Goal: Task Accomplishment & Management: Manage account settings

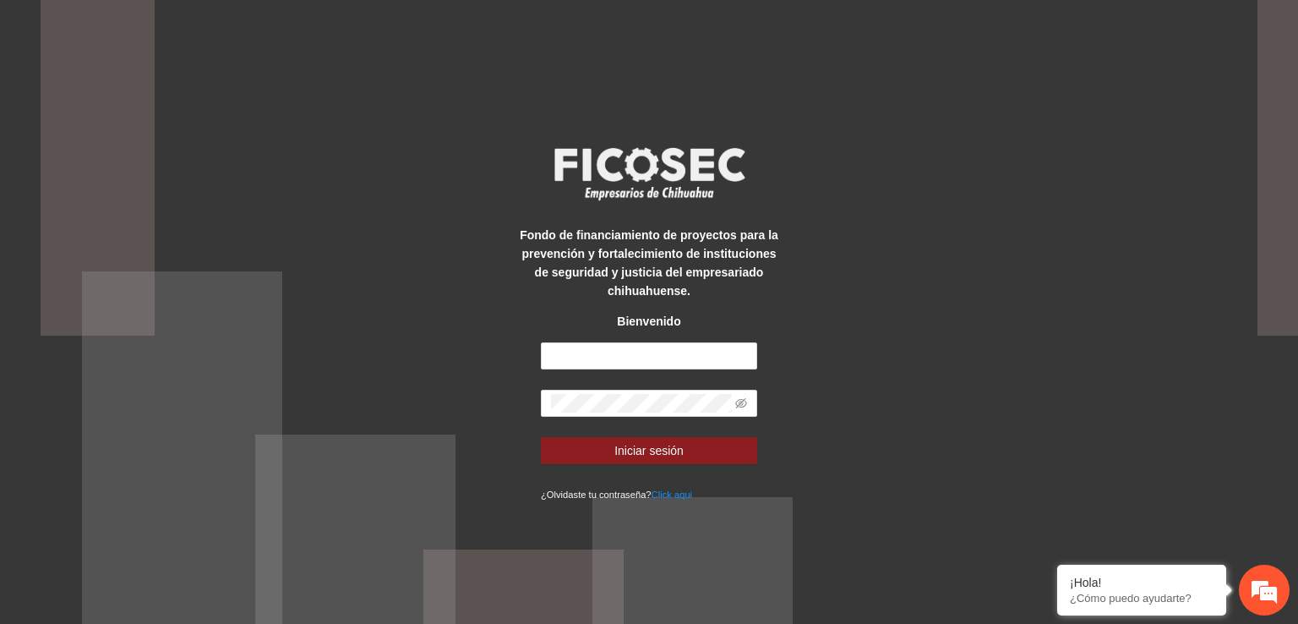
click at [676, 241] on strong "Fondo de financiamiento de proyectos para la prevención y fortalecimiento de in…" at bounding box center [649, 262] width 259 height 69
drag, startPoint x: 695, startPoint y: 354, endPoint x: 521, endPoint y: 351, distance: 174.1
click at [521, 351] on div "**********" at bounding box center [649, 312] width 270 height 382
click at [708, 352] on input "**********" at bounding box center [649, 355] width 216 height 27
click at [705, 354] on input "**********" at bounding box center [649, 355] width 216 height 27
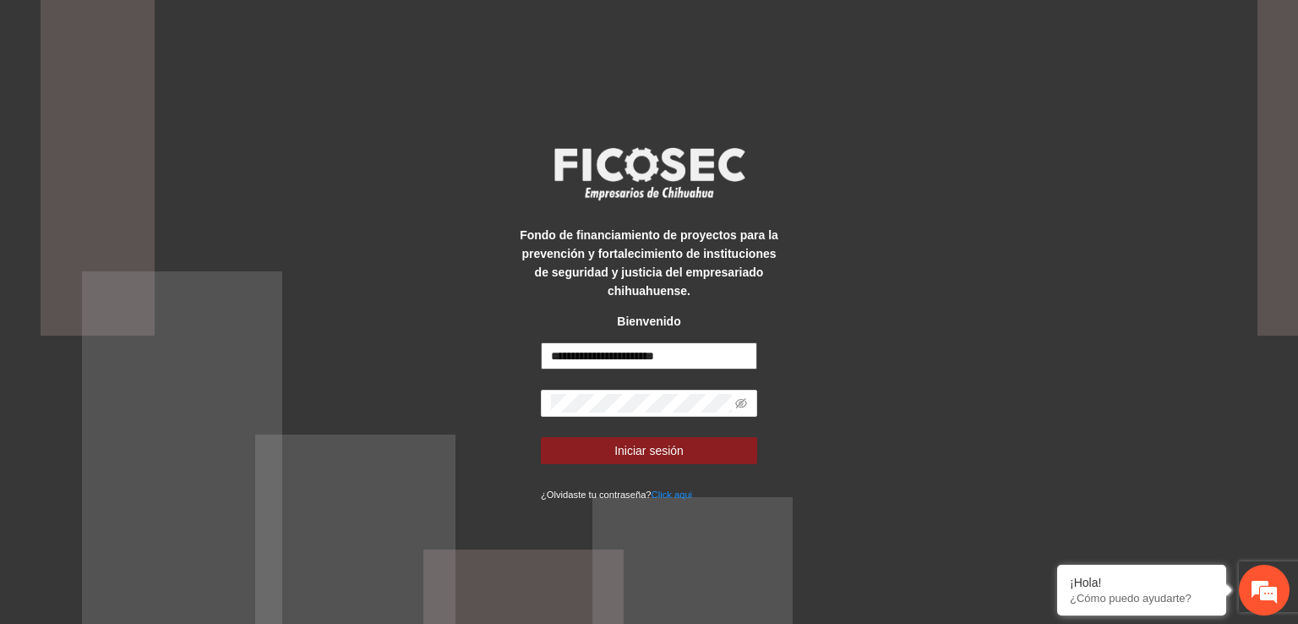
click at [705, 354] on input "**********" at bounding box center [649, 355] width 216 height 27
drag, startPoint x: 705, startPoint y: 354, endPoint x: 537, endPoint y: 369, distance: 168.0
click at [536, 369] on div "**********" at bounding box center [649, 312] width 270 height 382
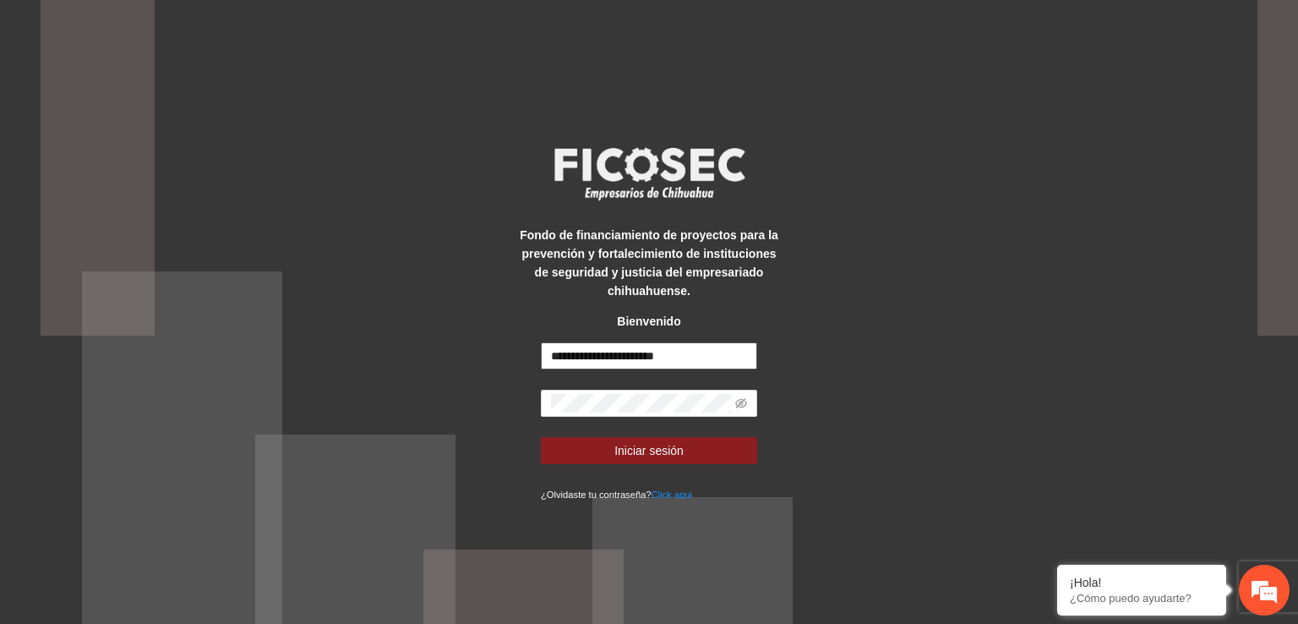
click at [555, 357] on input "**********" at bounding box center [649, 355] width 216 height 27
click at [558, 357] on input "**********" at bounding box center [649, 355] width 216 height 27
click at [558, 354] on input "**********" at bounding box center [649, 355] width 216 height 27
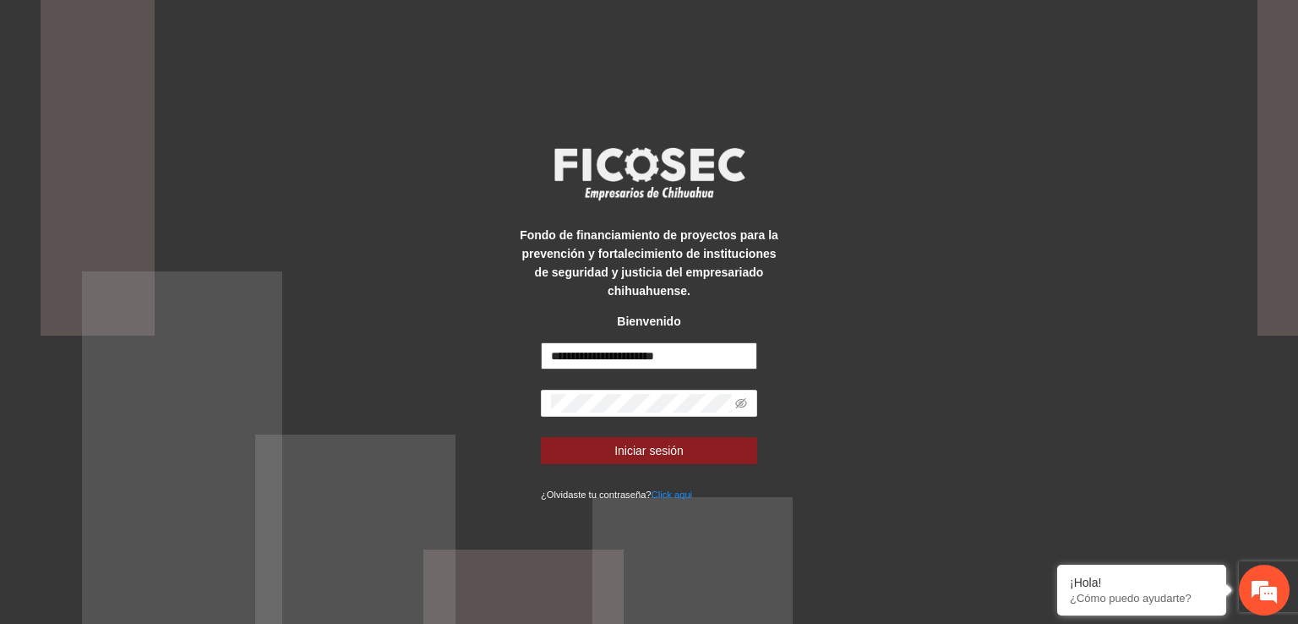
click at [558, 353] on input "**********" at bounding box center [649, 355] width 216 height 27
click at [693, 355] on input "**********" at bounding box center [649, 355] width 216 height 27
click at [691, 355] on input "**********" at bounding box center [649, 355] width 216 height 27
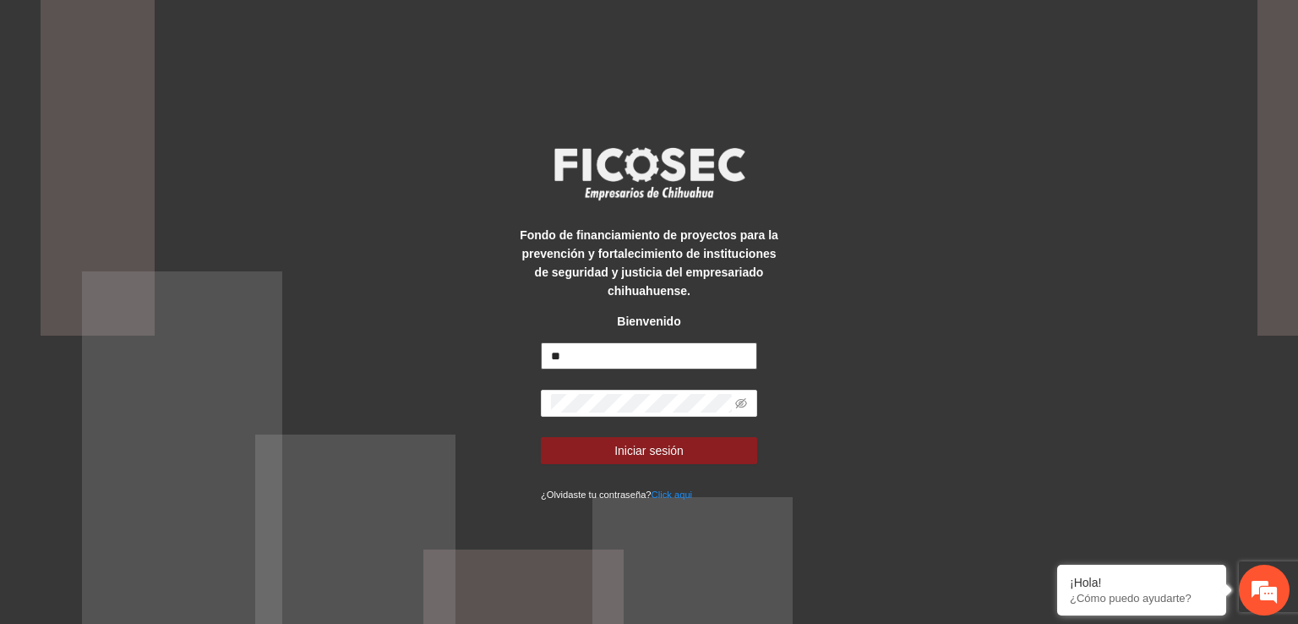
type input "*"
type input "**********"
click at [745, 403] on icon "eye-invisible" at bounding box center [741, 403] width 12 height 10
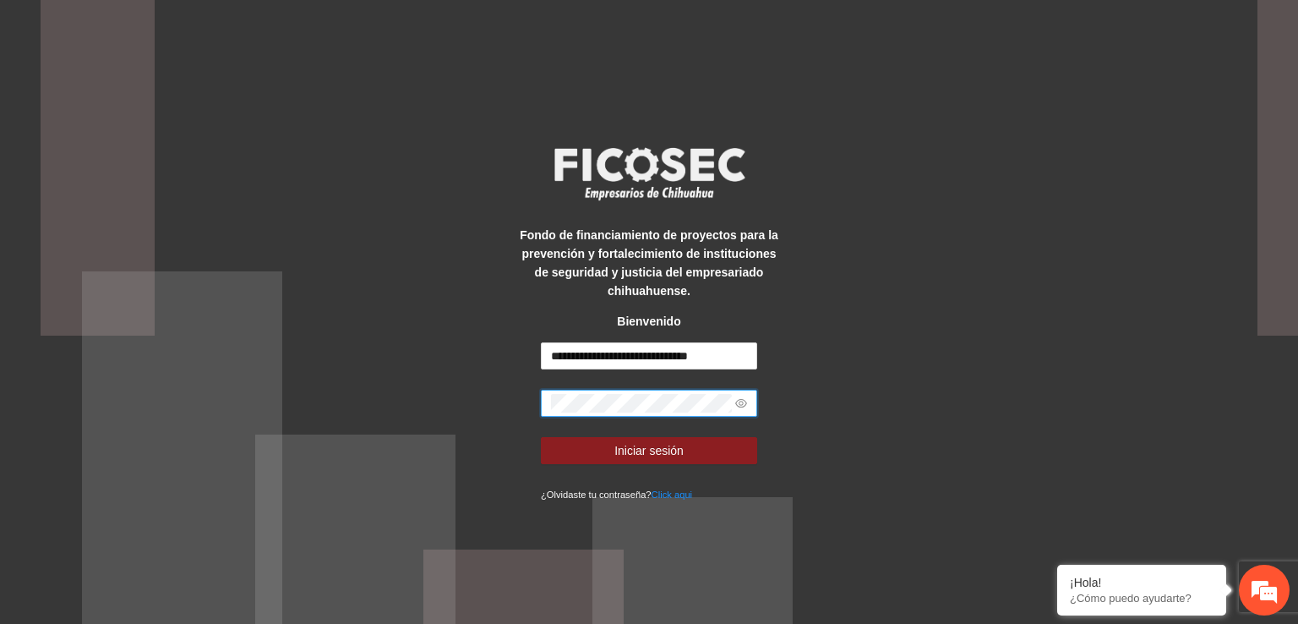
click at [745, 403] on icon "eye" at bounding box center [741, 403] width 12 height 8
click at [744, 403] on icon "eye-invisible" at bounding box center [741, 403] width 12 height 12
click at [625, 457] on span "Iniciar sesión" at bounding box center [648, 450] width 69 height 19
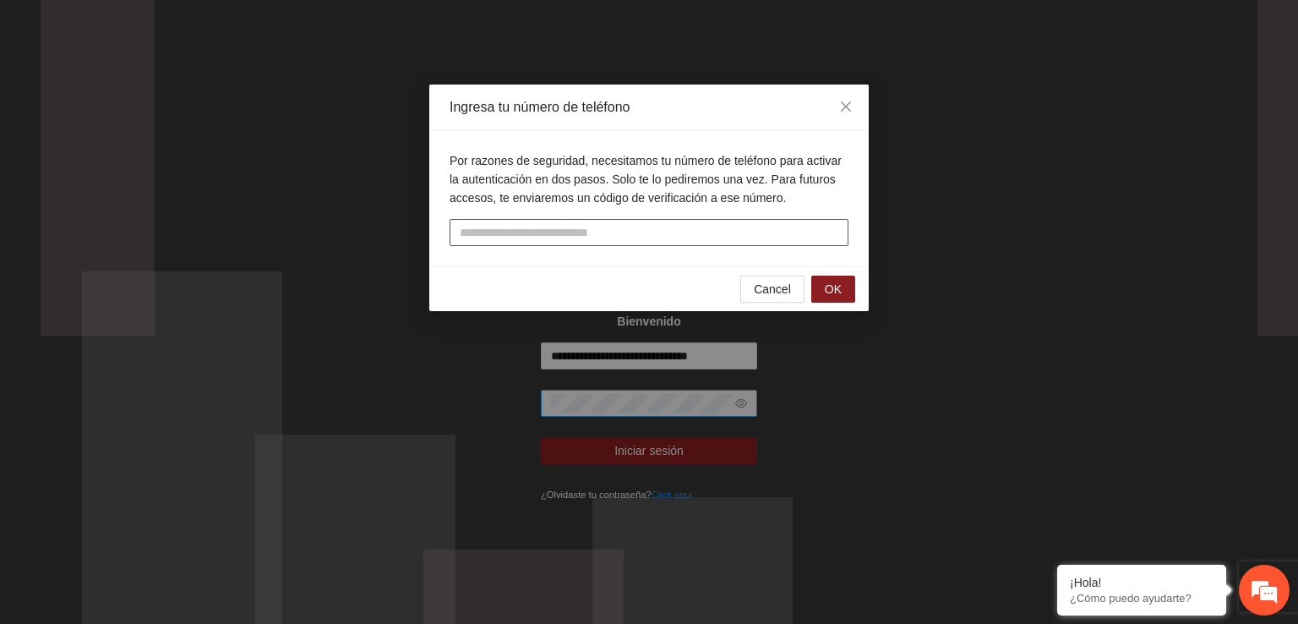
click at [566, 237] on input "tel" at bounding box center [648, 232] width 399 height 27
type input "**********"
click at [842, 290] on span "OK" at bounding box center [833, 289] width 17 height 19
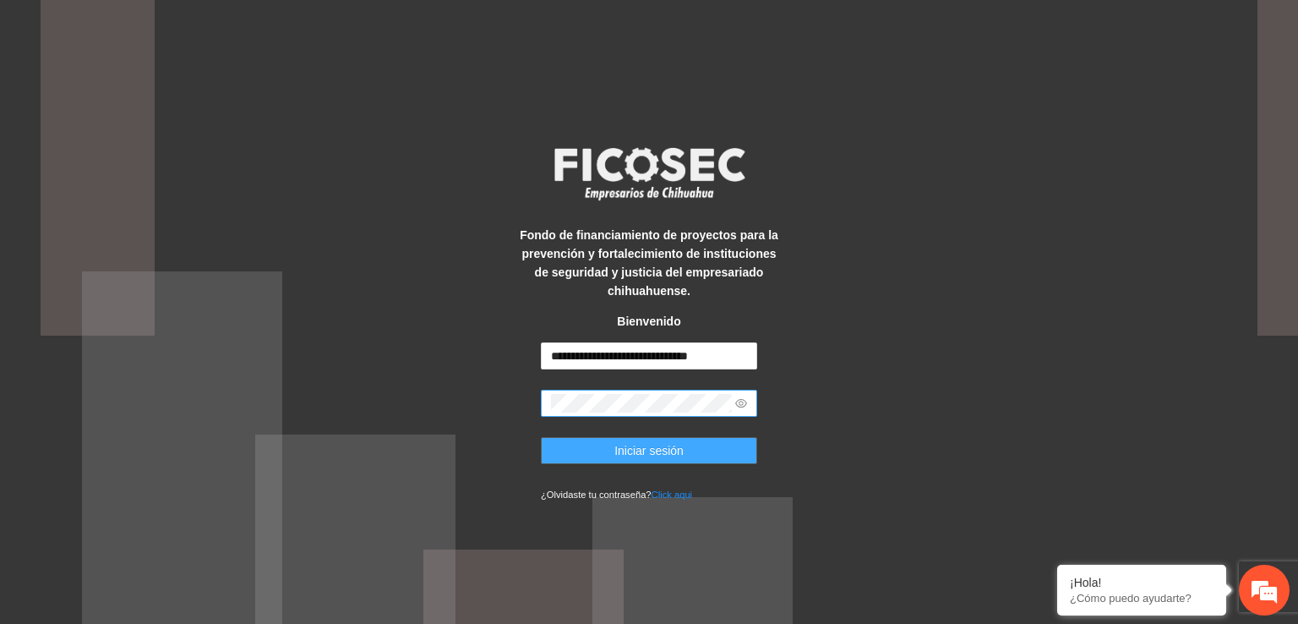
click at [673, 457] on span "Iniciar sesión" at bounding box center [648, 450] width 69 height 19
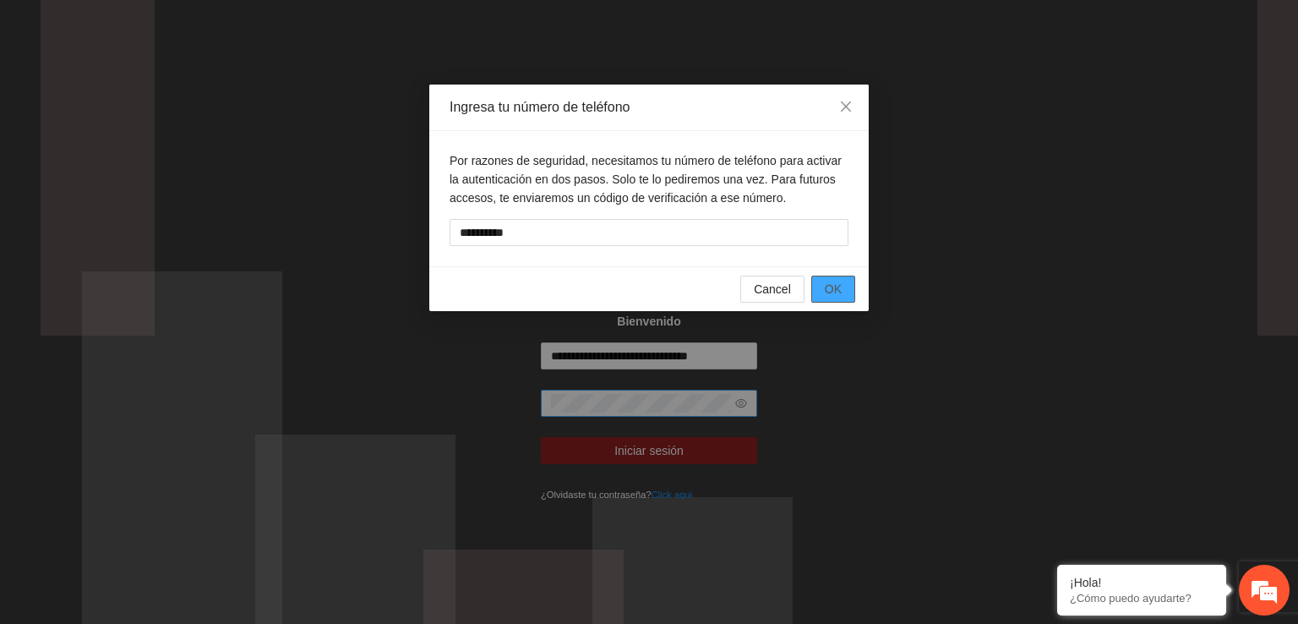
click at [825, 288] on span "OK" at bounding box center [833, 289] width 17 height 19
click at [706, 242] on input "text" at bounding box center [648, 232] width 399 height 27
type input "**********"
click at [835, 291] on span "OK" at bounding box center [833, 289] width 17 height 19
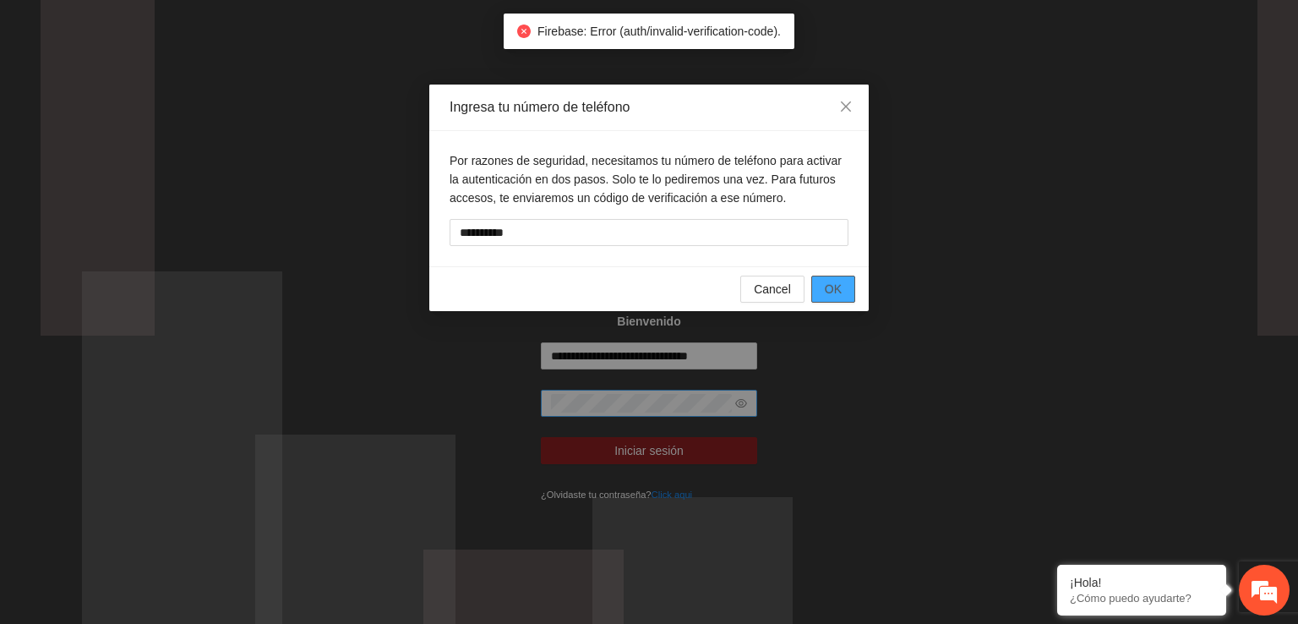
click at [835, 291] on span "OK" at bounding box center [833, 289] width 17 height 19
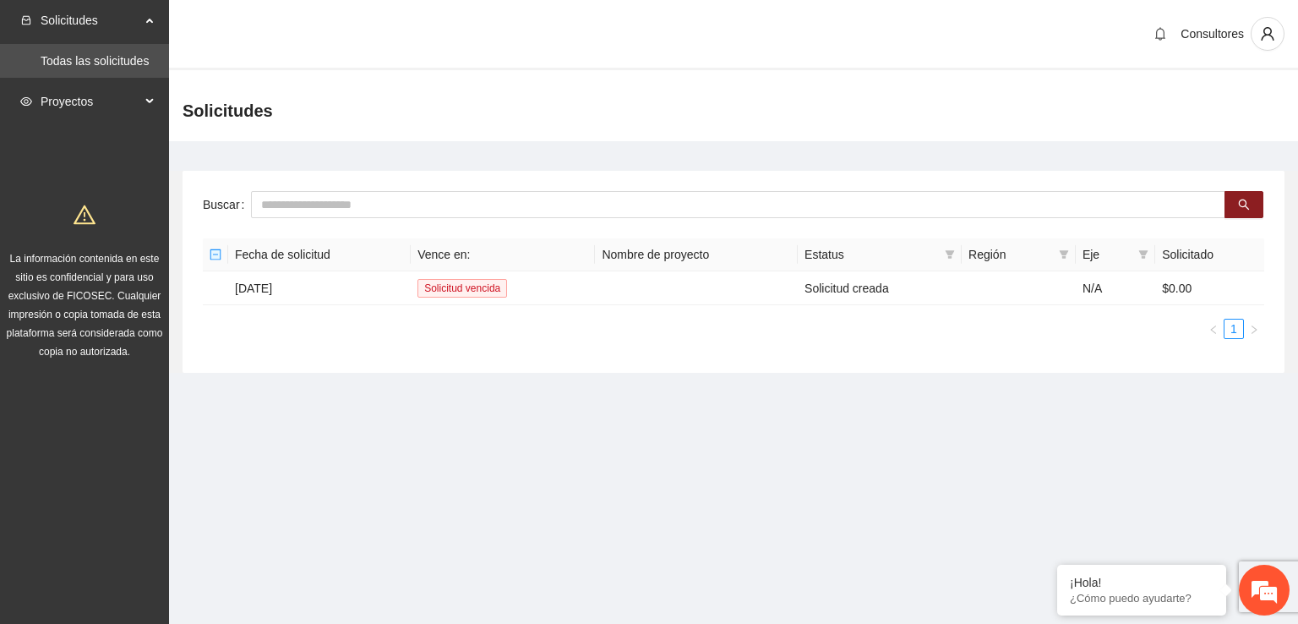
click at [117, 99] on span "Proyectos" at bounding box center [91, 101] width 100 height 34
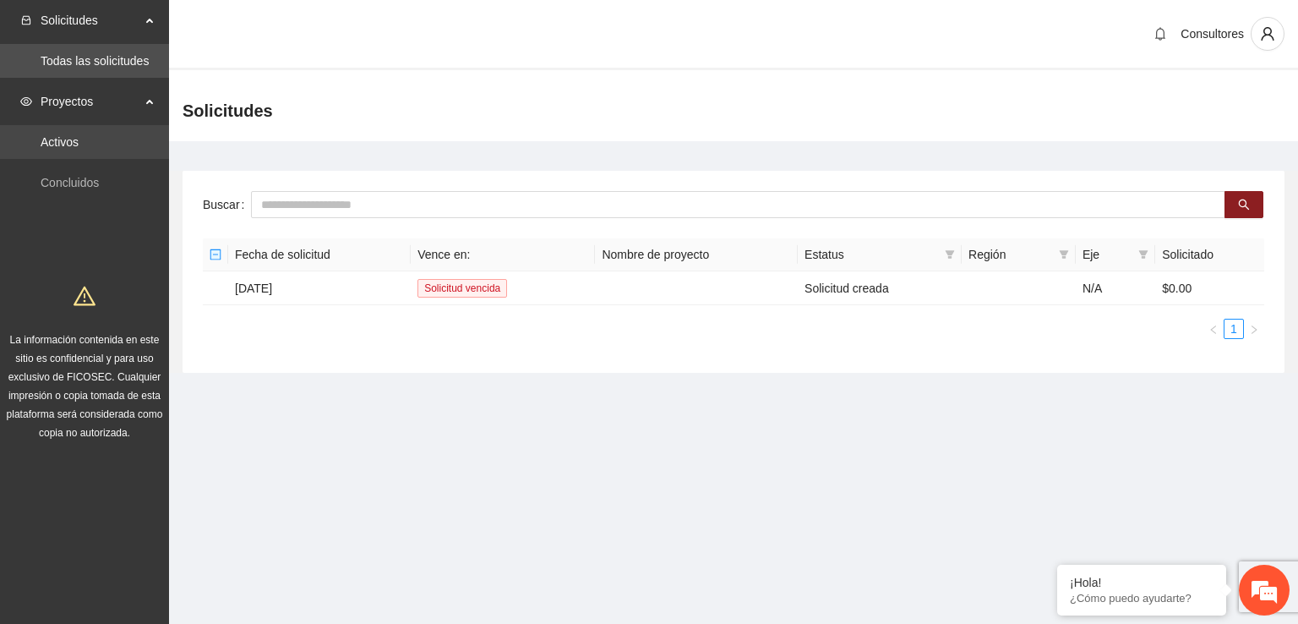
click at [79, 135] on link "Activos" at bounding box center [60, 142] width 38 height 14
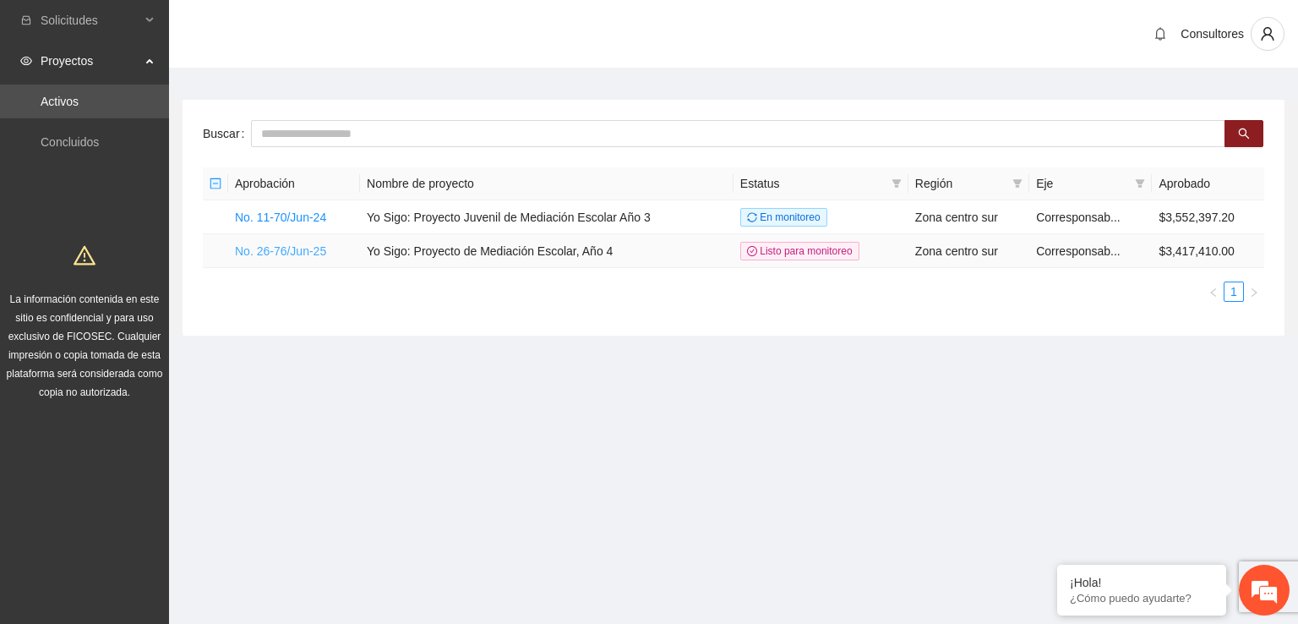
click at [289, 246] on link "No. 26-76/Jun-25" at bounding box center [280, 251] width 91 height 14
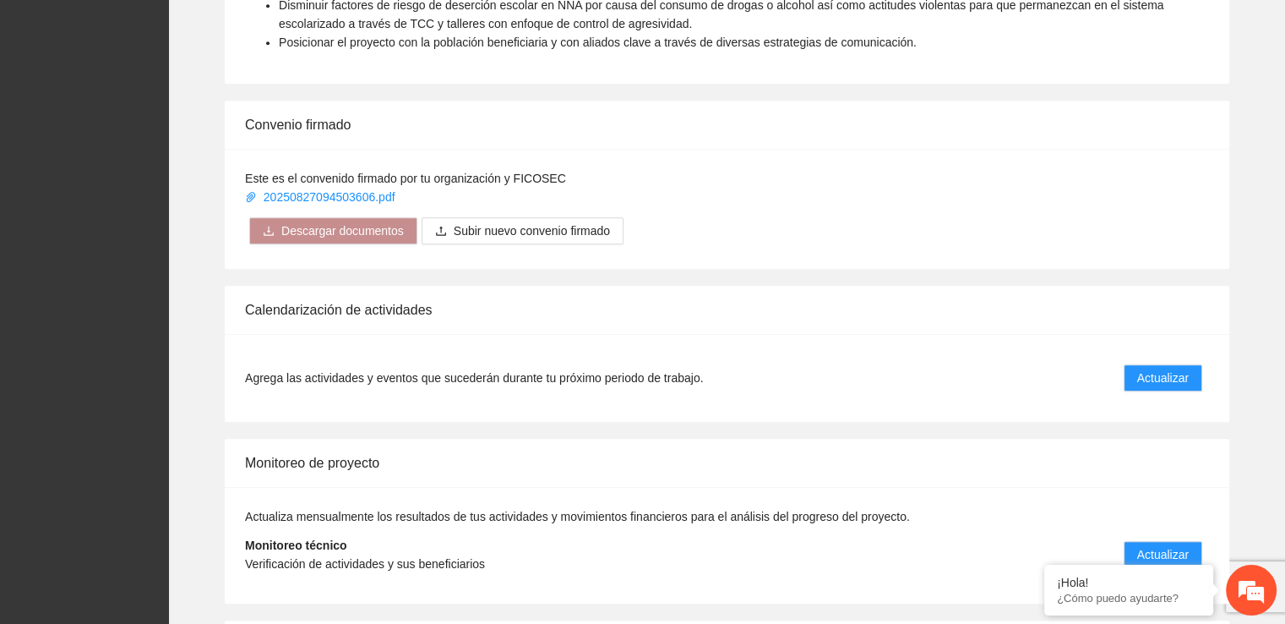
scroll to position [1120, 0]
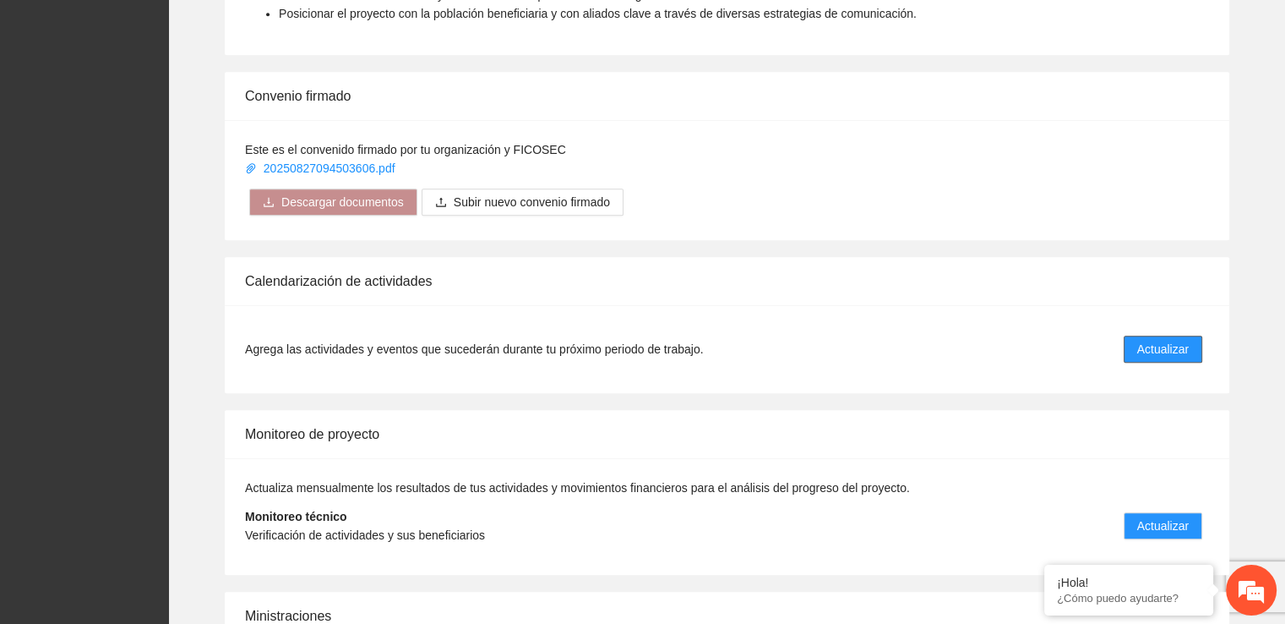
click at [1160, 340] on span "Actualizar" at bounding box center [1163, 349] width 52 height 19
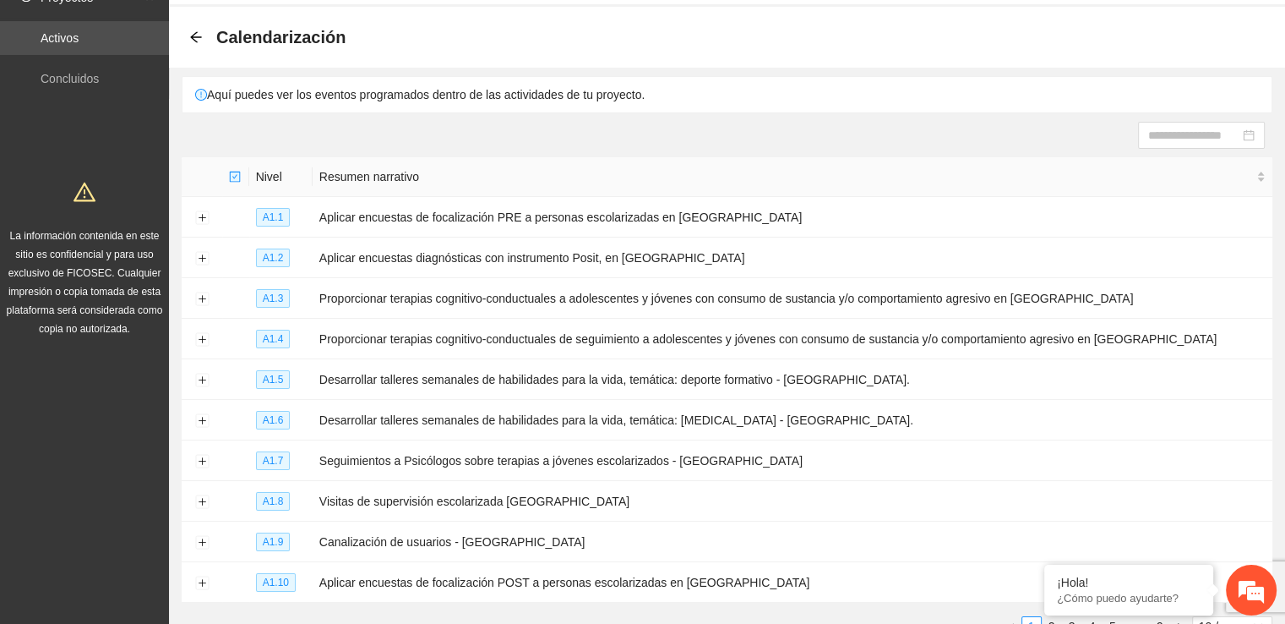
scroll to position [64, 0]
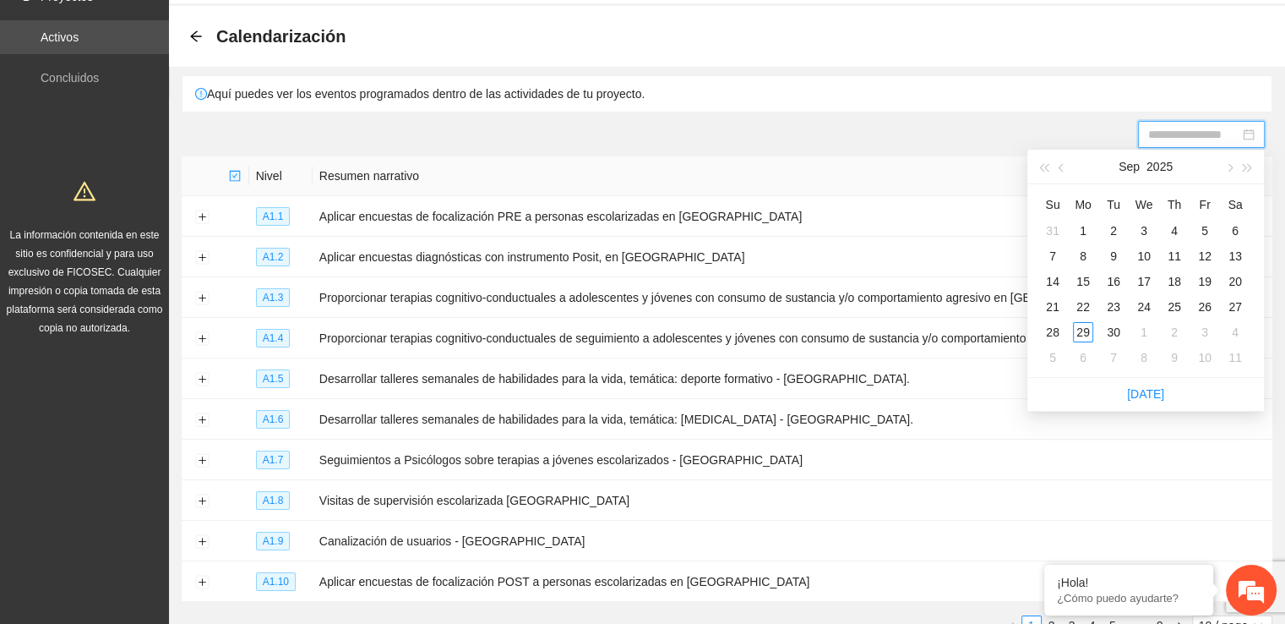
click at [1178, 136] on input at bounding box center [1193, 134] width 91 height 19
type input "**********"
click at [1079, 362] on div "6" at bounding box center [1083, 357] width 20 height 20
type input "**********"
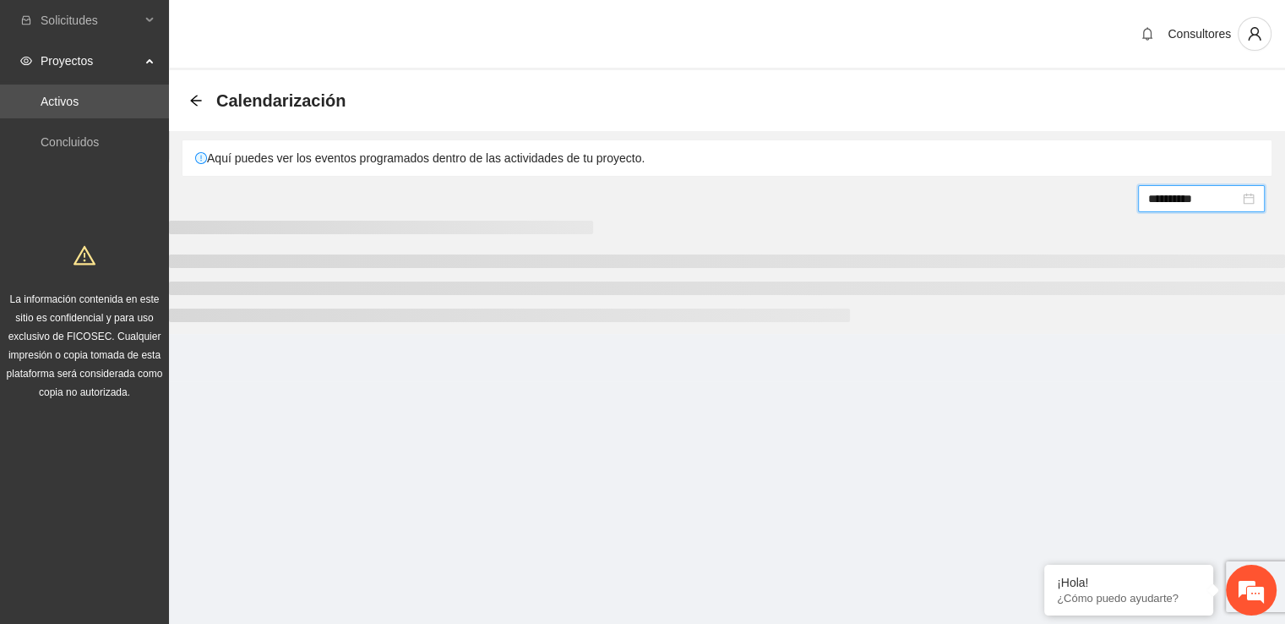
scroll to position [0, 0]
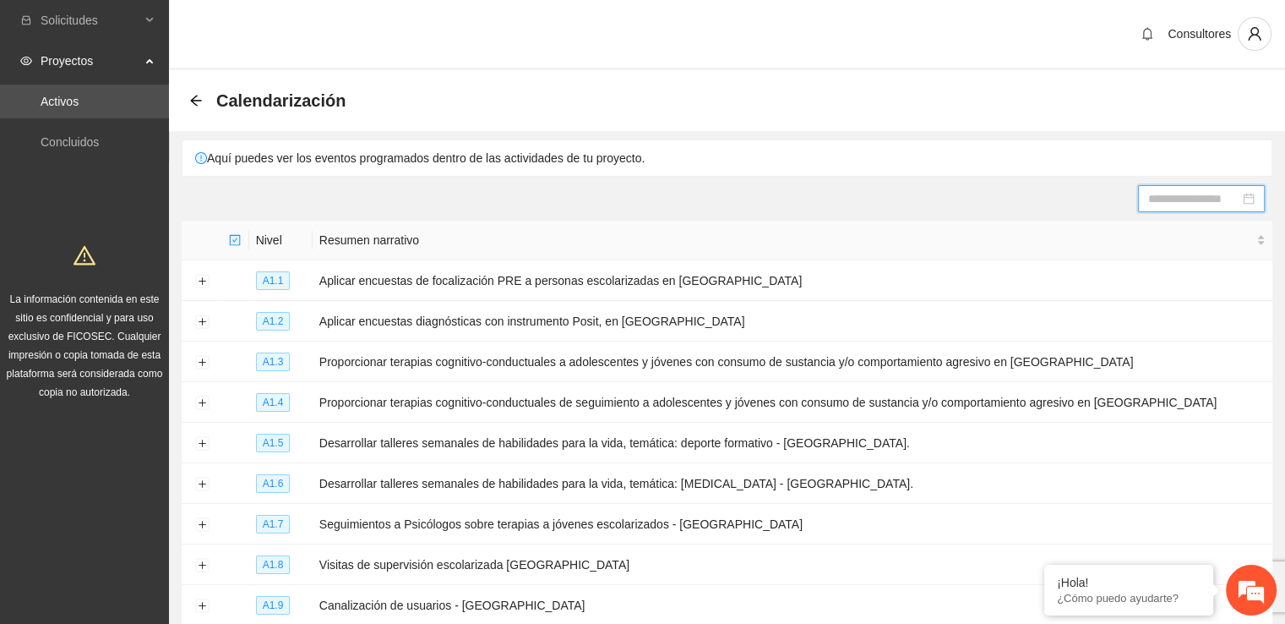
click at [1247, 197] on div at bounding box center [1201, 198] width 106 height 19
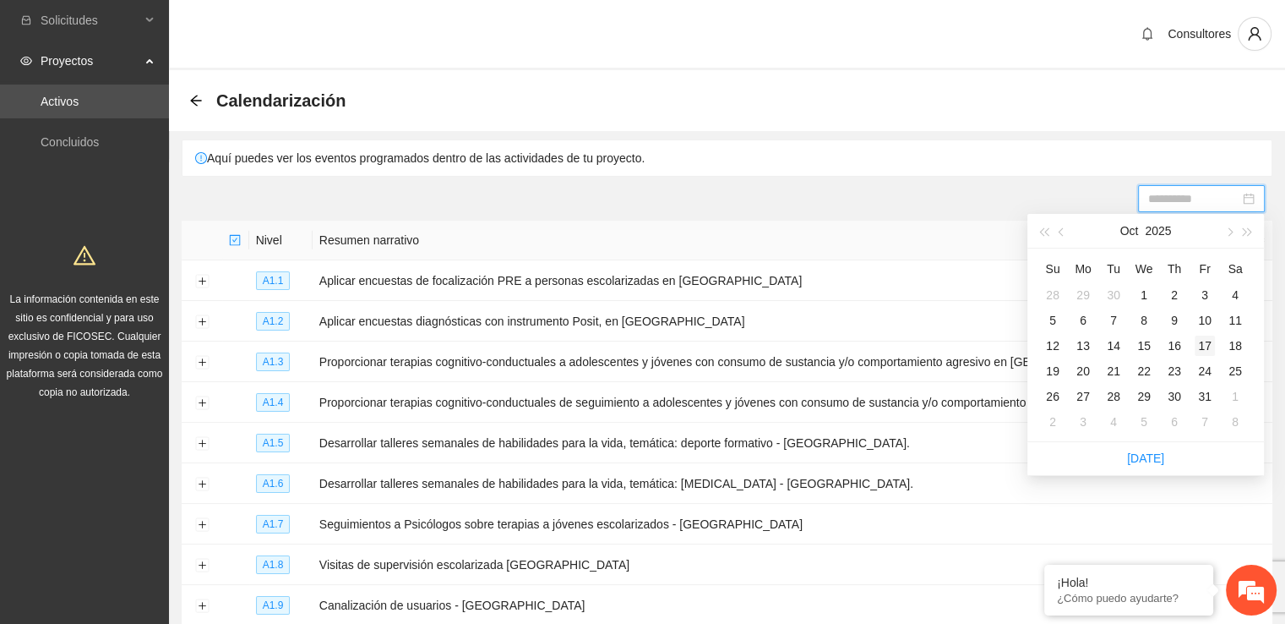
type input "**********"
click at [1141, 320] on div "8" at bounding box center [1144, 320] width 20 height 20
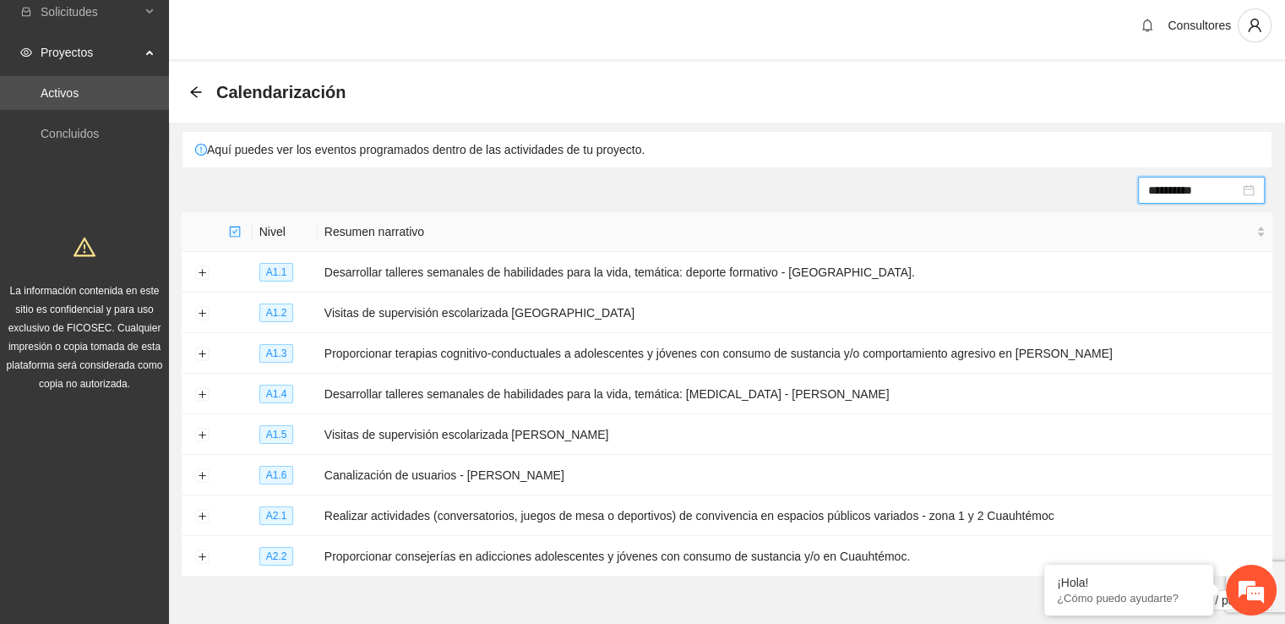
scroll to position [21, 0]
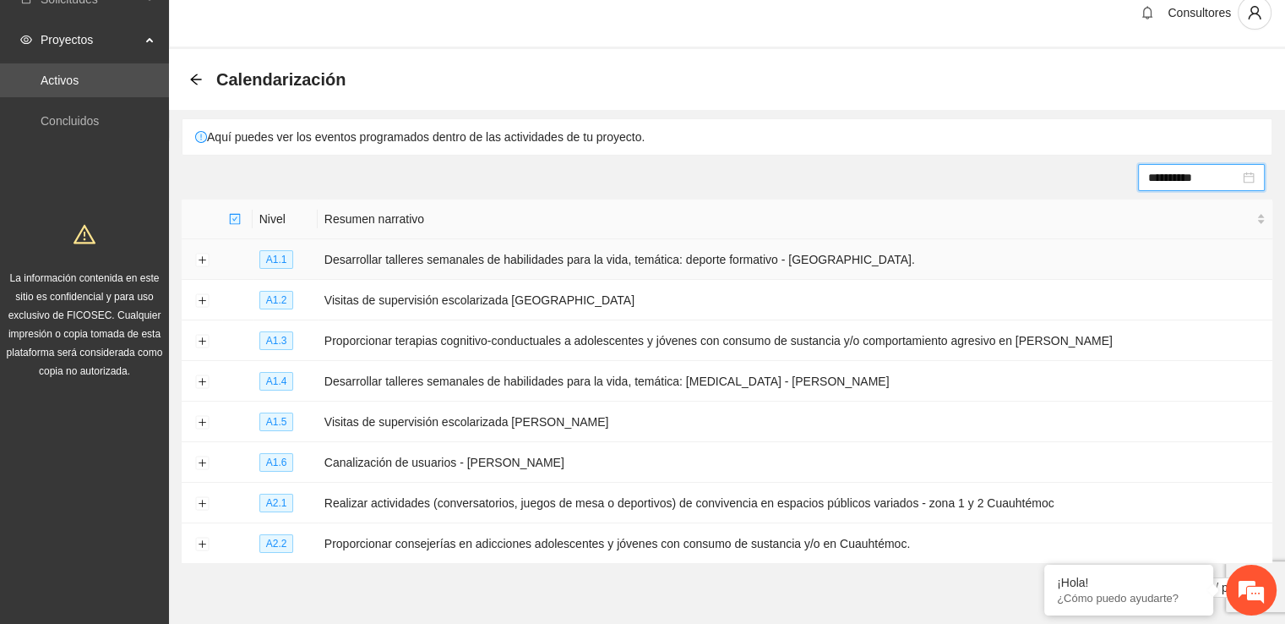
click at [282, 261] on span "A1.1" at bounding box center [276, 259] width 35 height 19
click at [206, 259] on button "Expand row" at bounding box center [202, 260] width 14 height 14
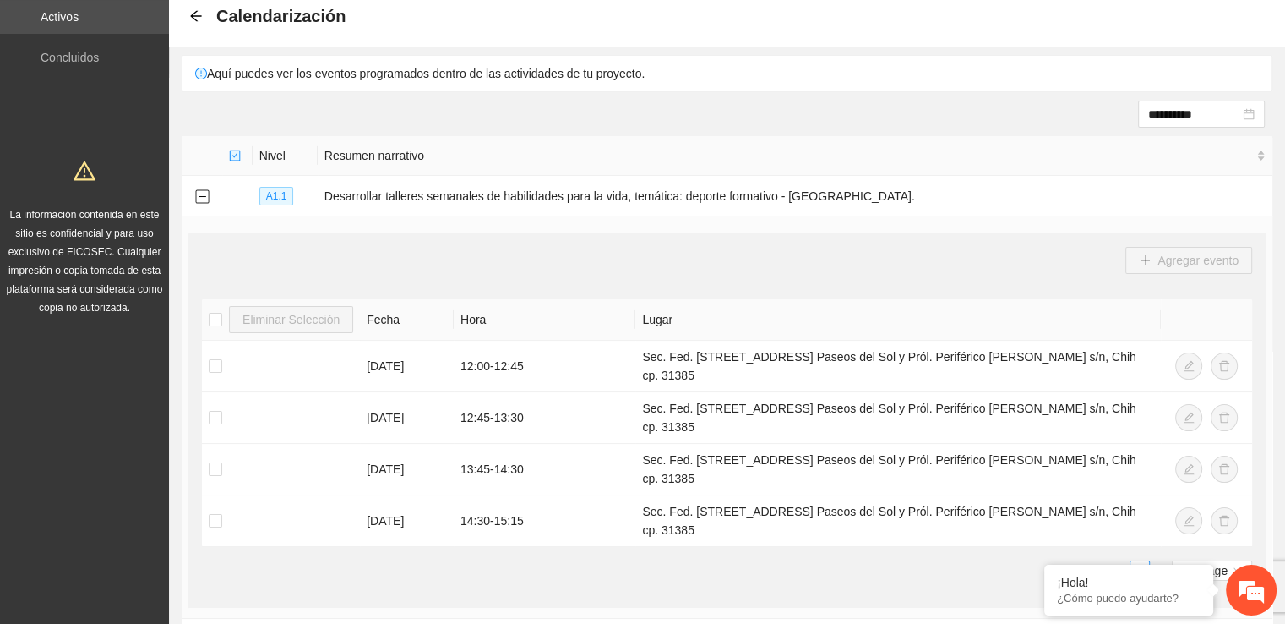
scroll to position [81, 0]
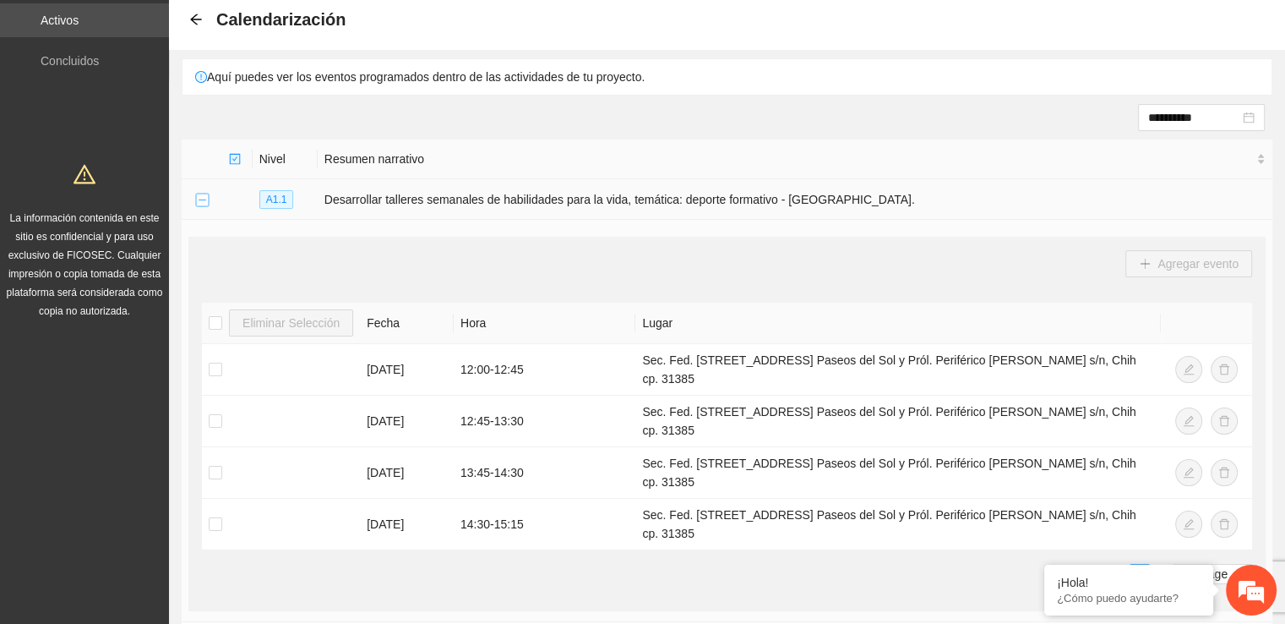
click at [205, 197] on button "Collapse row" at bounding box center [202, 200] width 14 height 14
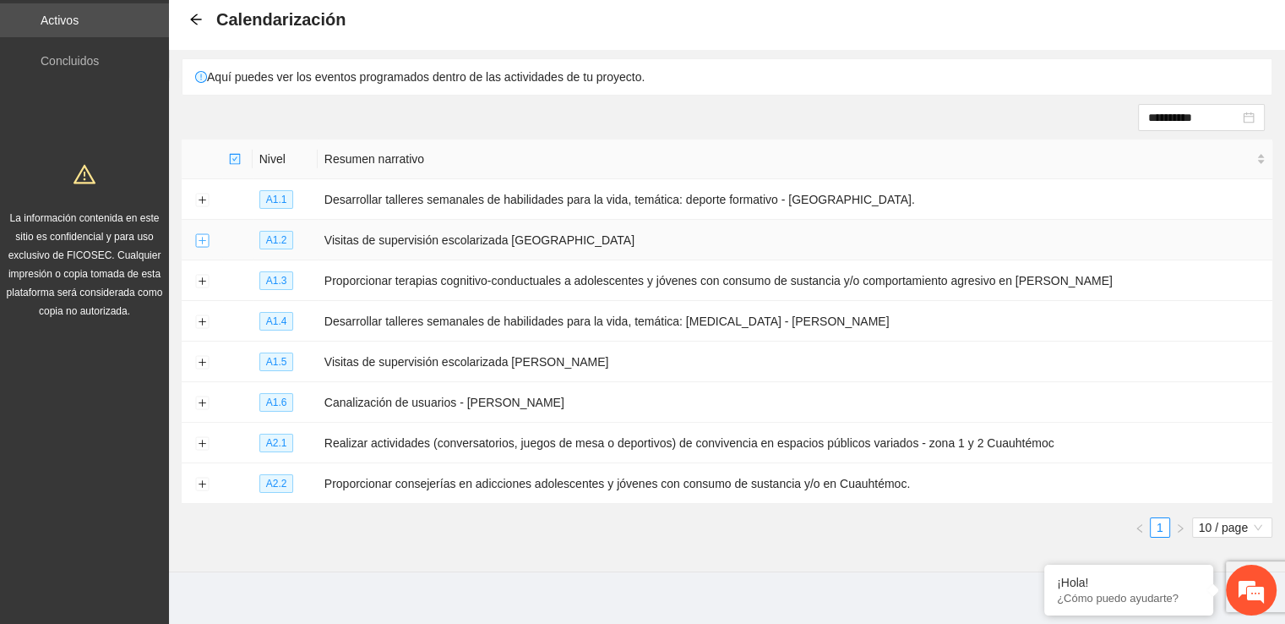
click at [202, 235] on button "Expand row" at bounding box center [202, 241] width 14 height 14
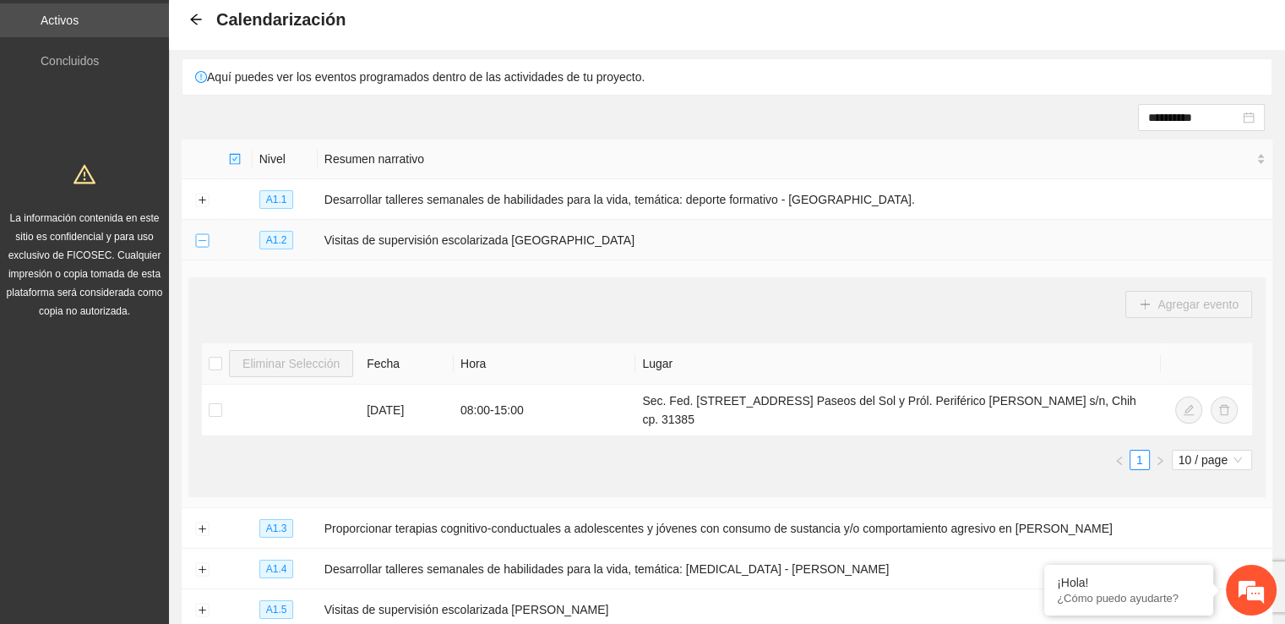
click at [202, 235] on button "Collapse row" at bounding box center [202, 241] width 14 height 14
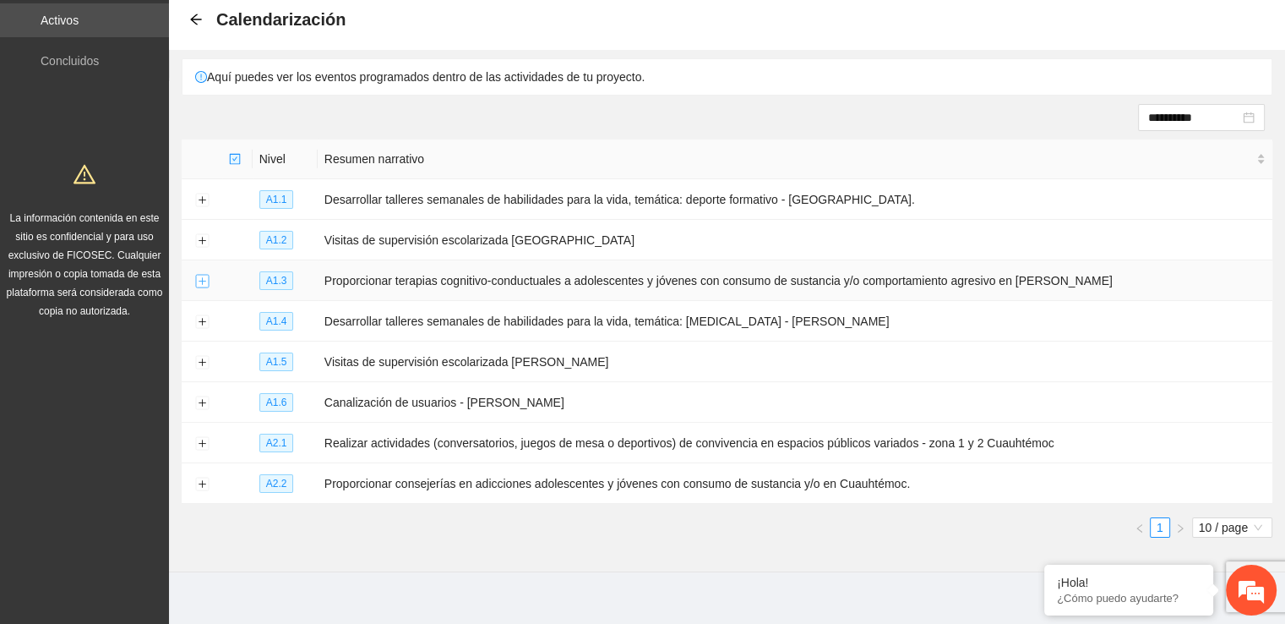
click at [203, 280] on button "Expand row" at bounding box center [202, 282] width 14 height 14
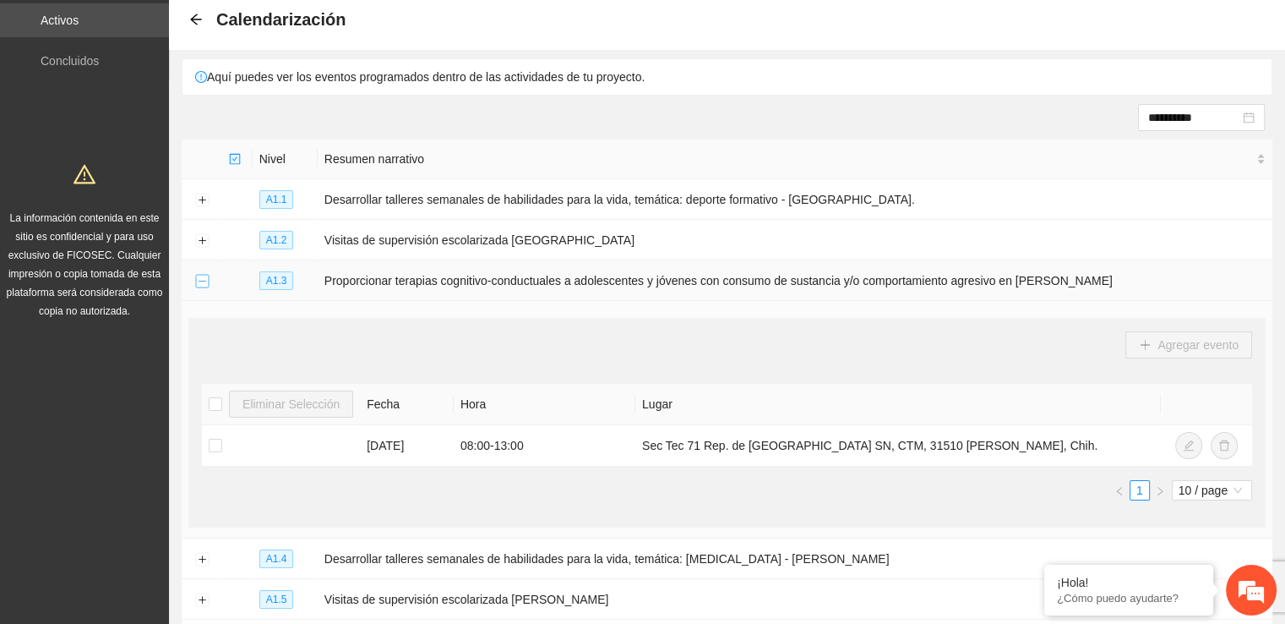
click at [203, 280] on button "Collapse row" at bounding box center [202, 282] width 14 height 14
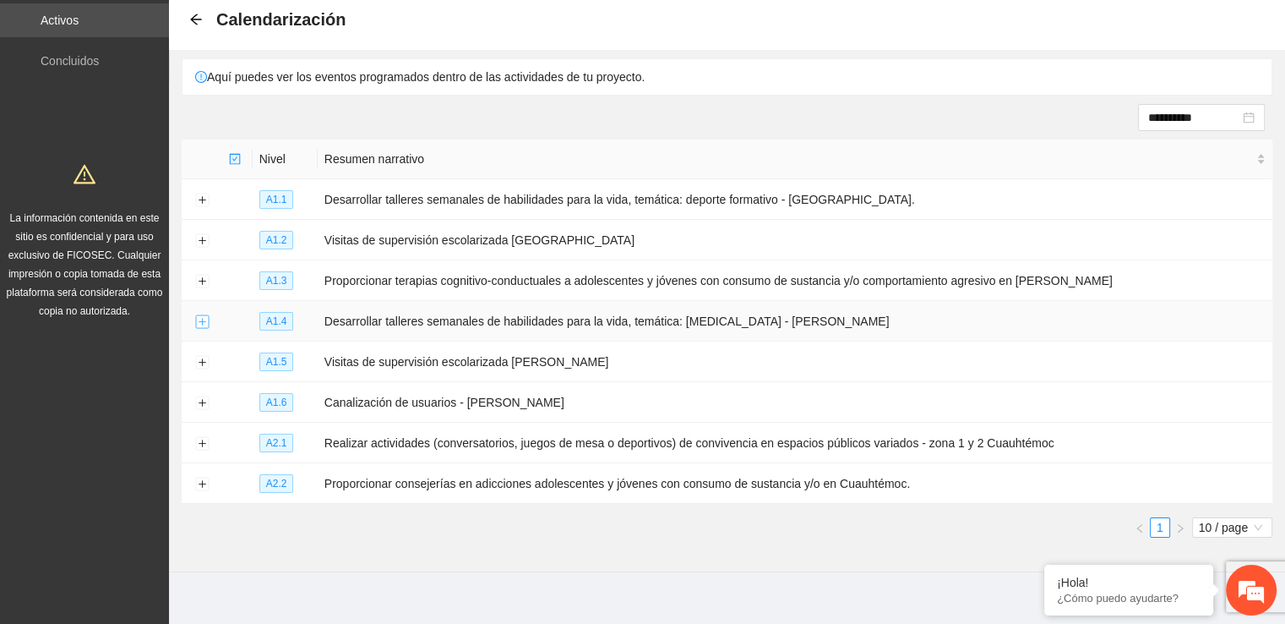
click at [203, 324] on button "Expand row" at bounding box center [202, 322] width 14 height 14
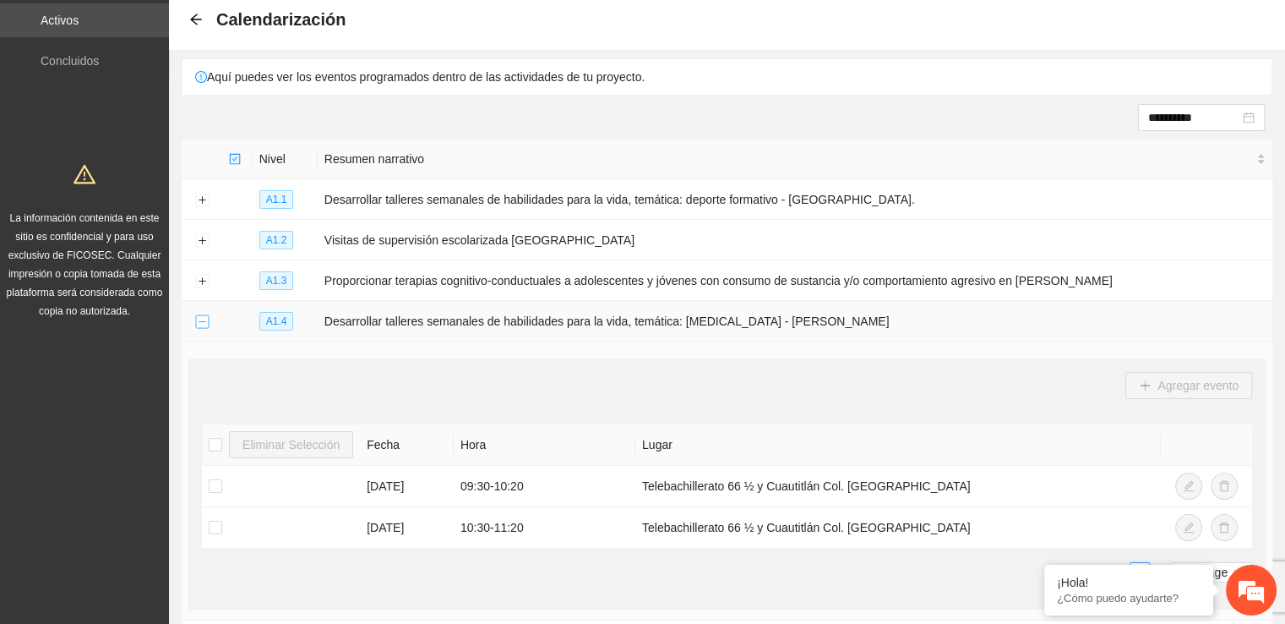
click at [203, 324] on button "Collapse row" at bounding box center [202, 322] width 14 height 14
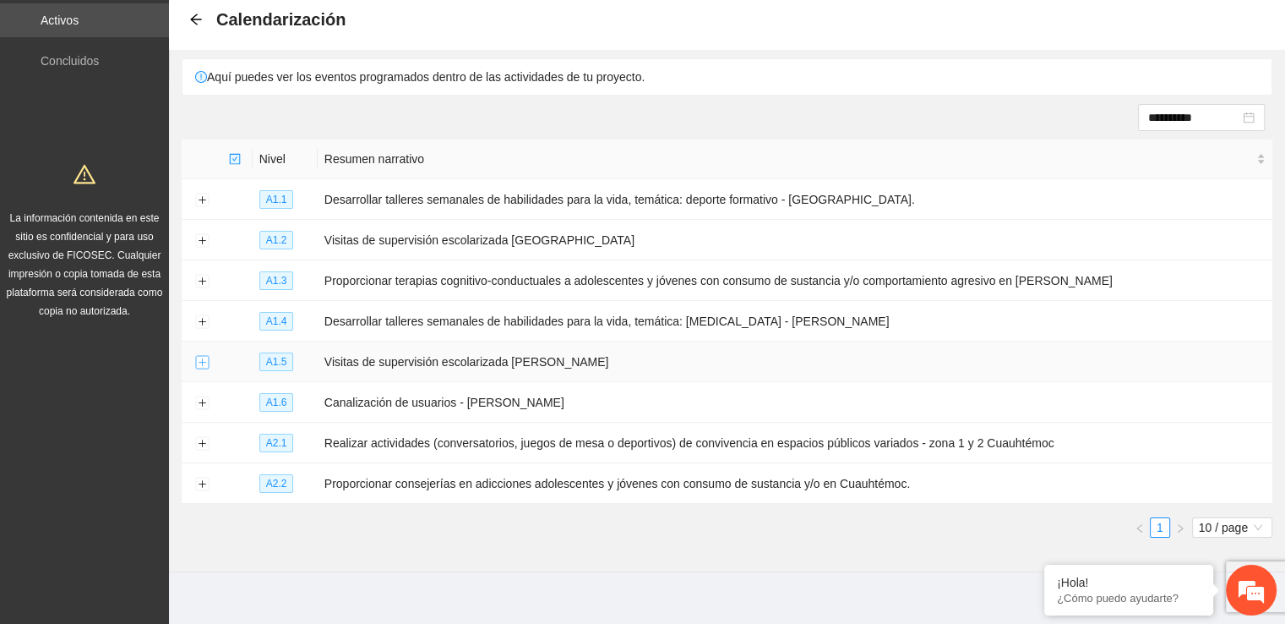
click at [203, 357] on button "Expand row" at bounding box center [202, 363] width 14 height 14
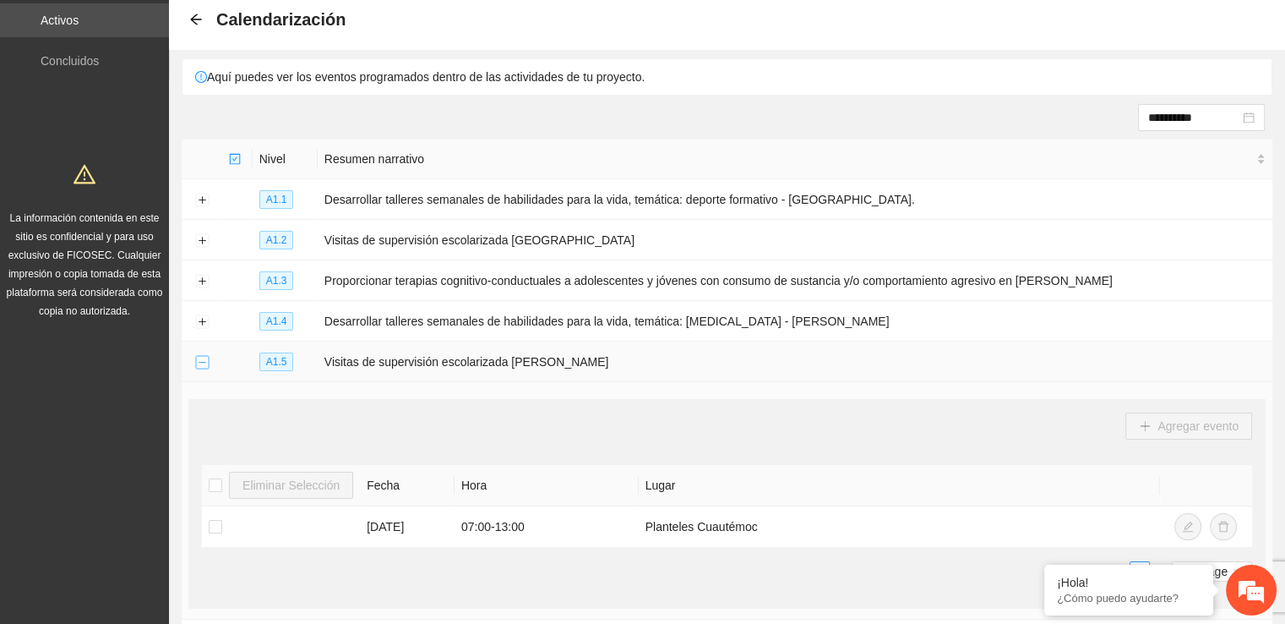
click at [203, 357] on button "Collapse row" at bounding box center [202, 363] width 14 height 14
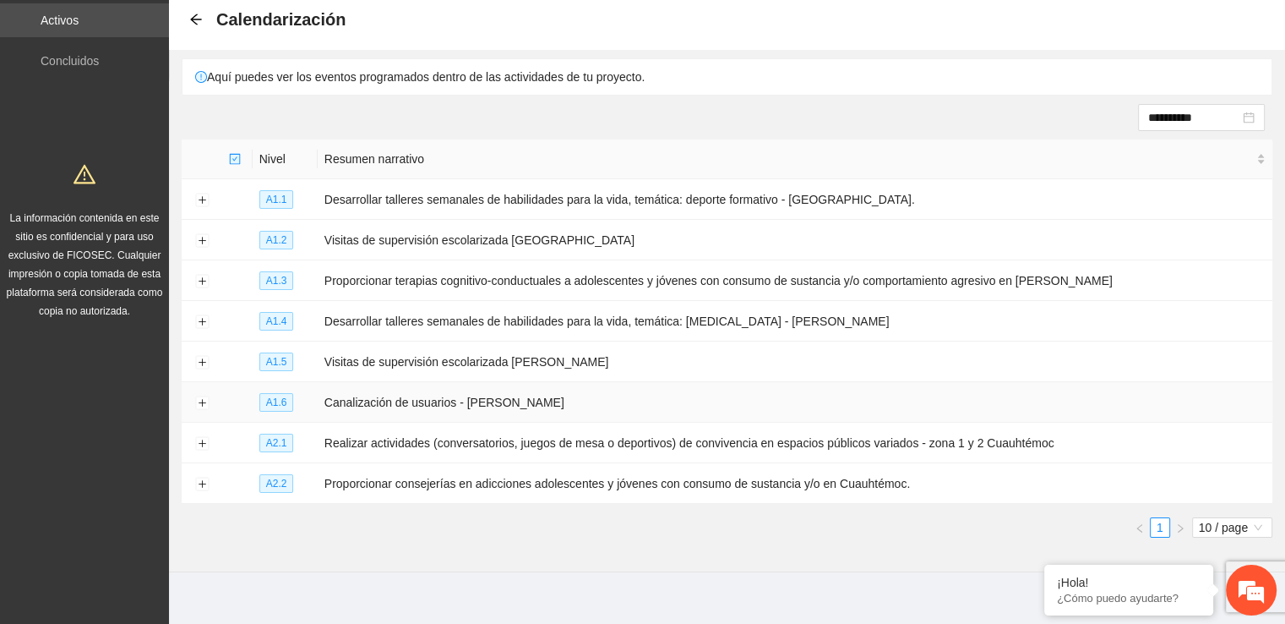
click at [209, 400] on td at bounding box center [202, 402] width 41 height 41
click at [199, 437] on button "Expand row" at bounding box center [202, 444] width 14 height 14
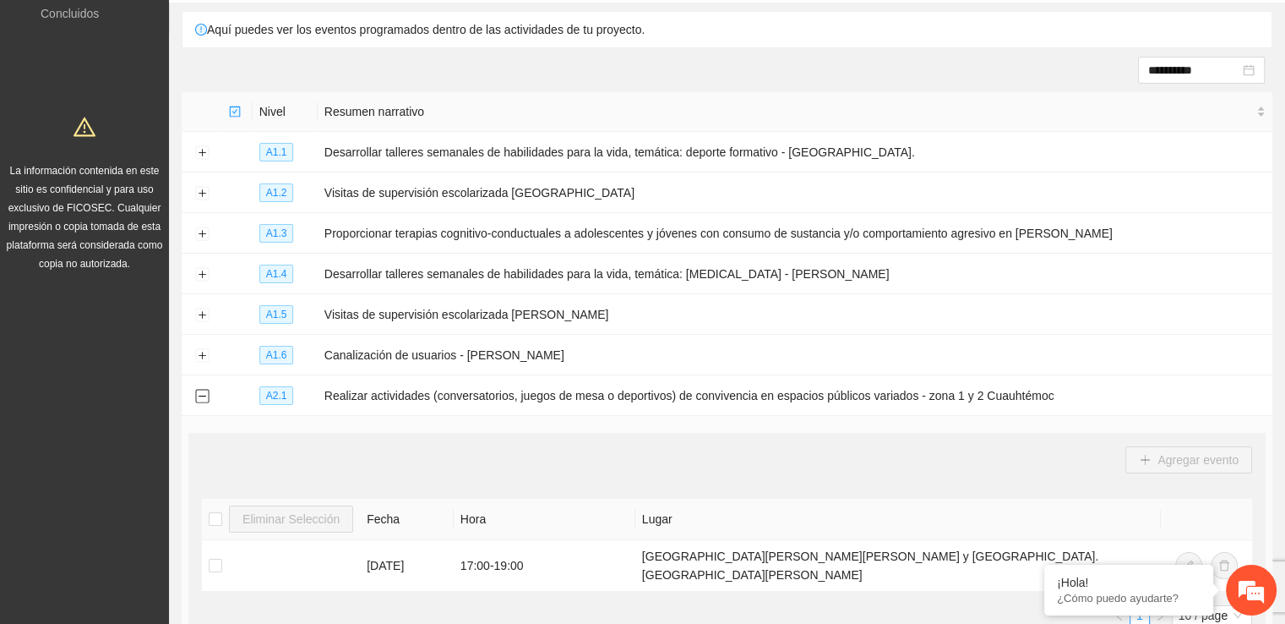
scroll to position [137, 0]
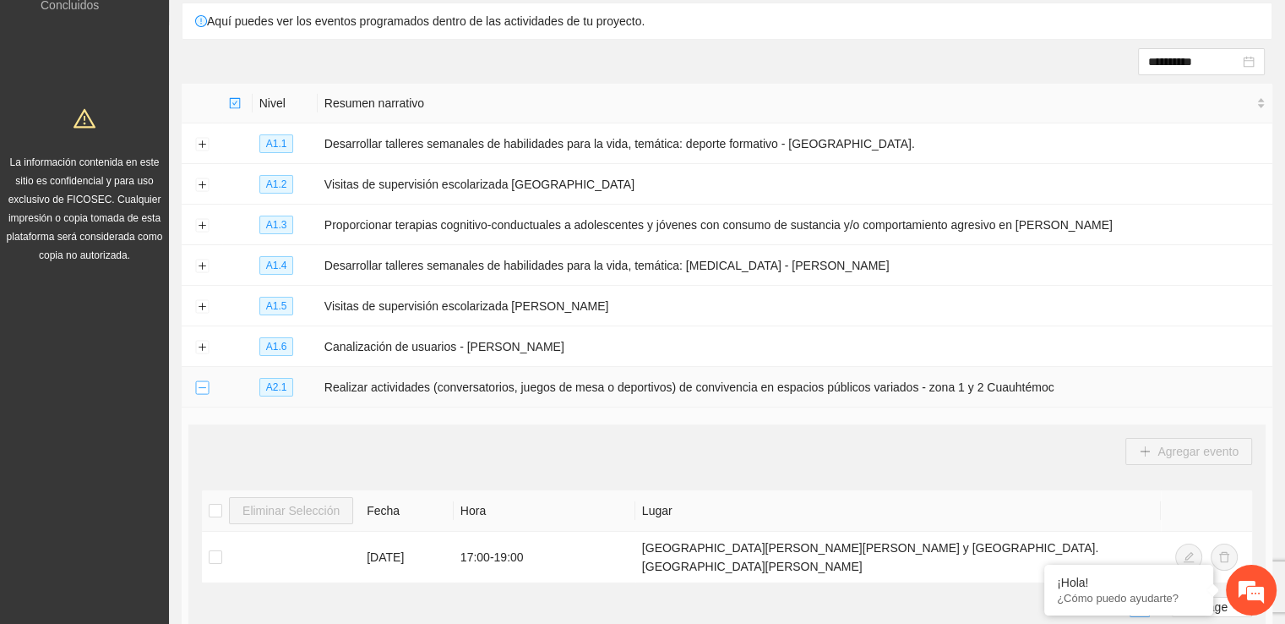
click at [201, 389] on button "Collapse row" at bounding box center [202, 388] width 14 height 14
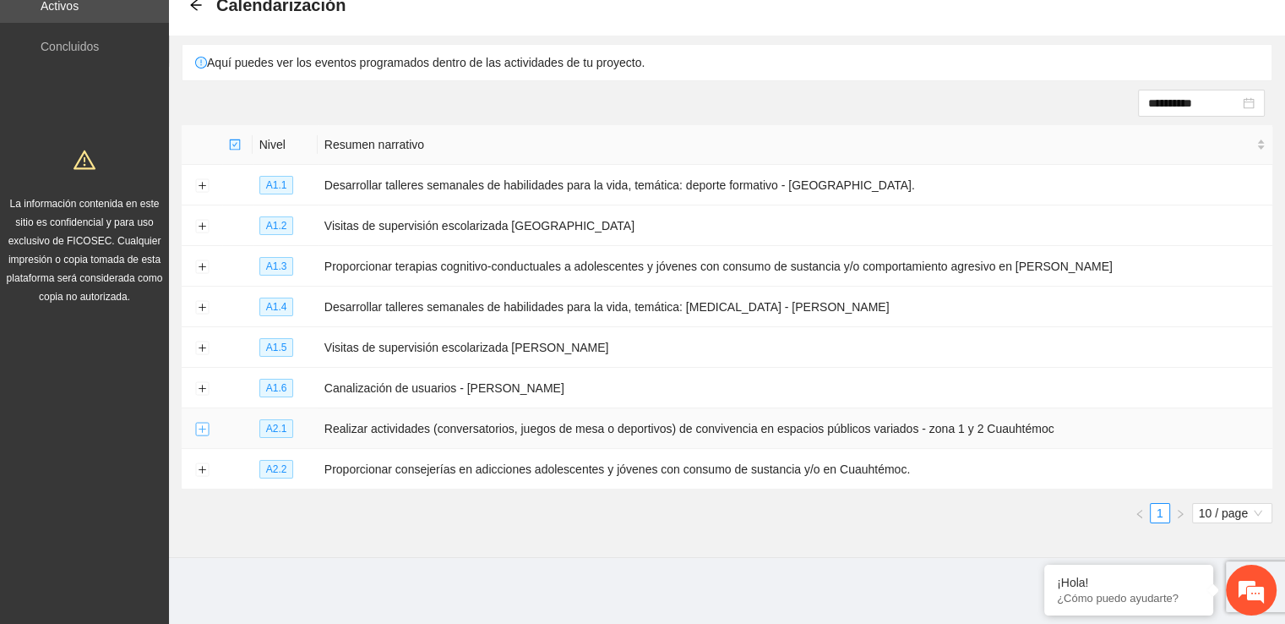
click at [201, 429] on button "Expand row" at bounding box center [202, 429] width 14 height 14
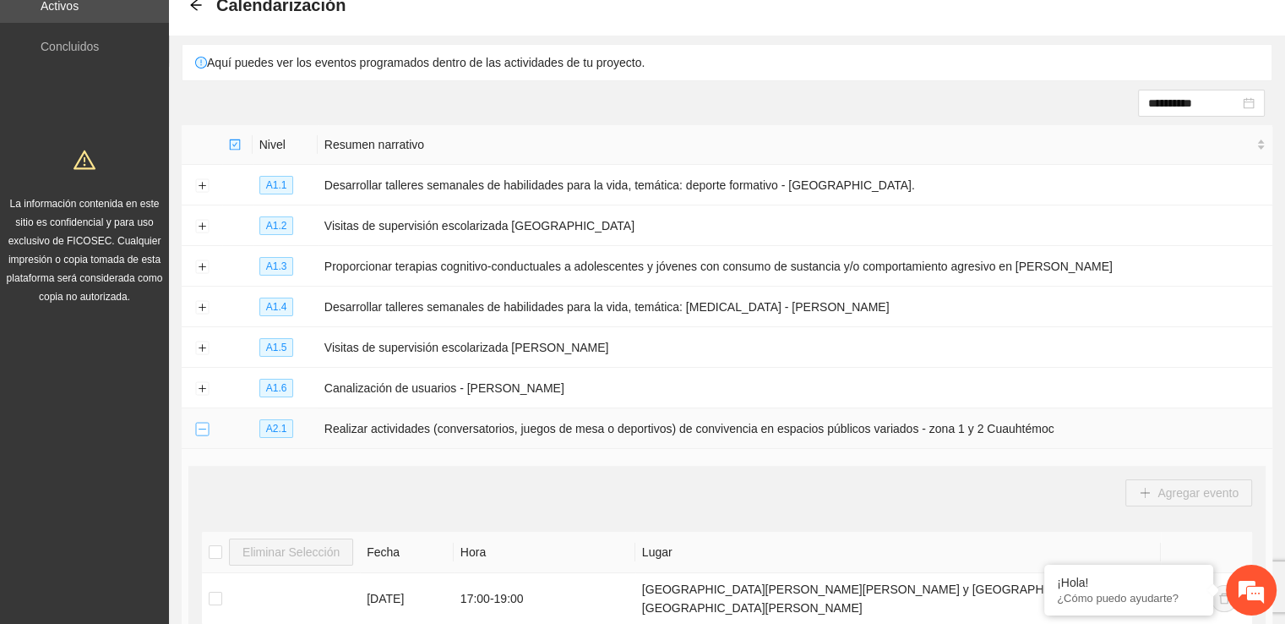
scroll to position [137, 0]
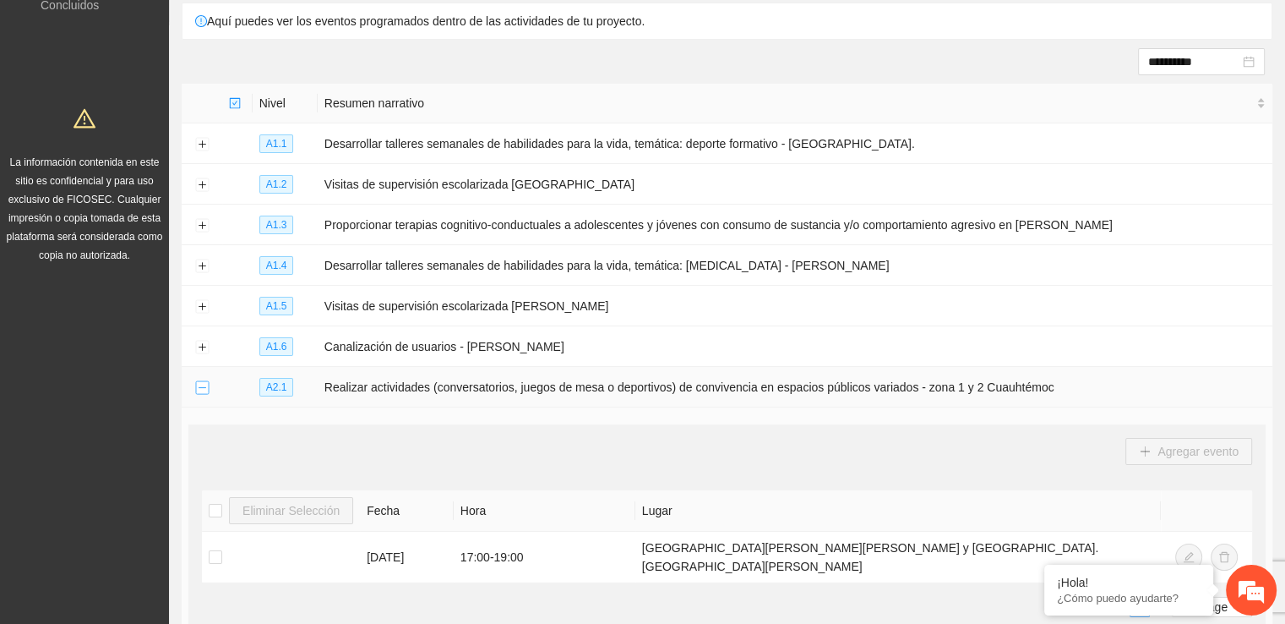
click at [201, 429] on div "Agregar evento Eliminar Selección Fecha Hora Lugar [DATE] 17:00 - 19:00 [GEOGRA…" at bounding box center [726, 534] width 1077 height 220
click at [203, 393] on button "Collapse row" at bounding box center [202, 388] width 14 height 14
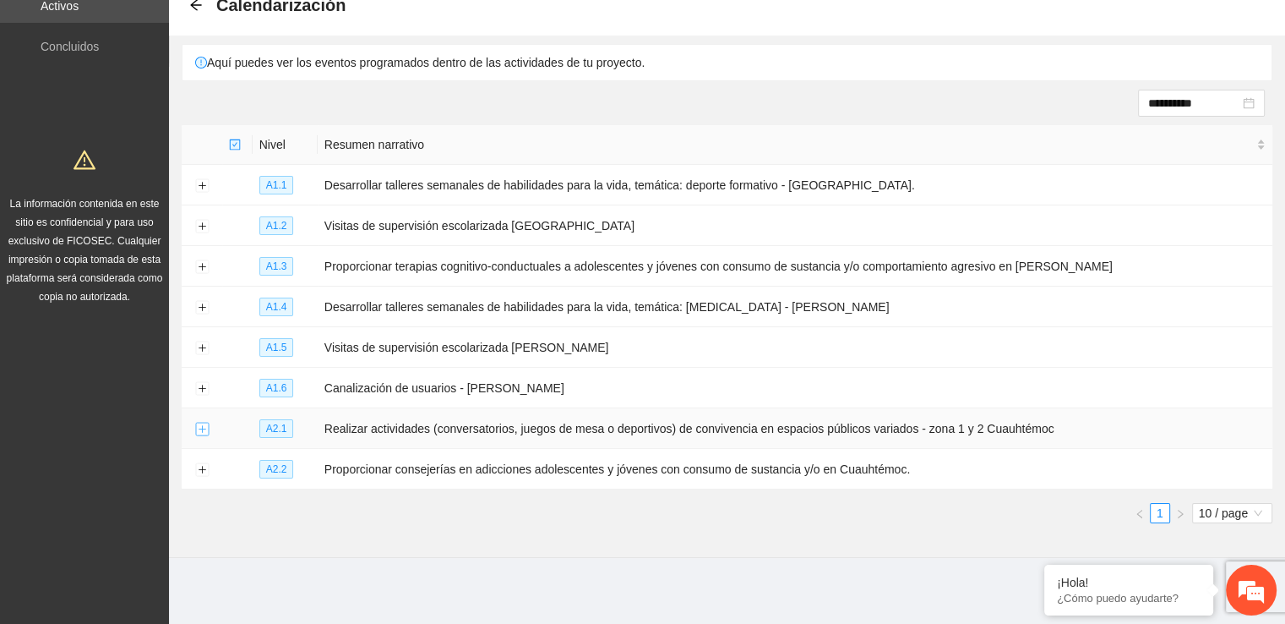
click at [204, 422] on button "Expand row" at bounding box center [202, 429] width 14 height 14
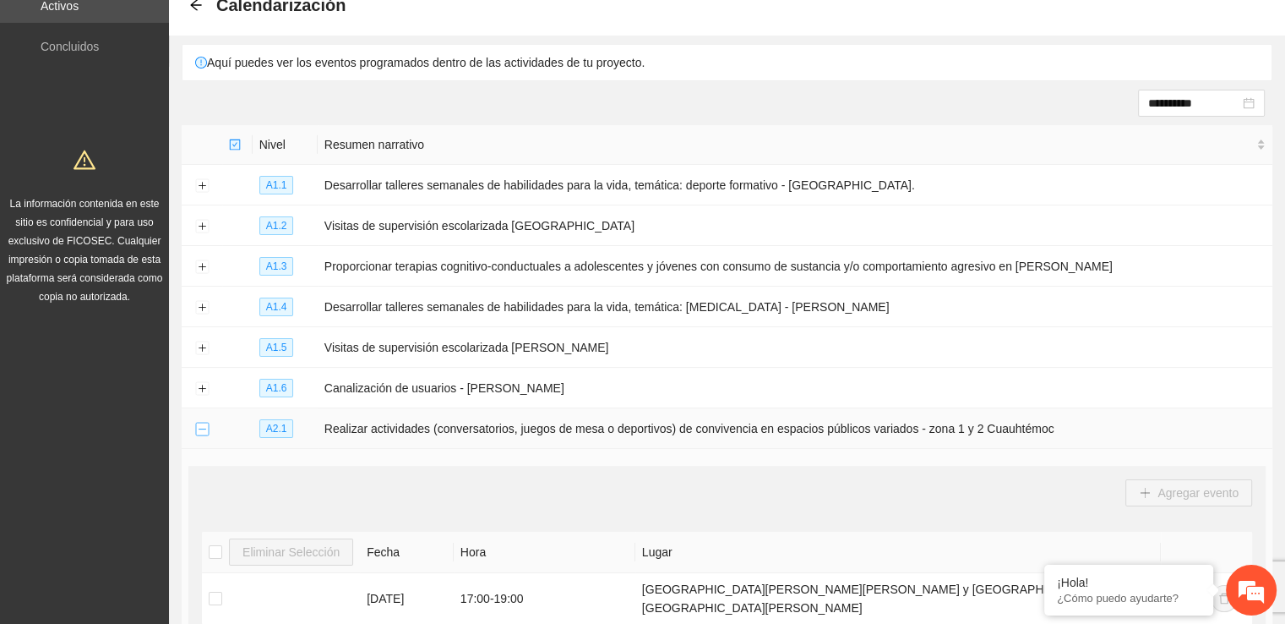
scroll to position [137, 0]
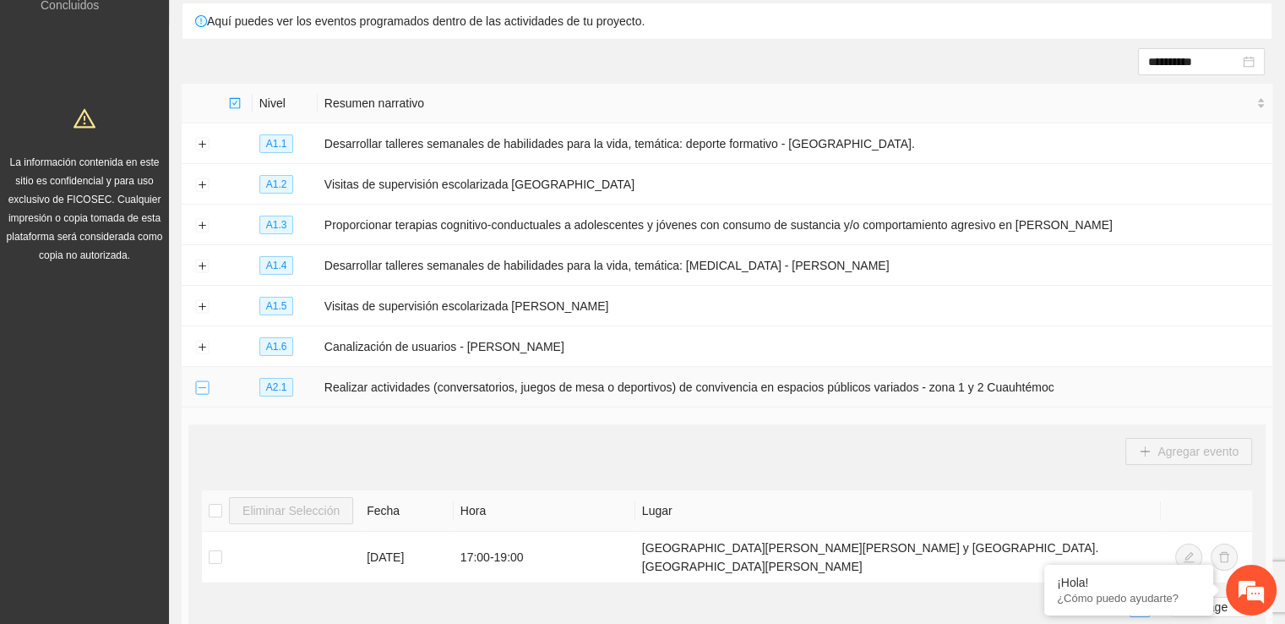
click at [201, 389] on button "Collapse row" at bounding box center [202, 388] width 14 height 14
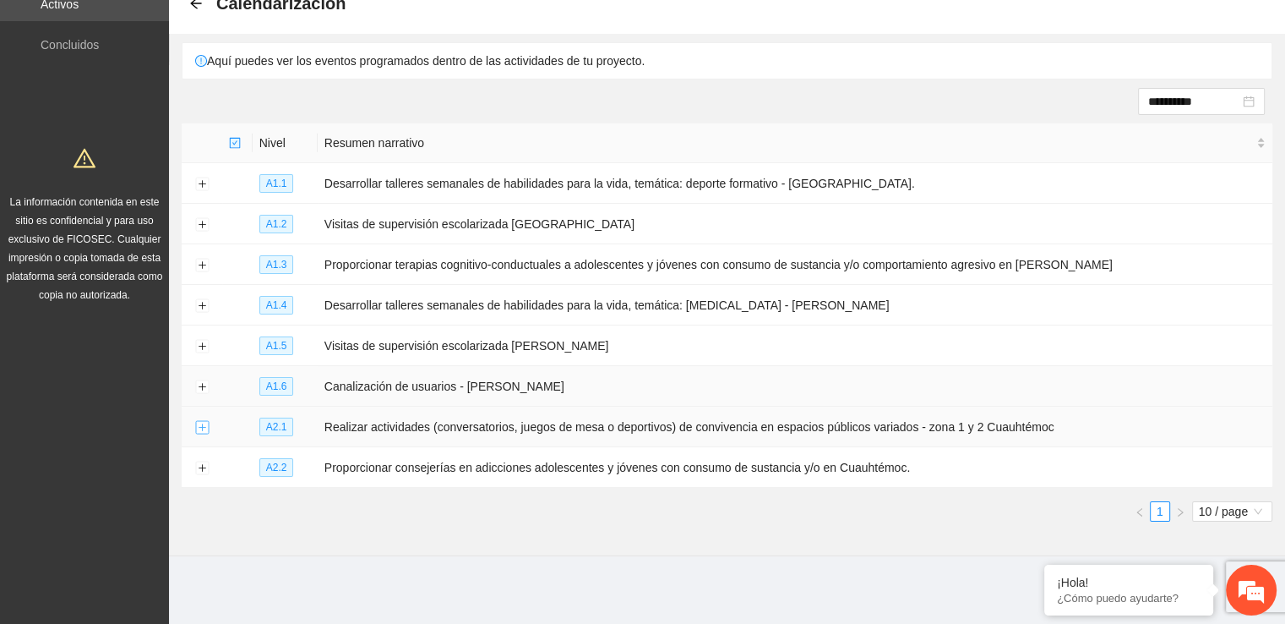
scroll to position [95, 0]
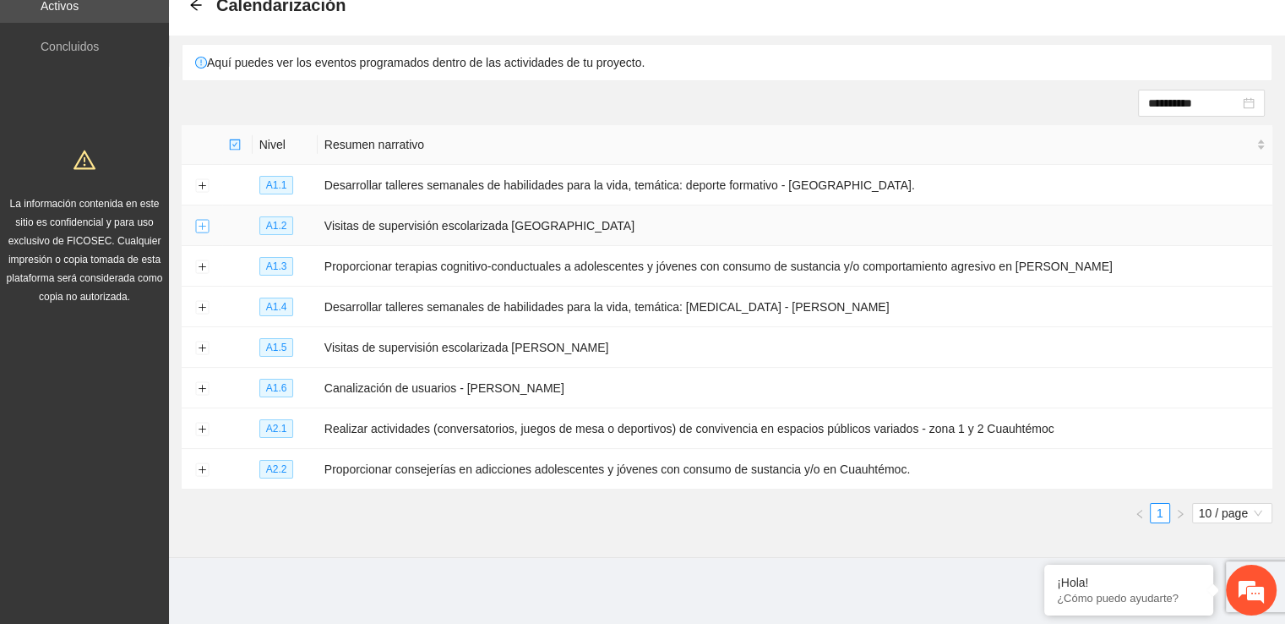
click at [200, 228] on button "Expand row" at bounding box center [202, 227] width 14 height 14
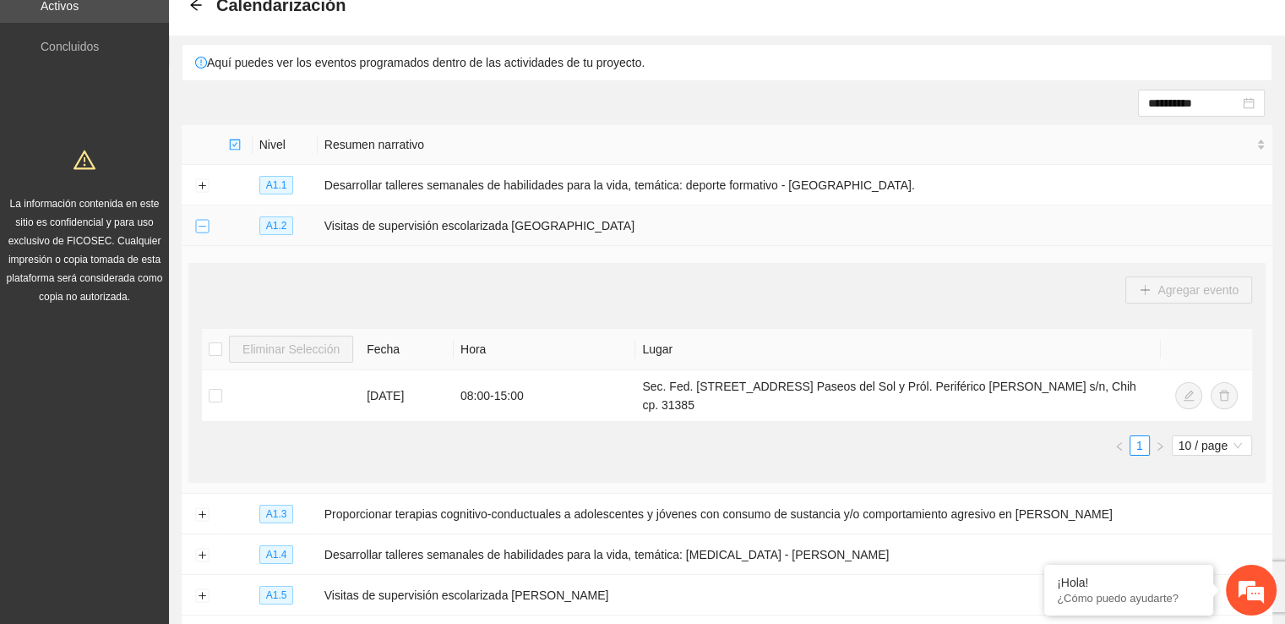
click at [200, 228] on button "Collapse row" at bounding box center [202, 227] width 14 height 14
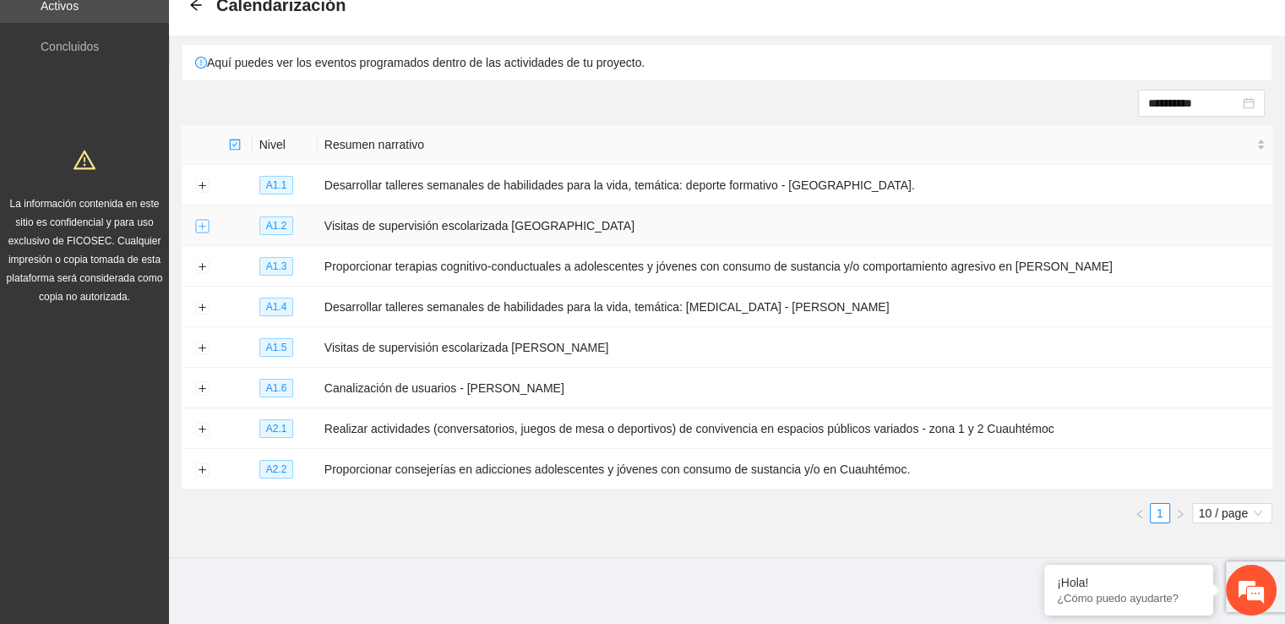
click at [200, 228] on button "Expand row" at bounding box center [202, 227] width 14 height 14
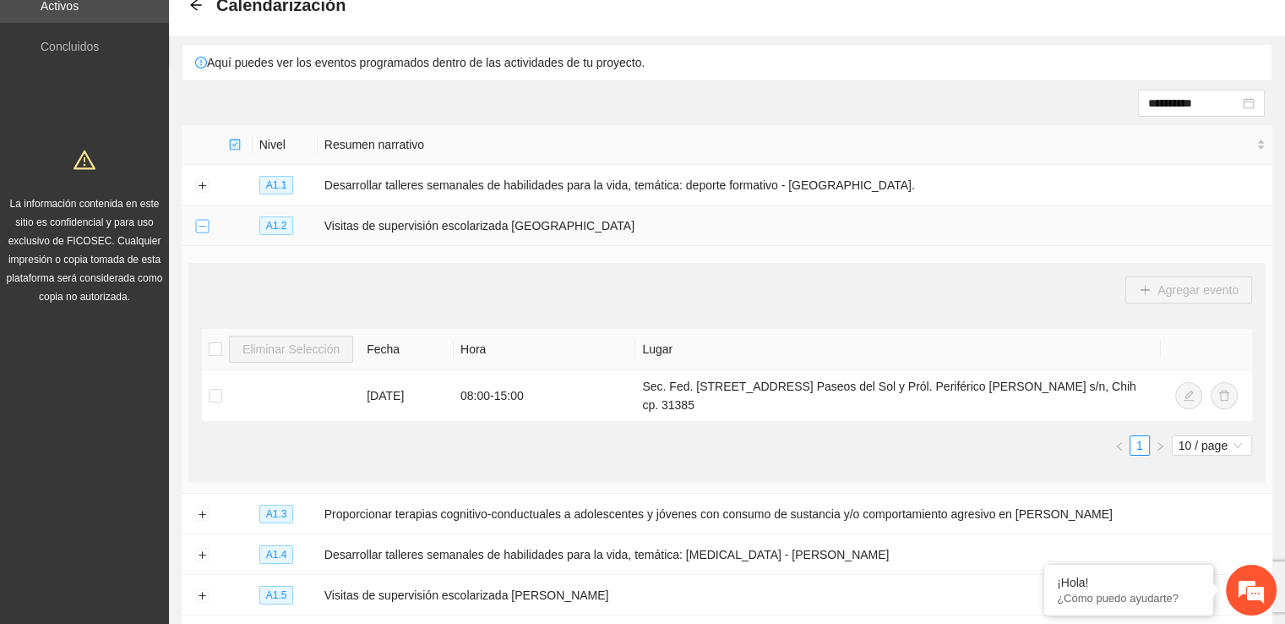
click at [200, 228] on button "Collapse row" at bounding box center [202, 227] width 14 height 14
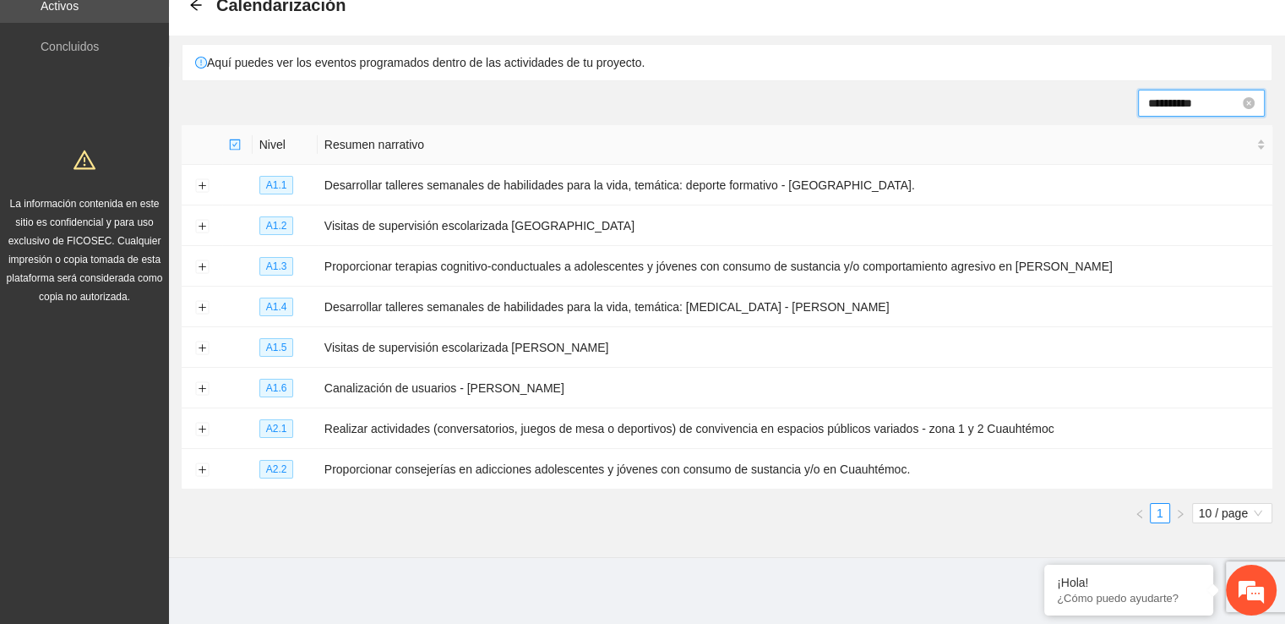
click at [1164, 106] on input "**********" at bounding box center [1193, 103] width 91 height 19
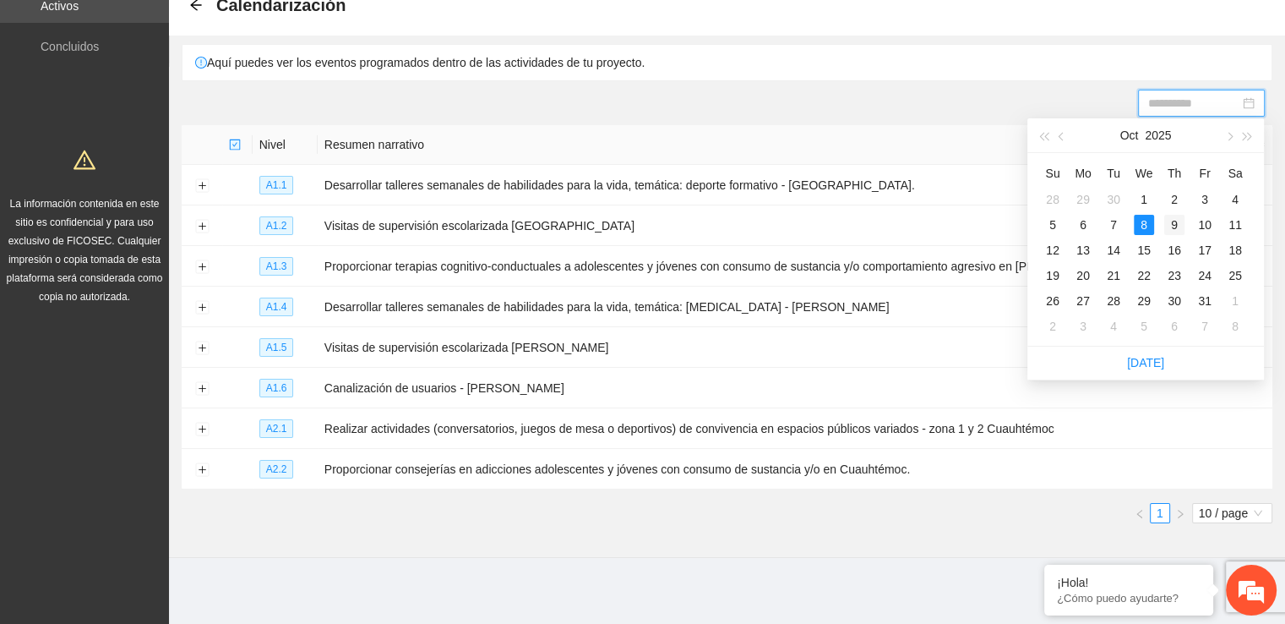
click at [1175, 217] on div "9" at bounding box center [1174, 225] width 20 height 20
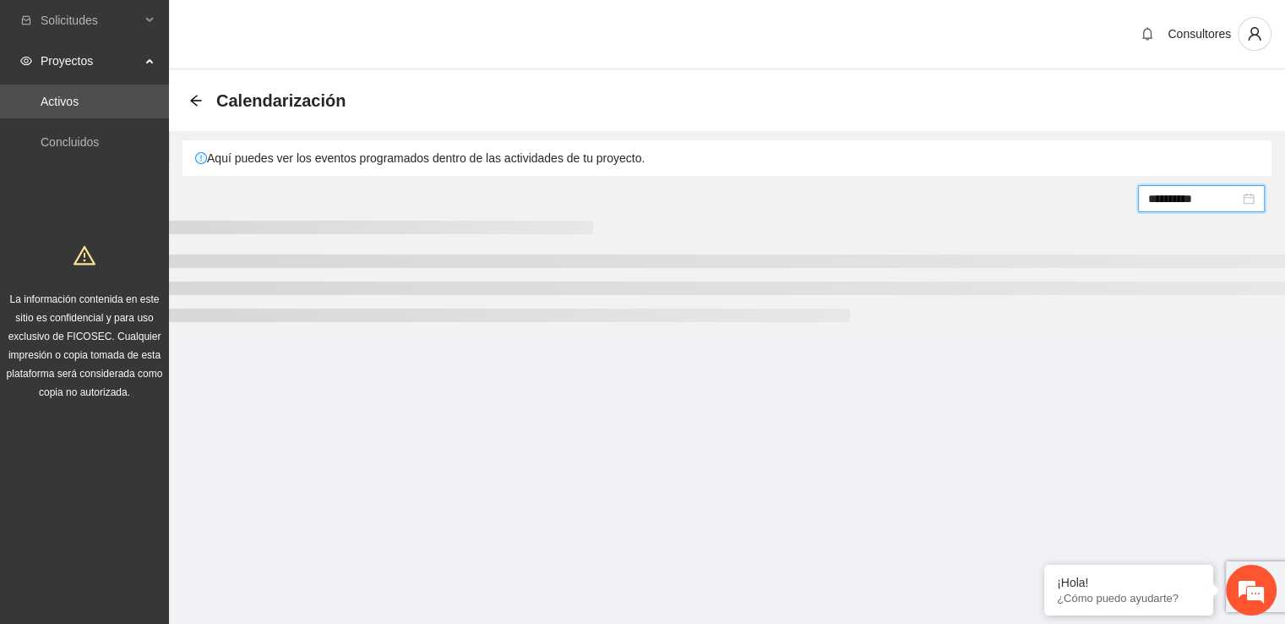
scroll to position [0, 0]
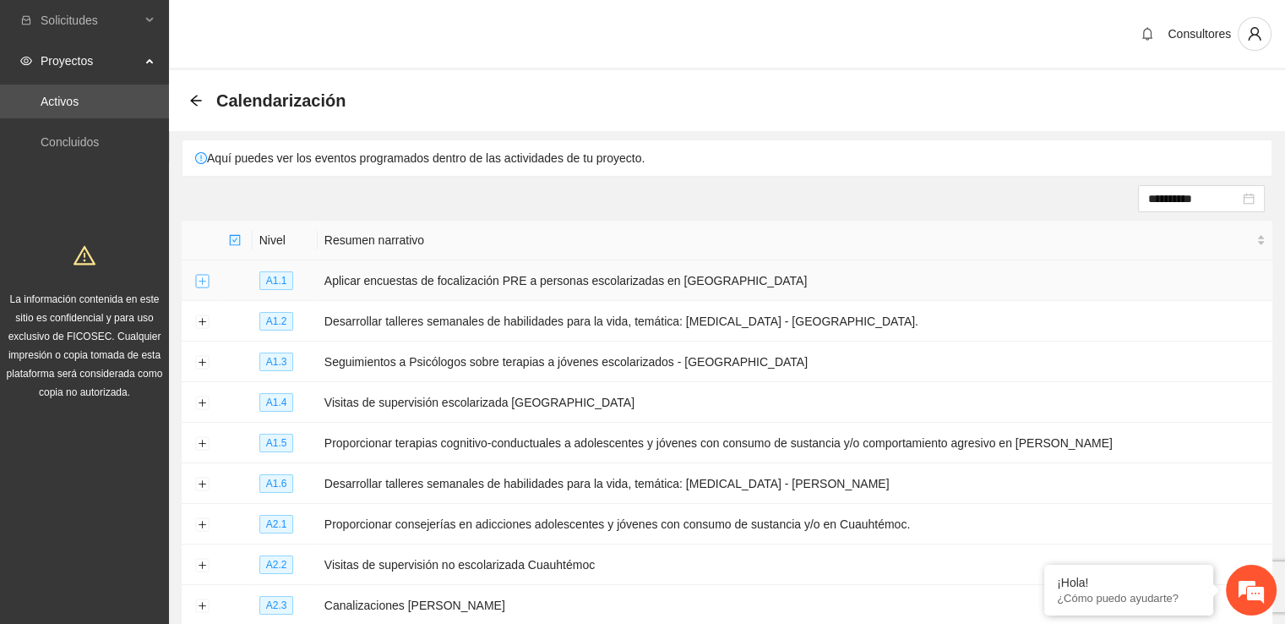
click at [207, 281] on button "Expand row" at bounding box center [202, 282] width 14 height 14
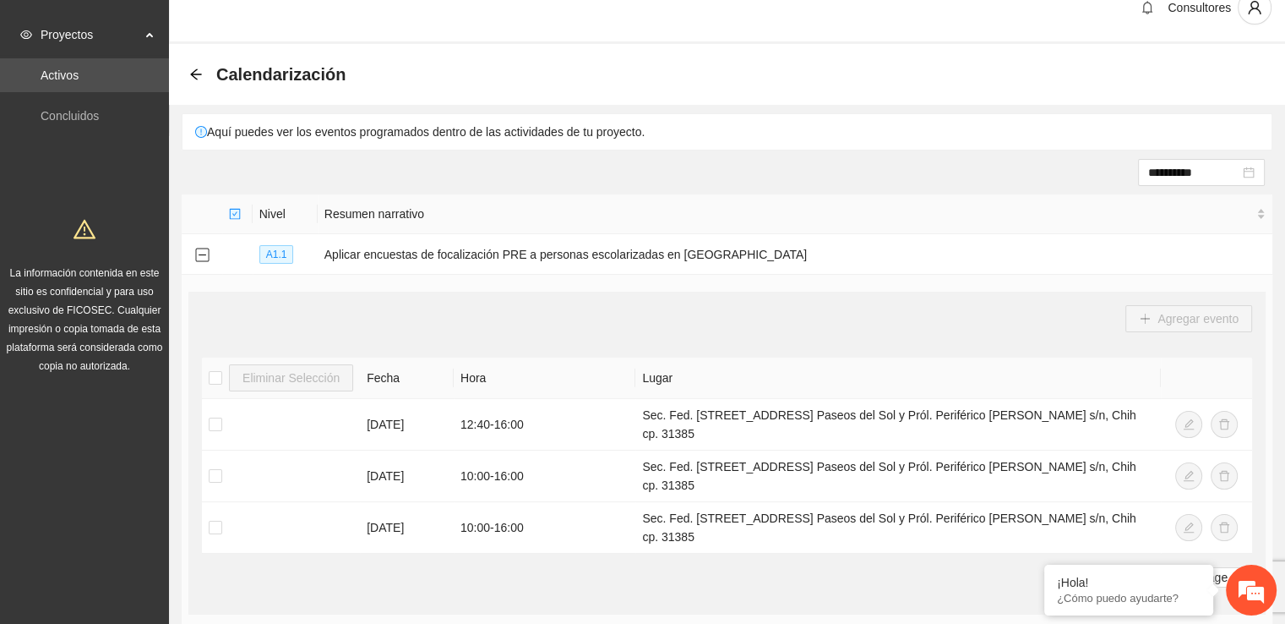
scroll to position [25, 0]
click at [209, 258] on td at bounding box center [202, 256] width 41 height 41
click at [200, 258] on button "Collapse row" at bounding box center [202, 257] width 14 height 14
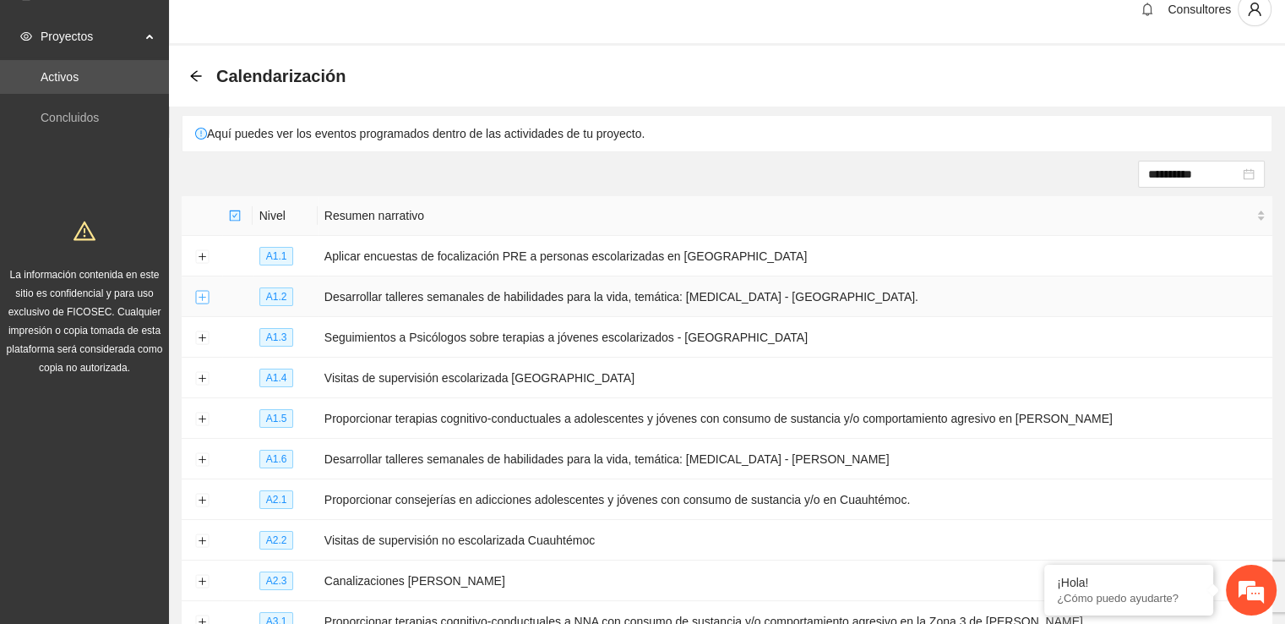
click at [204, 297] on button "Expand row" at bounding box center [202, 298] width 14 height 14
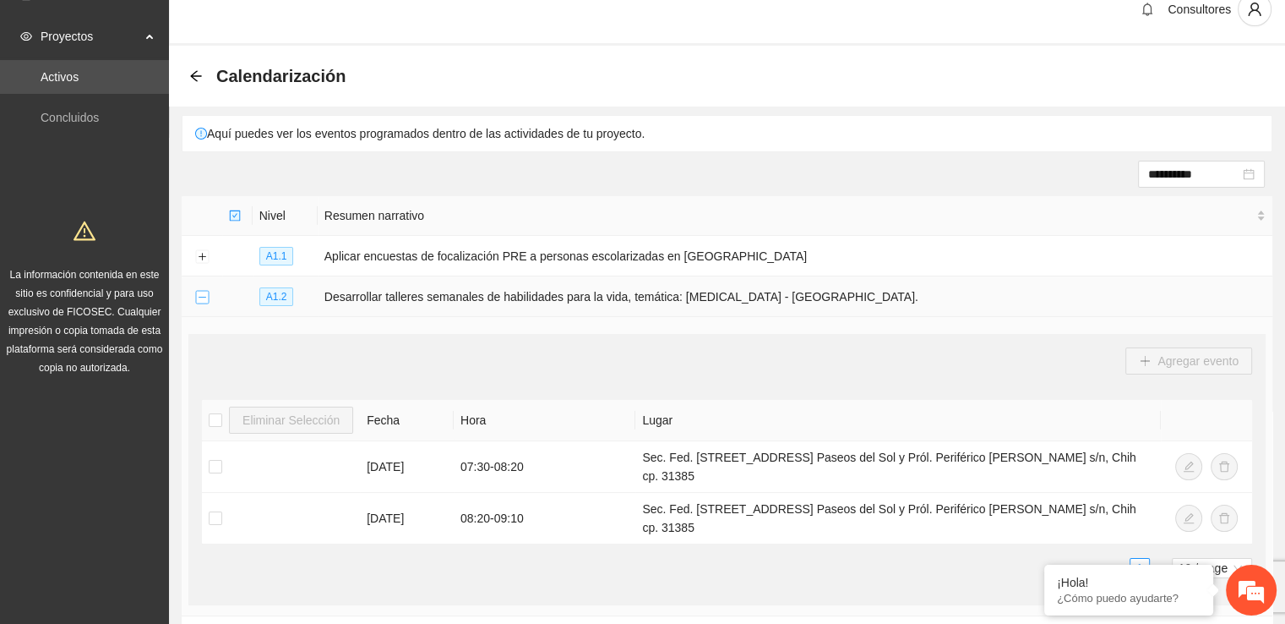
click at [204, 297] on button "Collapse row" at bounding box center [202, 298] width 14 height 14
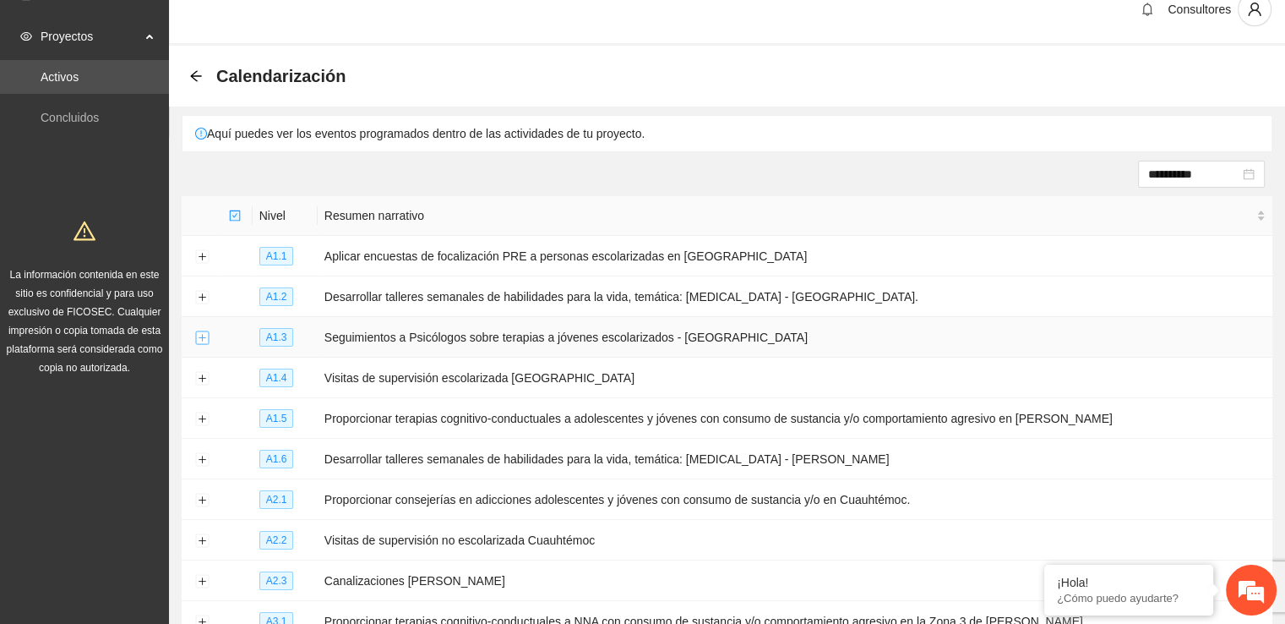
click at [204, 335] on button "Expand row" at bounding box center [202, 338] width 14 height 14
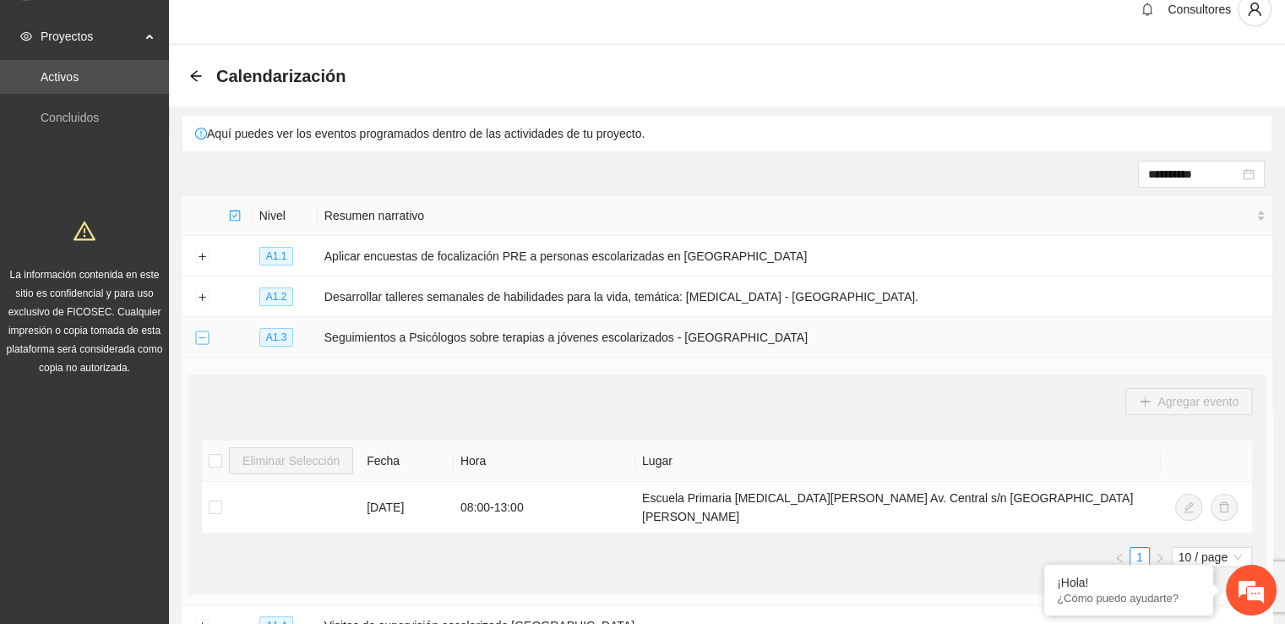
click at [199, 333] on button "Collapse row" at bounding box center [202, 338] width 14 height 14
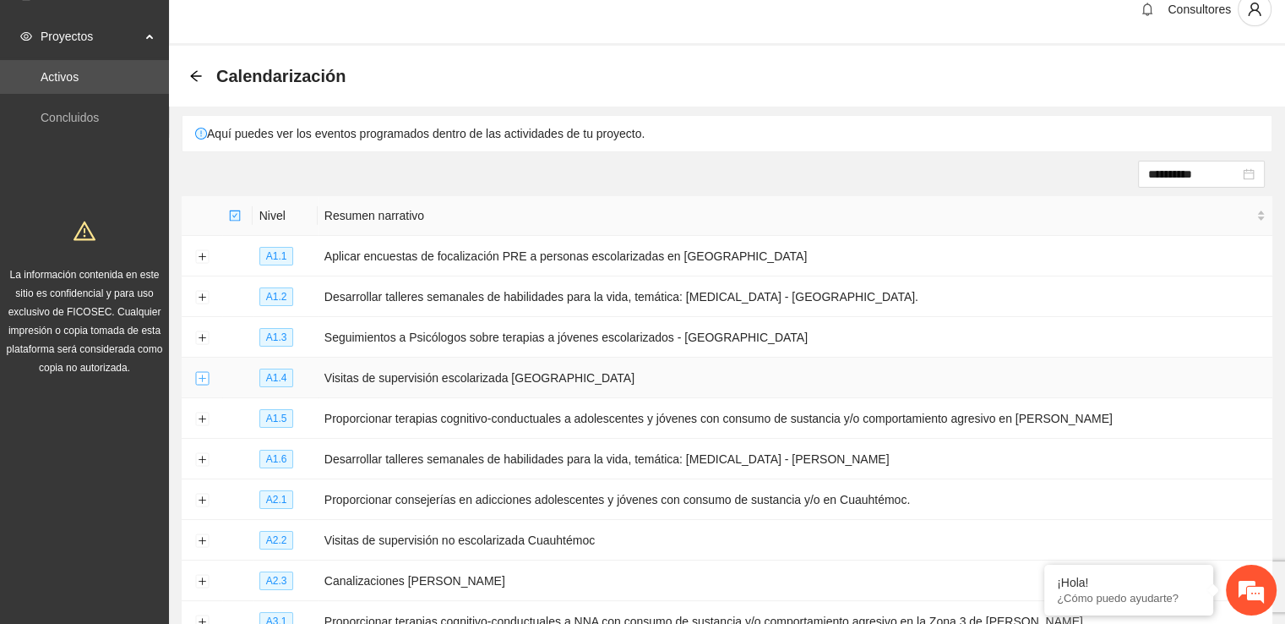
click at [197, 372] on button "Expand row" at bounding box center [202, 379] width 14 height 14
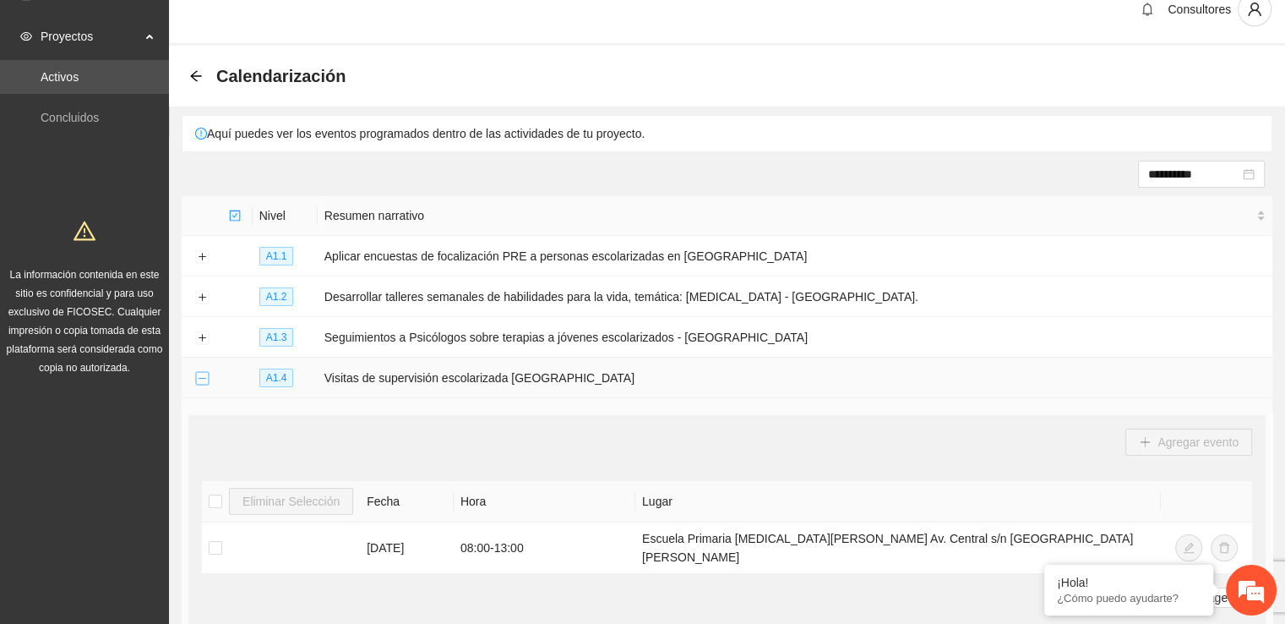
click at [197, 372] on button "Collapse row" at bounding box center [202, 379] width 14 height 14
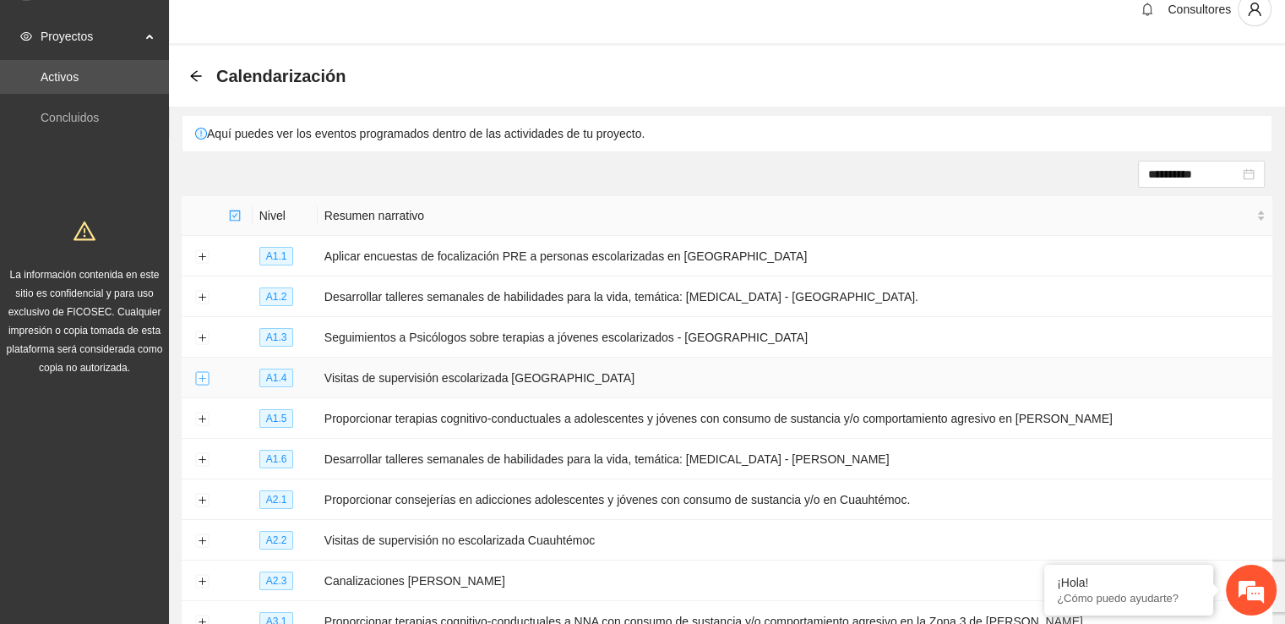
click at [197, 372] on button "Expand row" at bounding box center [202, 379] width 14 height 14
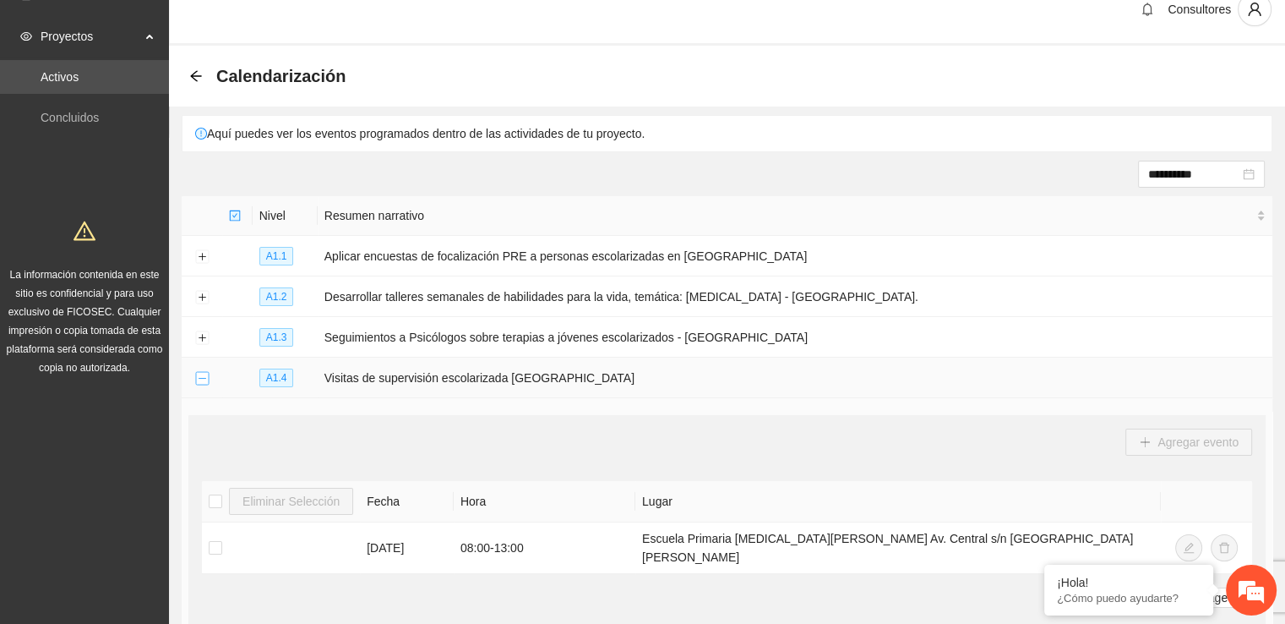
click at [197, 372] on button "Collapse row" at bounding box center [202, 379] width 14 height 14
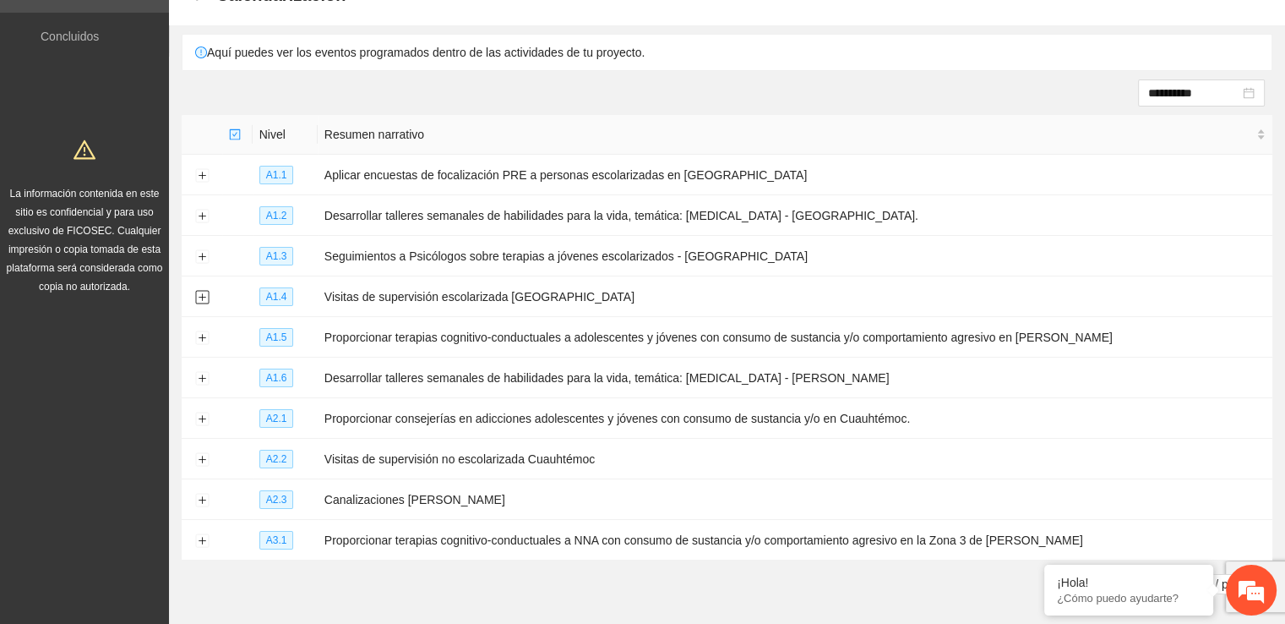
scroll to position [107, 0]
click at [199, 538] on button "Expand row" at bounding box center [202, 539] width 14 height 14
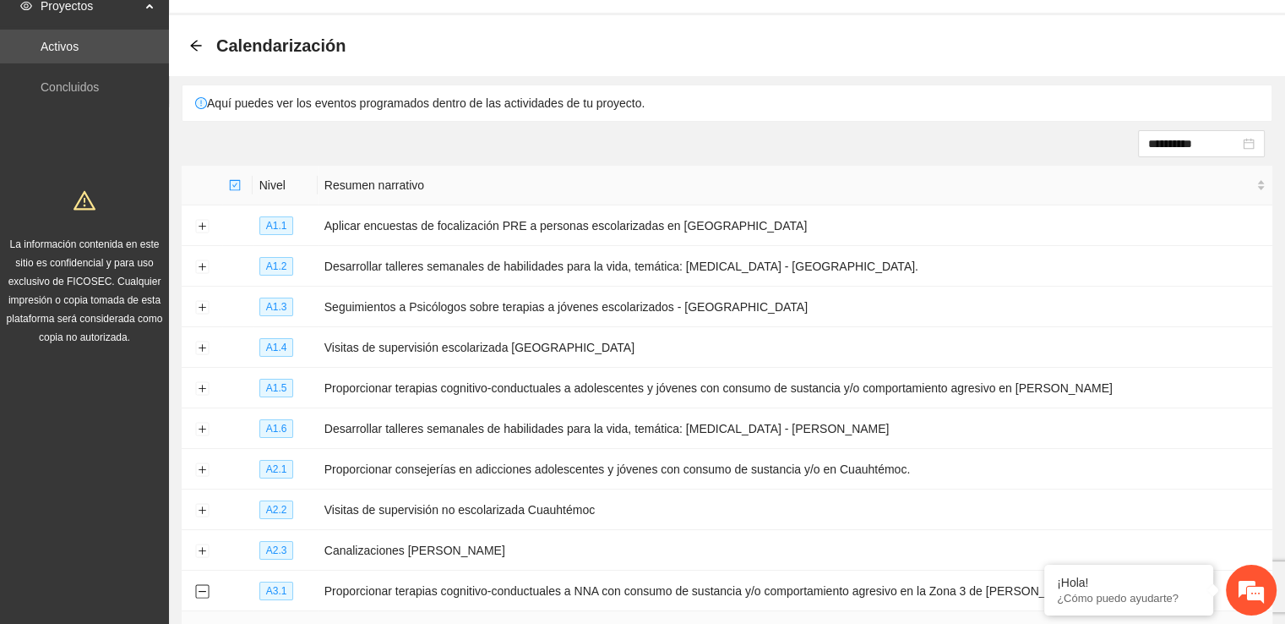
scroll to position [59, 0]
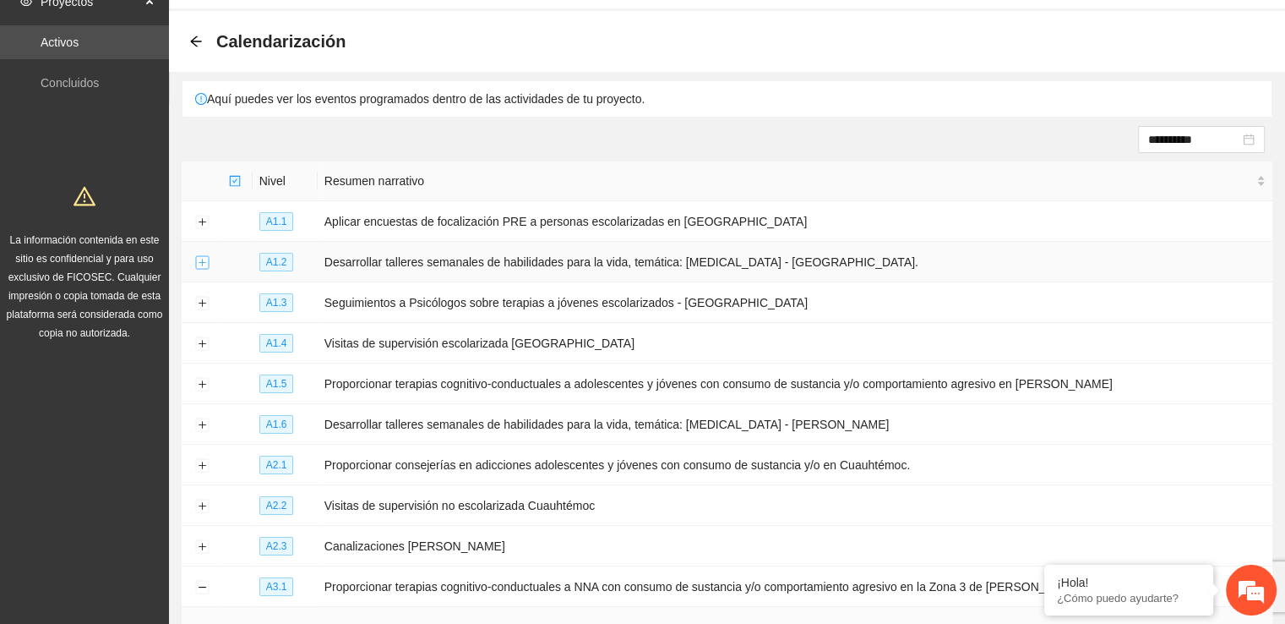
click at [199, 262] on button "Expand row" at bounding box center [202, 263] width 14 height 14
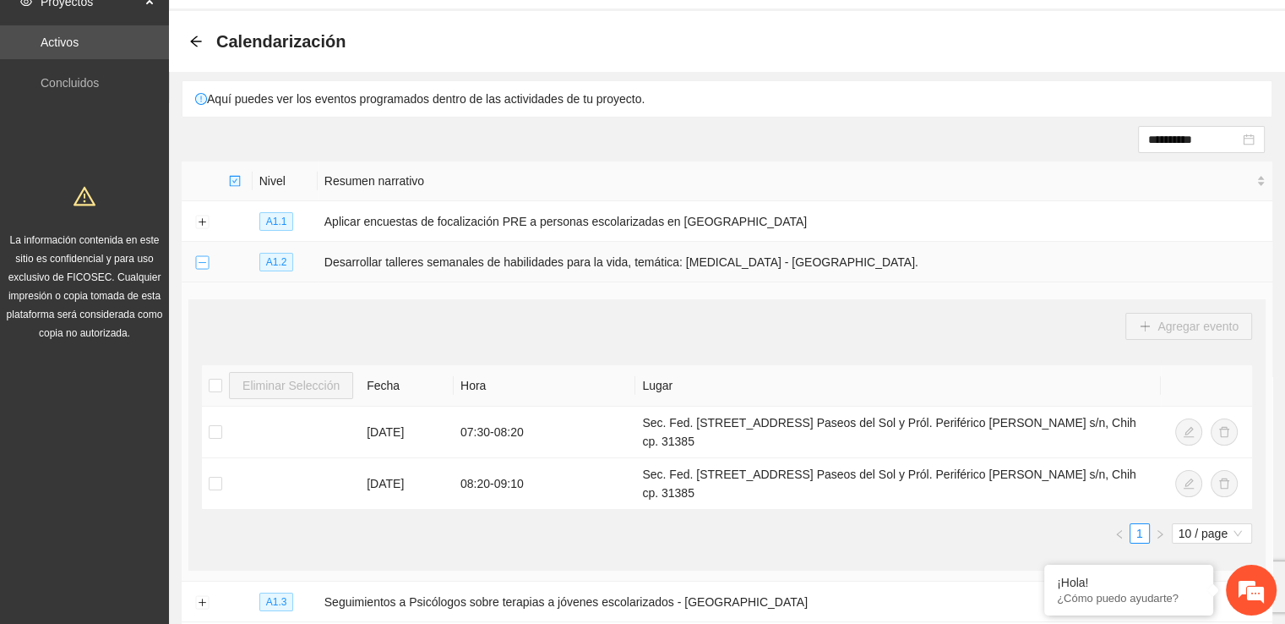
click at [199, 262] on button "Collapse row" at bounding box center [202, 263] width 14 height 14
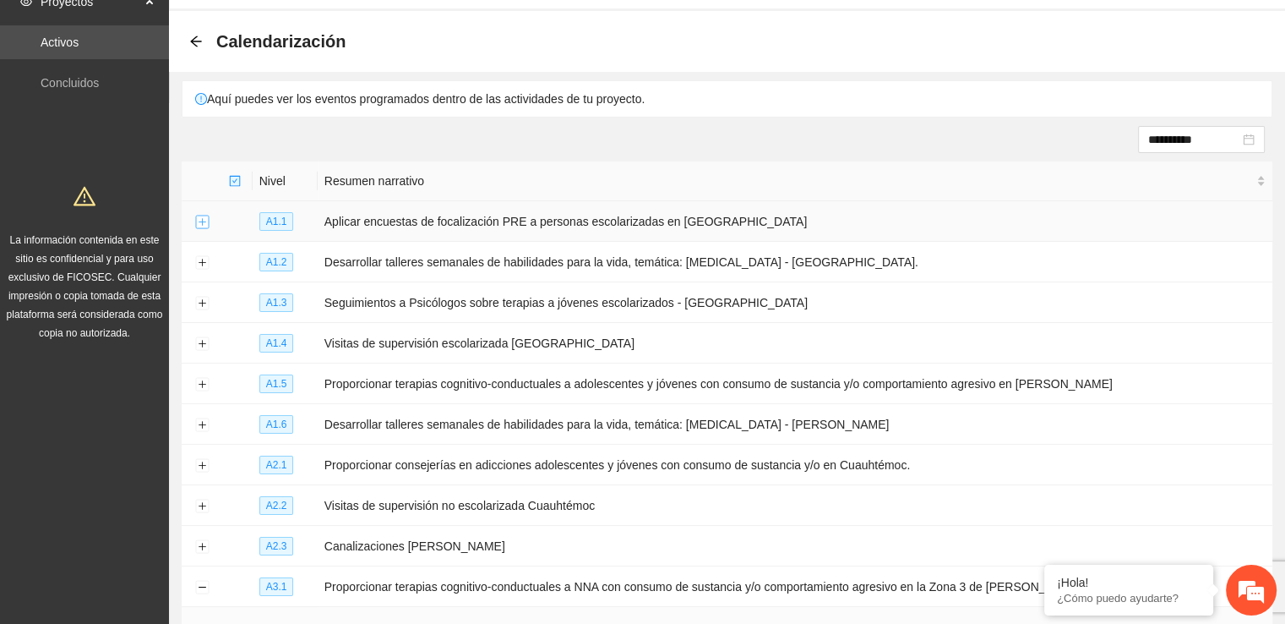
click at [199, 217] on button "Expand row" at bounding box center [202, 222] width 14 height 14
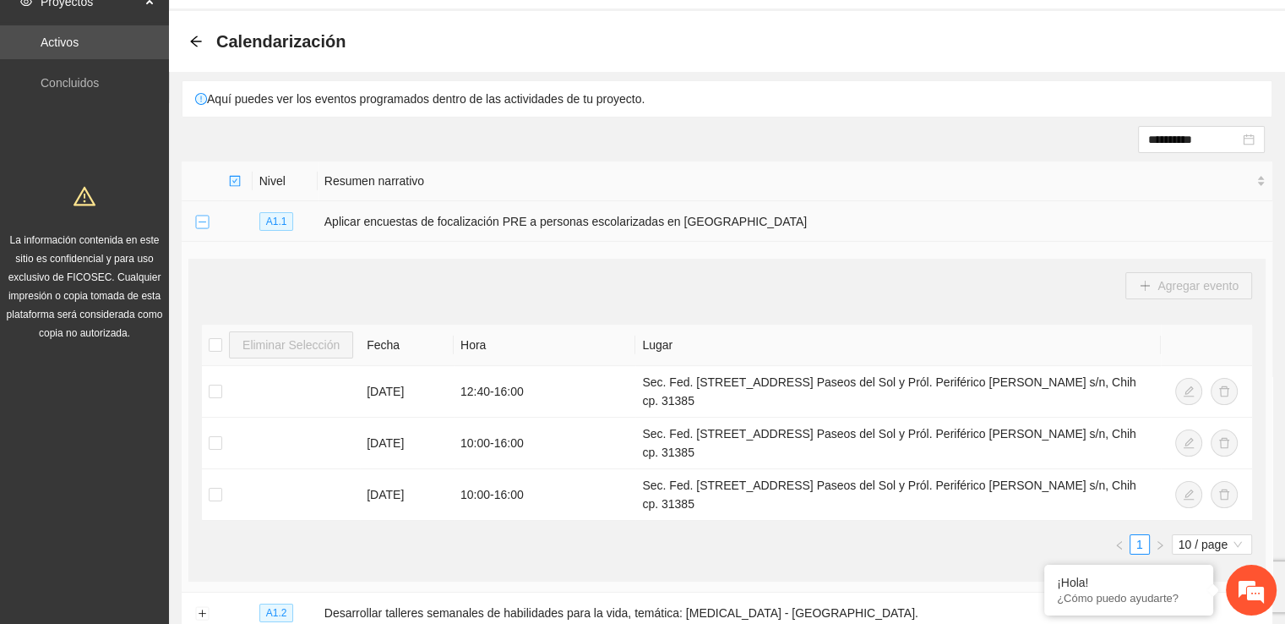
click at [199, 217] on button "Collapse row" at bounding box center [202, 222] width 14 height 14
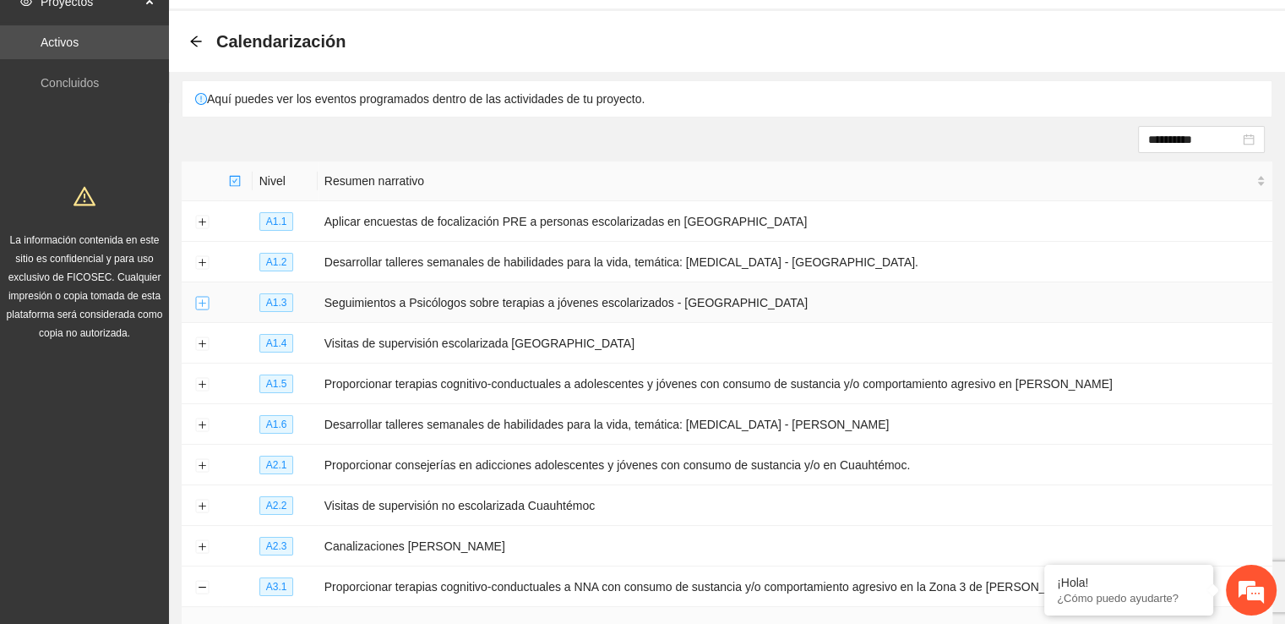
click at [204, 297] on button "Expand row" at bounding box center [202, 304] width 14 height 14
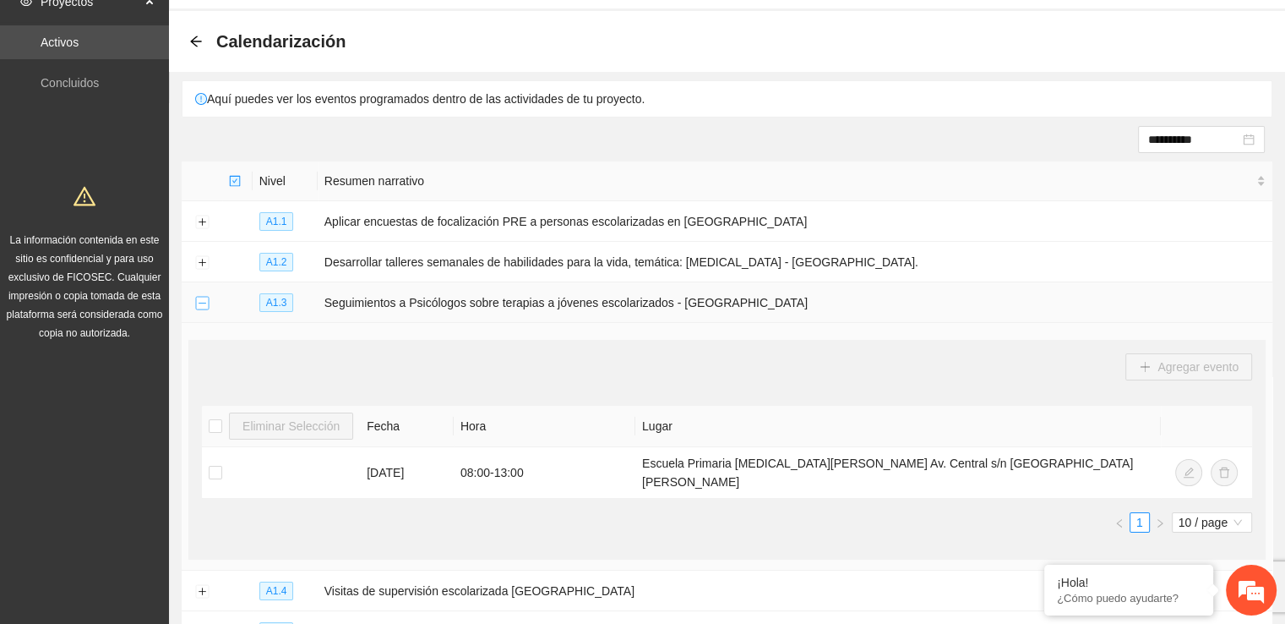
click at [204, 297] on button "Collapse row" at bounding box center [202, 304] width 14 height 14
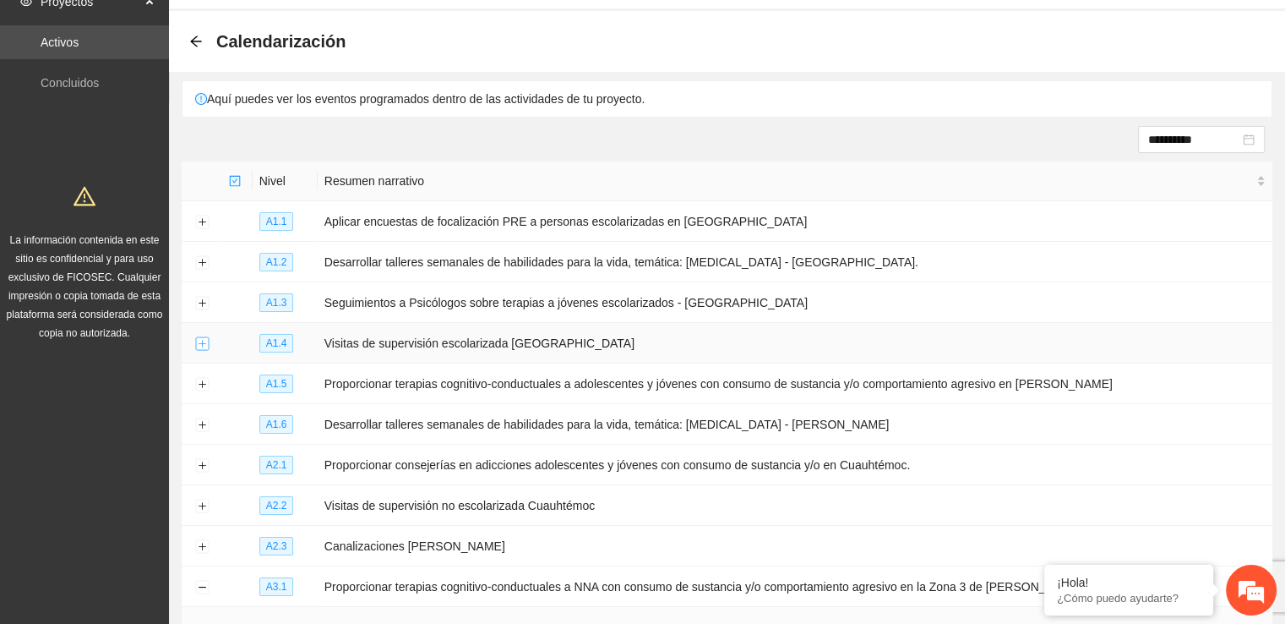
click at [206, 339] on button "Expand row" at bounding box center [202, 344] width 14 height 14
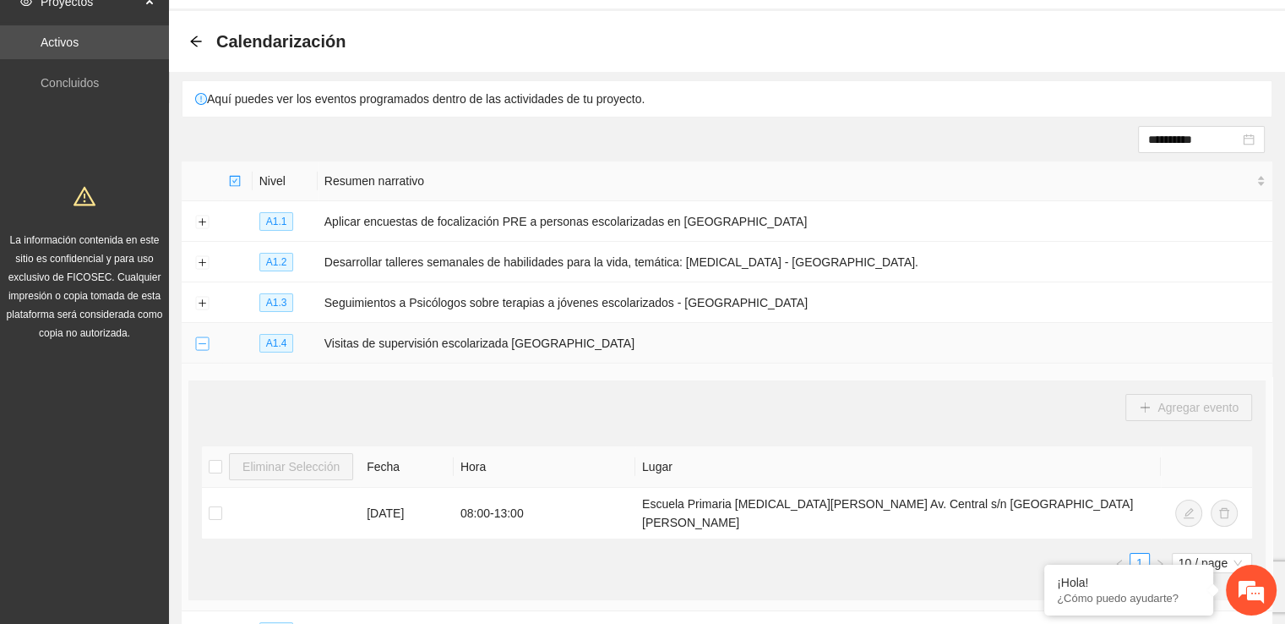
click at [206, 339] on button "Collapse row" at bounding box center [202, 344] width 14 height 14
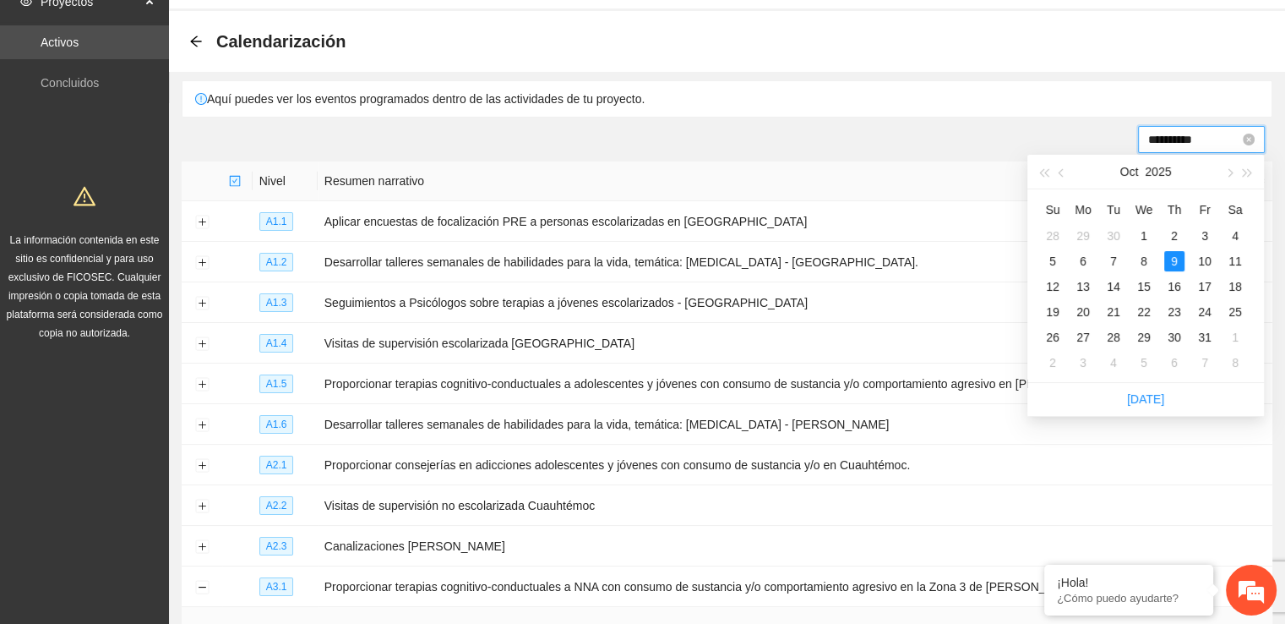
click at [1169, 143] on input "**********" at bounding box center [1193, 139] width 91 height 19
type input "**********"
click at [1207, 258] on div "10" at bounding box center [1205, 261] width 20 height 20
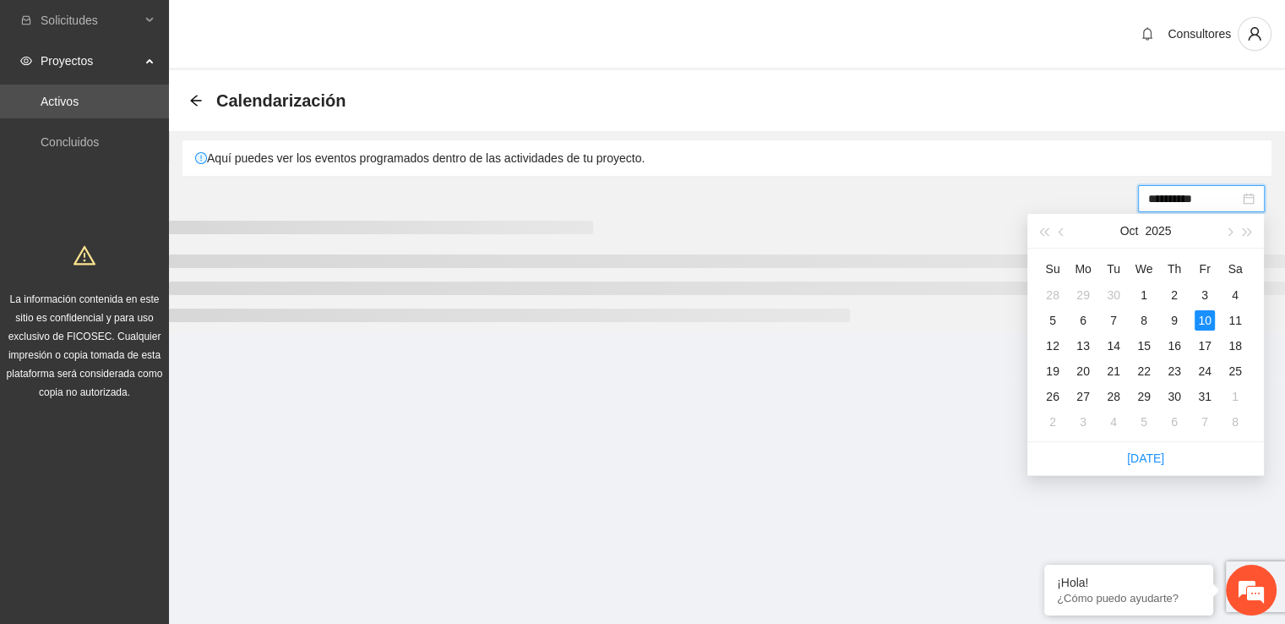
scroll to position [0, 0]
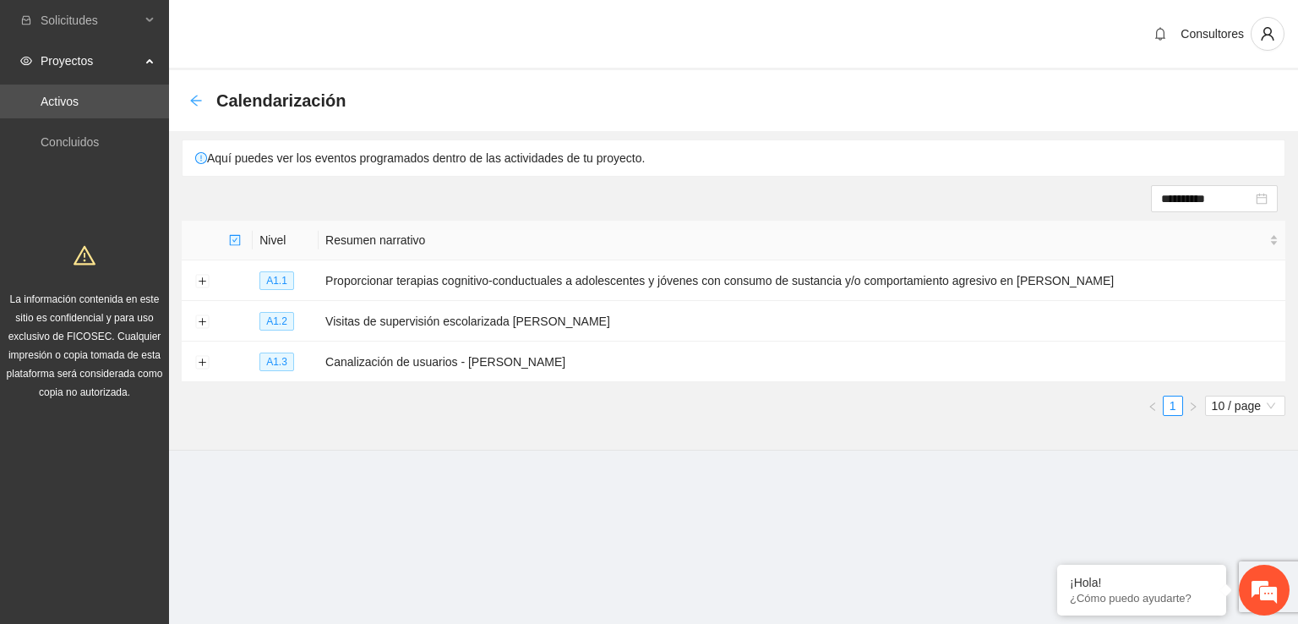
click at [195, 99] on icon "arrow-left" at bounding box center [196, 101] width 14 height 14
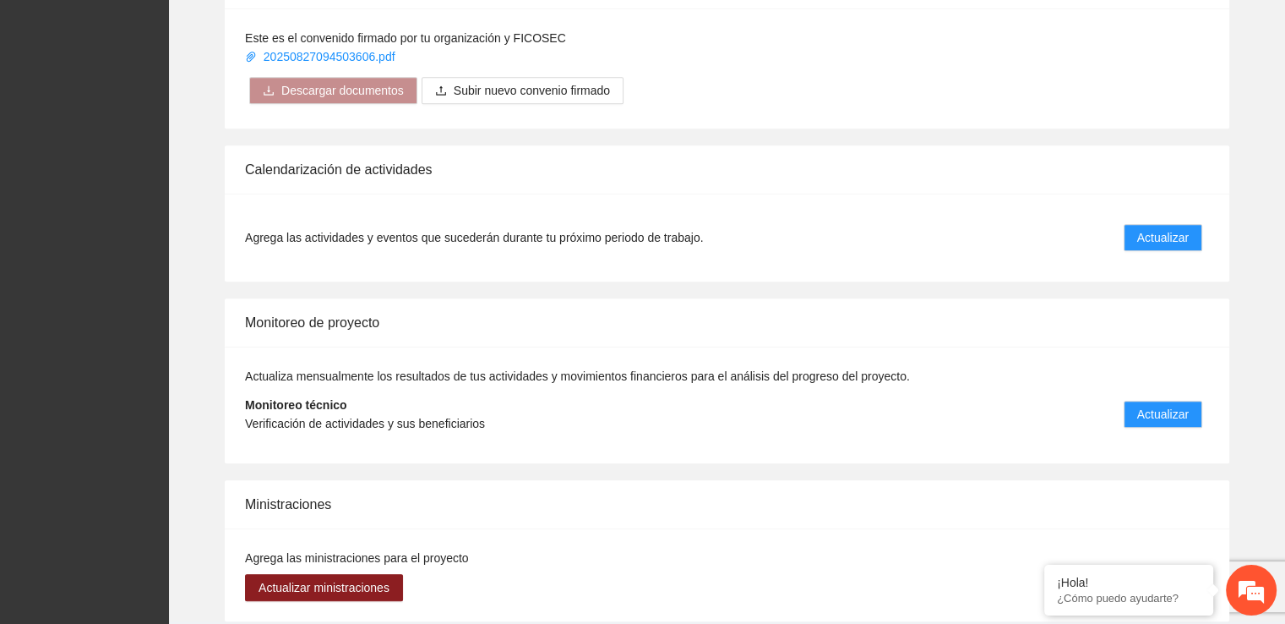
scroll to position [1217, 0]
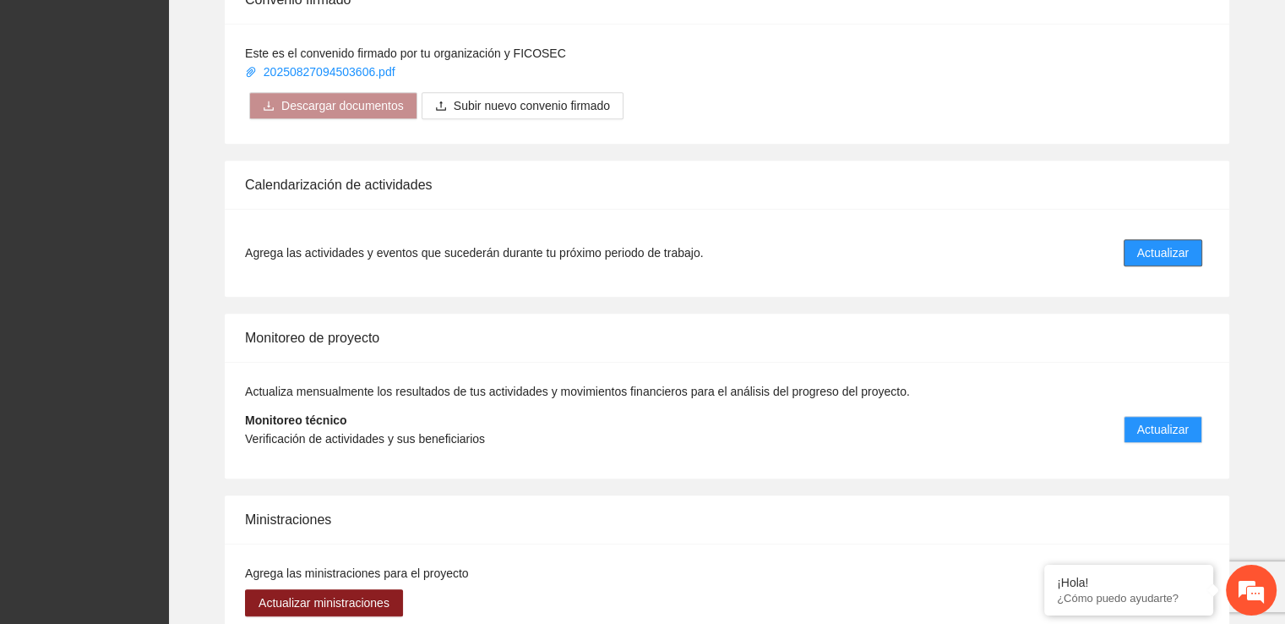
click at [1153, 255] on span "Actualizar" at bounding box center [1163, 252] width 52 height 19
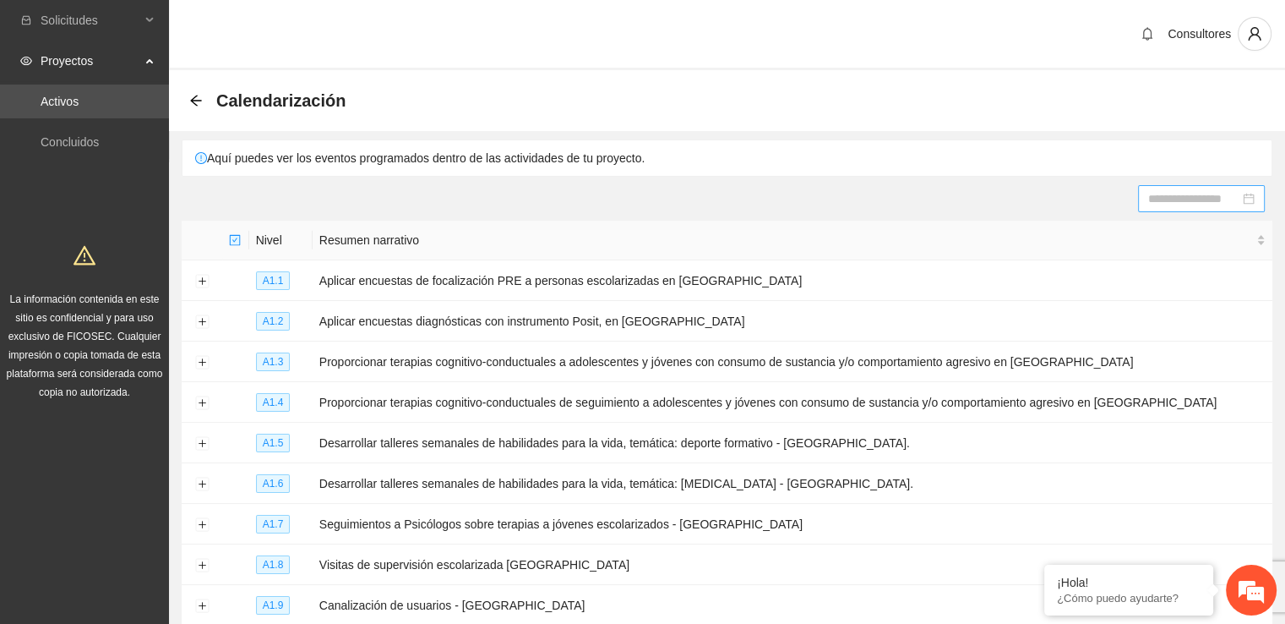
click at [1247, 201] on div at bounding box center [1201, 198] width 106 height 19
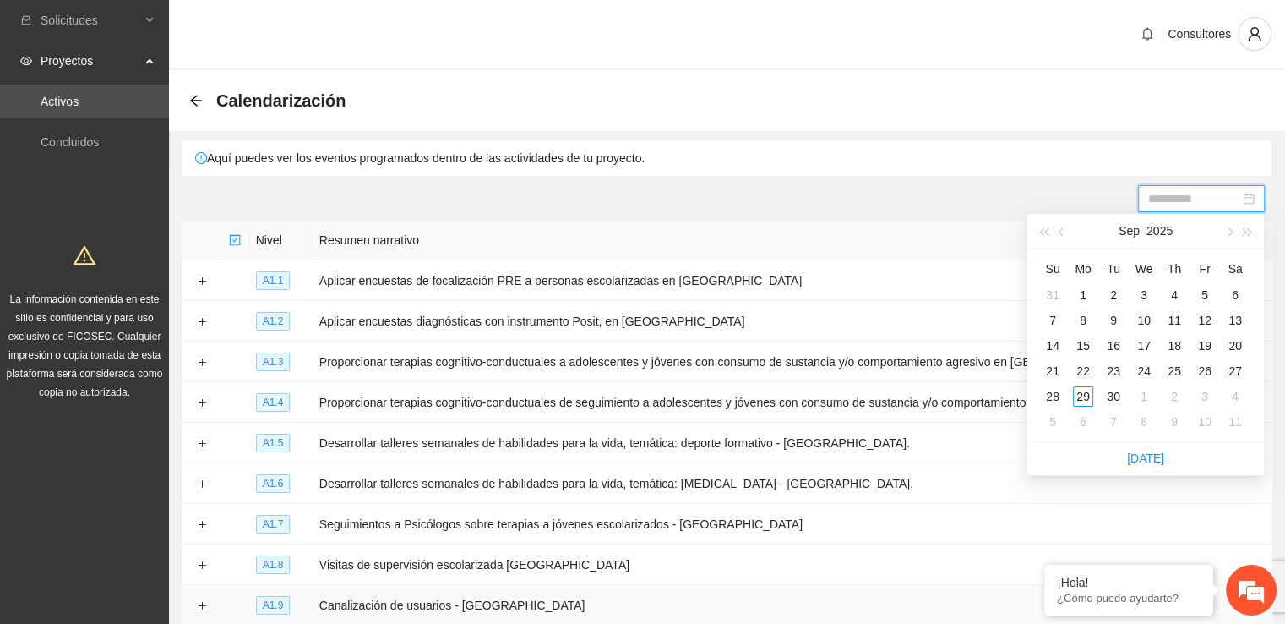
type input "**********"
click at [1080, 320] on div "8" at bounding box center [1083, 320] width 20 height 20
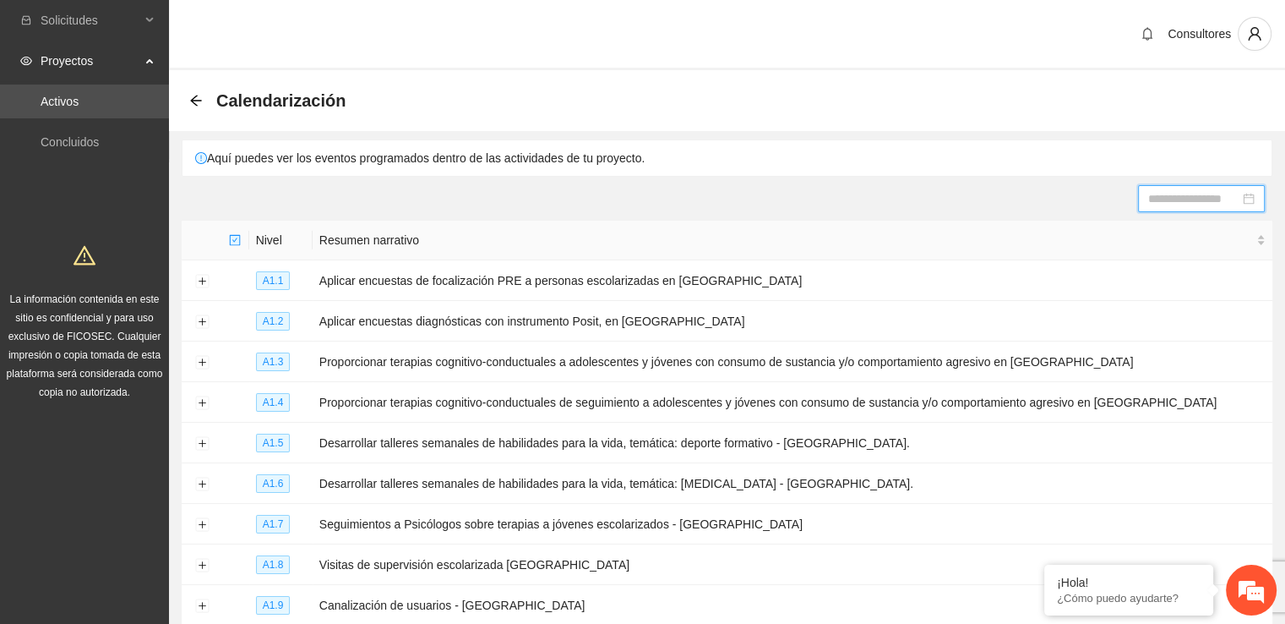
click at [1250, 195] on div at bounding box center [1201, 198] width 106 height 19
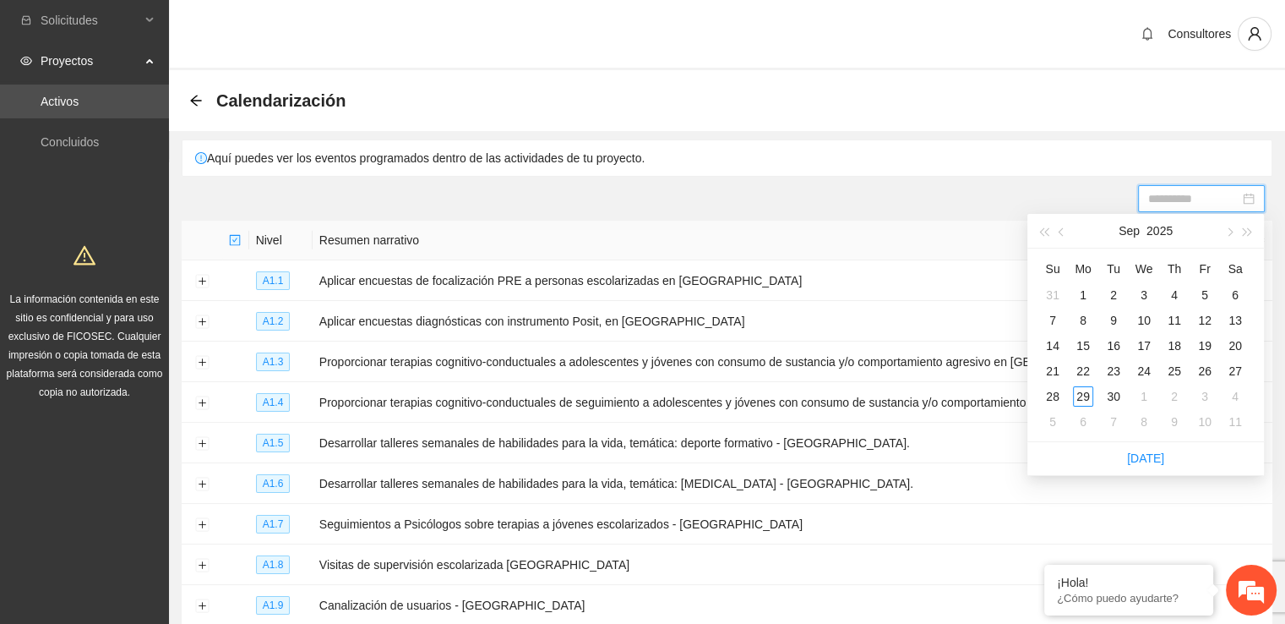
type input "**********"
click at [1234, 230] on button "button" at bounding box center [1228, 231] width 19 height 34
click at [1117, 322] on div "7" at bounding box center [1113, 320] width 20 height 20
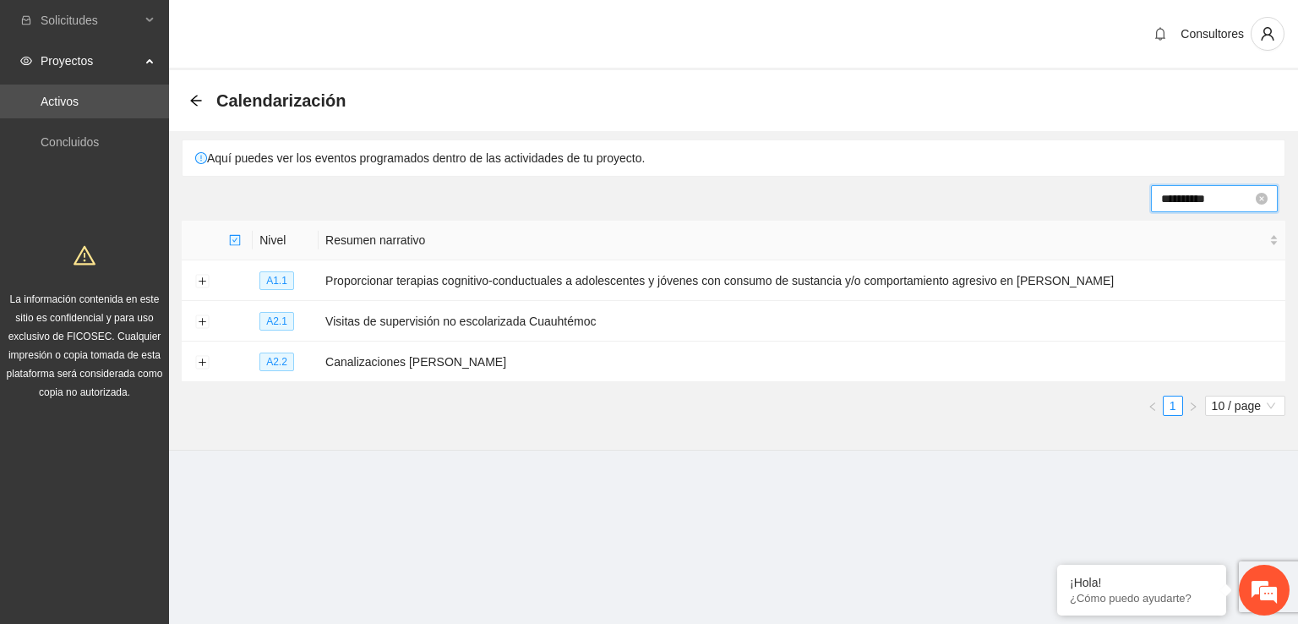
click at [1227, 200] on input "**********" at bounding box center [1206, 198] width 91 height 19
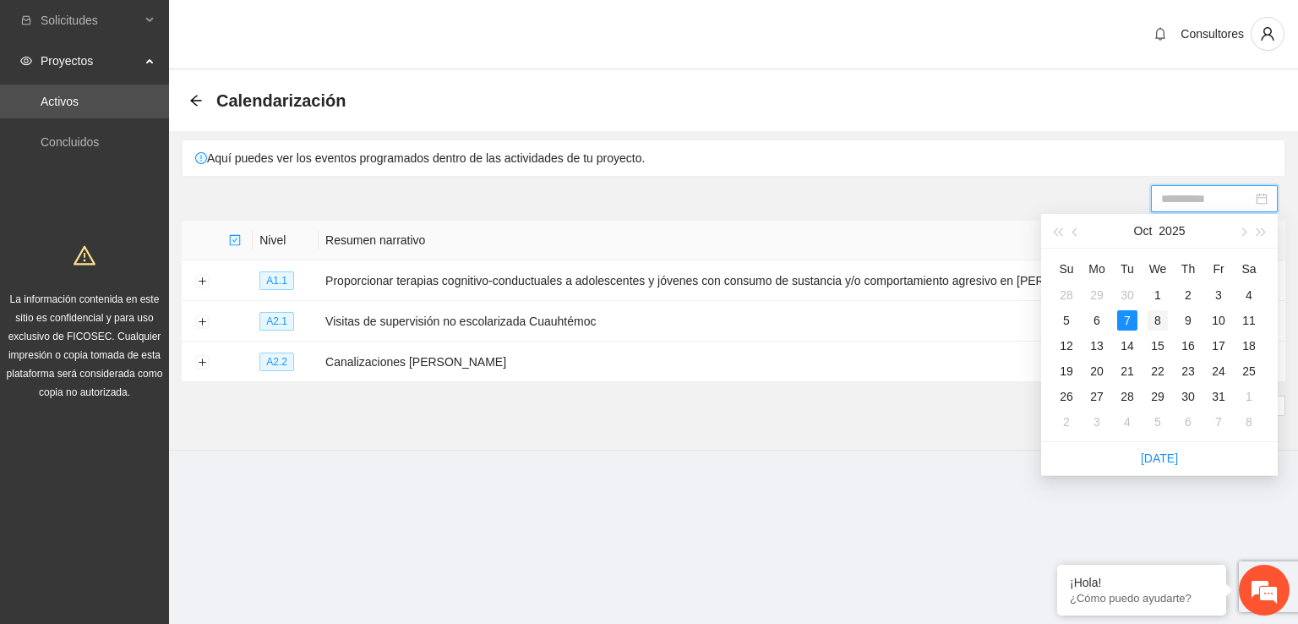
type input "**********"
click at [1160, 325] on div "8" at bounding box center [1157, 320] width 20 height 20
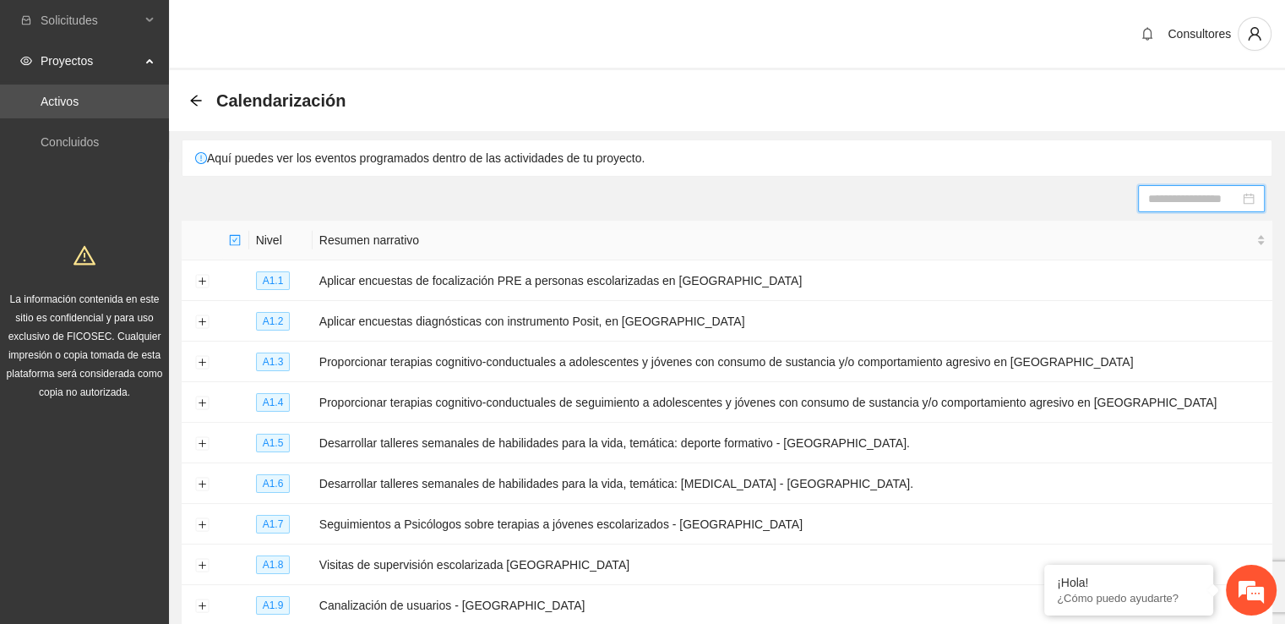
click at [1250, 197] on div at bounding box center [1201, 198] width 106 height 19
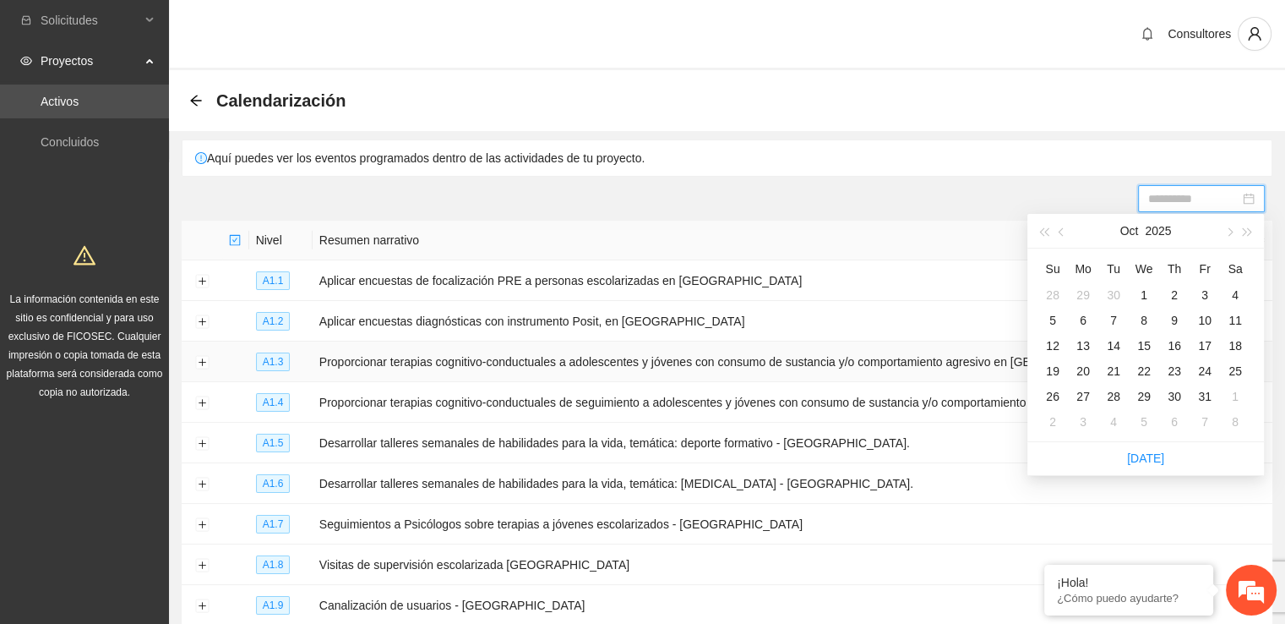
type input "**********"
click at [199, 98] on icon "arrow-left" at bounding box center [196, 101] width 14 height 14
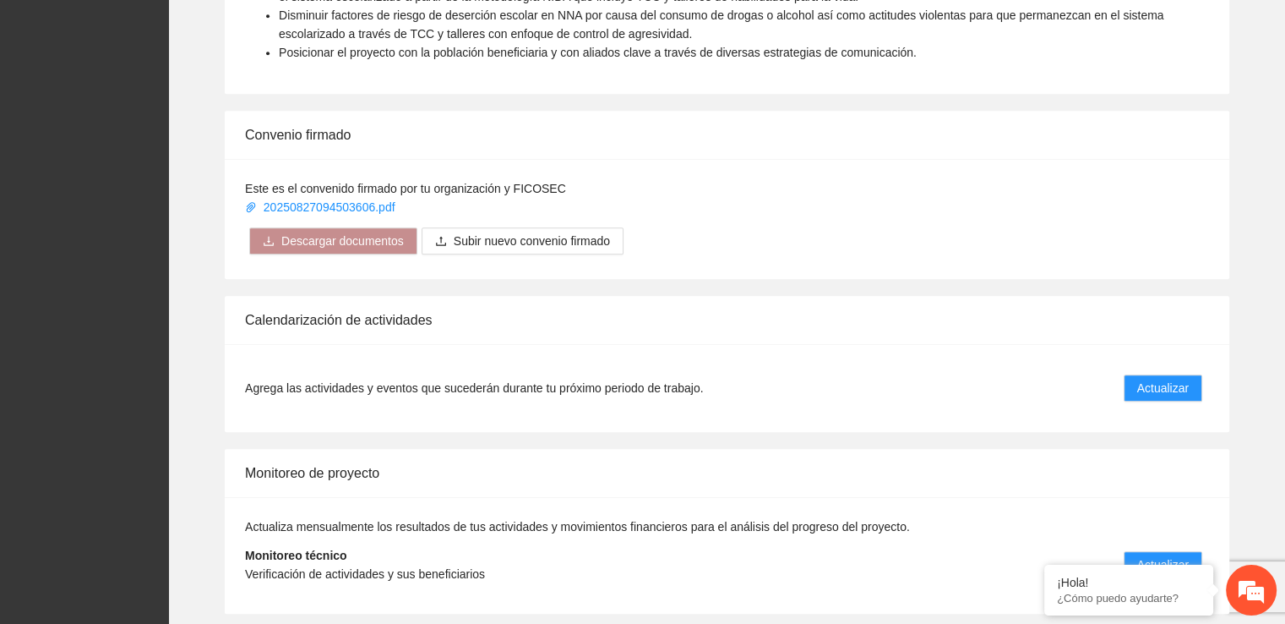
scroll to position [1087, 0]
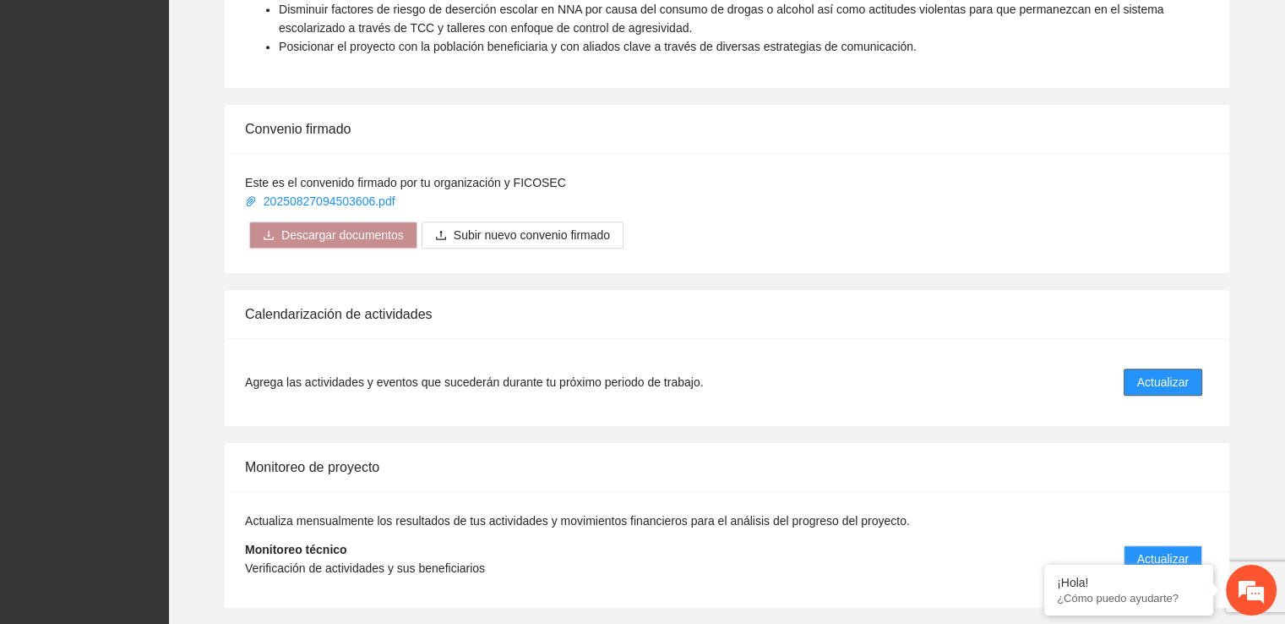
click at [1141, 373] on span "Actualizar" at bounding box center [1163, 382] width 52 height 19
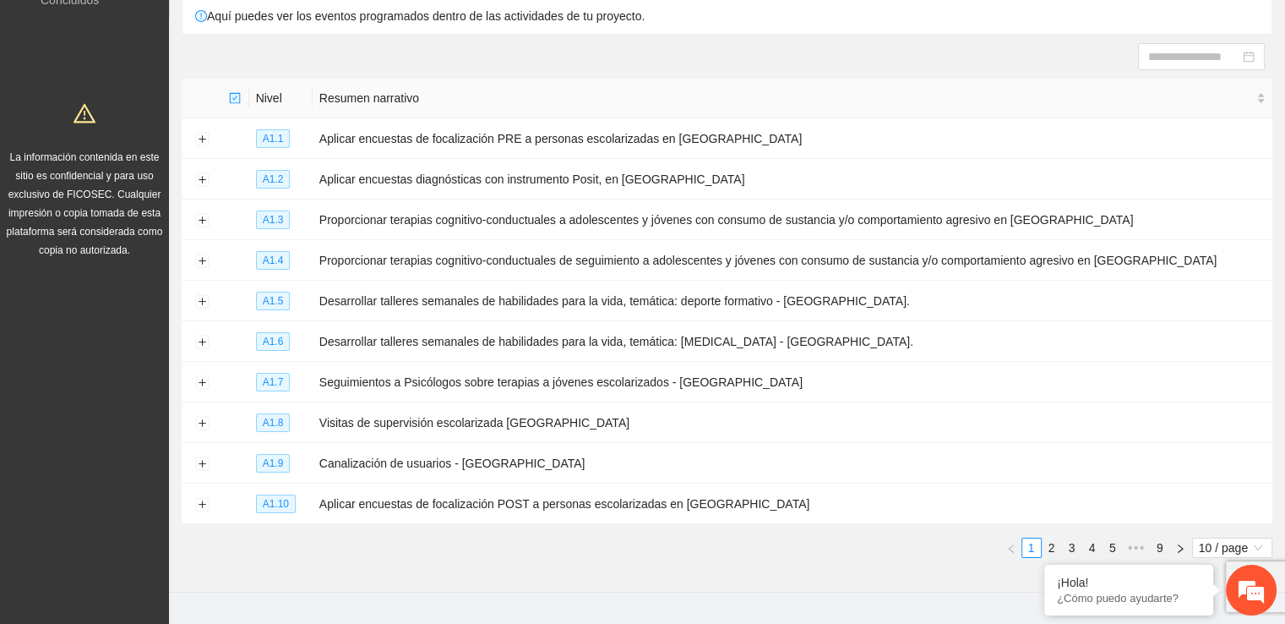
scroll to position [141, 0]
click at [1053, 542] on link "2" at bounding box center [1052, 548] width 19 height 19
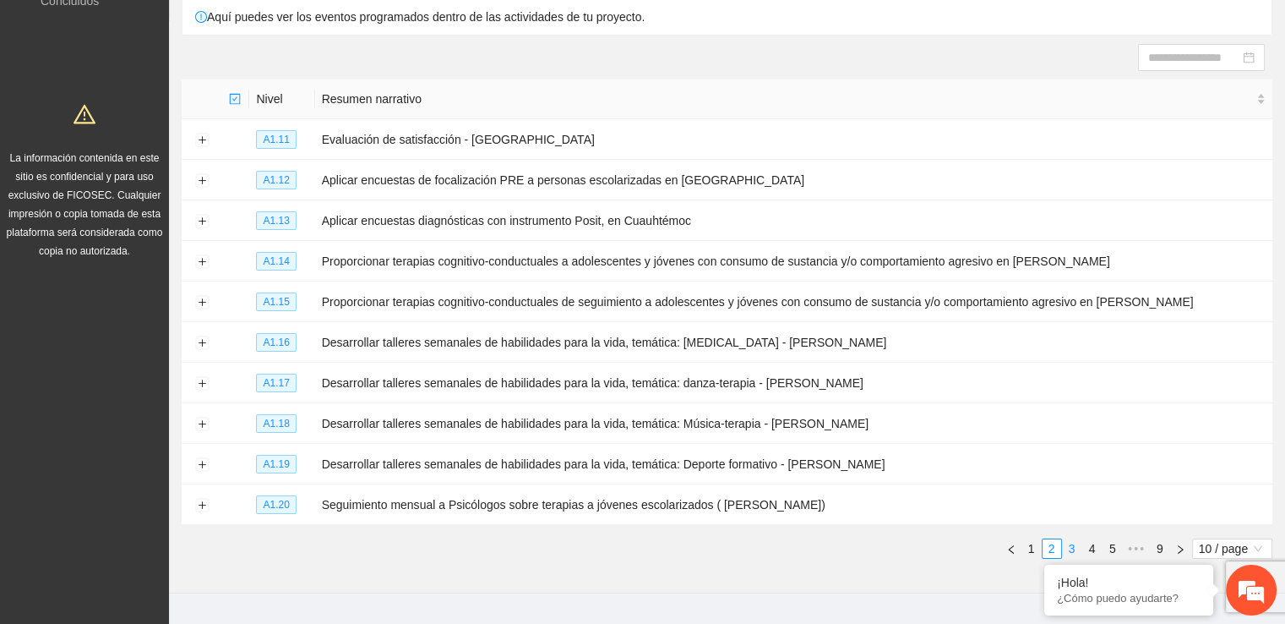
click at [1066, 546] on link "3" at bounding box center [1072, 548] width 19 height 19
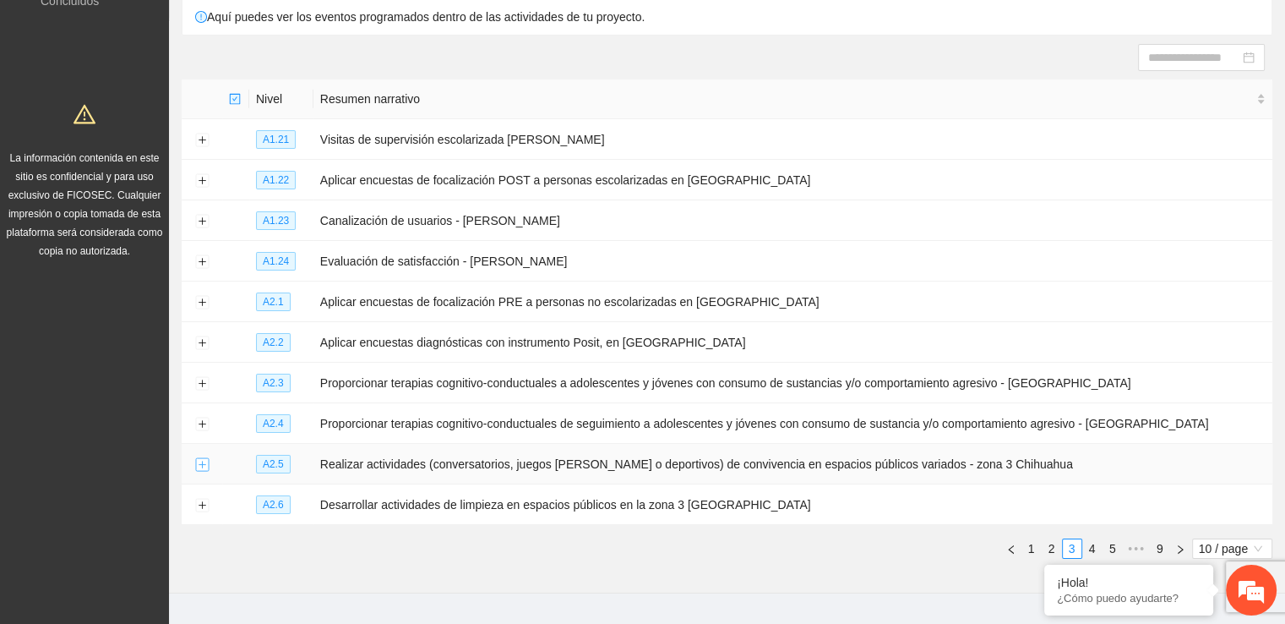
click at [199, 464] on button "Expand row" at bounding box center [202, 465] width 14 height 14
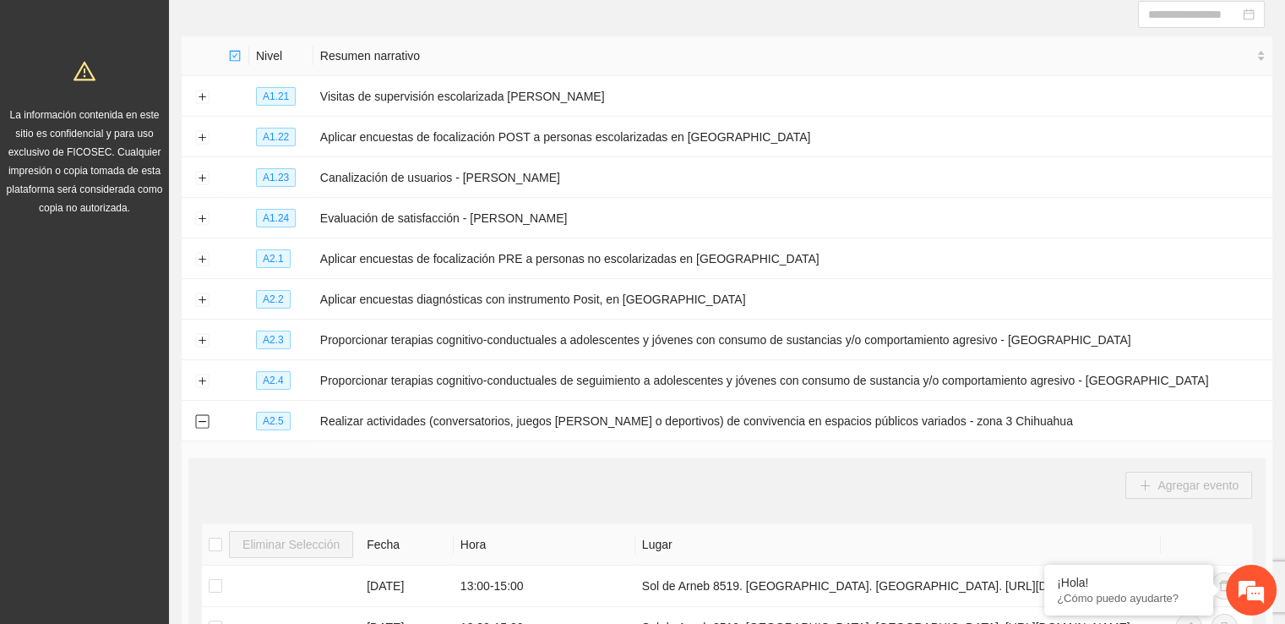
scroll to position [179, 0]
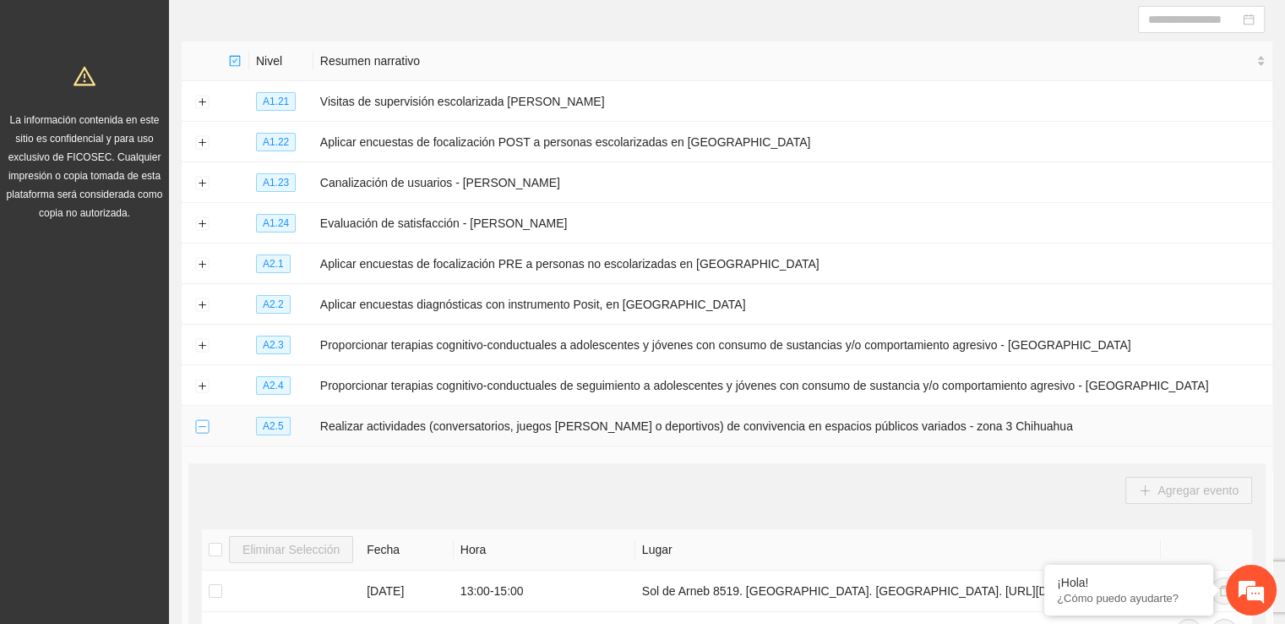
click at [204, 427] on button "Collapse row" at bounding box center [202, 427] width 14 height 14
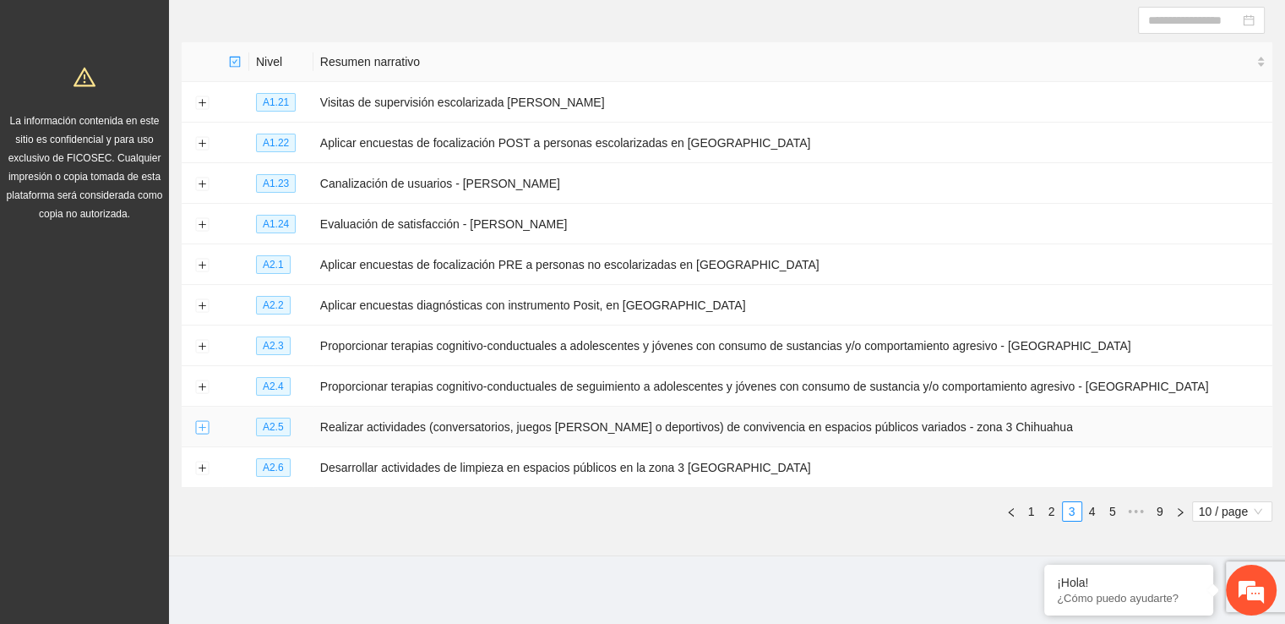
scroll to position [177, 0]
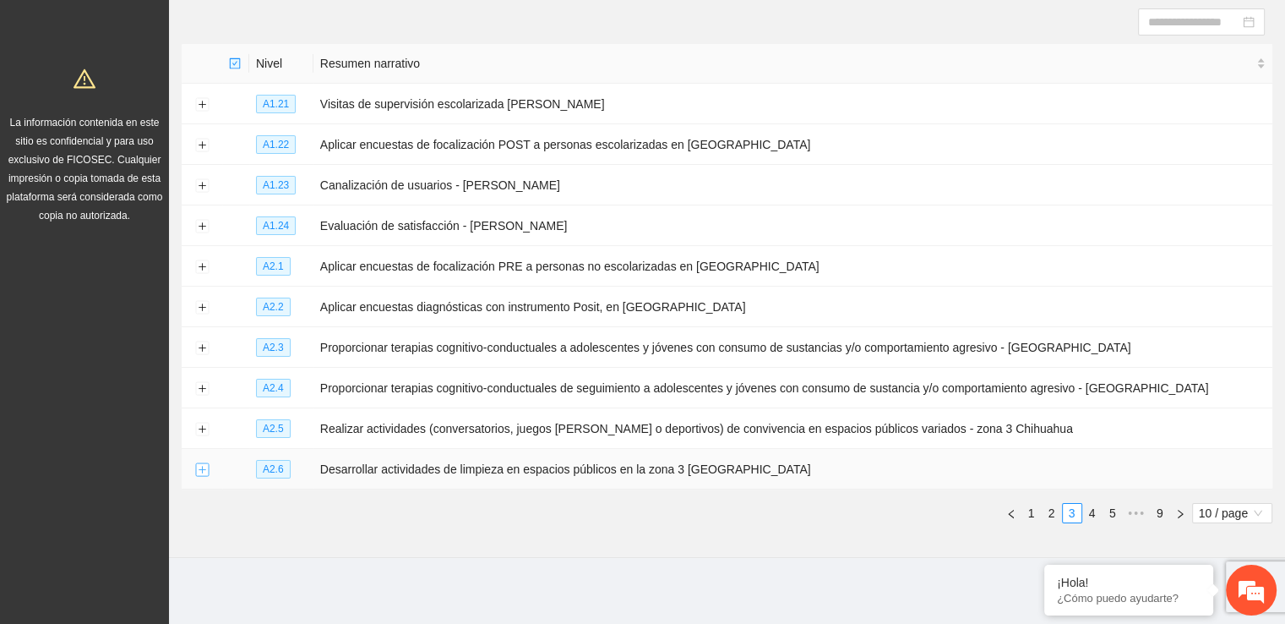
click at [201, 468] on button "Expand row" at bounding box center [202, 470] width 14 height 14
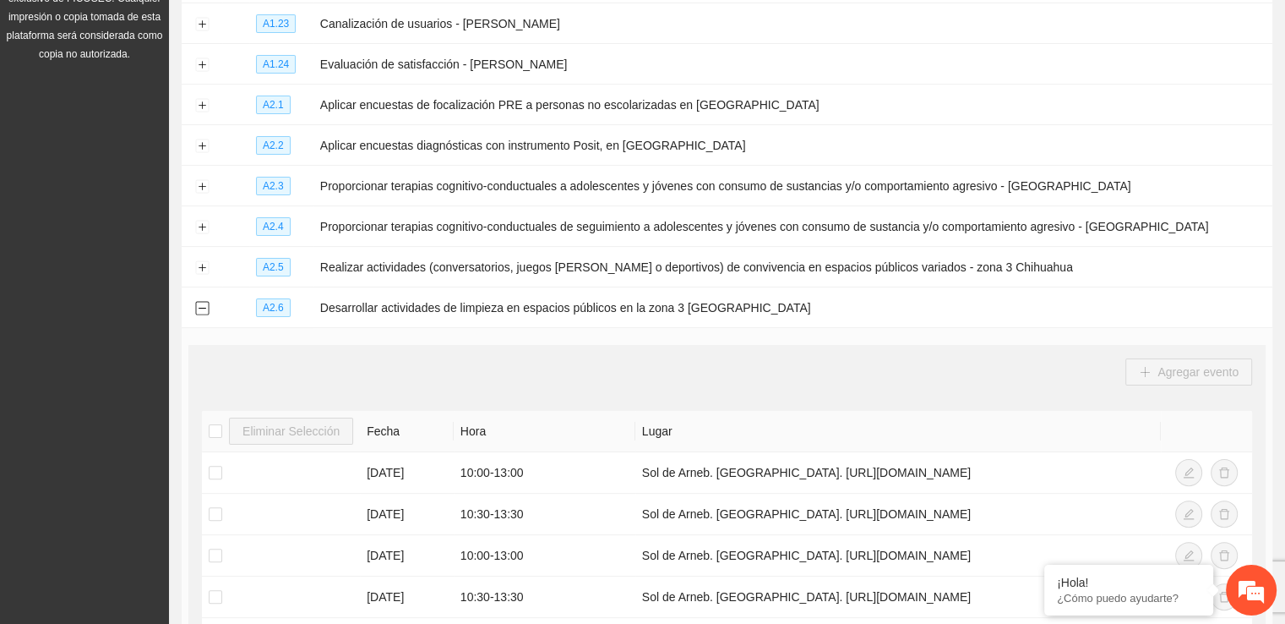
scroll to position [341, 0]
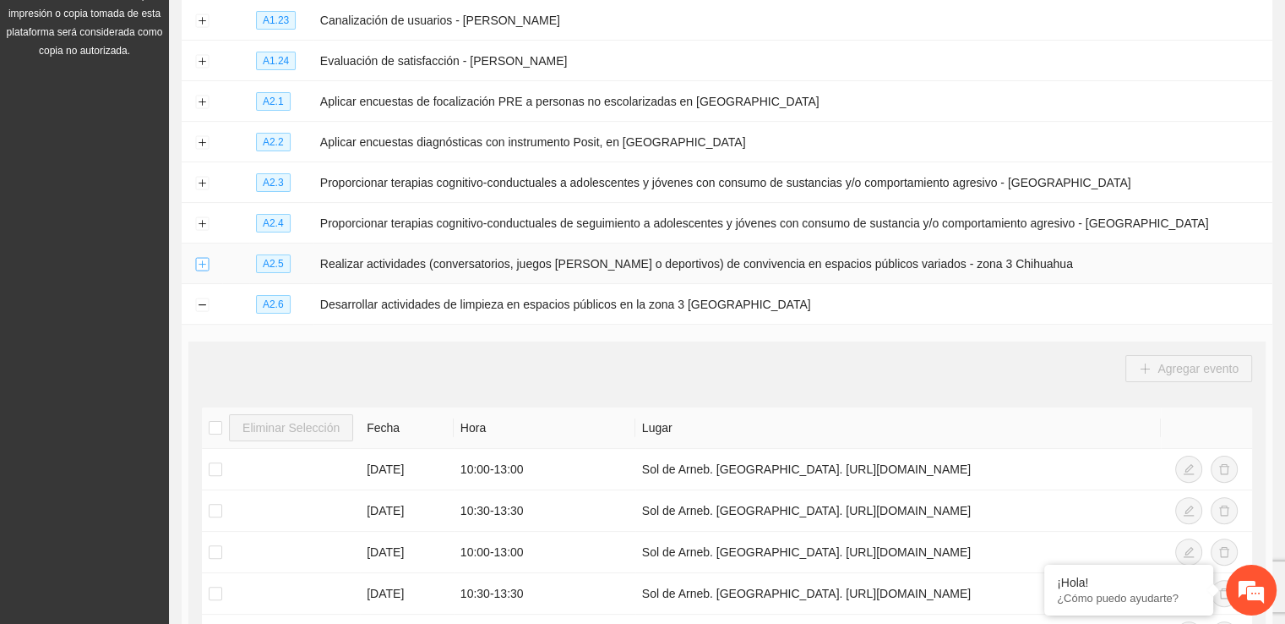
click at [204, 262] on button "Expand row" at bounding box center [202, 265] width 14 height 14
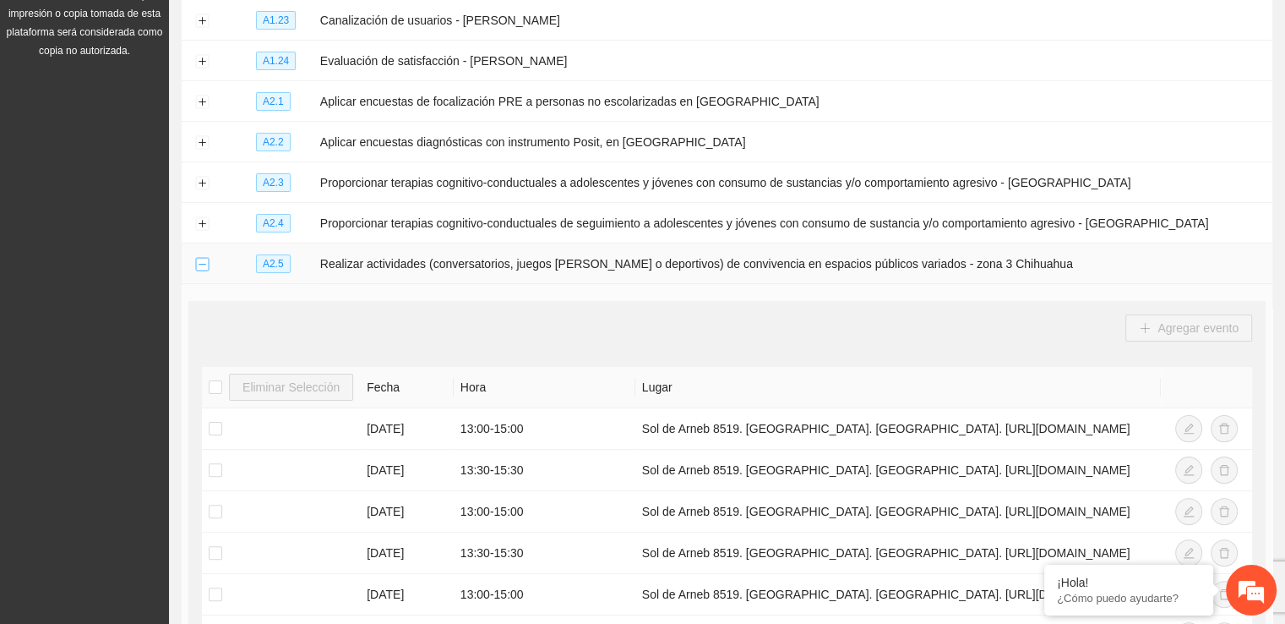
click at [204, 262] on button "Collapse row" at bounding box center [202, 265] width 14 height 14
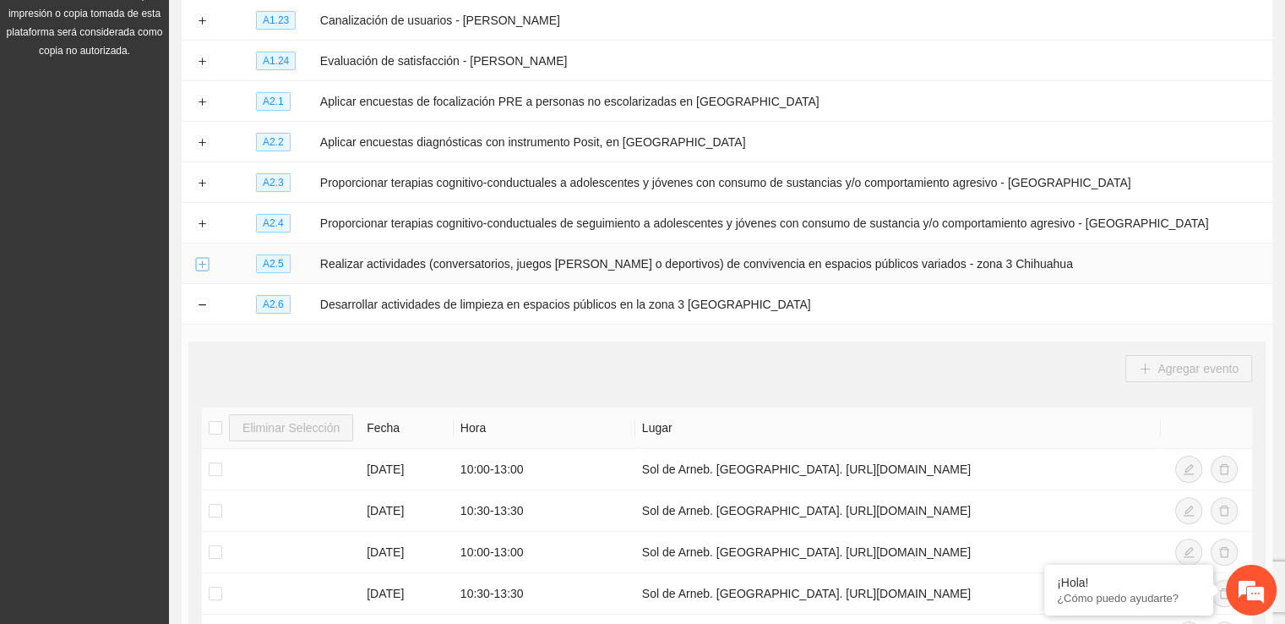
click at [204, 262] on button "Expand row" at bounding box center [202, 265] width 14 height 14
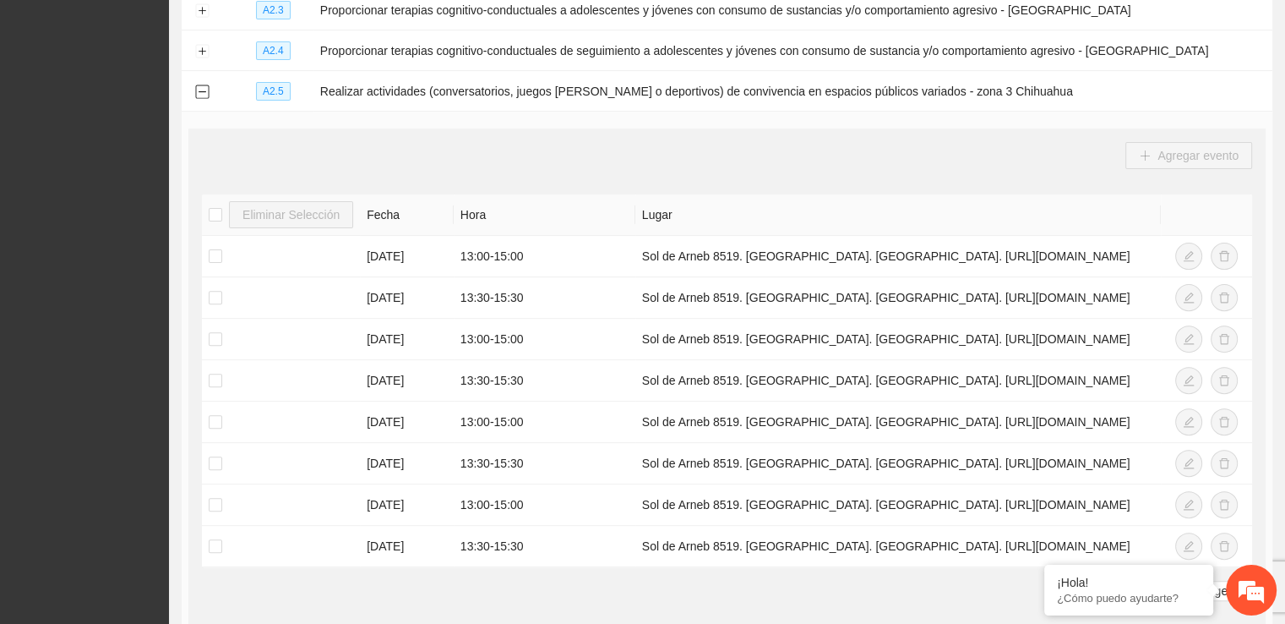
scroll to position [516, 0]
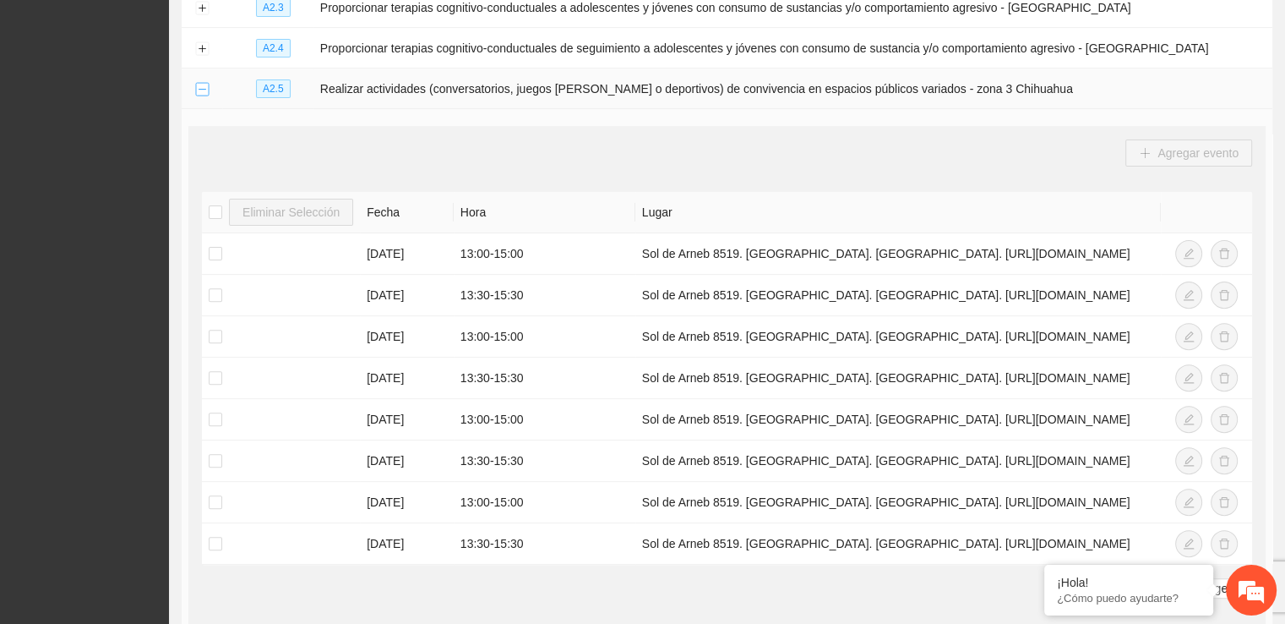
click at [201, 83] on button "Collapse row" at bounding box center [202, 90] width 14 height 14
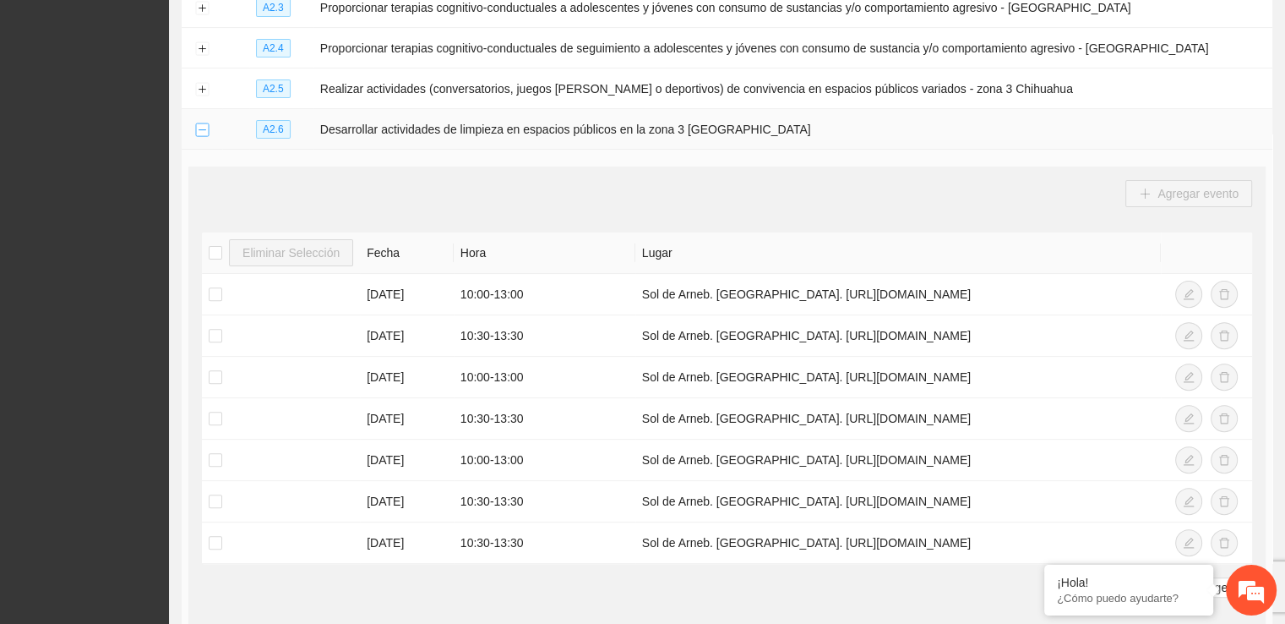
click at [203, 133] on button "Collapse row" at bounding box center [202, 130] width 14 height 14
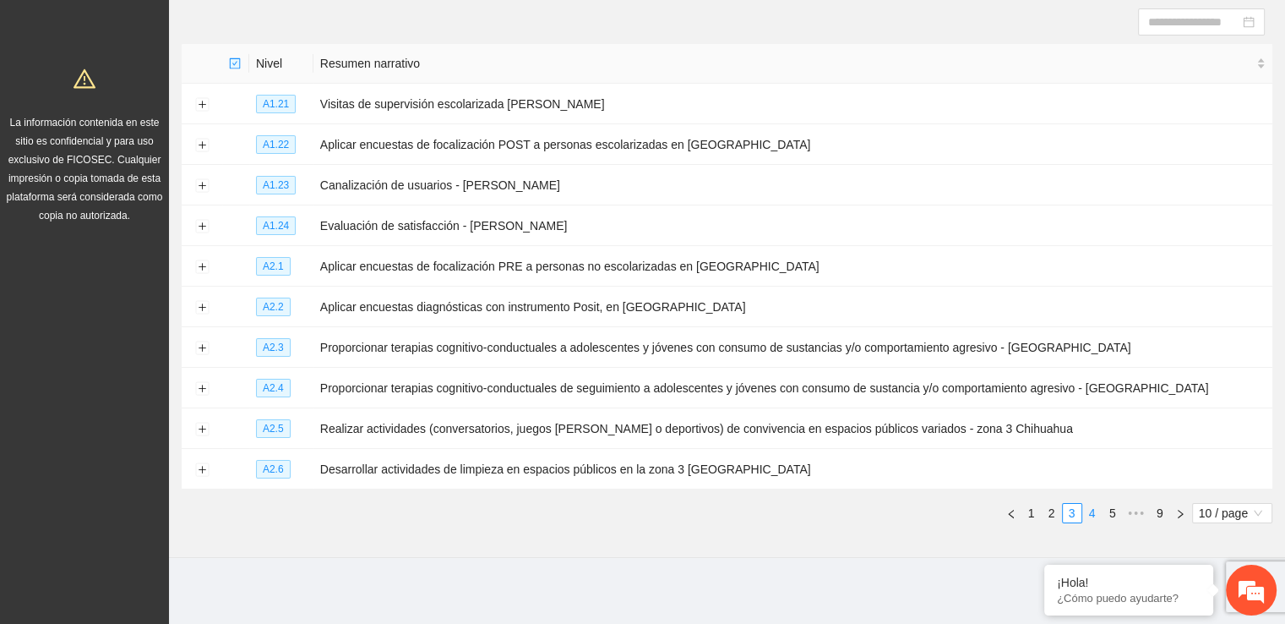
click at [1092, 506] on link "4" at bounding box center [1092, 513] width 19 height 19
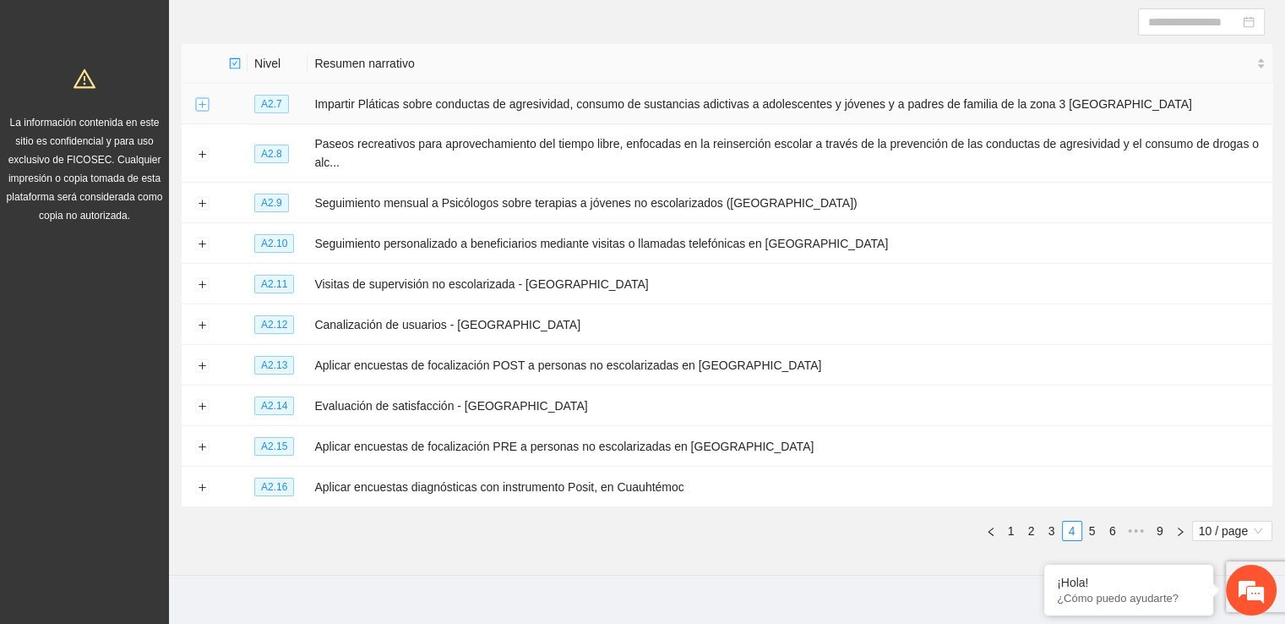
click at [203, 102] on button "Expand row" at bounding box center [202, 105] width 14 height 14
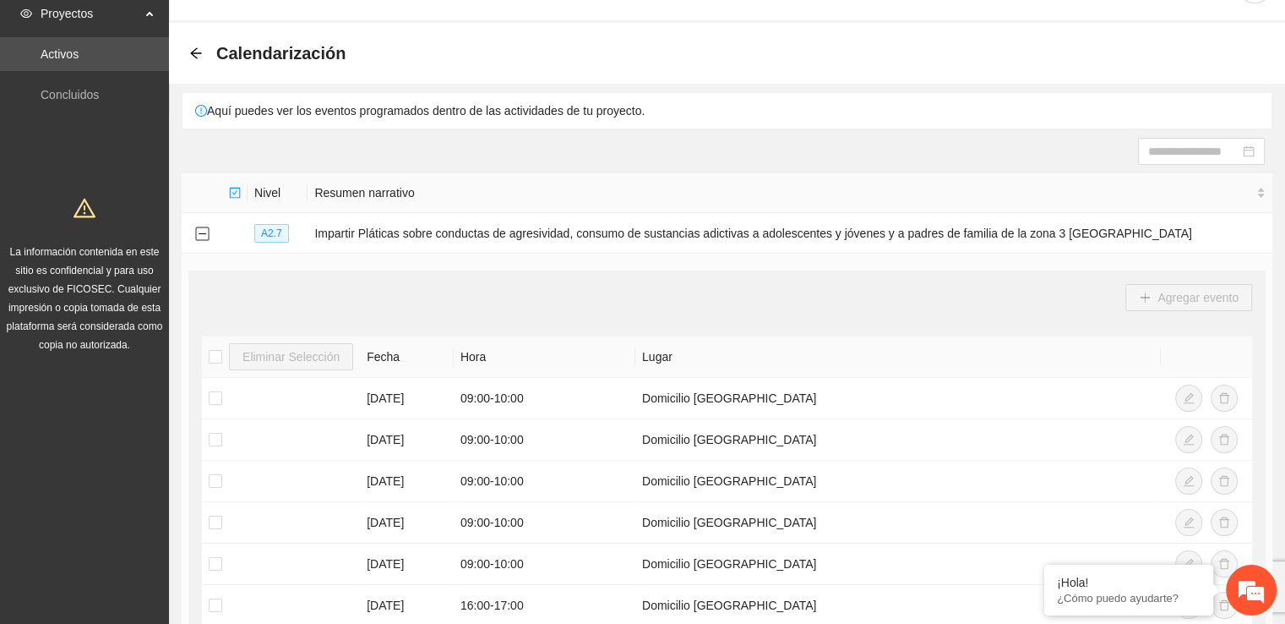
scroll to position [36, 0]
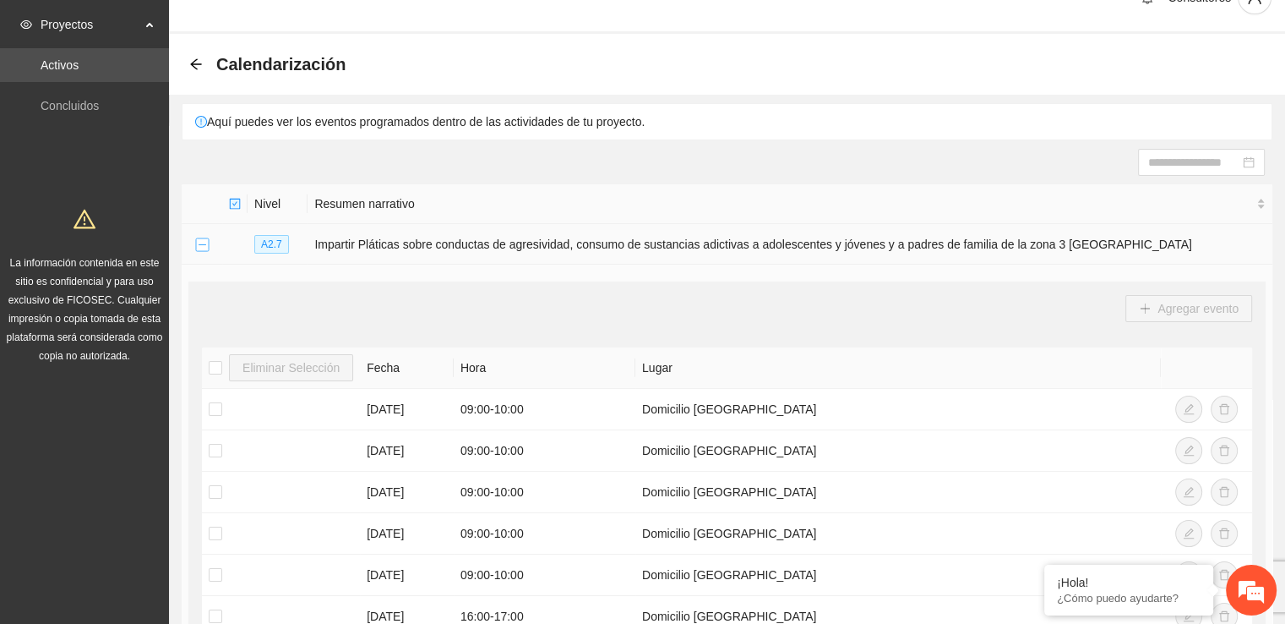
click at [202, 247] on button "Collapse row" at bounding box center [202, 245] width 14 height 14
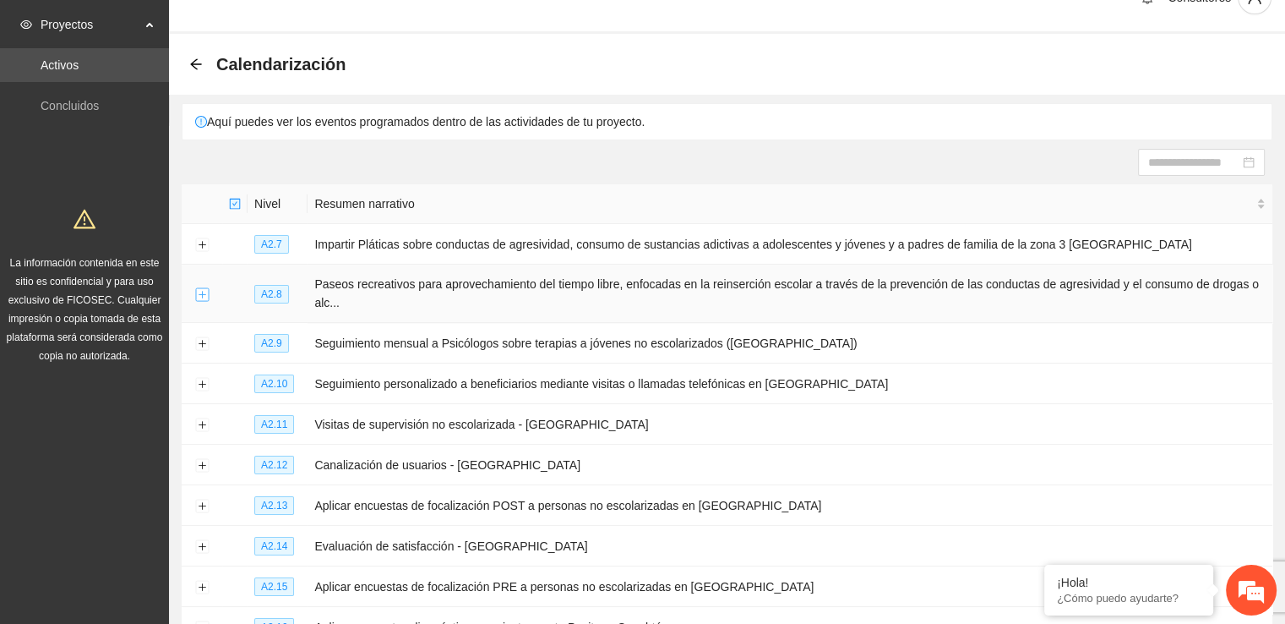
click at [199, 291] on button "Expand row" at bounding box center [202, 294] width 14 height 14
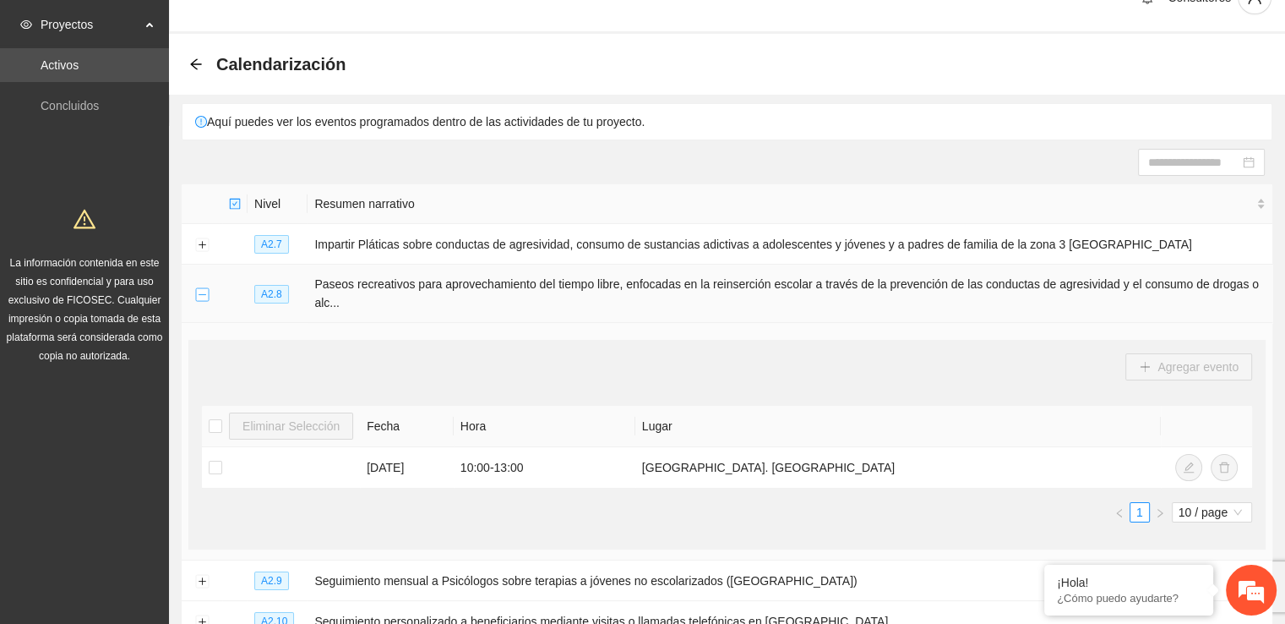
click at [199, 291] on button "Collapse row" at bounding box center [202, 294] width 14 height 14
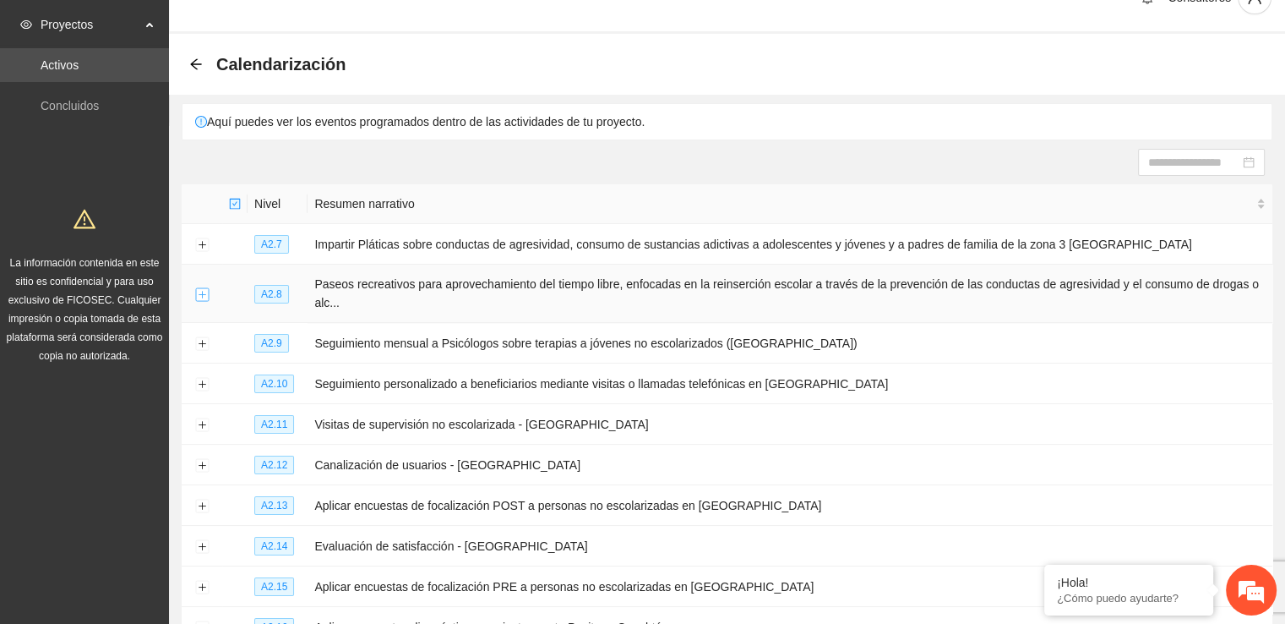
click at [199, 291] on button "Expand row" at bounding box center [202, 294] width 14 height 14
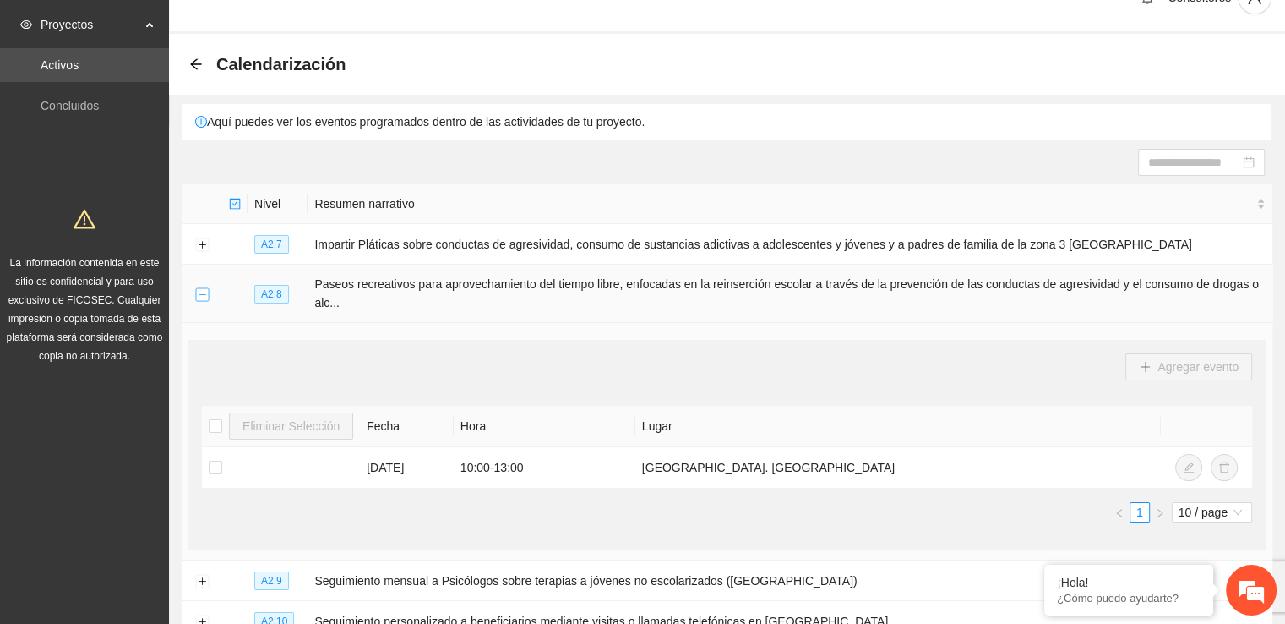
click at [199, 291] on button "Collapse row" at bounding box center [202, 294] width 14 height 14
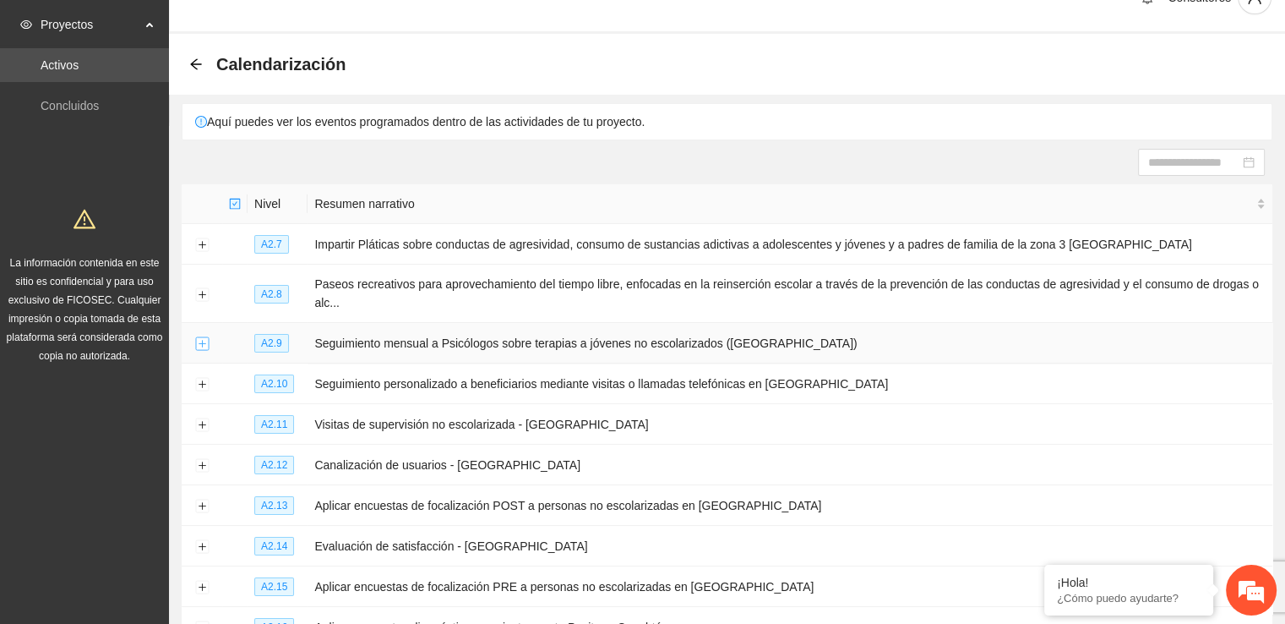
click at [198, 341] on button "Expand row" at bounding box center [202, 344] width 14 height 14
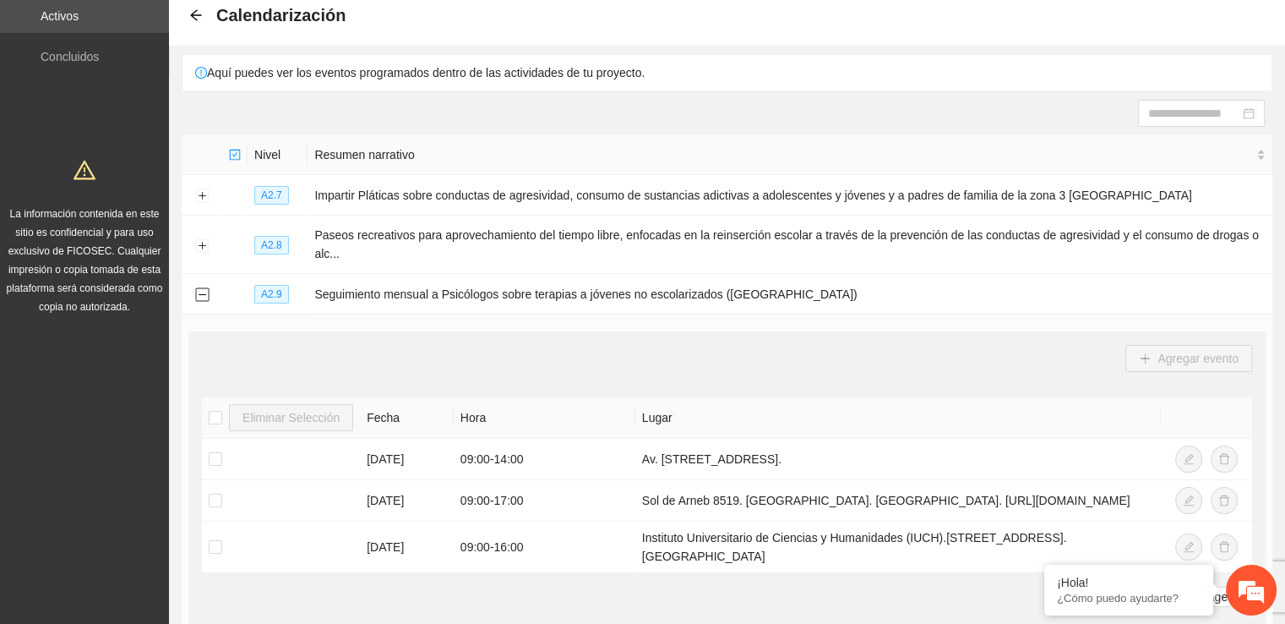
scroll to position [81, 0]
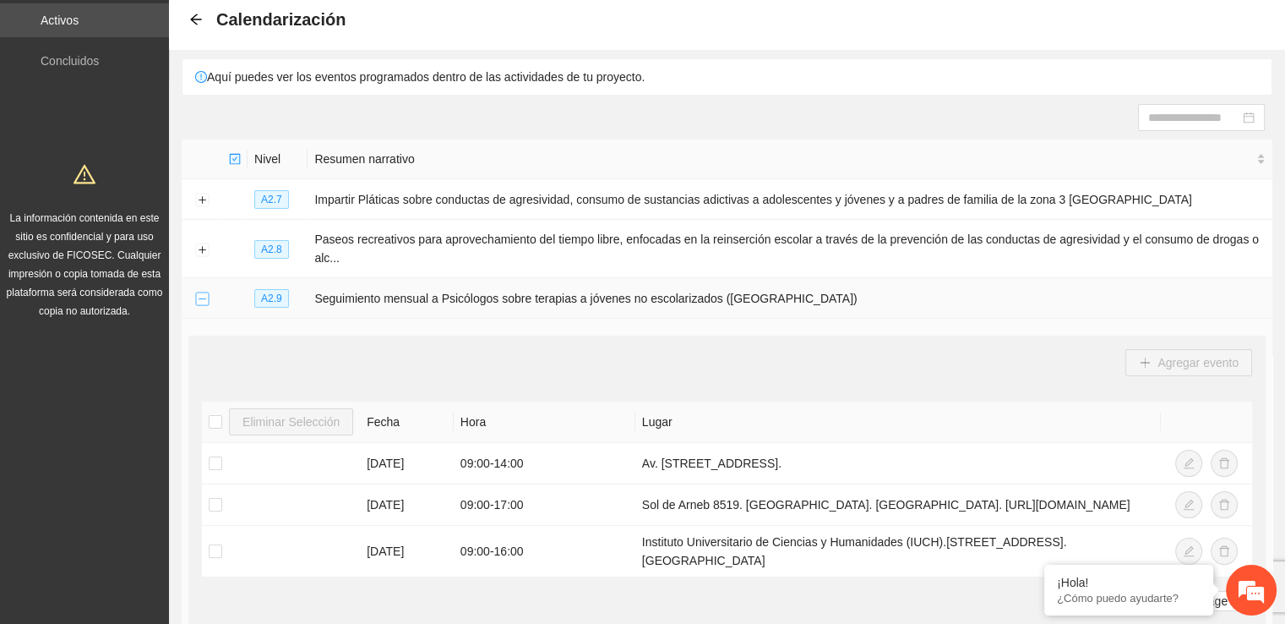
click at [199, 296] on button "Collapse row" at bounding box center [202, 299] width 14 height 14
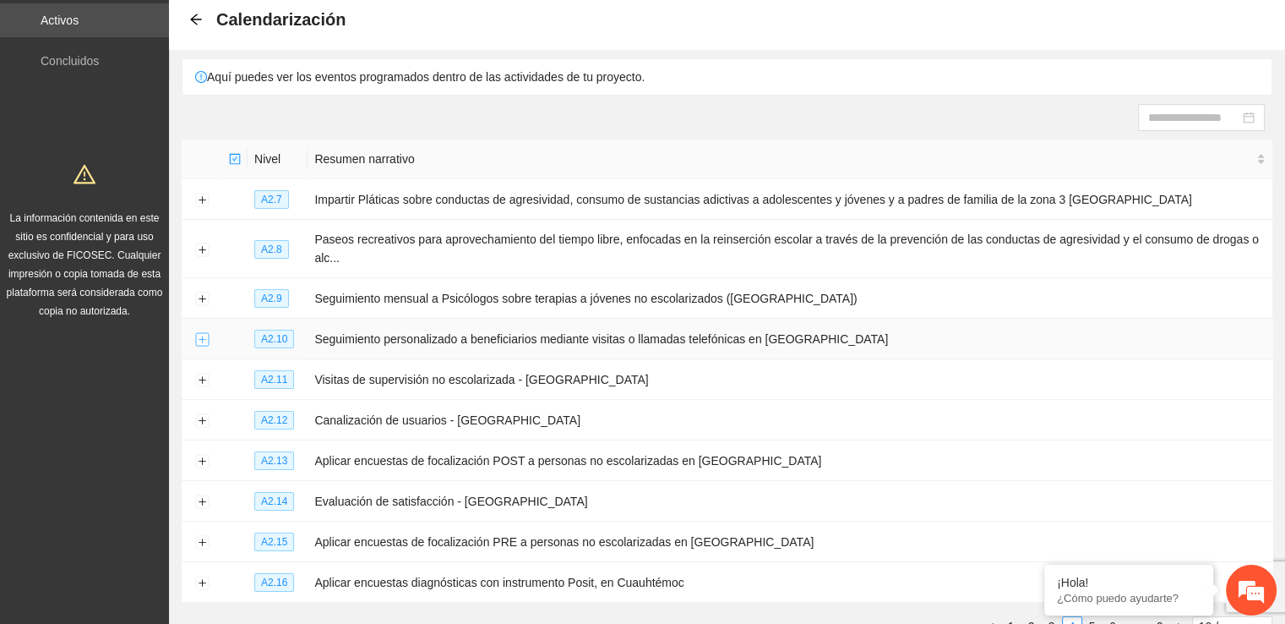
click at [208, 336] on button "Expand row" at bounding box center [202, 340] width 14 height 14
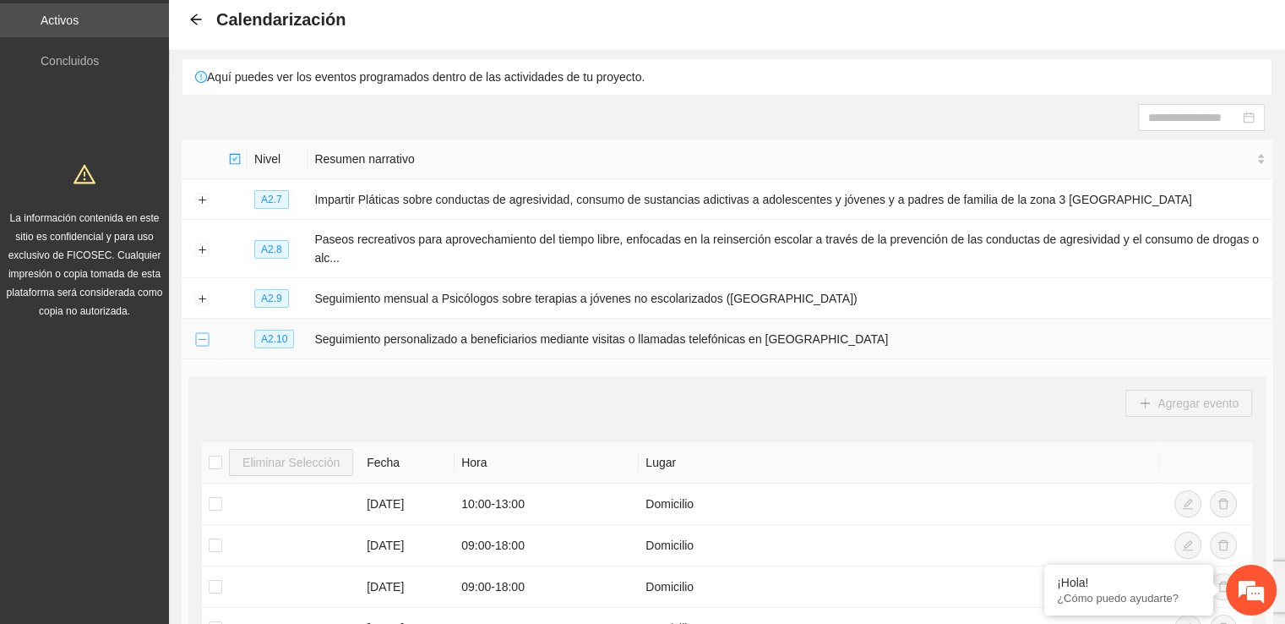
click at [208, 336] on button "Collapse row" at bounding box center [202, 340] width 14 height 14
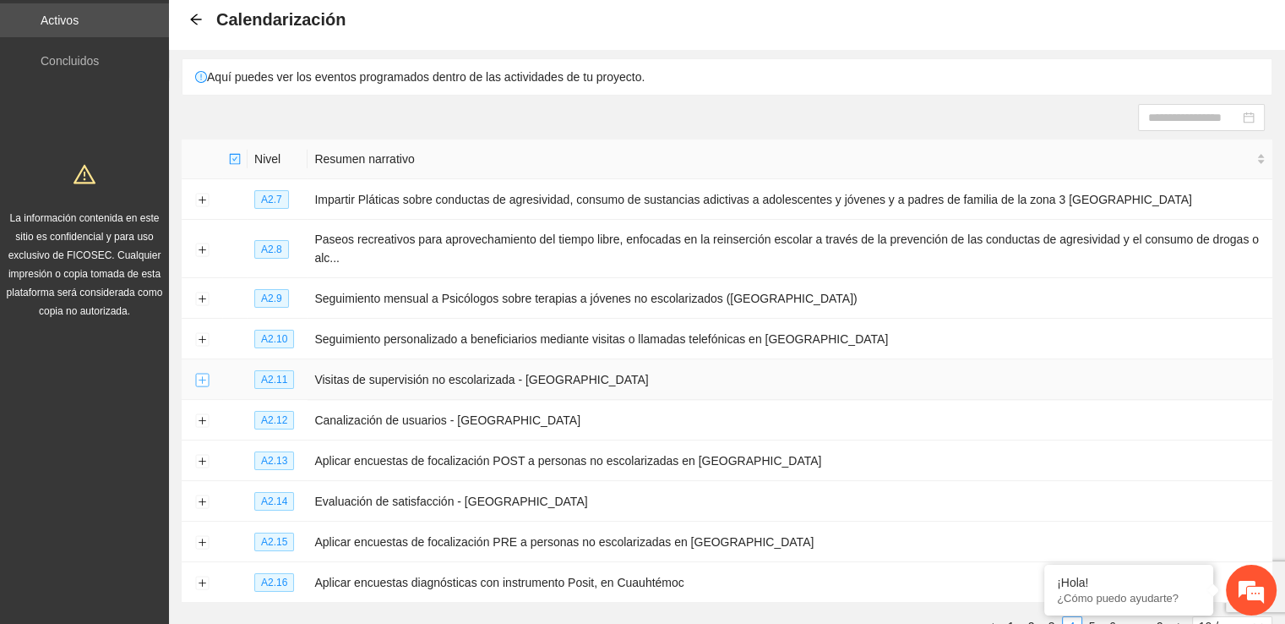
click at [204, 384] on button "Expand row" at bounding box center [202, 380] width 14 height 14
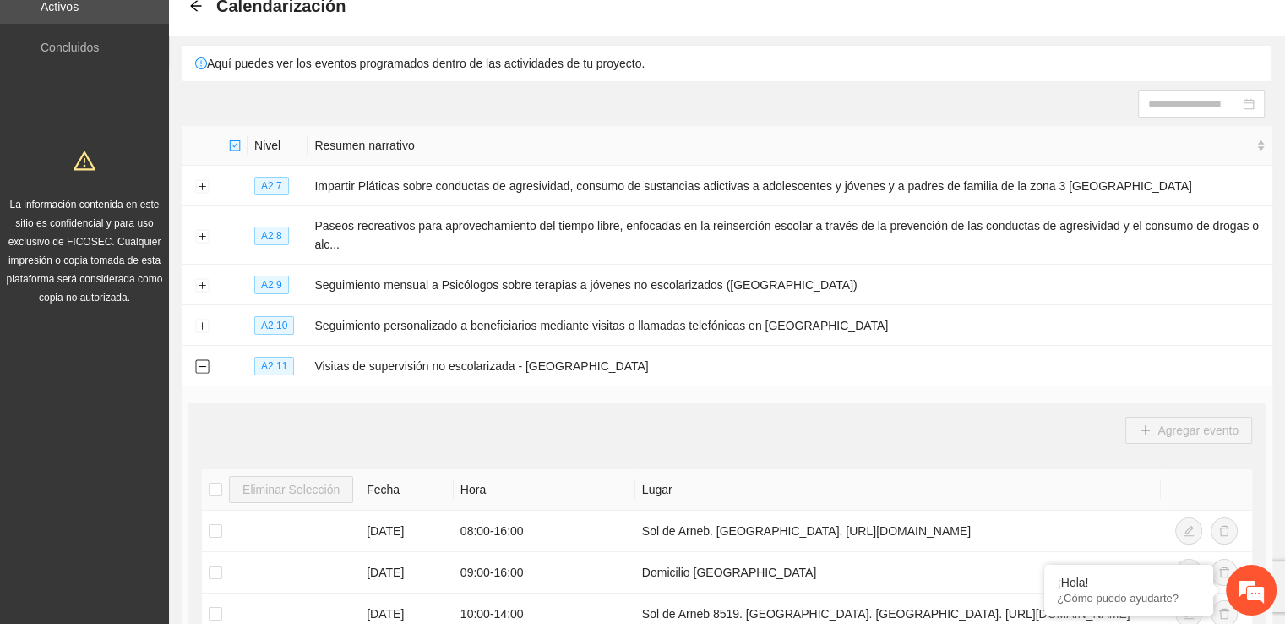
scroll to position [92, 0]
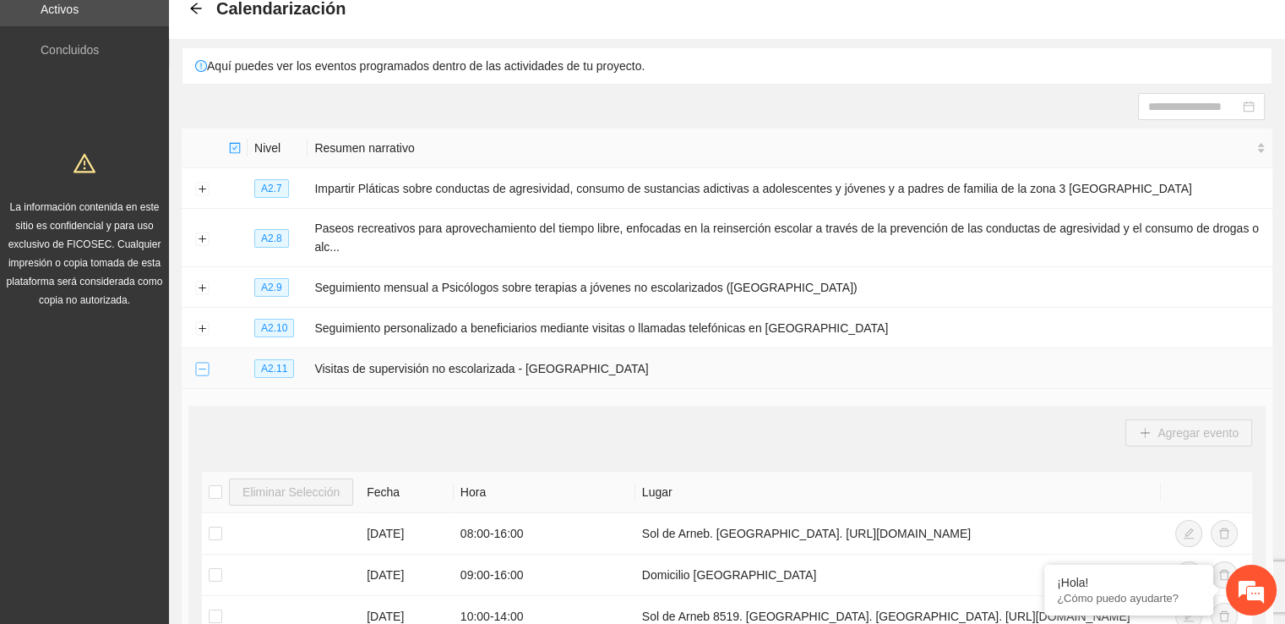
click at [205, 368] on button "Collapse row" at bounding box center [202, 369] width 14 height 14
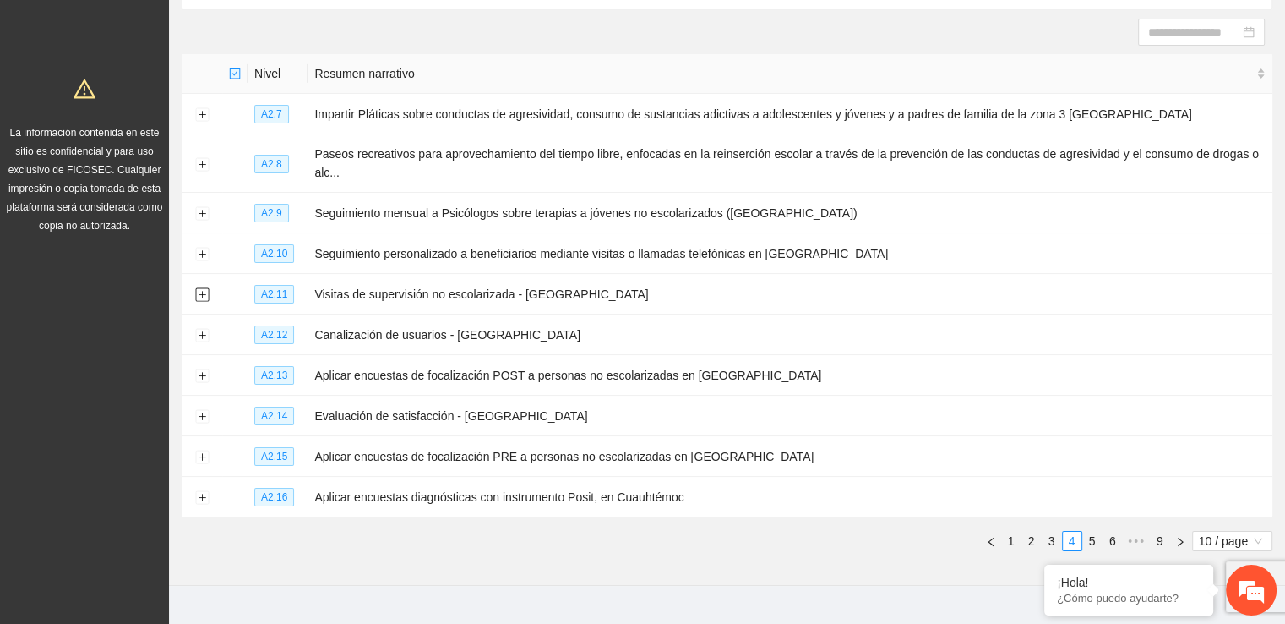
scroll to position [172, 0]
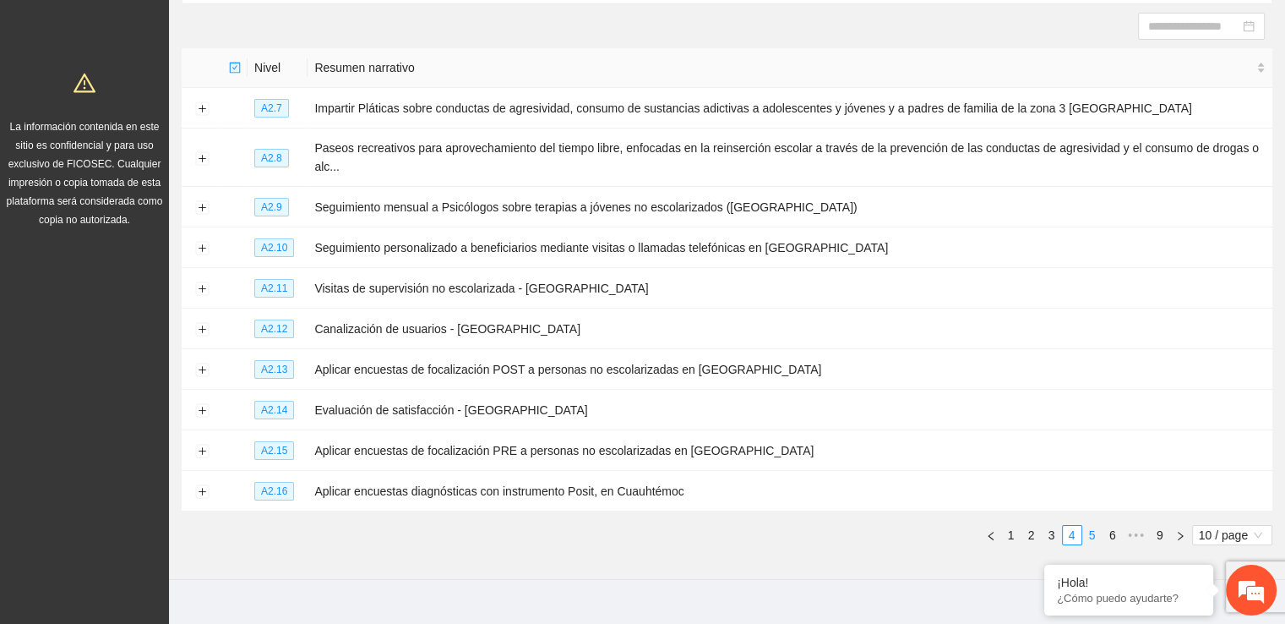
click at [1095, 535] on link "5" at bounding box center [1092, 535] width 19 height 19
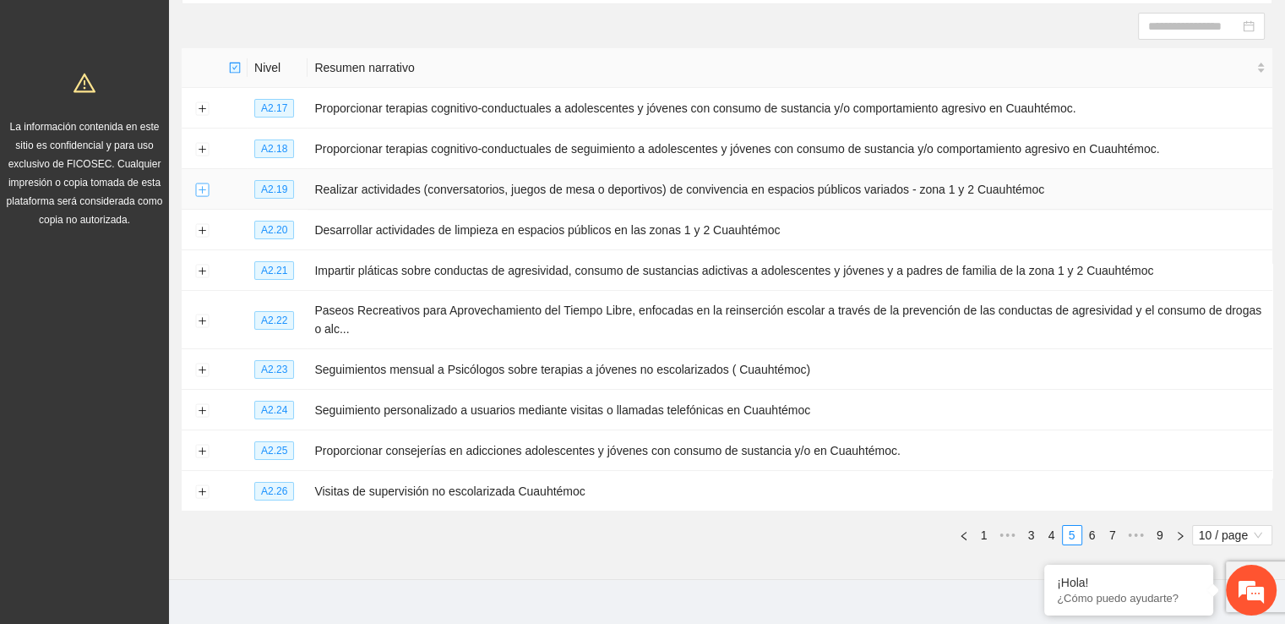
click at [203, 188] on button "Expand row" at bounding box center [202, 190] width 14 height 14
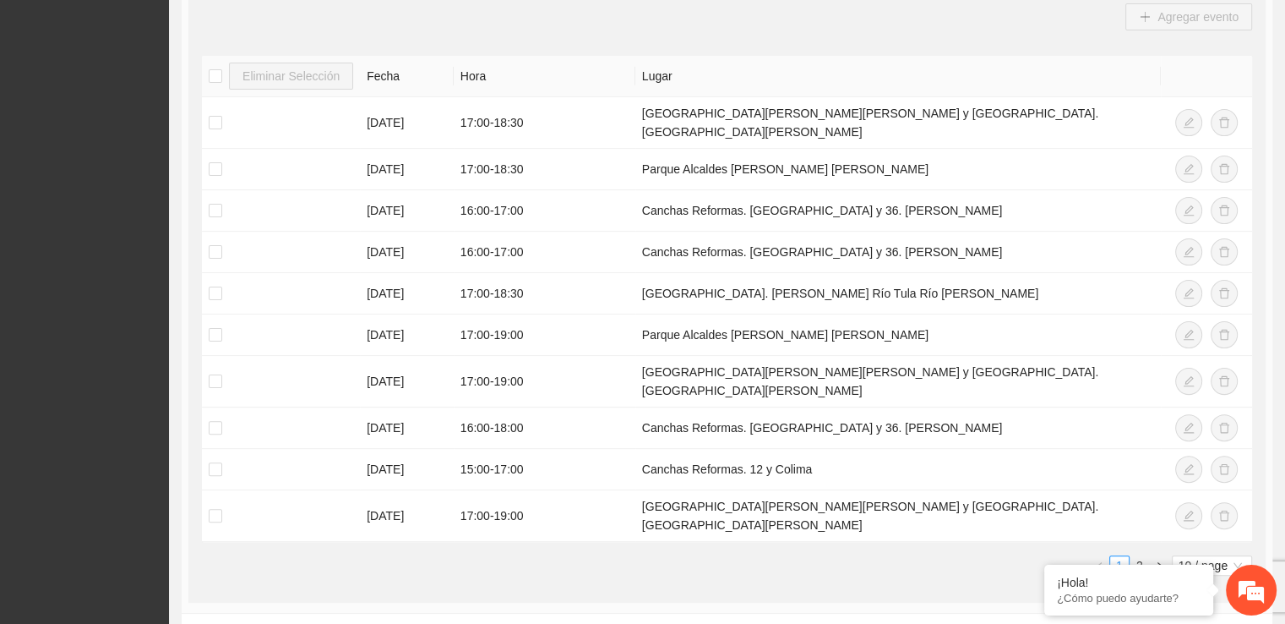
scroll to position [406, 0]
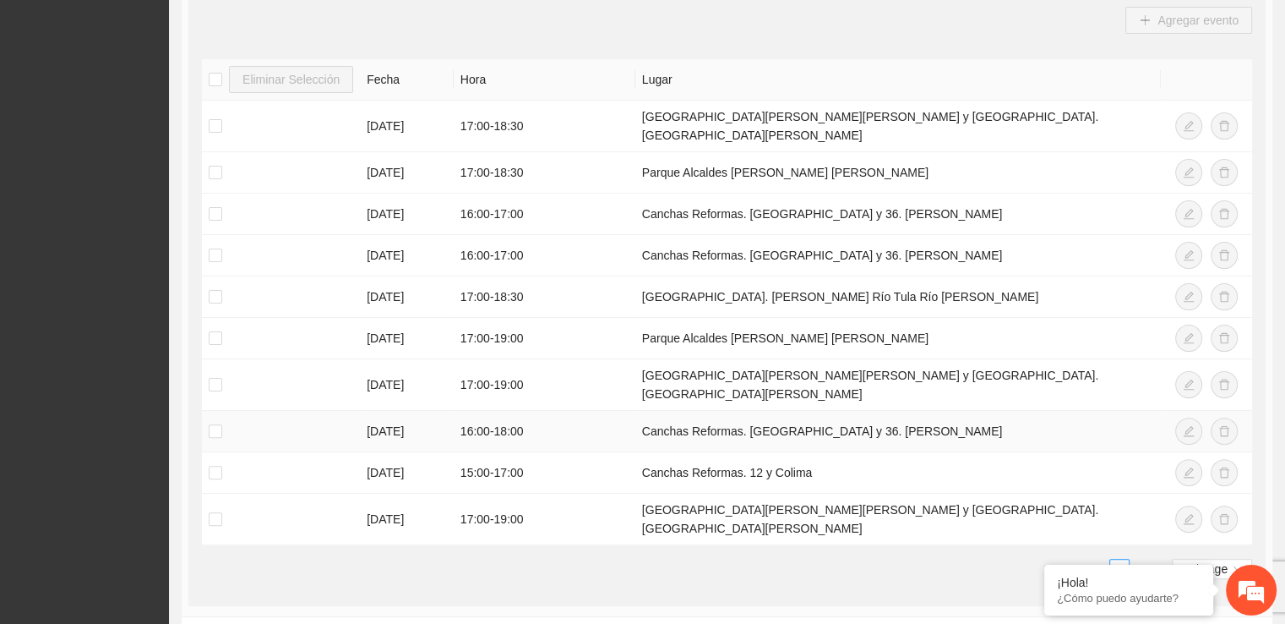
click at [523, 411] on td "16:00 - 18:00" at bounding box center [545, 431] width 182 height 41
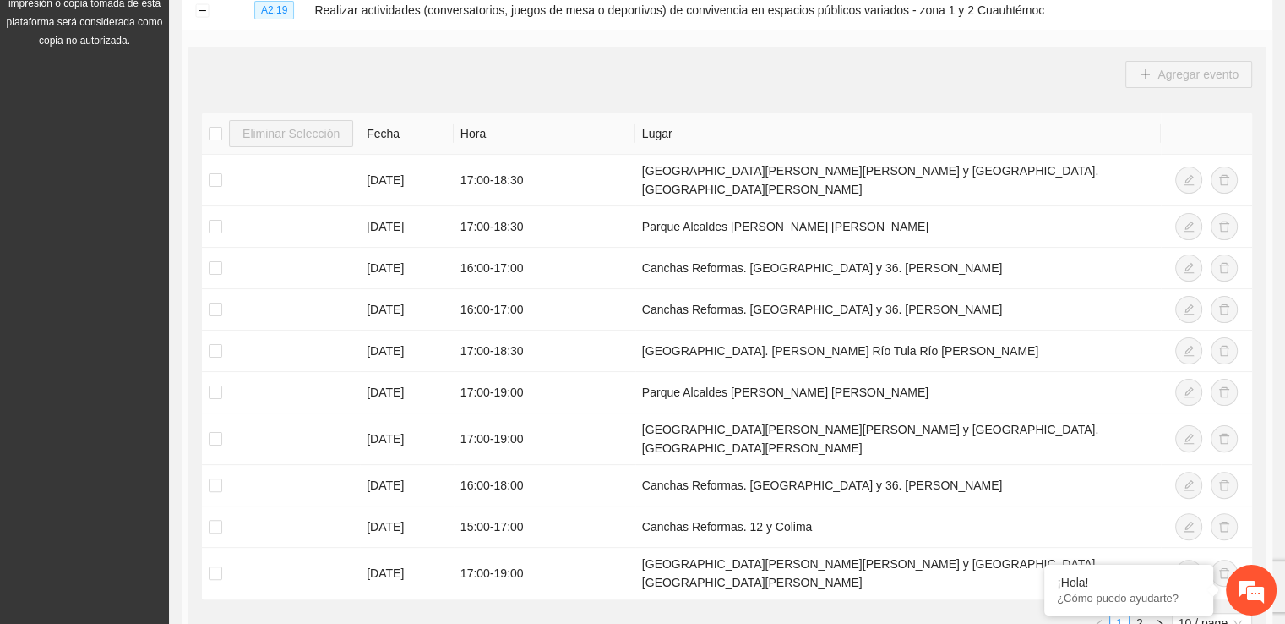
scroll to position [195, 0]
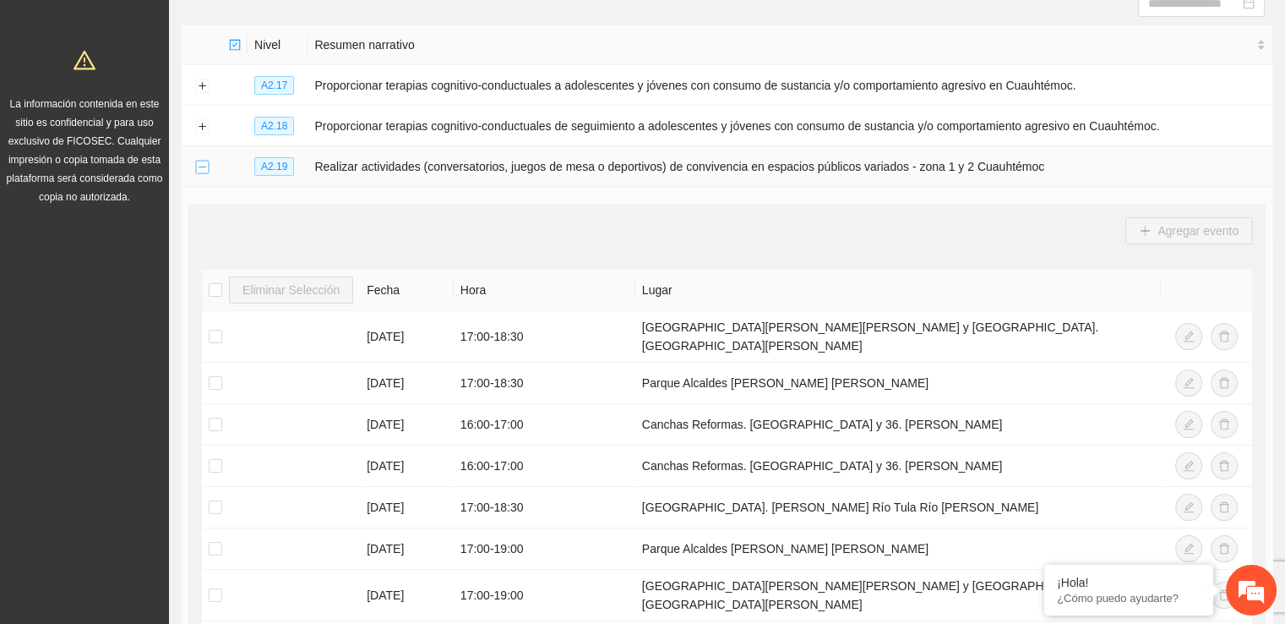
click at [204, 167] on button "Collapse row" at bounding box center [202, 168] width 14 height 14
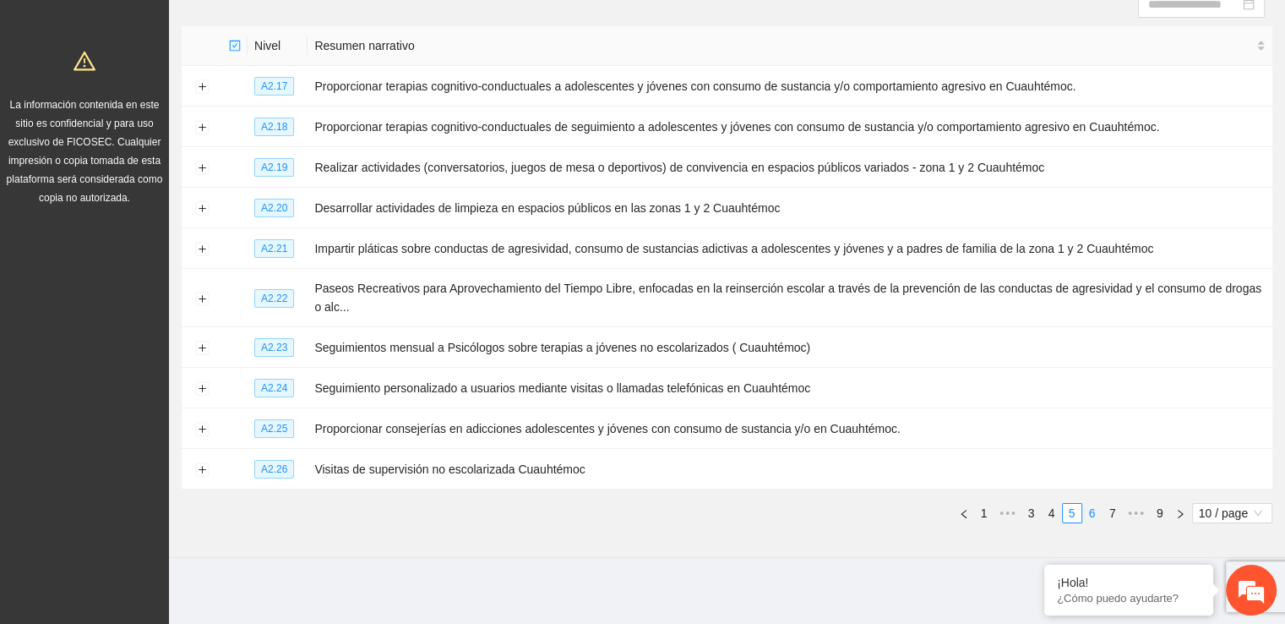
click at [1093, 512] on link "6" at bounding box center [1092, 513] width 19 height 19
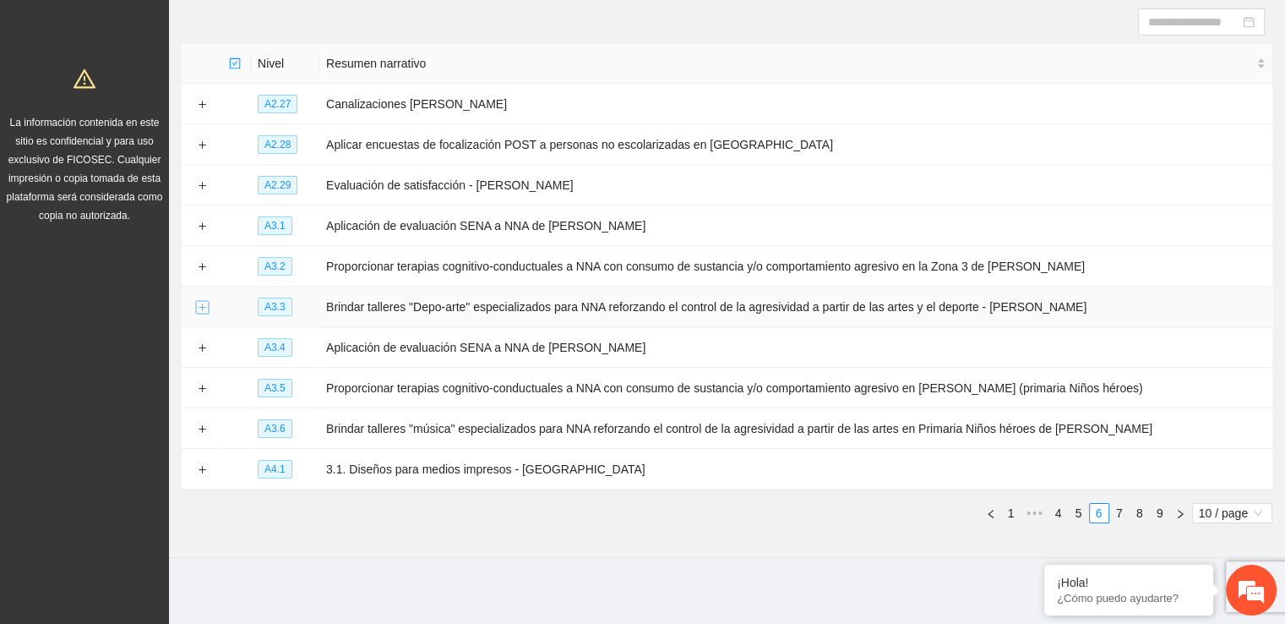
click at [198, 307] on button "Expand row" at bounding box center [202, 308] width 14 height 14
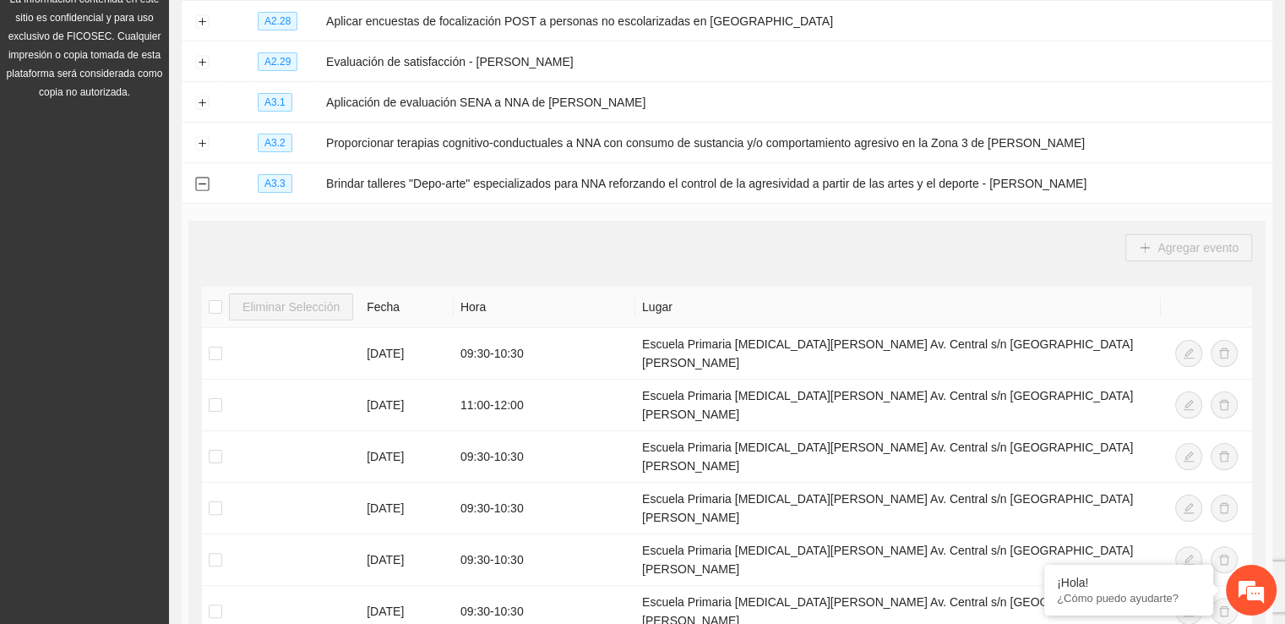
scroll to position [301, 0]
click at [752, 65] on td "Evaluación de satisfacción - [PERSON_NAME]" at bounding box center [795, 61] width 953 height 41
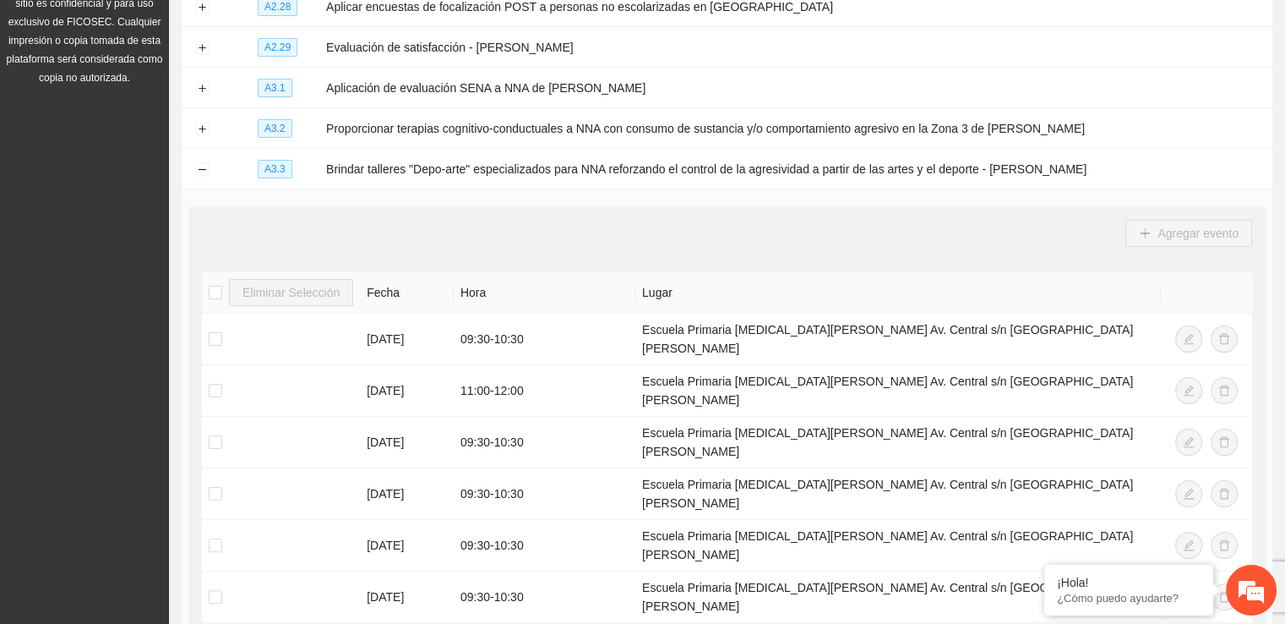
scroll to position [307, 0]
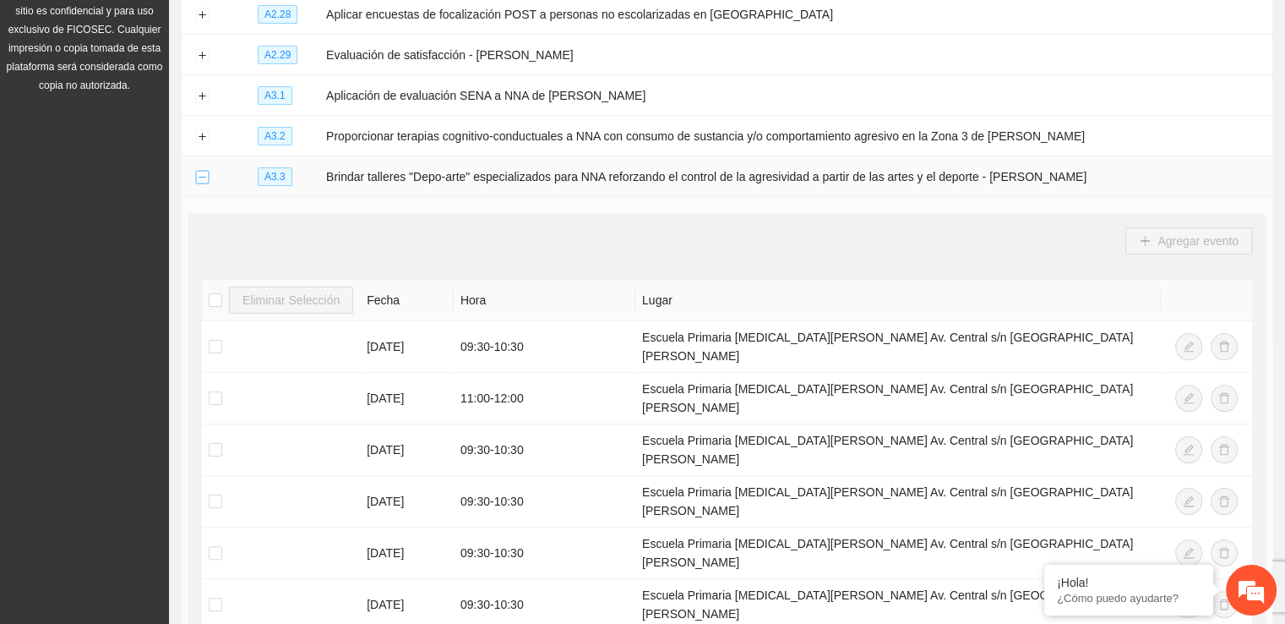
click at [201, 180] on button "Collapse row" at bounding box center [202, 178] width 14 height 14
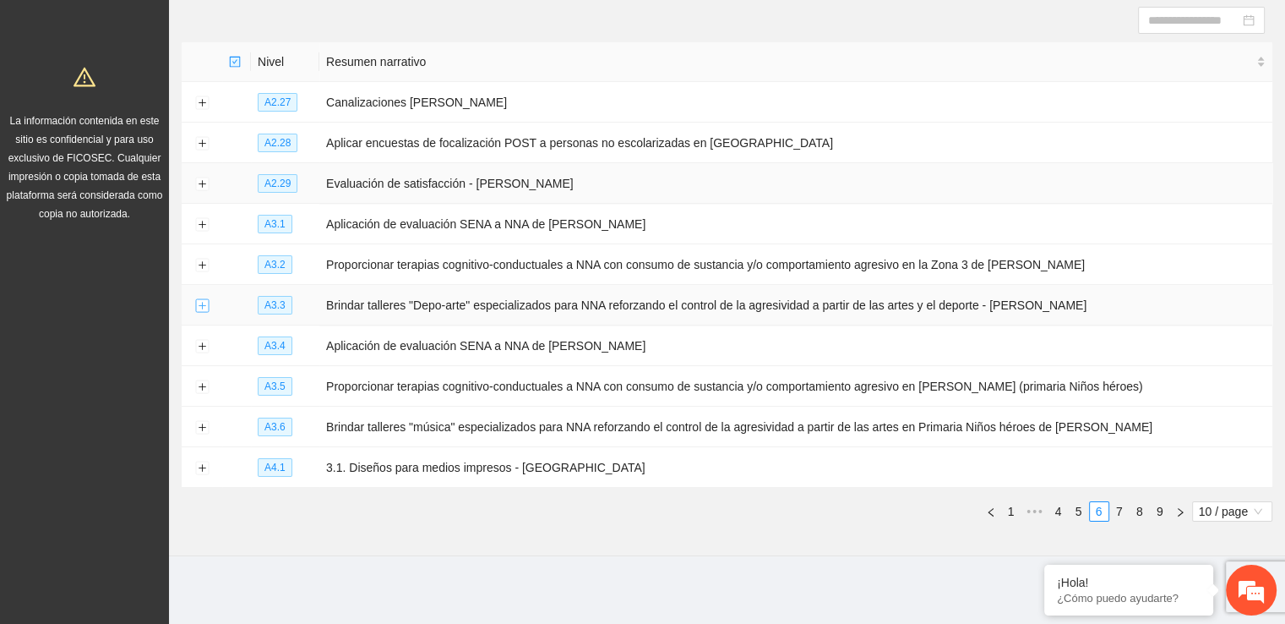
scroll to position [177, 0]
click at [1115, 514] on link "7" at bounding box center [1119, 513] width 19 height 19
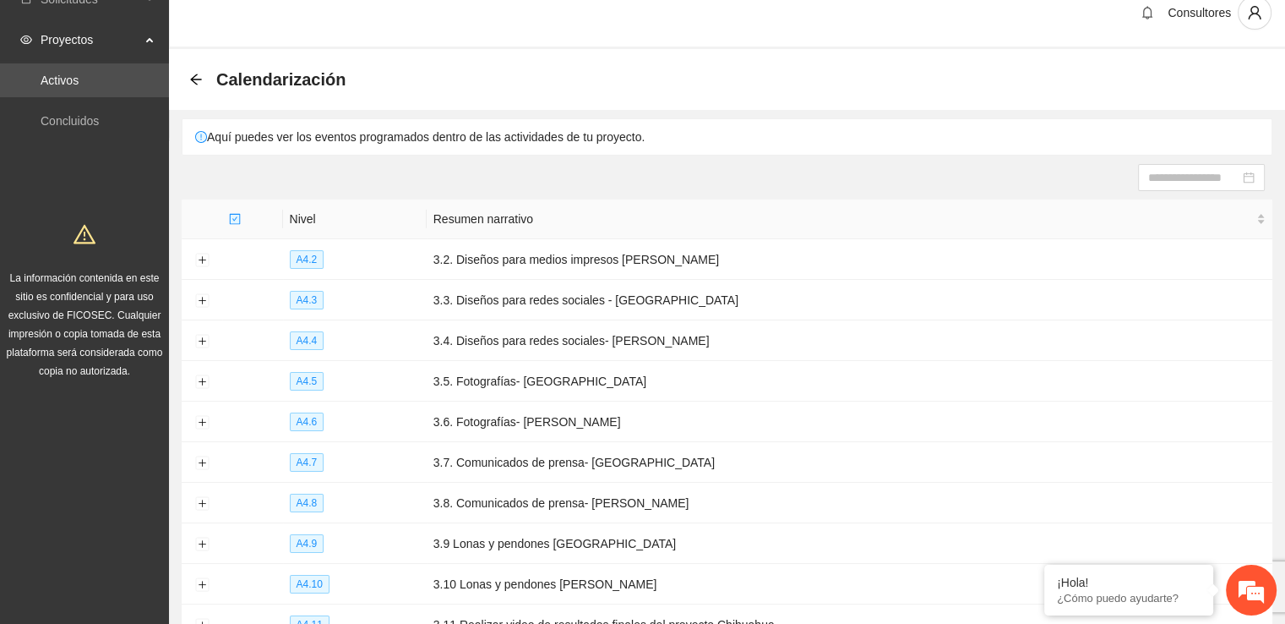
scroll to position [0, 0]
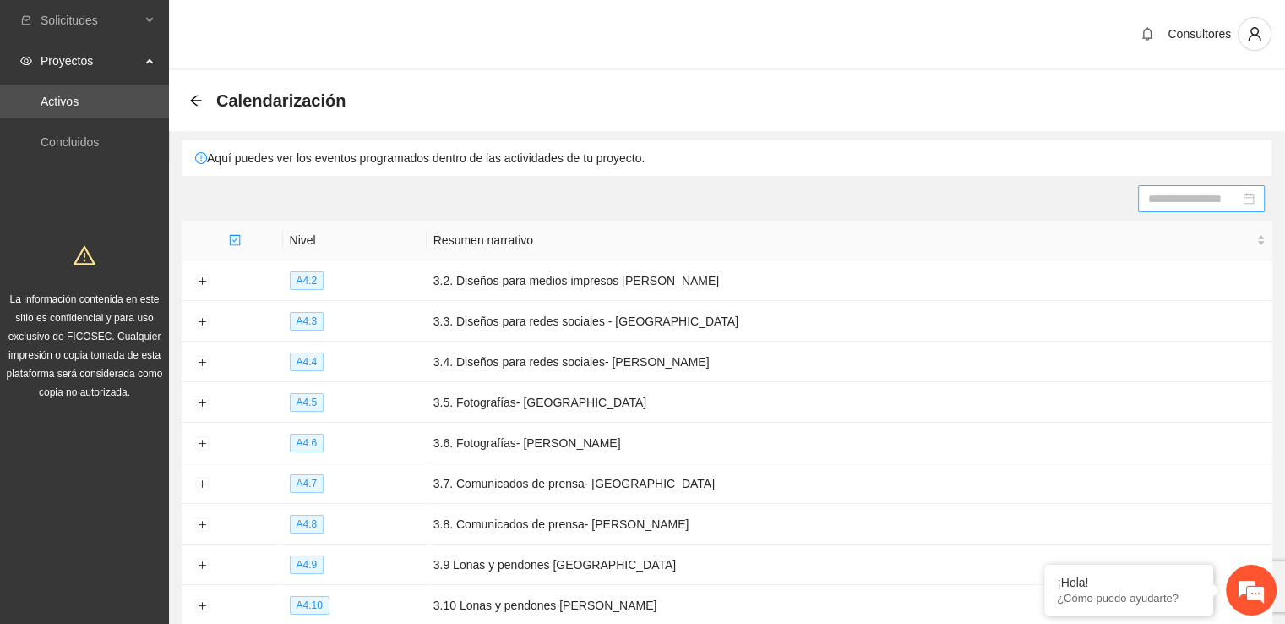
click at [1173, 190] on input at bounding box center [1193, 198] width 91 height 19
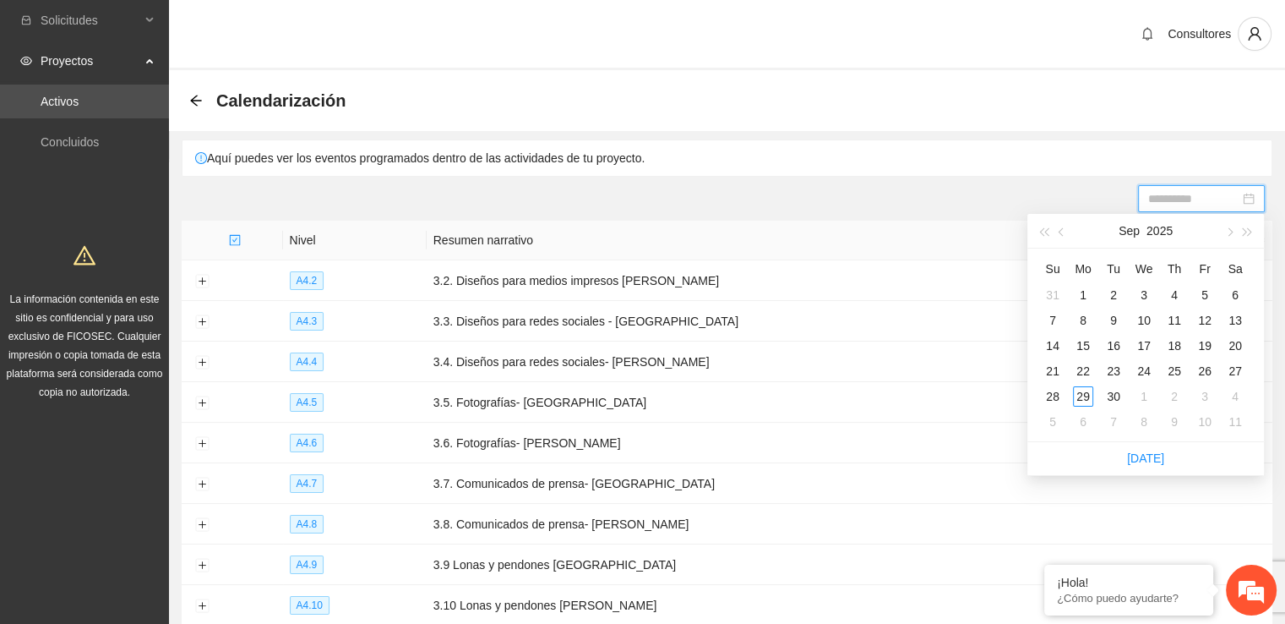
type input "**********"
click at [1231, 232] on span "button" at bounding box center [1228, 232] width 8 height 8
type input "**********"
click at [1144, 317] on div "8" at bounding box center [1144, 320] width 20 height 20
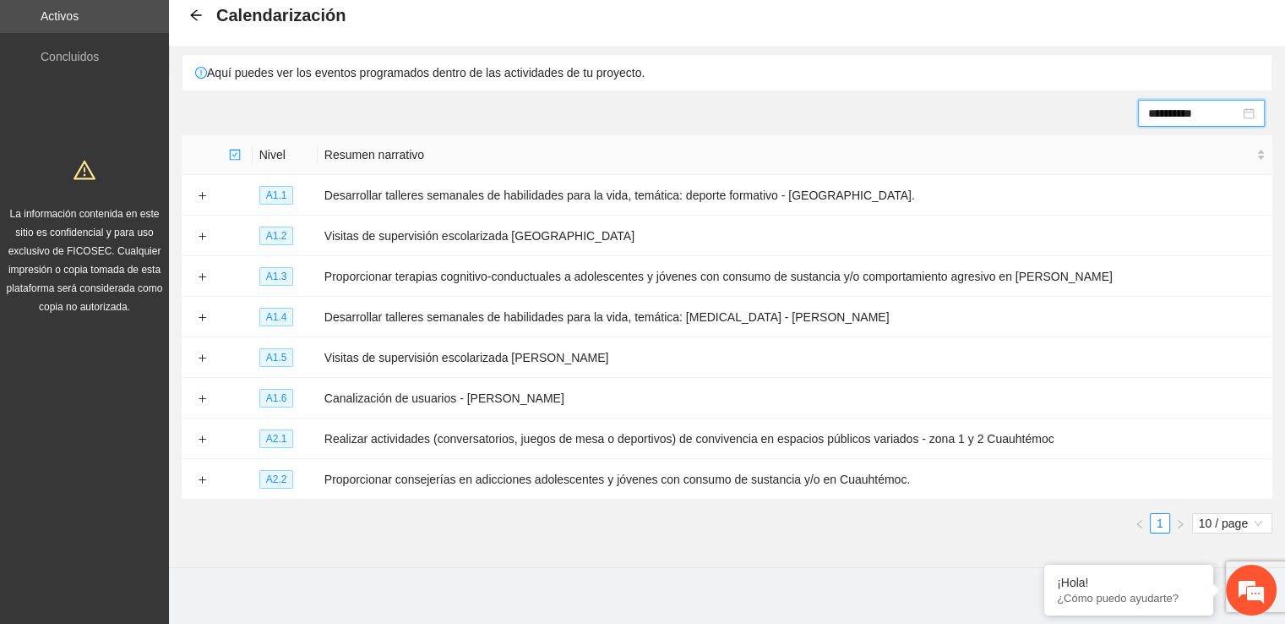
scroll to position [86, 0]
click at [199, 196] on button "Expand row" at bounding box center [202, 195] width 14 height 14
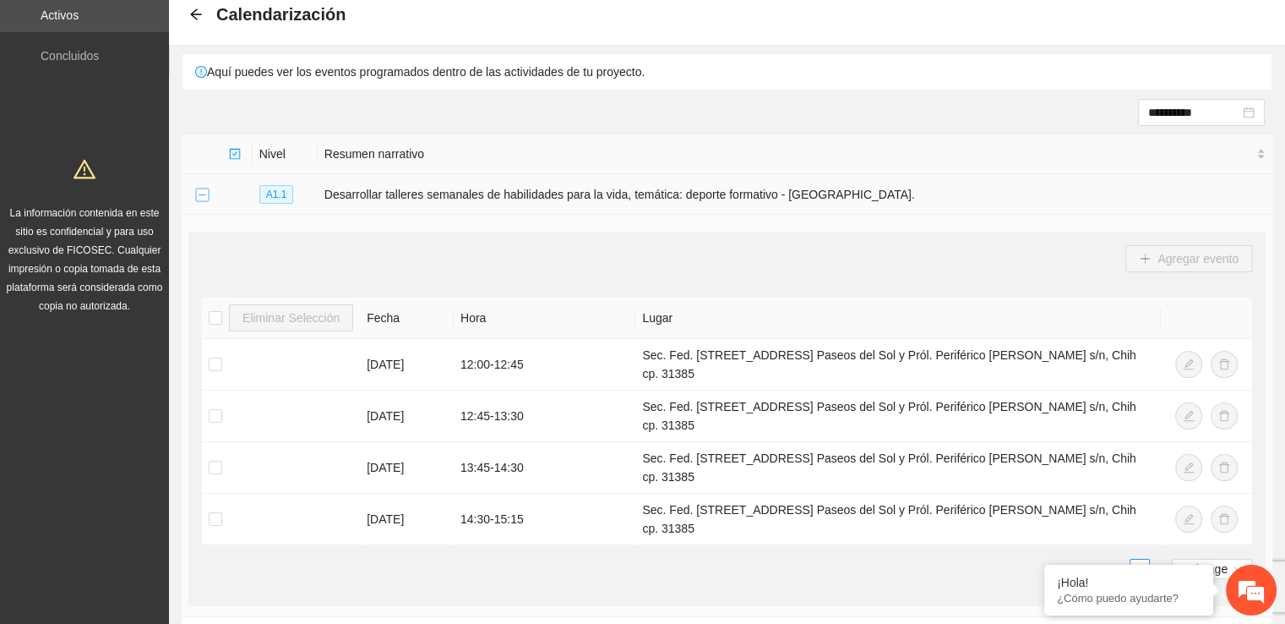
click at [205, 193] on button "Collapse row" at bounding box center [202, 195] width 14 height 14
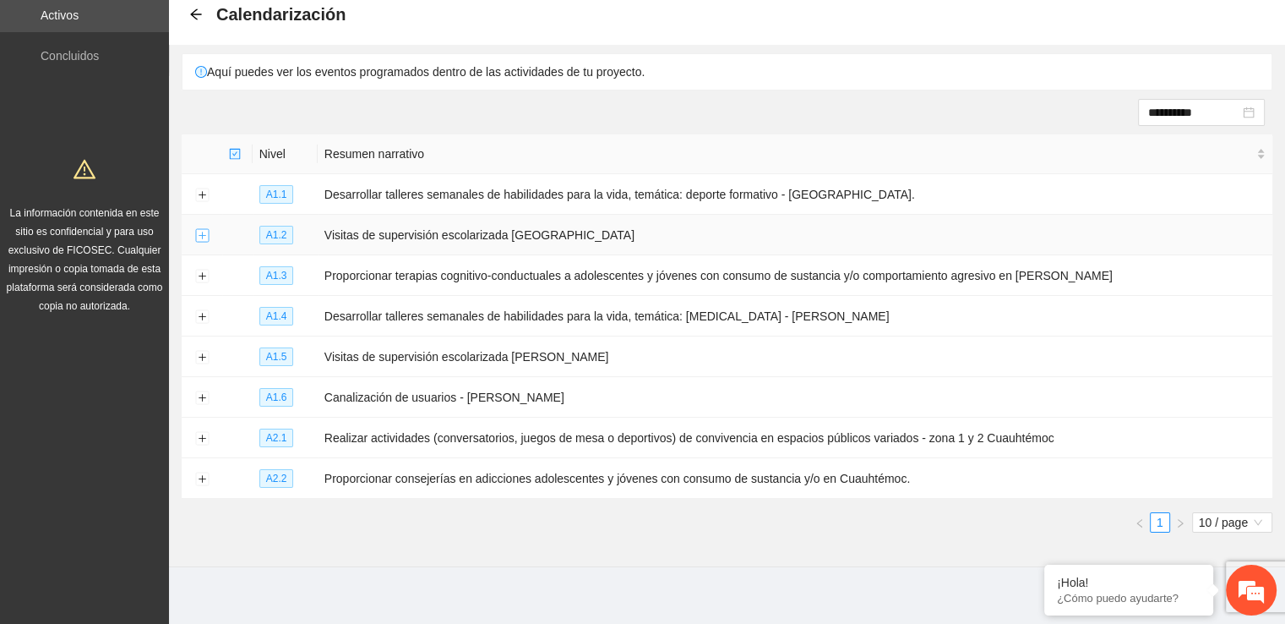
click at [201, 231] on button "Expand row" at bounding box center [202, 236] width 14 height 14
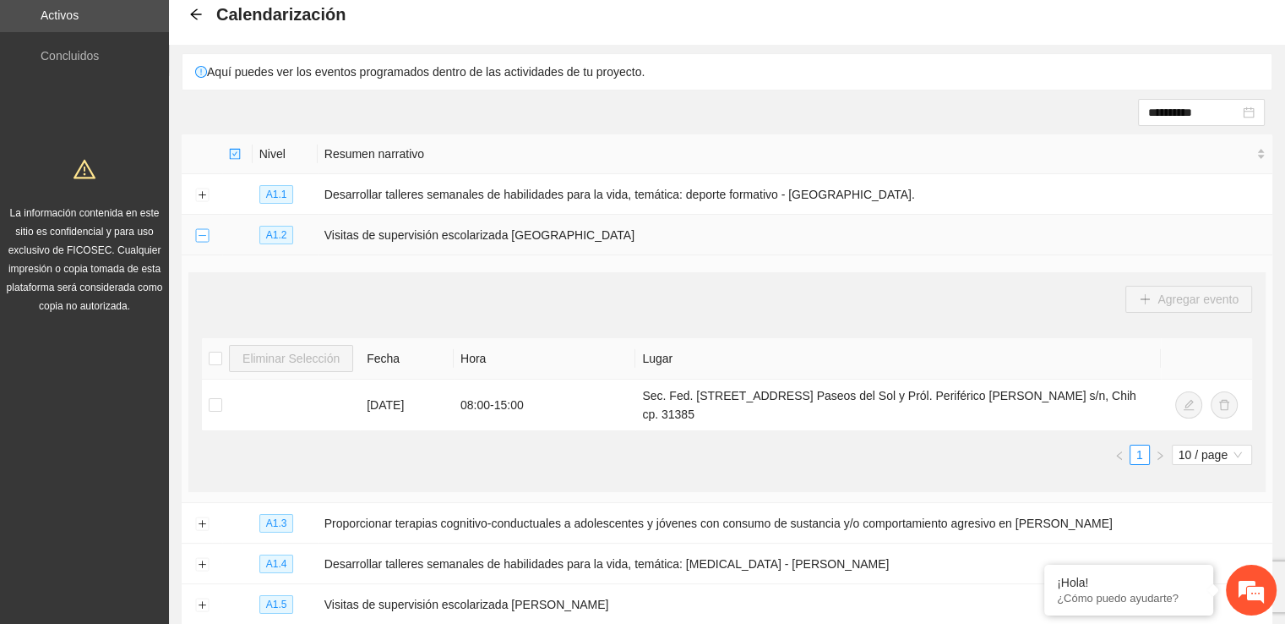
click at [201, 231] on button "Collapse row" at bounding box center [202, 236] width 14 height 14
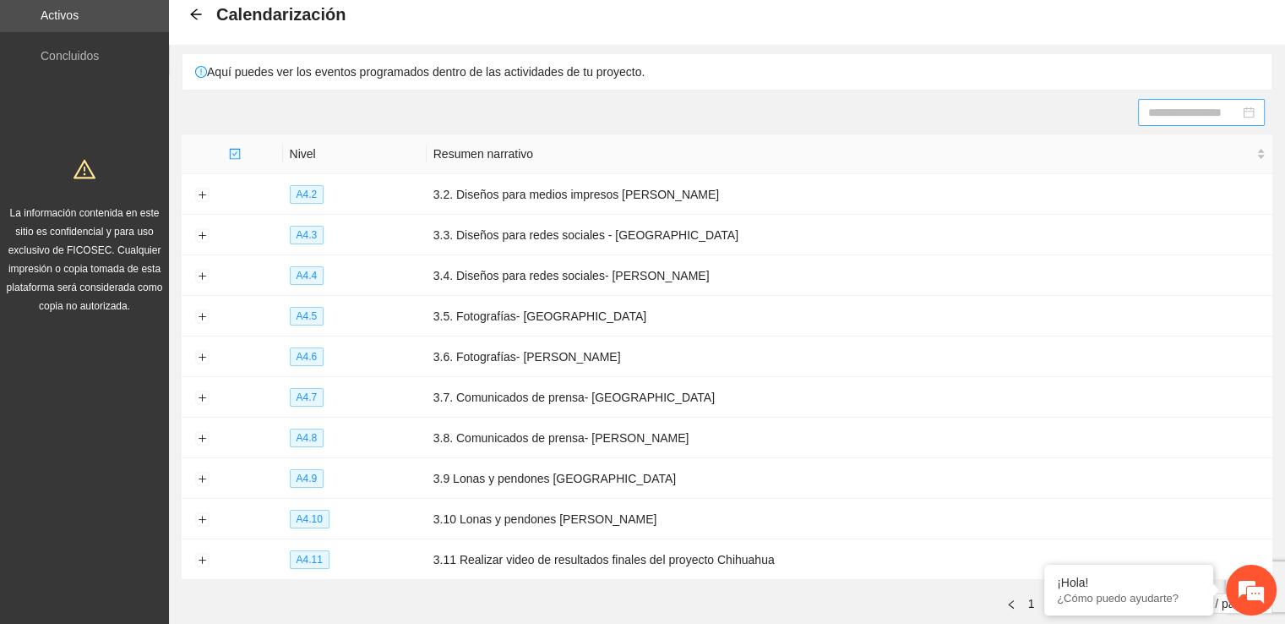
click at [1252, 111] on div at bounding box center [1201, 112] width 106 height 19
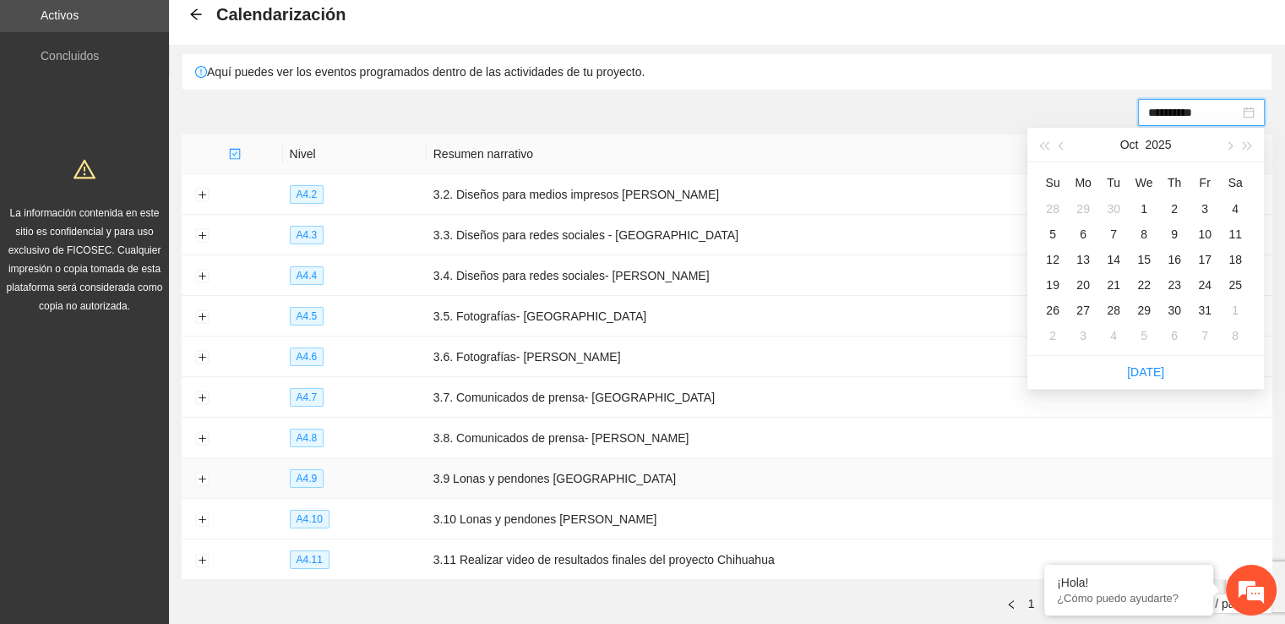
type input "**********"
click at [1176, 232] on div "9" at bounding box center [1174, 234] width 20 height 20
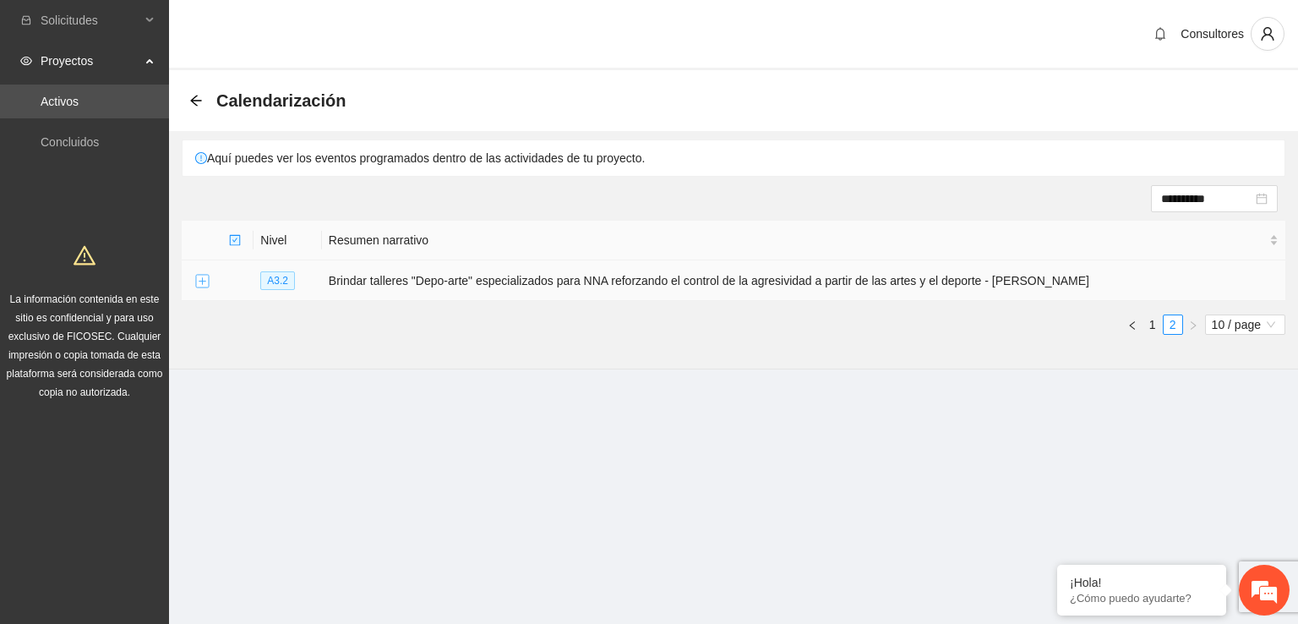
click at [203, 281] on button "Expand row" at bounding box center [202, 282] width 14 height 14
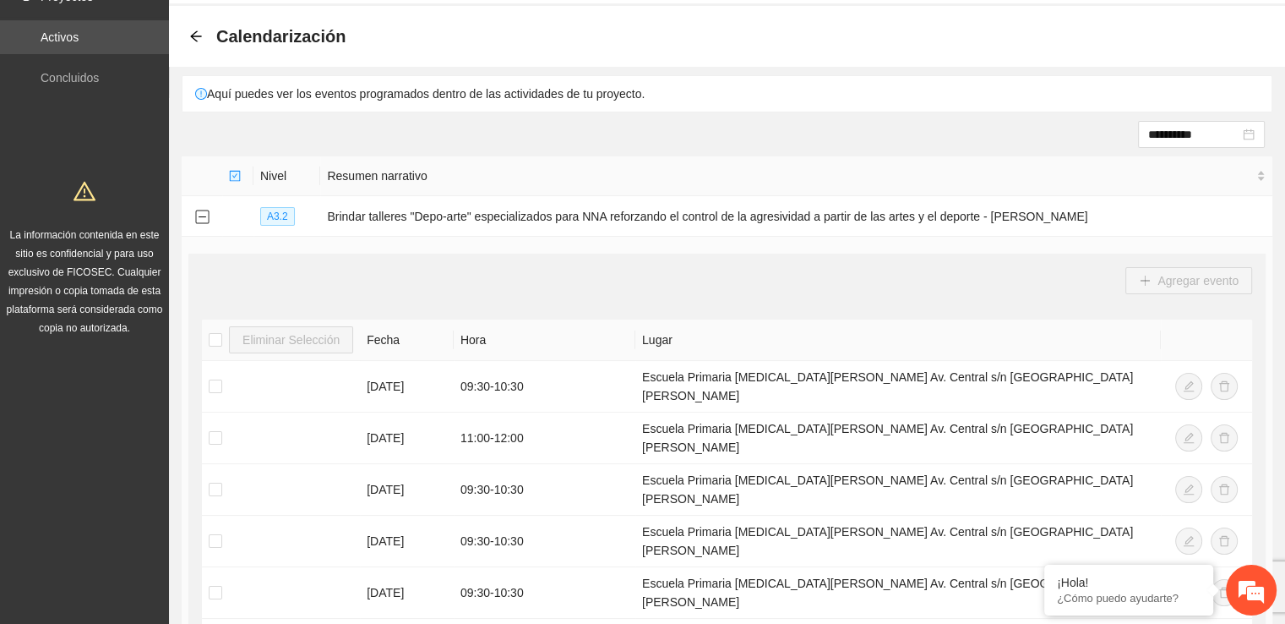
scroll to position [67, 0]
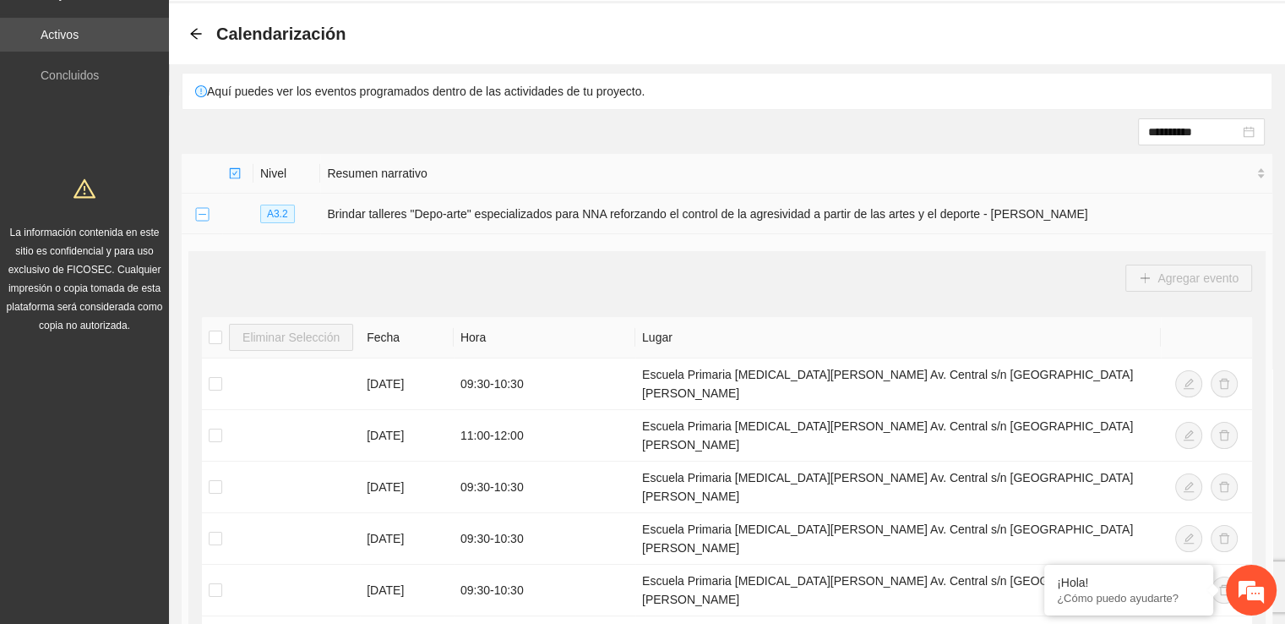
click at [202, 211] on button "Collapse row" at bounding box center [202, 215] width 14 height 14
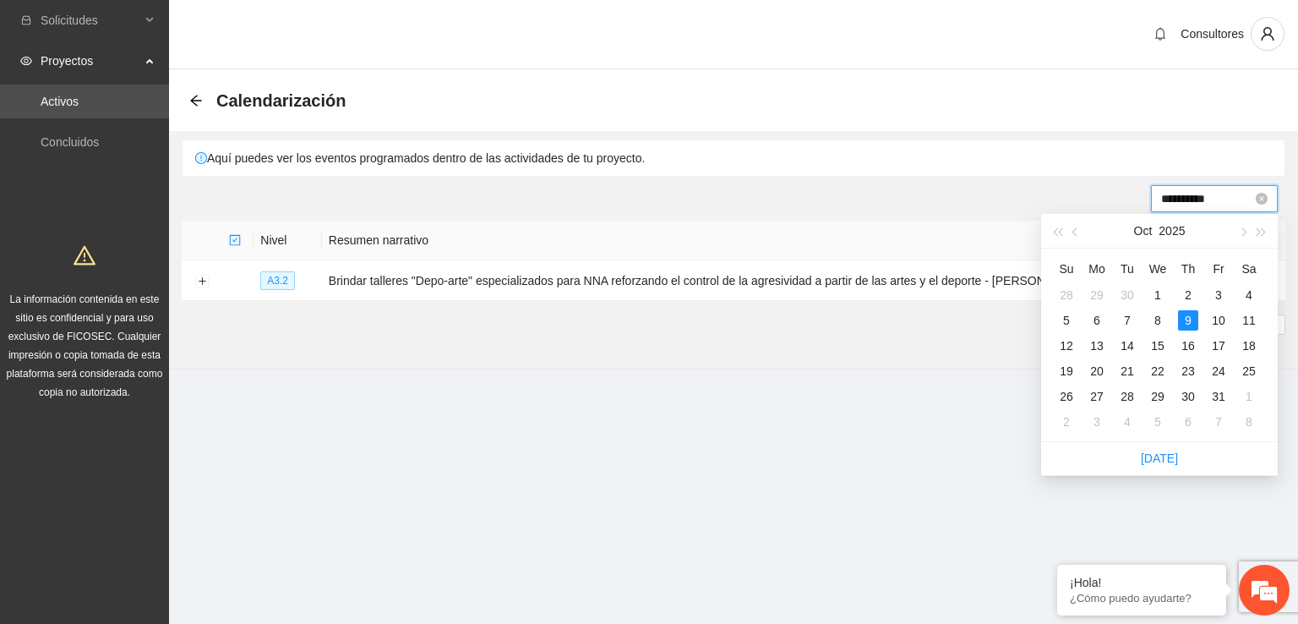
click at [1173, 197] on input "**********" at bounding box center [1206, 198] width 91 height 19
type input "**********"
click at [1223, 316] on div "10" at bounding box center [1218, 320] width 20 height 20
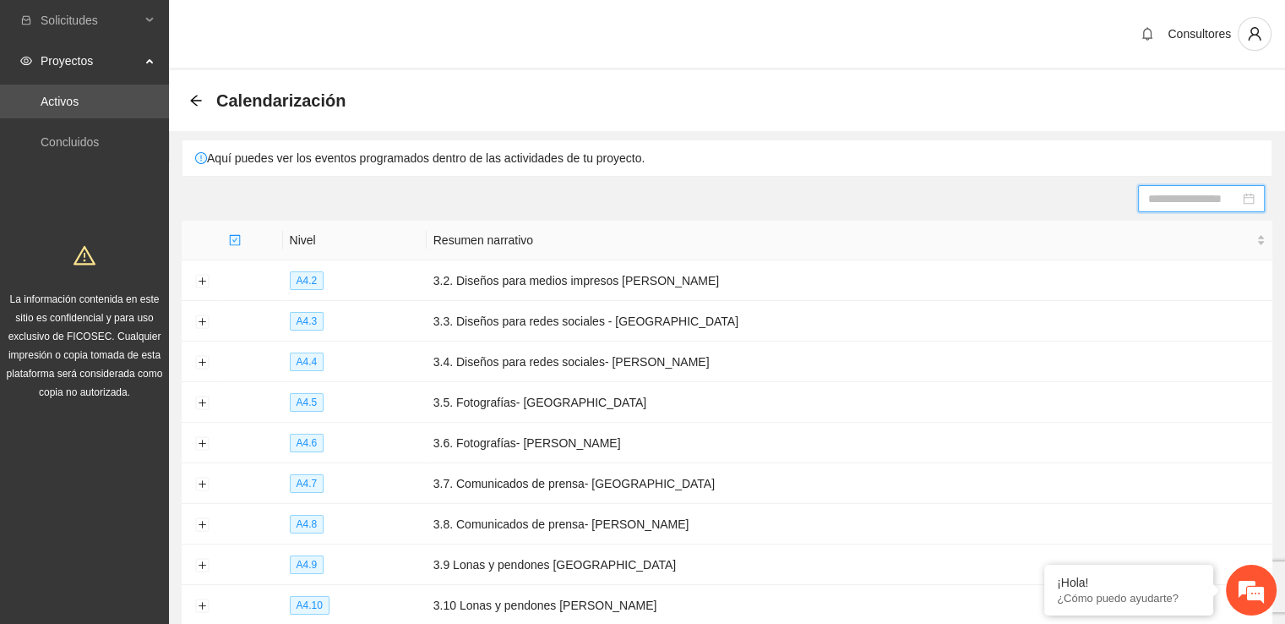
click at [1251, 199] on div at bounding box center [1201, 198] width 106 height 19
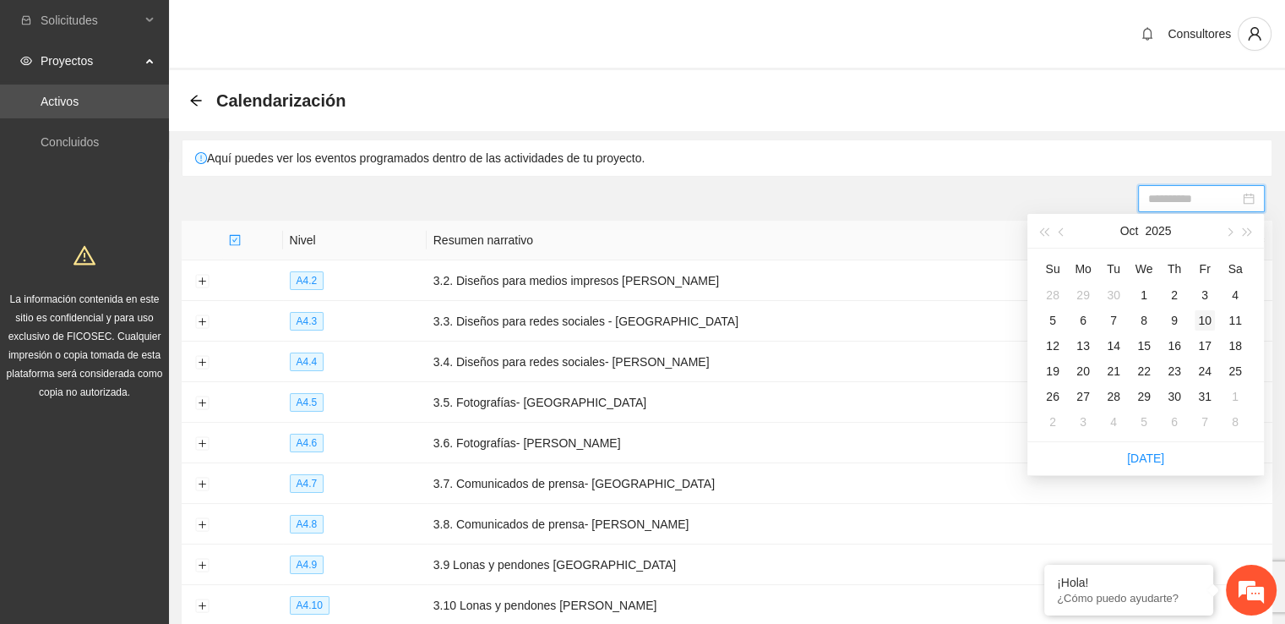
type input "**********"
click at [1200, 320] on div "10" at bounding box center [1205, 320] width 20 height 20
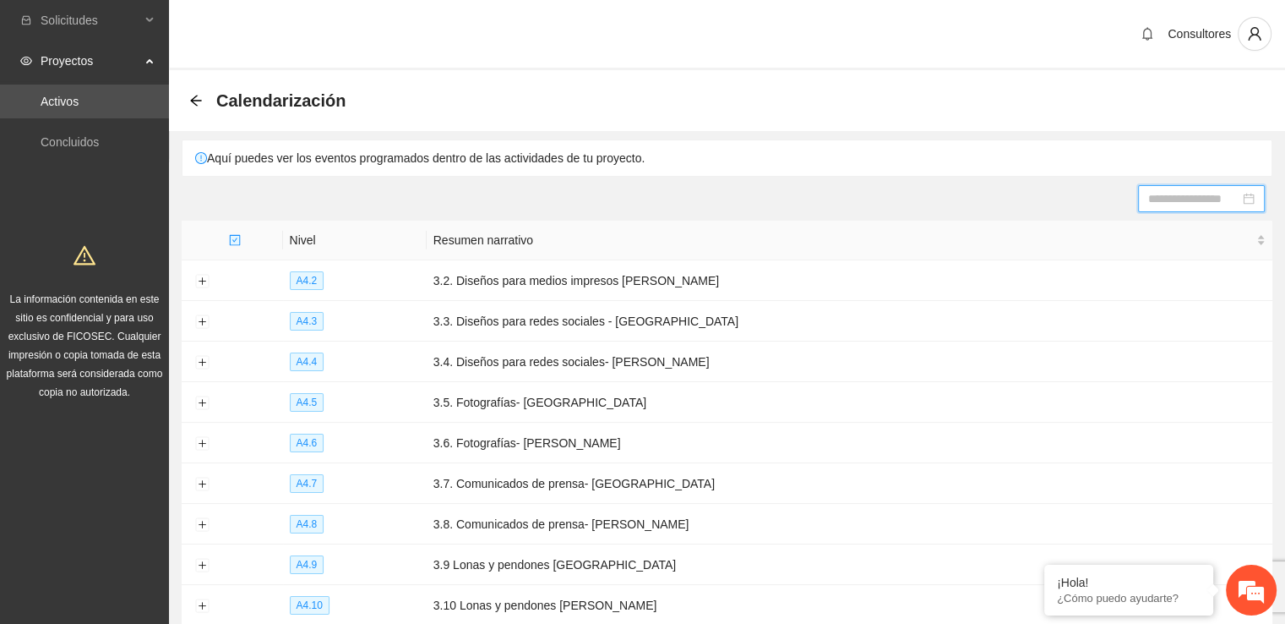
click at [1248, 197] on div at bounding box center [1201, 198] width 106 height 19
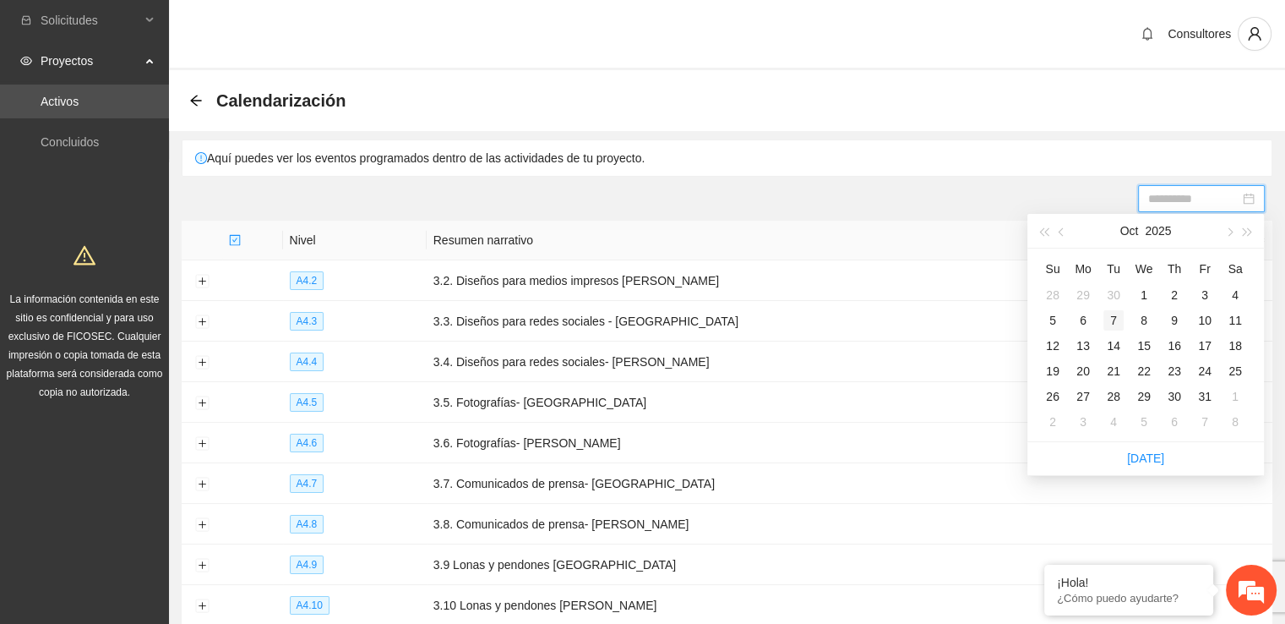
type input "**********"
click at [1112, 321] on div "7" at bounding box center [1113, 320] width 20 height 20
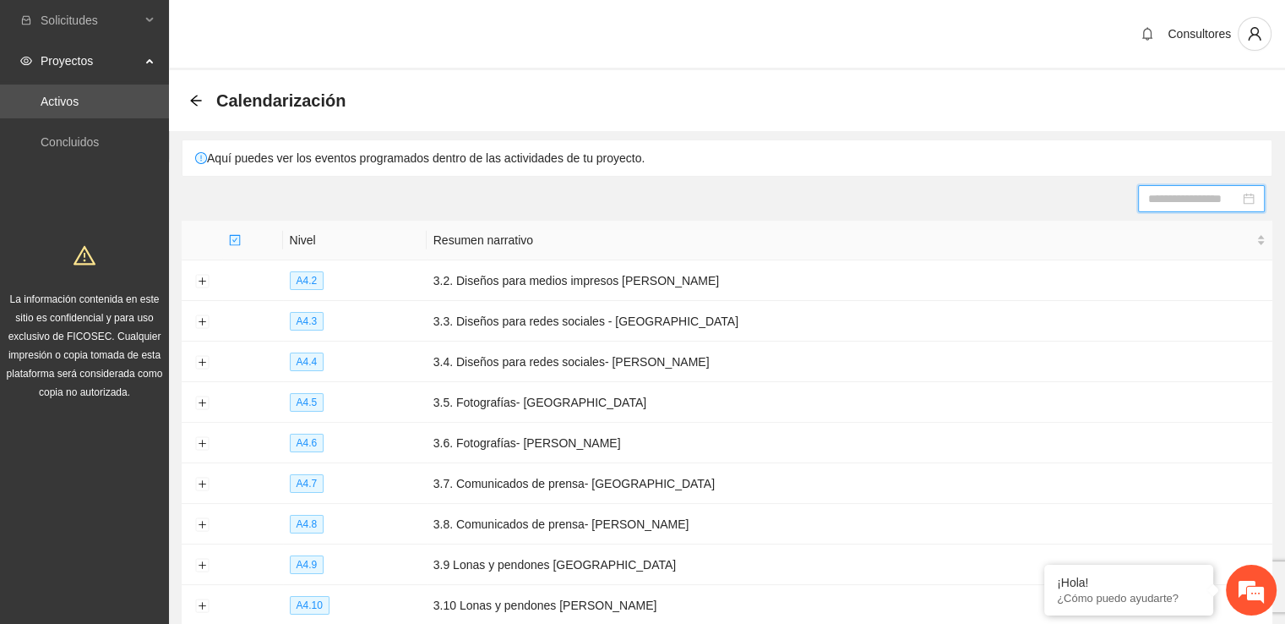
click at [1250, 197] on div at bounding box center [1201, 198] width 106 height 19
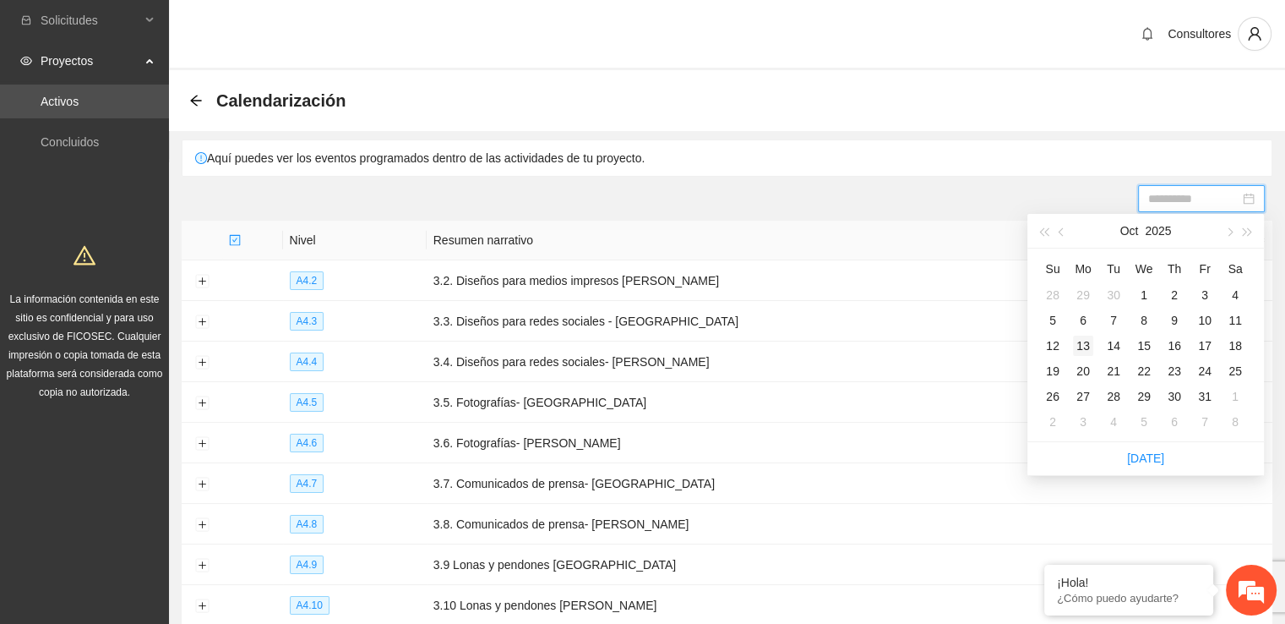
type input "**********"
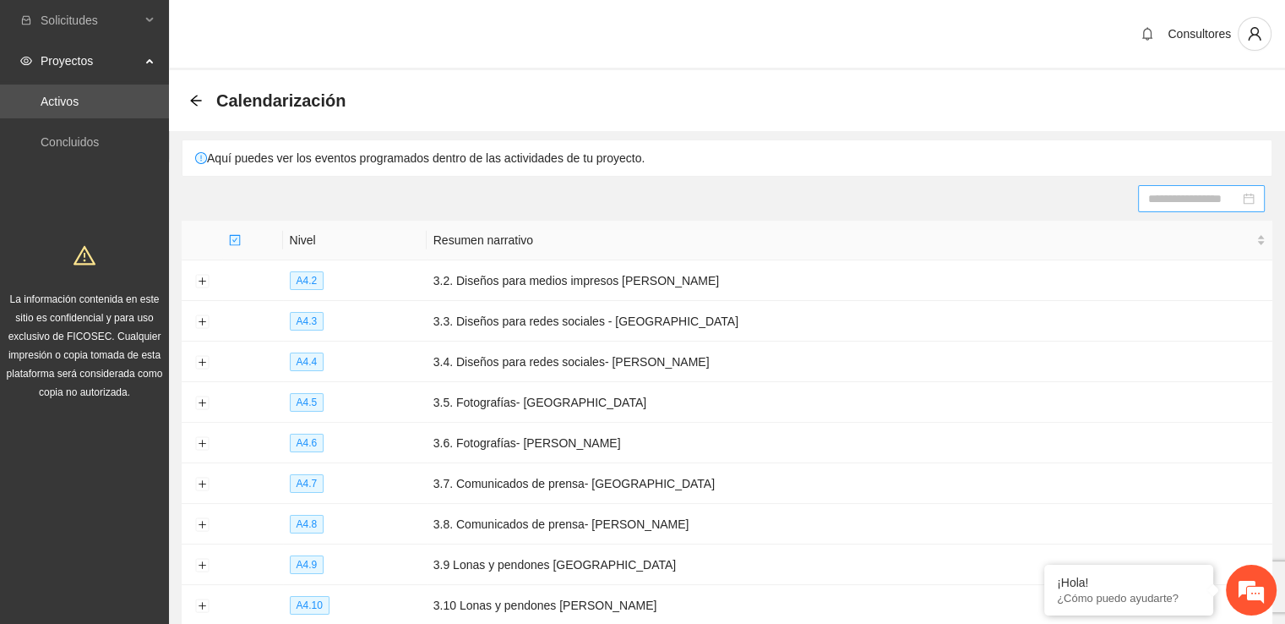
click at [1190, 197] on input at bounding box center [1193, 198] width 91 height 19
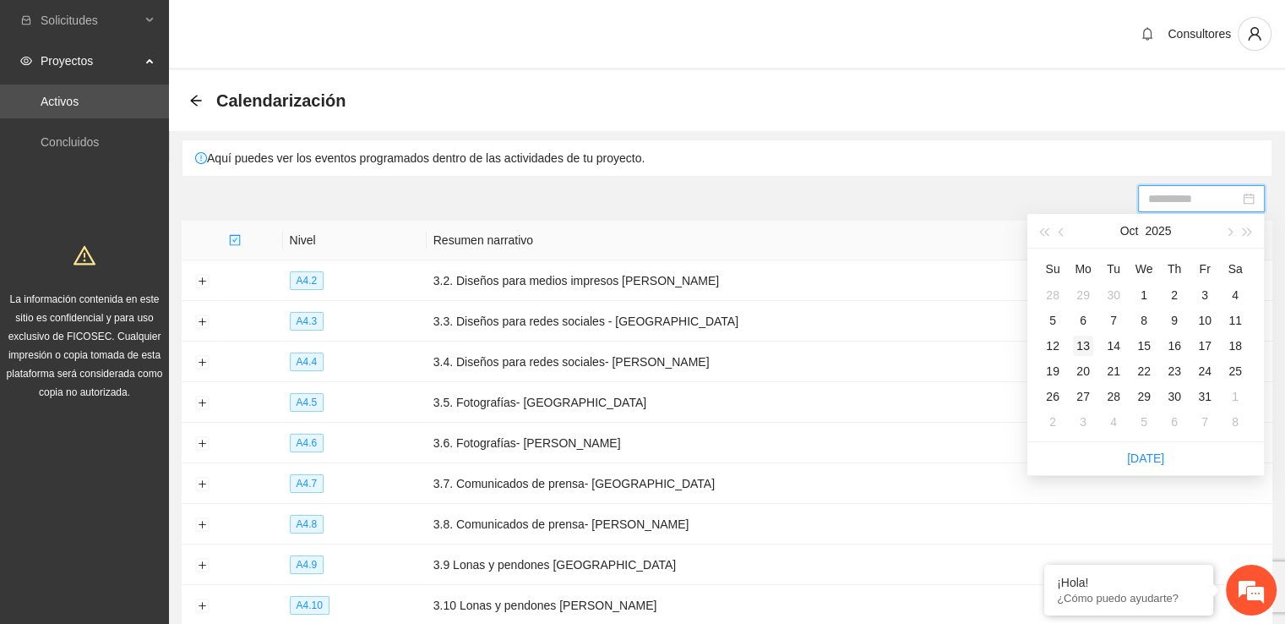
click at [1080, 344] on div "13" at bounding box center [1083, 345] width 20 height 20
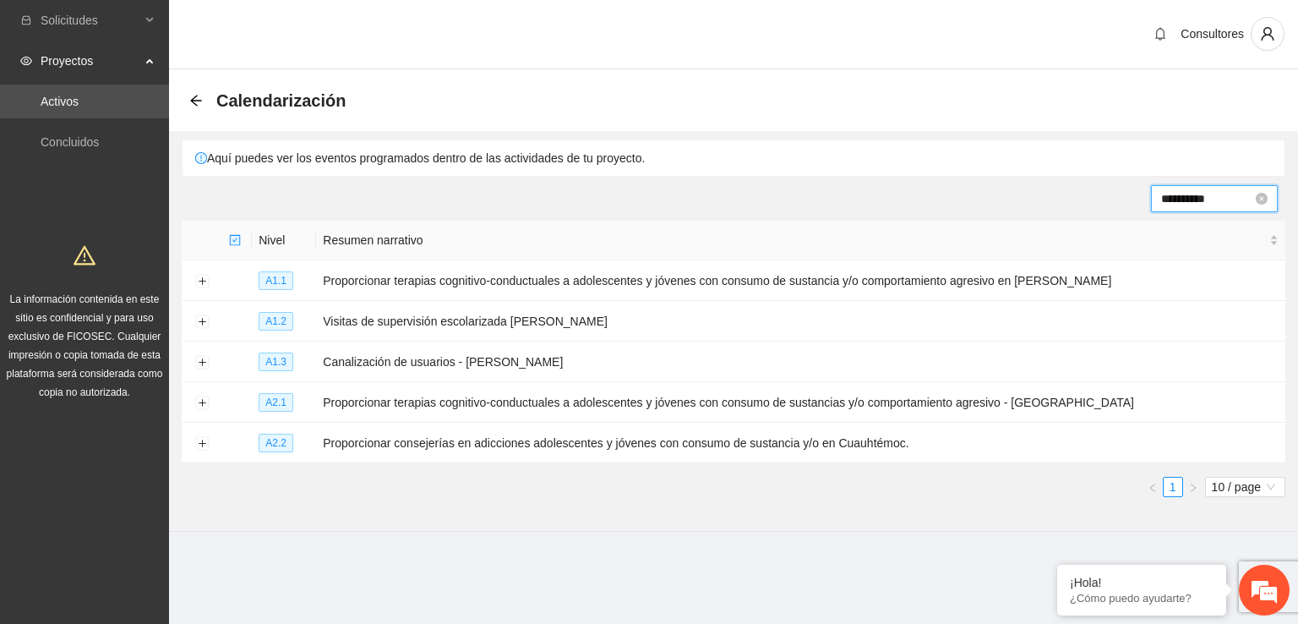
click at [1208, 198] on input "**********" at bounding box center [1206, 198] width 91 height 19
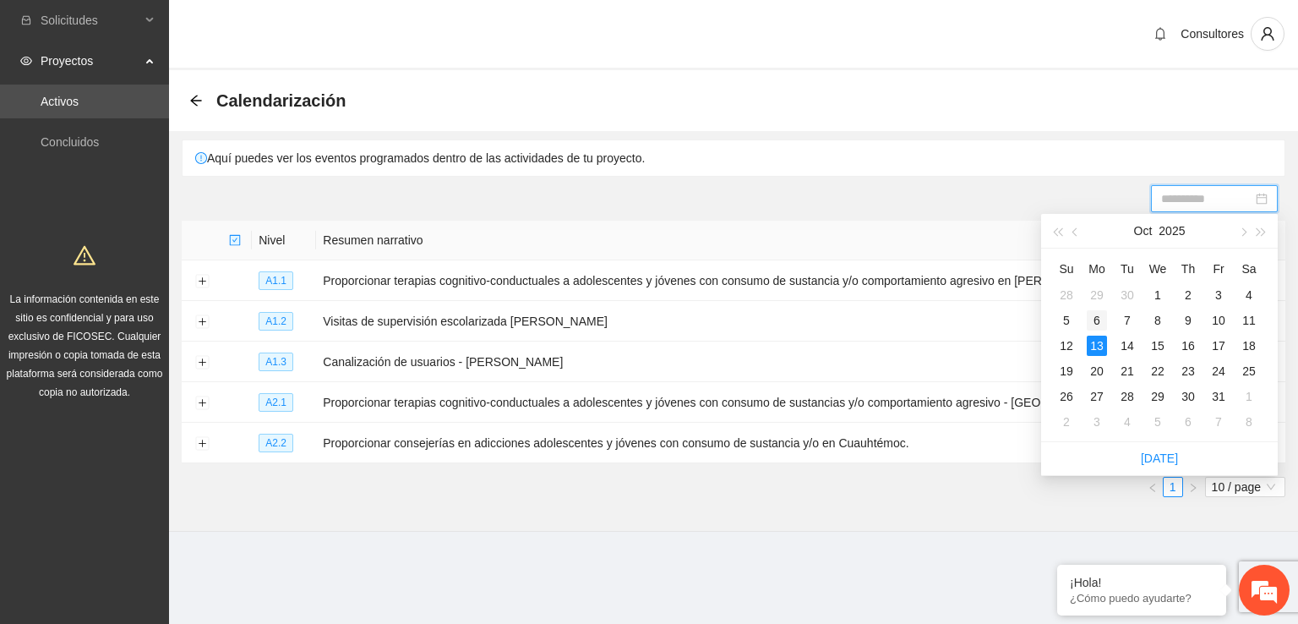
click at [1095, 317] on div "6" at bounding box center [1097, 320] width 20 height 20
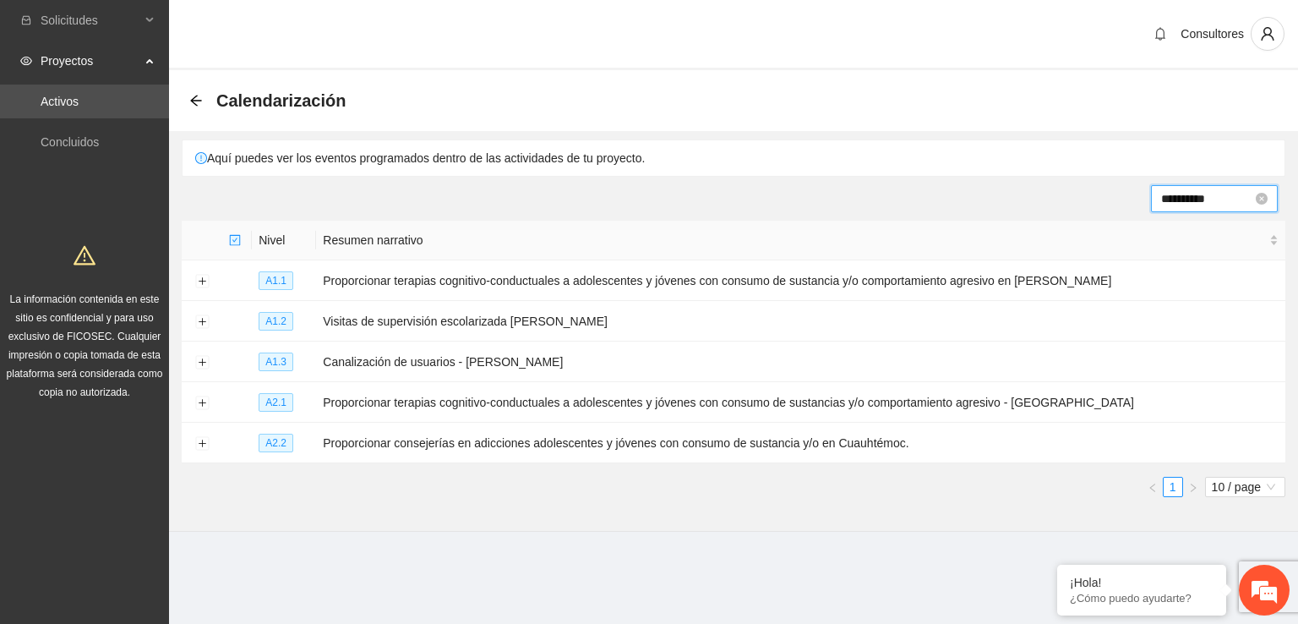
click at [1229, 199] on input "**********" at bounding box center [1206, 198] width 91 height 19
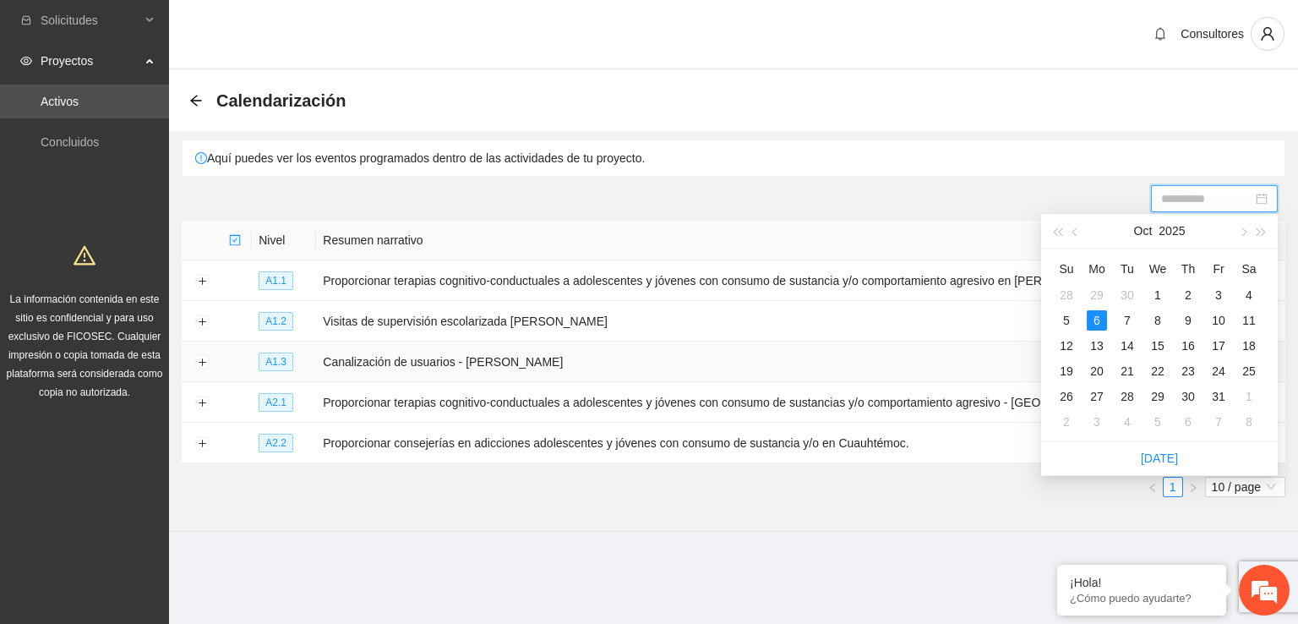
type input "**********"
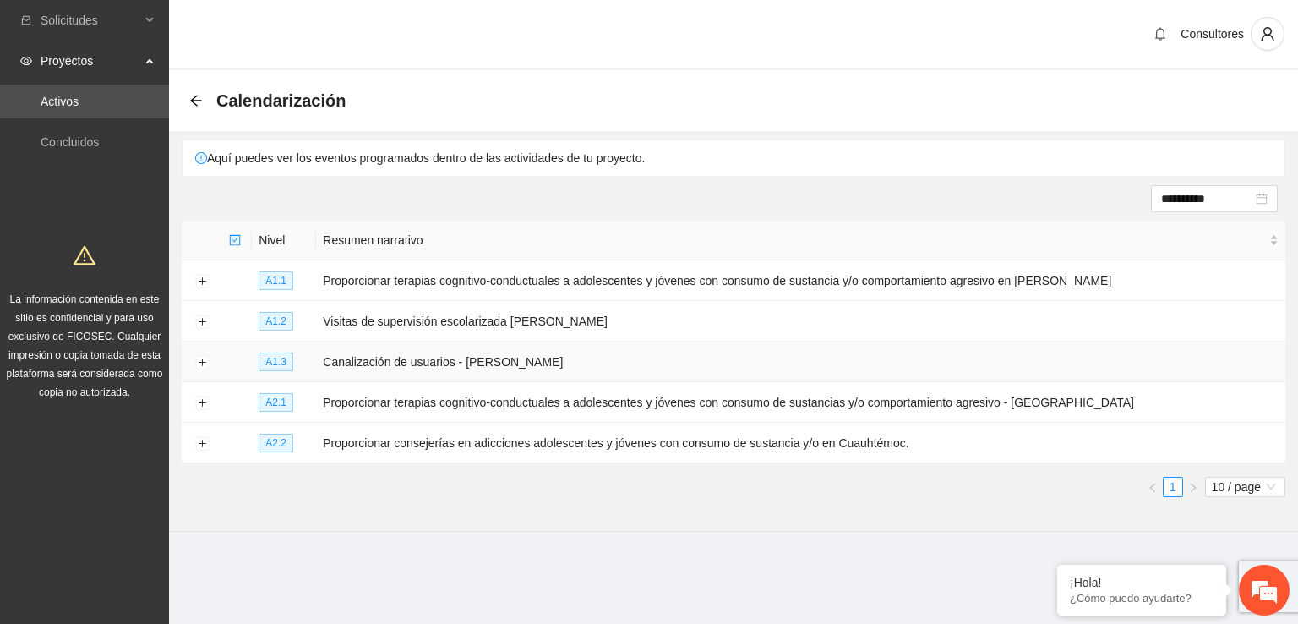
click at [855, 366] on td "Canalización de usuarios - [PERSON_NAME]" at bounding box center [800, 361] width 969 height 41
click at [205, 400] on button "Expand row" at bounding box center [202, 403] width 14 height 14
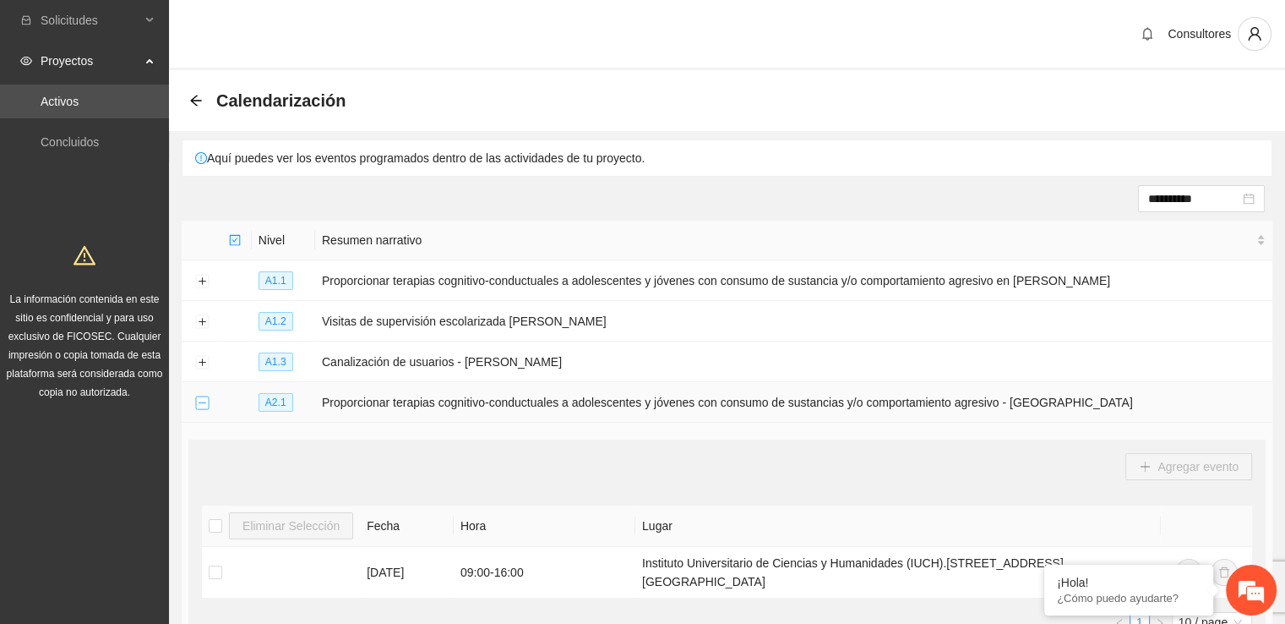
click at [206, 397] on button "Collapse row" at bounding box center [202, 403] width 14 height 14
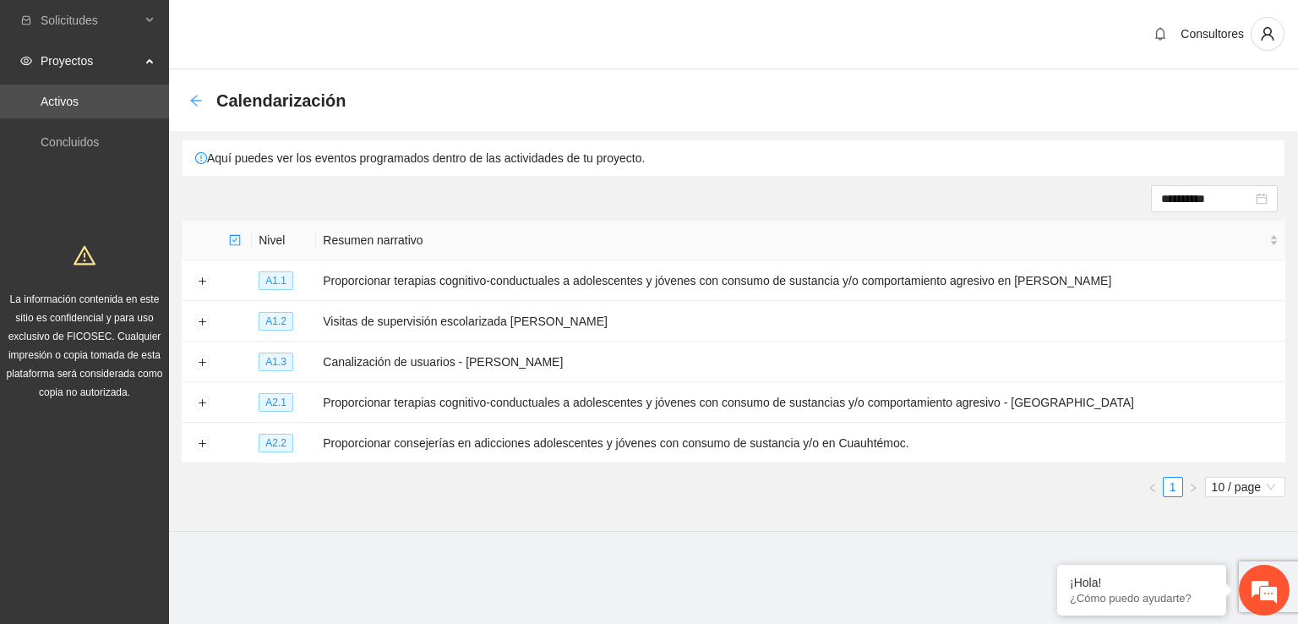
click at [198, 102] on icon "arrow-left" at bounding box center [196, 101] width 14 height 14
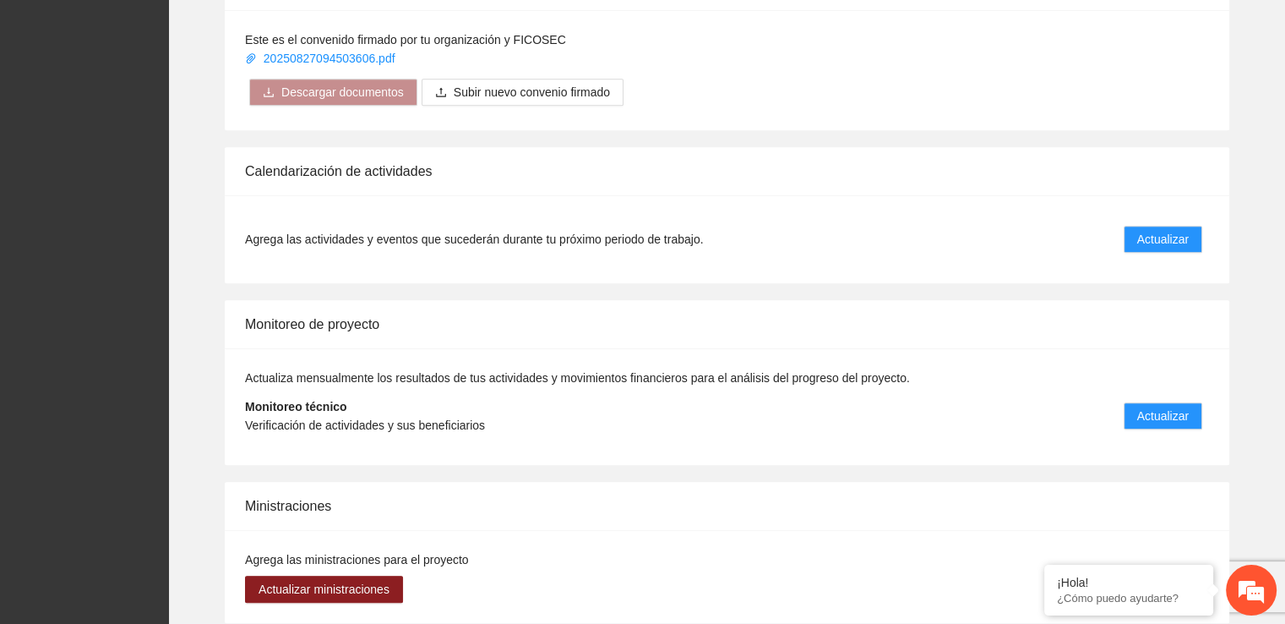
scroll to position [1225, 0]
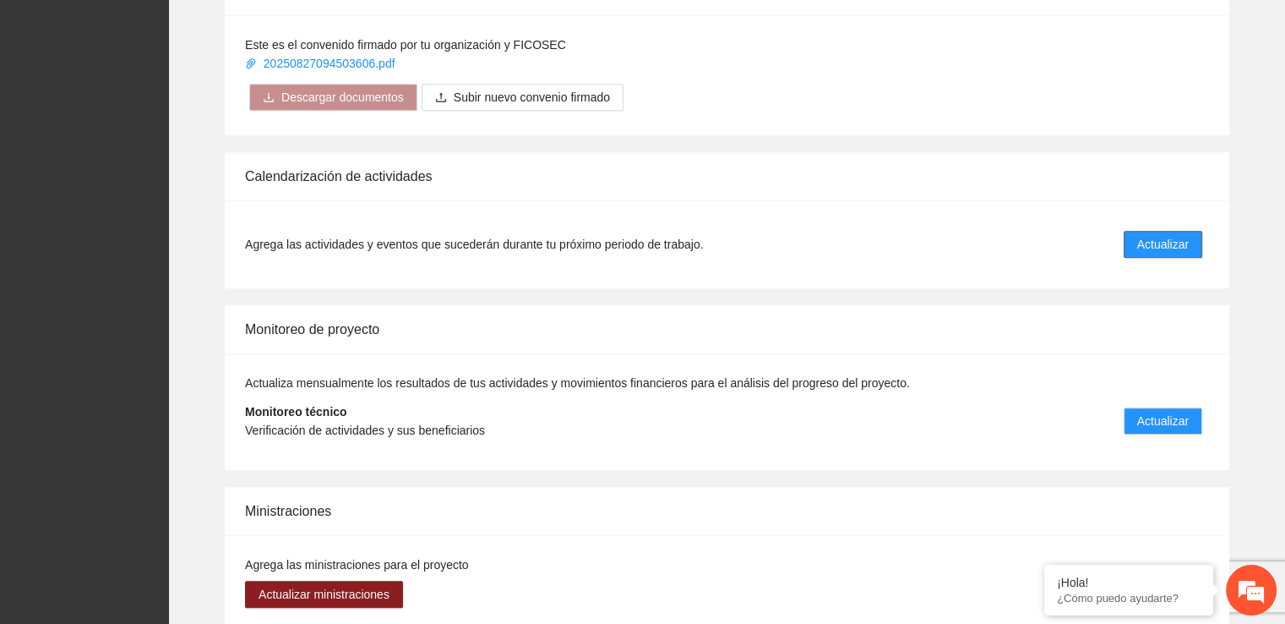
click at [1173, 231] on button "Actualizar" at bounding box center [1163, 244] width 79 height 27
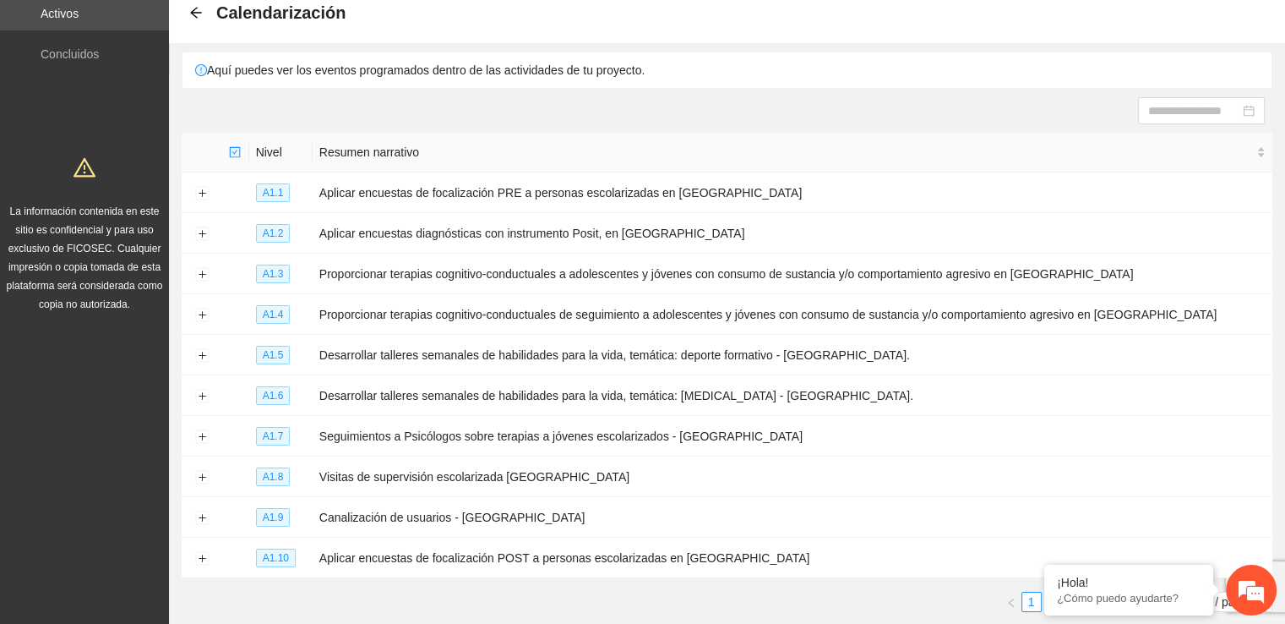
scroll to position [95, 0]
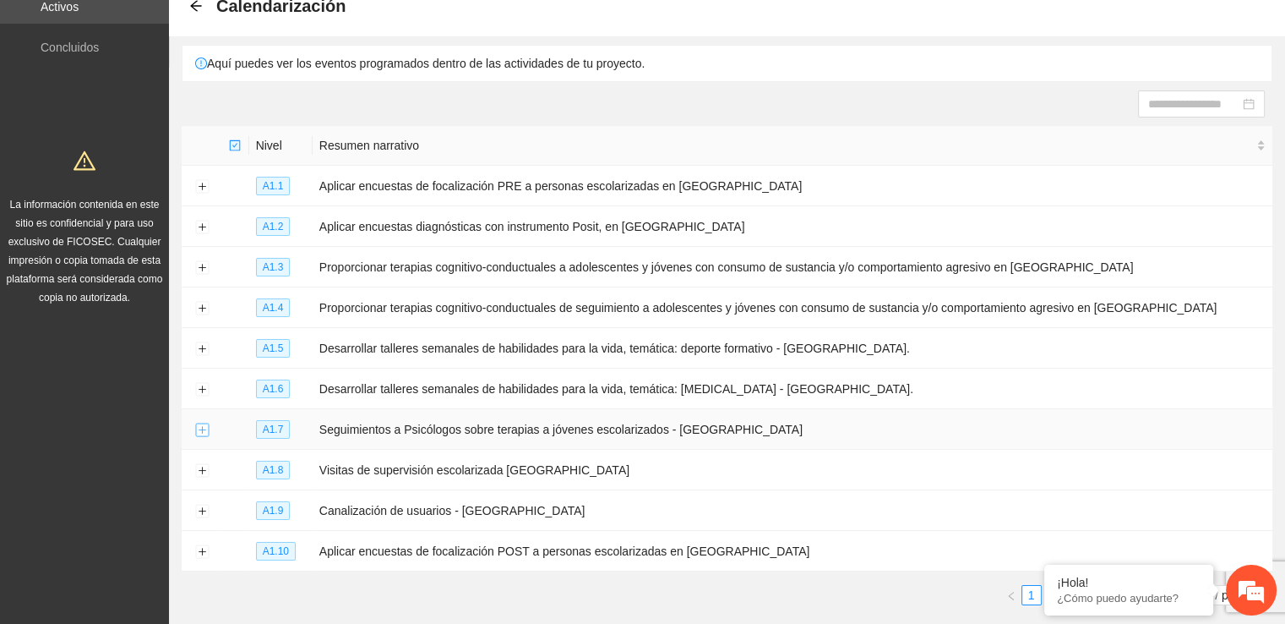
click at [200, 426] on button "Expand row" at bounding box center [202, 430] width 14 height 14
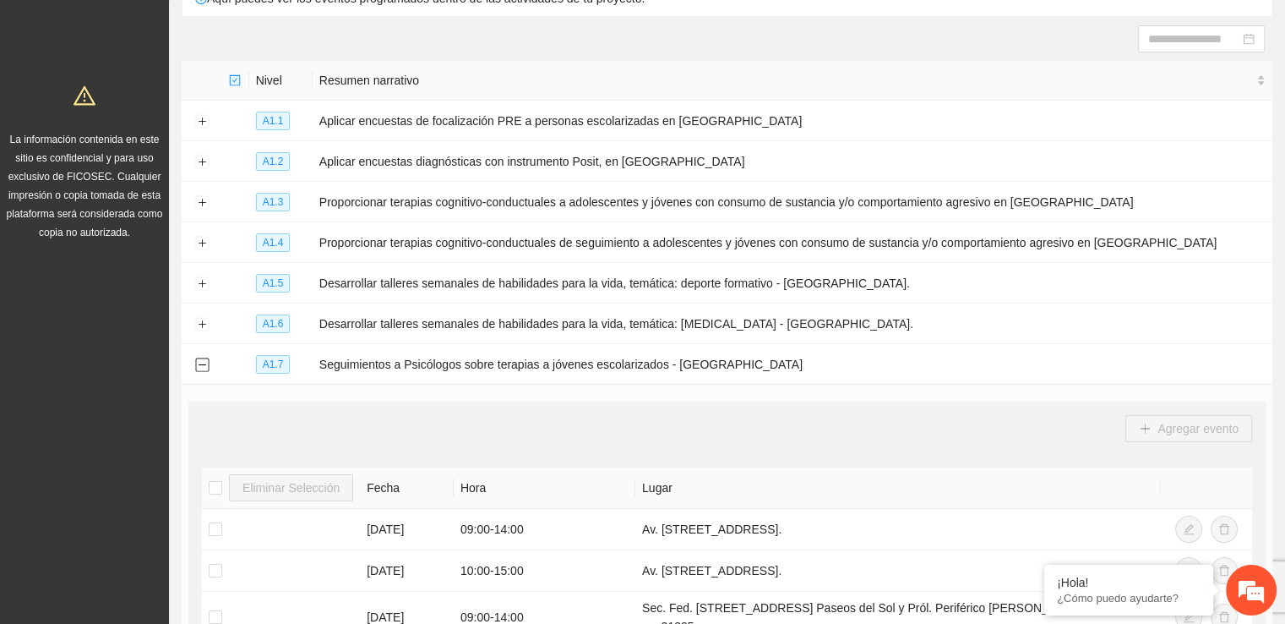
scroll to position [55, 0]
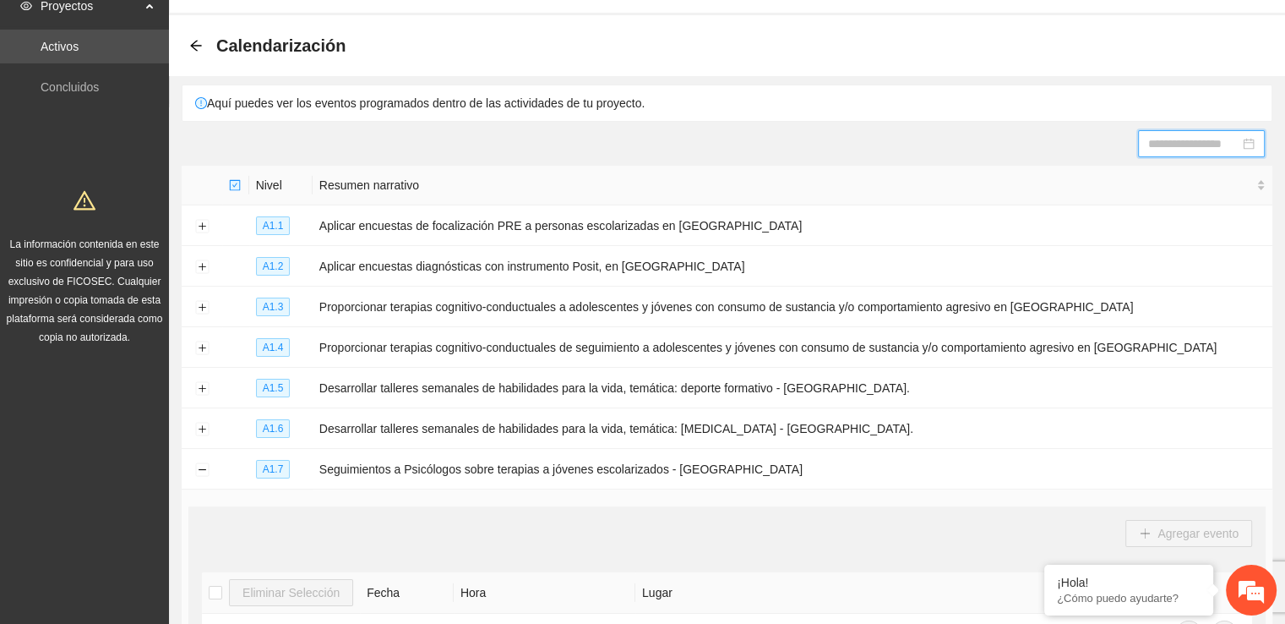
click at [1162, 148] on input at bounding box center [1193, 143] width 91 height 19
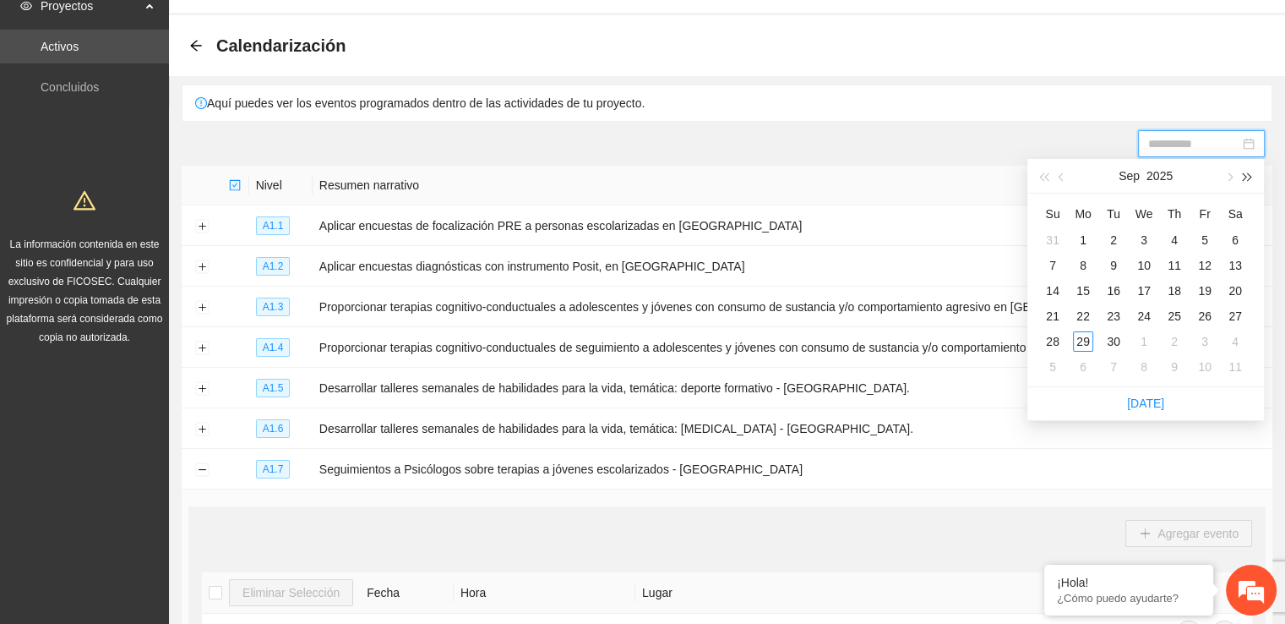
type input "**********"
click at [1234, 175] on button "button" at bounding box center [1228, 176] width 19 height 34
type input "**********"
click at [1147, 270] on div "8" at bounding box center [1144, 265] width 20 height 20
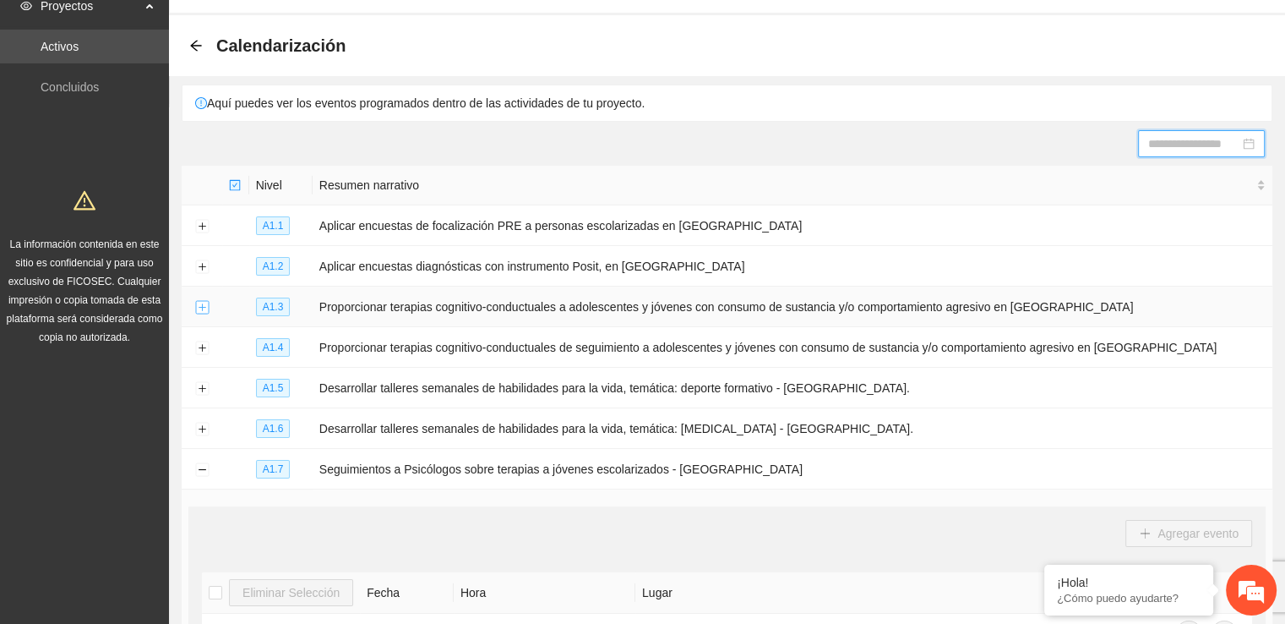
click at [201, 305] on button "Expand row" at bounding box center [202, 308] width 14 height 14
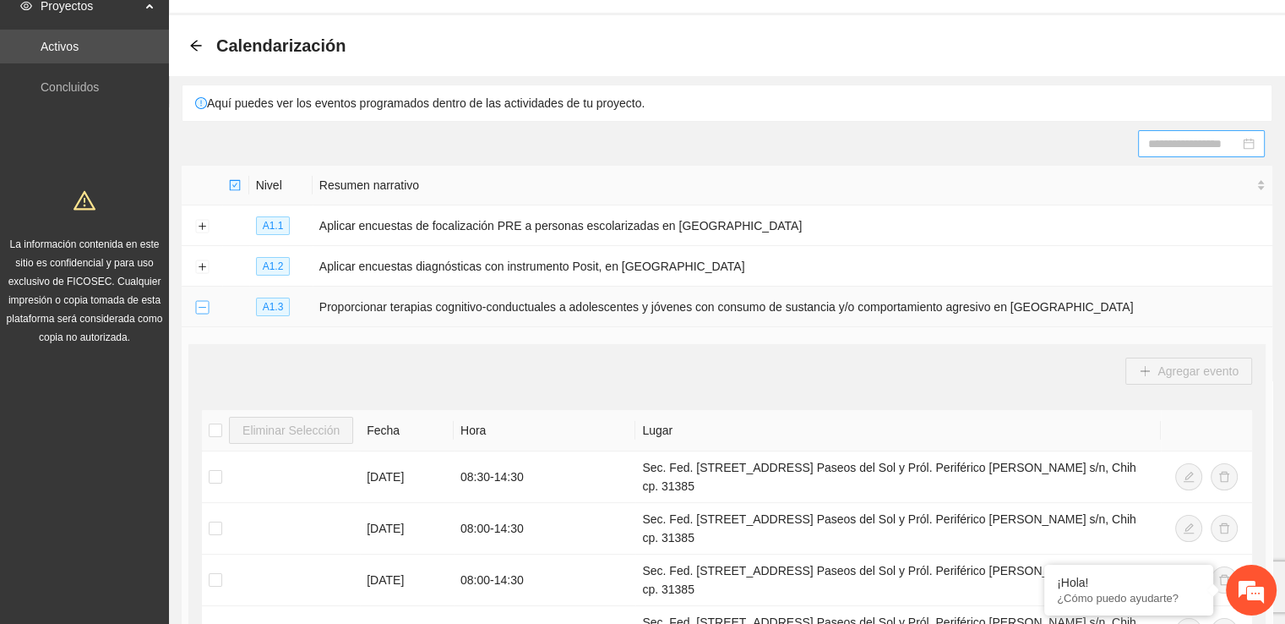
click at [201, 305] on button "Collapse row" at bounding box center [202, 308] width 14 height 14
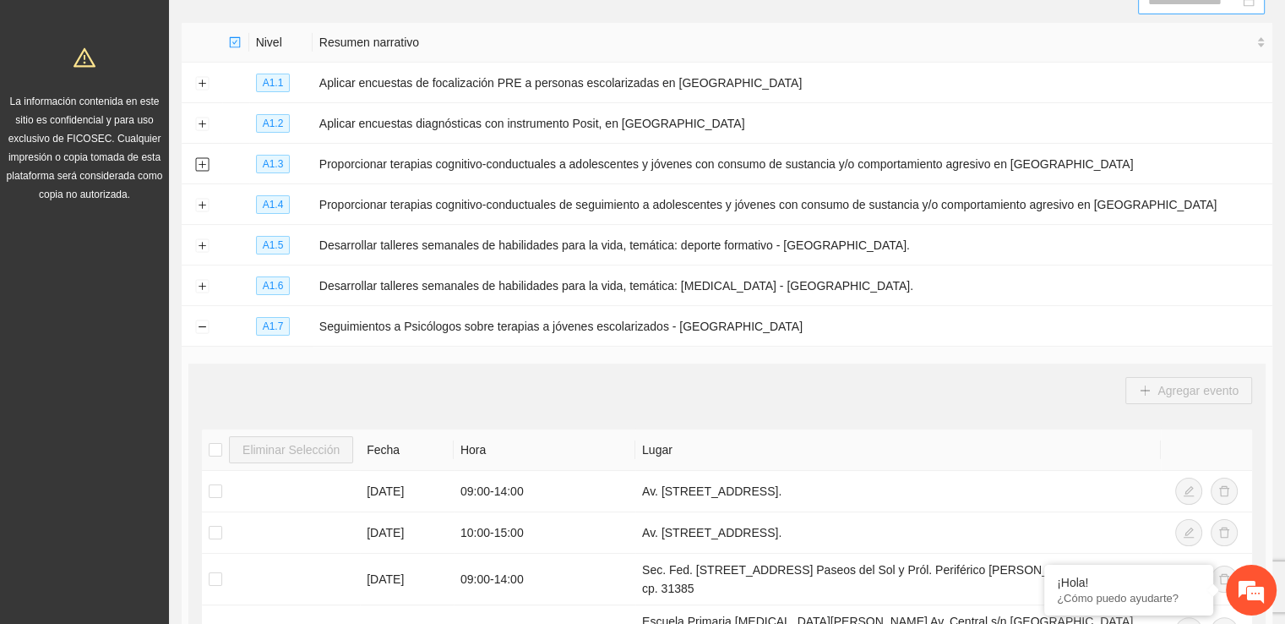
scroll to position [162, 0]
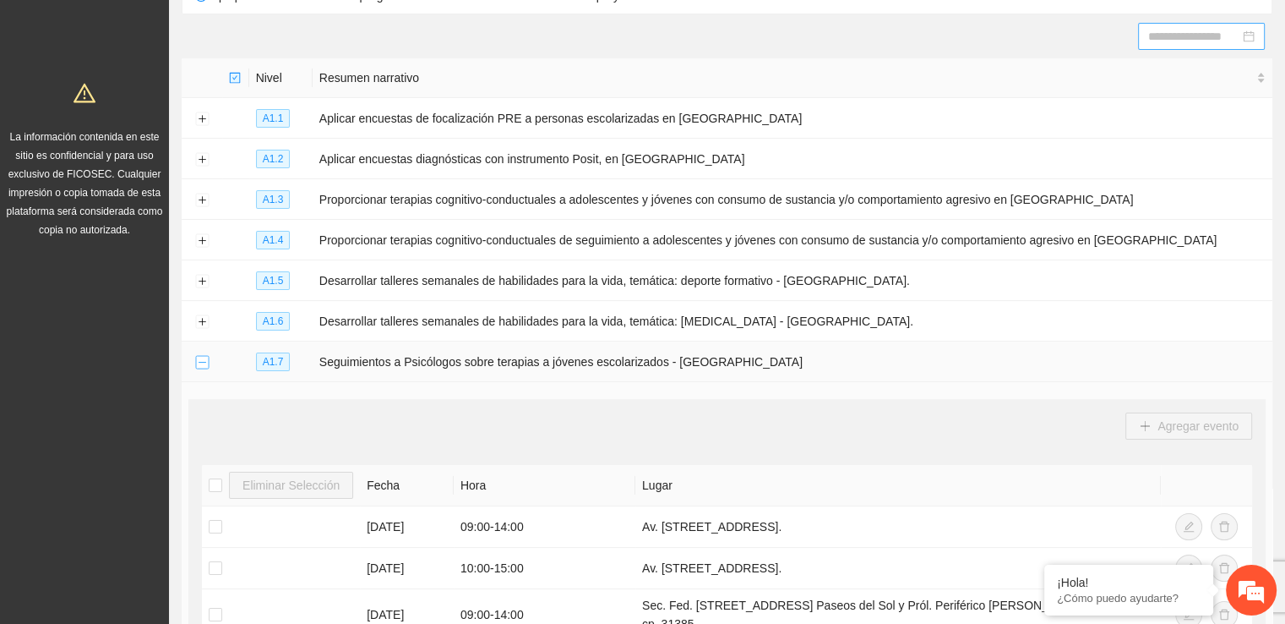
click at [199, 358] on button "Collapse row" at bounding box center [202, 363] width 14 height 14
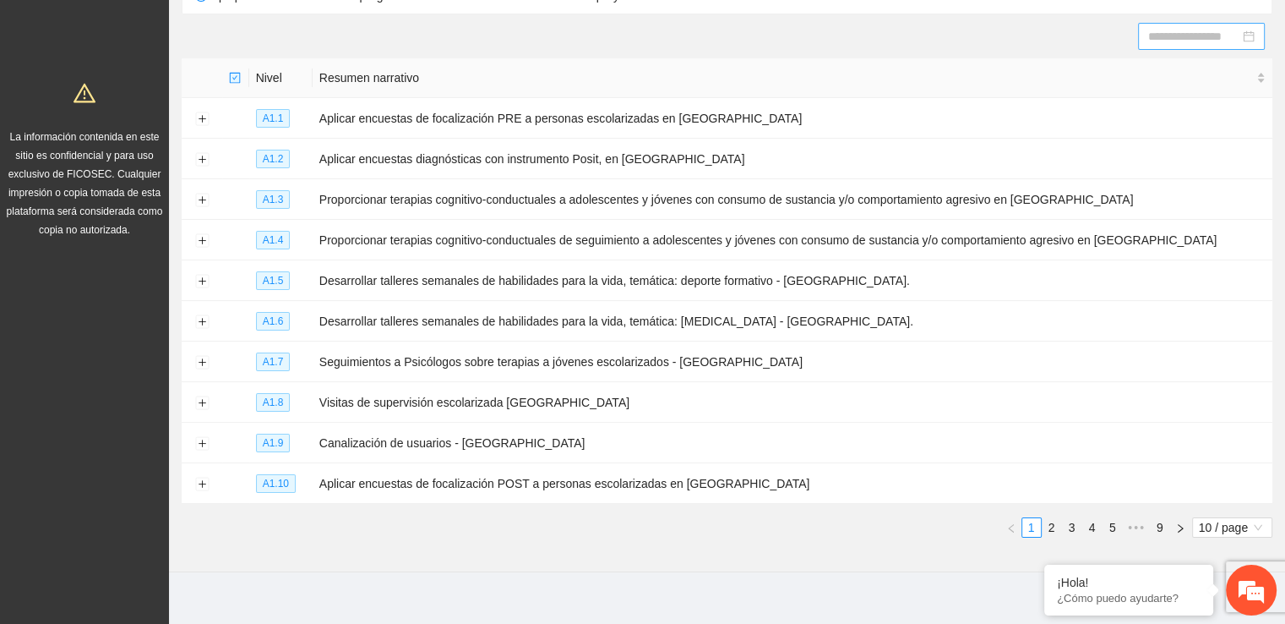
click at [1246, 36] on div at bounding box center [1201, 36] width 106 height 19
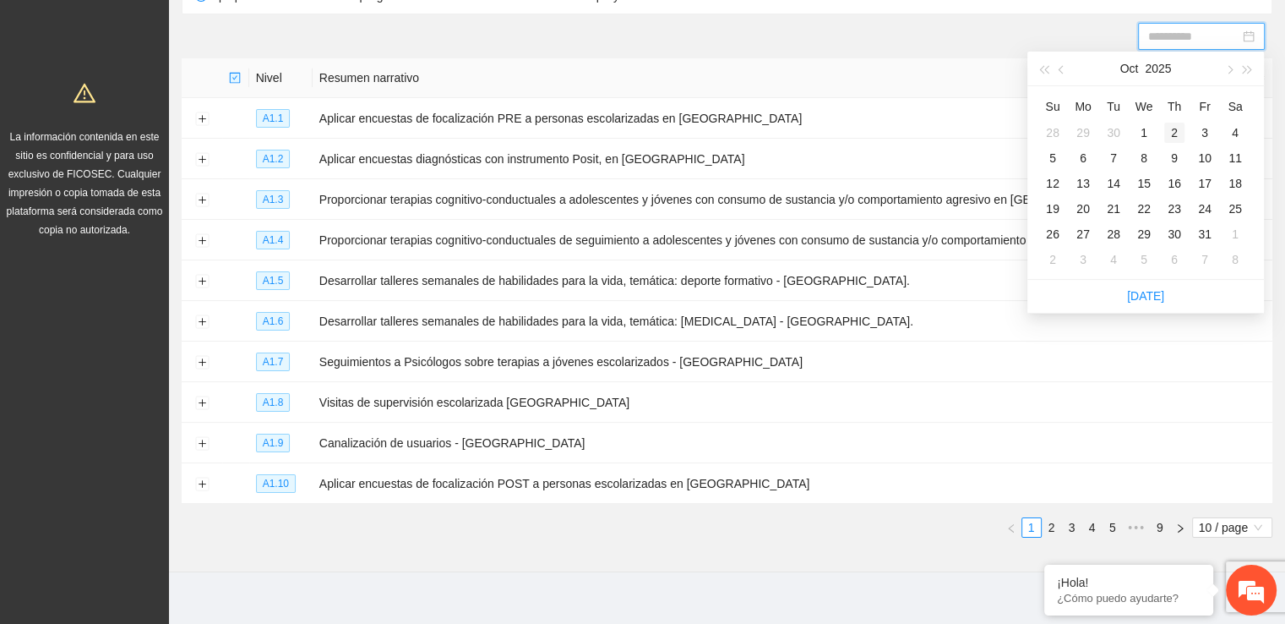
type input "**********"
click at [1152, 155] on div "8" at bounding box center [1144, 158] width 20 height 20
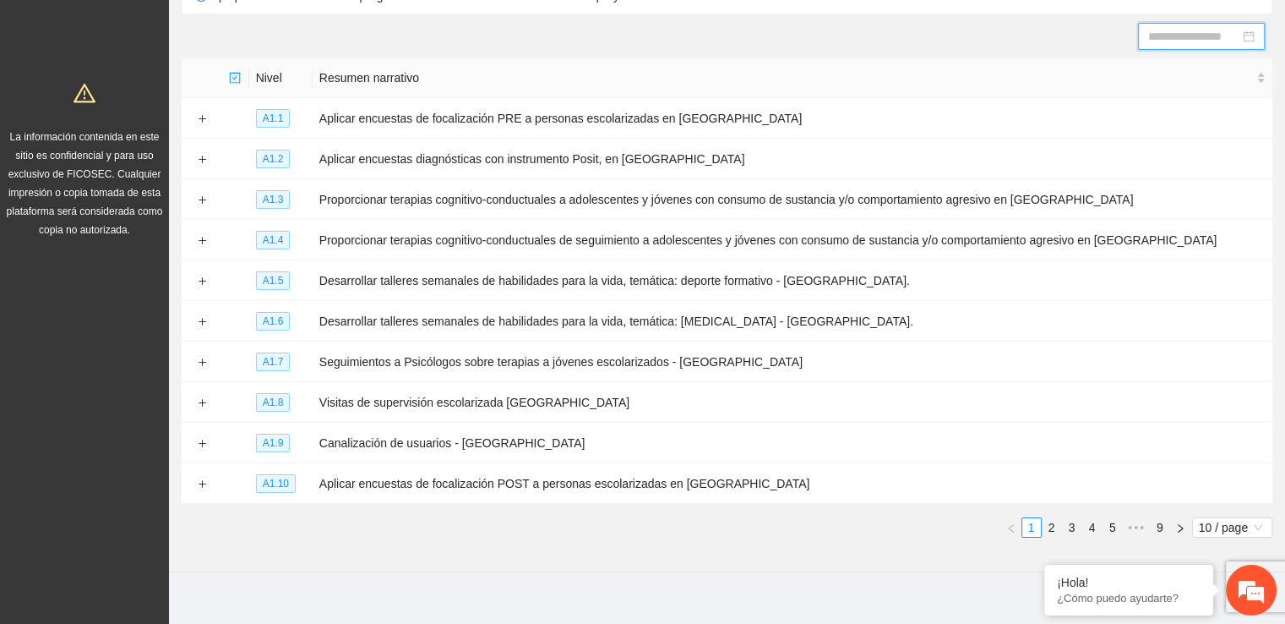
click at [1252, 34] on div at bounding box center [1201, 36] width 106 height 19
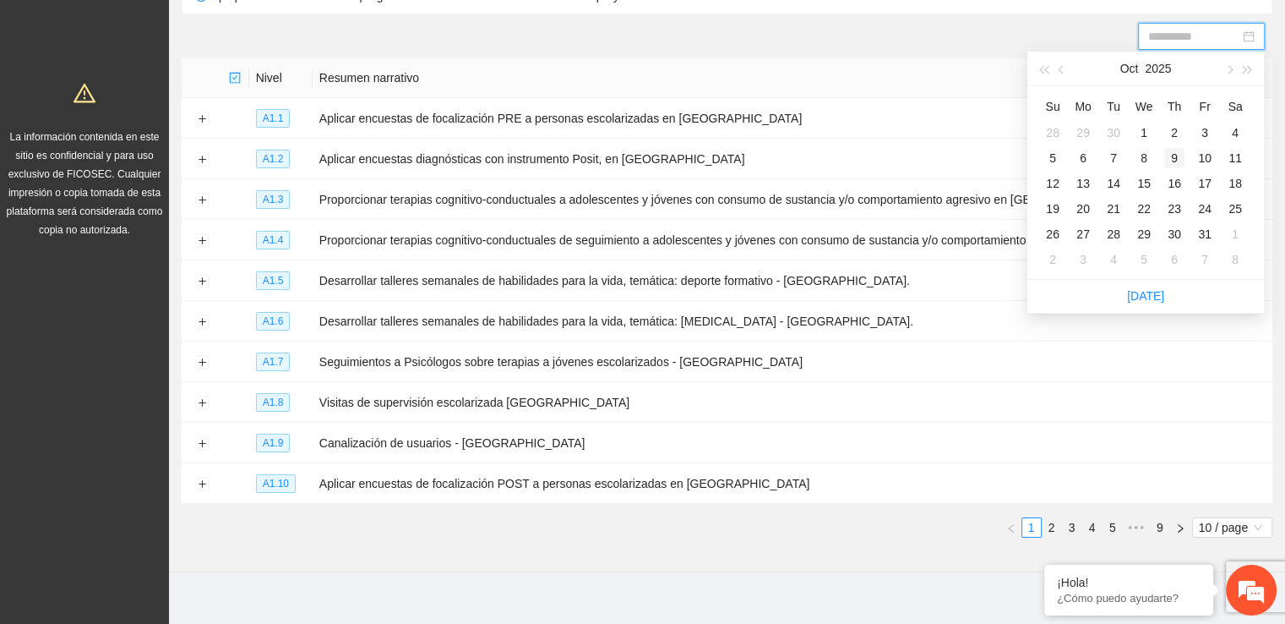
type input "**********"
click at [1171, 155] on div "9" at bounding box center [1174, 158] width 20 height 20
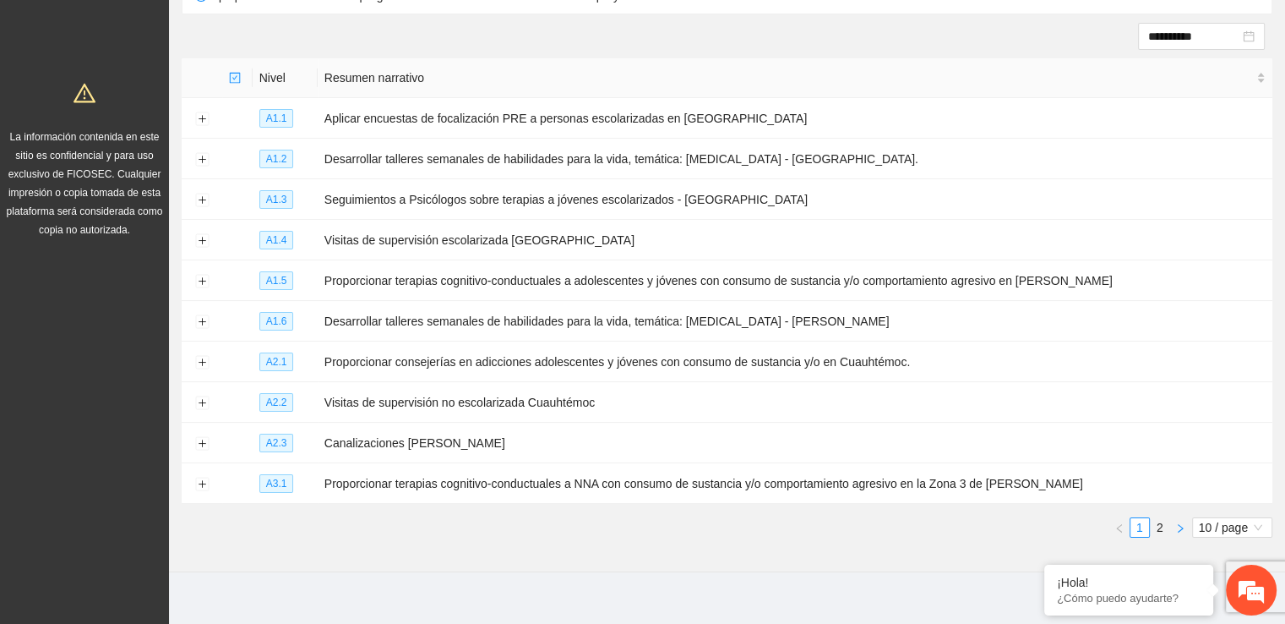
click at [1178, 528] on icon "right" at bounding box center [1180, 527] width 5 height 8
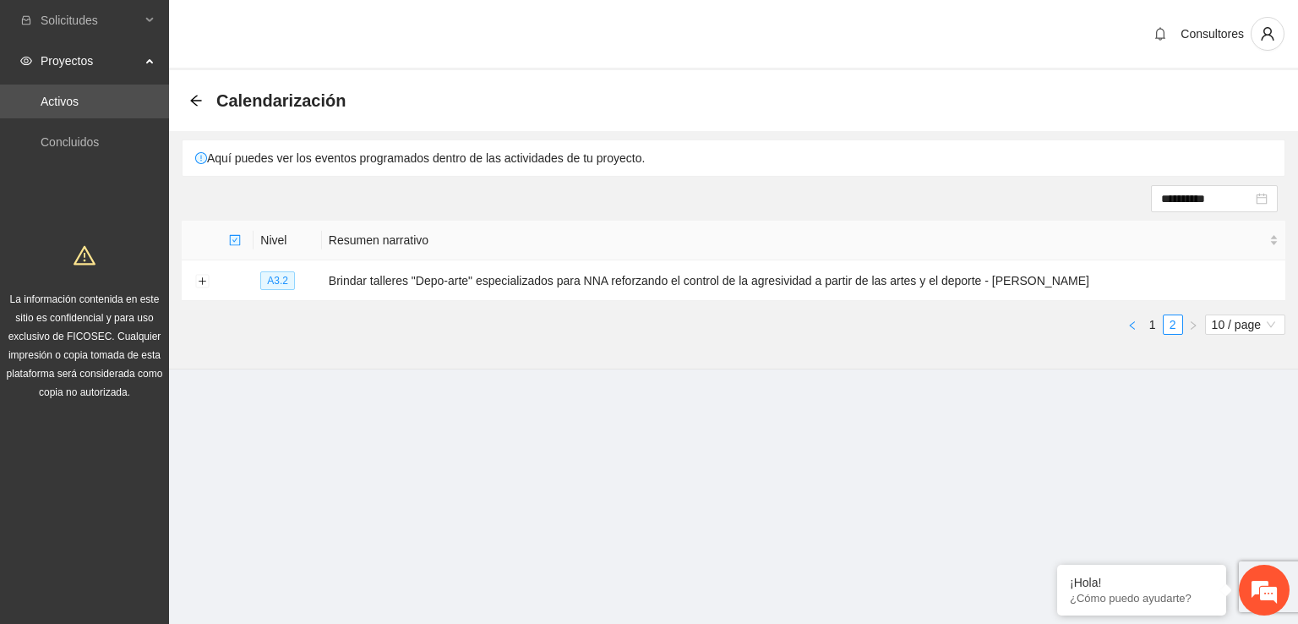
click at [1128, 325] on icon "left" at bounding box center [1132, 325] width 10 height 10
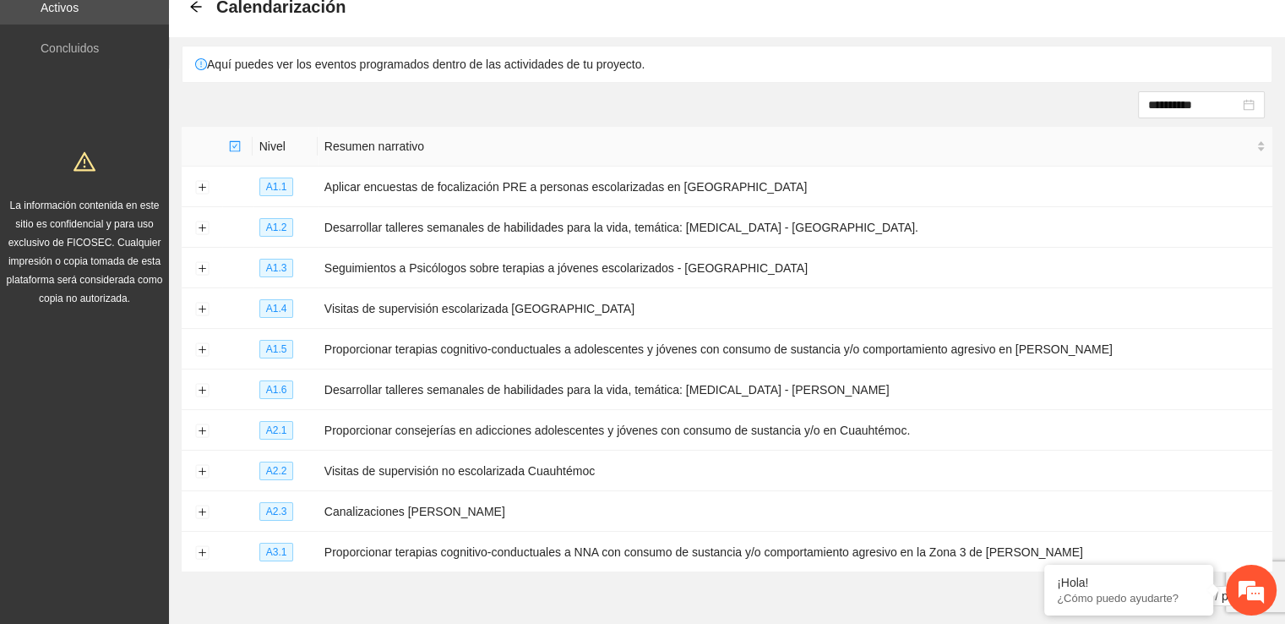
scroll to position [95, 0]
click at [202, 312] on button "Expand row" at bounding box center [202, 309] width 14 height 14
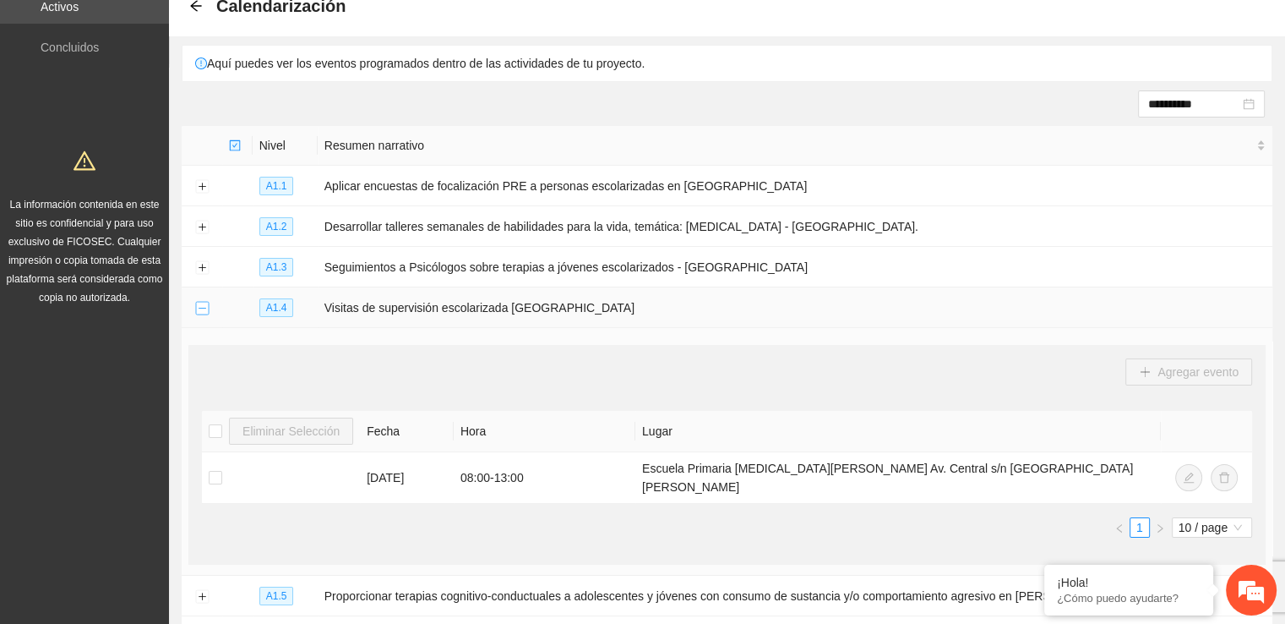
click at [202, 311] on button "Collapse row" at bounding box center [202, 309] width 14 height 14
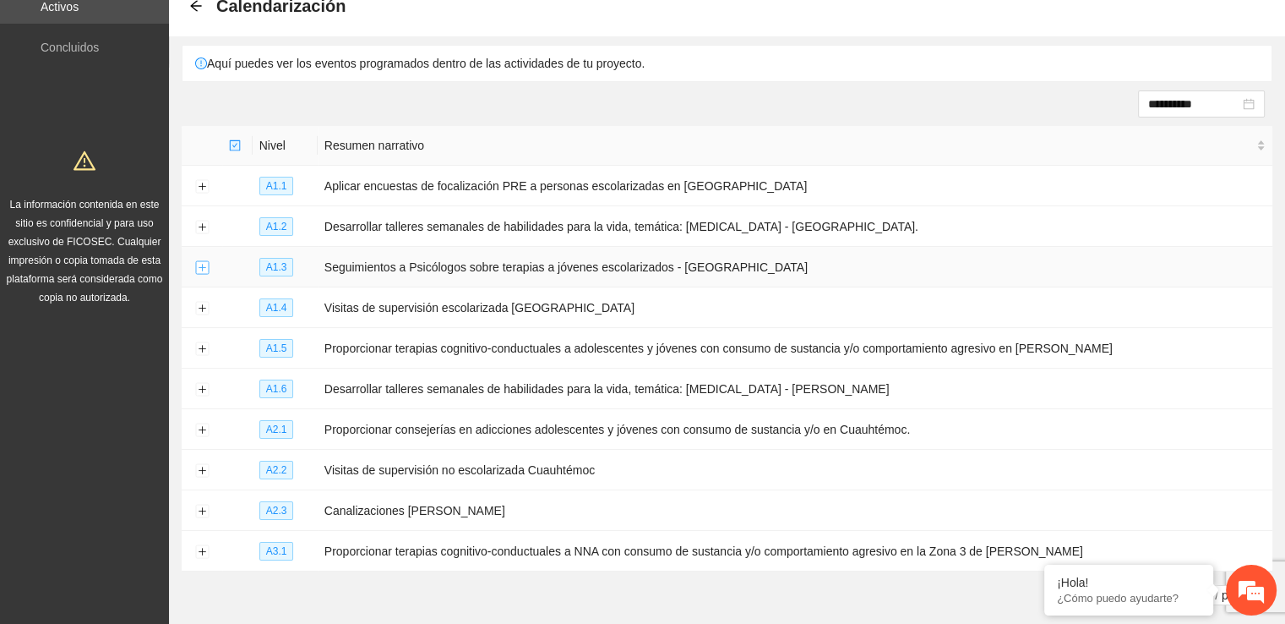
click at [204, 272] on button "Expand row" at bounding box center [202, 268] width 14 height 14
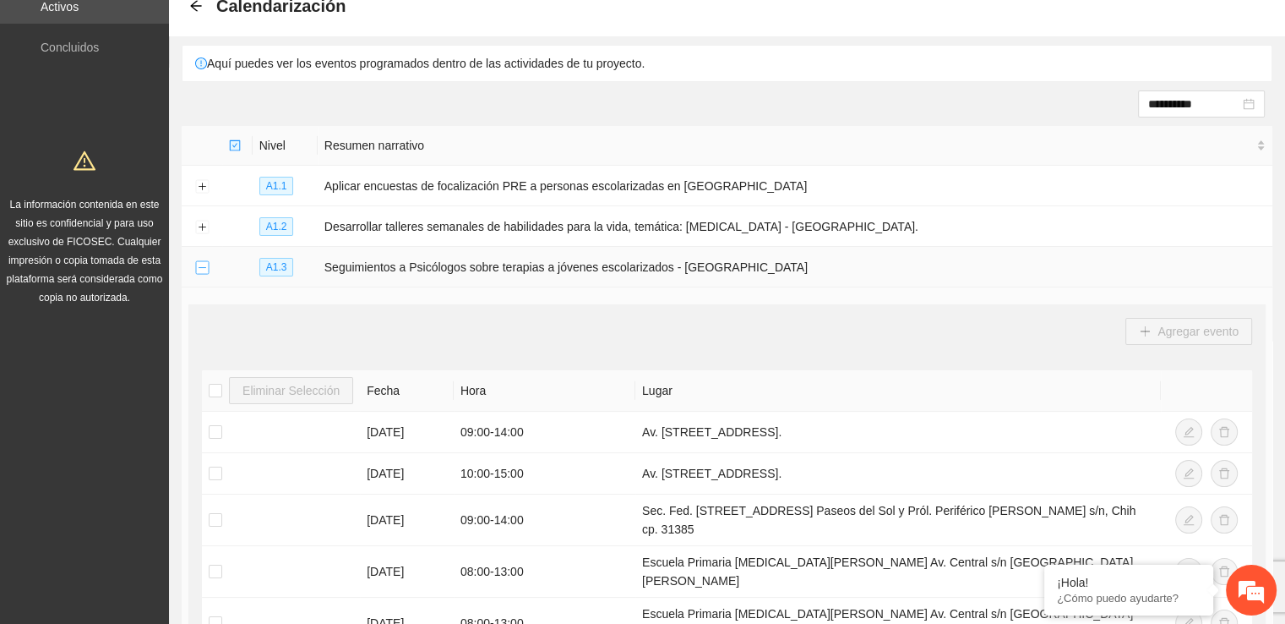
click at [204, 272] on button "Collapse row" at bounding box center [202, 268] width 14 height 14
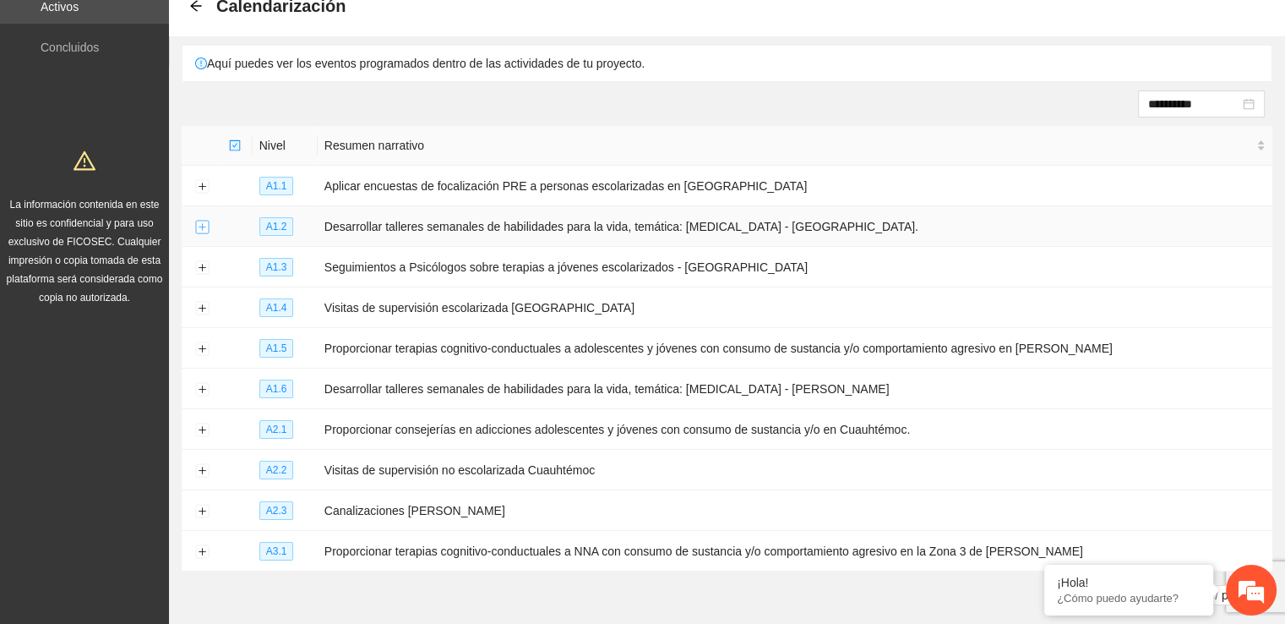
click at [203, 224] on button "Expand row" at bounding box center [202, 228] width 14 height 14
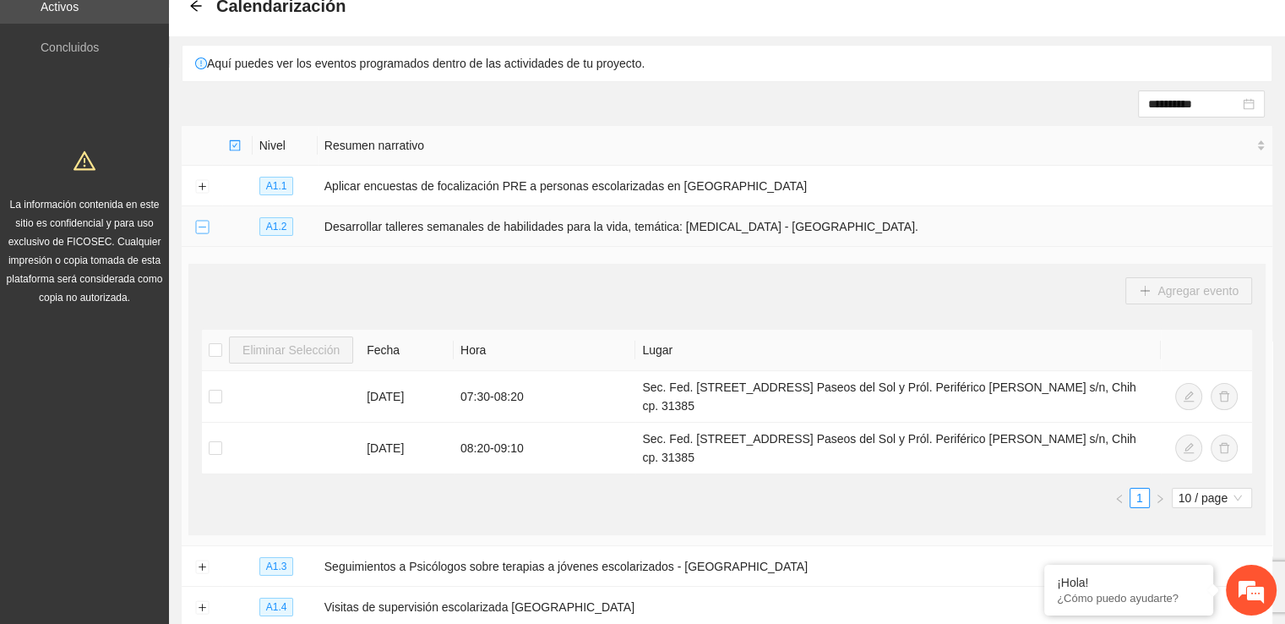
click at [203, 224] on button "Collapse row" at bounding box center [202, 228] width 14 height 14
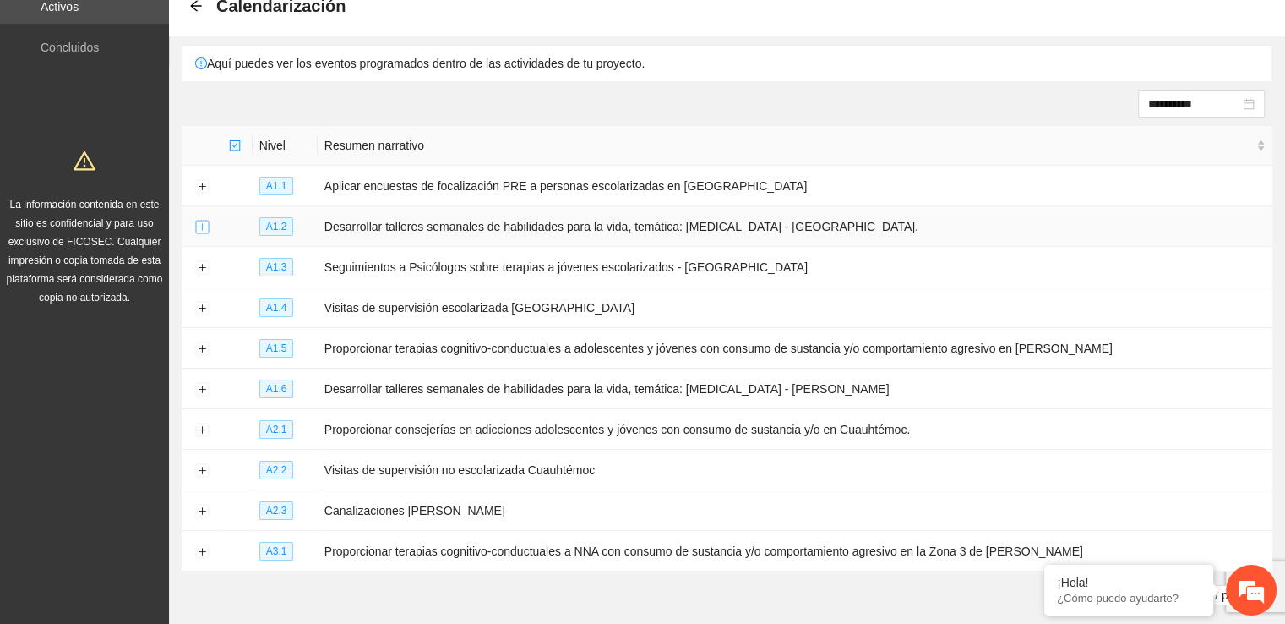
click at [203, 224] on button "Expand row" at bounding box center [202, 228] width 14 height 14
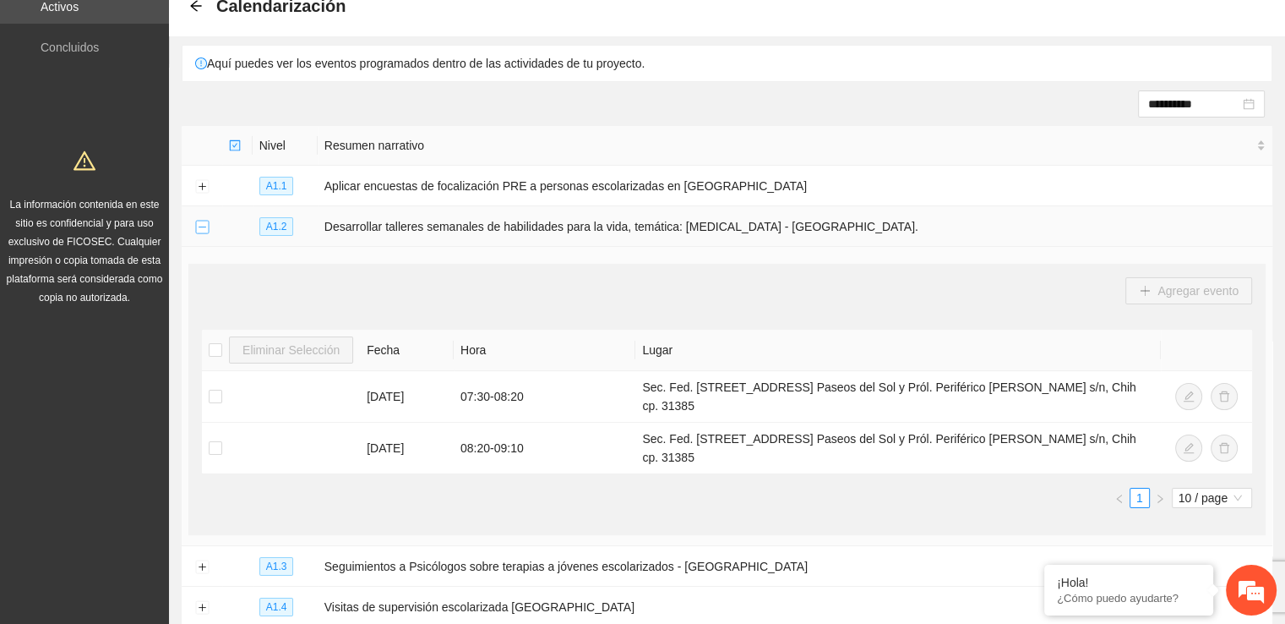
click at [203, 224] on button "Collapse row" at bounding box center [202, 228] width 14 height 14
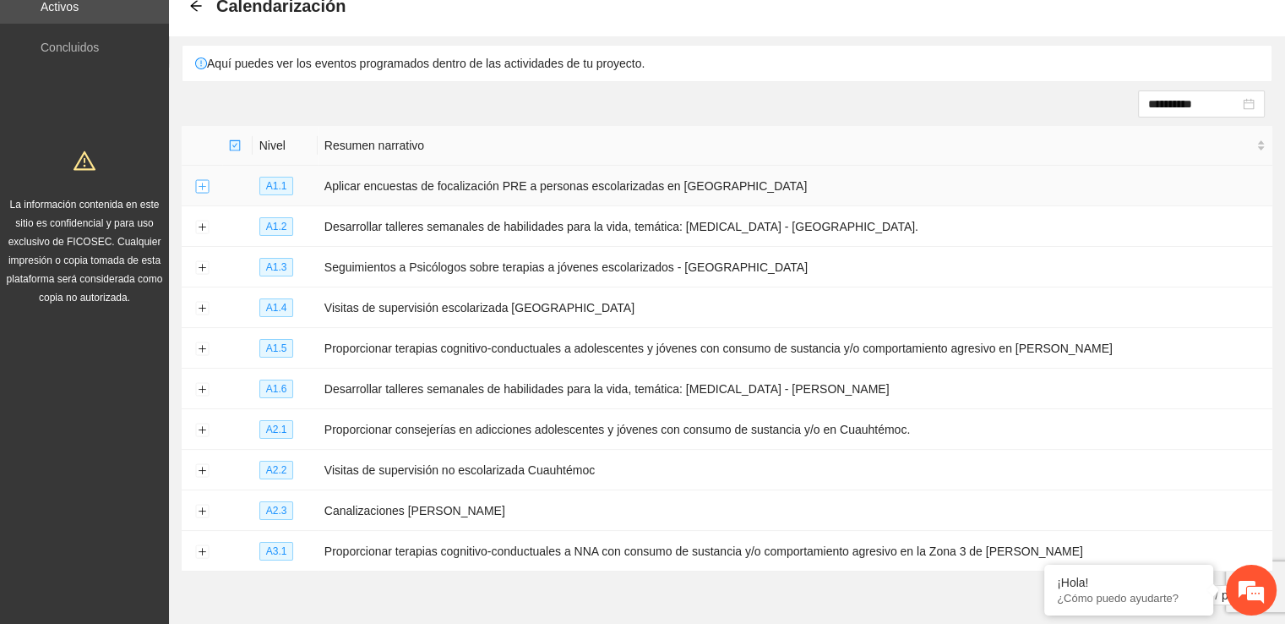
click at [202, 183] on button "Expand row" at bounding box center [202, 187] width 14 height 14
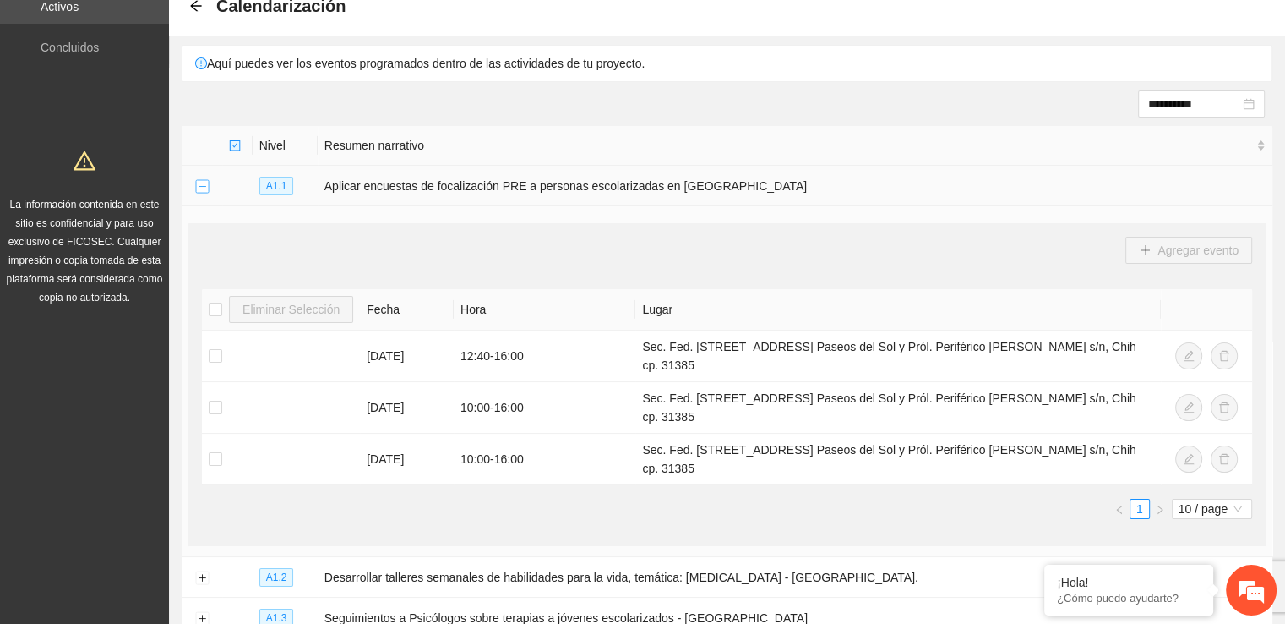
click at [202, 183] on button "Collapse row" at bounding box center [202, 187] width 14 height 14
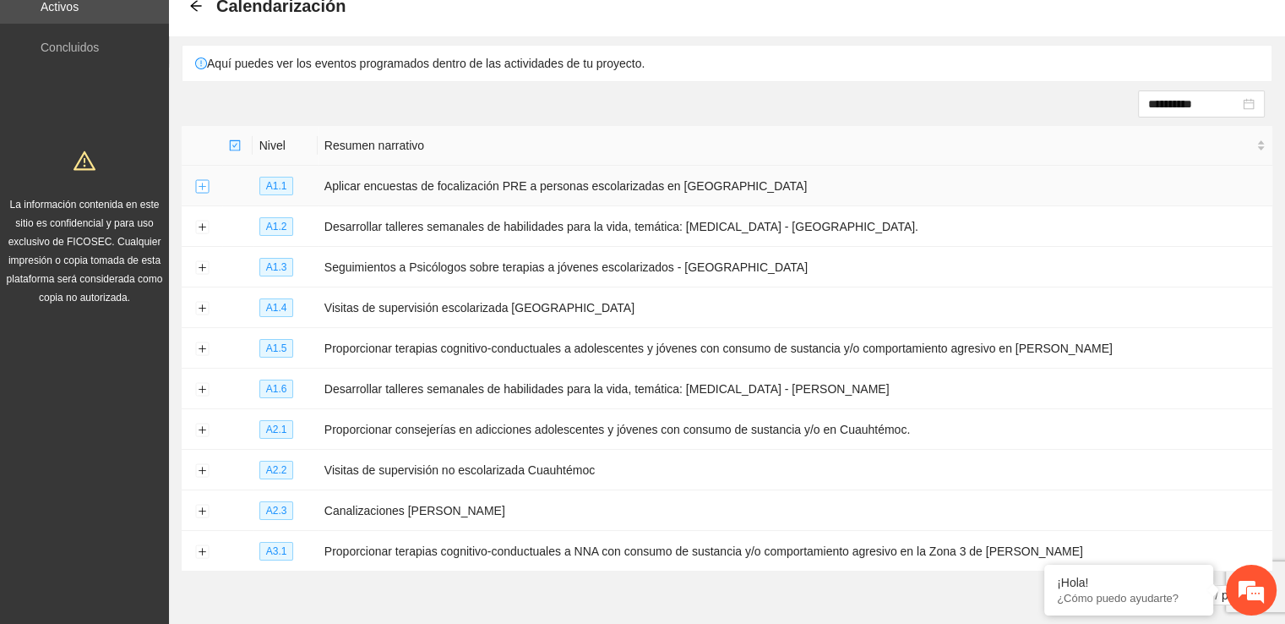
click at [199, 188] on button "Expand row" at bounding box center [202, 187] width 14 height 14
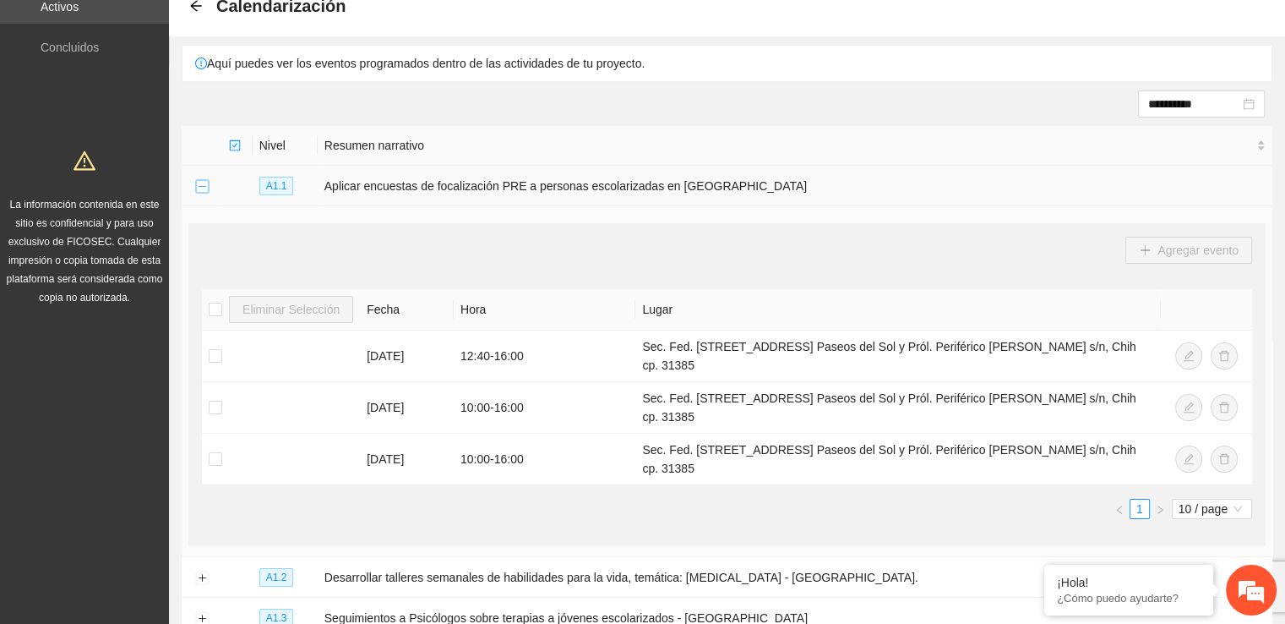
click at [199, 188] on button "Collapse row" at bounding box center [202, 187] width 14 height 14
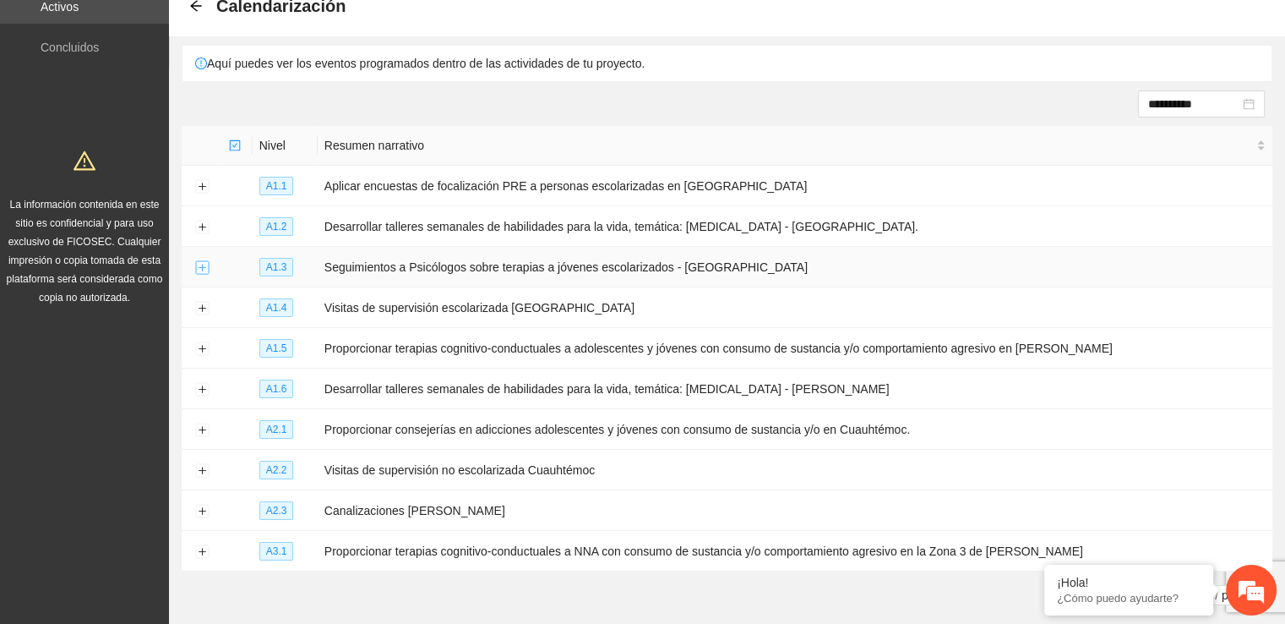
click at [202, 270] on button "Expand row" at bounding box center [202, 268] width 14 height 14
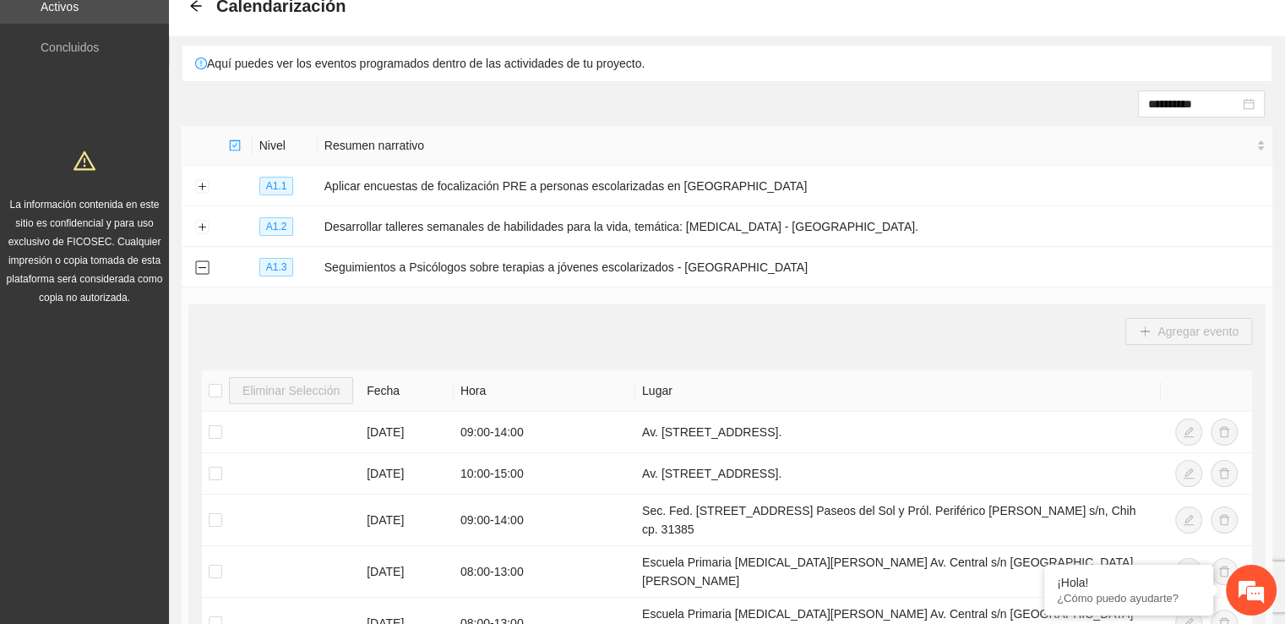
scroll to position [144, 0]
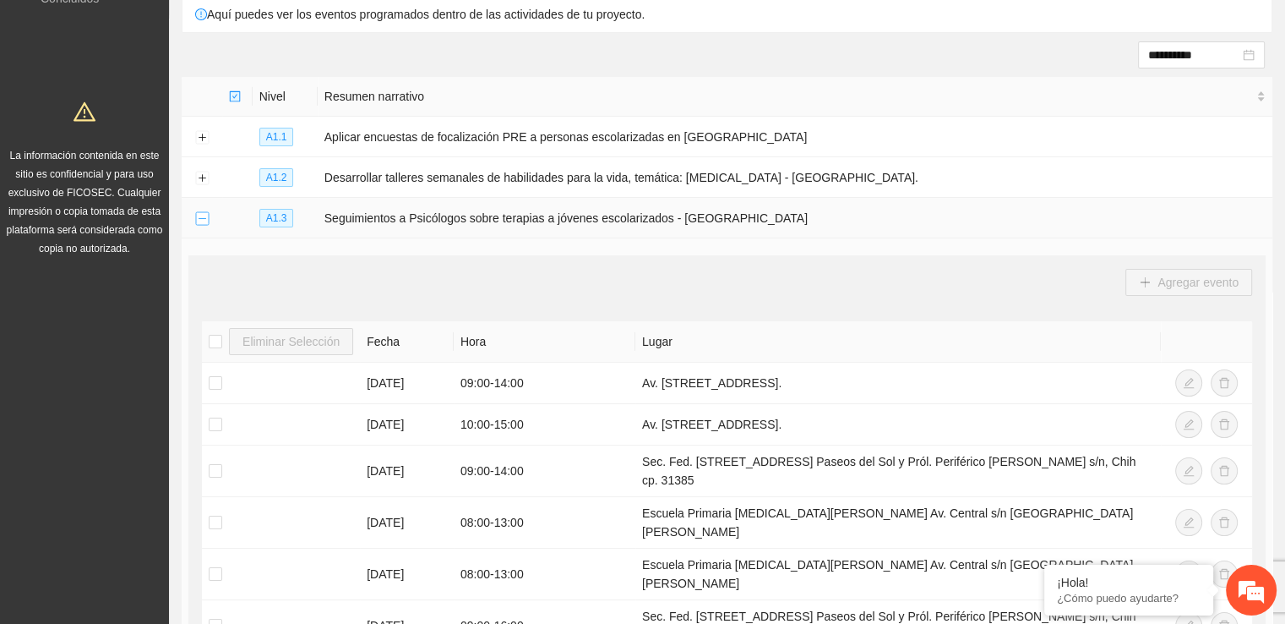
click at [199, 214] on button "Collapse row" at bounding box center [202, 219] width 14 height 14
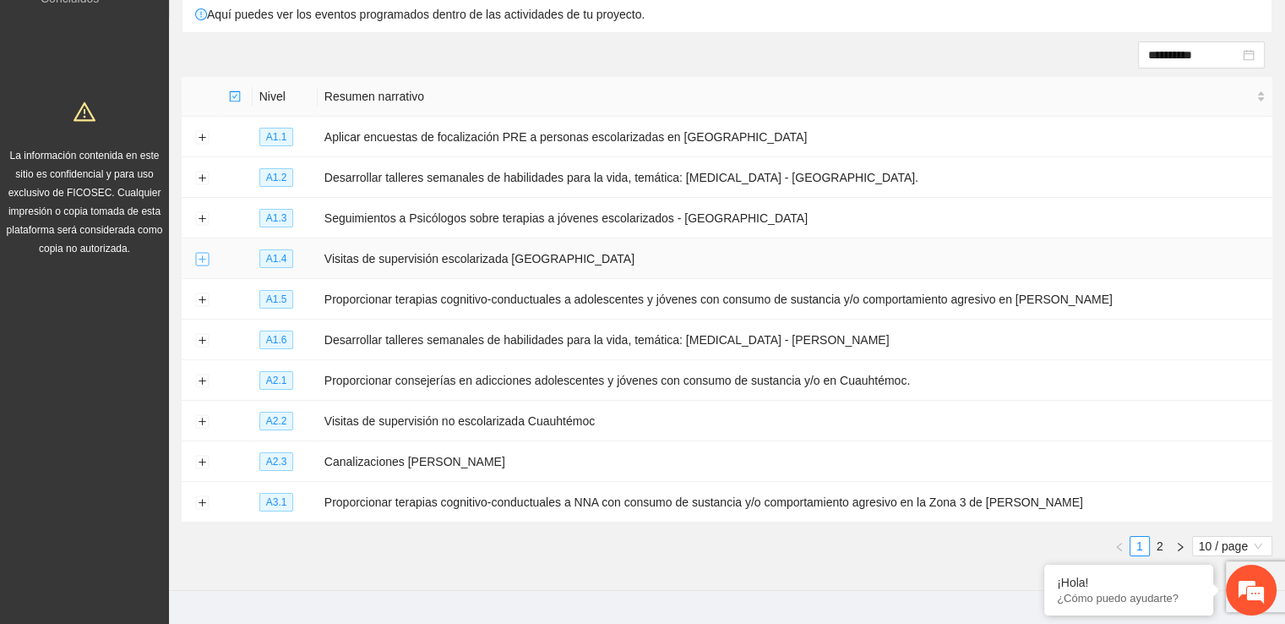
click at [206, 257] on button "Expand row" at bounding box center [202, 260] width 14 height 14
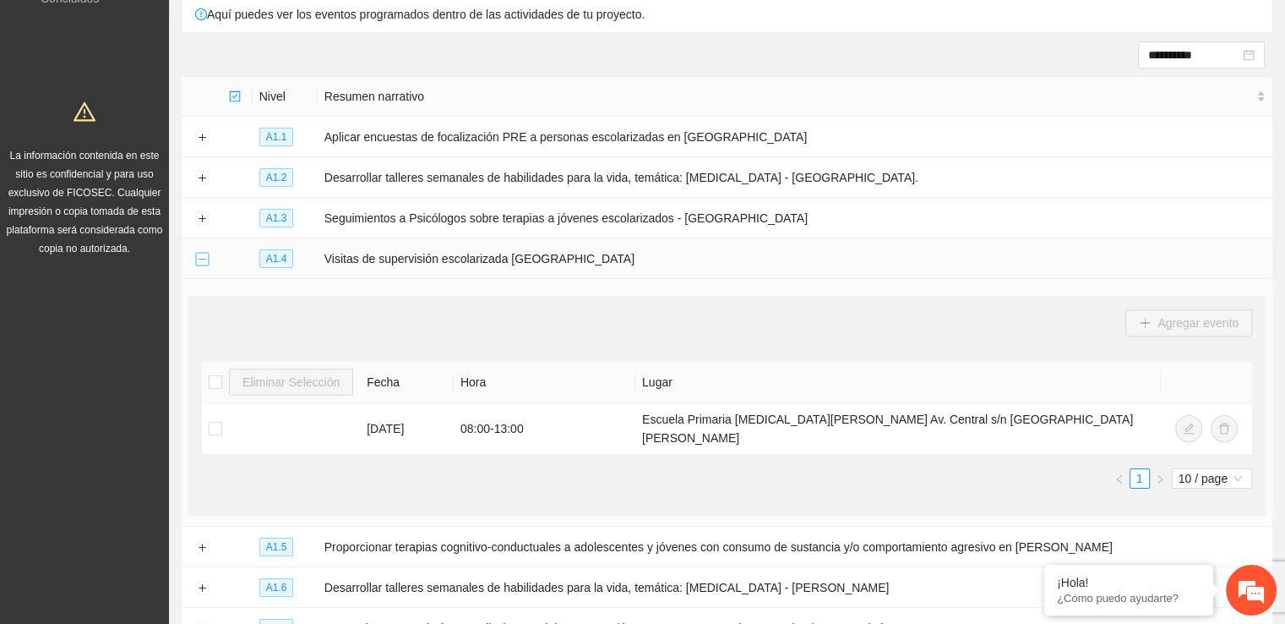
click at [206, 257] on button "Collapse row" at bounding box center [202, 260] width 14 height 14
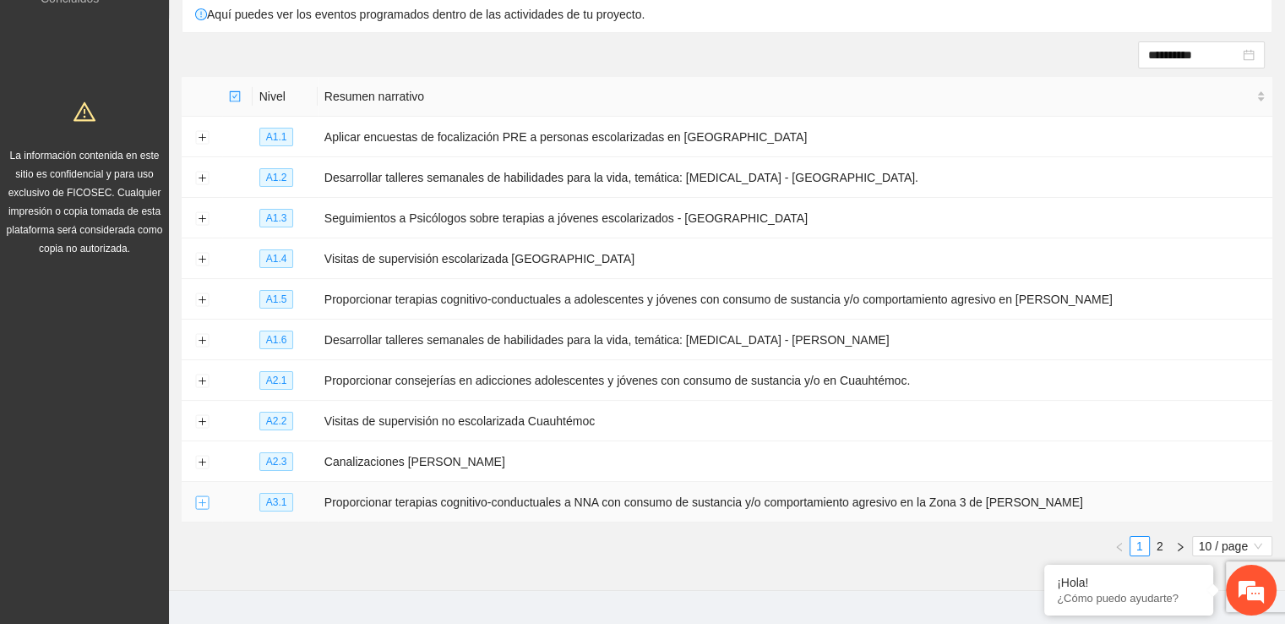
click at [199, 498] on button "Expand row" at bounding box center [202, 503] width 14 height 14
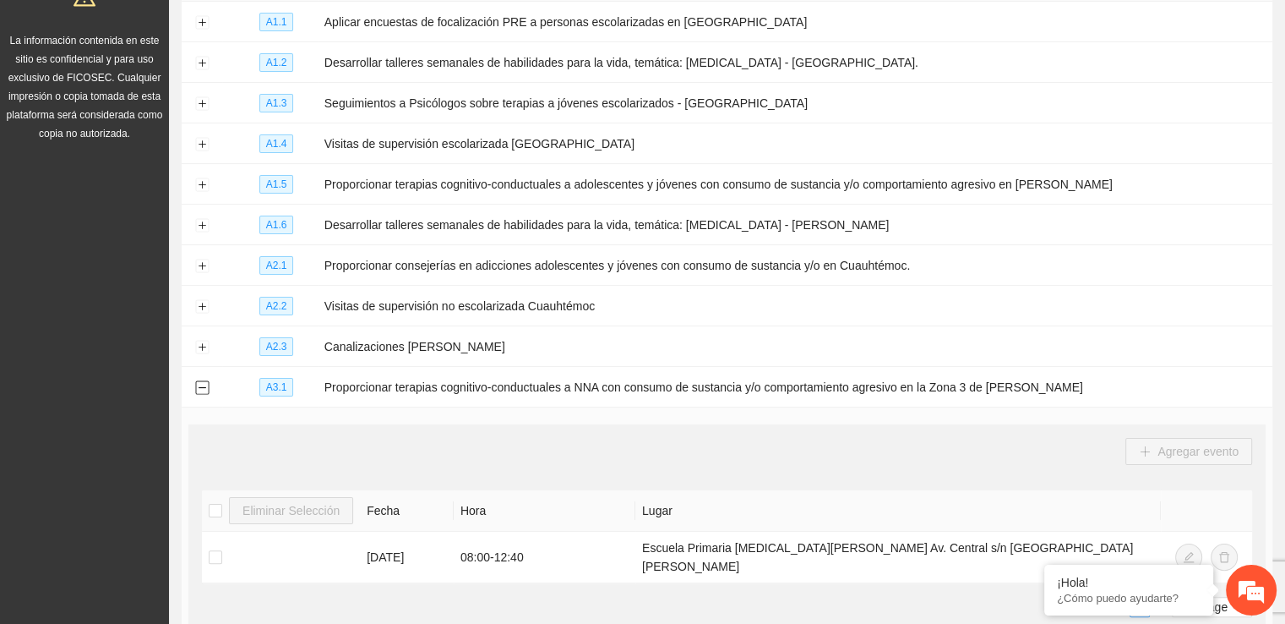
scroll to position [257, 0]
click at [202, 386] on button "Collapse row" at bounding box center [202, 390] width 14 height 14
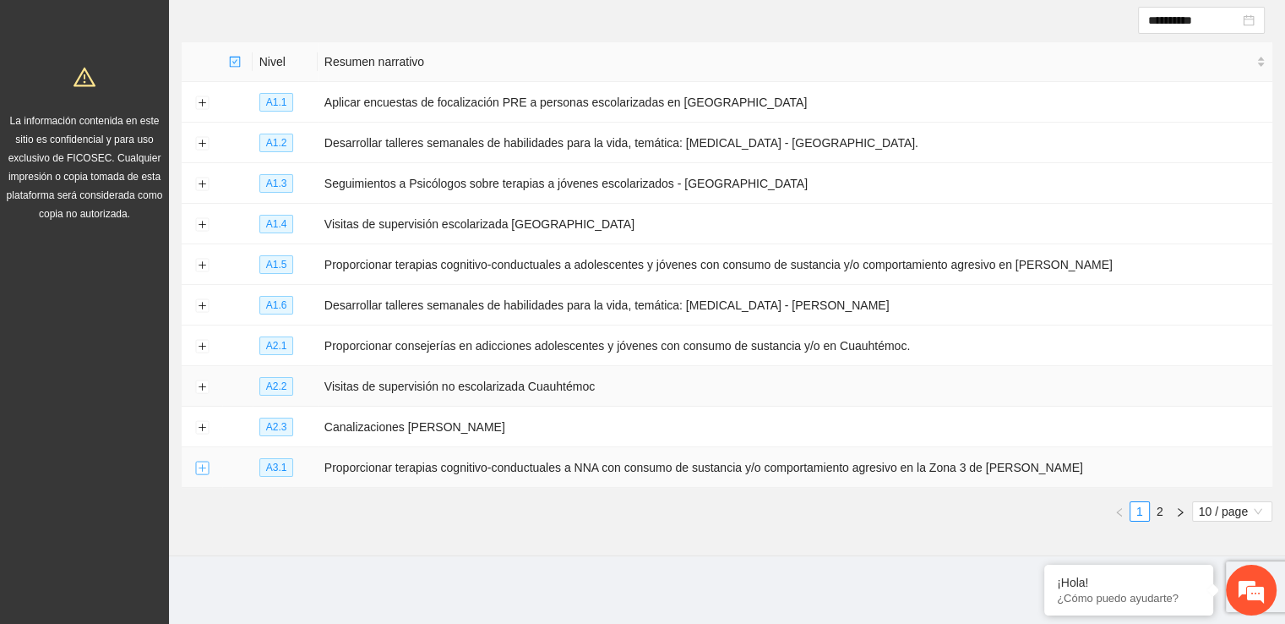
scroll to position [177, 0]
click at [1162, 515] on link "2" at bounding box center [1160, 513] width 19 height 19
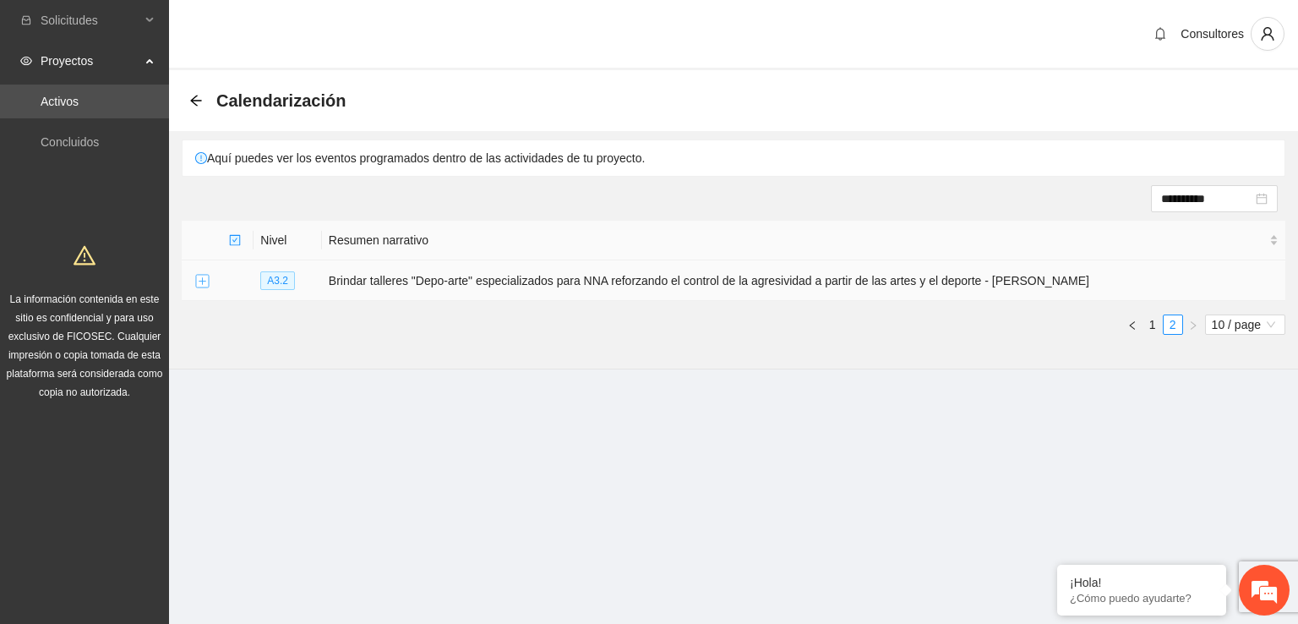
click at [207, 278] on button "Expand row" at bounding box center [202, 282] width 14 height 14
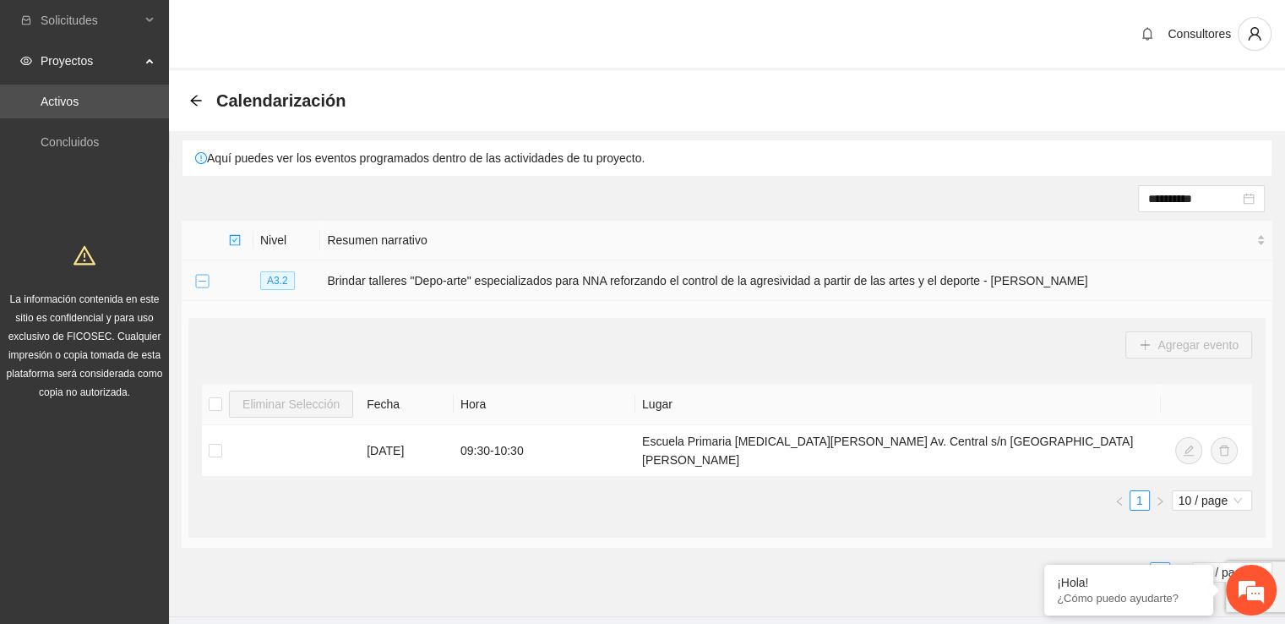
click at [200, 280] on button "Collapse row" at bounding box center [202, 282] width 14 height 14
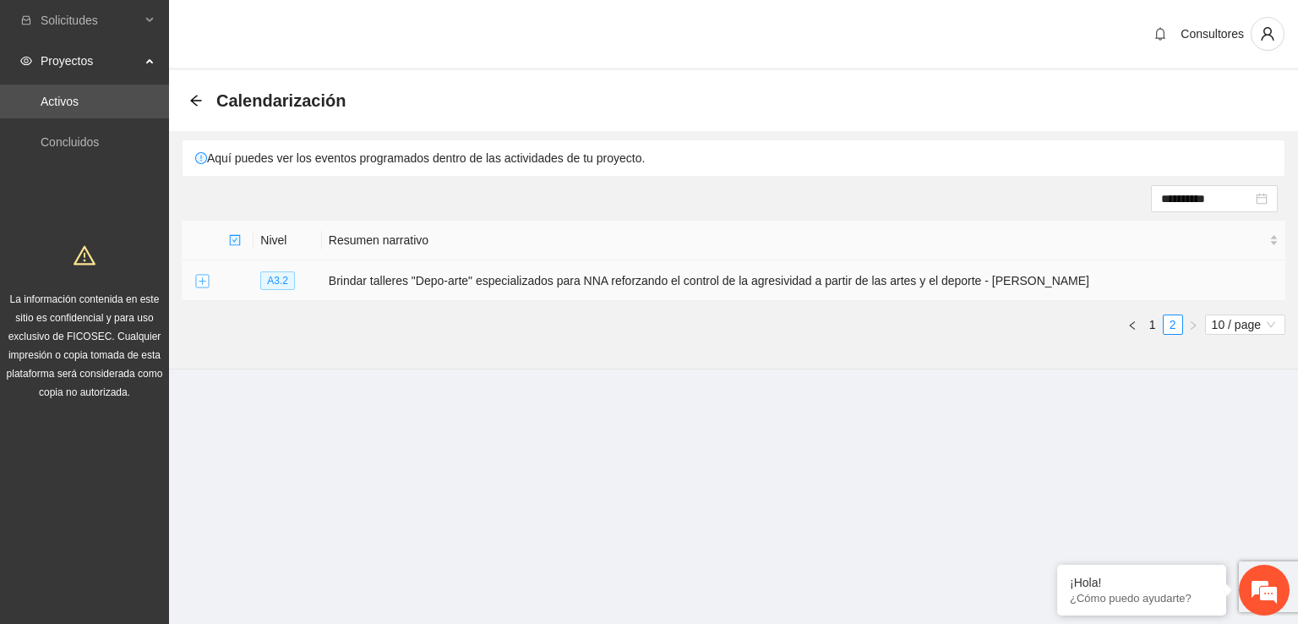
click at [200, 280] on button "Expand row" at bounding box center [202, 282] width 14 height 14
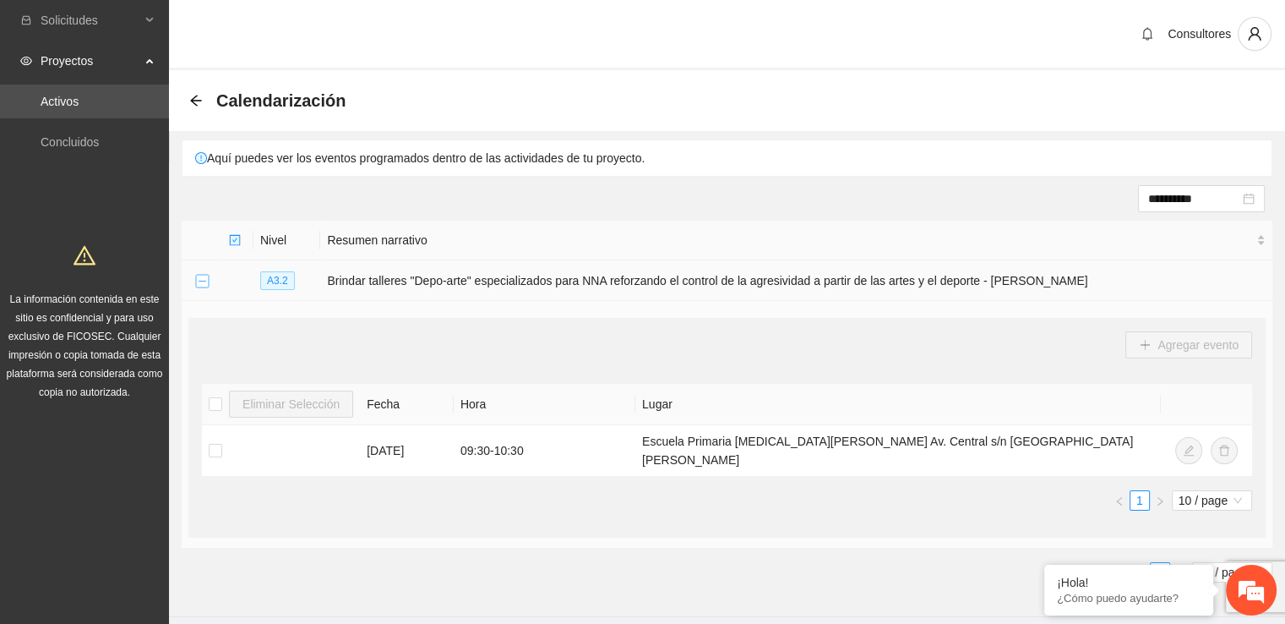
click at [200, 280] on button "Collapse row" at bounding box center [202, 282] width 14 height 14
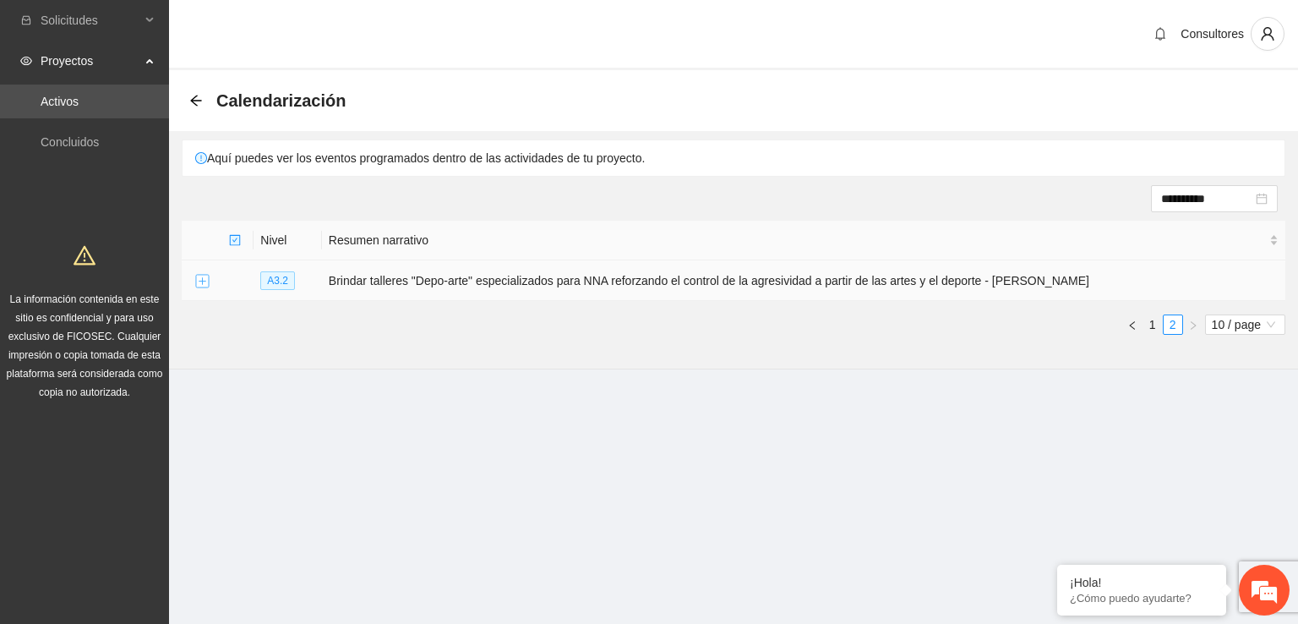
click at [202, 281] on button "Expand row" at bounding box center [202, 282] width 14 height 14
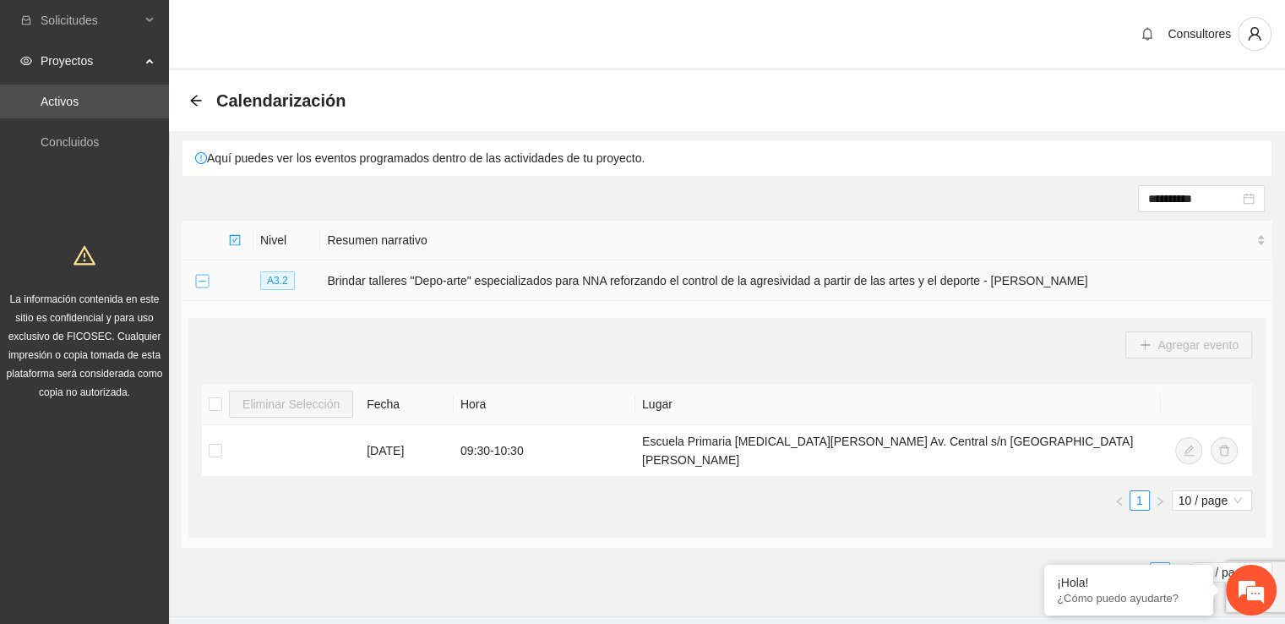
click at [202, 281] on button "Collapse row" at bounding box center [202, 282] width 14 height 14
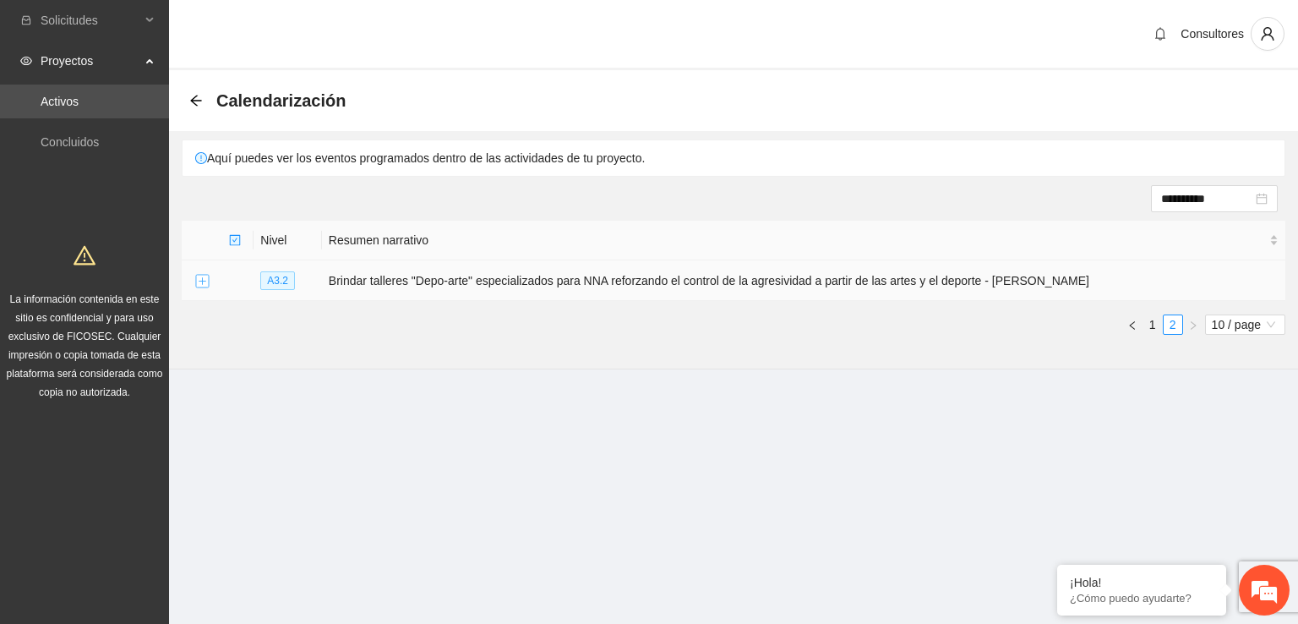
click at [202, 281] on button "Expand row" at bounding box center [202, 282] width 14 height 14
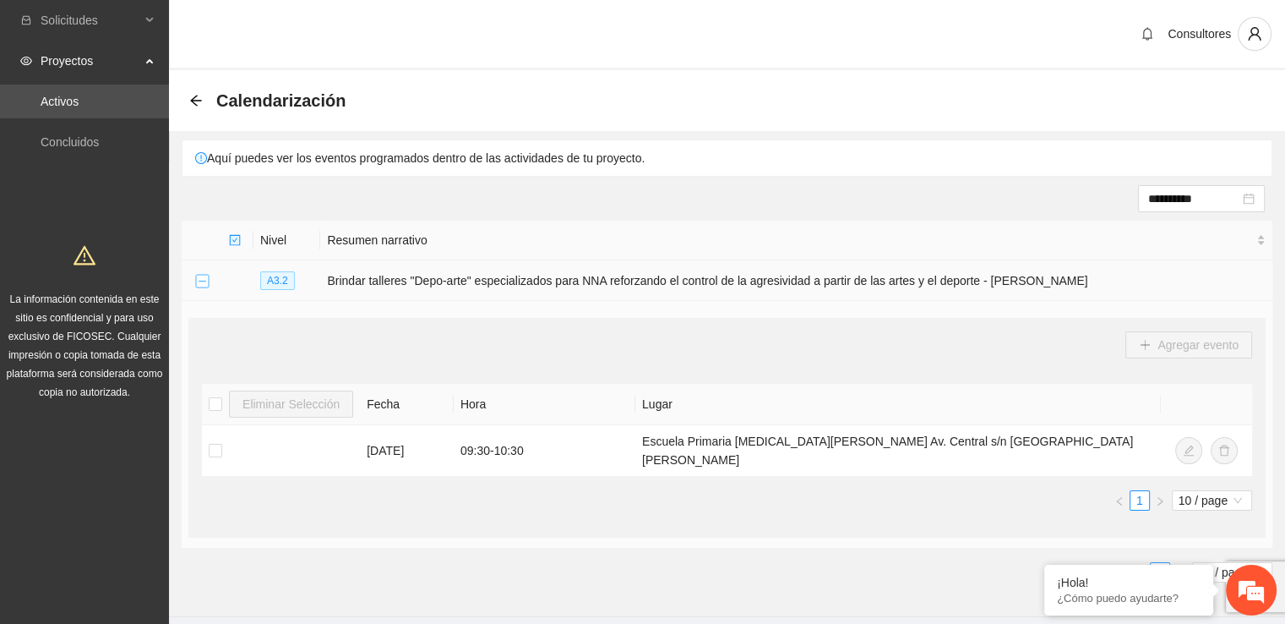
click at [202, 281] on button "Collapse row" at bounding box center [202, 282] width 14 height 14
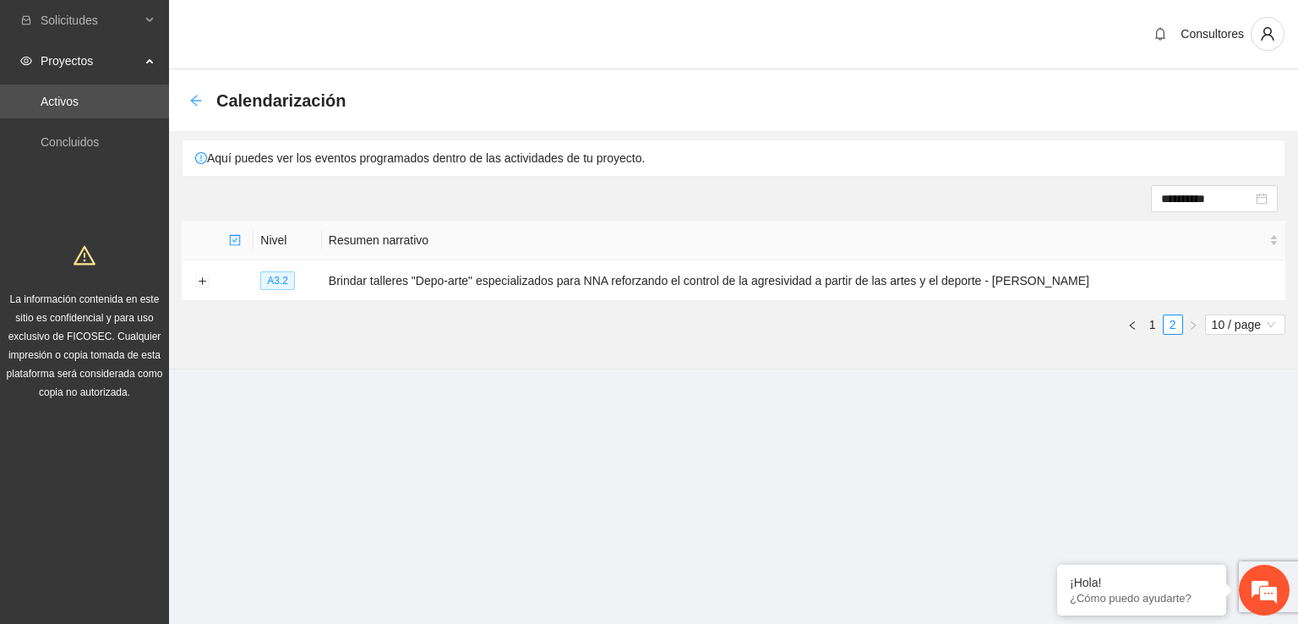
click at [193, 101] on icon "arrow-left" at bounding box center [195, 100] width 11 height 11
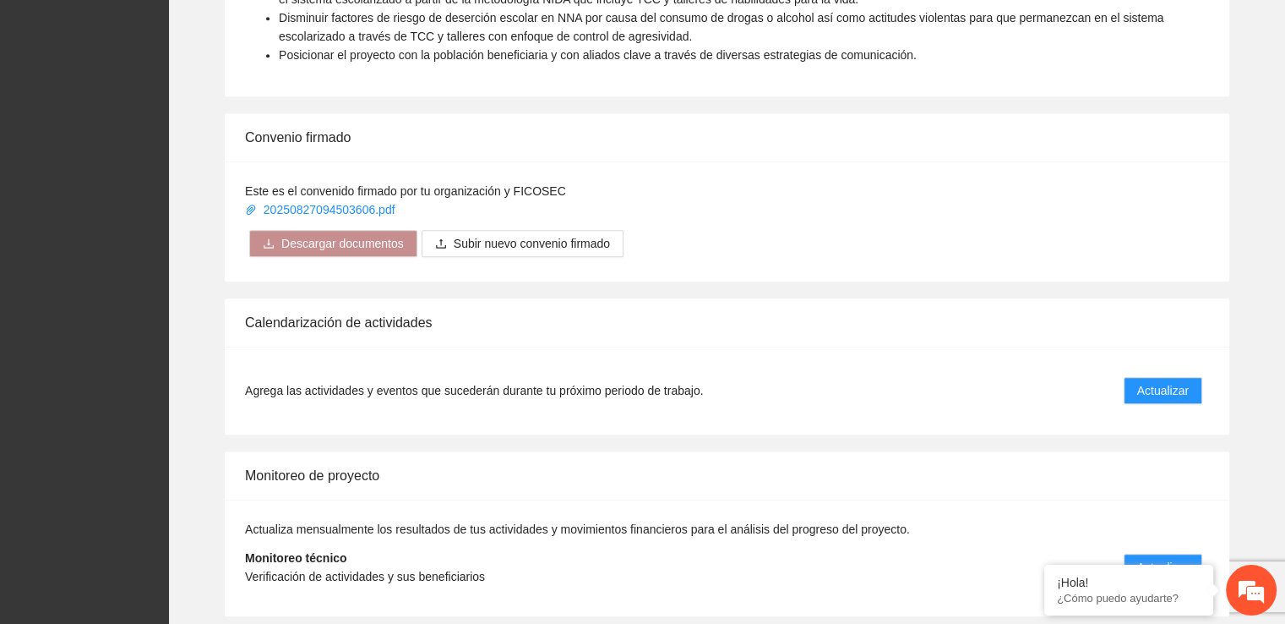
scroll to position [1087, 0]
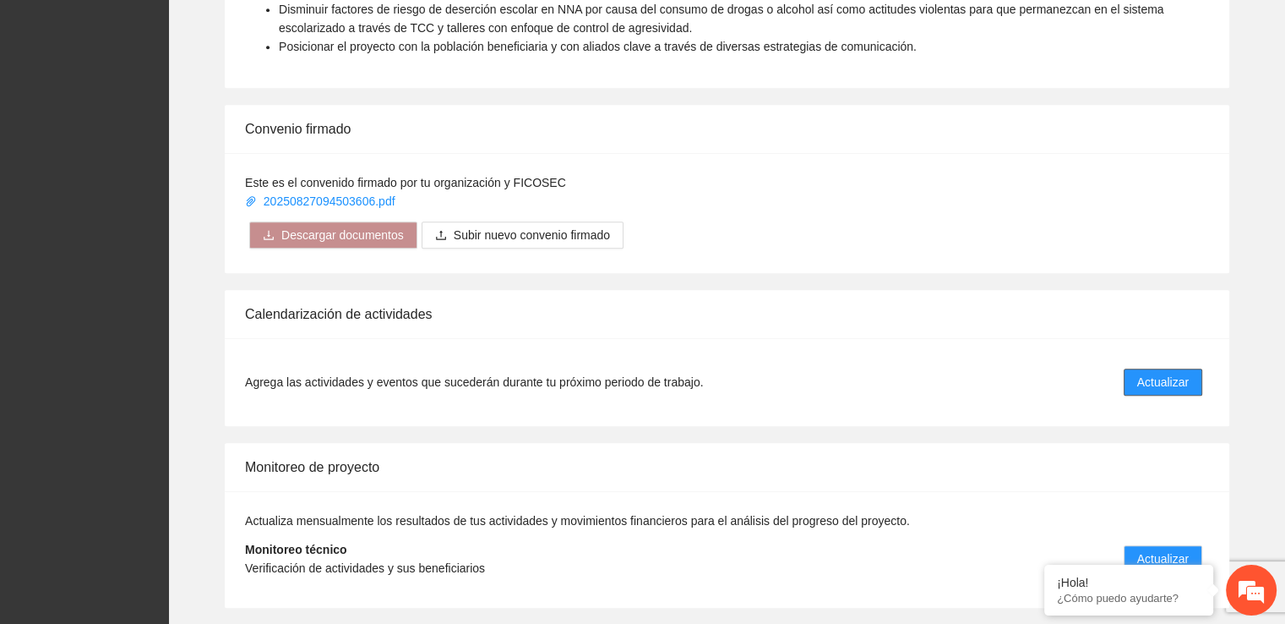
click at [1145, 384] on span "Actualizar" at bounding box center [1163, 382] width 52 height 19
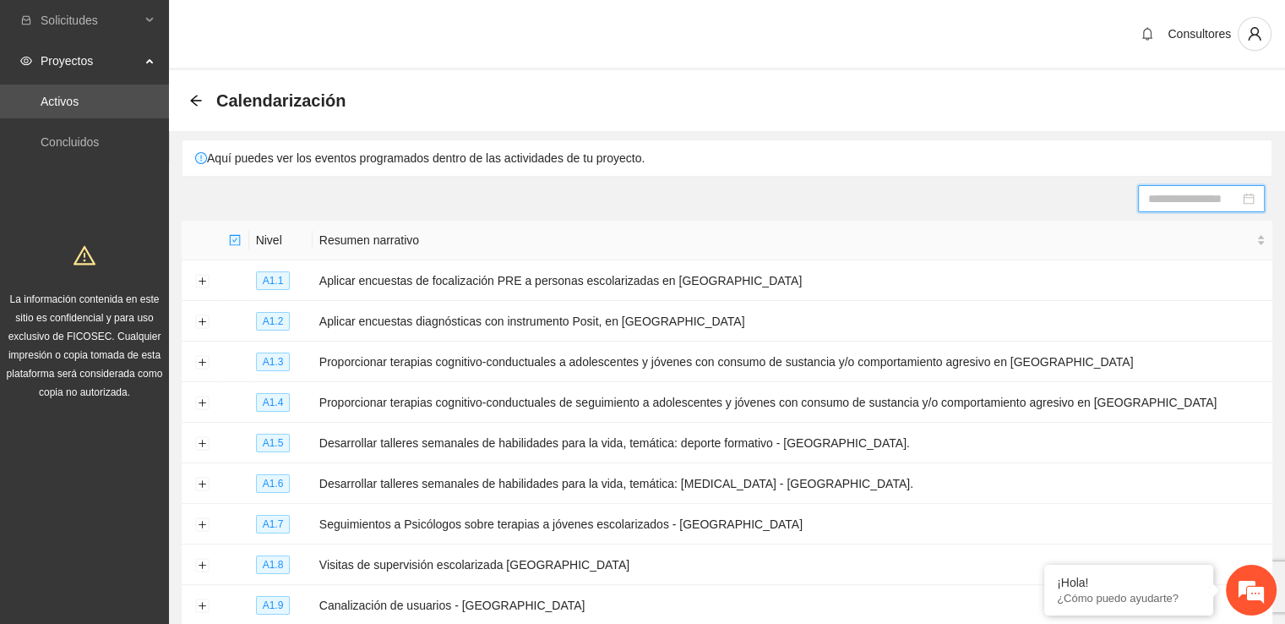
click at [1193, 200] on input at bounding box center [1193, 198] width 91 height 19
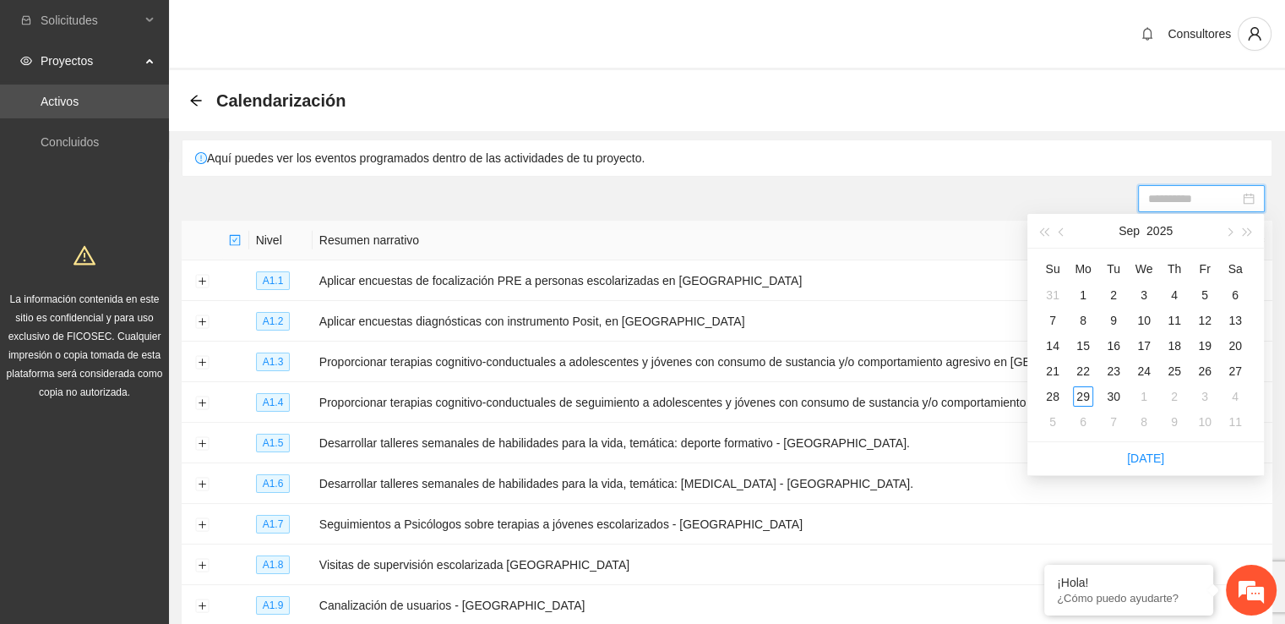
type input "**********"
click at [1245, 231] on span "button" at bounding box center [1248, 232] width 8 height 8
click at [1173, 323] on div "10" at bounding box center [1174, 320] width 20 height 20
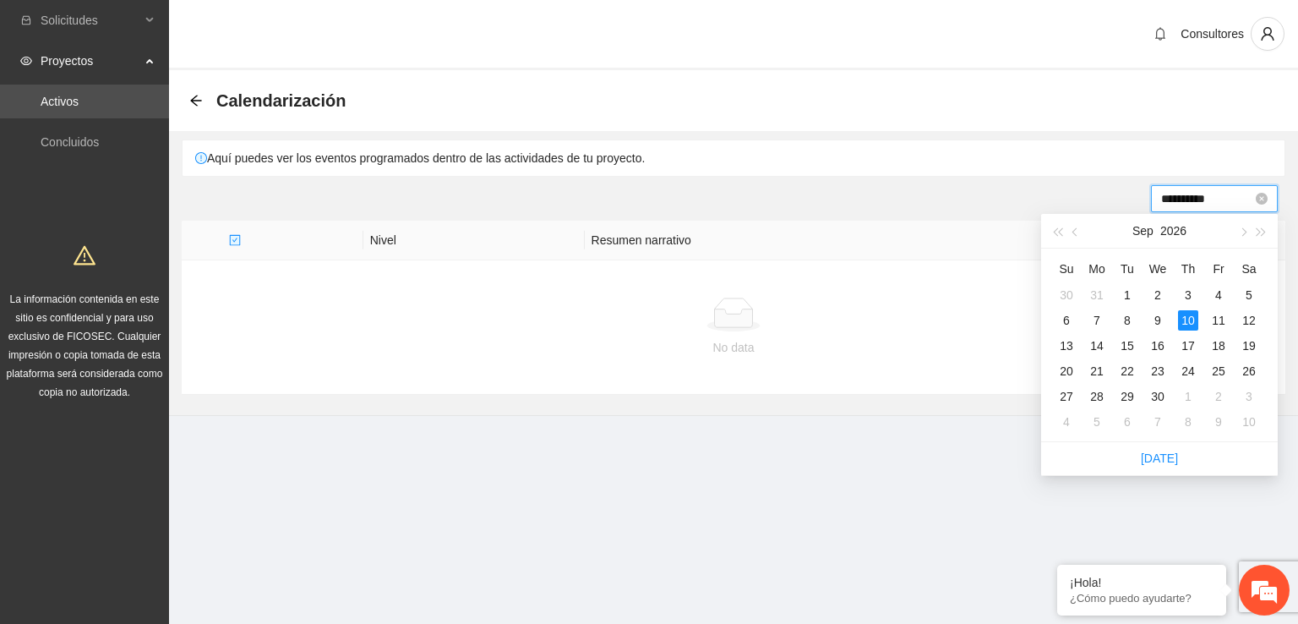
click at [1238, 200] on input "**********" at bounding box center [1206, 198] width 91 height 19
click at [1262, 232] on span "button" at bounding box center [1261, 232] width 8 height 8
click at [1247, 236] on button "button" at bounding box center [1242, 231] width 19 height 34
type input "**********"
click at [1230, 198] on input "**********" at bounding box center [1206, 198] width 91 height 19
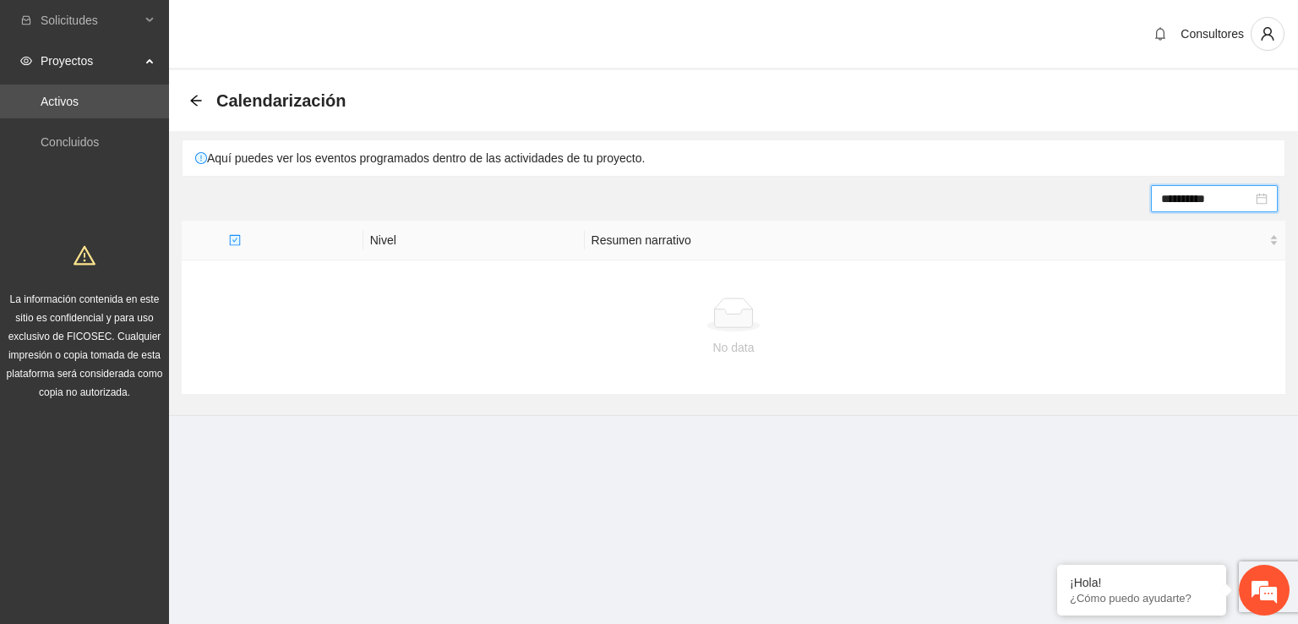
click at [1171, 264] on td "No data" at bounding box center [733, 327] width 1103 height 134
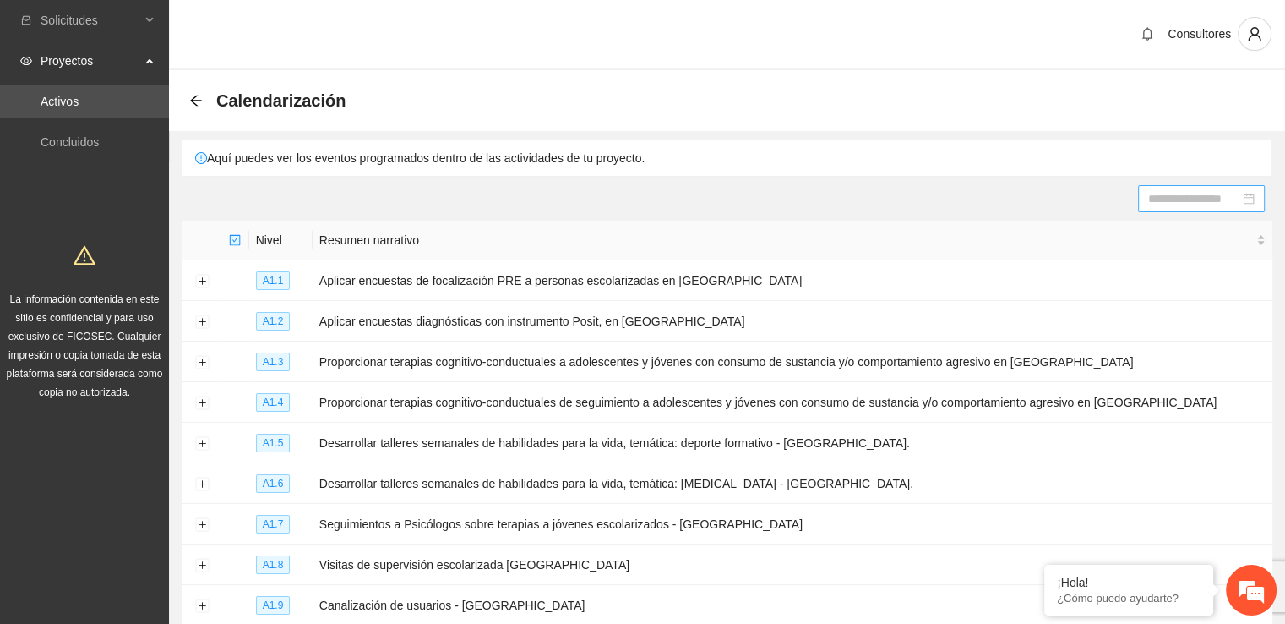
click at [1245, 197] on div at bounding box center [1201, 198] width 106 height 19
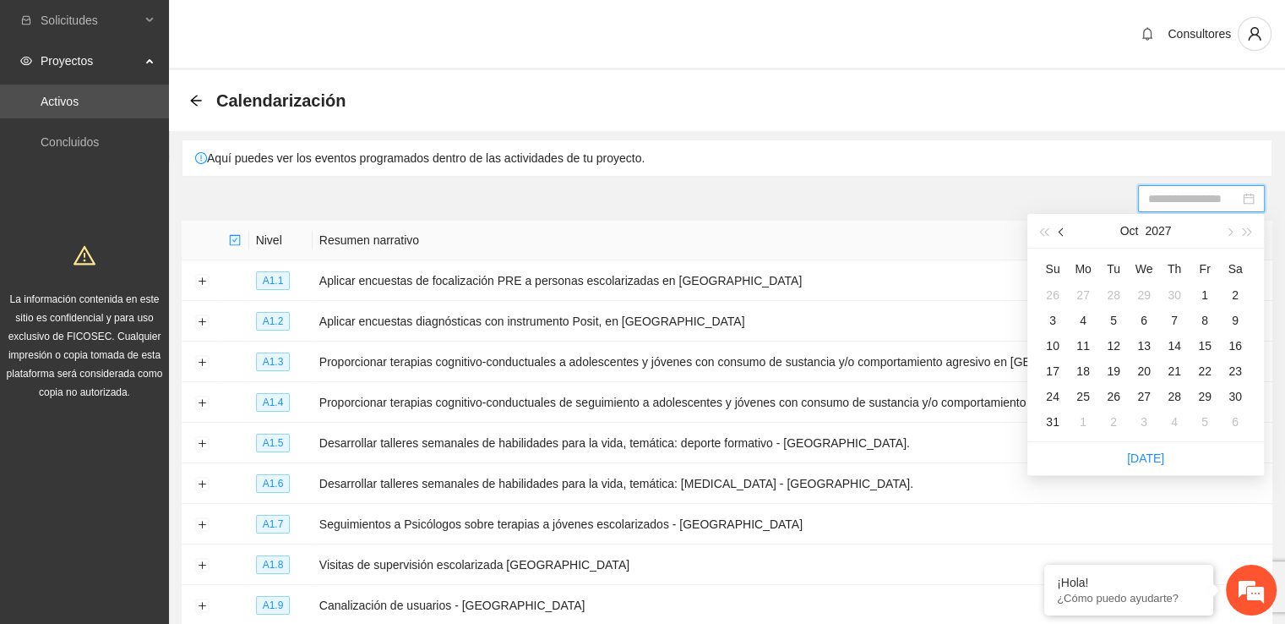
click at [1062, 234] on span "button" at bounding box center [1063, 232] width 8 height 8
click at [1048, 233] on span "button" at bounding box center [1043, 232] width 8 height 8
click at [1230, 231] on span "button" at bounding box center [1228, 232] width 8 height 8
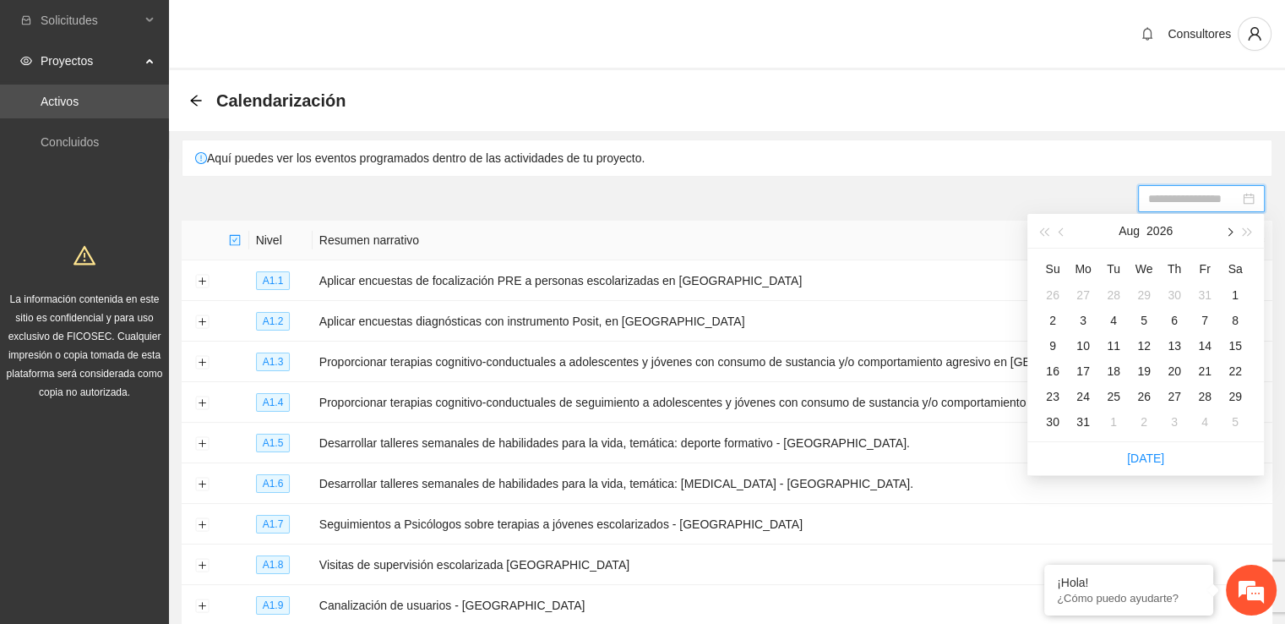
click at [1230, 231] on span "button" at bounding box center [1228, 232] width 8 height 8
click at [1058, 231] on button "button" at bounding box center [1062, 231] width 19 height 34
type input "**********"
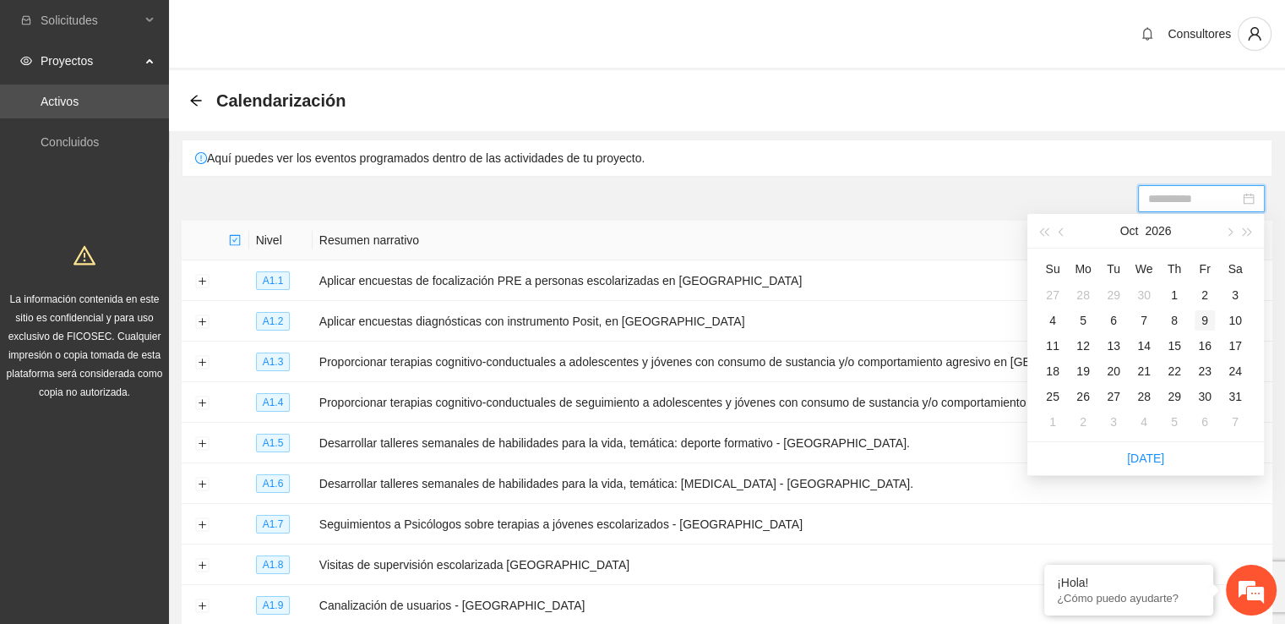
click at [1199, 323] on div "9" at bounding box center [1205, 320] width 20 height 20
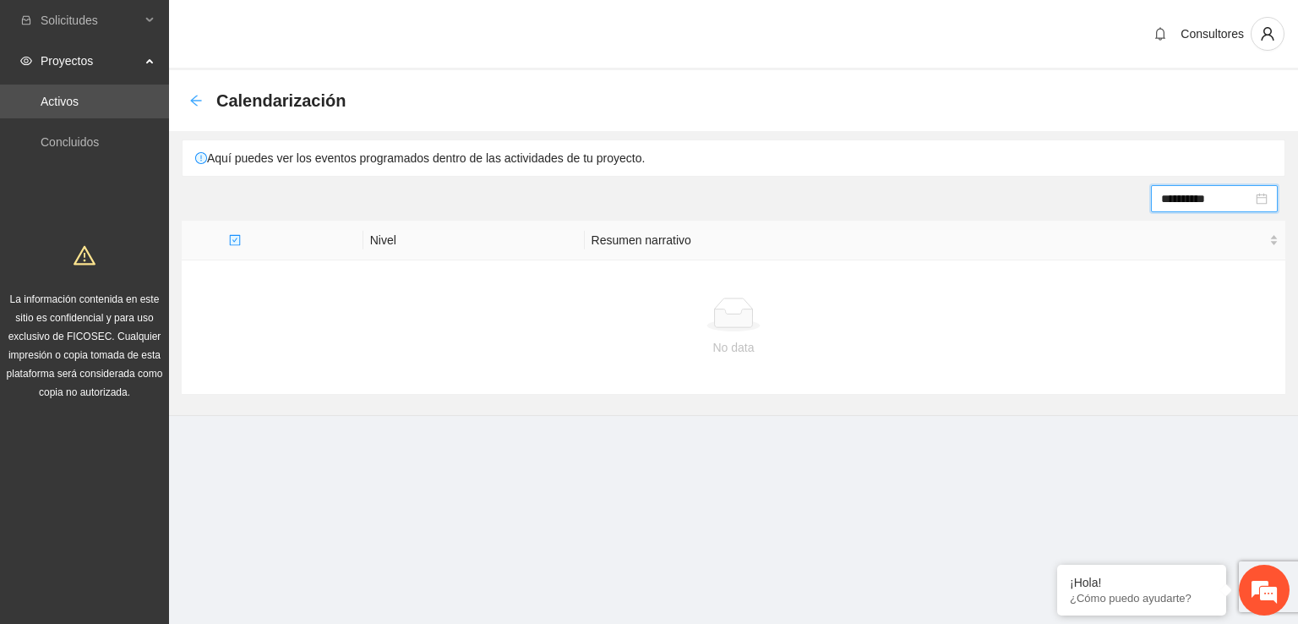
click at [196, 102] on icon "arrow-left" at bounding box center [196, 101] width 14 height 14
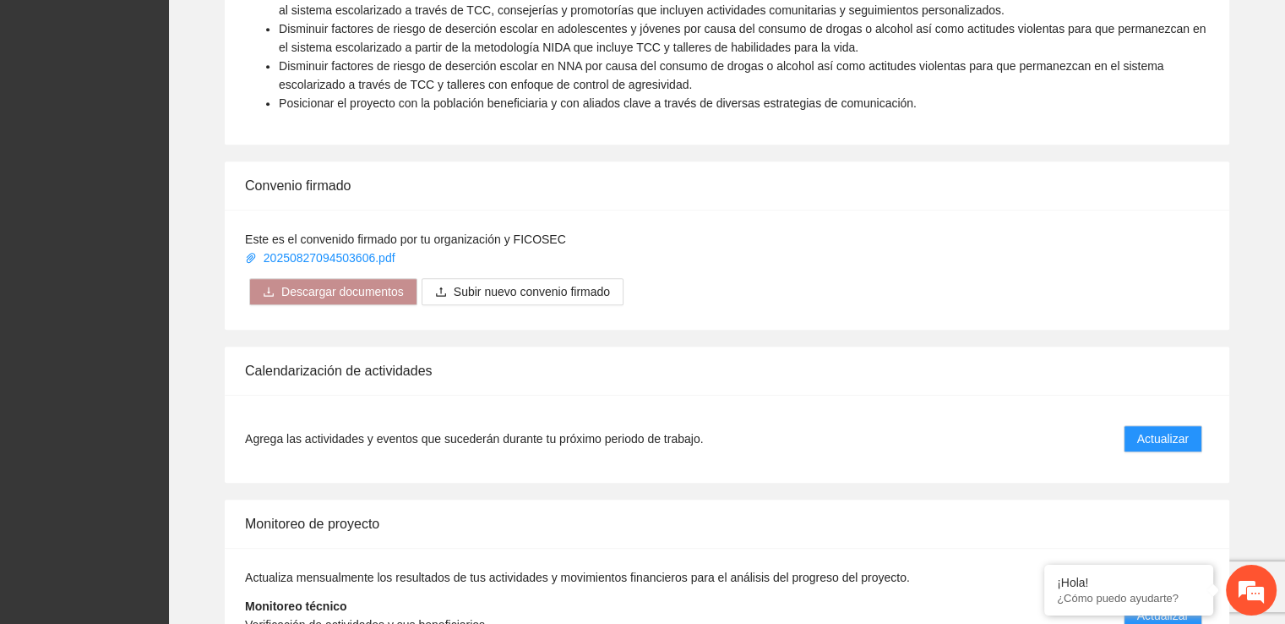
scroll to position [1033, 0]
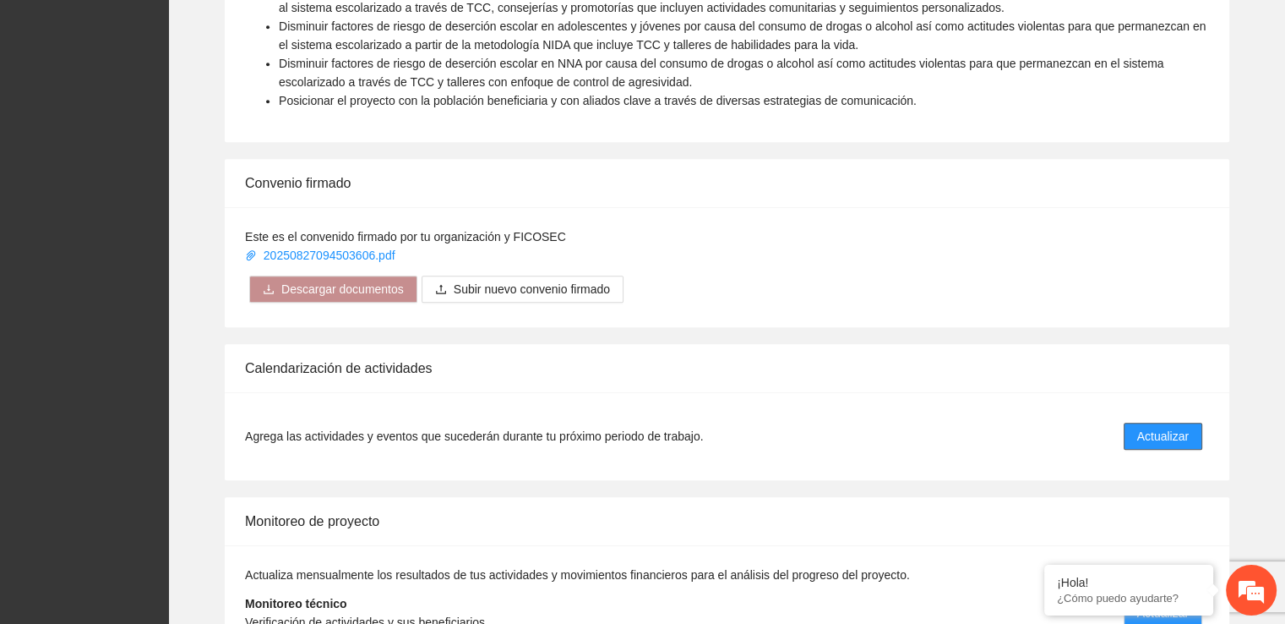
click at [1152, 437] on span "Actualizar" at bounding box center [1163, 436] width 52 height 19
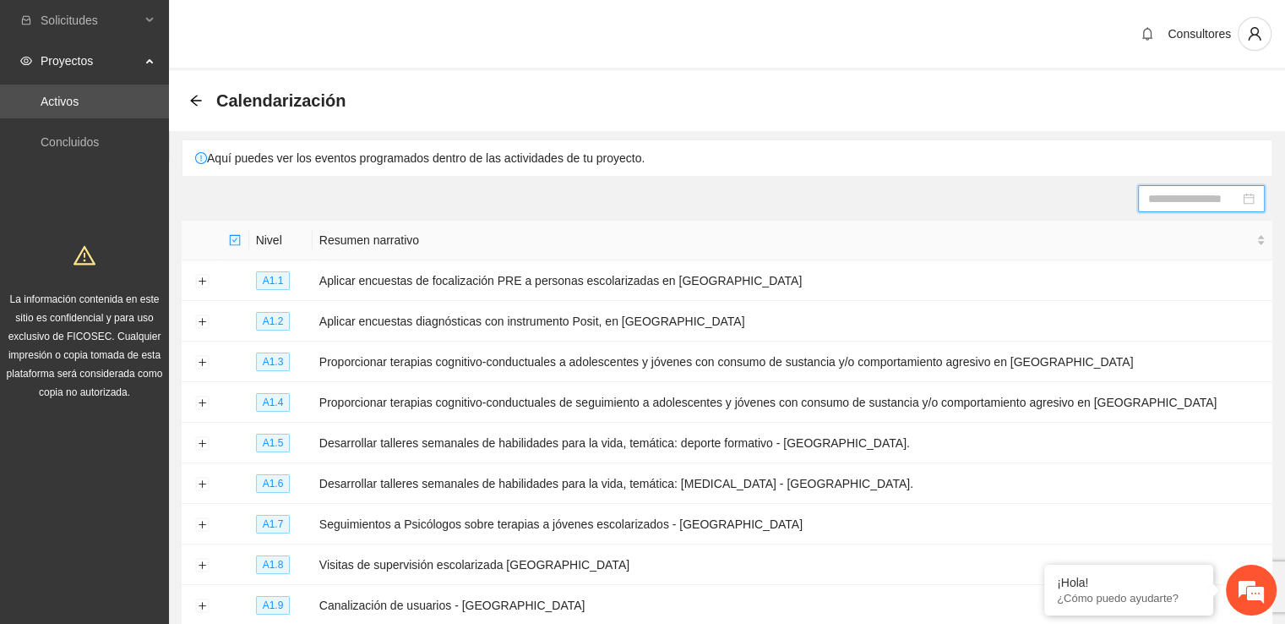
click at [1218, 199] on input at bounding box center [1193, 198] width 91 height 19
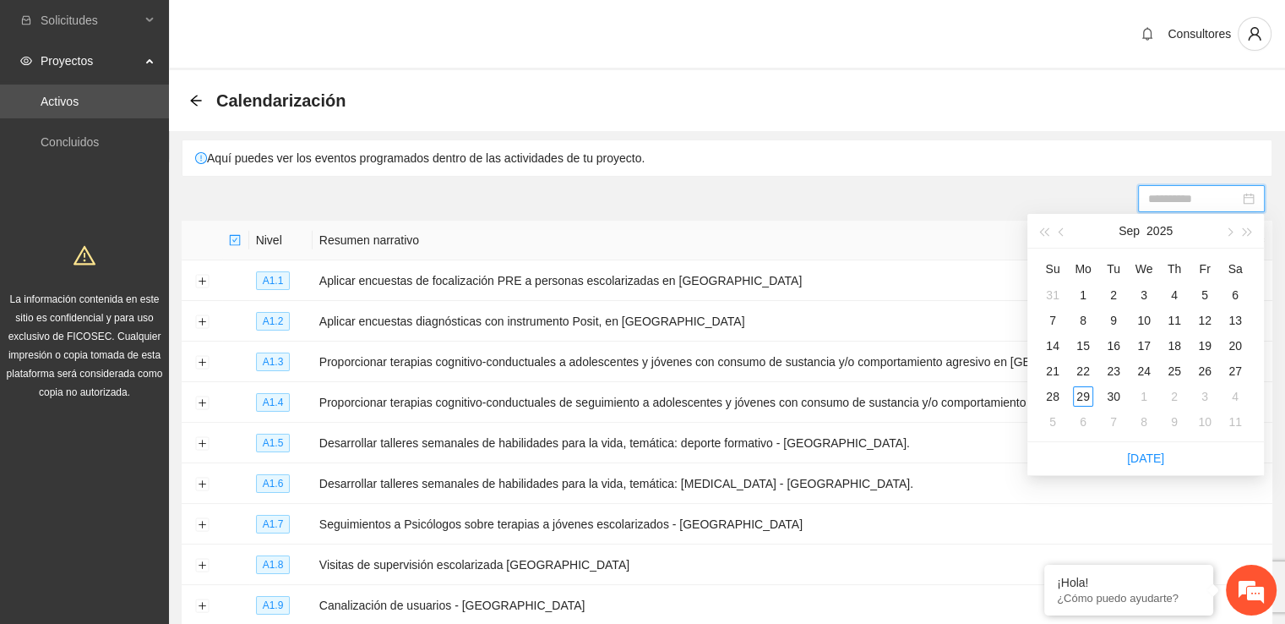
type input "**********"
click at [1232, 234] on button "button" at bounding box center [1228, 231] width 19 height 34
click at [1247, 232] on span "button" at bounding box center [1248, 232] width 8 height 8
type input "**********"
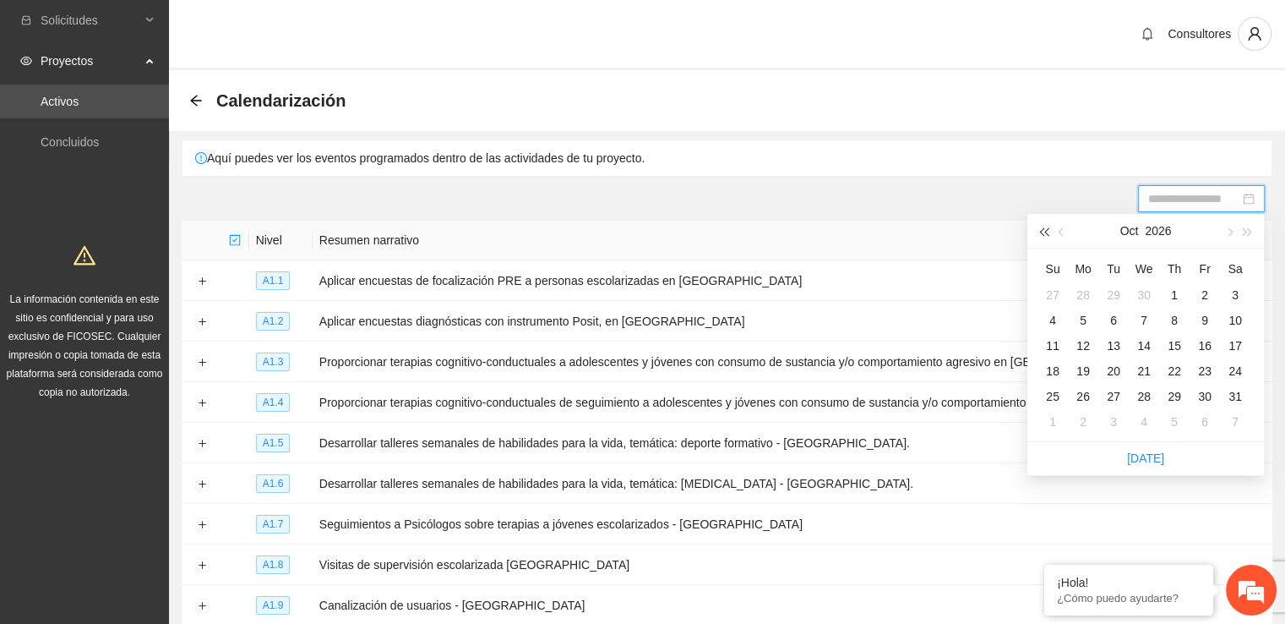
click at [1048, 234] on span "button" at bounding box center [1043, 232] width 8 height 8
type input "**********"
click at [1170, 321] on div "9" at bounding box center [1174, 320] width 20 height 20
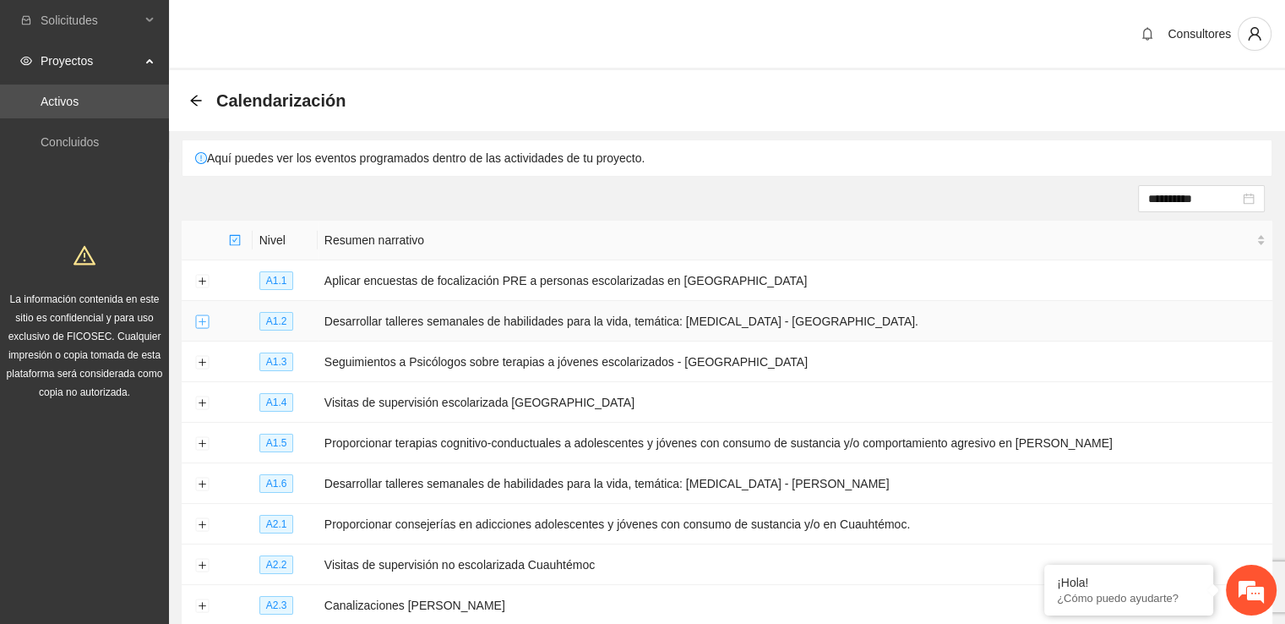
click at [199, 315] on button "Expand row" at bounding box center [202, 322] width 14 height 14
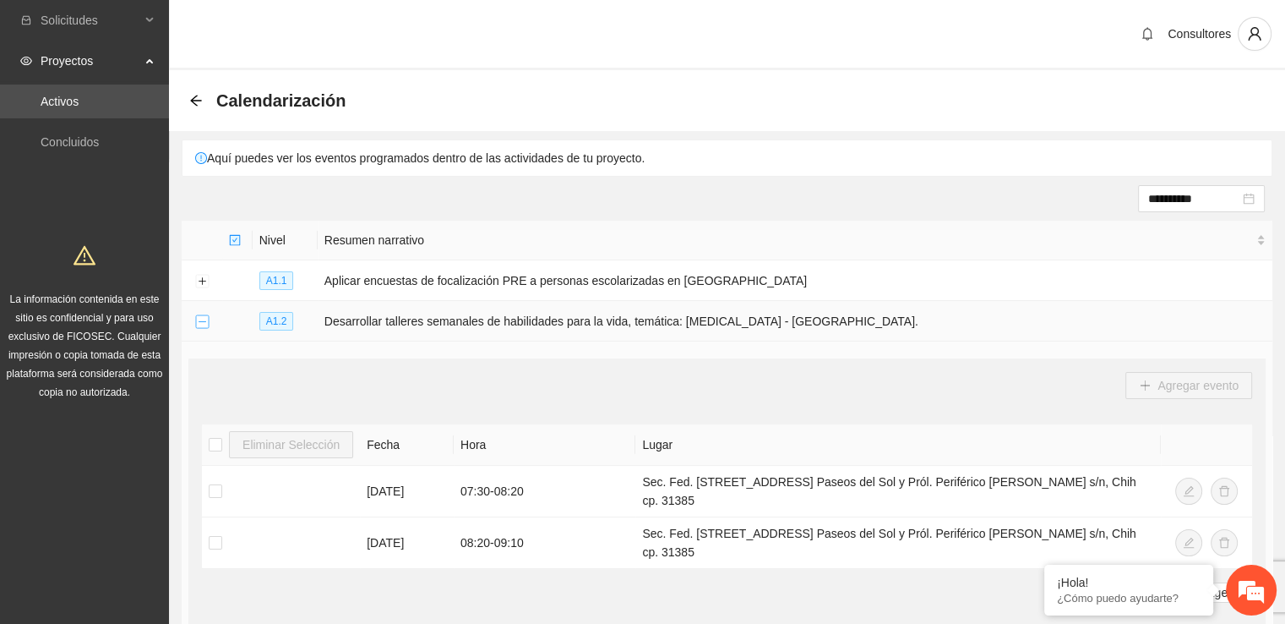
click at [199, 315] on button "Collapse row" at bounding box center [202, 322] width 14 height 14
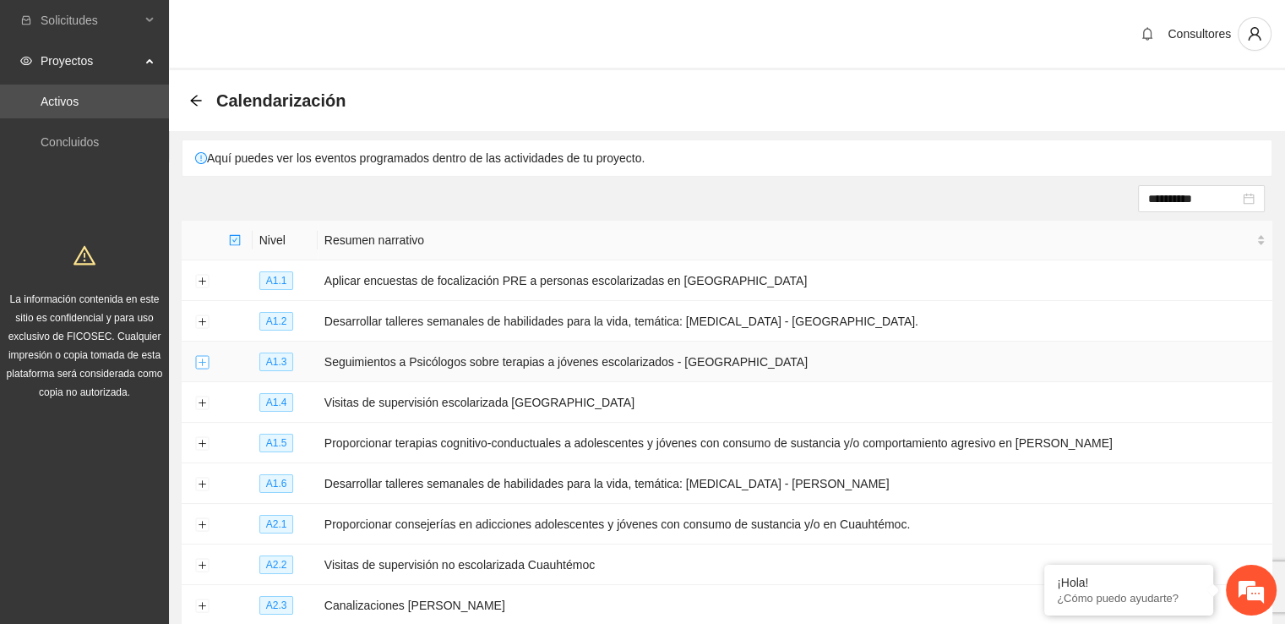
click at [199, 356] on button "Expand row" at bounding box center [202, 363] width 14 height 14
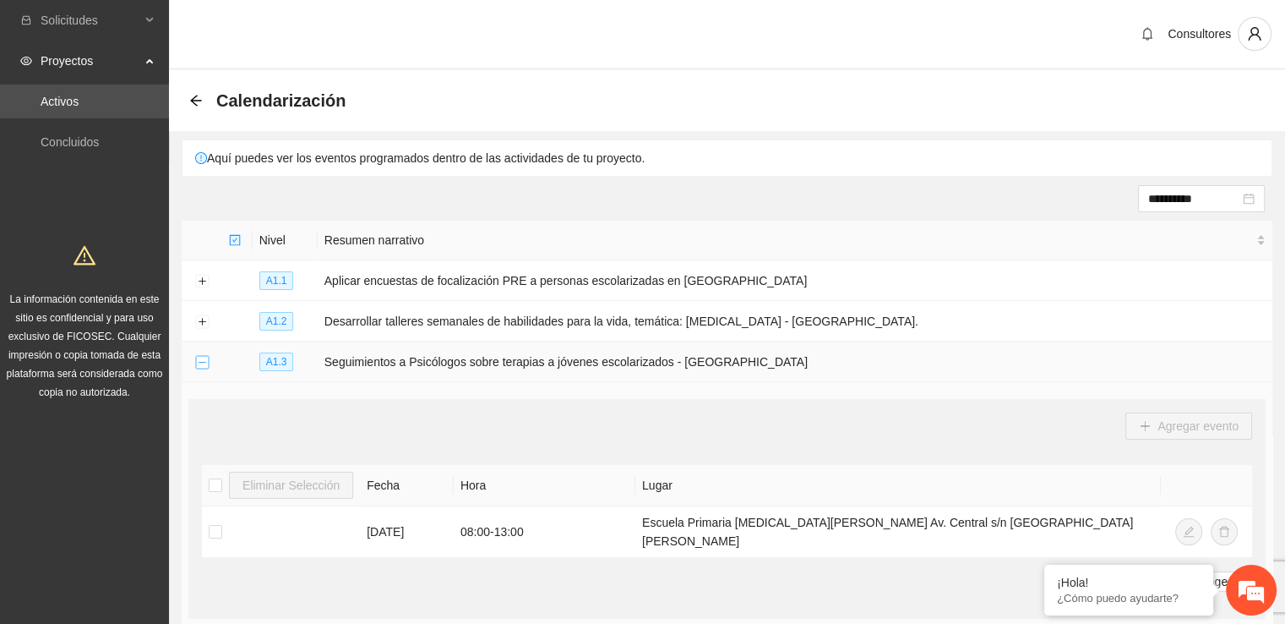
click at [199, 356] on button "Collapse row" at bounding box center [202, 363] width 14 height 14
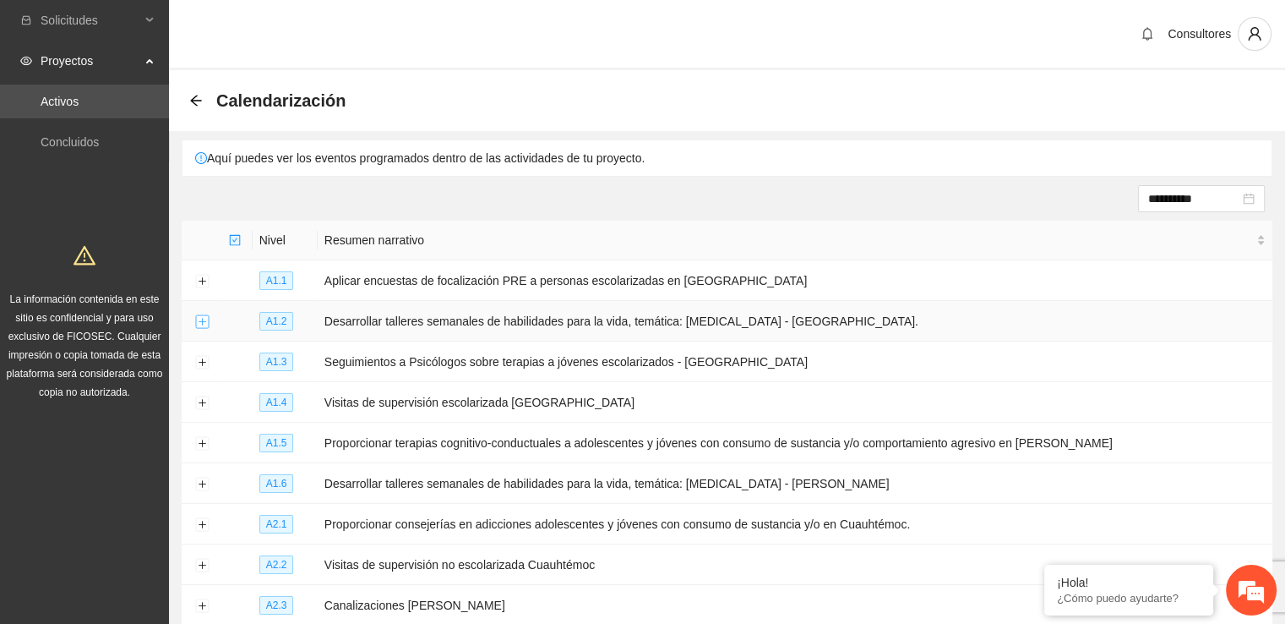
click at [203, 319] on button "Expand row" at bounding box center [202, 322] width 14 height 14
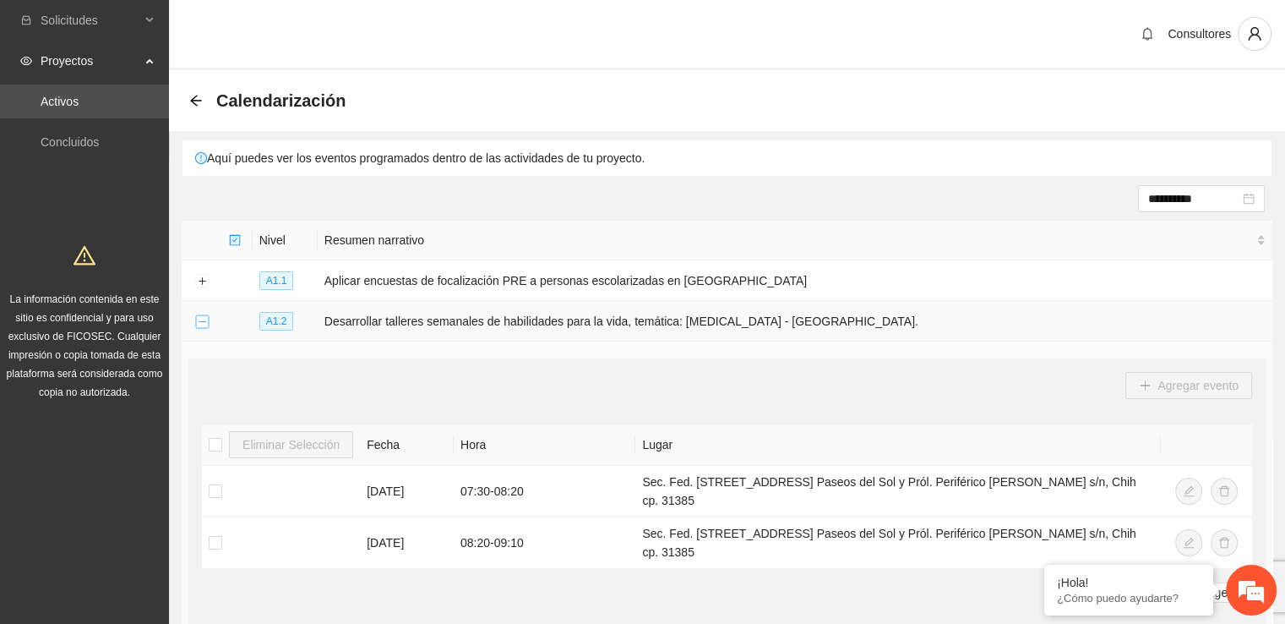
click at [203, 319] on button "Collapse row" at bounding box center [202, 322] width 14 height 14
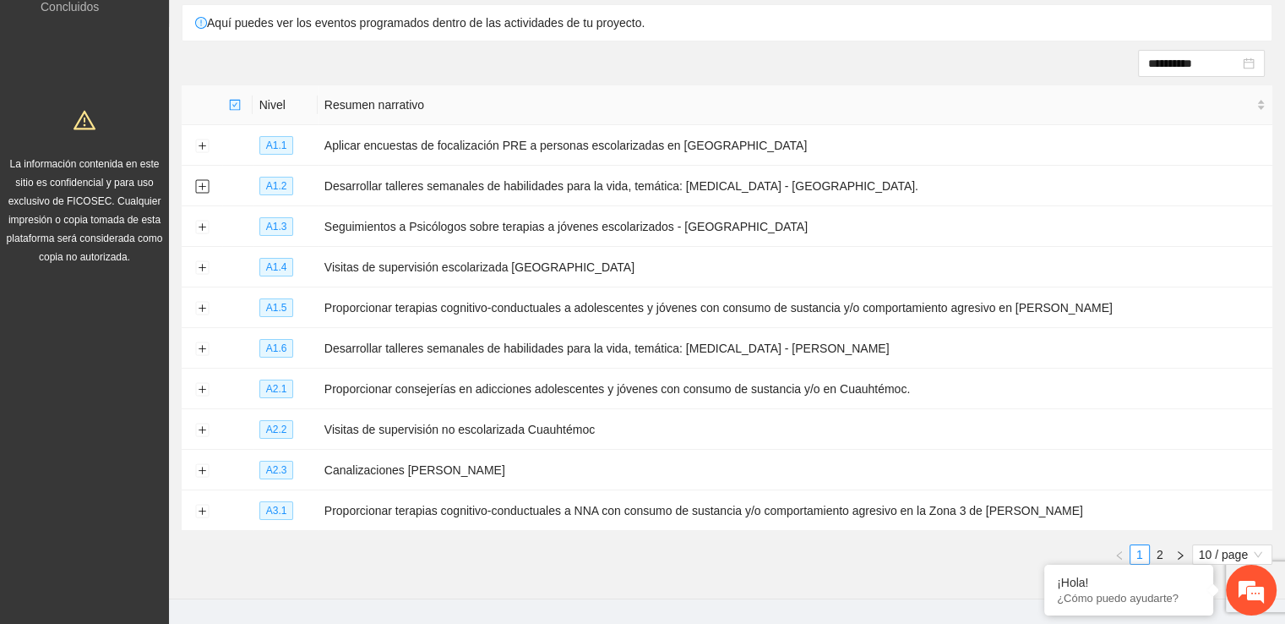
scroll to position [138, 0]
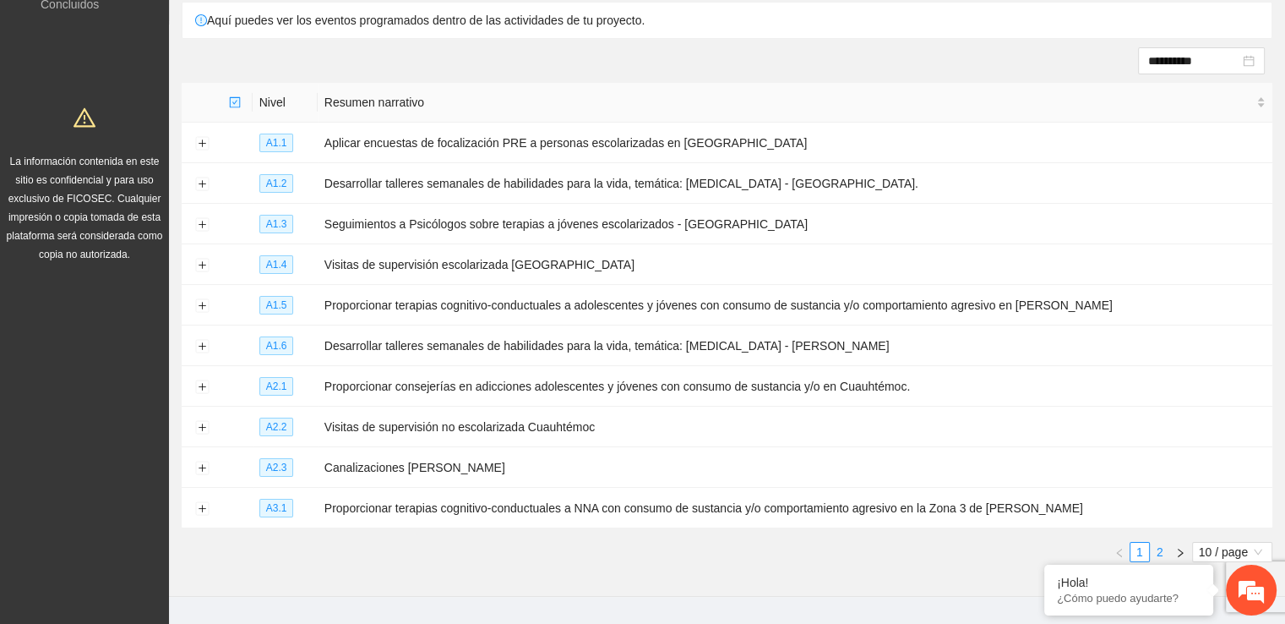
click at [1162, 548] on link "2" at bounding box center [1160, 551] width 19 height 19
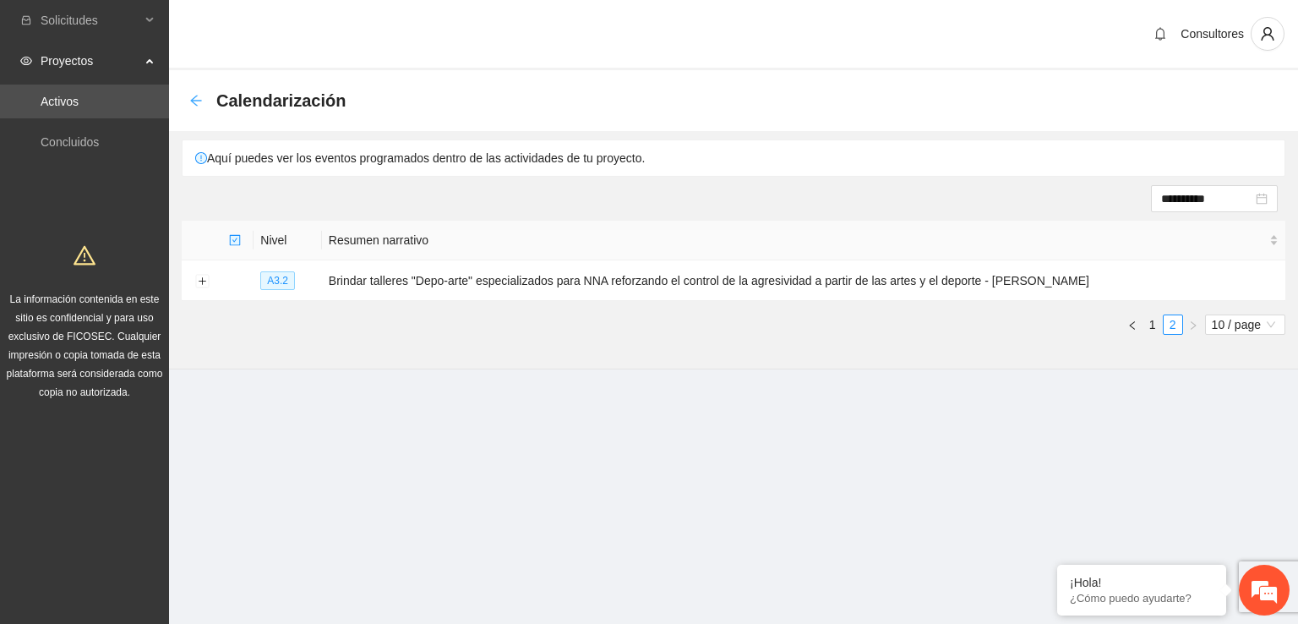
click at [202, 99] on icon "arrow-left" at bounding box center [196, 101] width 14 height 14
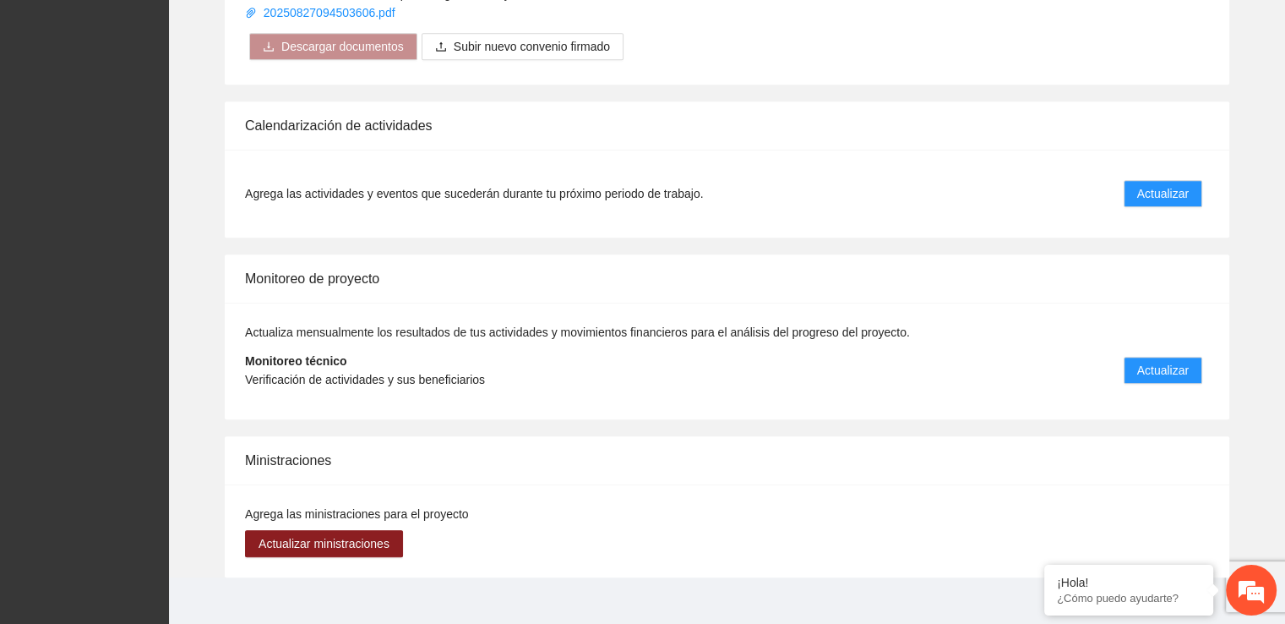
scroll to position [1277, 0]
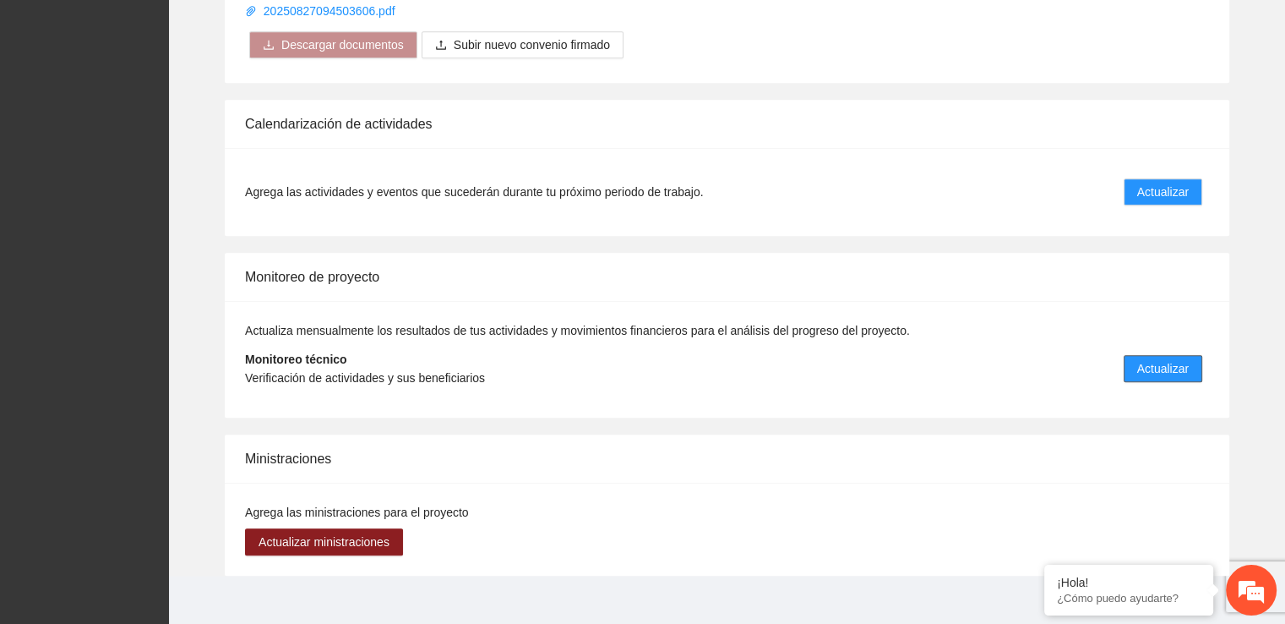
click at [1136, 361] on button "Actualizar" at bounding box center [1163, 368] width 79 height 27
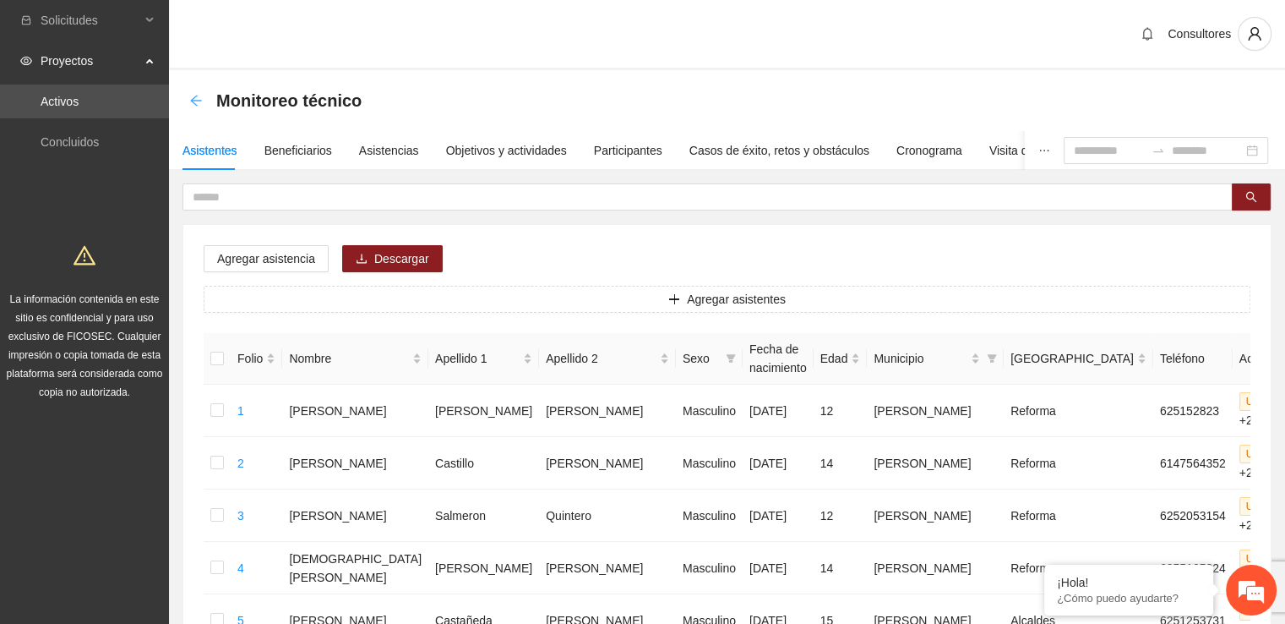
click at [194, 103] on icon "arrow-left" at bounding box center [195, 100] width 11 height 11
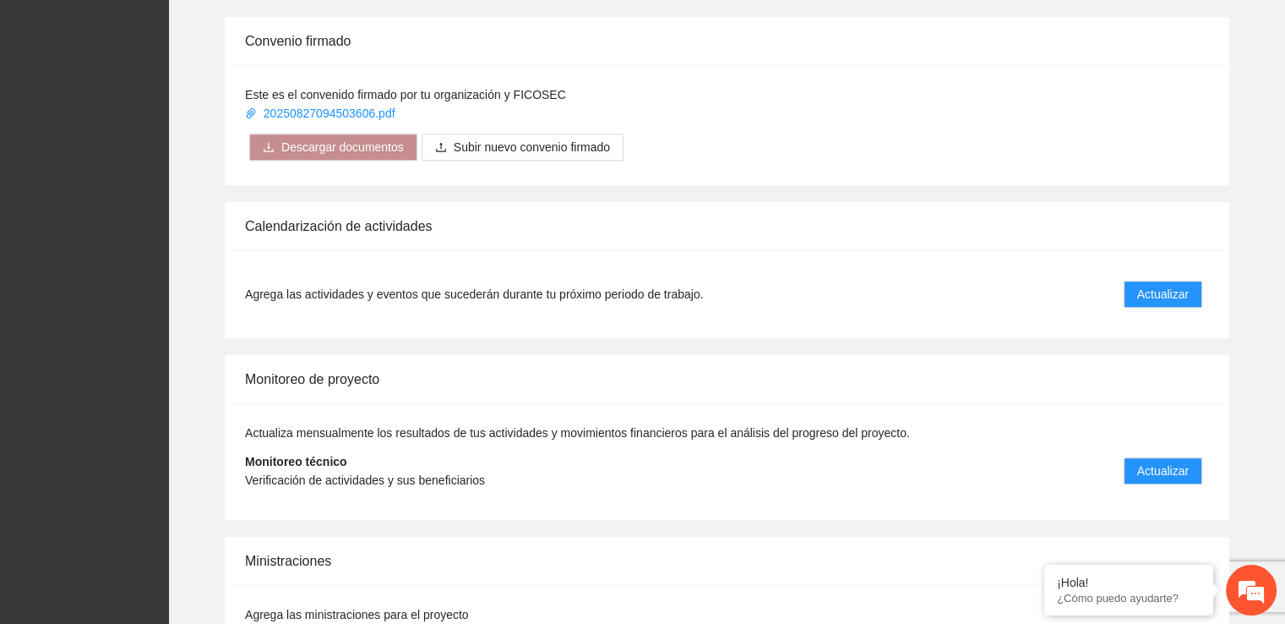
scroll to position [1179, 0]
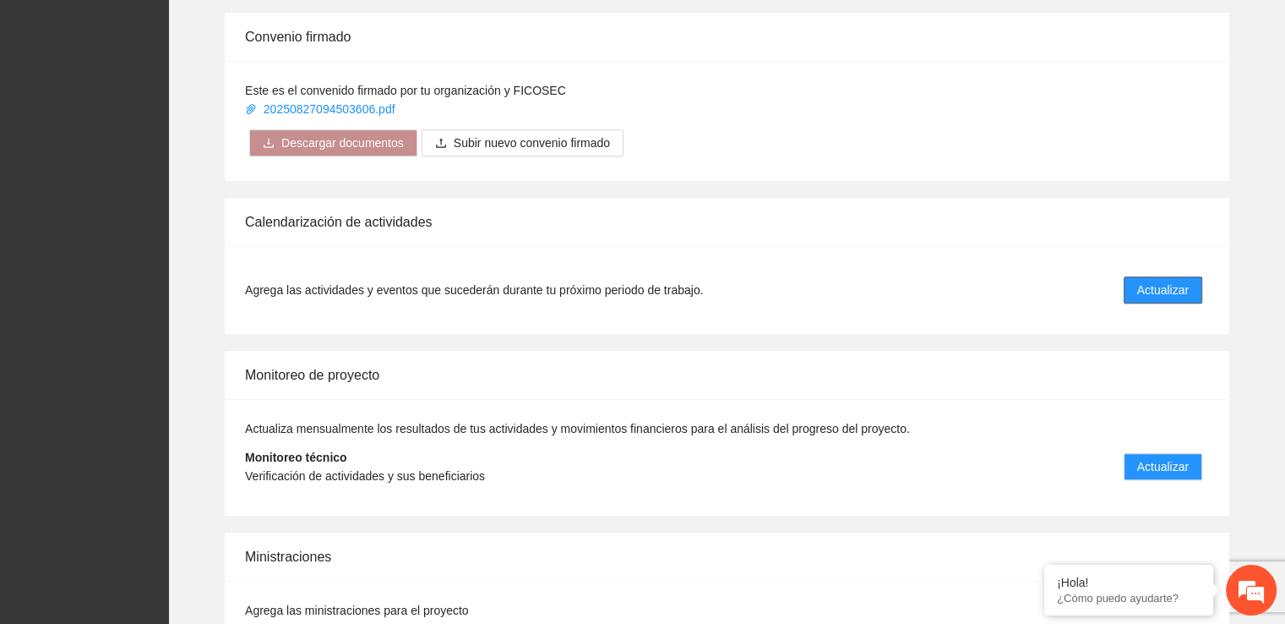
click at [1186, 291] on span "Actualizar" at bounding box center [1163, 290] width 52 height 19
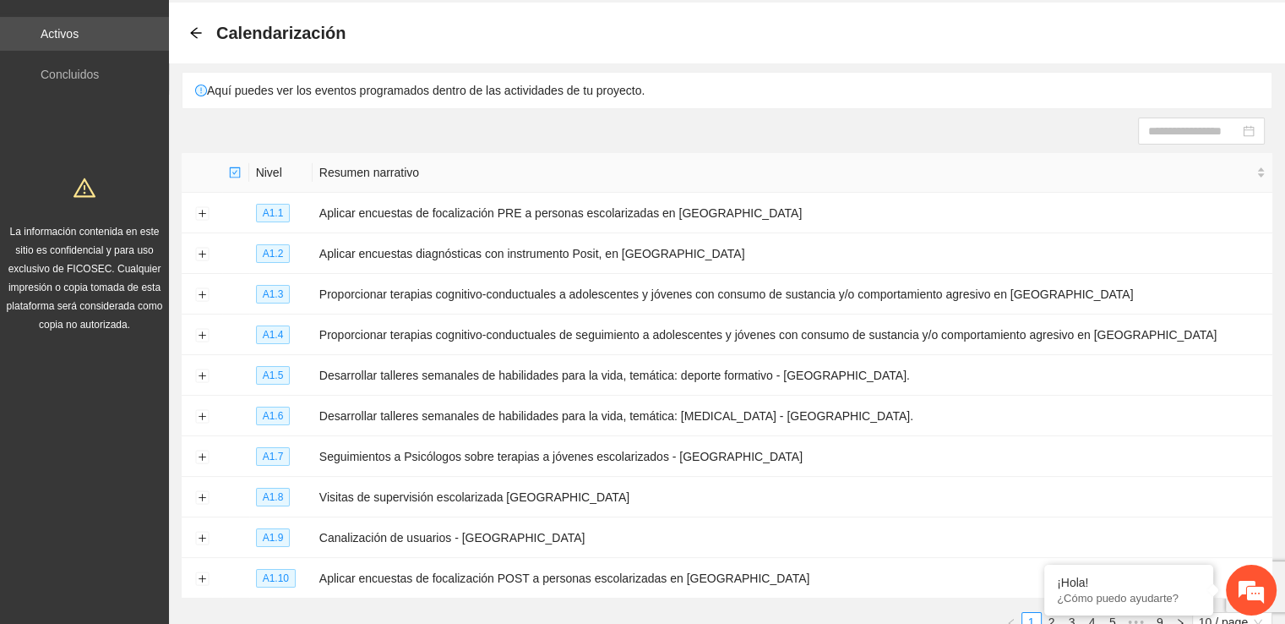
scroll to position [37, 0]
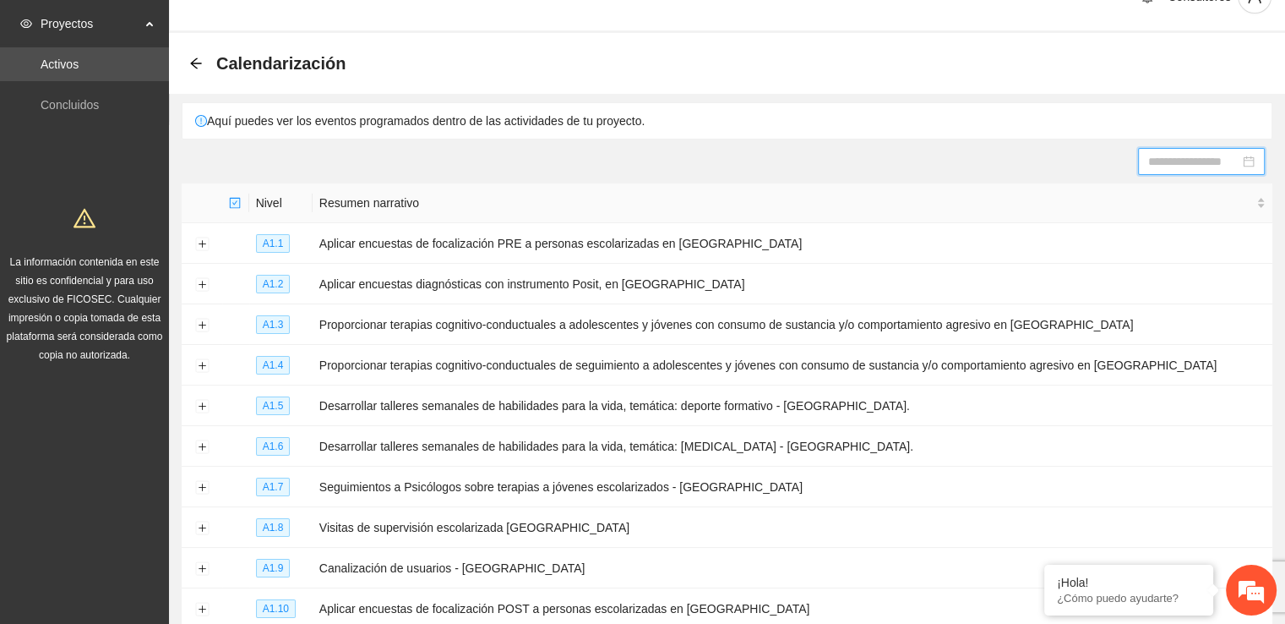
click at [1210, 158] on input at bounding box center [1193, 161] width 91 height 19
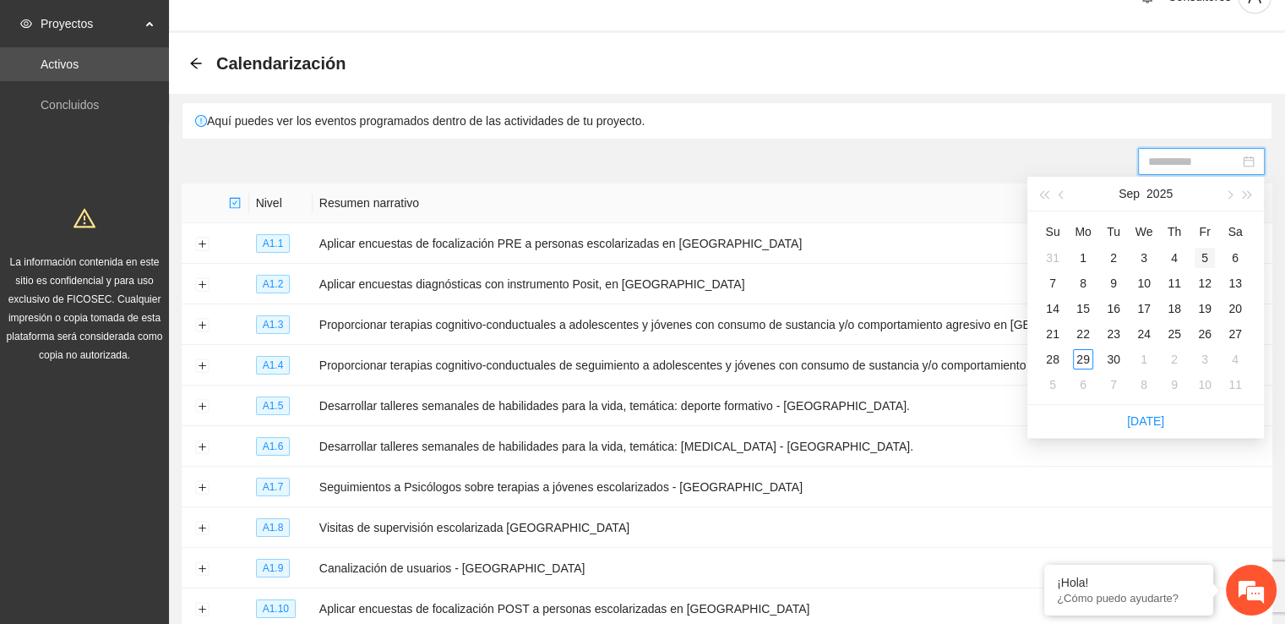
type input "**********"
click at [1226, 196] on span "button" at bounding box center [1228, 195] width 8 height 8
type input "**********"
click at [1182, 286] on div "9" at bounding box center [1174, 283] width 20 height 20
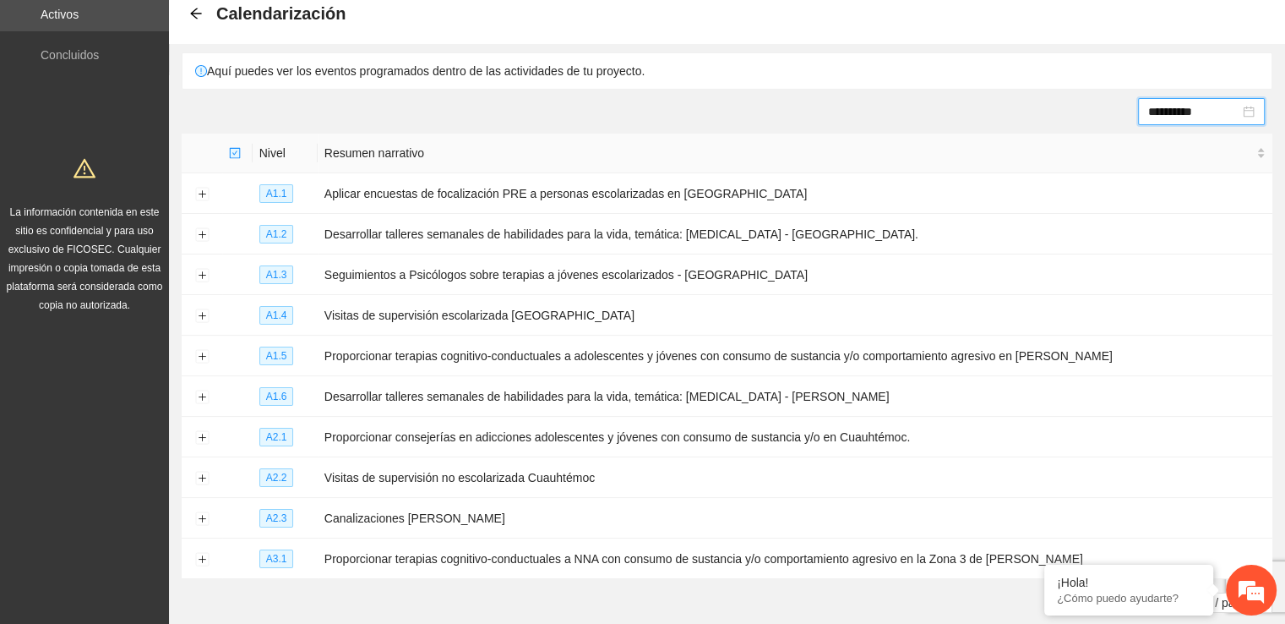
scroll to position [86, 0]
click at [204, 232] on button "Expand row" at bounding box center [202, 236] width 14 height 14
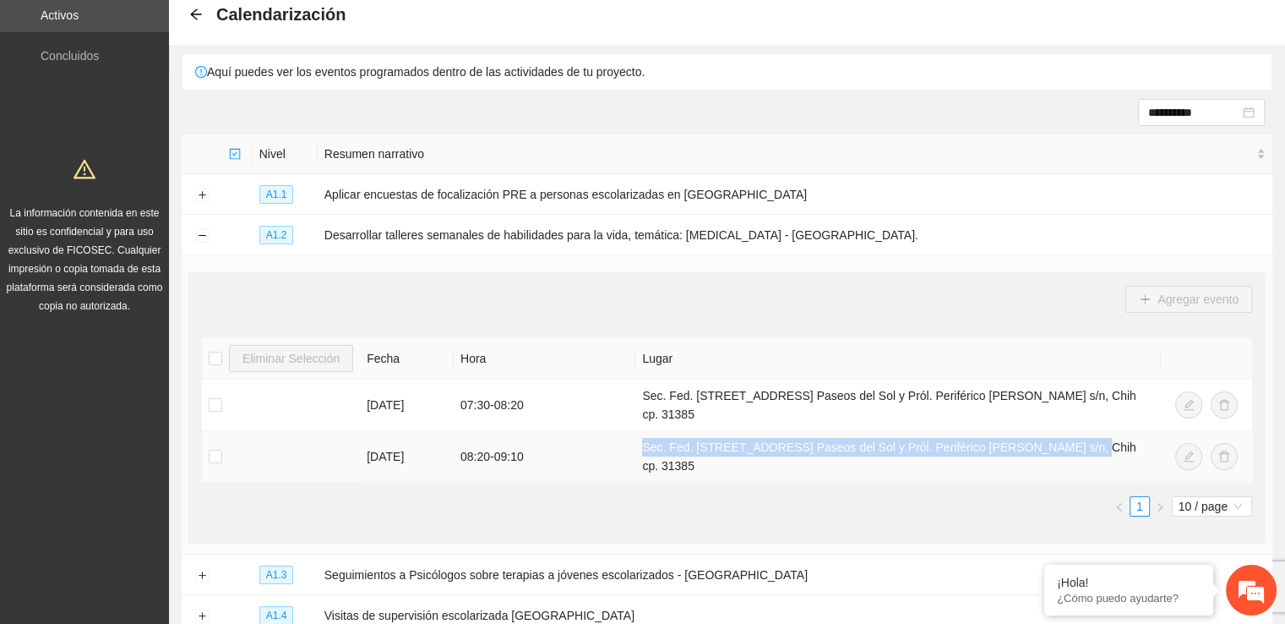
drag, startPoint x: 641, startPoint y: 439, endPoint x: 1041, endPoint y: 444, distance: 399.7
click at [1041, 444] on td "Sec. Fed. [STREET_ADDRESS] Paseos del Sol y Pról. Periférico [PERSON_NAME] s/n,…" at bounding box center [897, 457] width 525 height 52
copy td "Sec. Fed. [STREET_ADDRESS] Paseos del Sol y Pról. Periférico [PERSON_NAME] s/n,…"
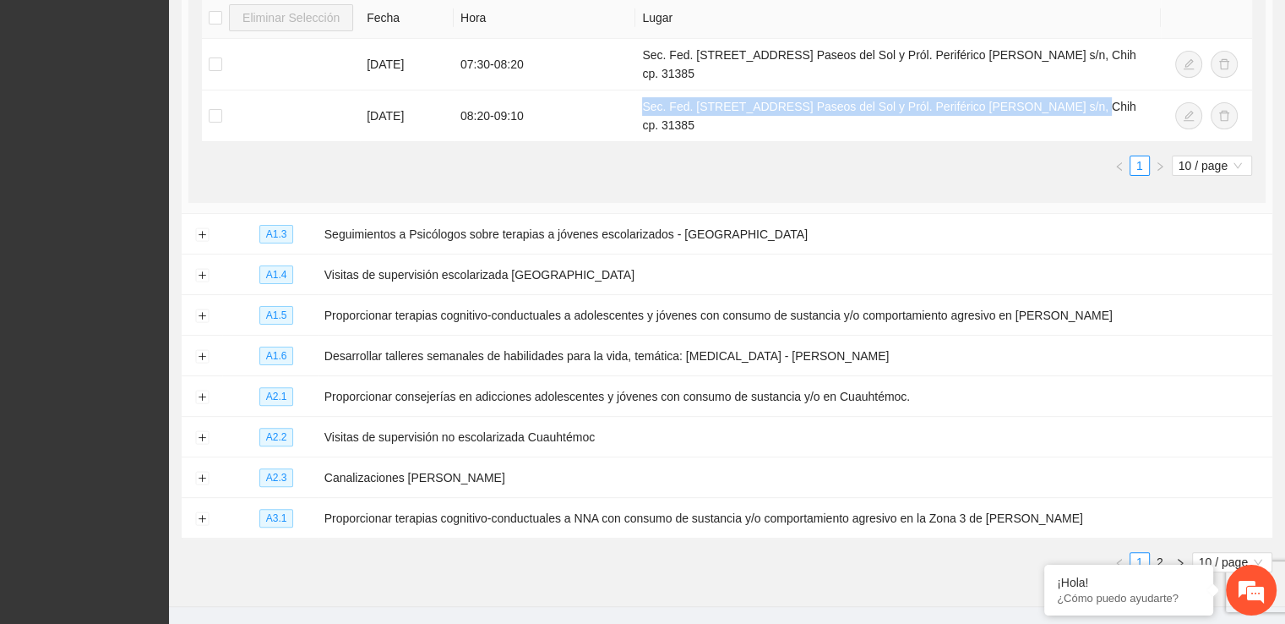
scroll to position [433, 0]
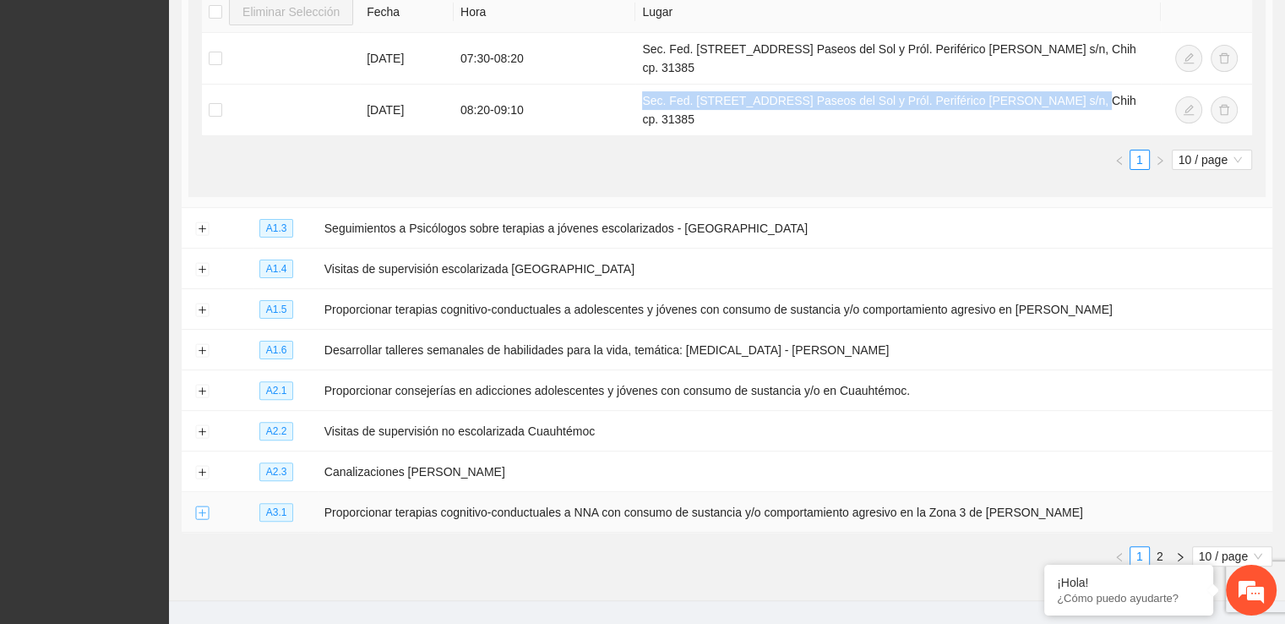
click at [206, 506] on button "Expand row" at bounding box center [202, 513] width 14 height 14
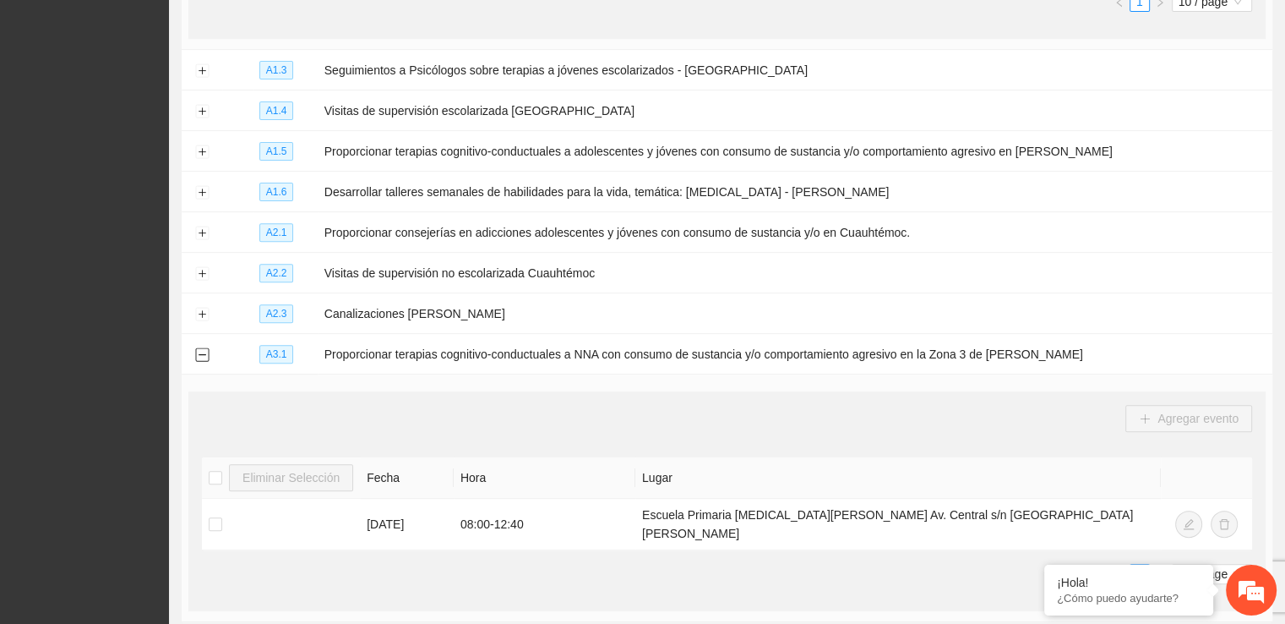
scroll to position [615, 0]
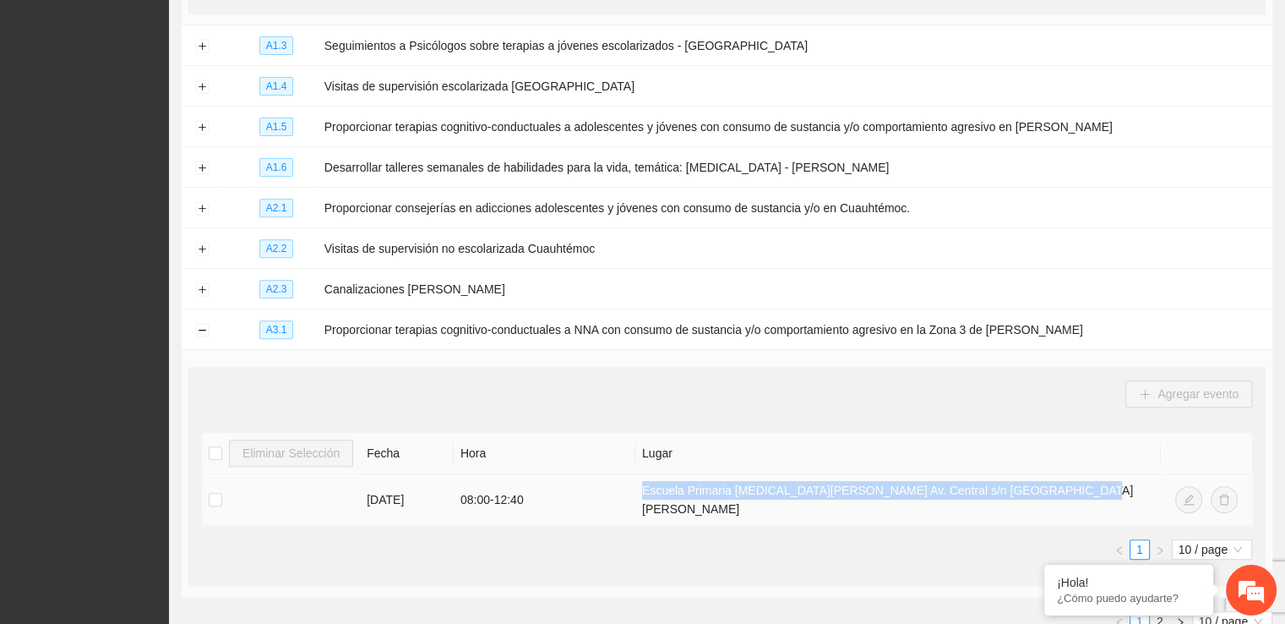
drag, startPoint x: 640, startPoint y: 470, endPoint x: 1043, endPoint y: 468, distance: 403.9
click at [1043, 474] on td "Escuela Primaria [MEDICAL_DATA][PERSON_NAME] Av. Central s/n [GEOGRAPHIC_DATA] …" at bounding box center [898, 500] width 526 height 52
copy td "Escuela Primaria [MEDICAL_DATA][PERSON_NAME] Av. Central s/n [GEOGRAPHIC_DATA] …"
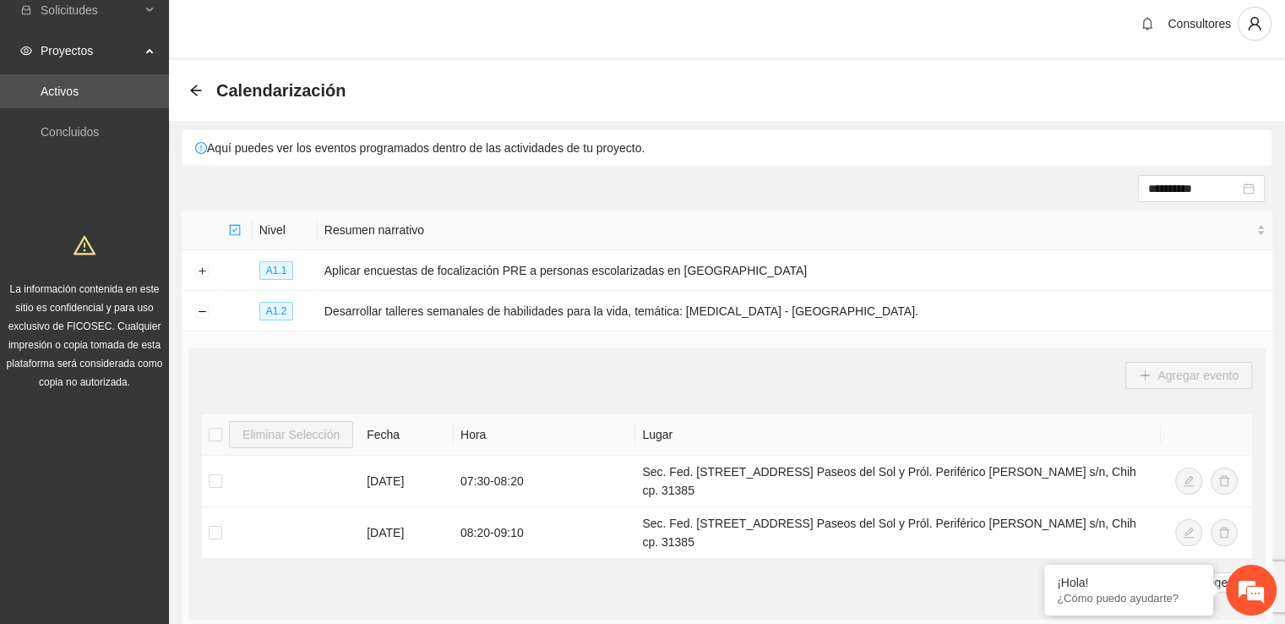
scroll to position [0, 0]
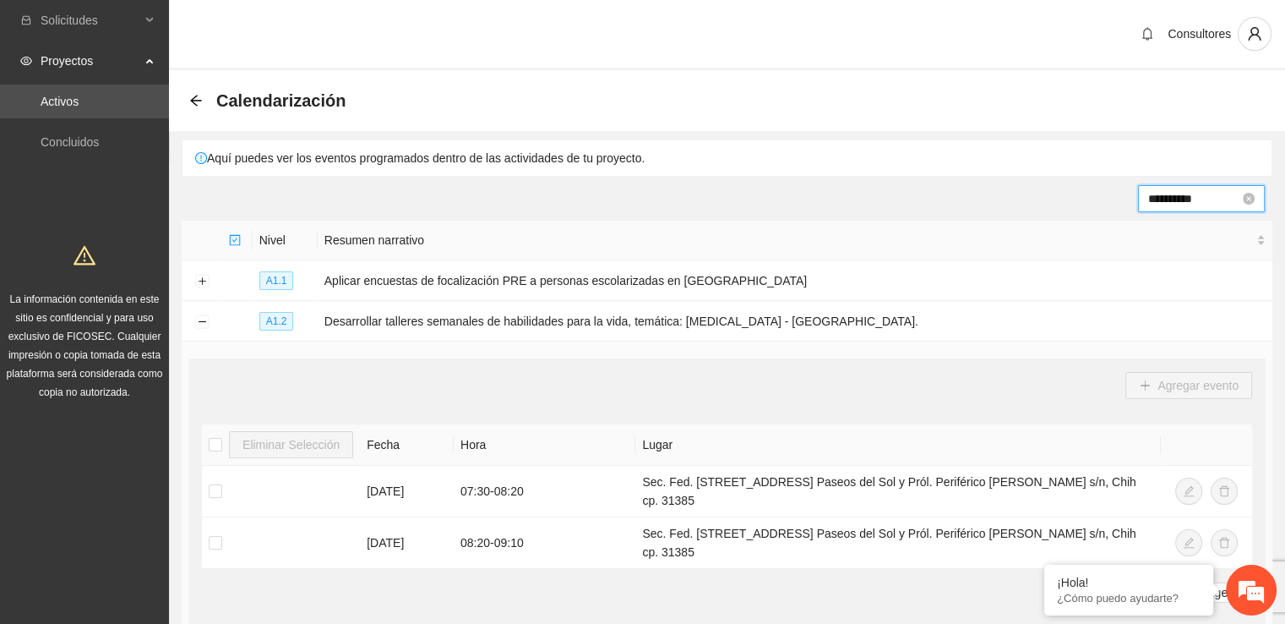
click at [1214, 203] on input "**********" at bounding box center [1193, 198] width 91 height 19
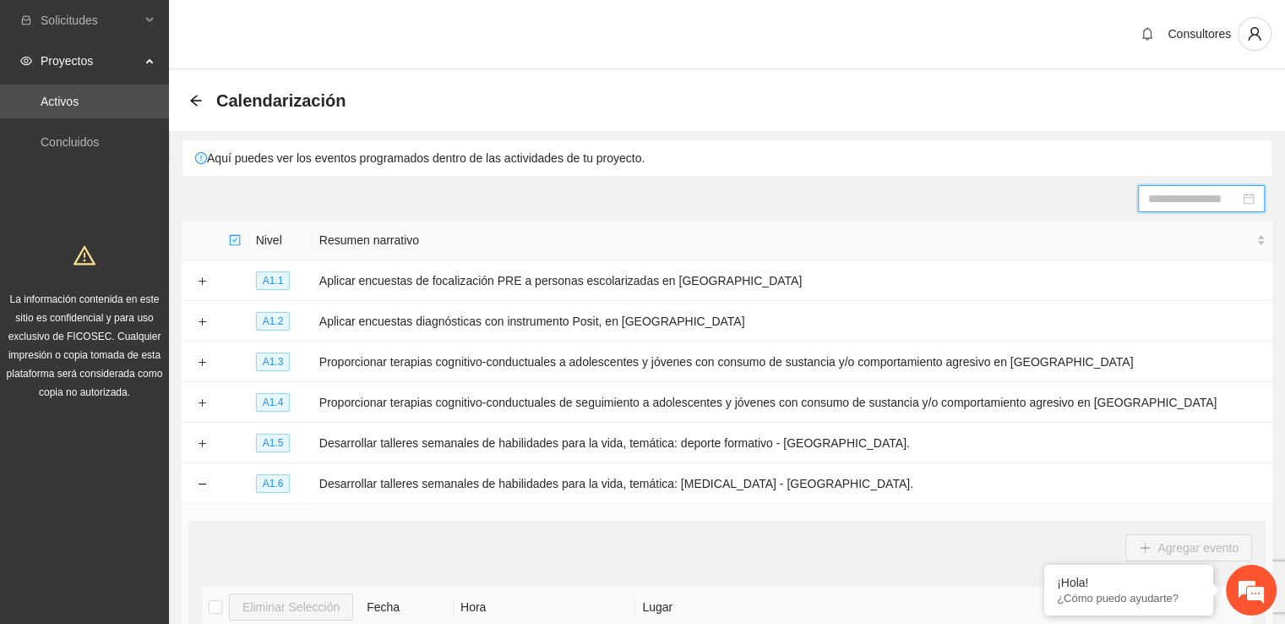
click at [1245, 197] on div at bounding box center [1201, 198] width 106 height 19
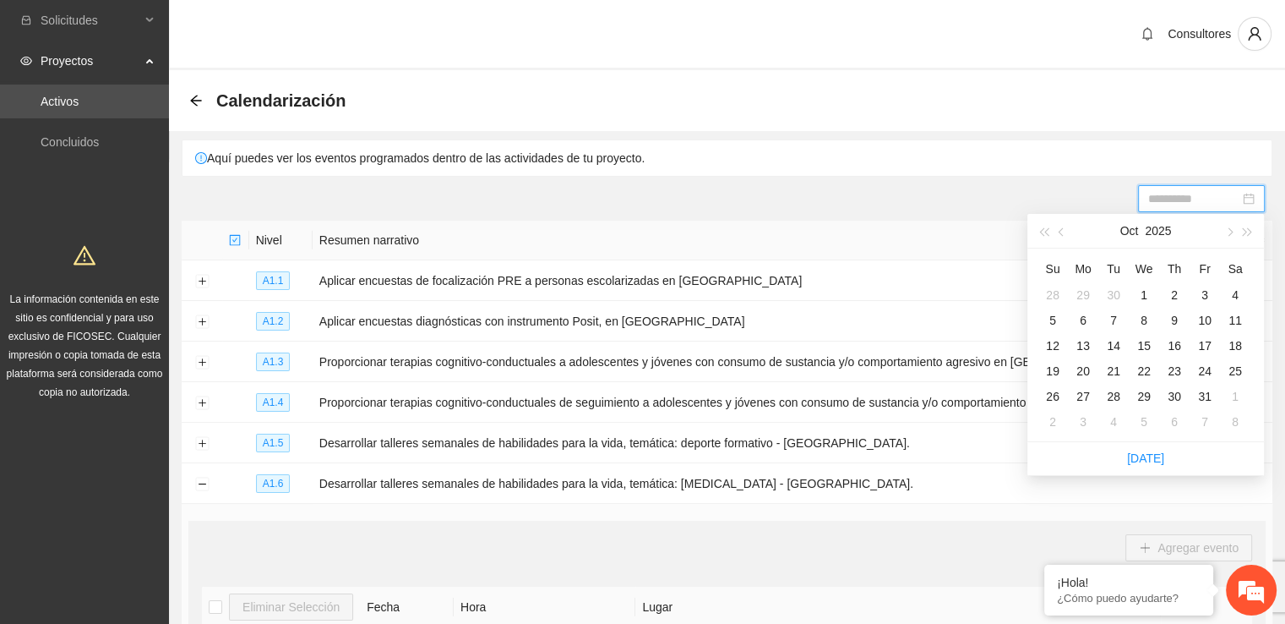
type input "**********"
click at [1208, 319] on div "10" at bounding box center [1205, 320] width 20 height 20
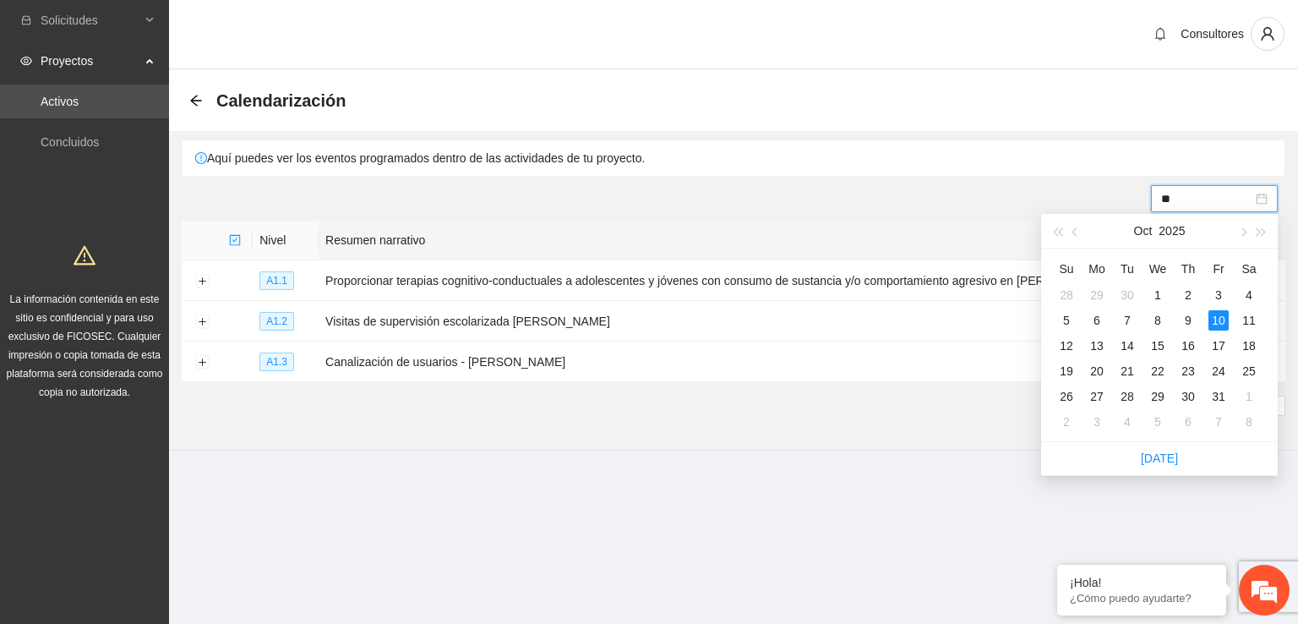
type input "*"
type input "**********"
click at [989, 249] on div "Resumen narrativo" at bounding box center [801, 240] width 953 height 19
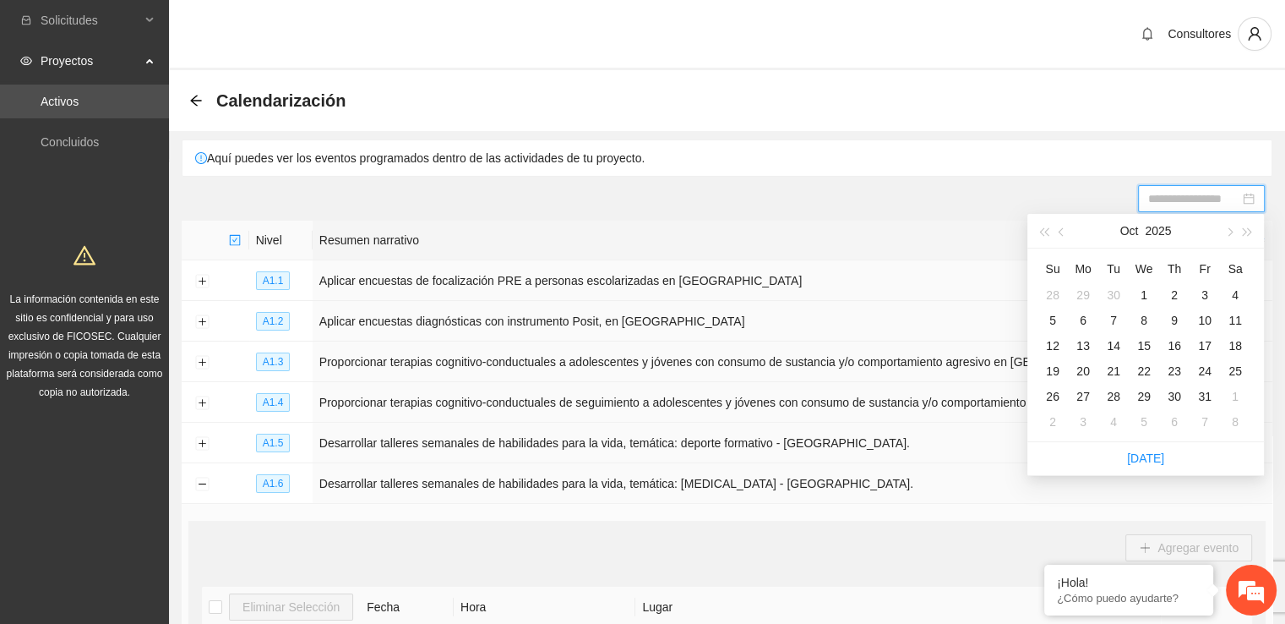
click at [1214, 199] on input at bounding box center [1193, 198] width 91 height 19
type input "**********"
click at [1148, 300] on div "1" at bounding box center [1144, 295] width 20 height 20
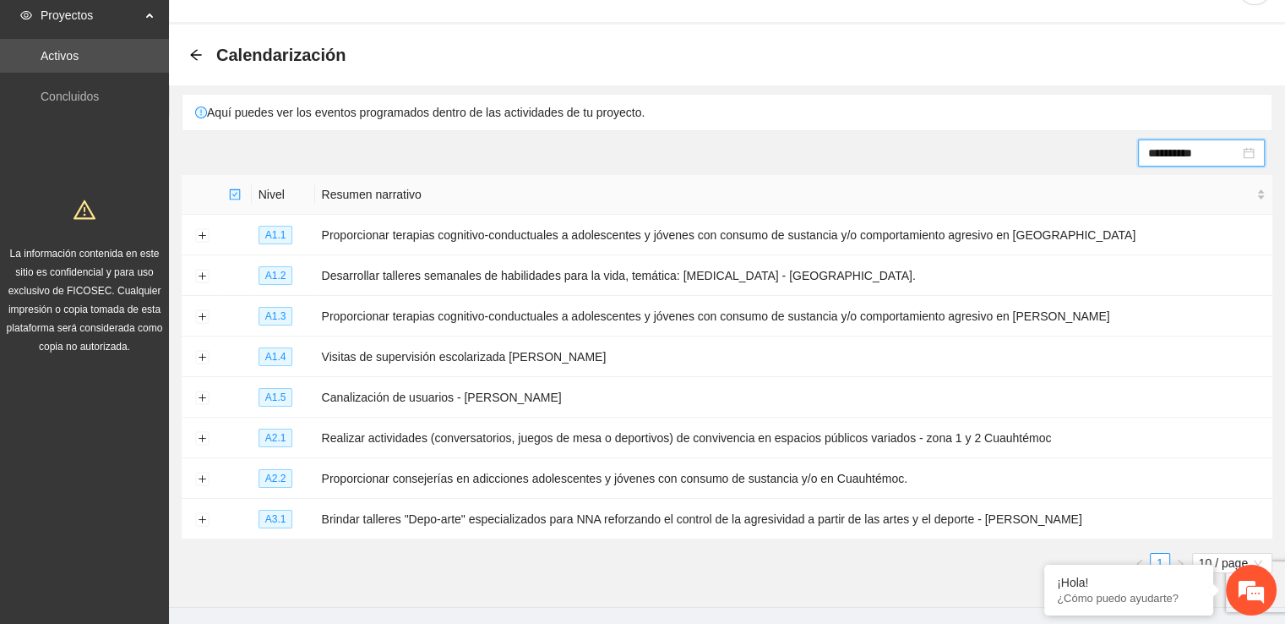
scroll to position [46, 0]
click at [204, 237] on button "Expand row" at bounding box center [202, 235] width 14 height 14
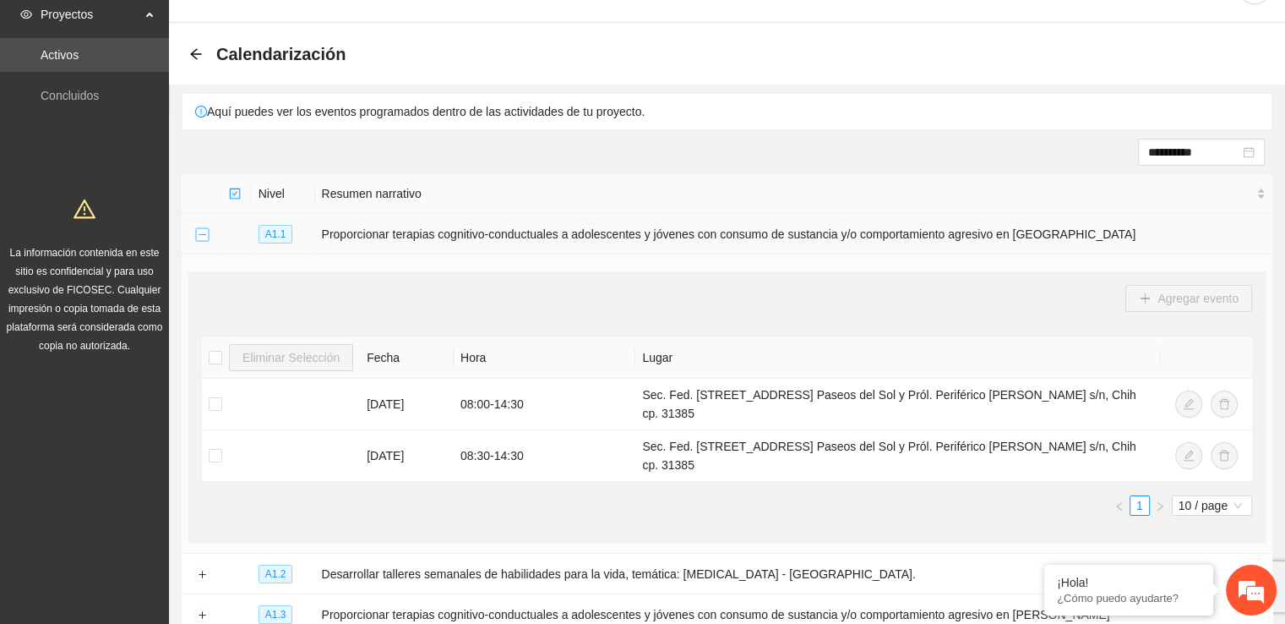
click at [204, 237] on button "Collapse row" at bounding box center [202, 235] width 14 height 14
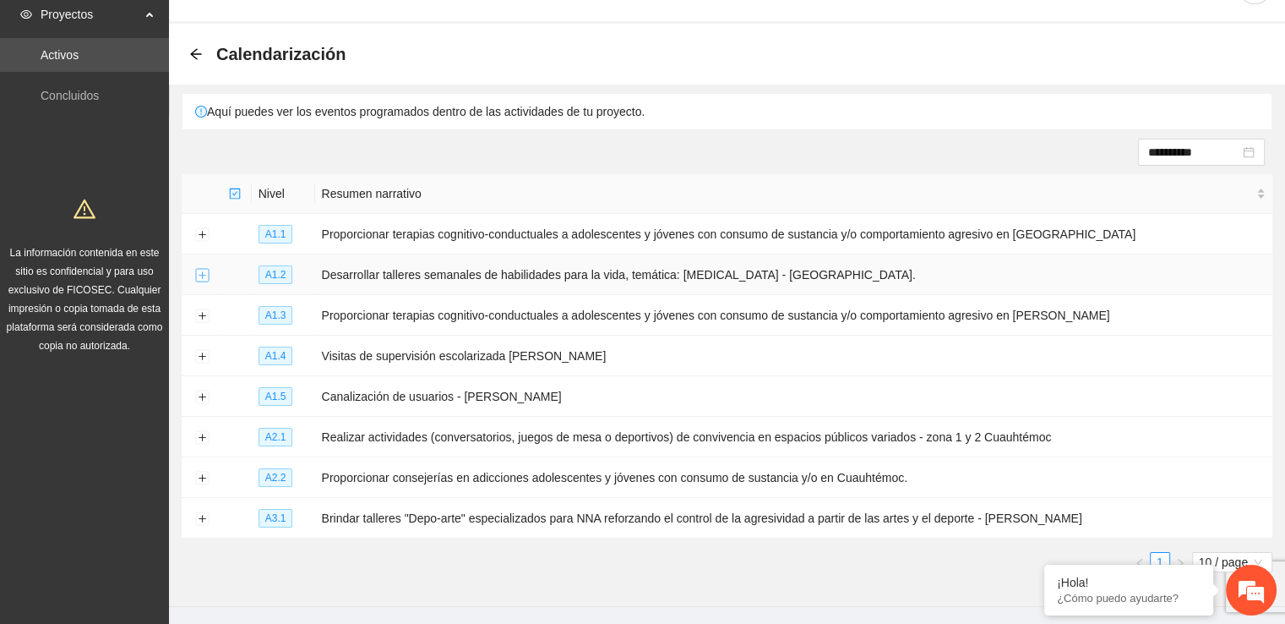
click at [202, 274] on button "Expand row" at bounding box center [202, 276] width 14 height 14
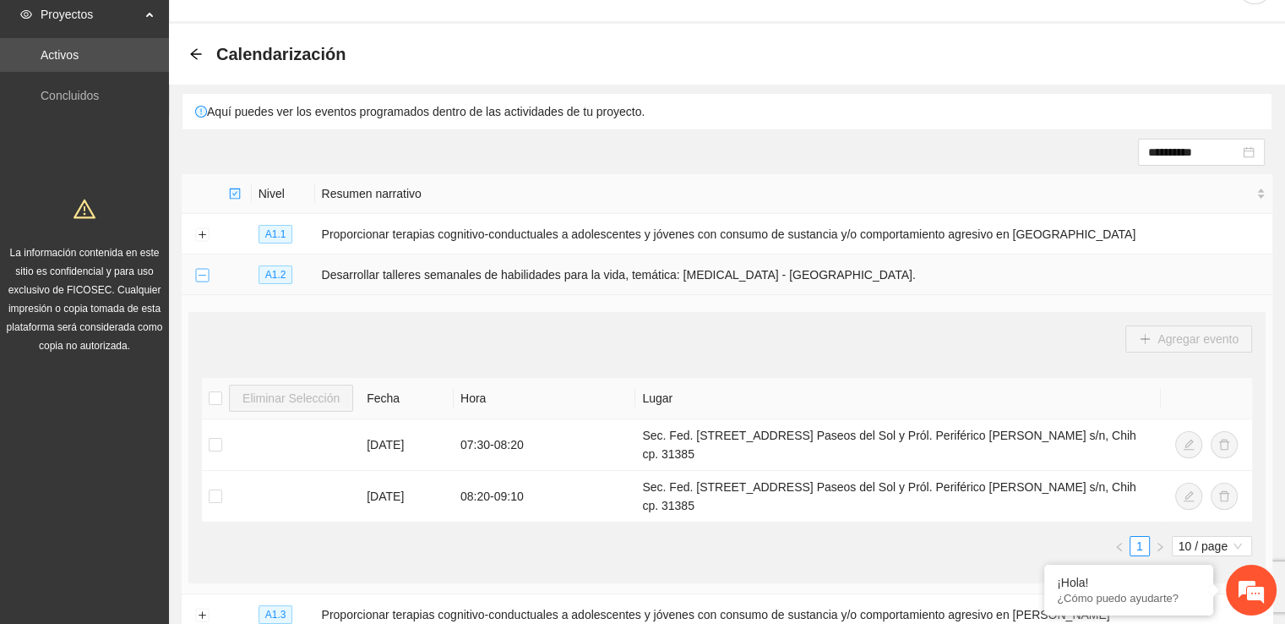
click at [202, 274] on button "Collapse row" at bounding box center [202, 276] width 14 height 14
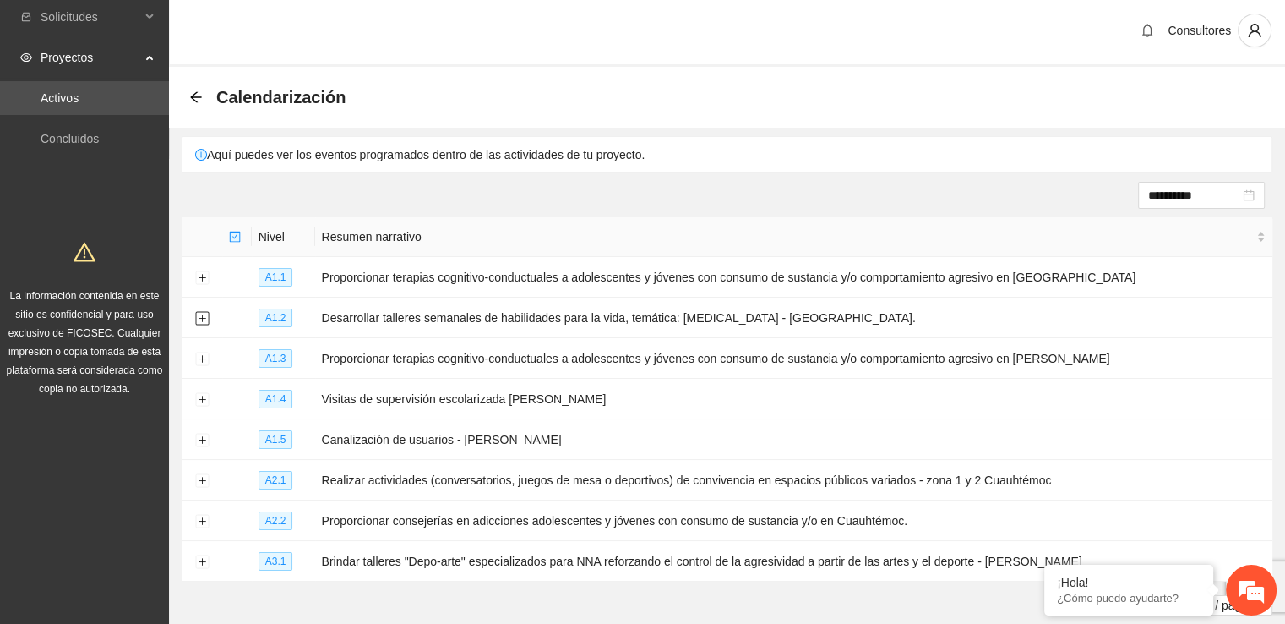
scroll to position [0, 0]
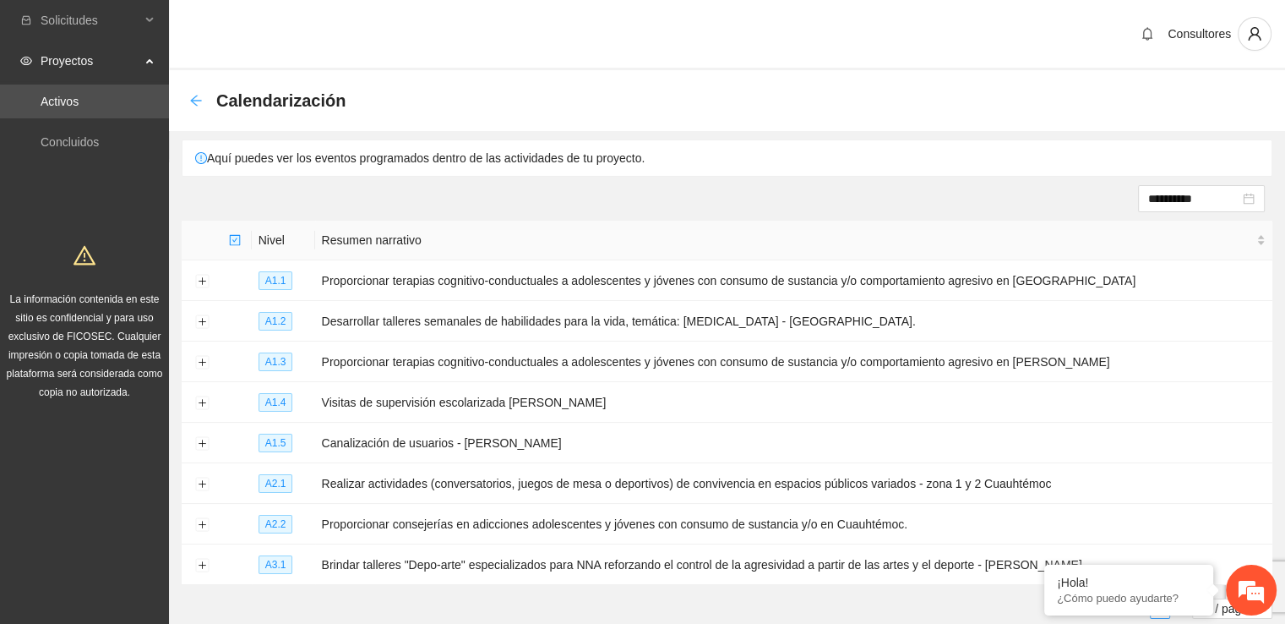
click at [199, 102] on icon "arrow-left" at bounding box center [196, 101] width 14 height 14
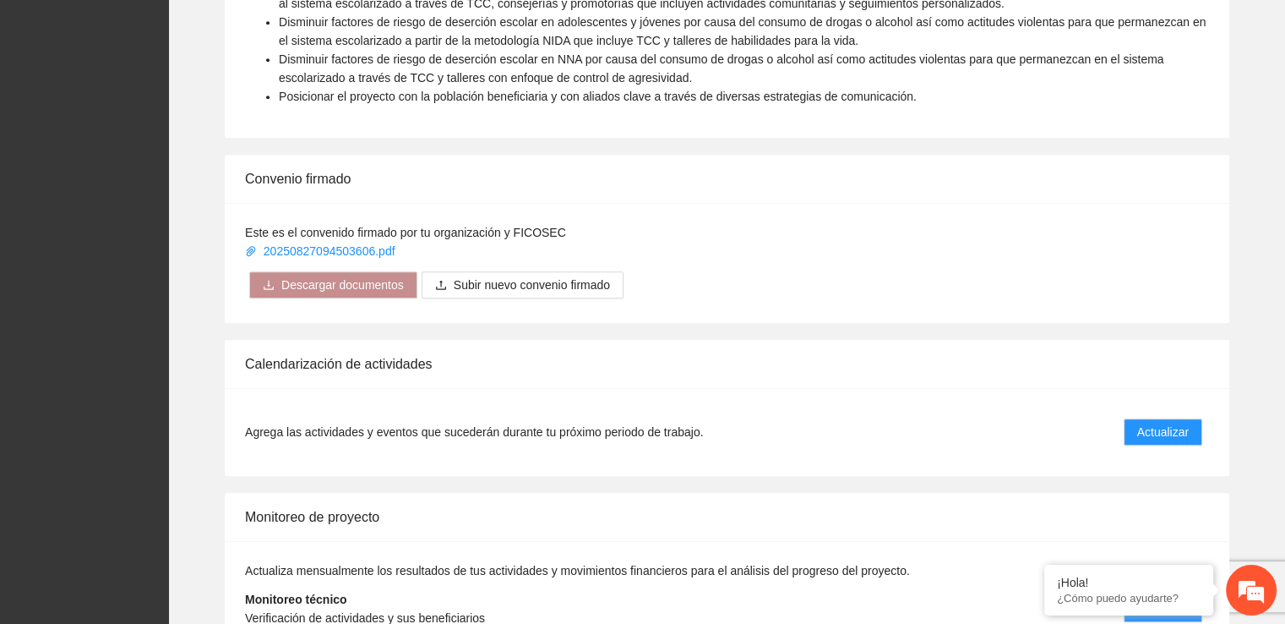
scroll to position [1057, 0]
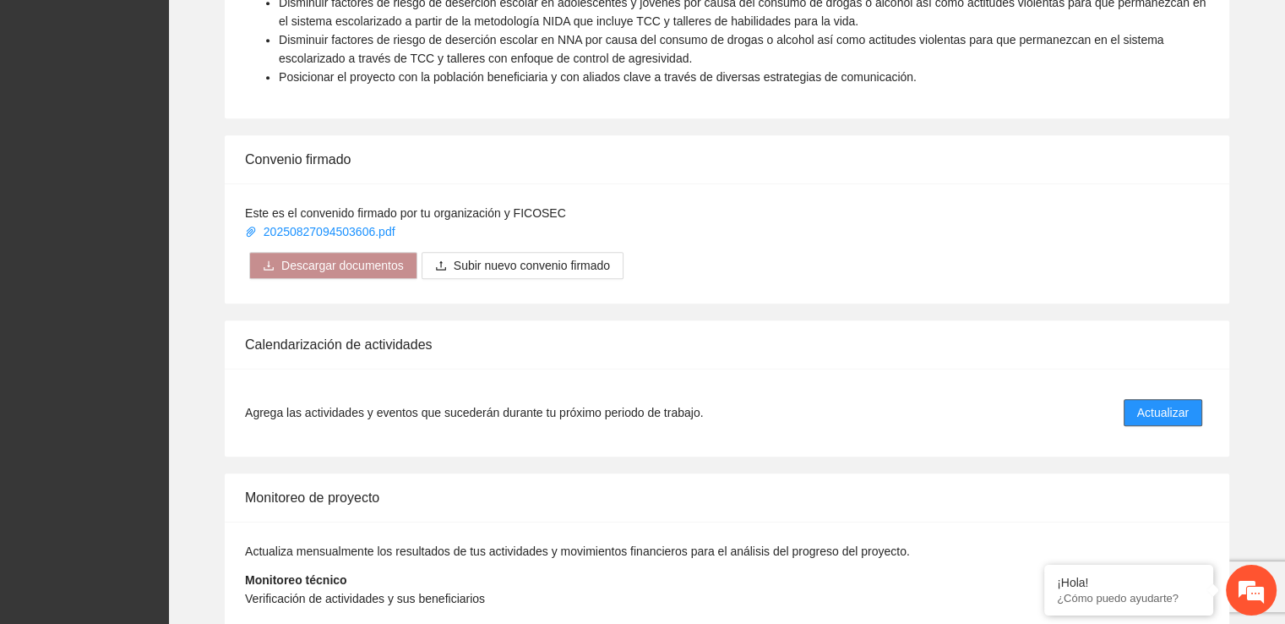
click at [1179, 403] on span "Actualizar" at bounding box center [1163, 412] width 52 height 19
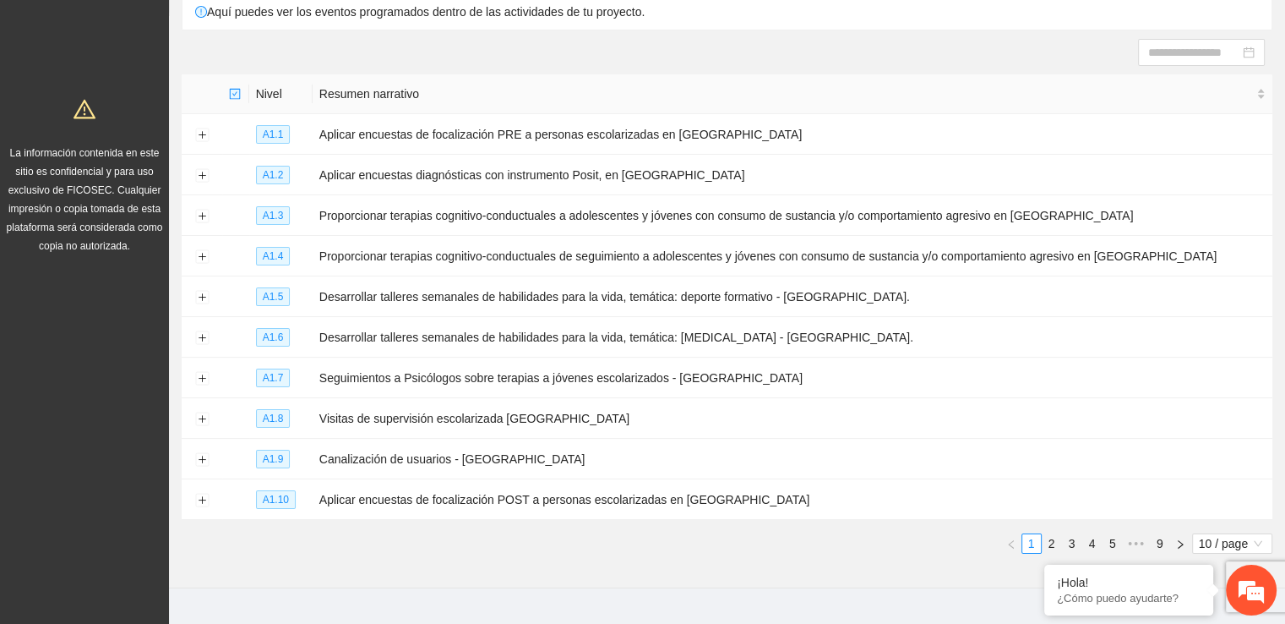
scroll to position [147, 0]
click at [1051, 542] on link "2" at bounding box center [1052, 542] width 19 height 19
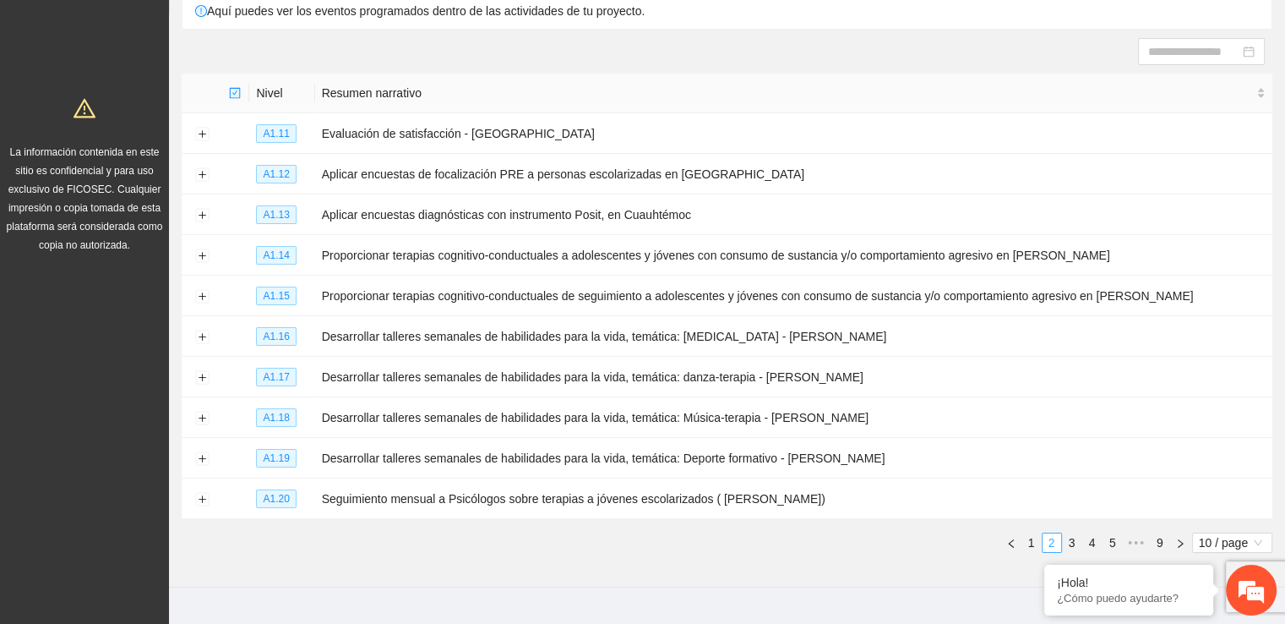
click at [1051, 542] on link "2" at bounding box center [1052, 542] width 19 height 19
click at [1070, 542] on link "3" at bounding box center [1072, 542] width 19 height 19
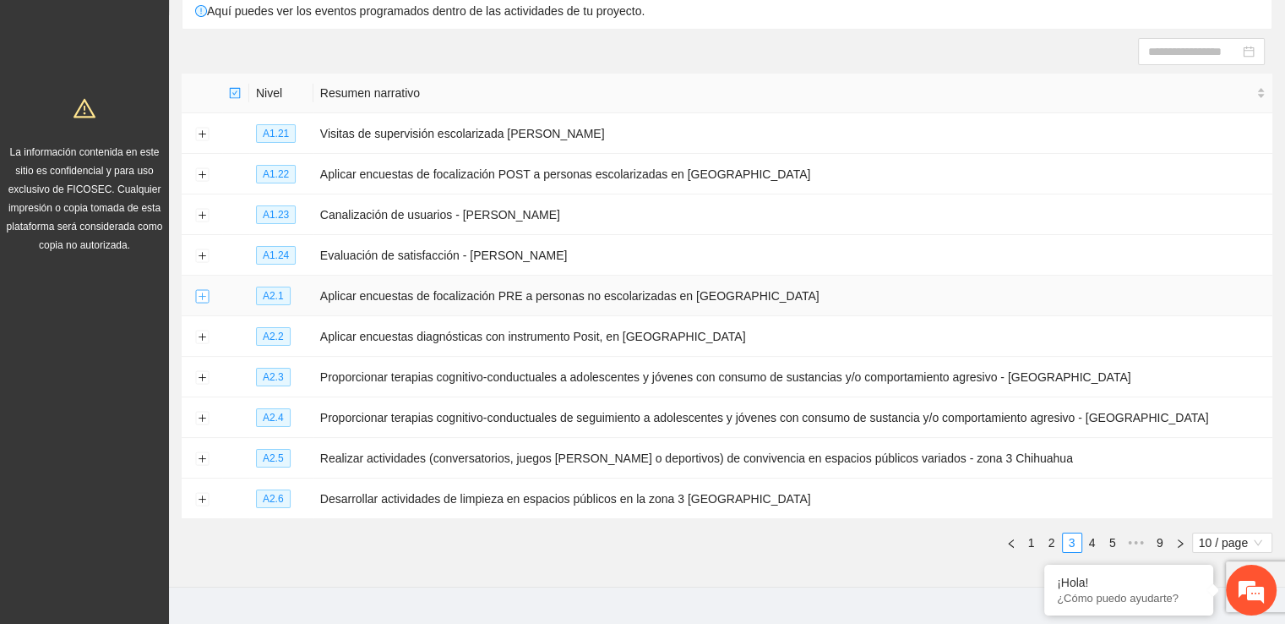
click at [200, 292] on button "Expand row" at bounding box center [202, 297] width 14 height 14
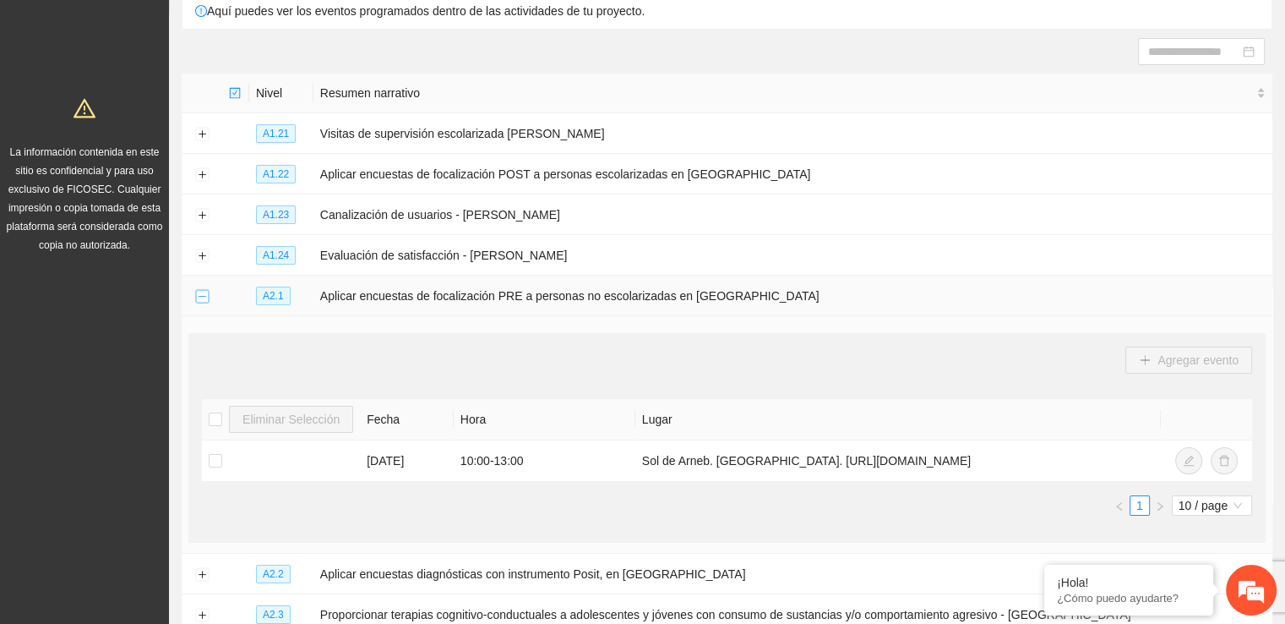
click at [200, 292] on button "Collapse row" at bounding box center [202, 297] width 14 height 14
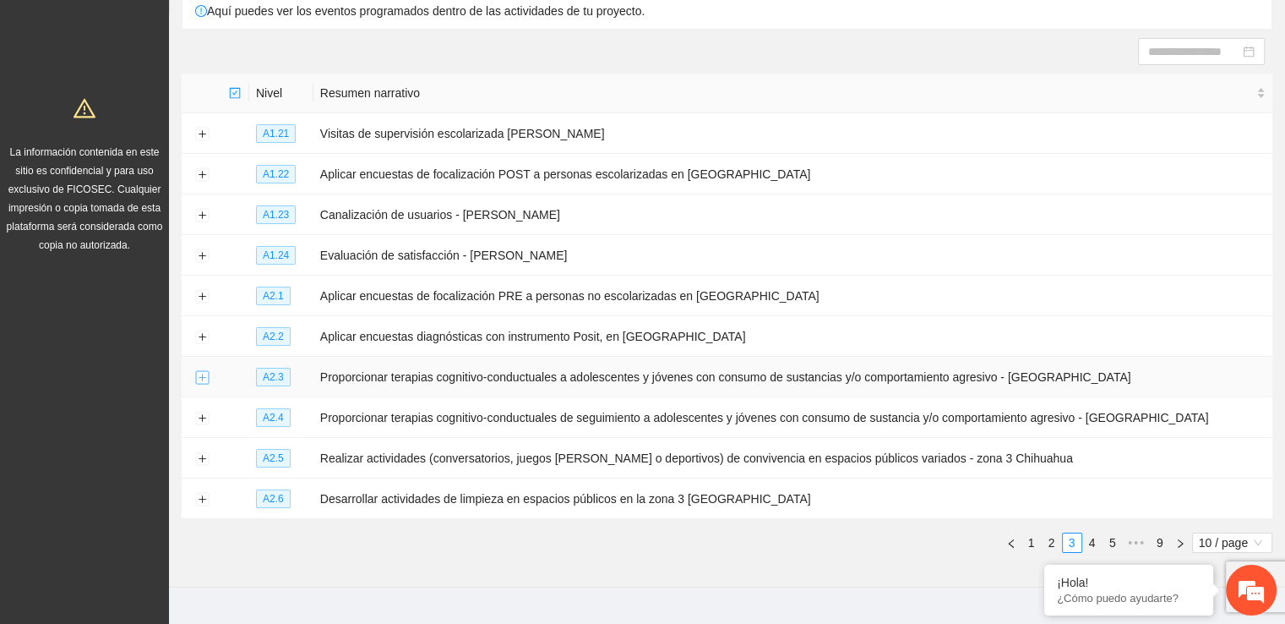
click at [199, 375] on button "Expand row" at bounding box center [202, 378] width 14 height 14
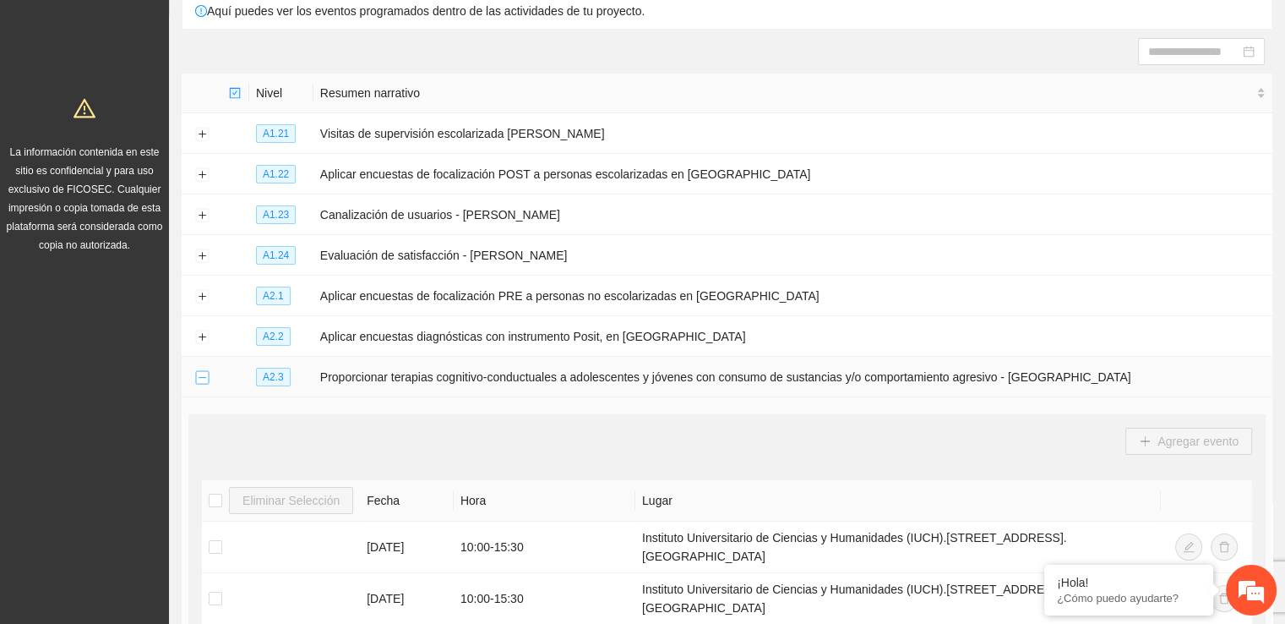
click at [199, 375] on button "Collapse row" at bounding box center [202, 378] width 14 height 14
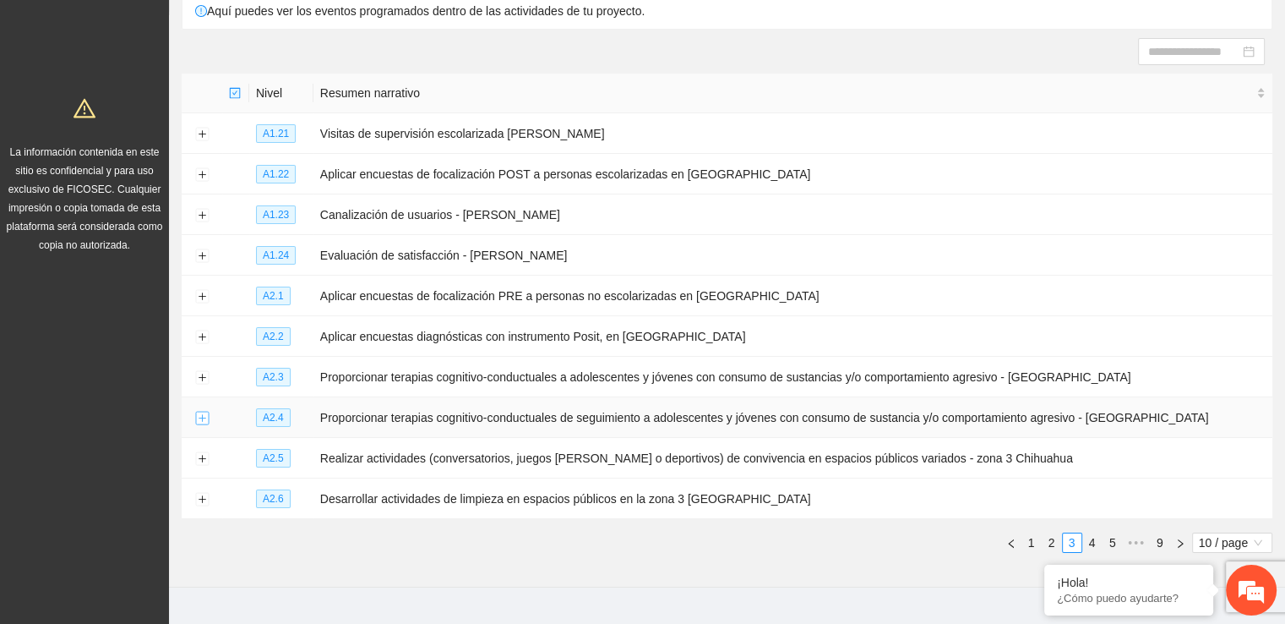
click at [203, 414] on button "Expand row" at bounding box center [202, 418] width 14 height 14
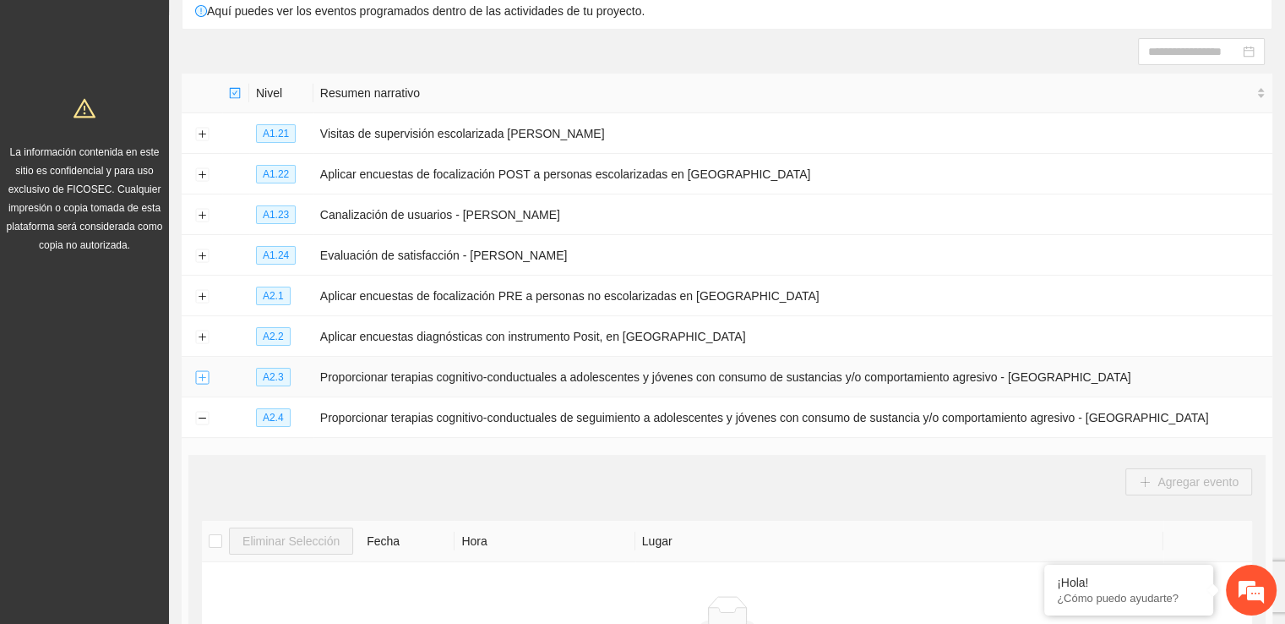
click at [203, 379] on button "Expand row" at bounding box center [202, 378] width 14 height 14
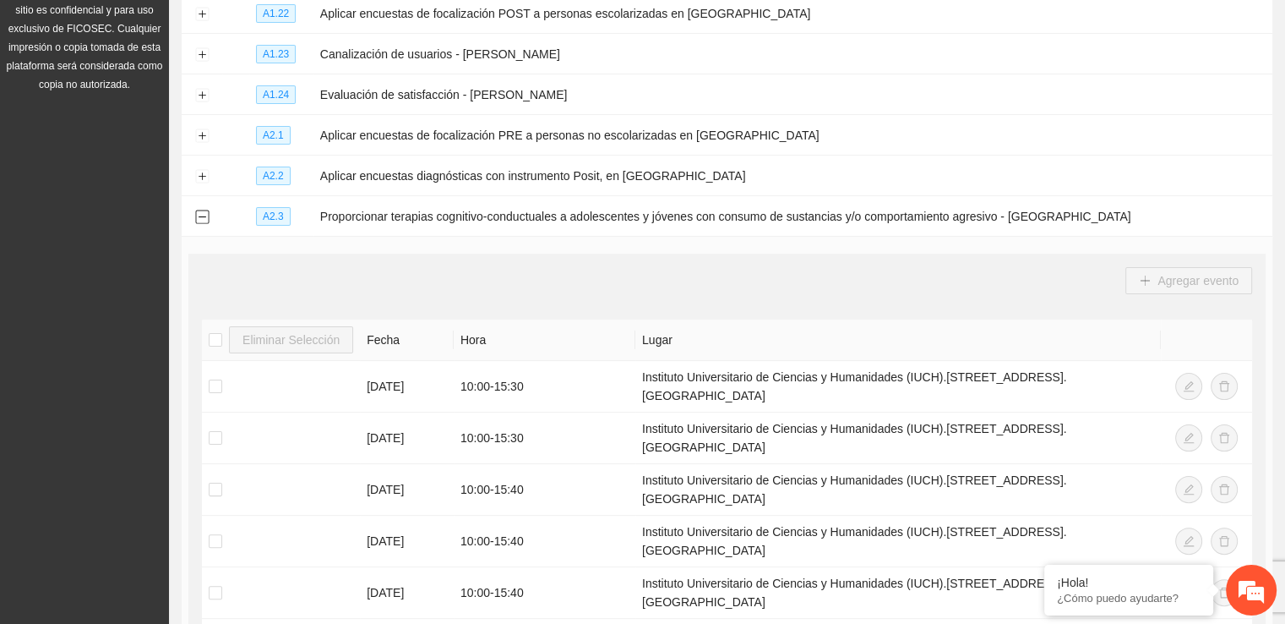
scroll to position [214, 0]
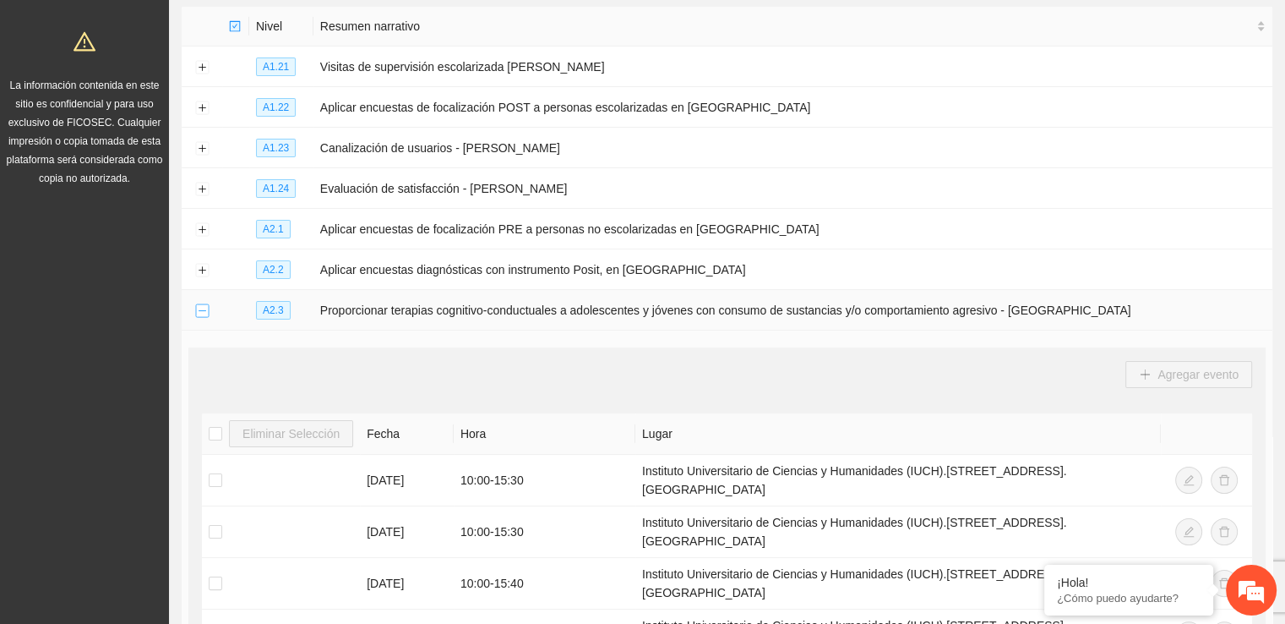
click at [202, 309] on button "Collapse row" at bounding box center [202, 311] width 14 height 14
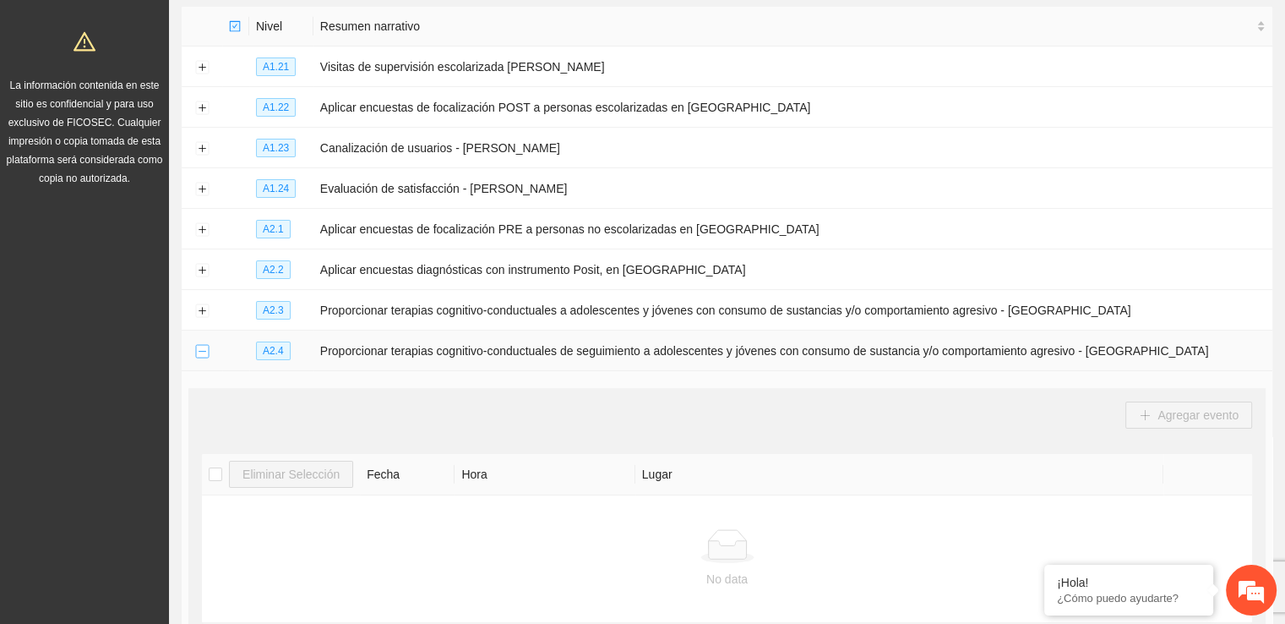
click at [199, 348] on button "Collapse row" at bounding box center [202, 352] width 14 height 14
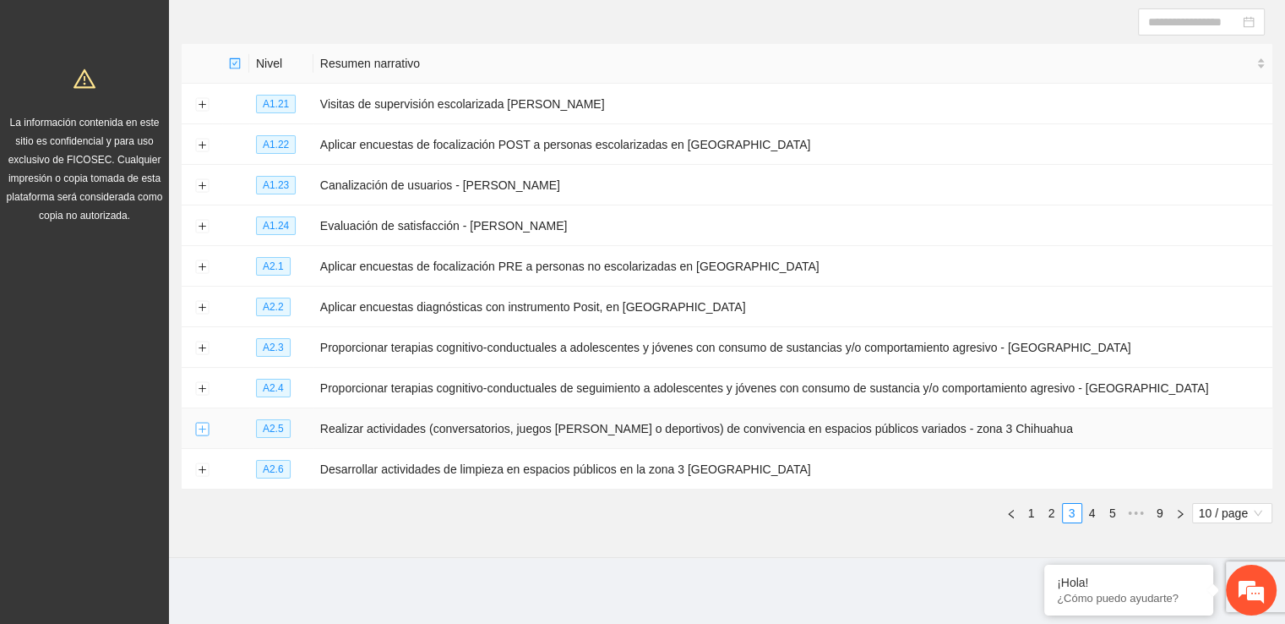
click at [204, 428] on button "Expand row" at bounding box center [202, 429] width 14 height 14
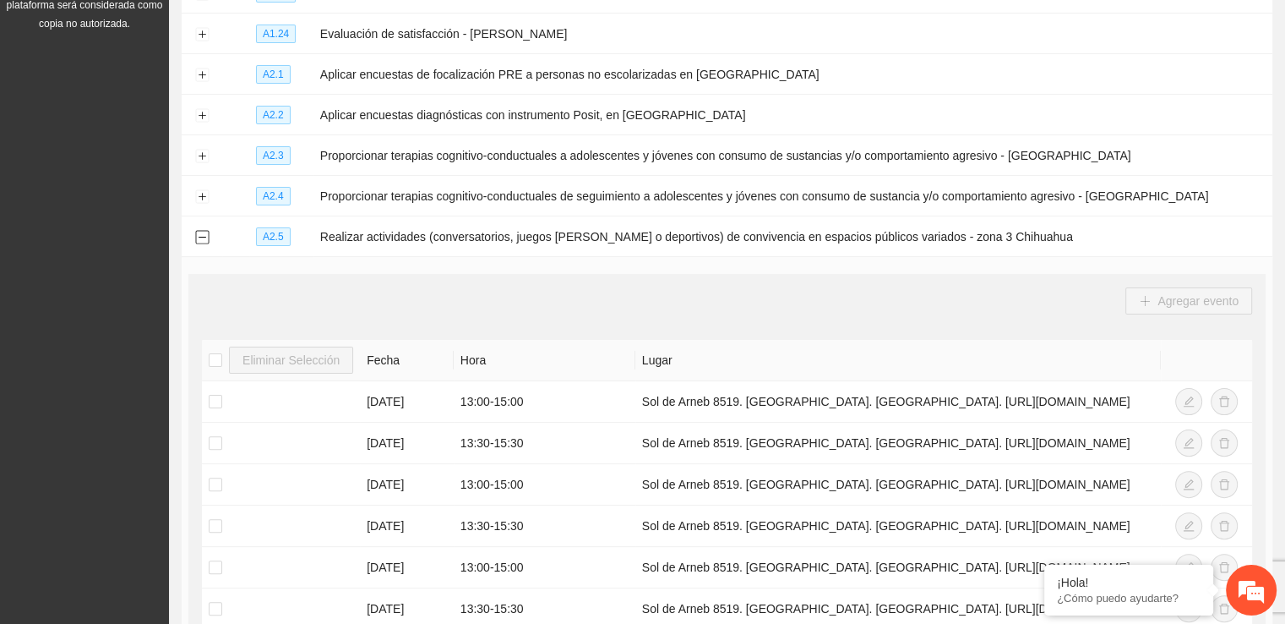
scroll to position [367, 0]
click at [203, 240] on button "Collapse row" at bounding box center [202, 239] width 14 height 14
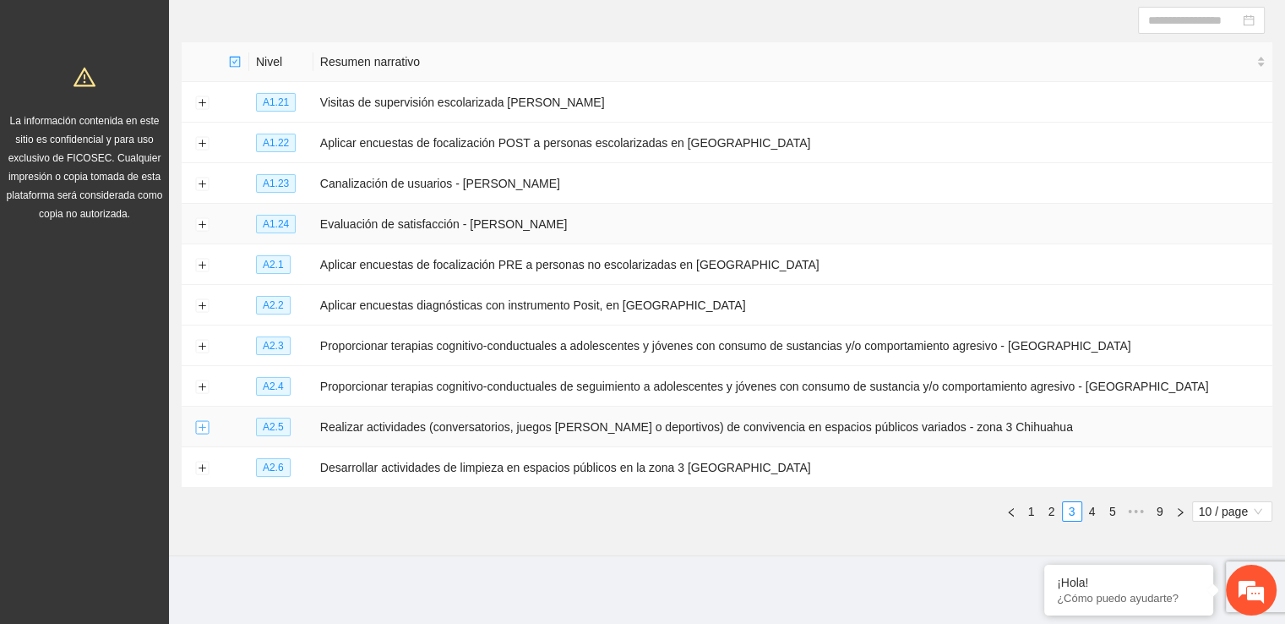
scroll to position [177, 0]
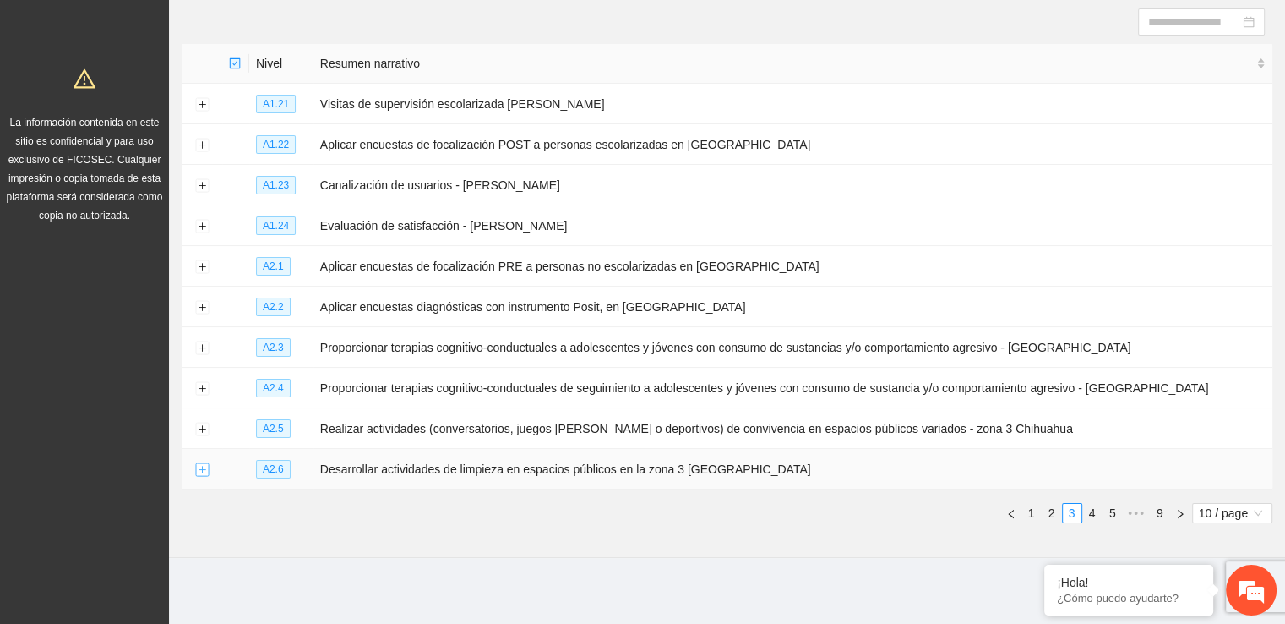
click at [201, 469] on button "Expand row" at bounding box center [202, 470] width 14 height 14
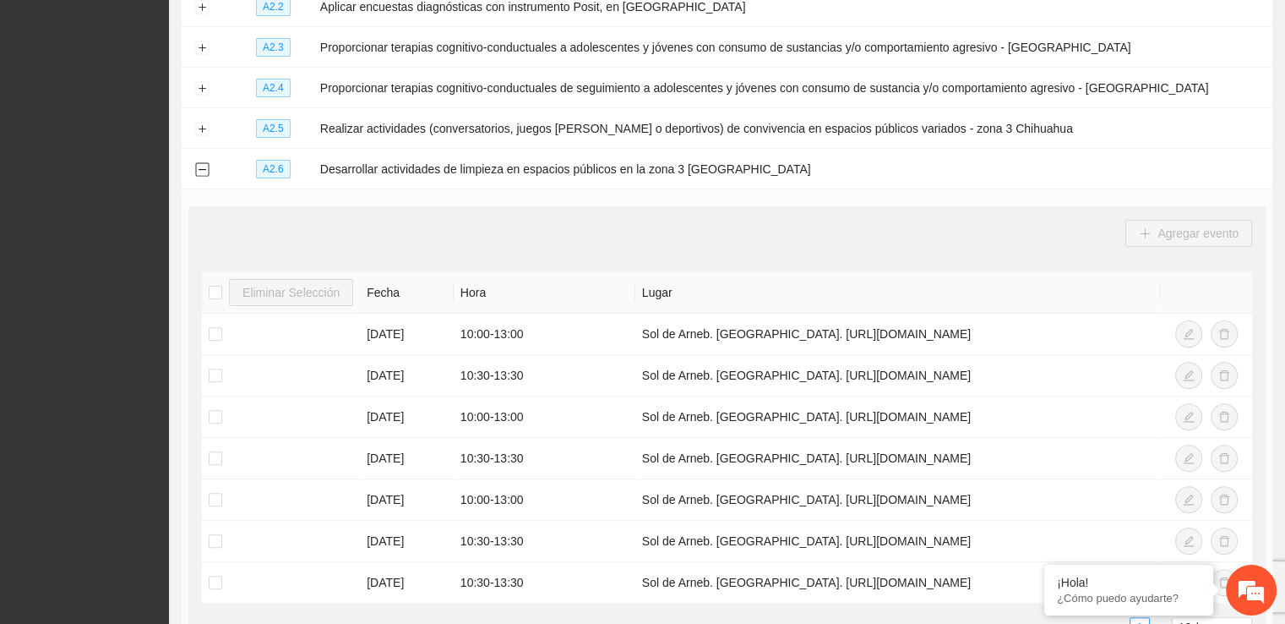
scroll to position [444, 0]
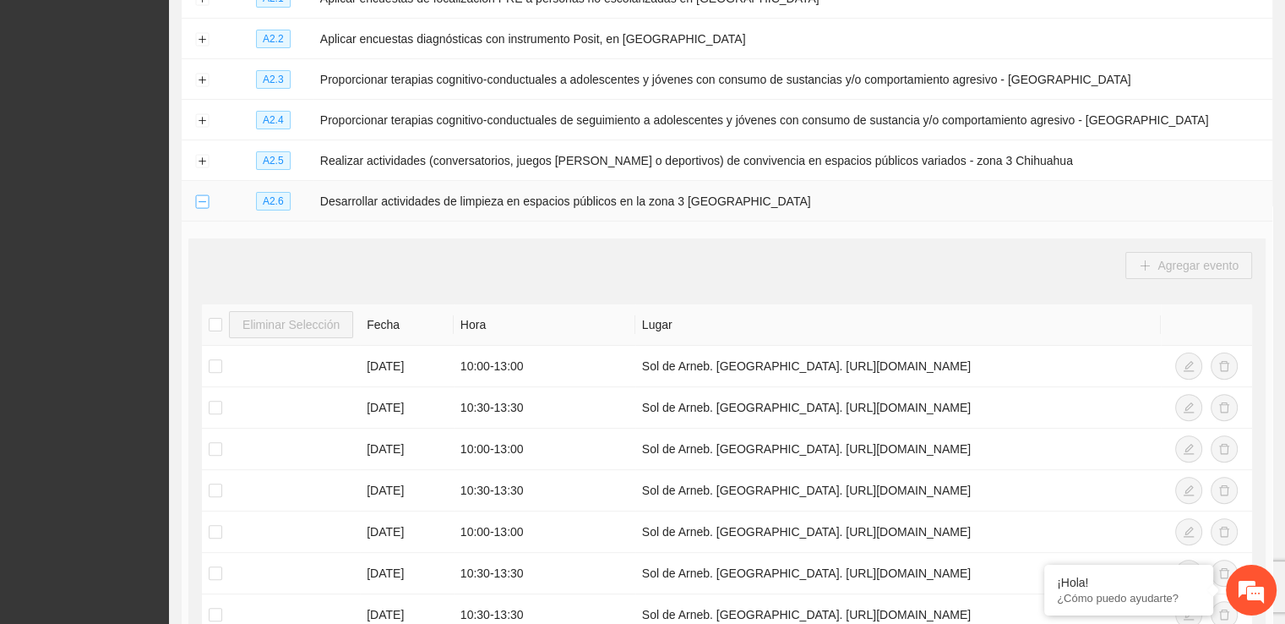
click at [205, 202] on button "Collapse row" at bounding box center [202, 202] width 14 height 14
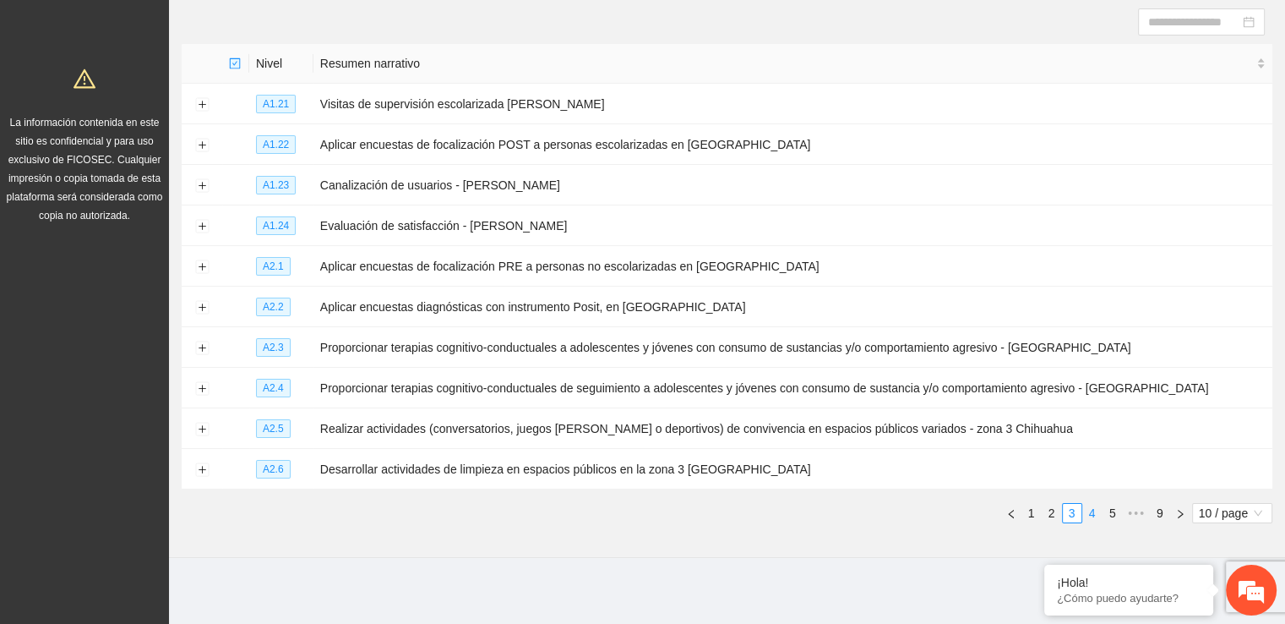
click at [1093, 514] on link "4" at bounding box center [1092, 513] width 19 height 19
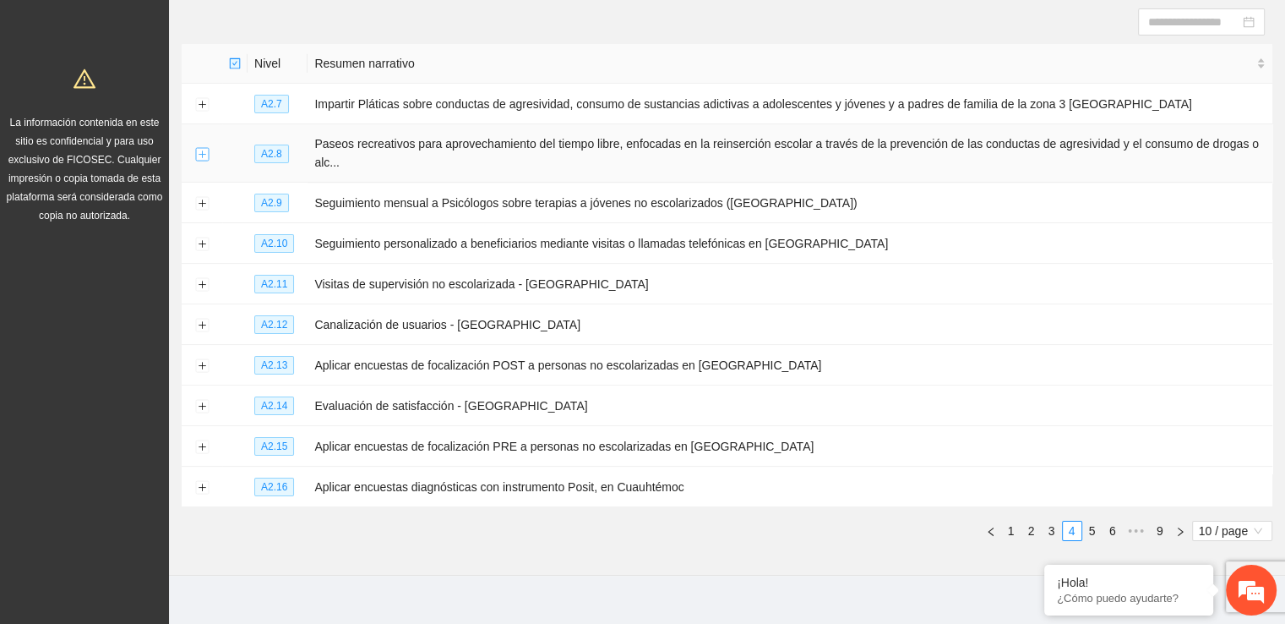
click at [202, 151] on button "Expand row" at bounding box center [202, 154] width 14 height 14
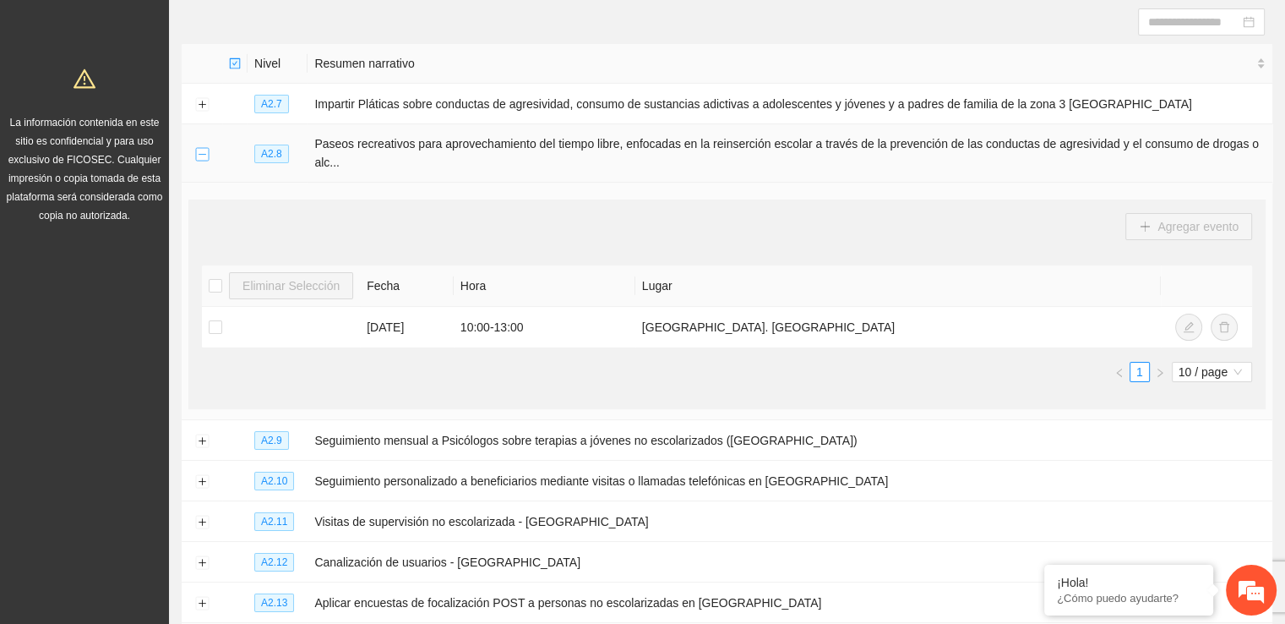
click at [202, 151] on button "Collapse row" at bounding box center [202, 154] width 14 height 14
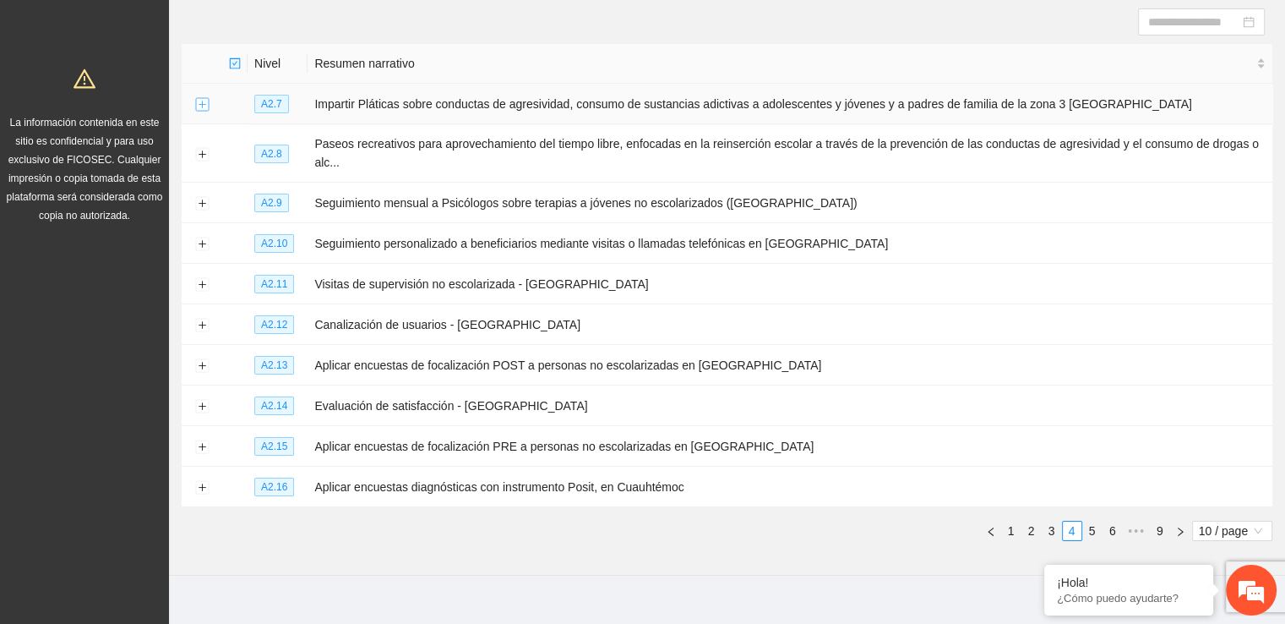
click at [197, 106] on button "Expand row" at bounding box center [202, 105] width 14 height 14
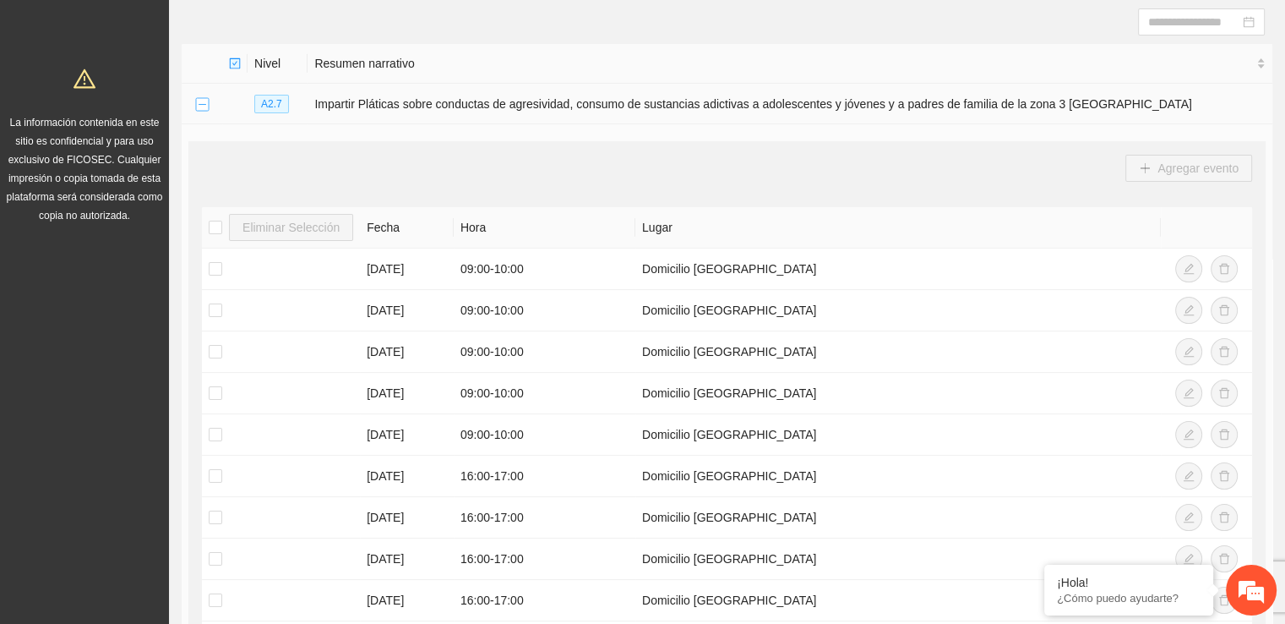
click at [197, 106] on button "Collapse row" at bounding box center [202, 105] width 14 height 14
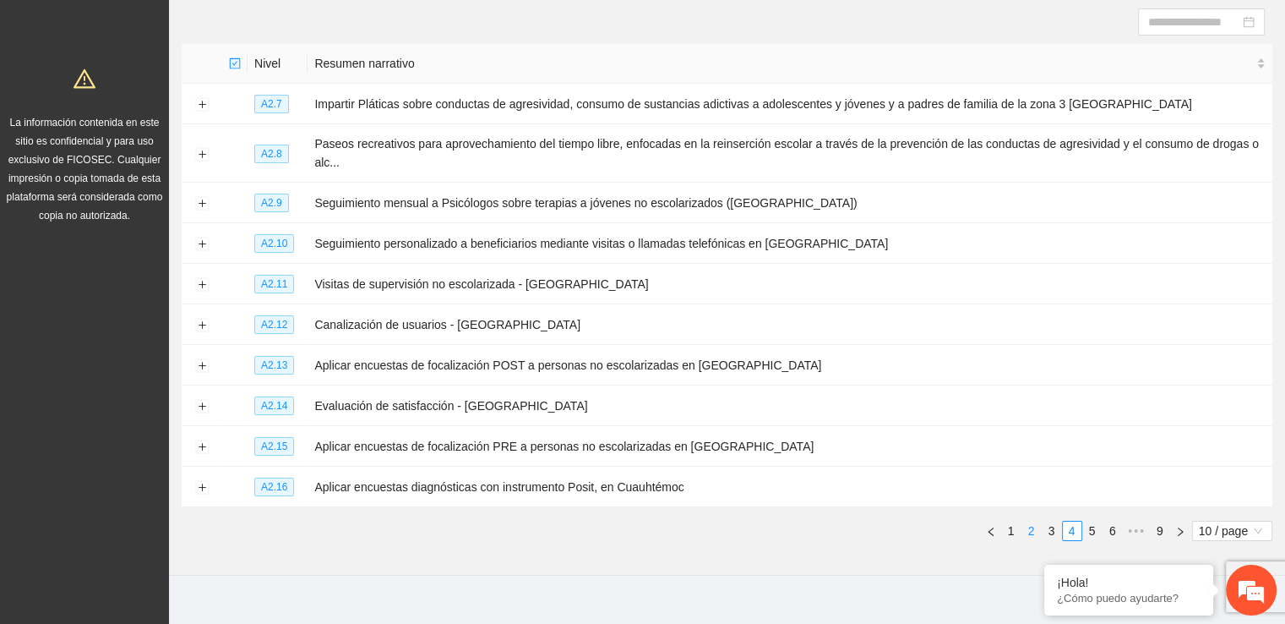
click at [1031, 529] on link "2" at bounding box center [1031, 530] width 19 height 19
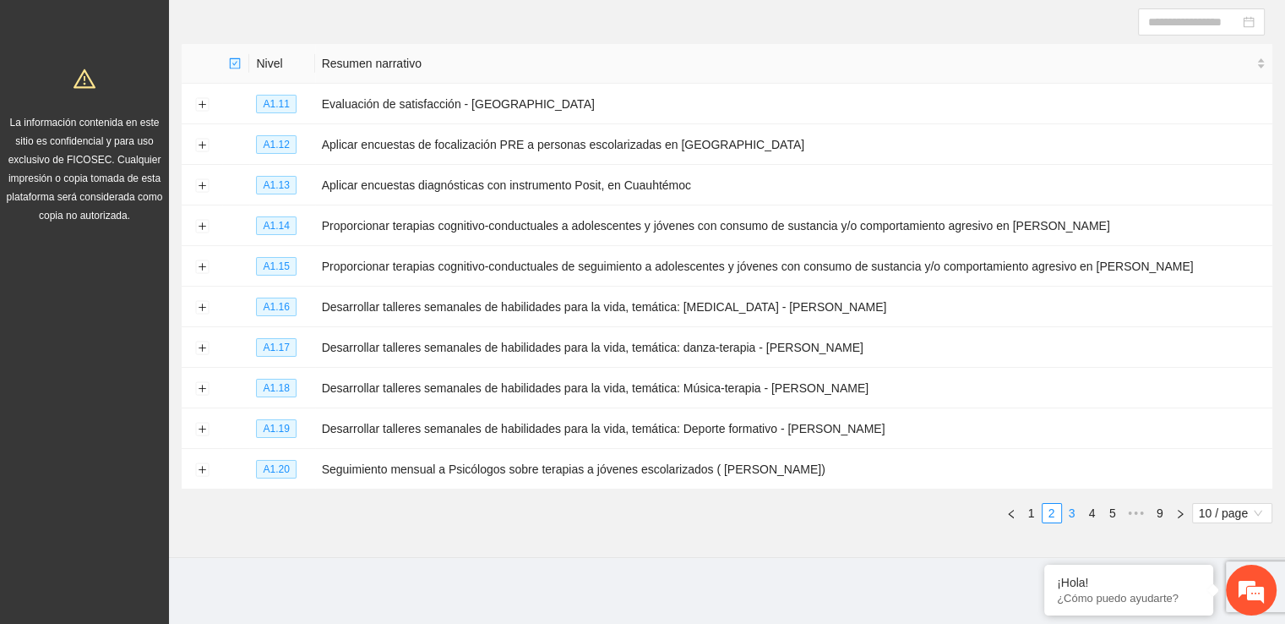
click at [1073, 518] on link "3" at bounding box center [1072, 513] width 19 height 19
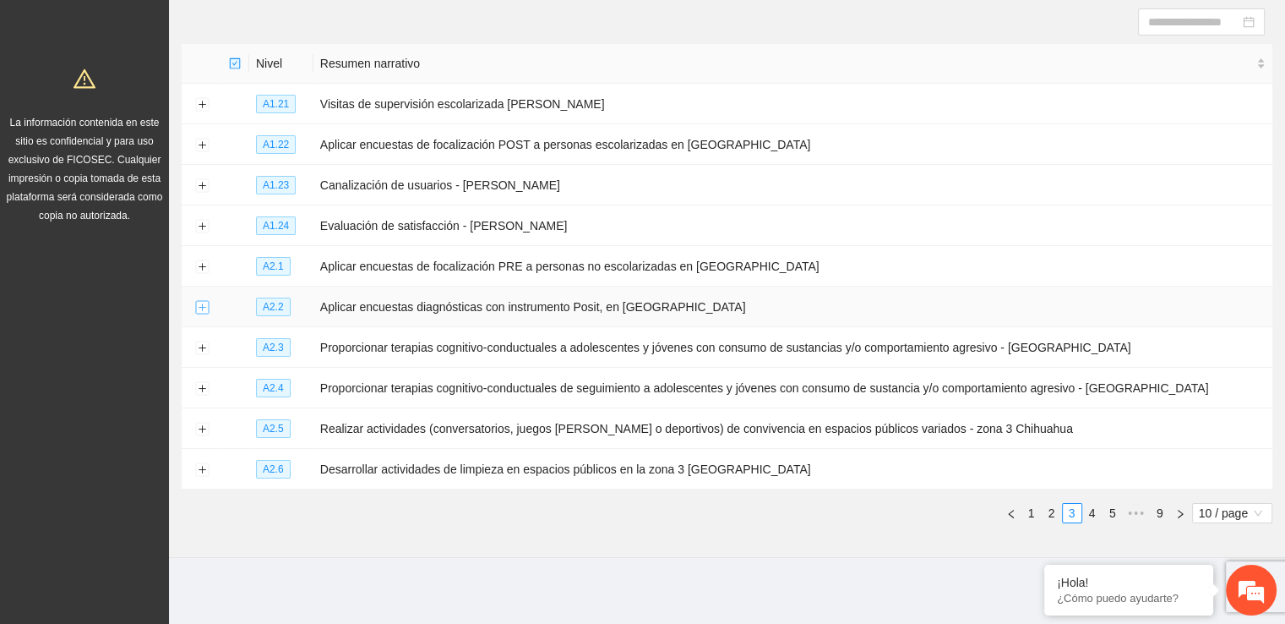
click at [205, 305] on button "Expand row" at bounding box center [202, 308] width 14 height 14
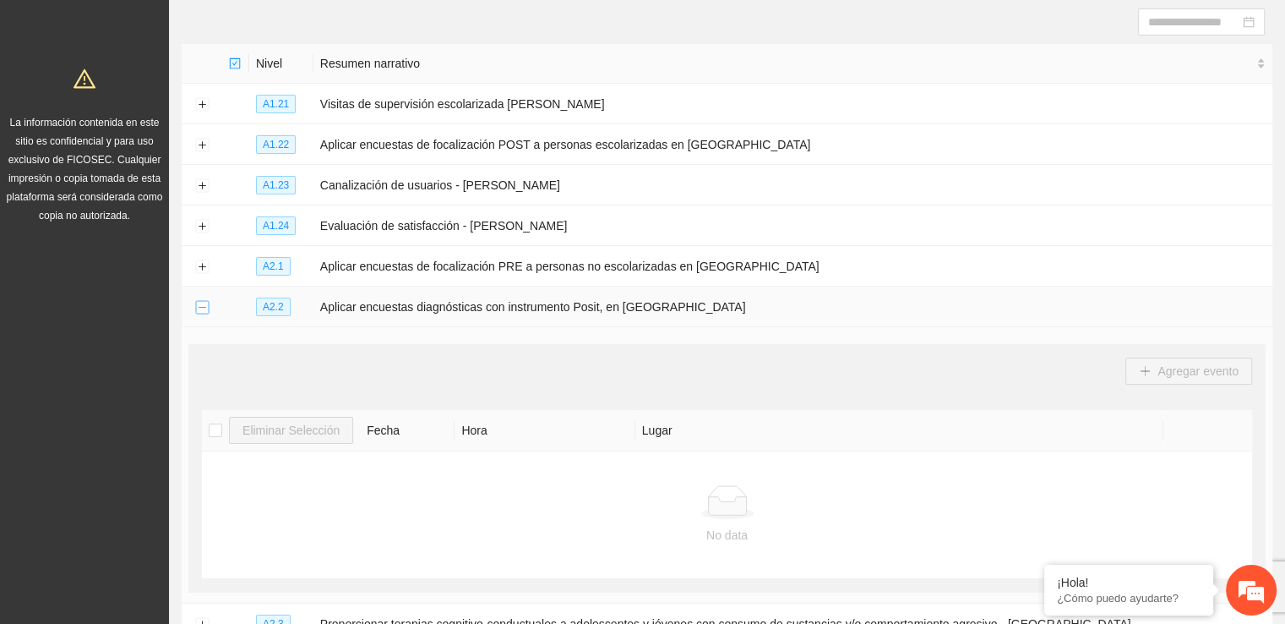
click at [203, 307] on button "Collapse row" at bounding box center [202, 308] width 14 height 14
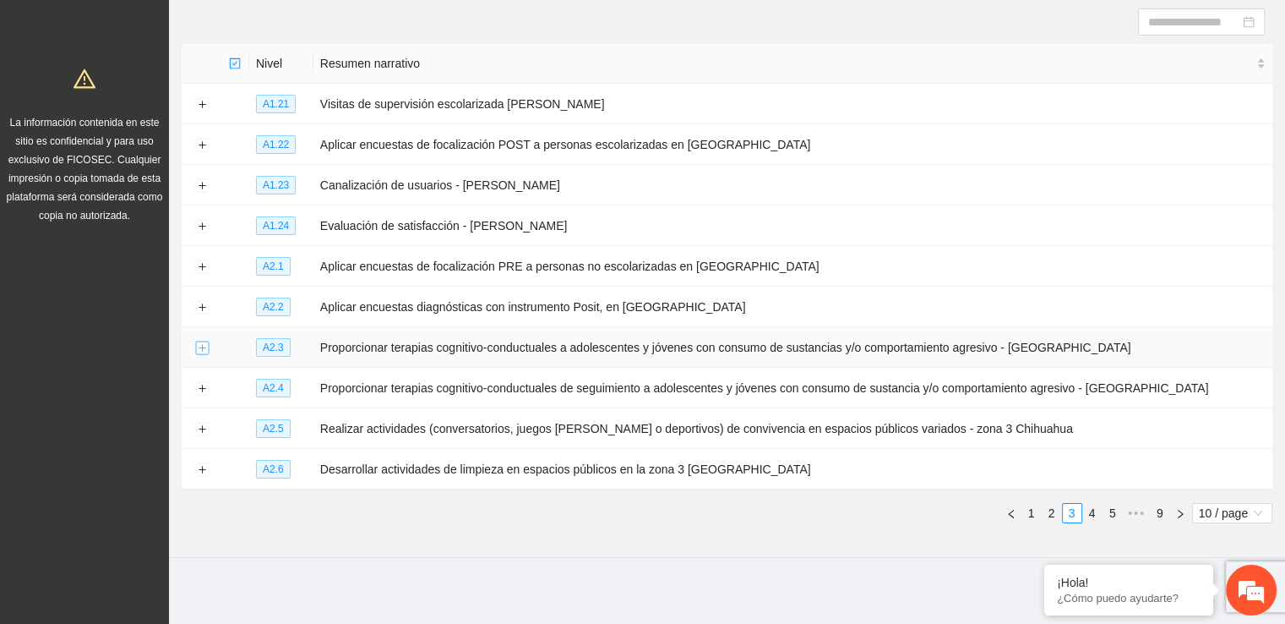
click at [203, 341] on button "Expand row" at bounding box center [202, 348] width 14 height 14
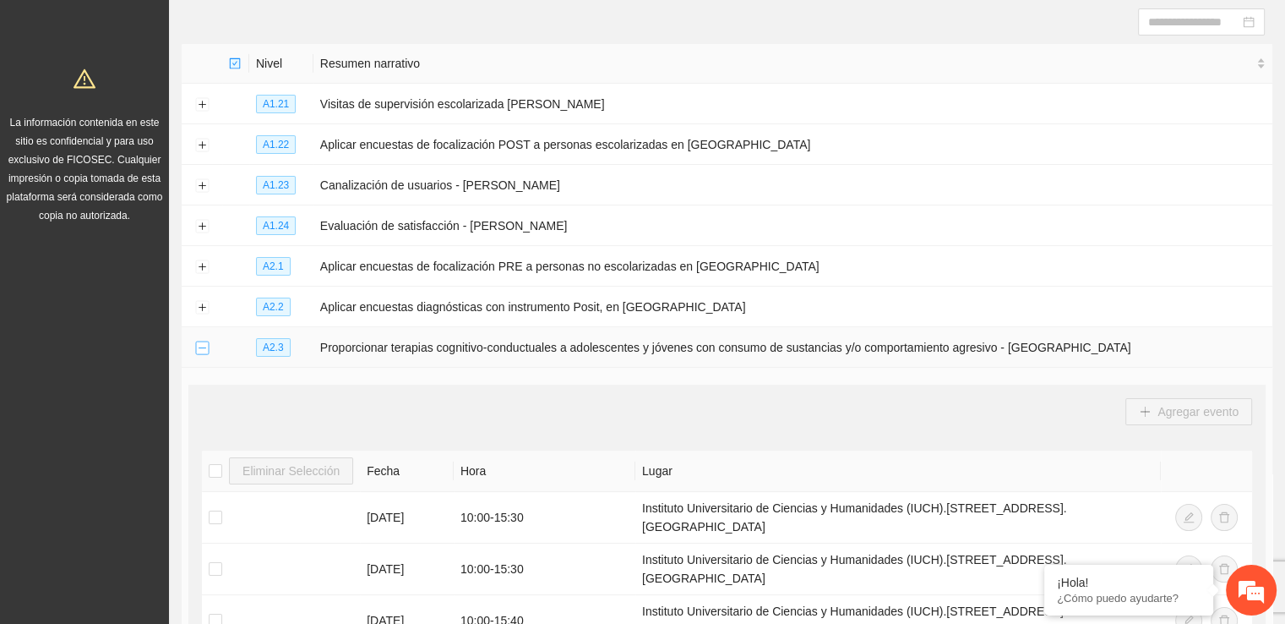
click at [203, 341] on button "Collapse row" at bounding box center [202, 348] width 14 height 14
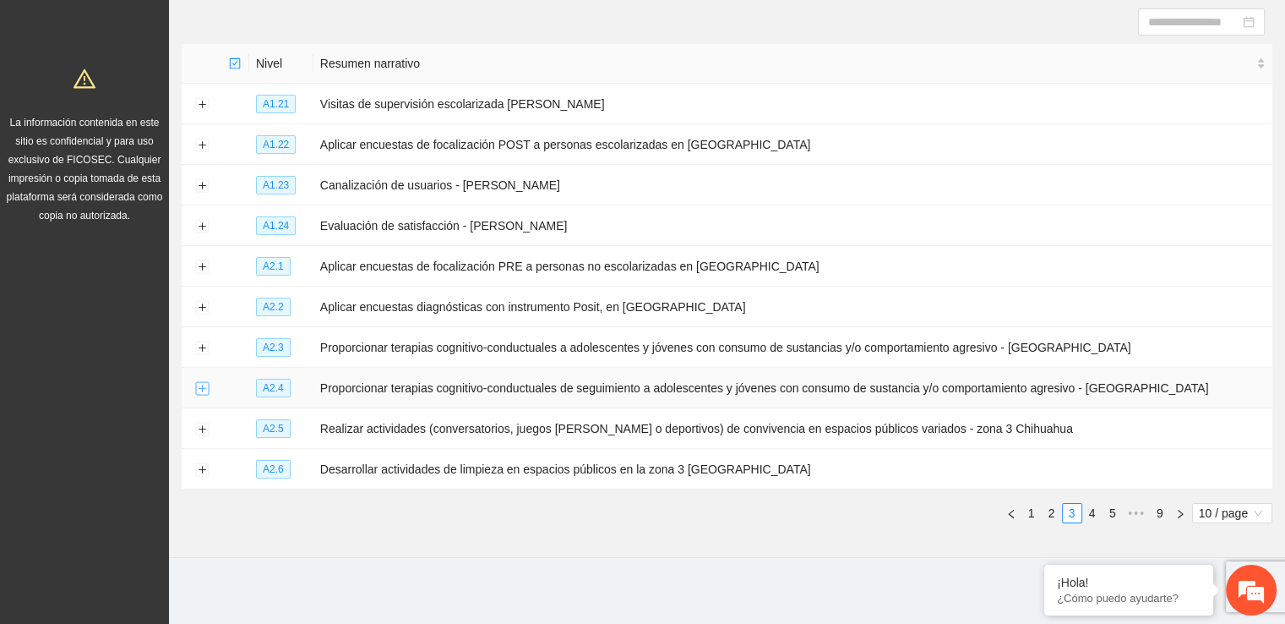
click at [203, 389] on button "Expand row" at bounding box center [202, 389] width 14 height 14
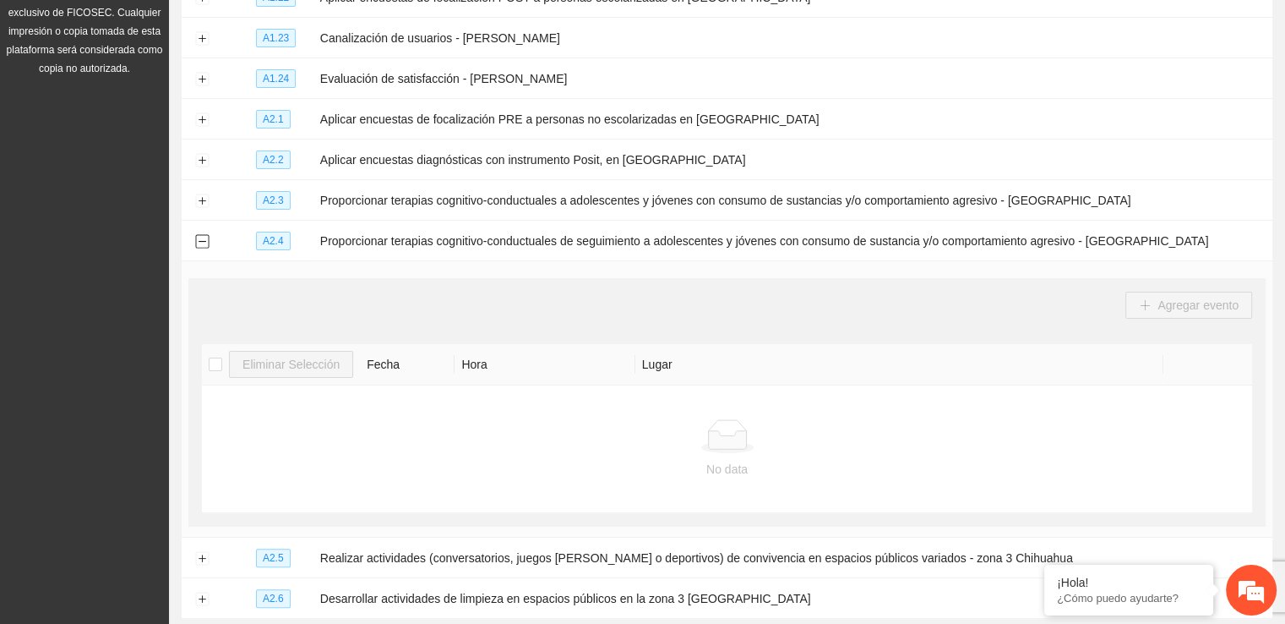
scroll to position [321, 0]
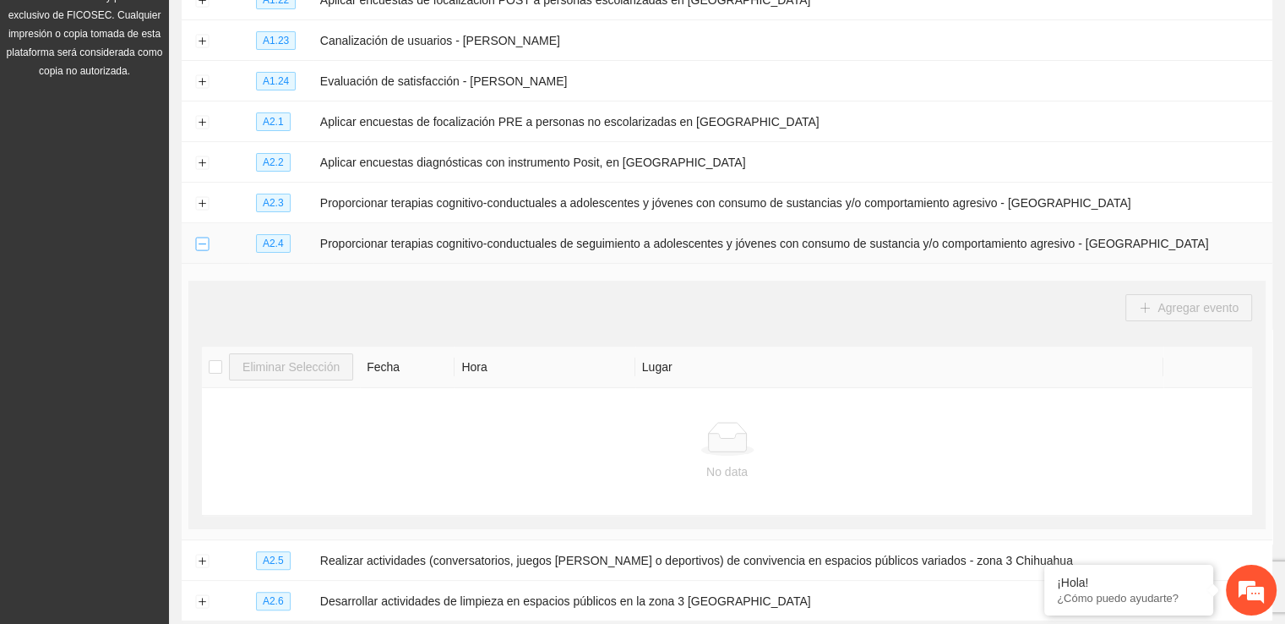
click at [200, 246] on button "Collapse row" at bounding box center [202, 244] width 14 height 14
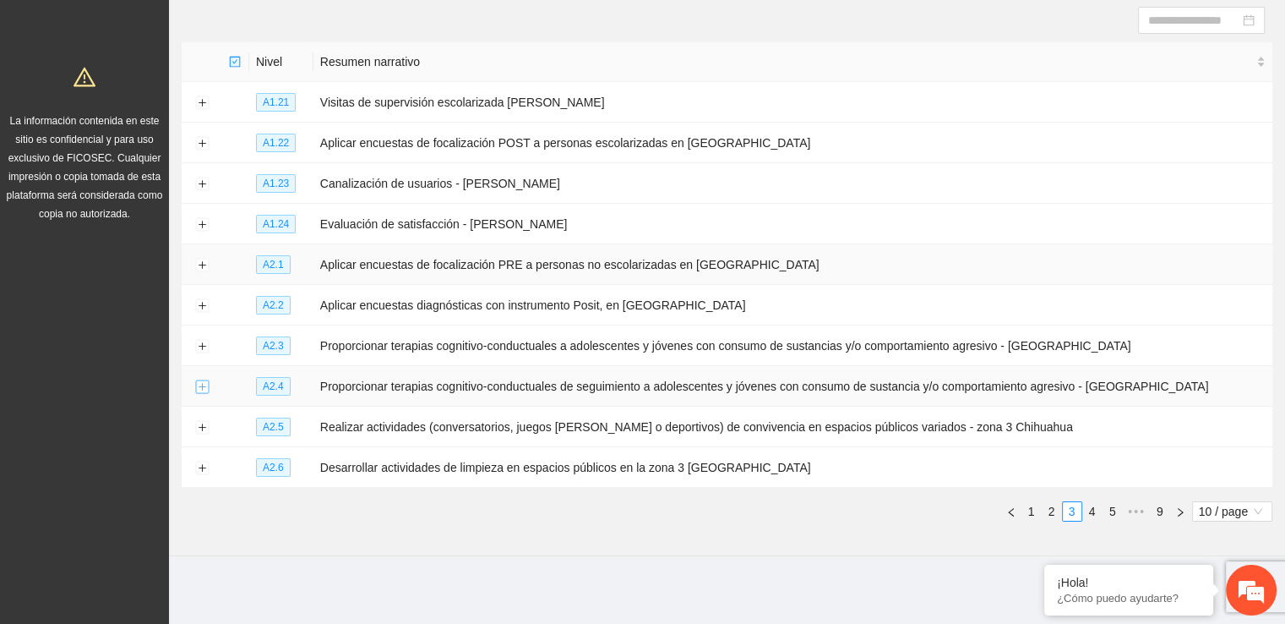
scroll to position [177, 0]
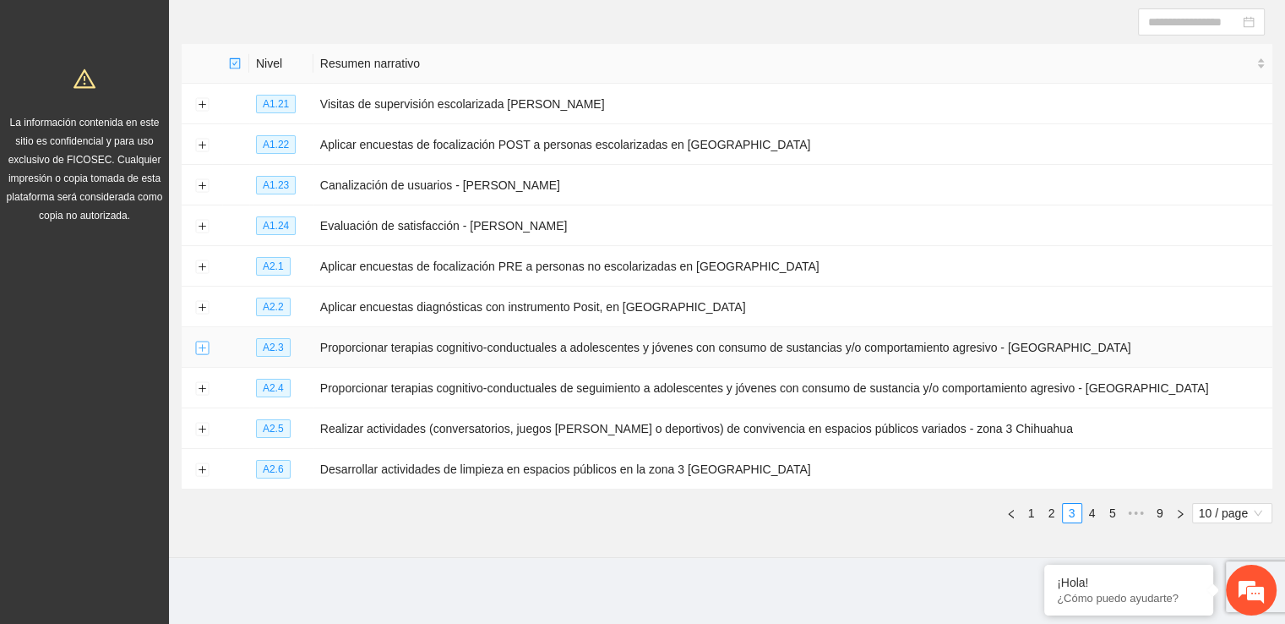
click at [204, 346] on button "Expand row" at bounding box center [202, 348] width 14 height 14
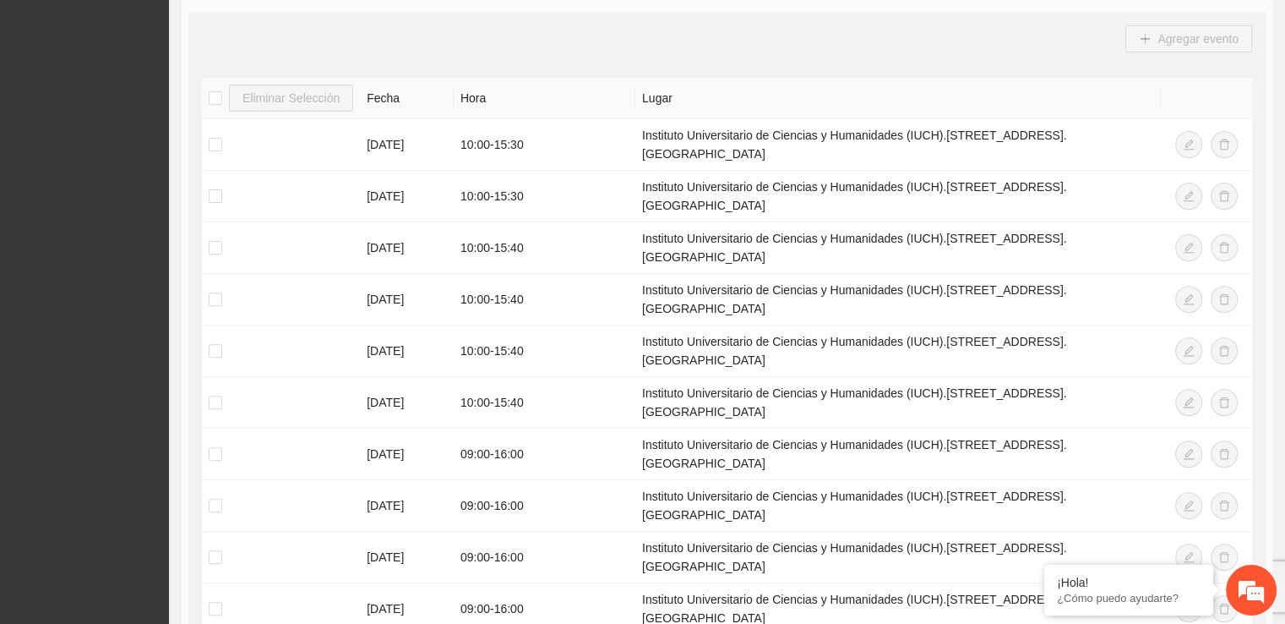
scroll to position [547, 0]
click at [764, 341] on td "Instituto Universitario de Ciencias y Humanidades (IUCH).[STREET_ADDRESS]. [GEO…" at bounding box center [898, 353] width 526 height 52
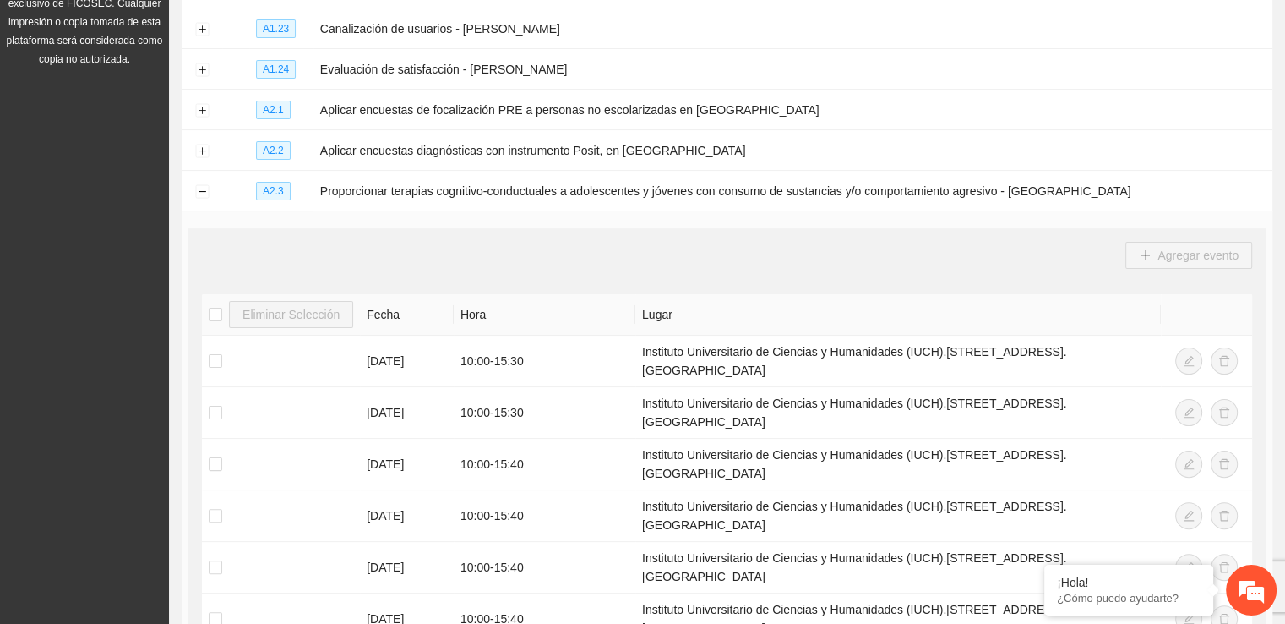
scroll to position [322, 0]
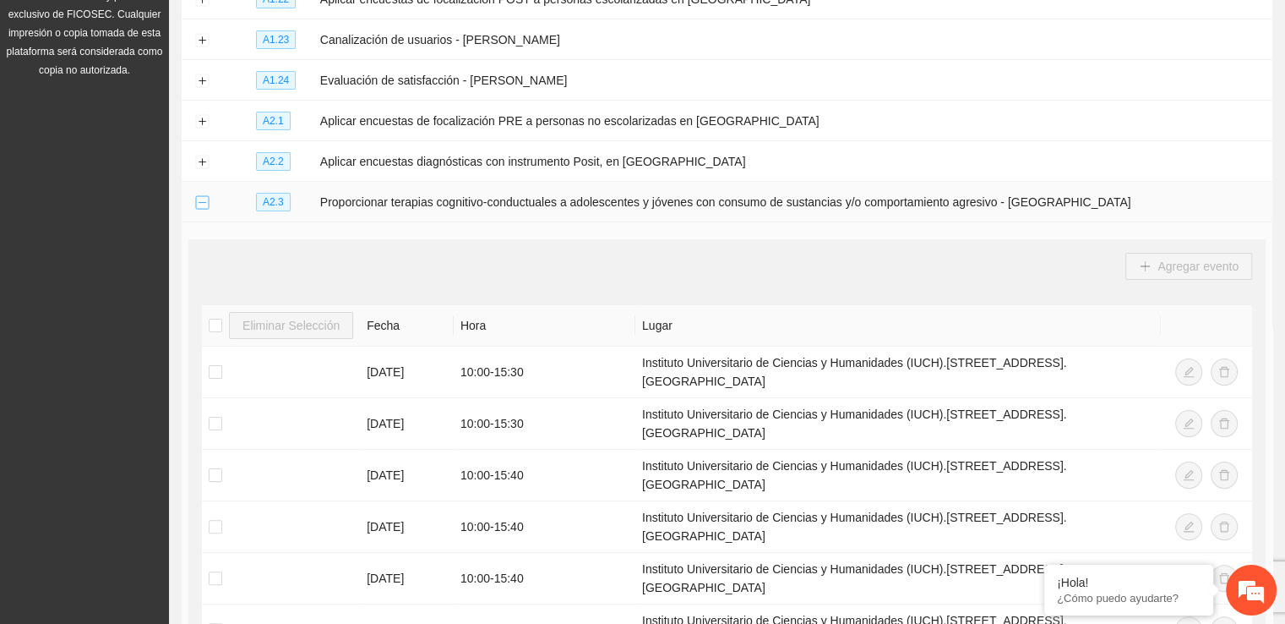
click at [206, 200] on button "Collapse row" at bounding box center [202, 203] width 14 height 14
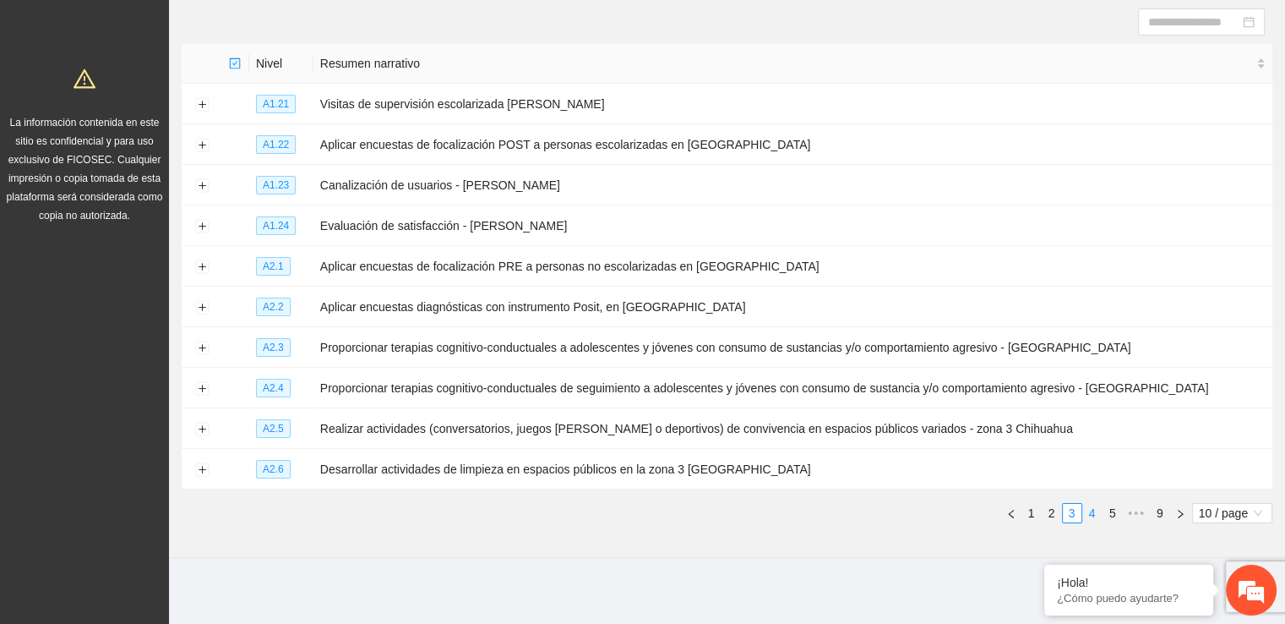
click at [1087, 512] on link "4" at bounding box center [1092, 513] width 19 height 19
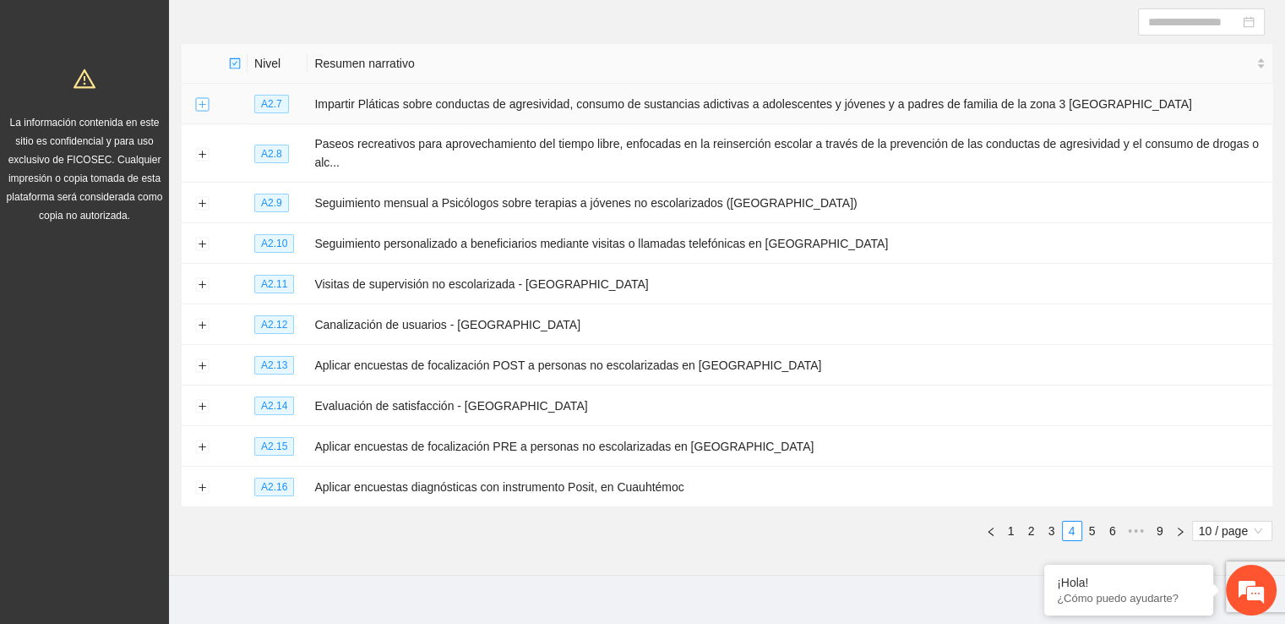
click at [198, 106] on button "Expand row" at bounding box center [202, 105] width 14 height 14
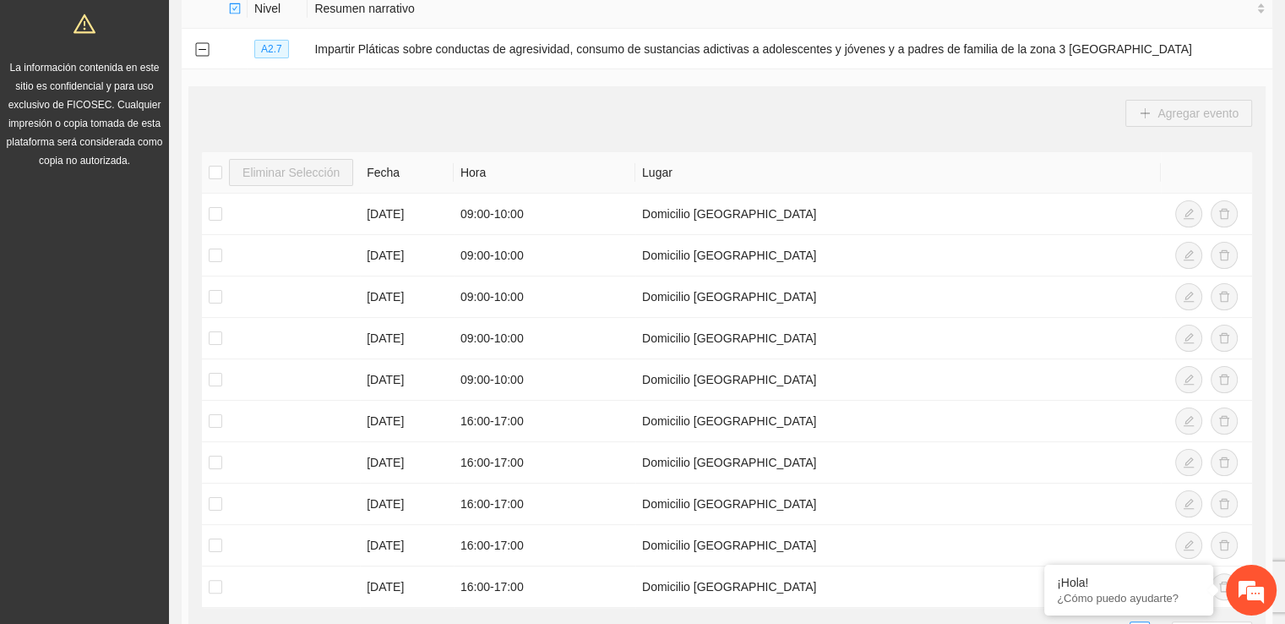
scroll to position [49, 0]
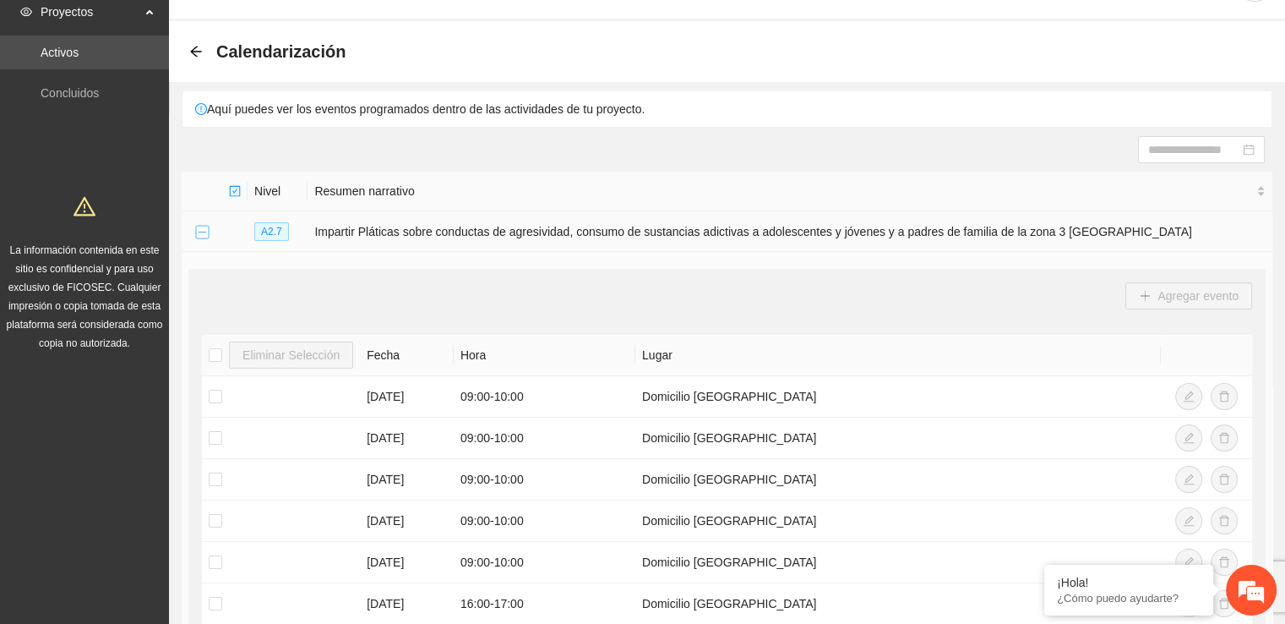
click at [199, 228] on button "Collapse row" at bounding box center [202, 233] width 14 height 14
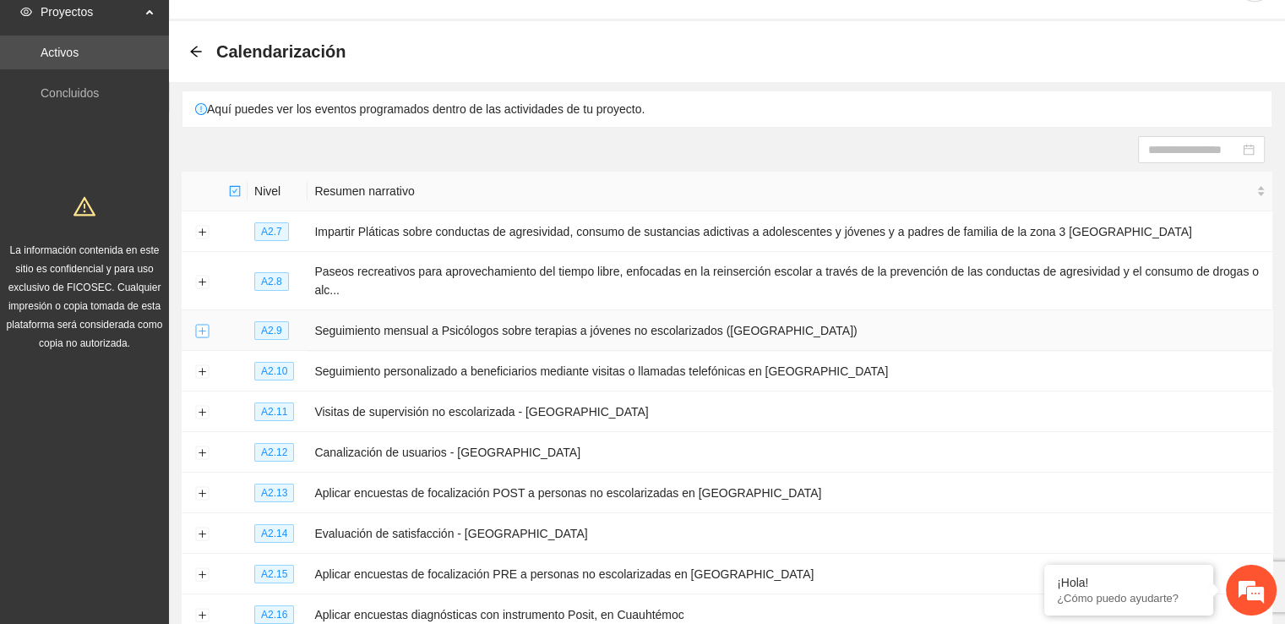
click at [204, 329] on button "Expand row" at bounding box center [202, 331] width 14 height 14
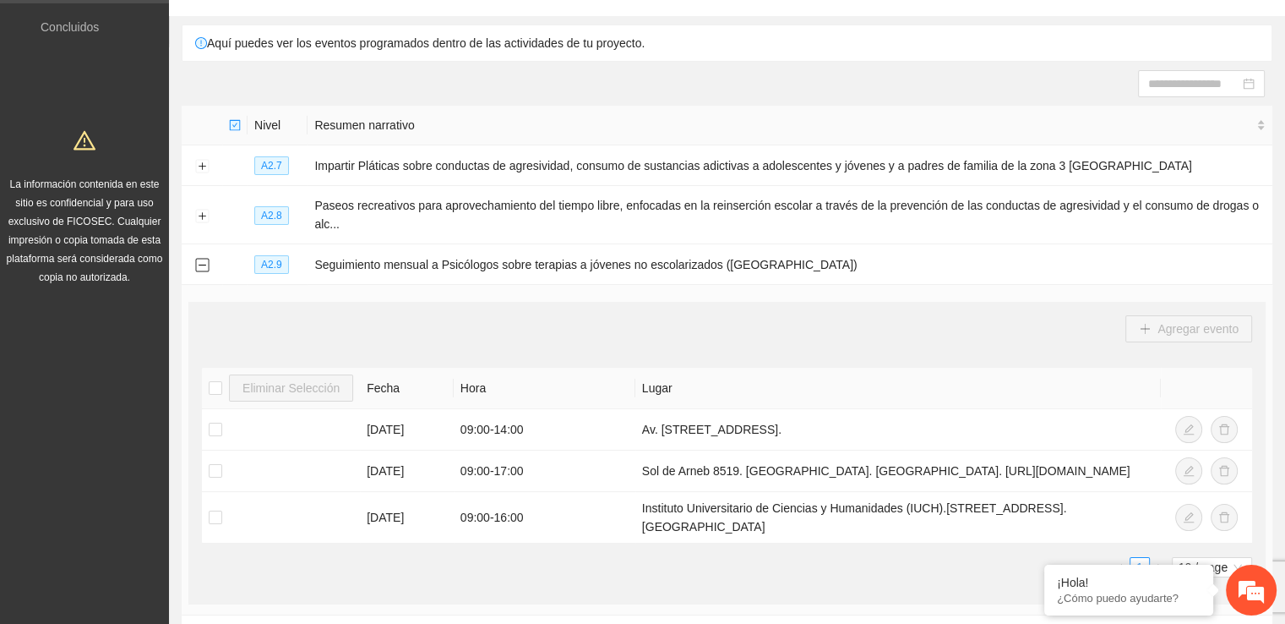
scroll to position [112, 0]
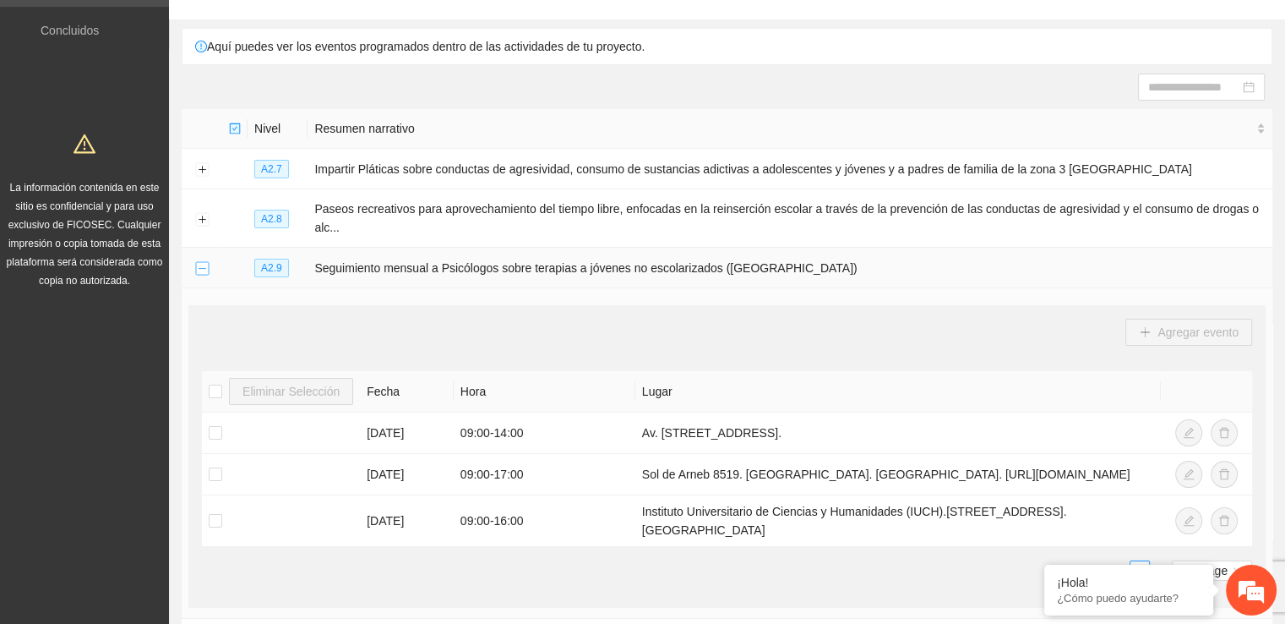
click at [204, 262] on button "Collapse row" at bounding box center [202, 269] width 14 height 14
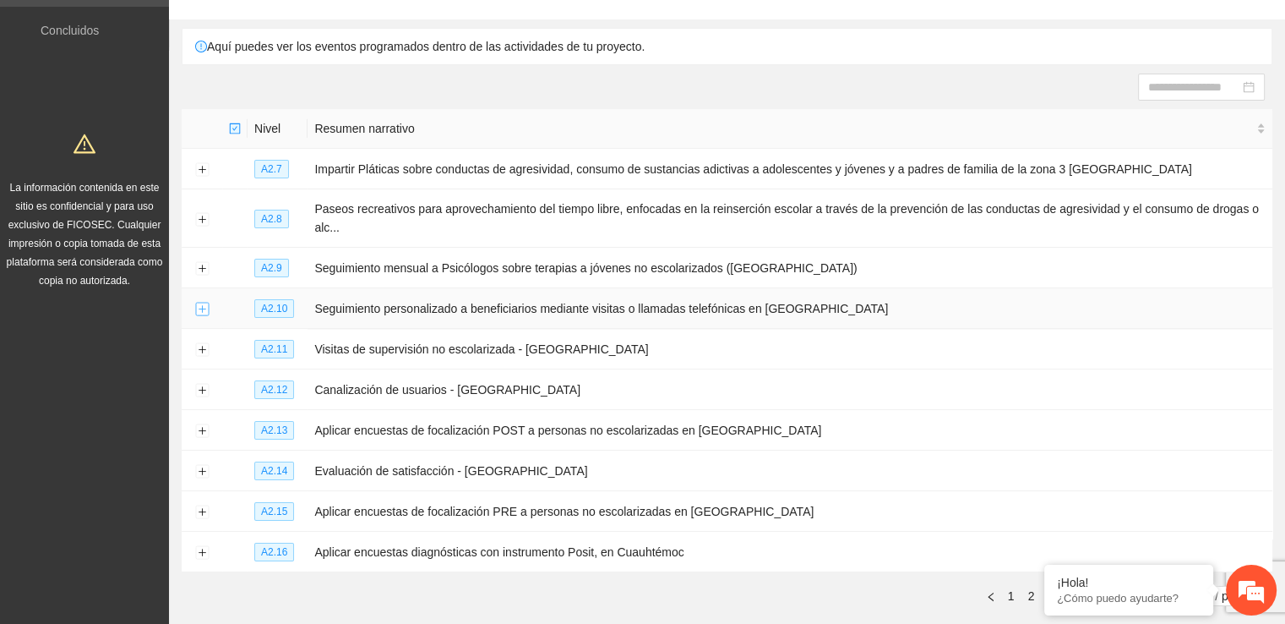
click at [199, 305] on button "Expand row" at bounding box center [202, 309] width 14 height 14
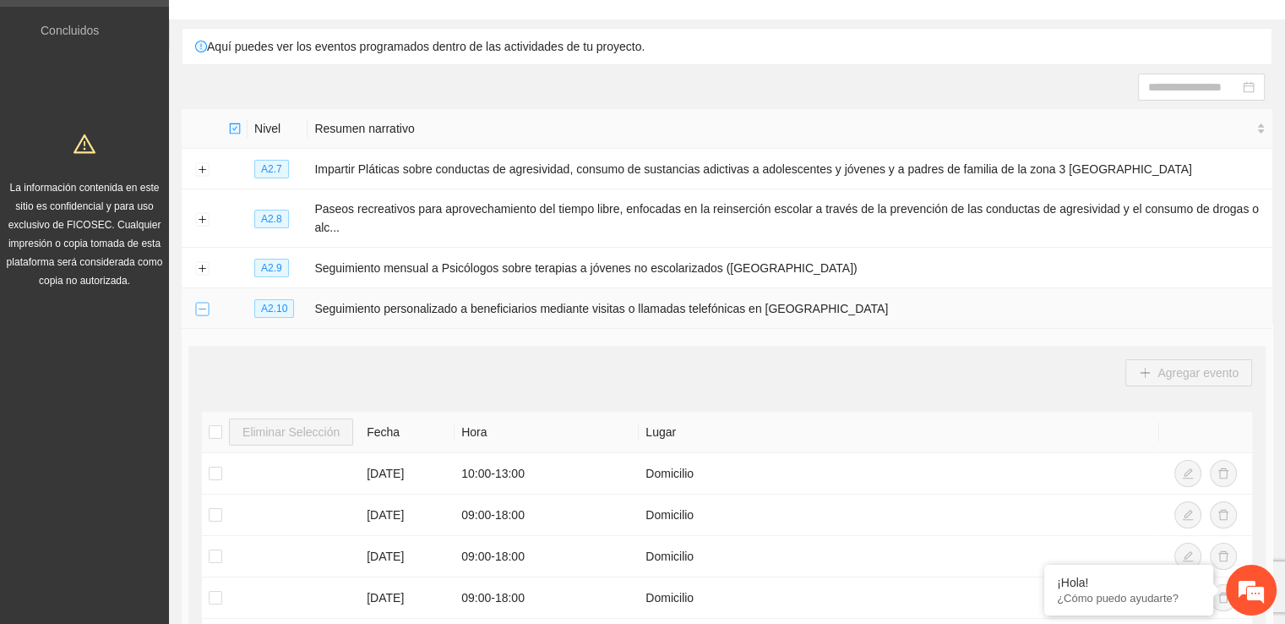
click at [199, 305] on button "Collapse row" at bounding box center [202, 309] width 14 height 14
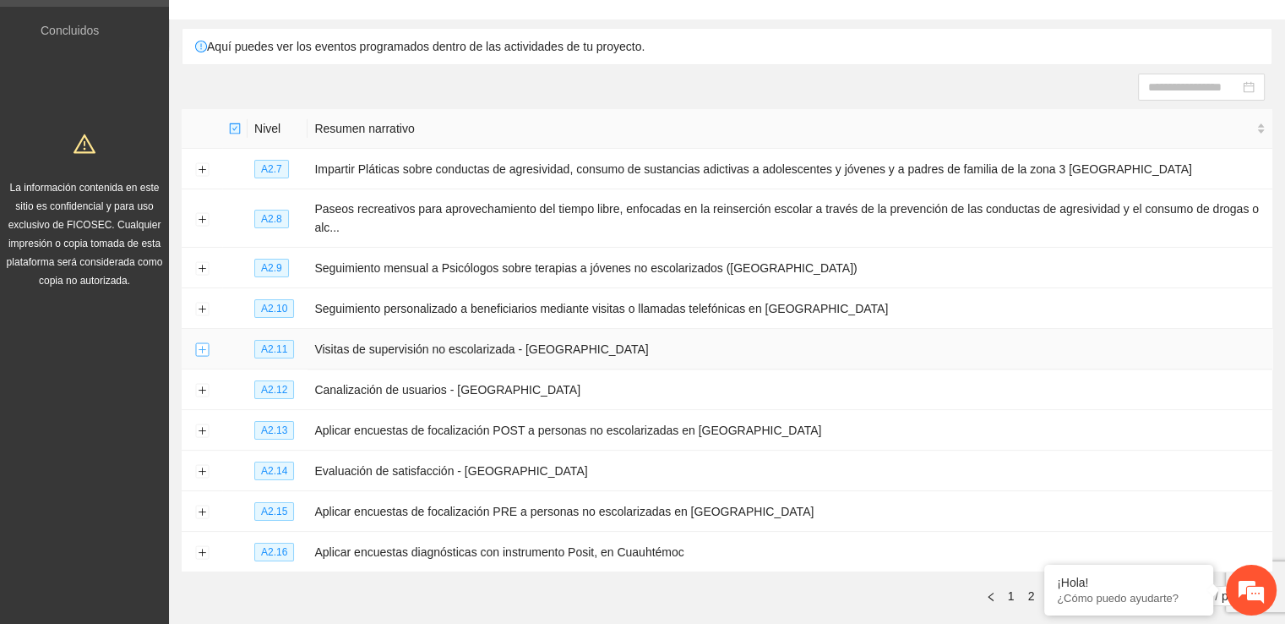
click at [204, 343] on button "Expand row" at bounding box center [202, 350] width 14 height 14
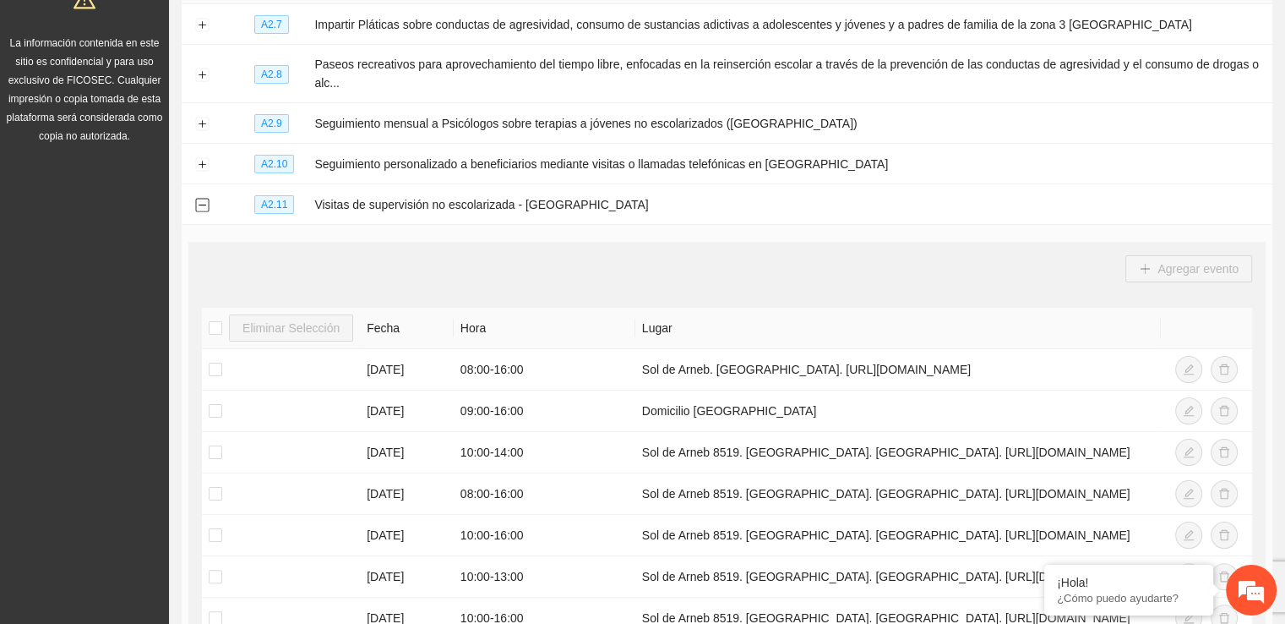
scroll to position [253, 0]
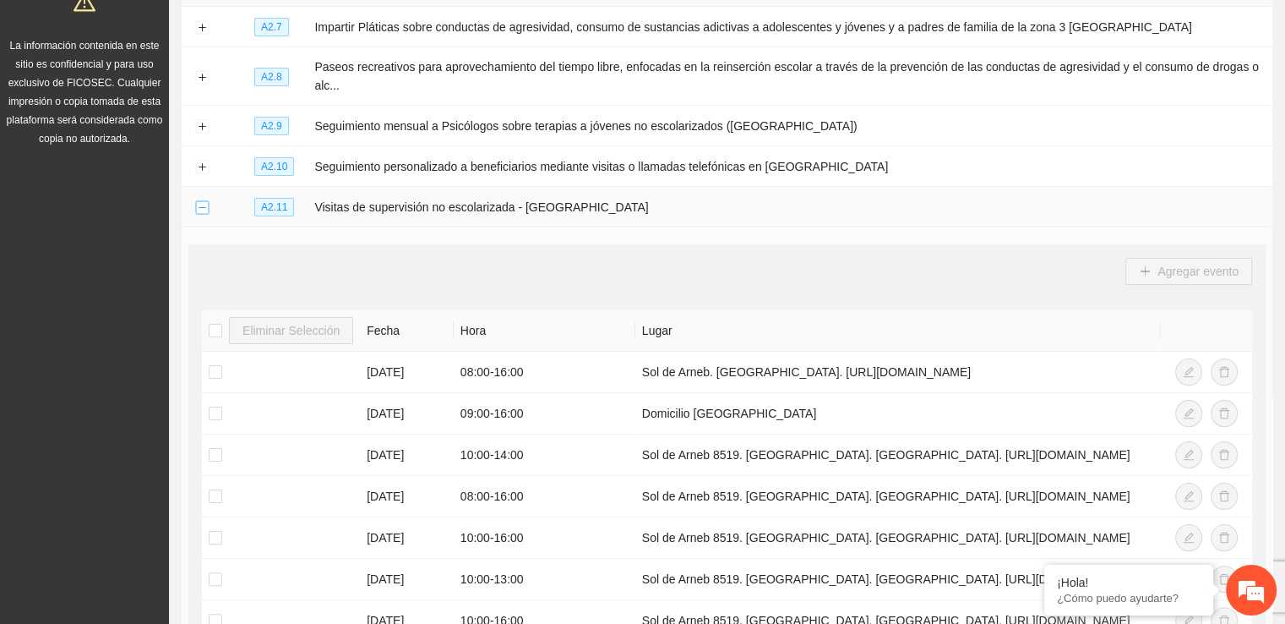
click at [205, 209] on button "Collapse row" at bounding box center [202, 208] width 14 height 14
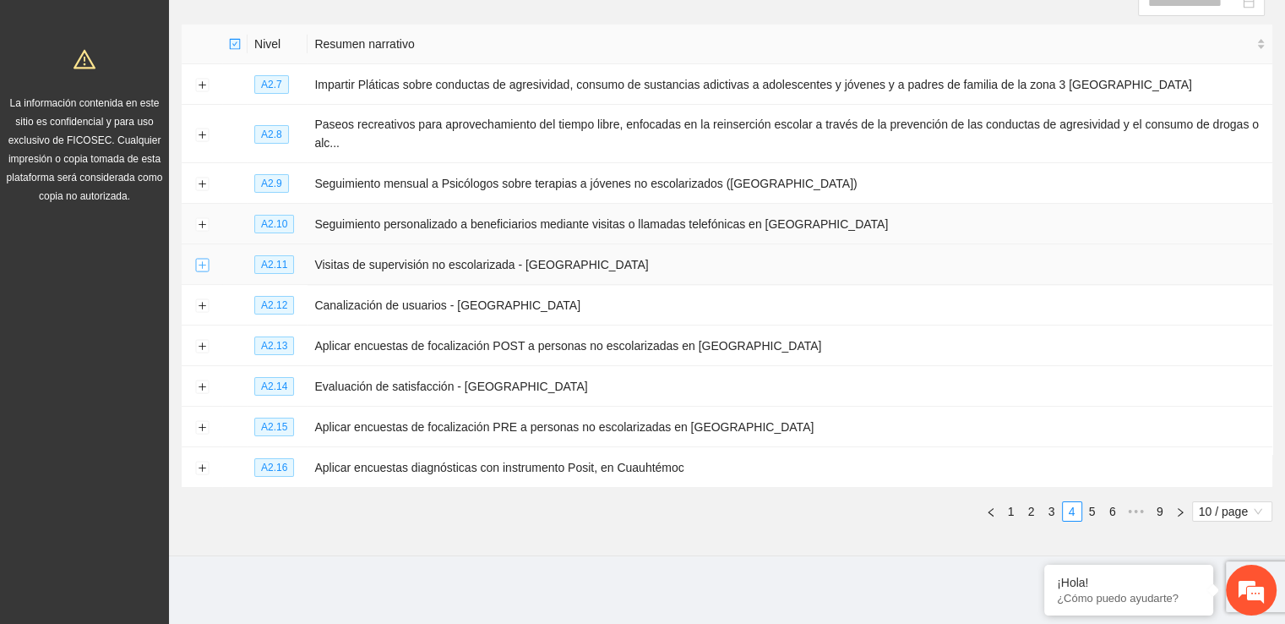
scroll to position [194, 0]
click at [1094, 510] on link "5" at bounding box center [1092, 513] width 19 height 19
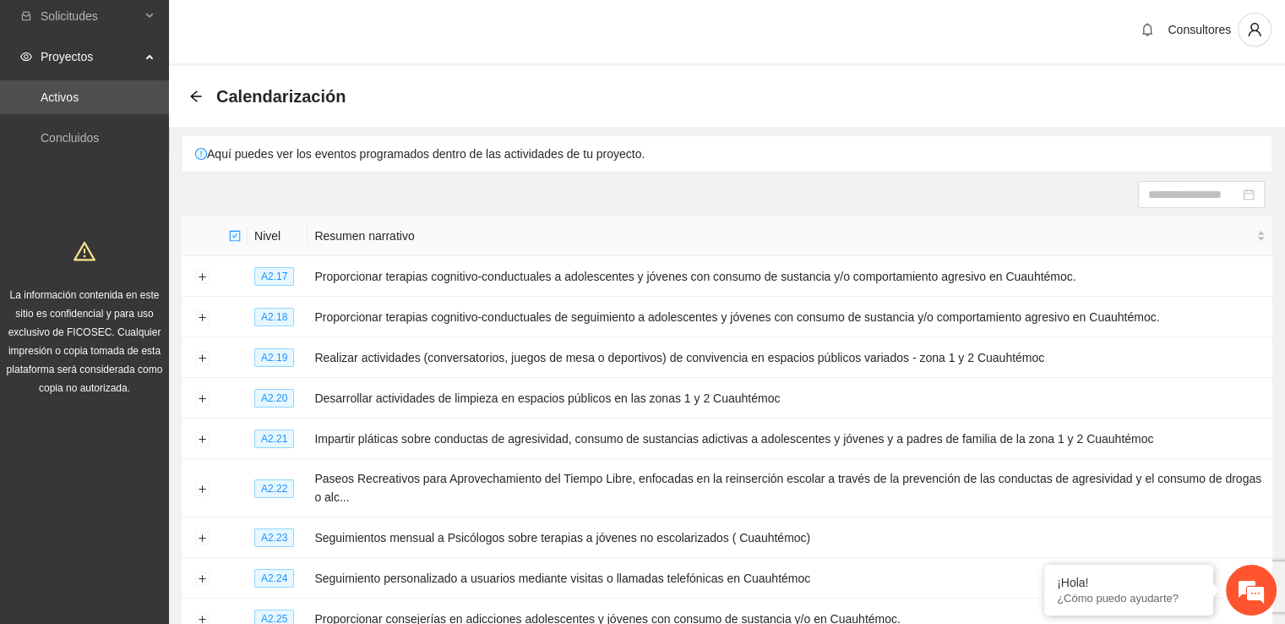
scroll to position [3, 0]
click at [1192, 202] on input at bounding box center [1193, 196] width 91 height 19
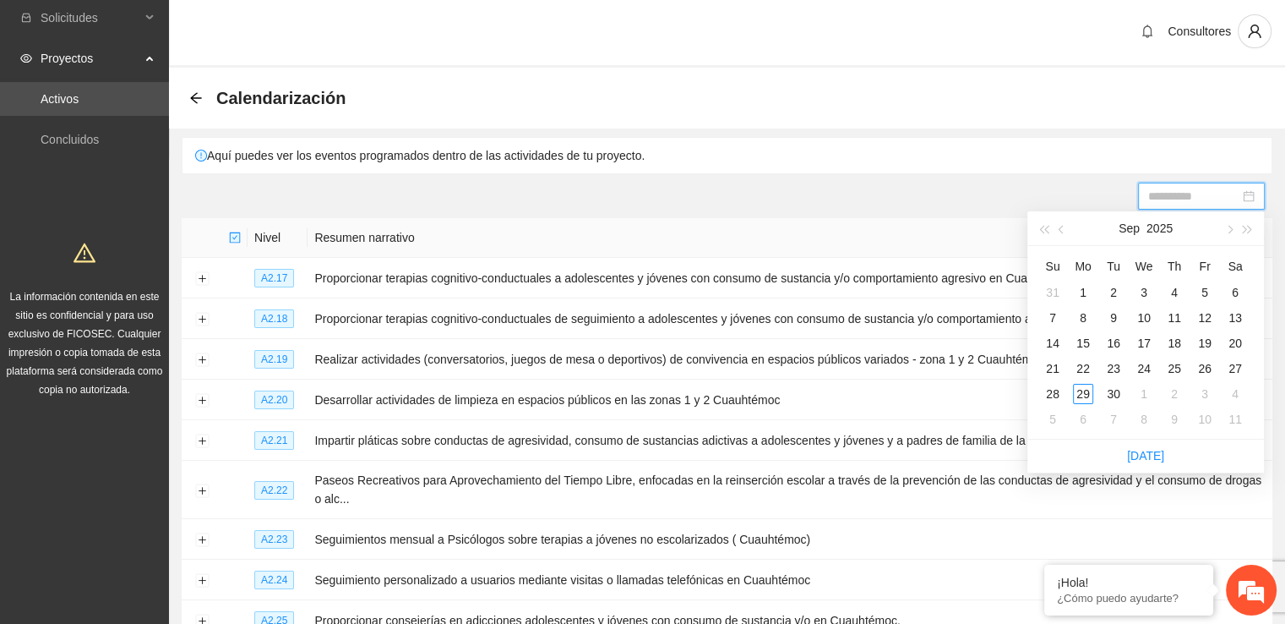
type input "**********"
click at [1228, 230] on span "button" at bounding box center [1228, 229] width 8 height 8
type input "**********"
click at [1148, 319] on div "8" at bounding box center [1144, 318] width 20 height 20
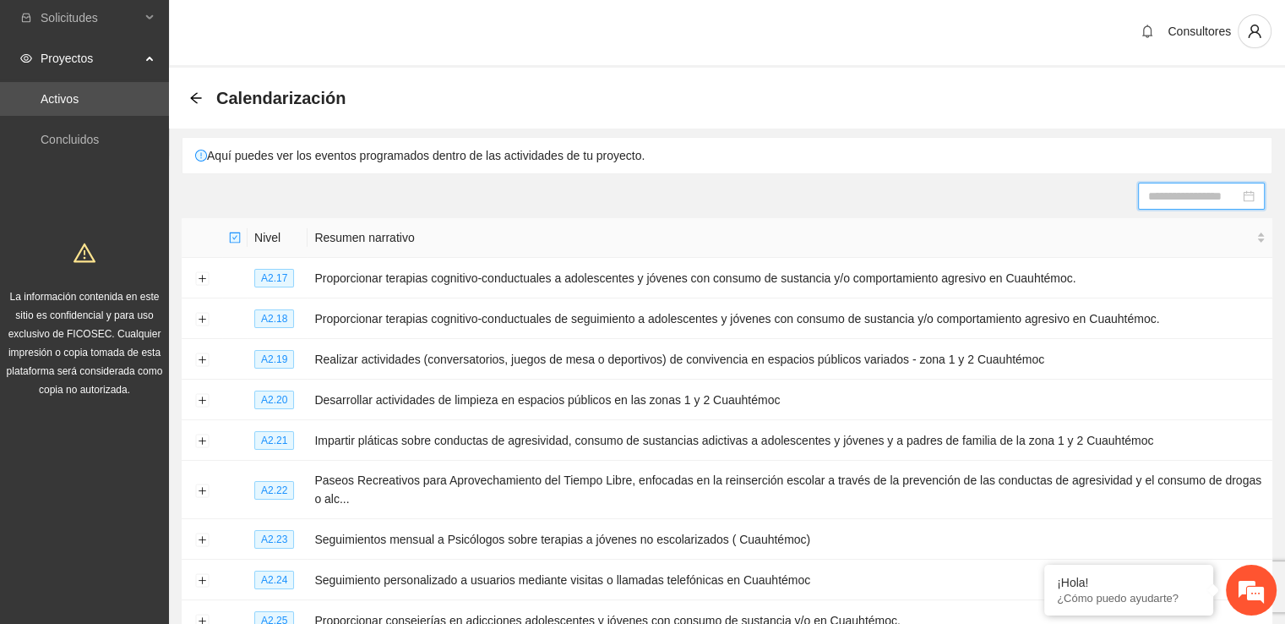
click at [1190, 198] on input at bounding box center [1193, 196] width 91 height 19
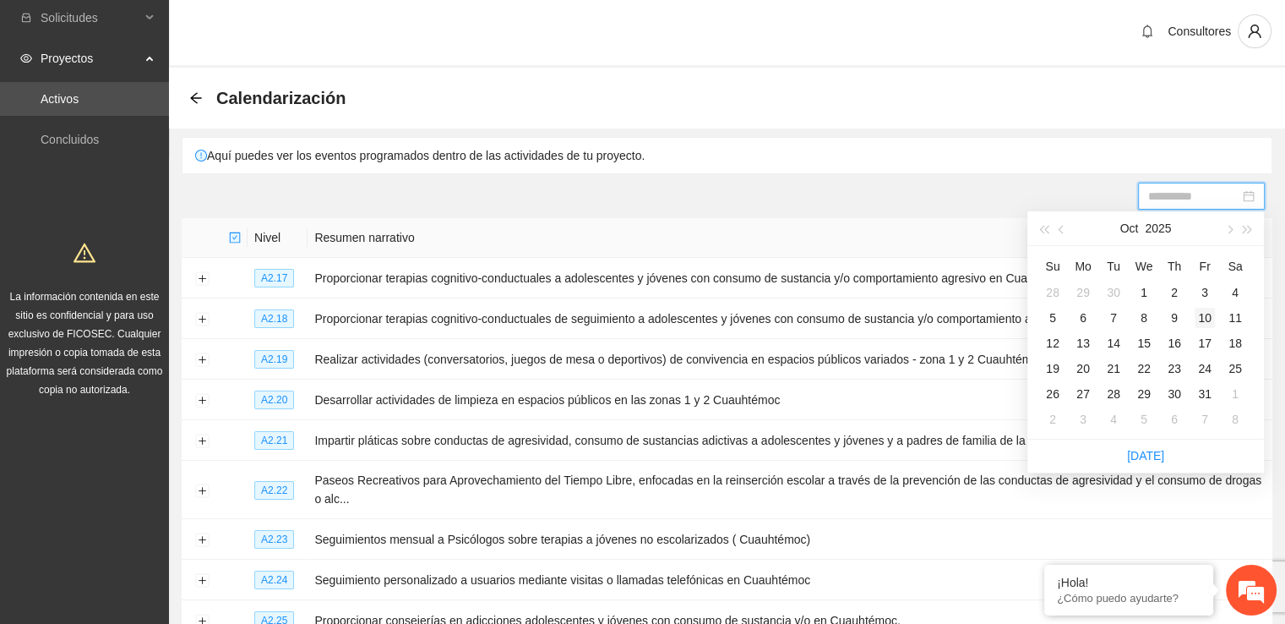
type input "**********"
click at [1203, 316] on div "10" at bounding box center [1205, 318] width 20 height 20
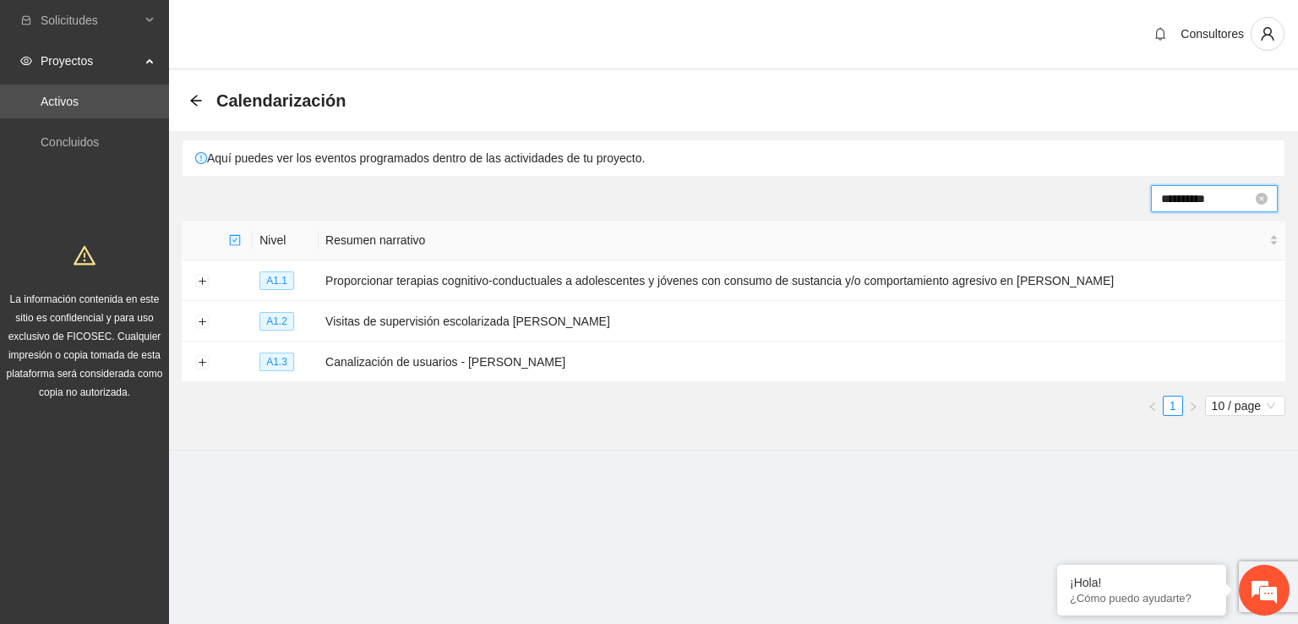
click at [1247, 200] on input "**********" at bounding box center [1206, 198] width 91 height 19
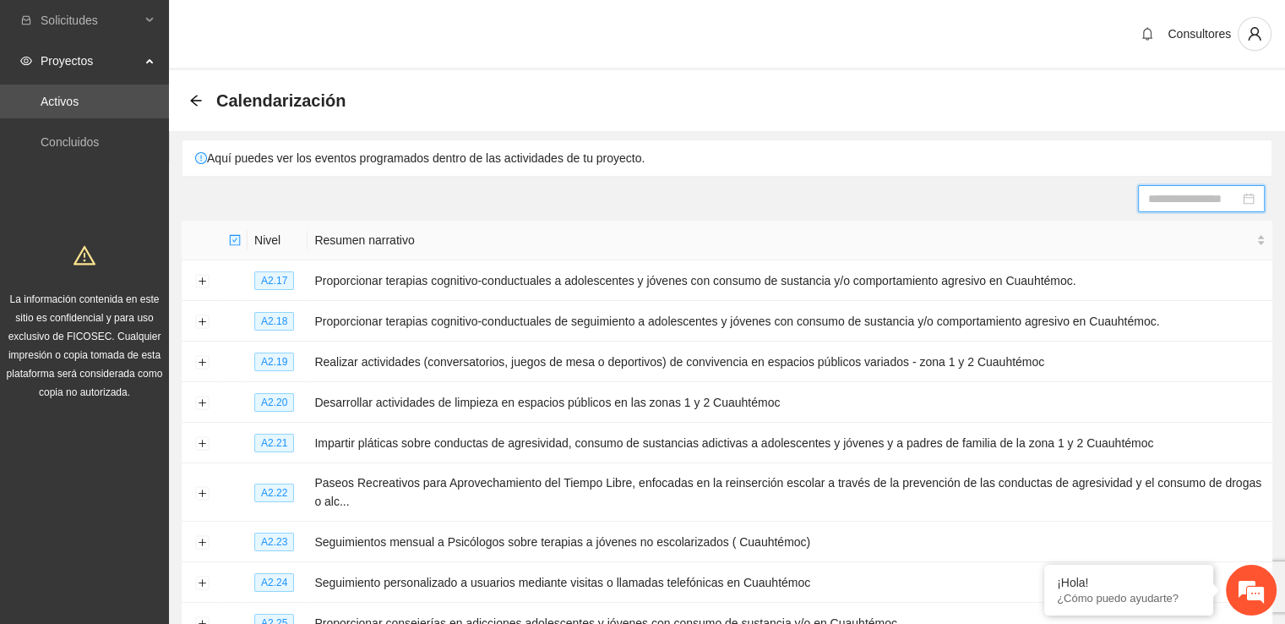
click at [1228, 197] on input at bounding box center [1193, 198] width 91 height 19
click at [1247, 191] on div at bounding box center [1201, 198] width 106 height 19
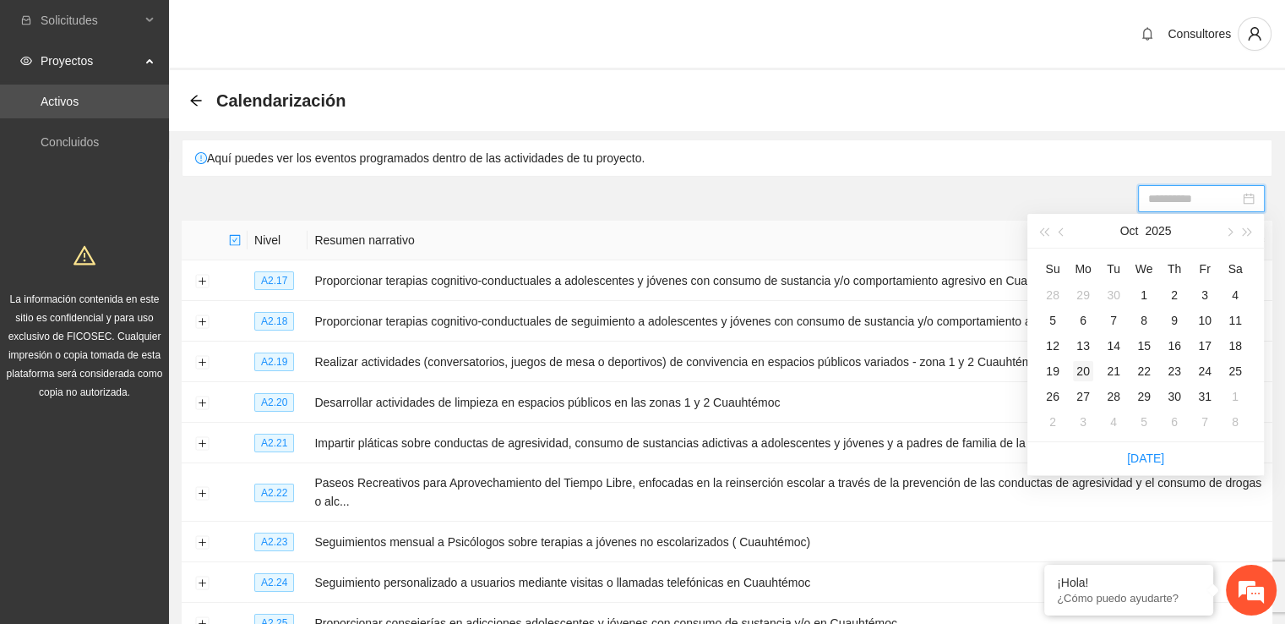
type input "**********"
click at [1081, 377] on div "20" at bounding box center [1083, 371] width 20 height 20
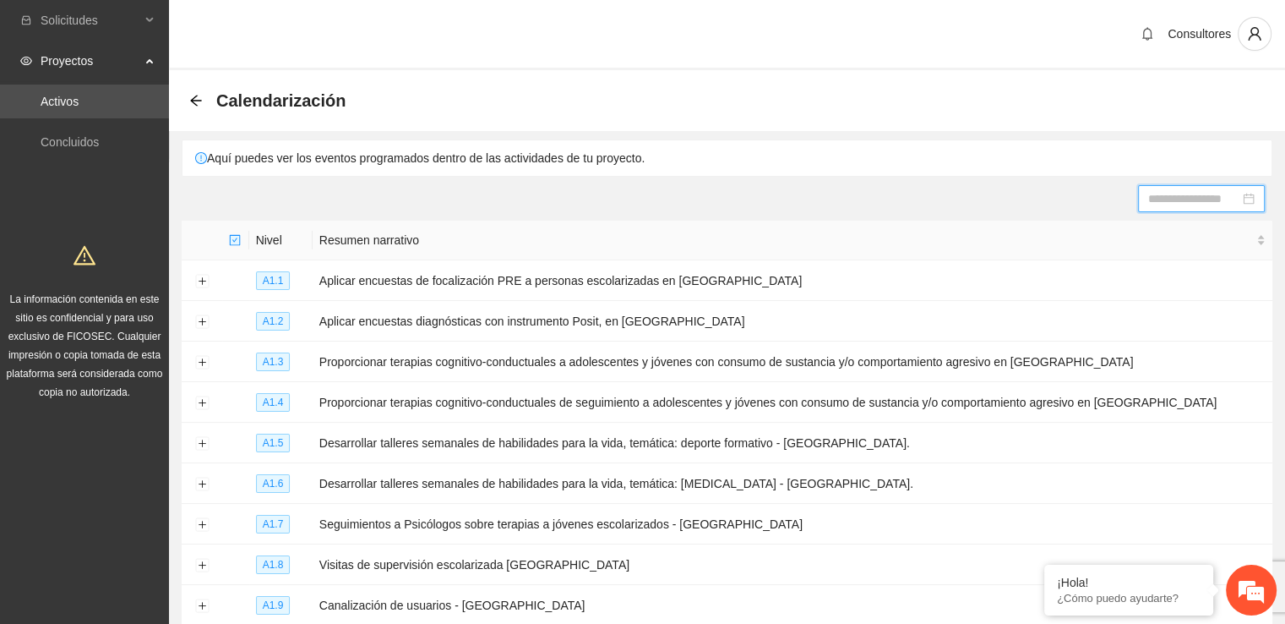
click at [1250, 199] on div at bounding box center [1201, 198] width 106 height 19
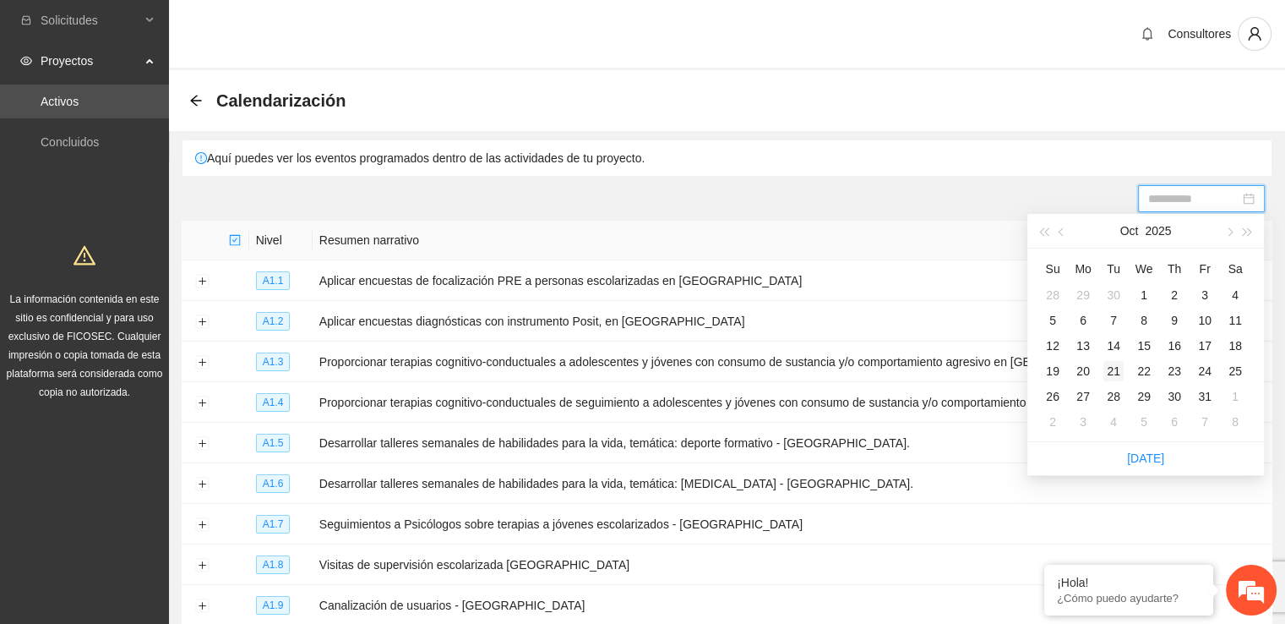
type input "**********"
click at [1122, 366] on div "21" at bounding box center [1113, 371] width 20 height 20
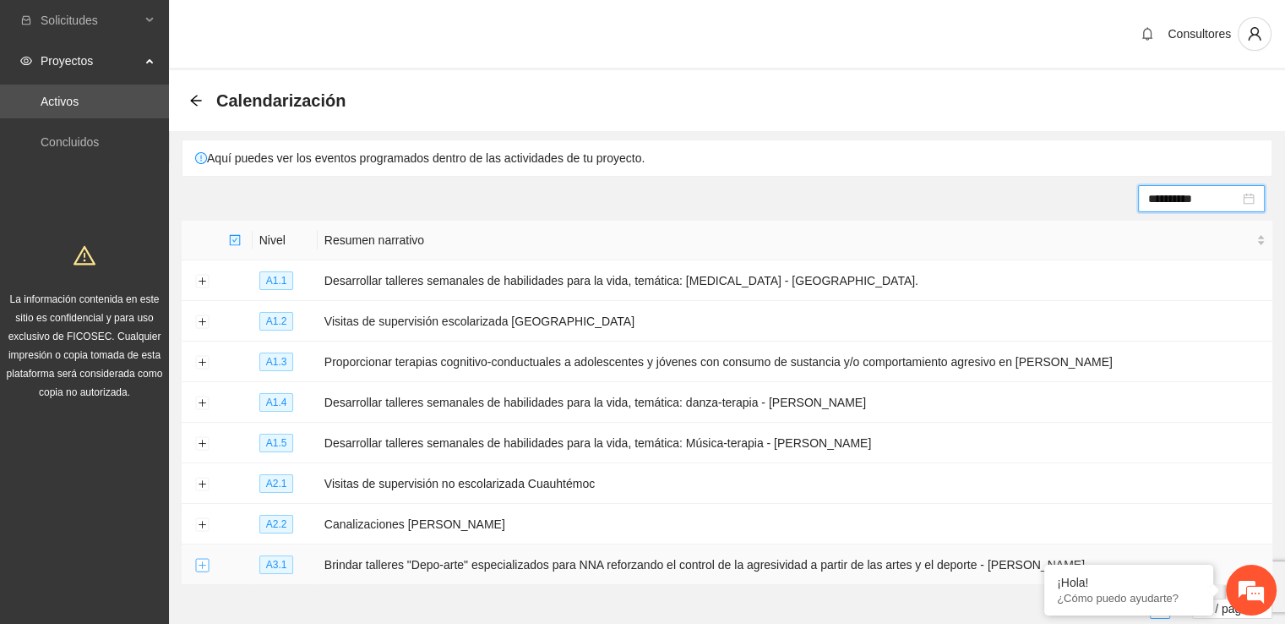
click at [204, 565] on button "Expand row" at bounding box center [202, 565] width 14 height 14
click at [1218, 193] on input "**********" at bounding box center [1193, 198] width 91 height 19
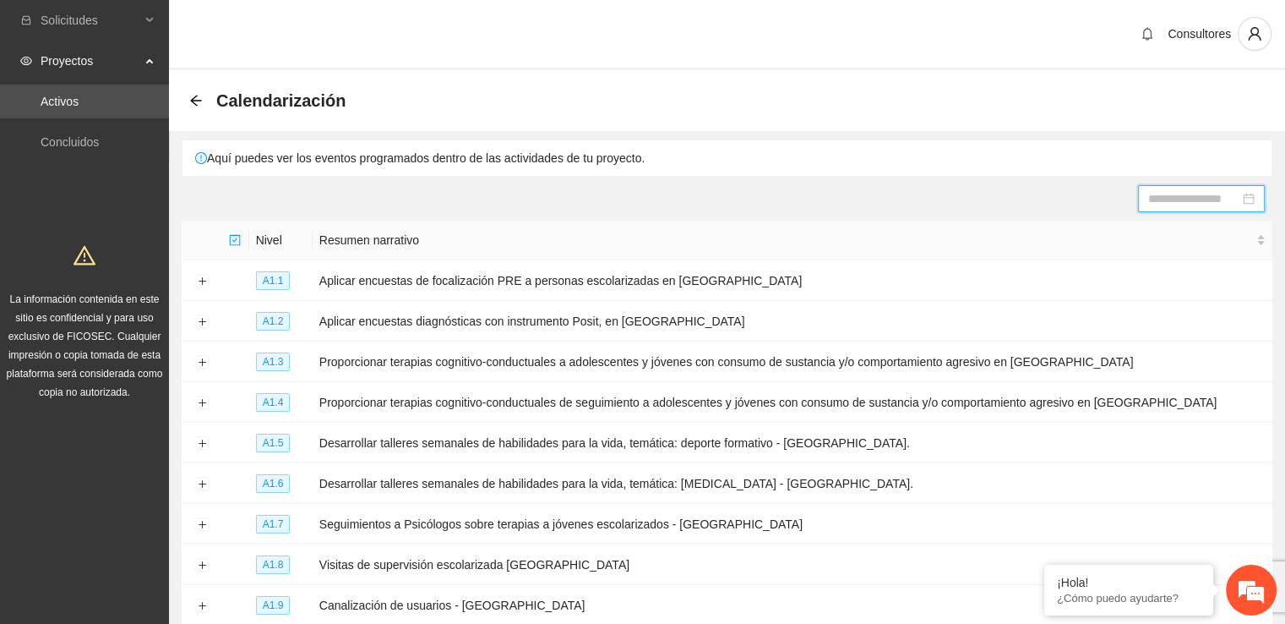
click at [1184, 193] on input at bounding box center [1193, 198] width 91 height 19
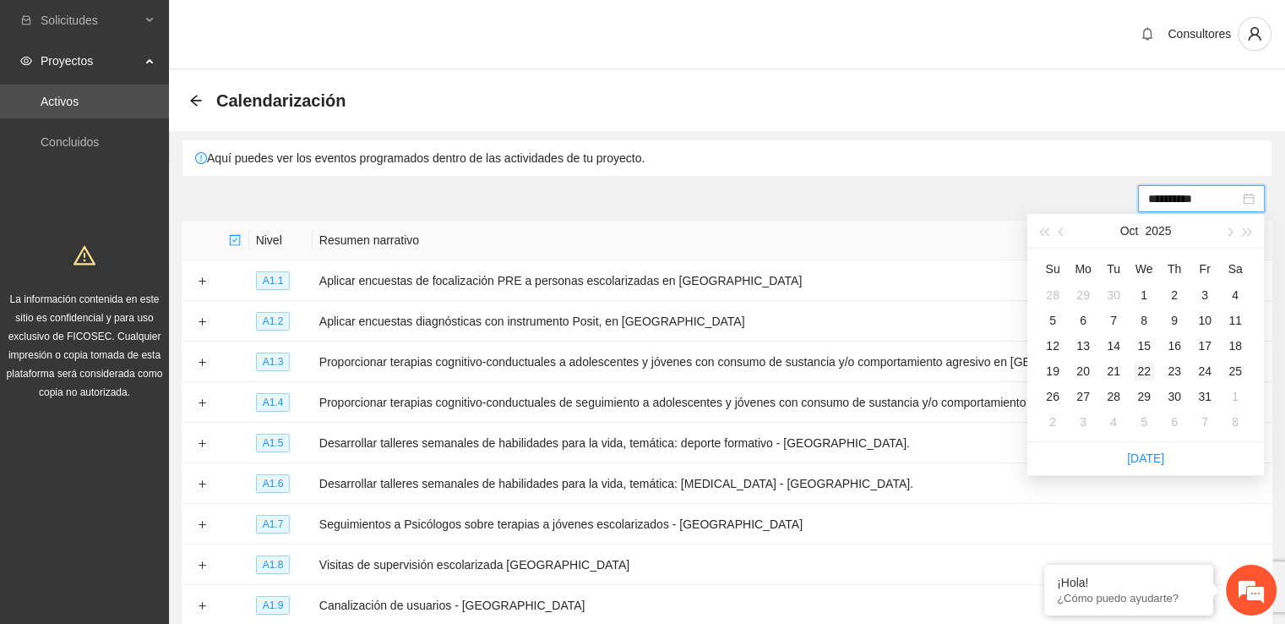
type input "**********"
click at [1152, 373] on div "22" at bounding box center [1144, 371] width 20 height 20
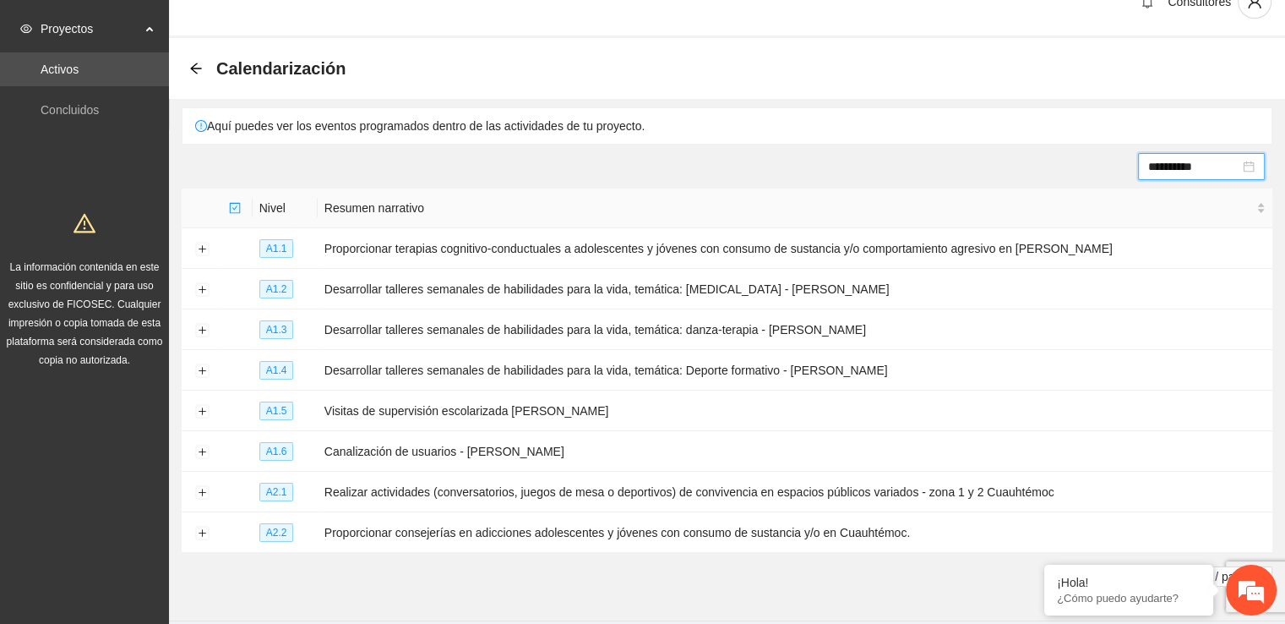
scroll to position [31, 0]
click at [1136, 346] on td "Desarrollar talleres semanales de habilidades para la vida, temática: danza-ter…" at bounding box center [795, 330] width 955 height 41
click at [1219, 166] on input "**********" at bounding box center [1193, 167] width 91 height 19
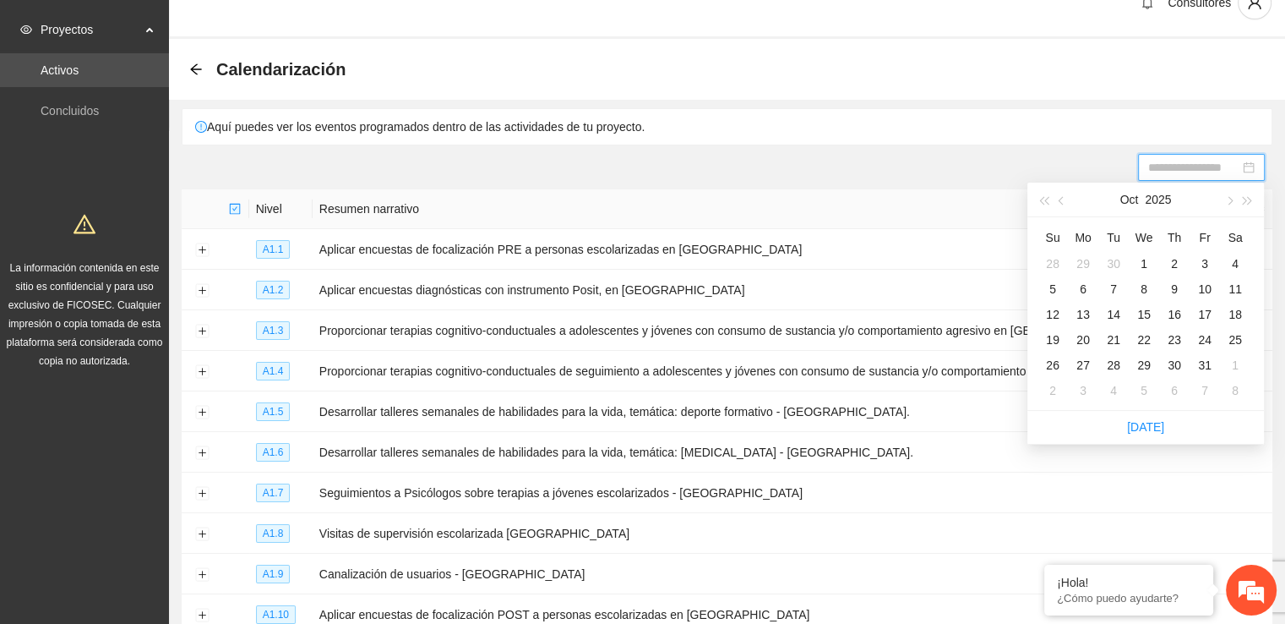
click at [1213, 166] on input at bounding box center [1193, 167] width 91 height 19
click at [1174, 340] on div "23" at bounding box center [1174, 340] width 20 height 20
type input "**********"
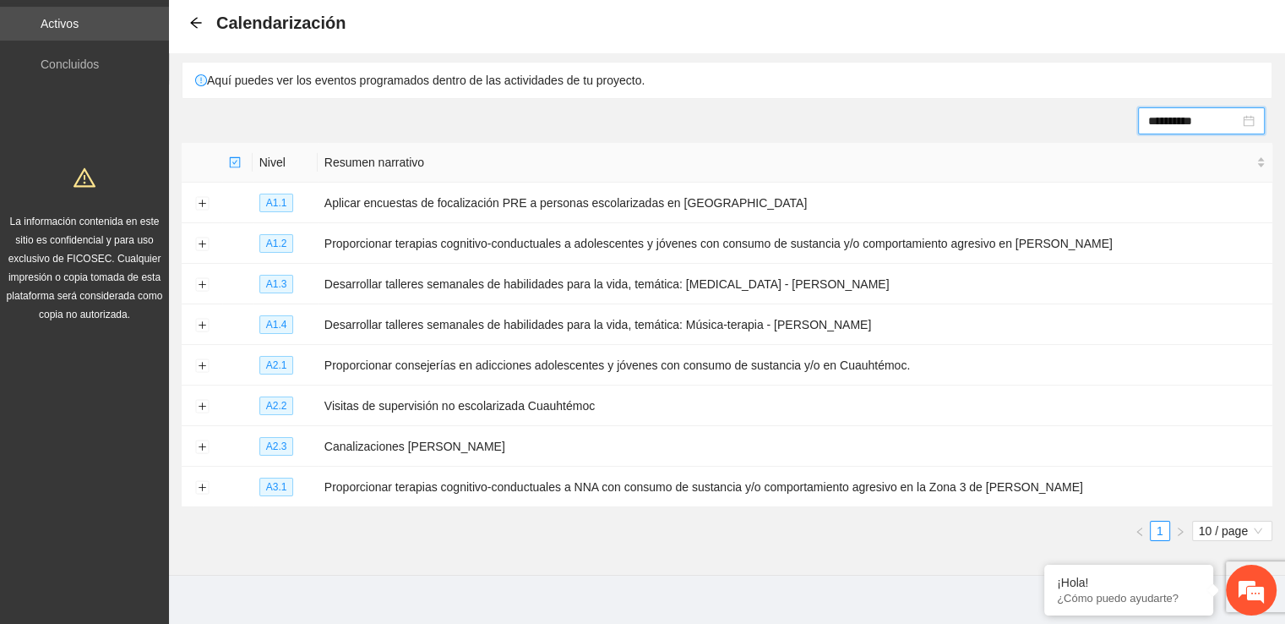
scroll to position [95, 0]
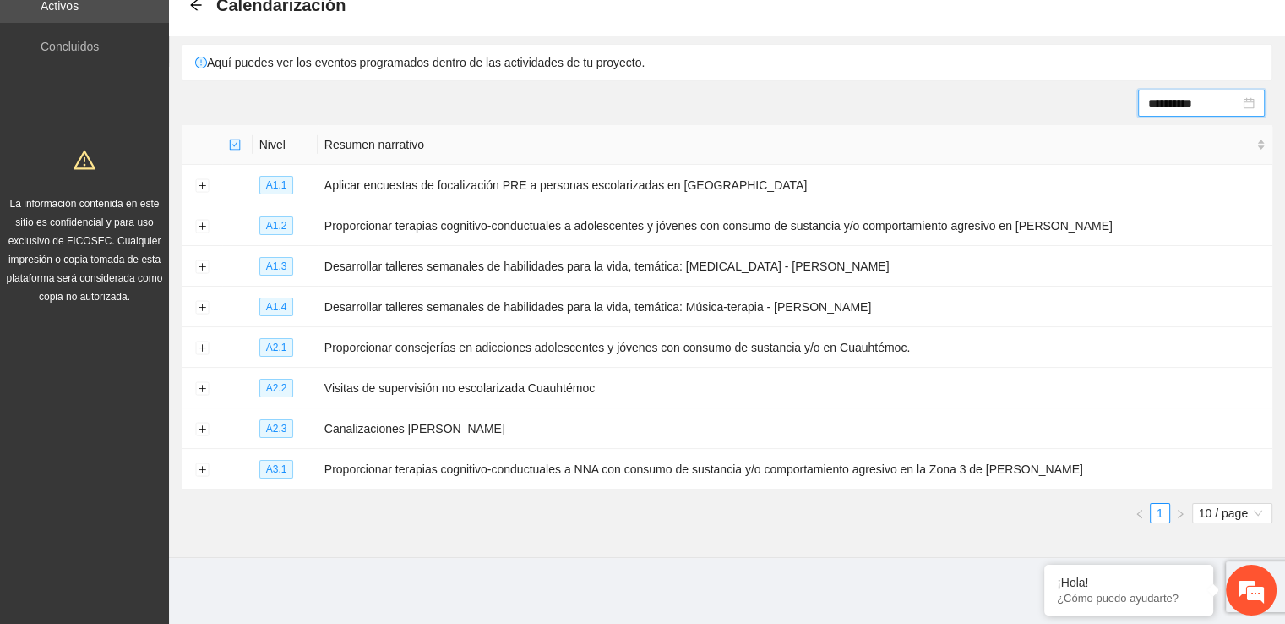
click at [757, 589] on section "**********" at bounding box center [727, 265] width 1116 height 721
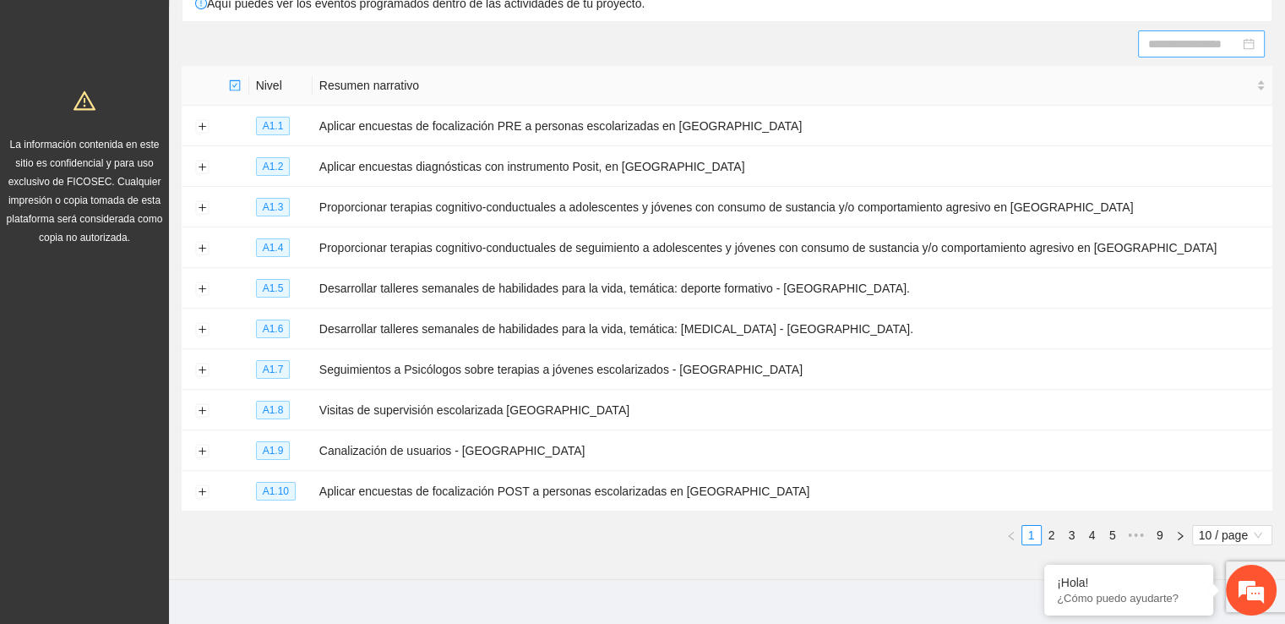
scroll to position [155, 0]
click at [1049, 535] on link "2" at bounding box center [1052, 534] width 19 height 19
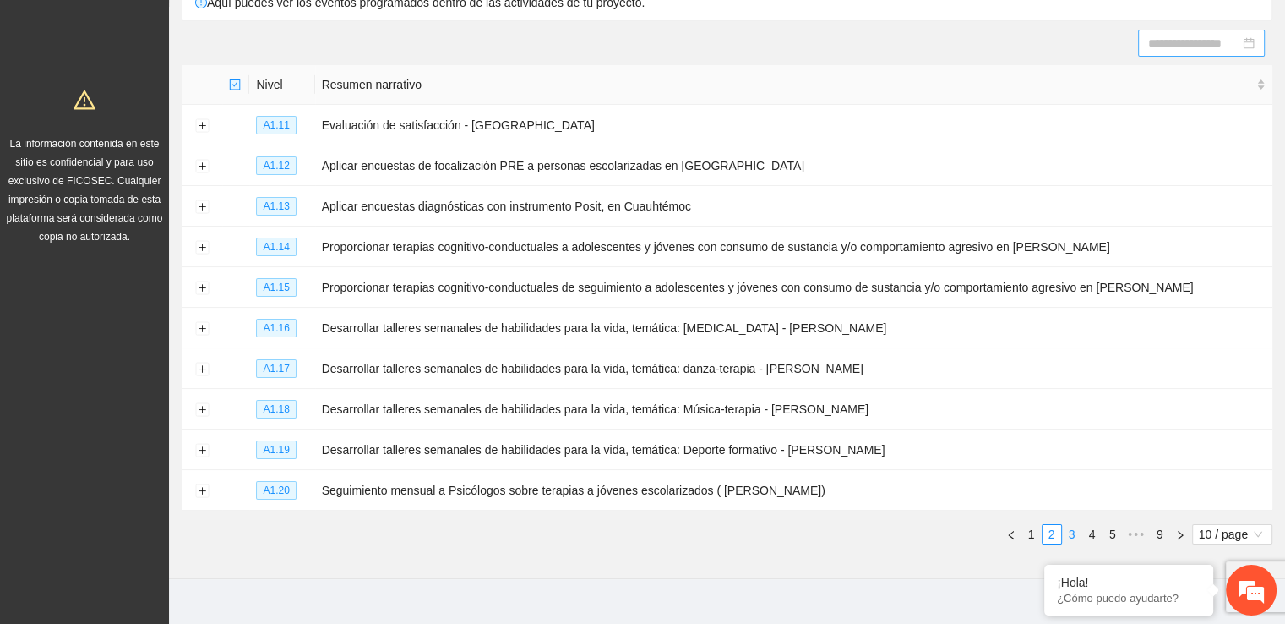
click at [1072, 535] on link "3" at bounding box center [1072, 534] width 19 height 19
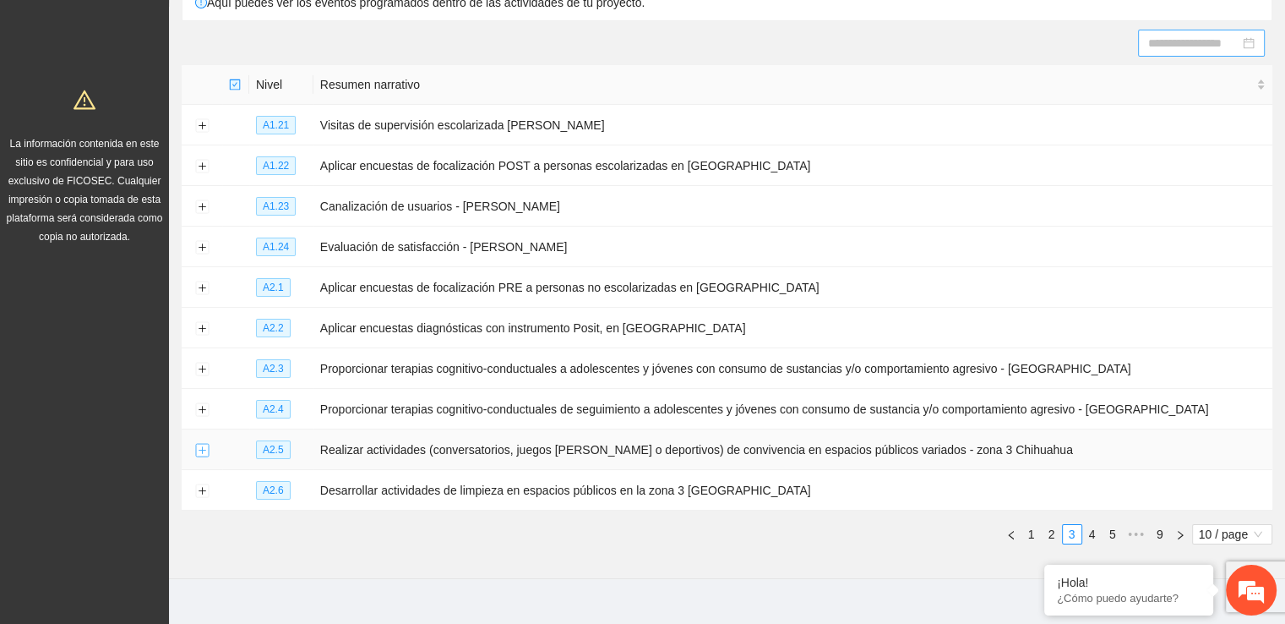
click at [205, 450] on button "Expand row" at bounding box center [202, 451] width 14 height 14
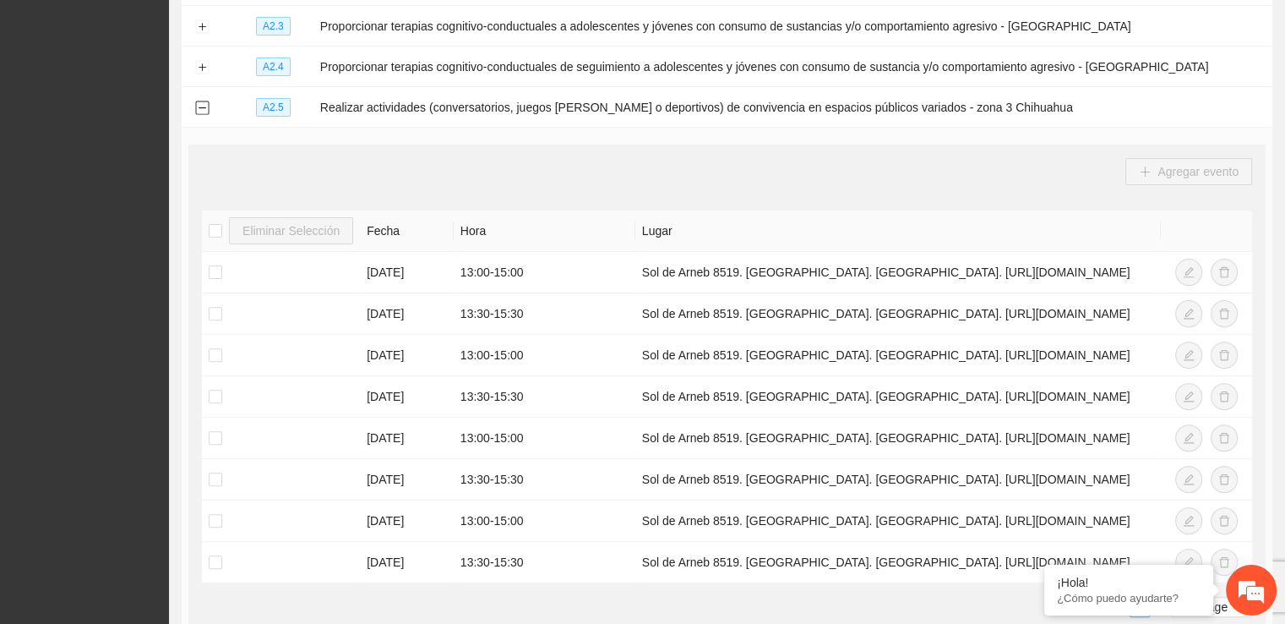
scroll to position [514, 0]
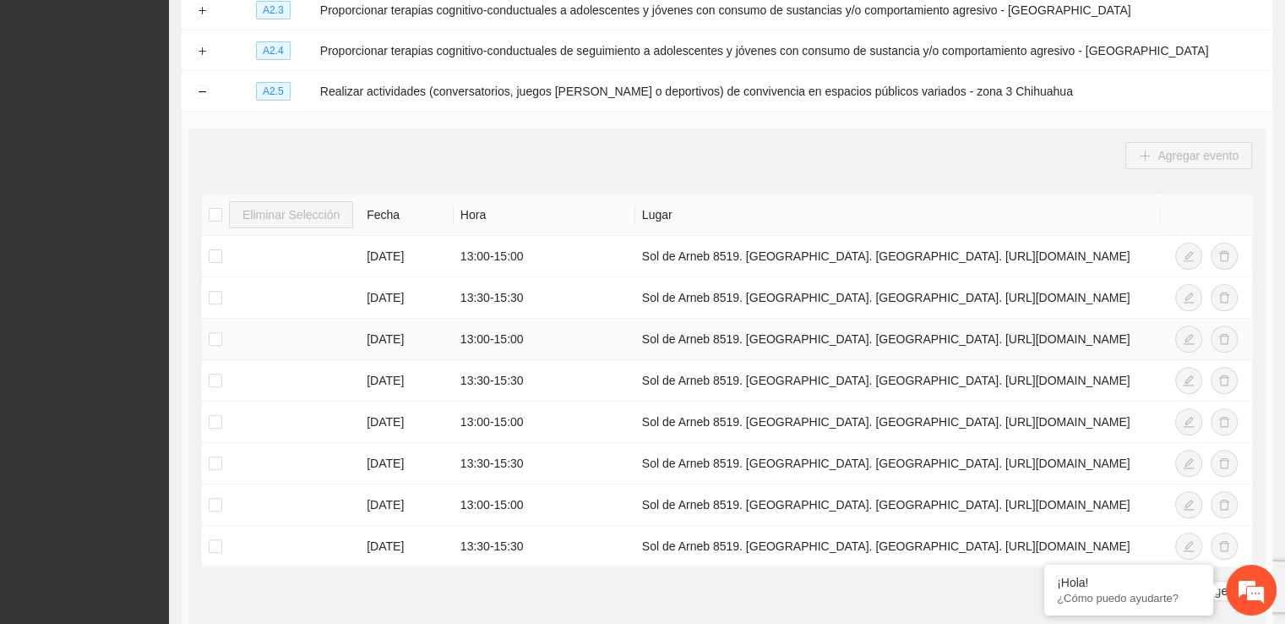
click at [657, 333] on td "Sol de Arneb 8519. [GEOGRAPHIC_DATA]. [GEOGRAPHIC_DATA]. [URL][DOMAIN_NAME]" at bounding box center [898, 339] width 526 height 41
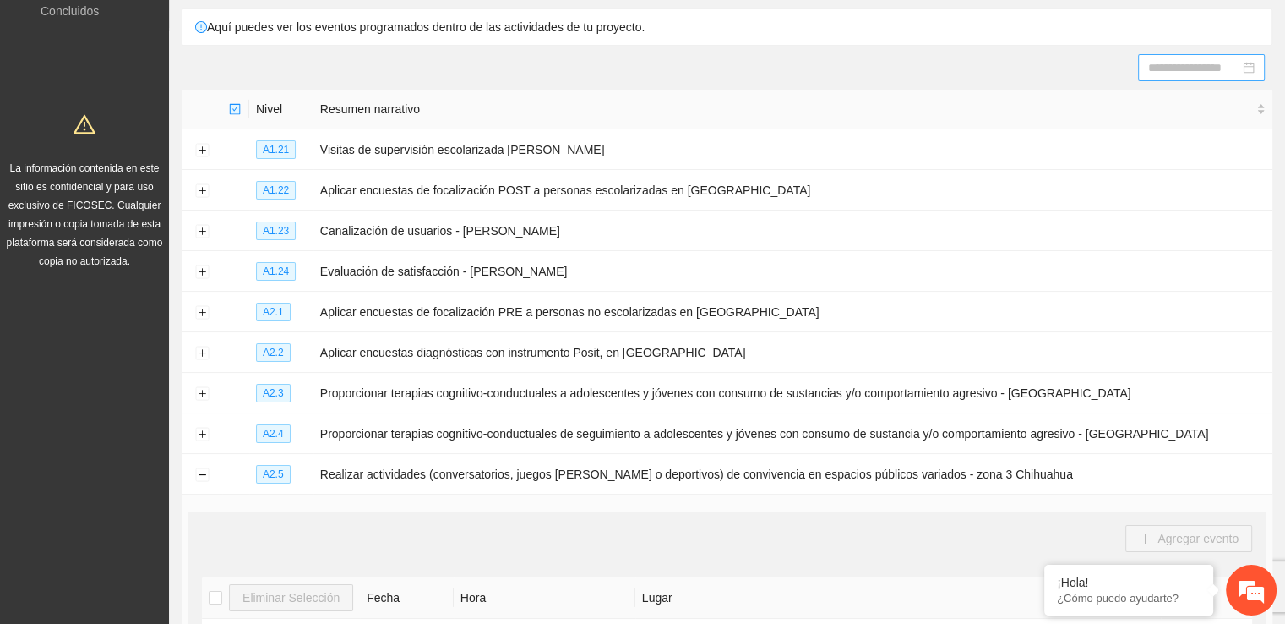
scroll to position [0, 0]
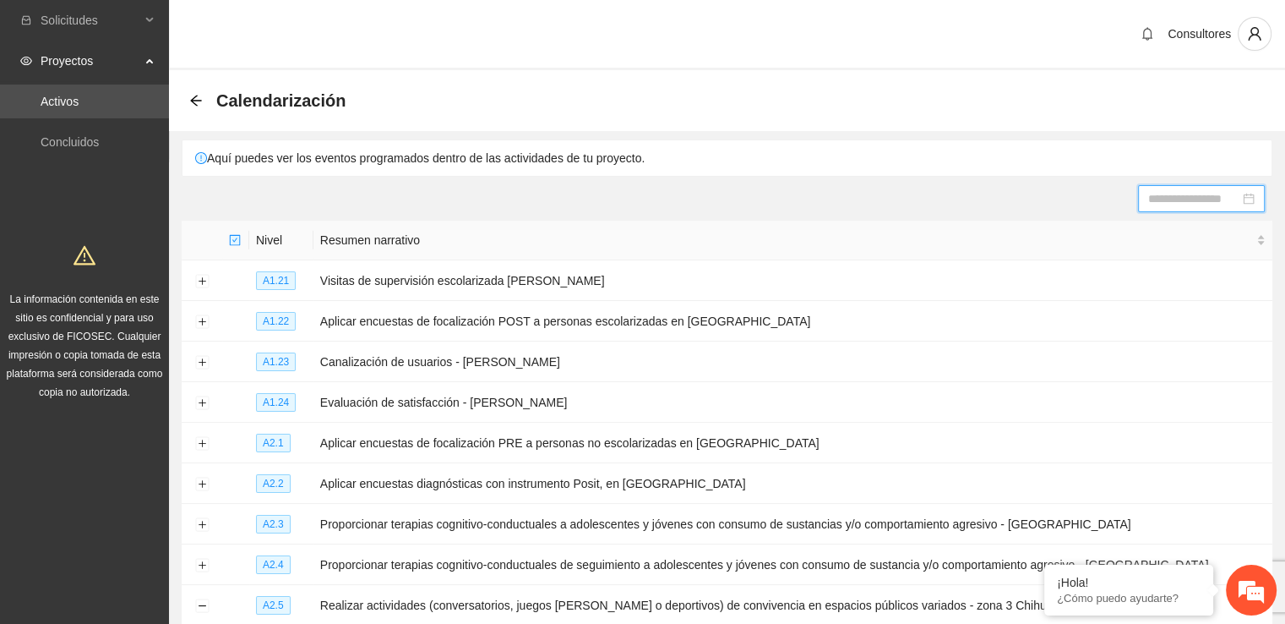
click at [1216, 202] on input at bounding box center [1193, 198] width 91 height 19
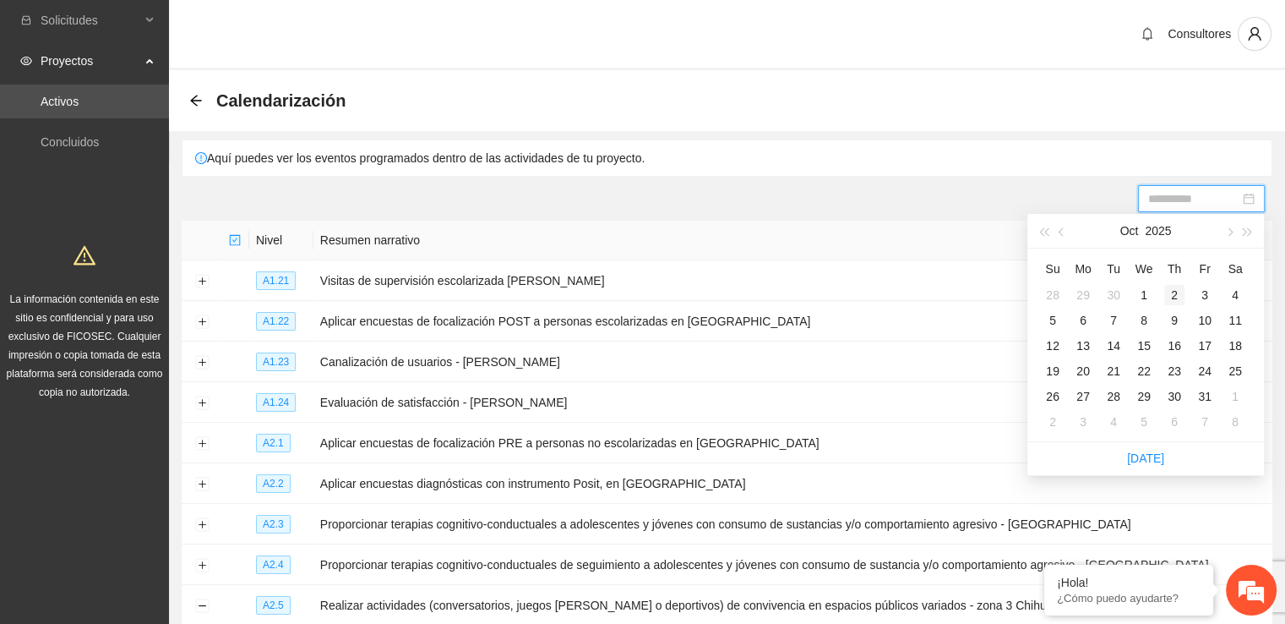
type input "**********"
click at [1171, 291] on div "2" at bounding box center [1174, 295] width 20 height 20
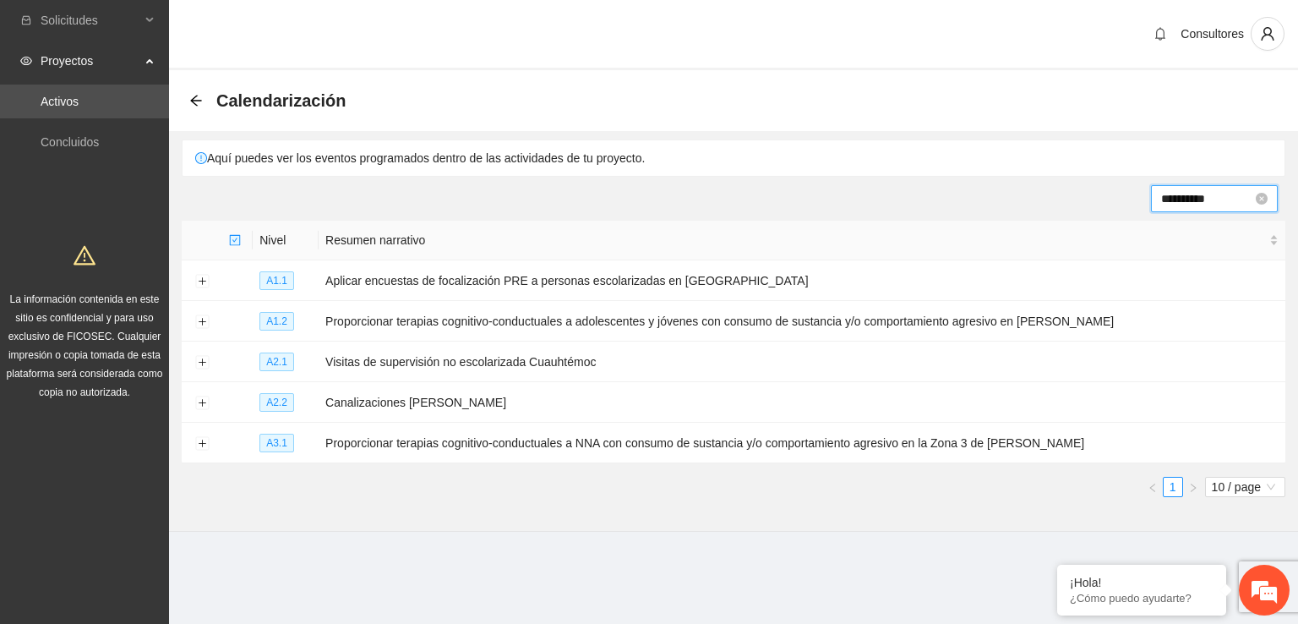
click at [1254, 194] on div "**********" at bounding box center [1214, 198] width 106 height 19
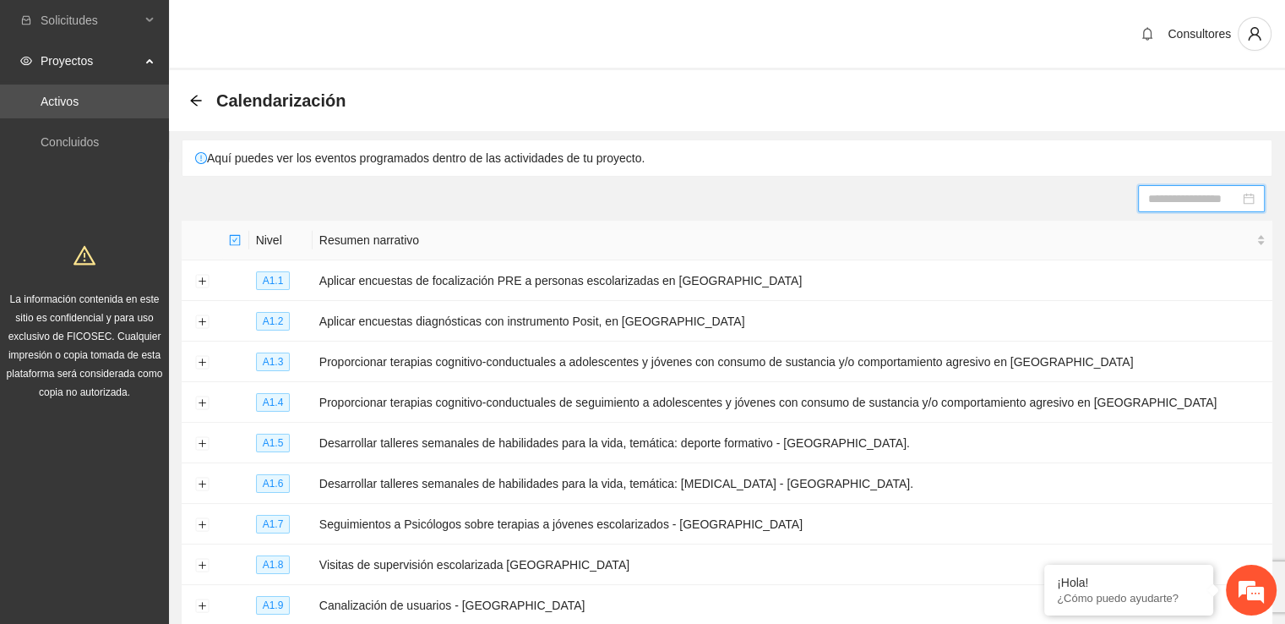
click at [1244, 196] on div at bounding box center [1201, 198] width 106 height 19
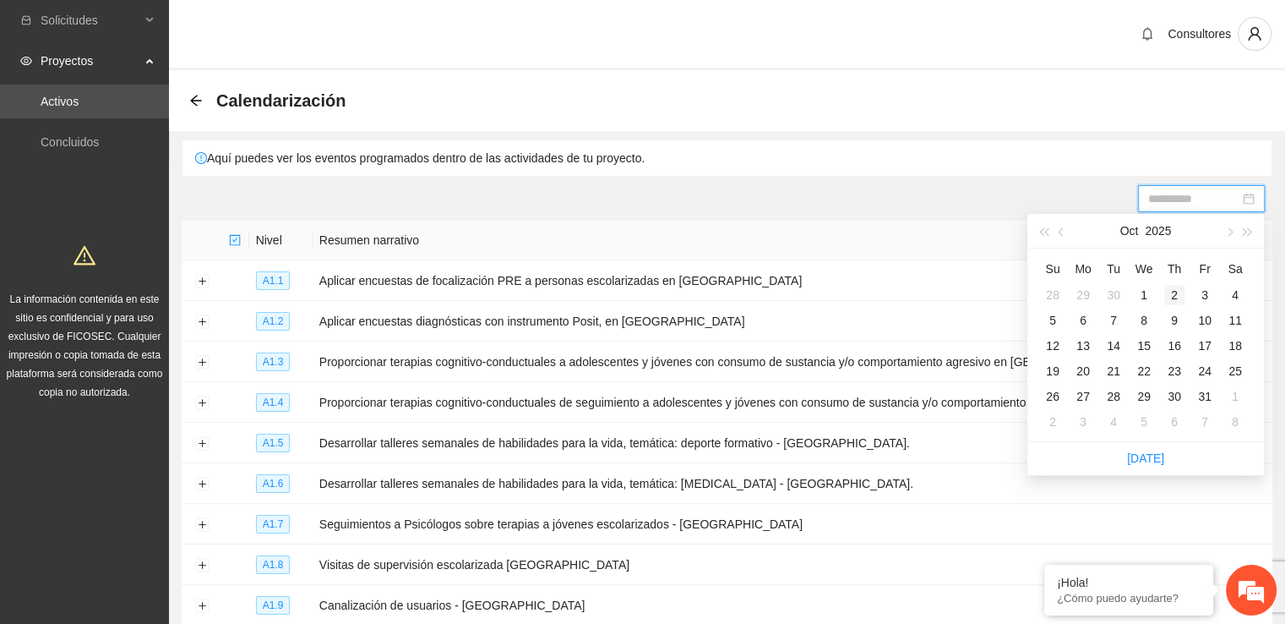
type input "**********"
click at [1173, 296] on div "2" at bounding box center [1174, 295] width 20 height 20
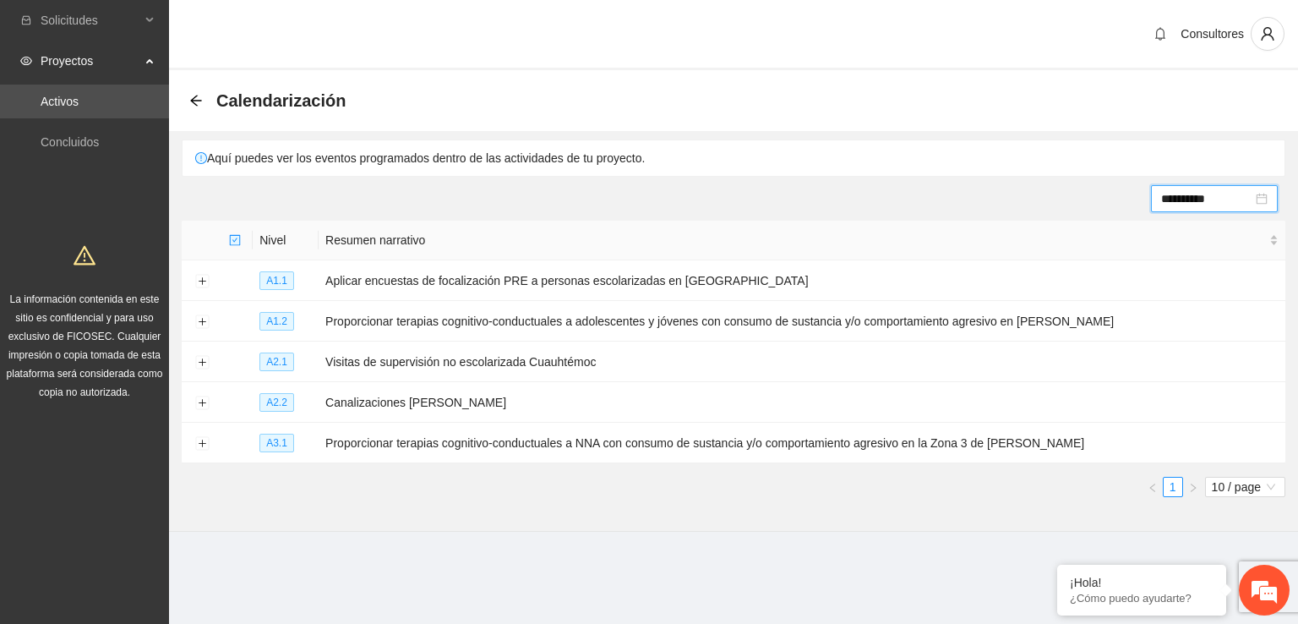
click at [615, 580] on section "**********" at bounding box center [733, 299] width 1129 height 599
click at [1223, 202] on input "**********" at bounding box center [1206, 198] width 91 height 19
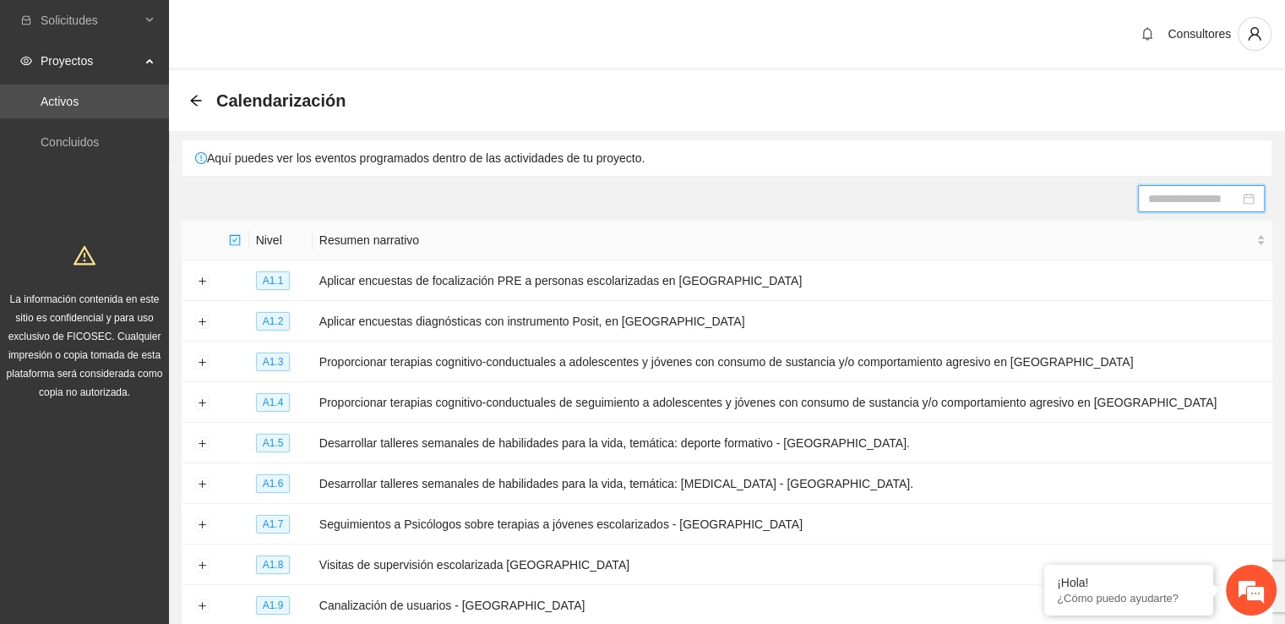
click at [1247, 200] on div at bounding box center [1201, 198] width 106 height 19
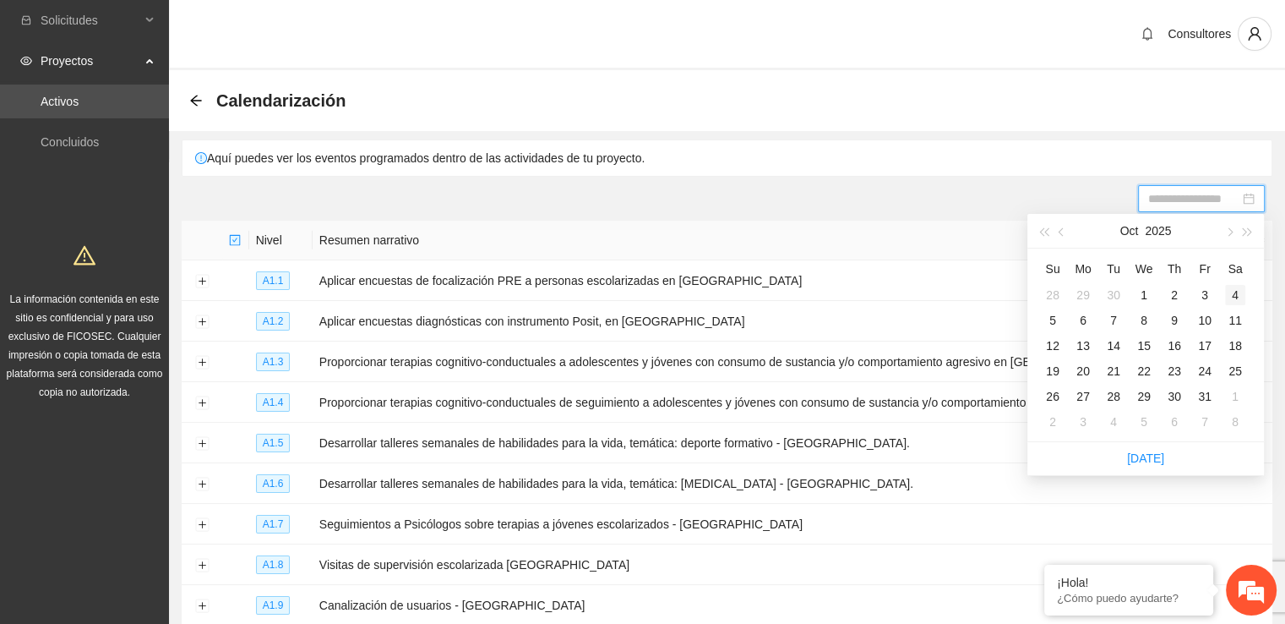
type input "**********"
click at [1235, 302] on div "4" at bounding box center [1235, 295] width 20 height 20
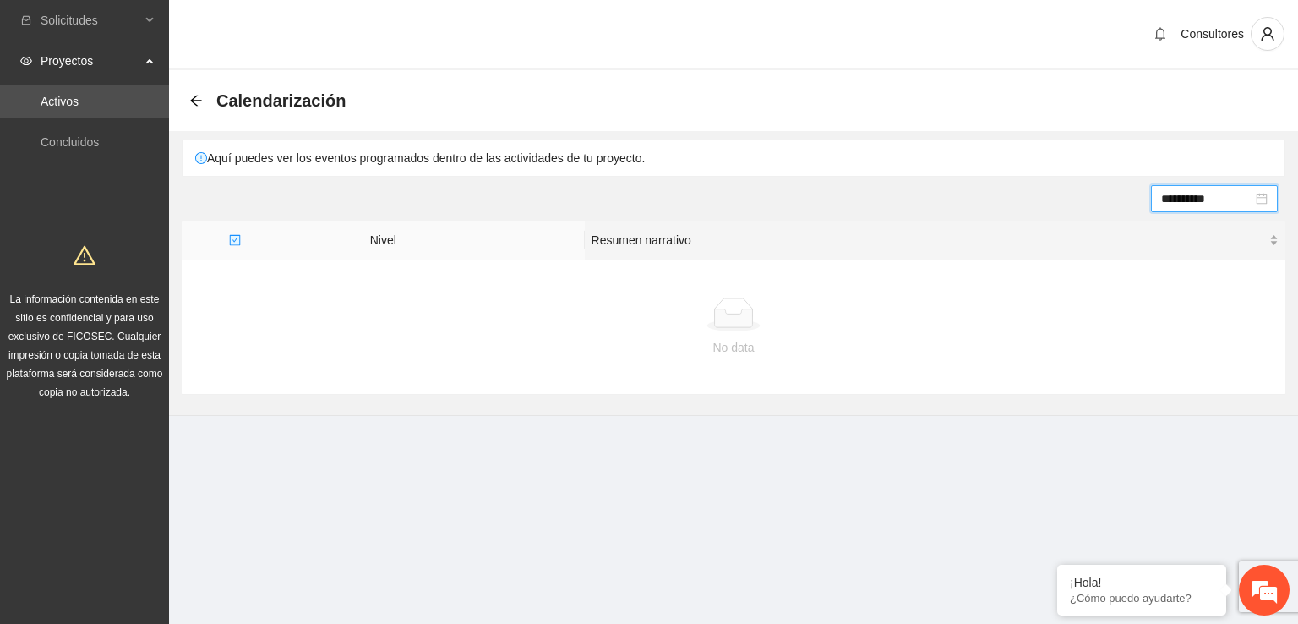
click at [1071, 249] on div "Resumen narrativo" at bounding box center [934, 240] width 687 height 19
click at [1200, 199] on input "**********" at bounding box center [1206, 198] width 91 height 19
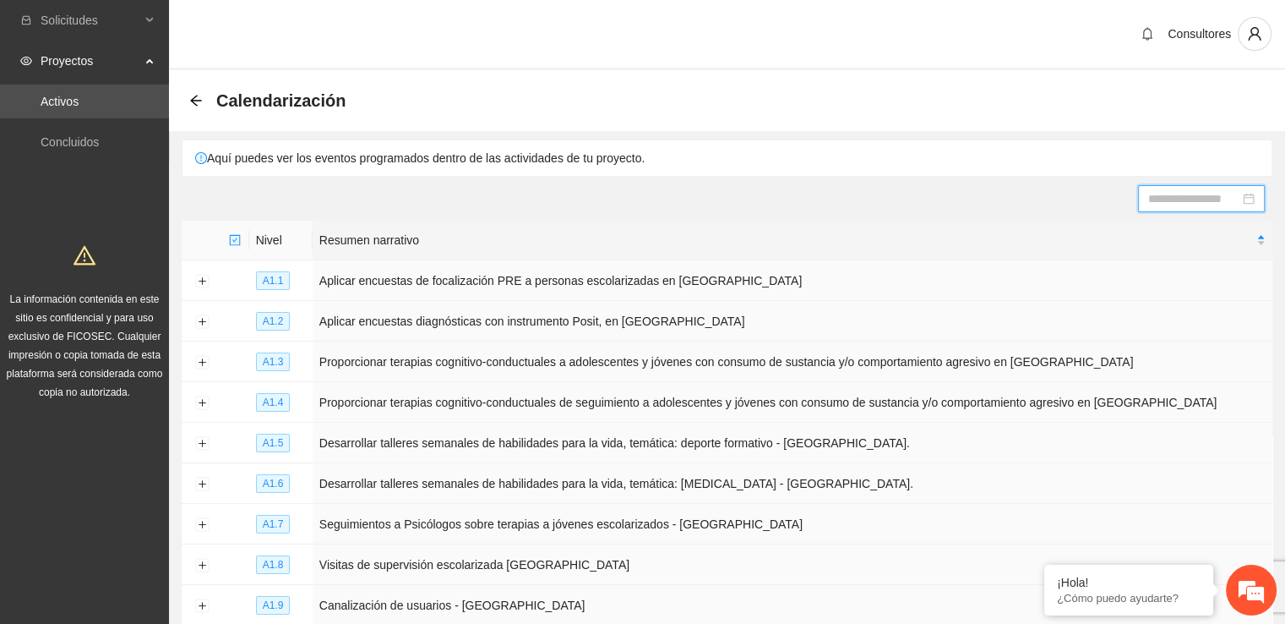
click at [1230, 198] on input at bounding box center [1193, 198] width 91 height 19
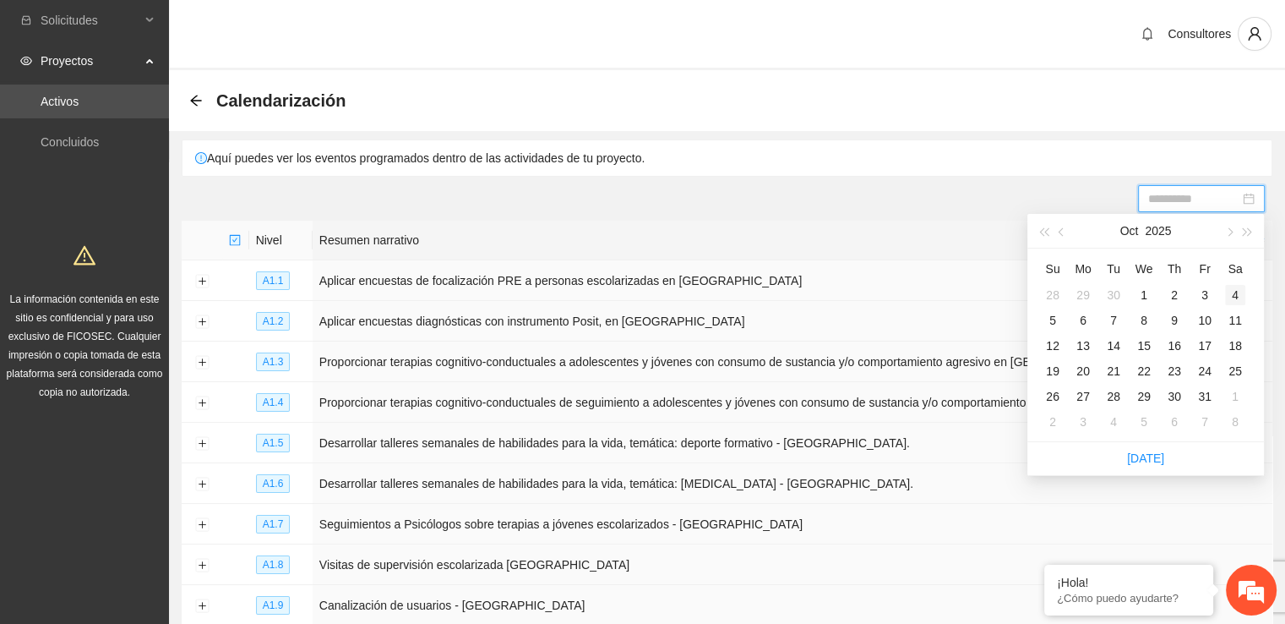
type input "**********"
click at [1239, 295] on div "4" at bounding box center [1235, 295] width 20 height 20
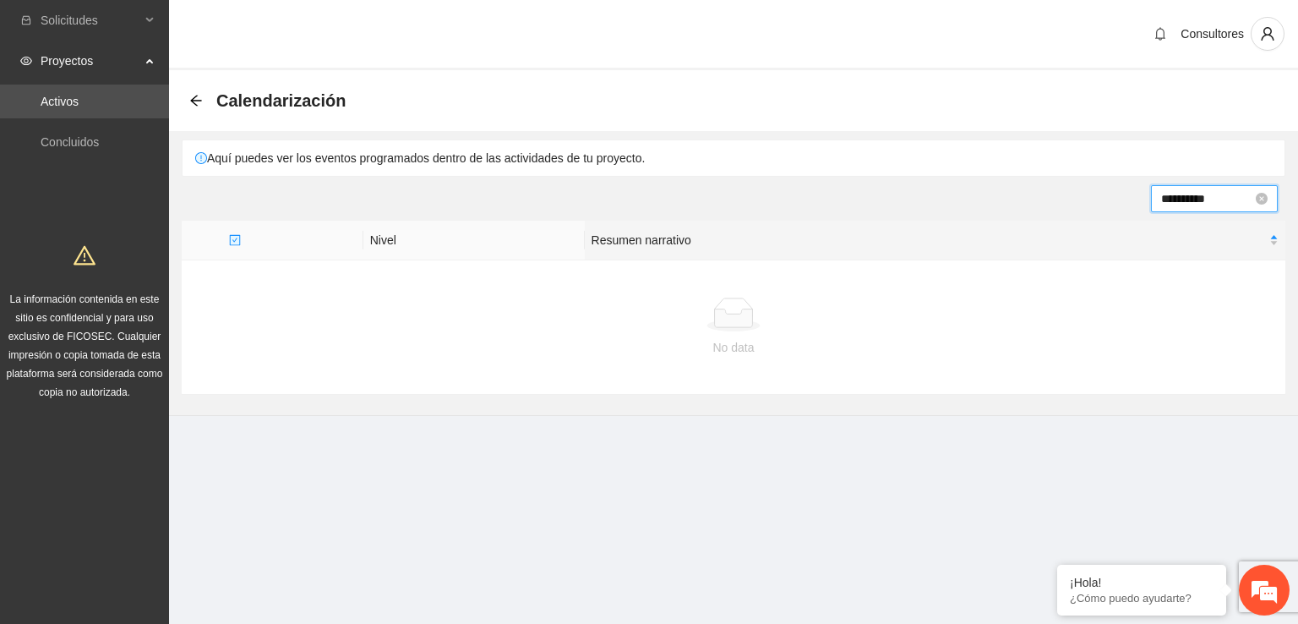
click at [1206, 199] on input "**********" at bounding box center [1206, 198] width 91 height 19
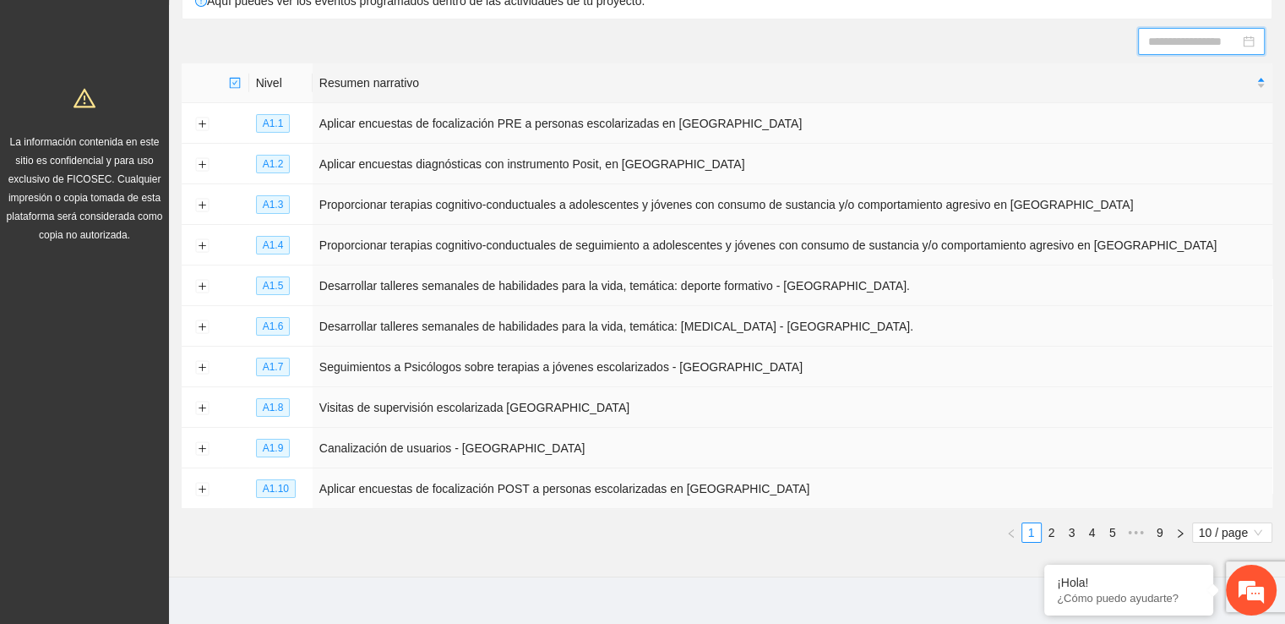
scroll to position [177, 0]
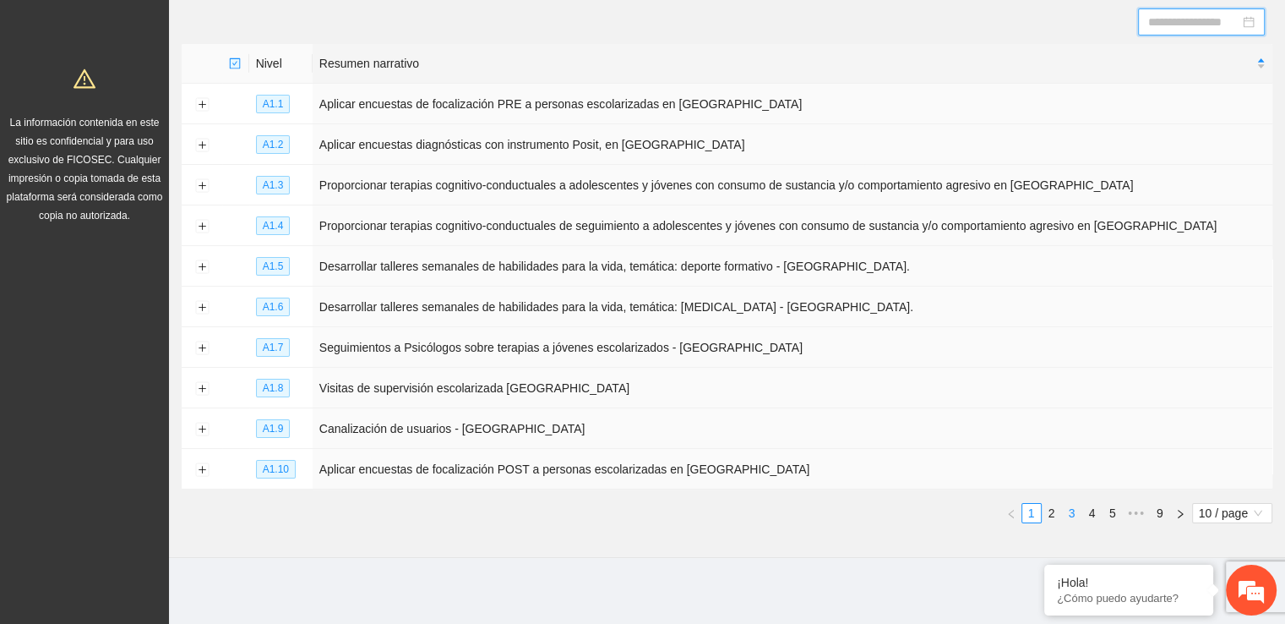
click at [1067, 509] on link "3" at bounding box center [1072, 513] width 19 height 19
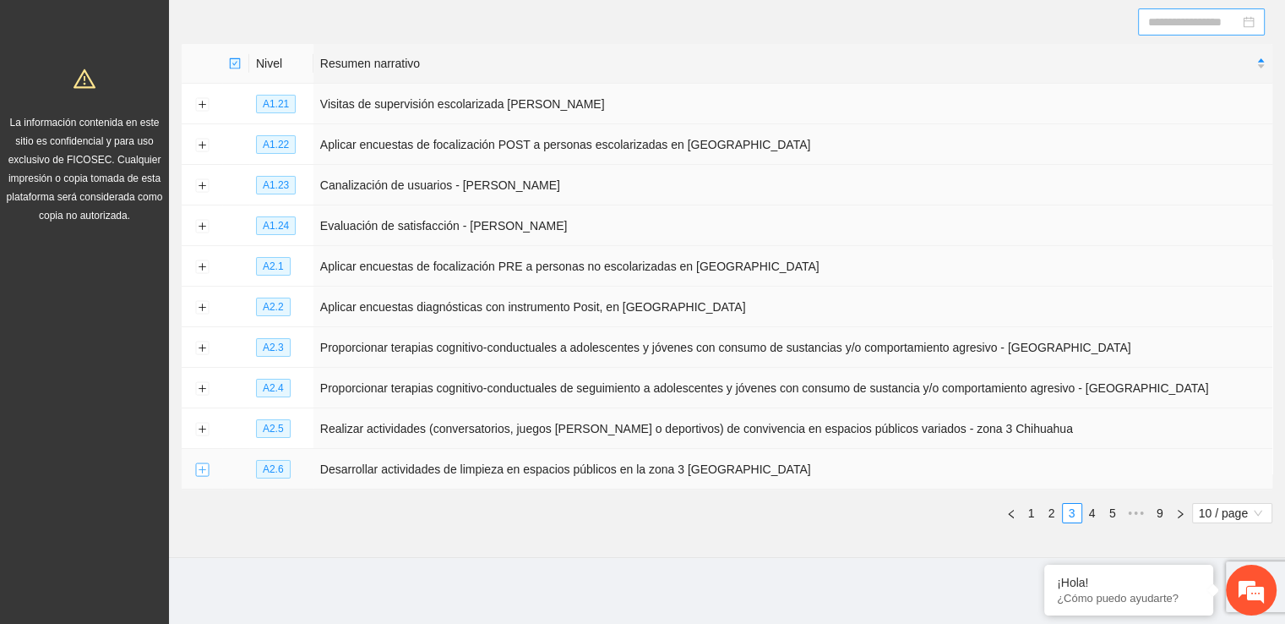
click at [208, 466] on button "Expand row" at bounding box center [202, 470] width 14 height 14
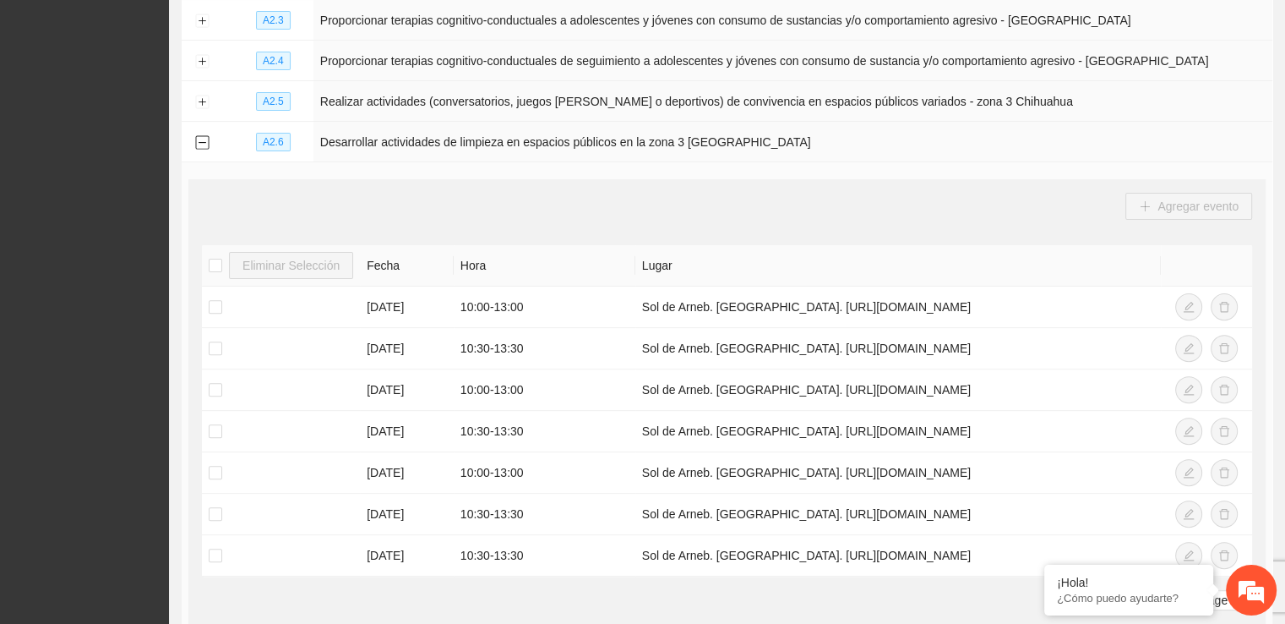
scroll to position [505, 0]
click at [205, 140] on button "Collapse row" at bounding box center [202, 141] width 14 height 14
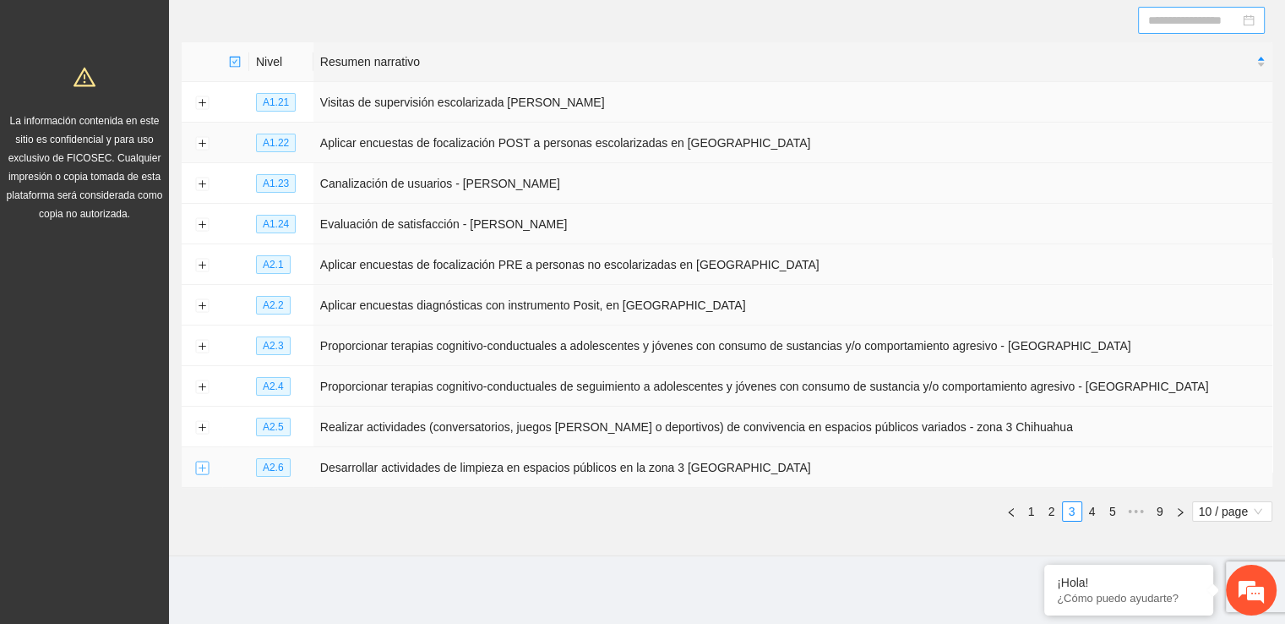
scroll to position [177, 0]
click at [204, 427] on button "Expand row" at bounding box center [202, 429] width 14 height 14
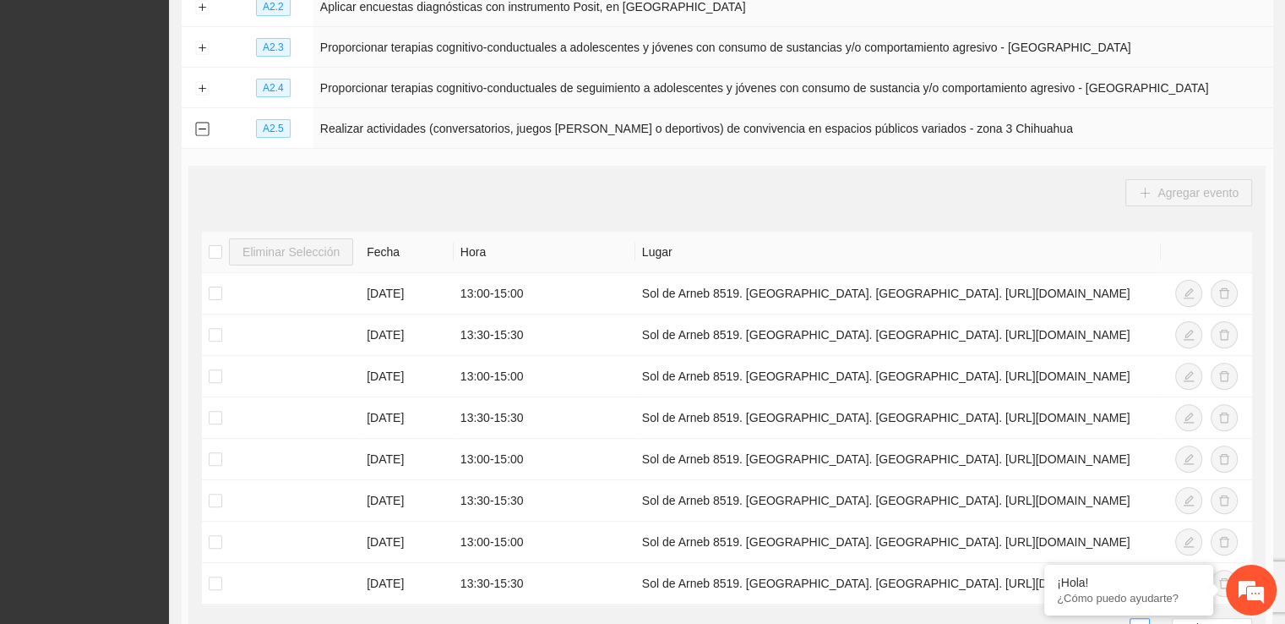
scroll to position [477, 0]
click at [199, 127] on button "Collapse row" at bounding box center [202, 129] width 14 height 14
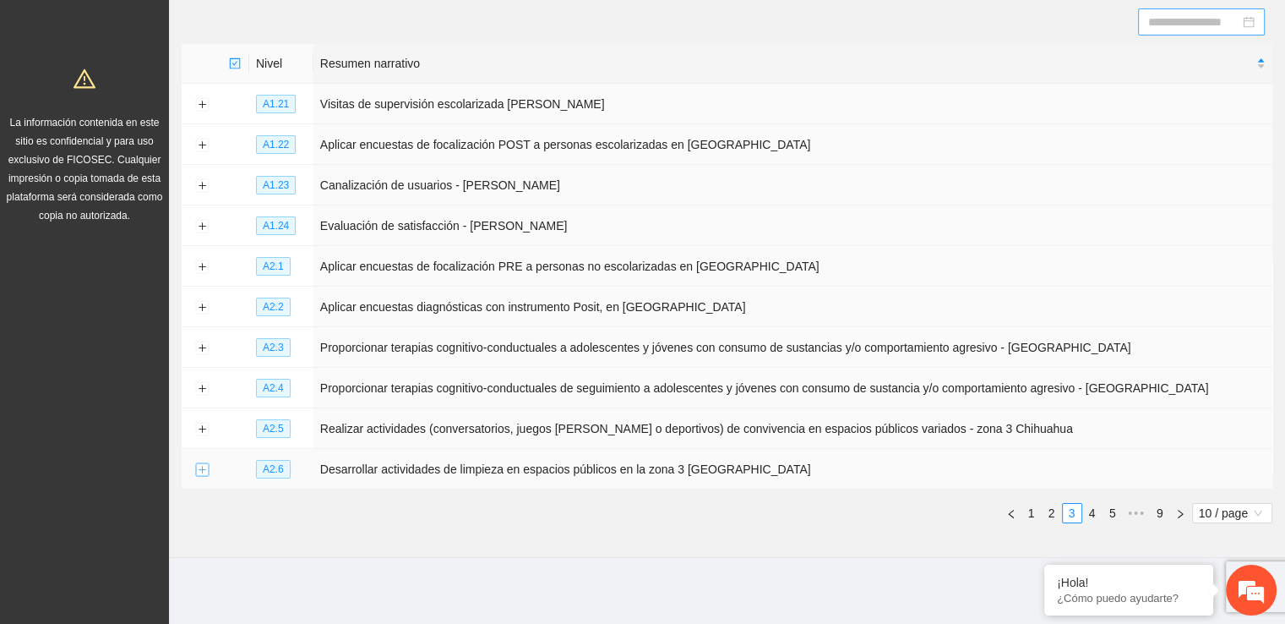
click at [200, 468] on button "Expand row" at bounding box center [202, 470] width 14 height 14
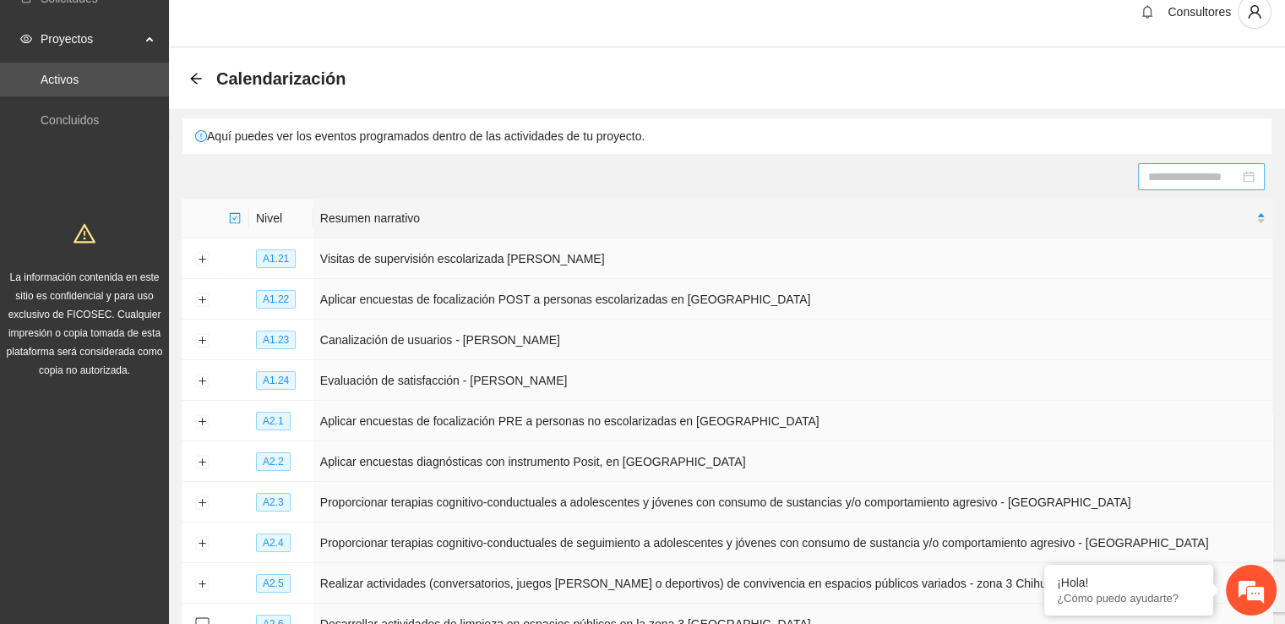
scroll to position [0, 0]
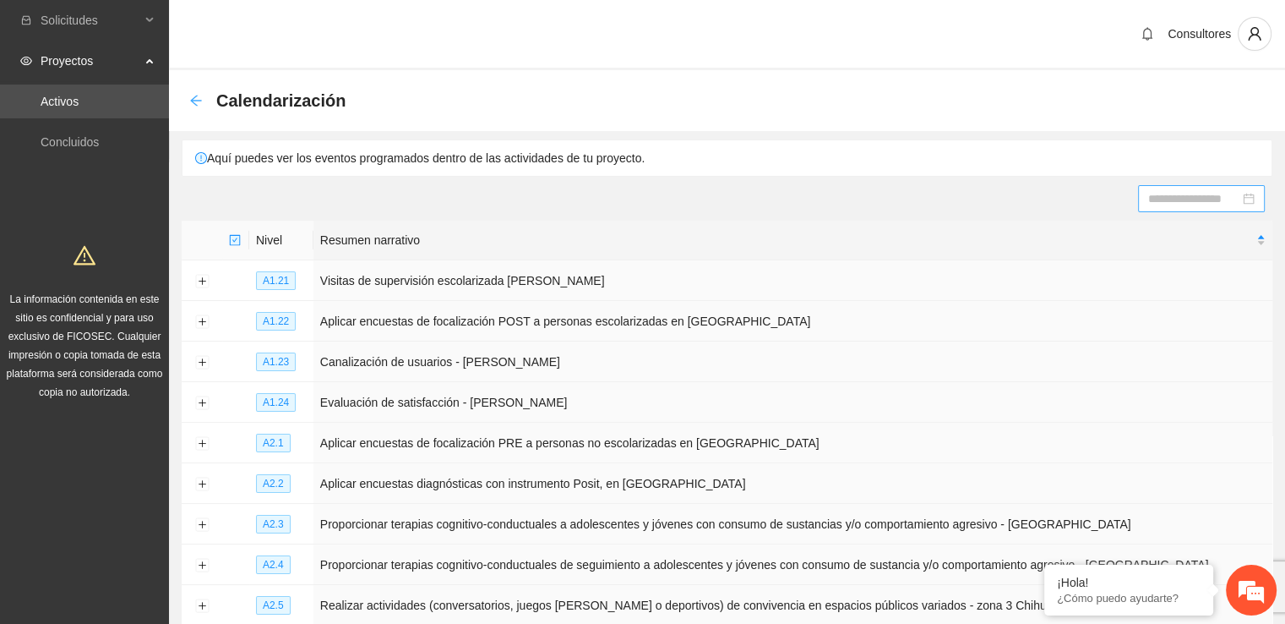
click at [199, 103] on icon "arrow-left" at bounding box center [196, 101] width 14 height 14
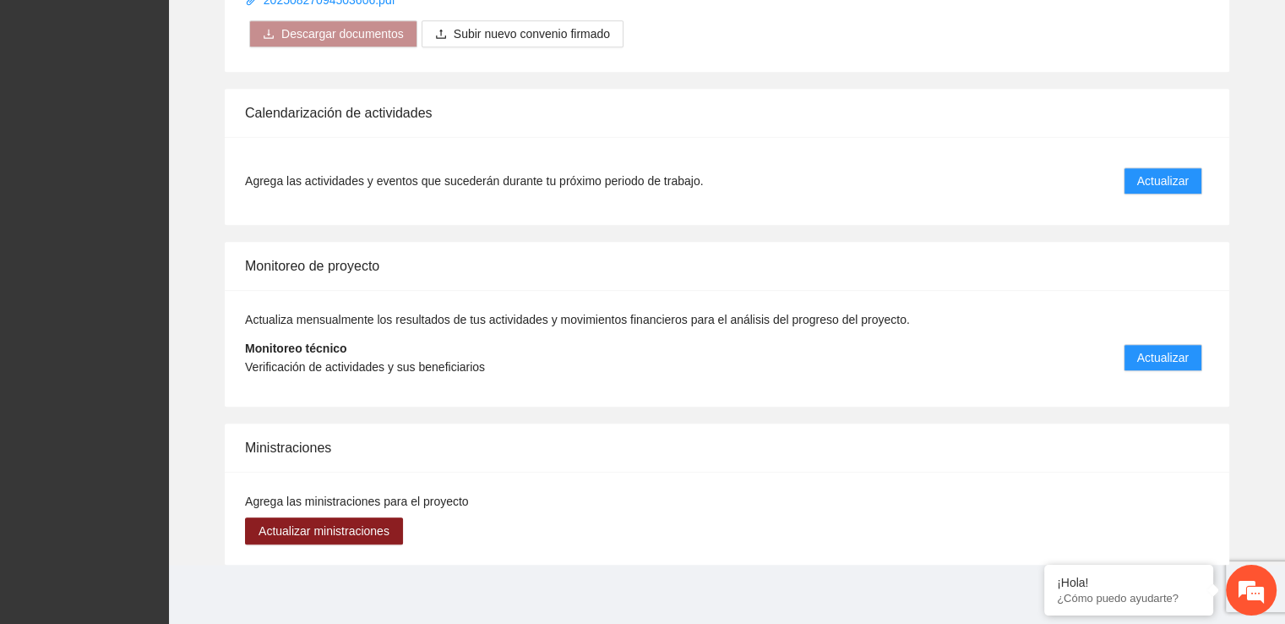
scroll to position [1291, 0]
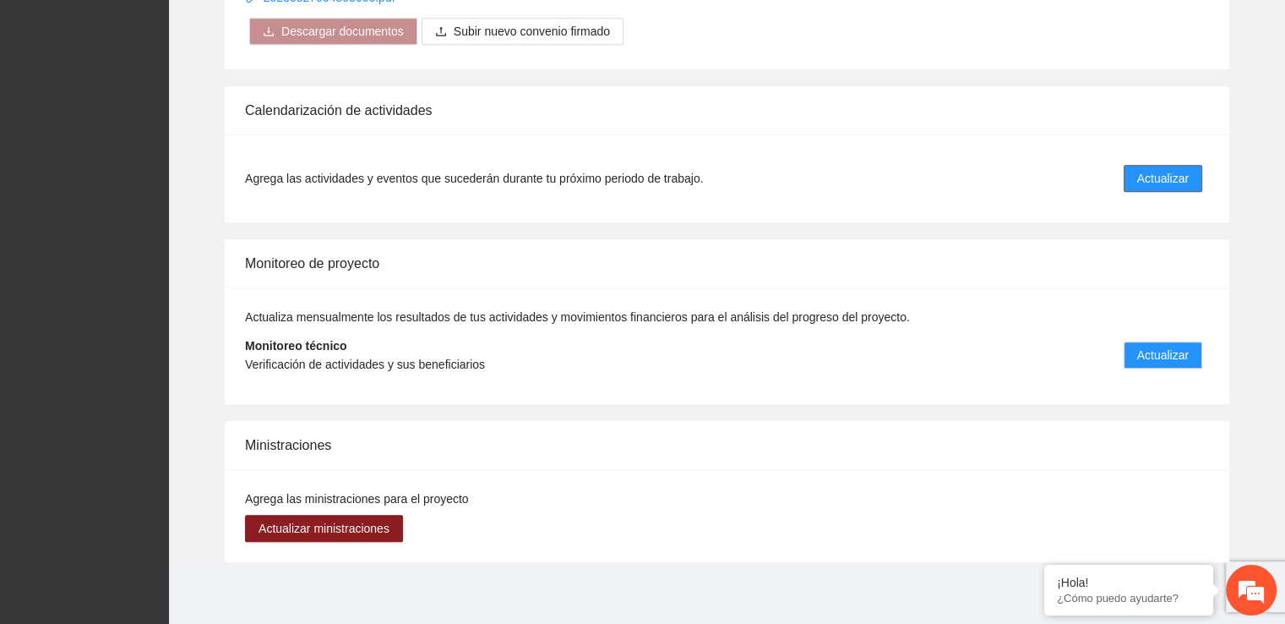
click at [1151, 183] on span "Actualizar" at bounding box center [1163, 178] width 52 height 19
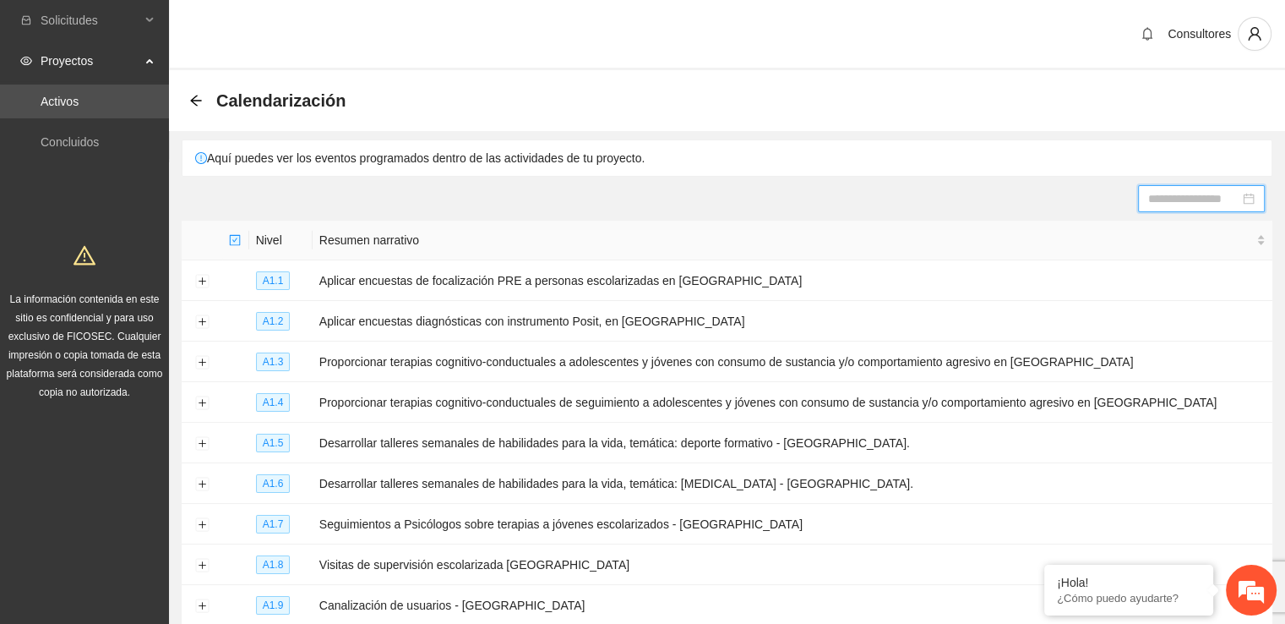
click at [1200, 196] on input at bounding box center [1193, 198] width 91 height 19
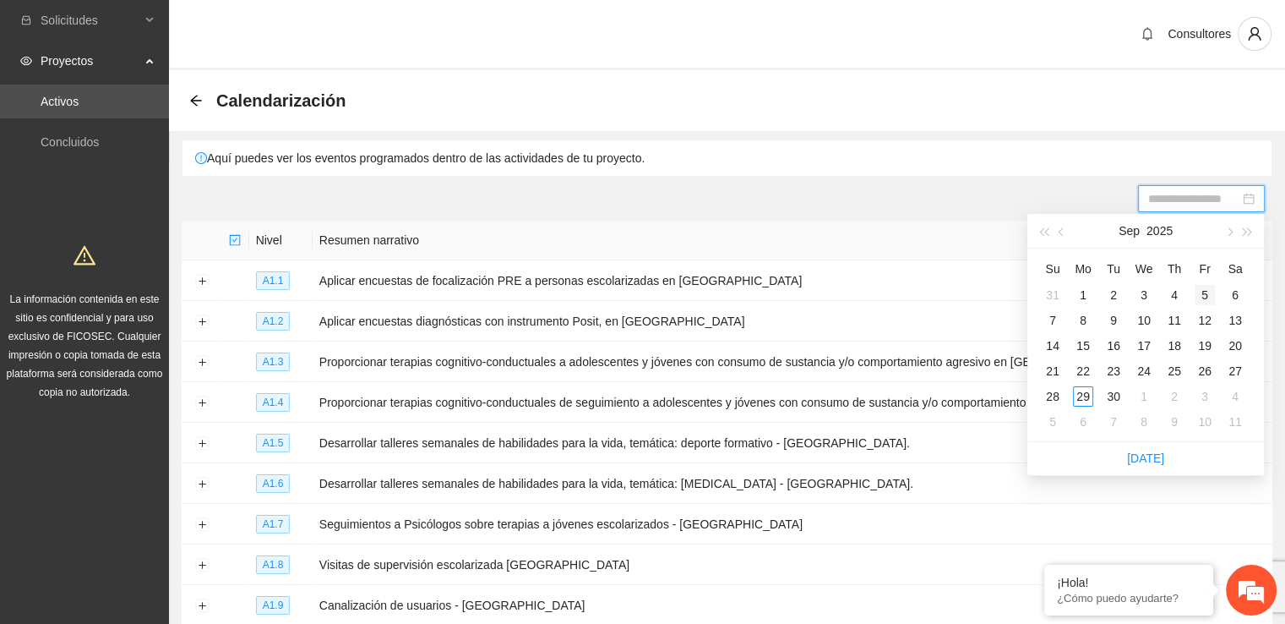
type input "**********"
click at [1230, 231] on span "button" at bounding box center [1228, 232] width 8 height 8
type input "**********"
click at [1204, 293] on div "3" at bounding box center [1205, 295] width 20 height 20
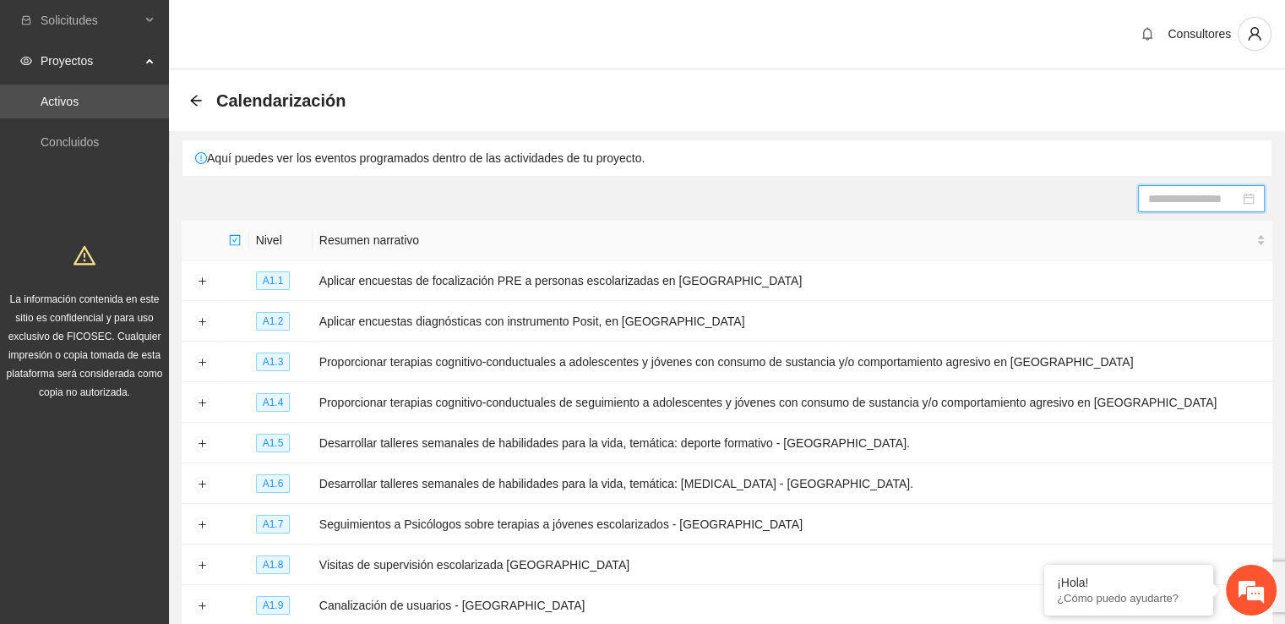
click at [1250, 198] on div at bounding box center [1201, 198] width 106 height 19
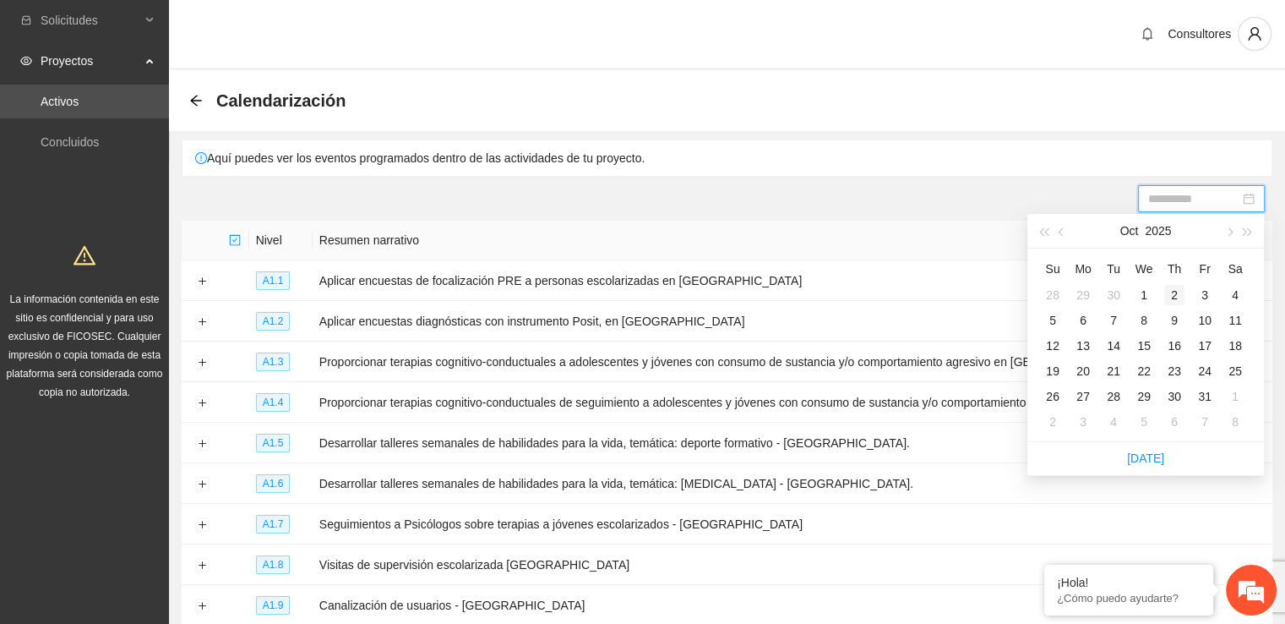
type input "**********"
click at [1181, 294] on div "2" at bounding box center [1174, 295] width 20 height 20
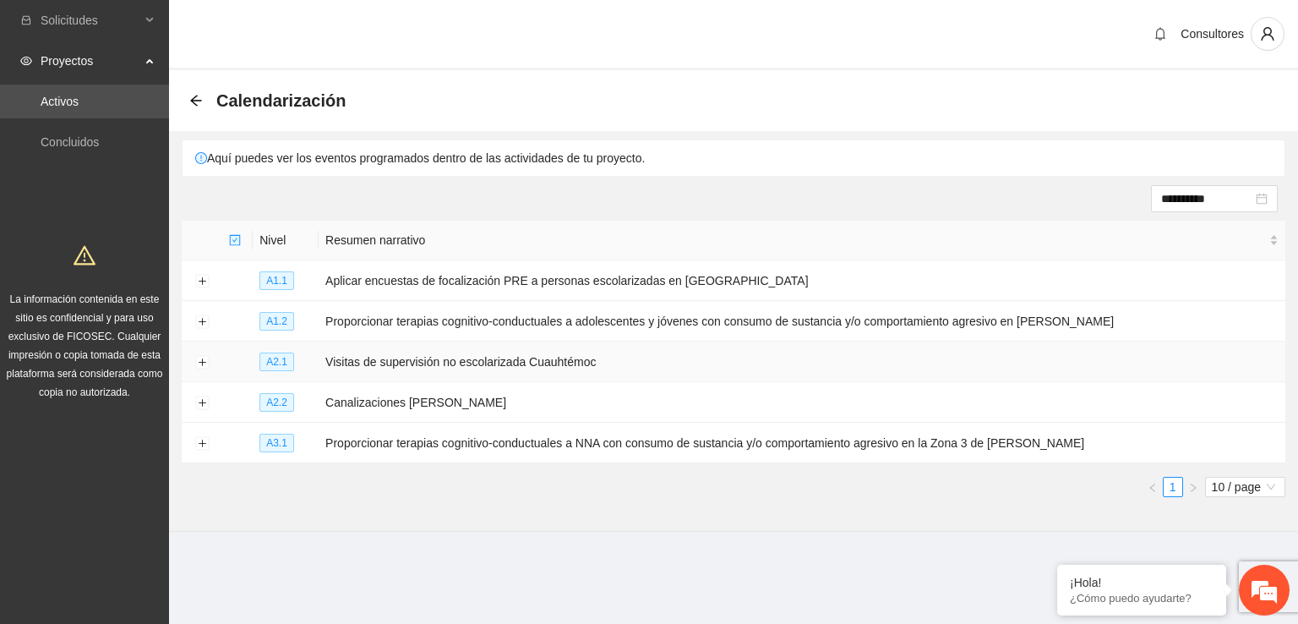
click at [449, 347] on td "Visitas de supervisión no escolarizada Cuauhtémoc" at bounding box center [802, 361] width 967 height 41
click at [203, 444] on button "Expand row" at bounding box center [202, 444] width 14 height 14
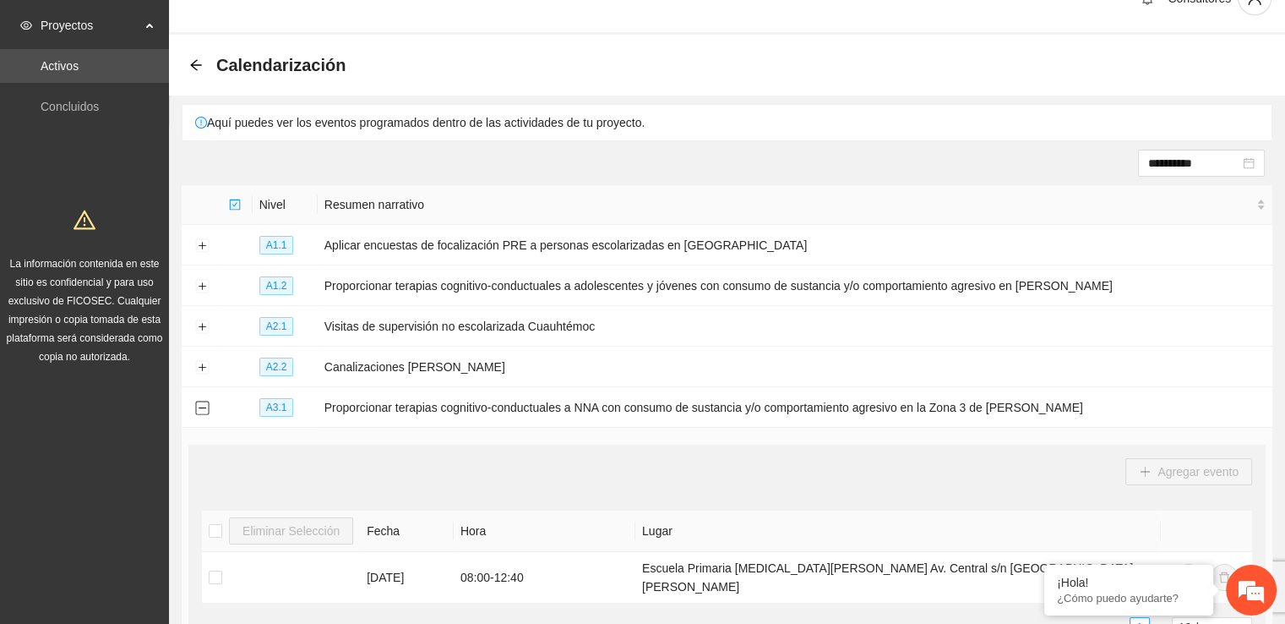
scroll to position [35, 0]
click at [203, 246] on button "Expand row" at bounding box center [202, 247] width 14 height 14
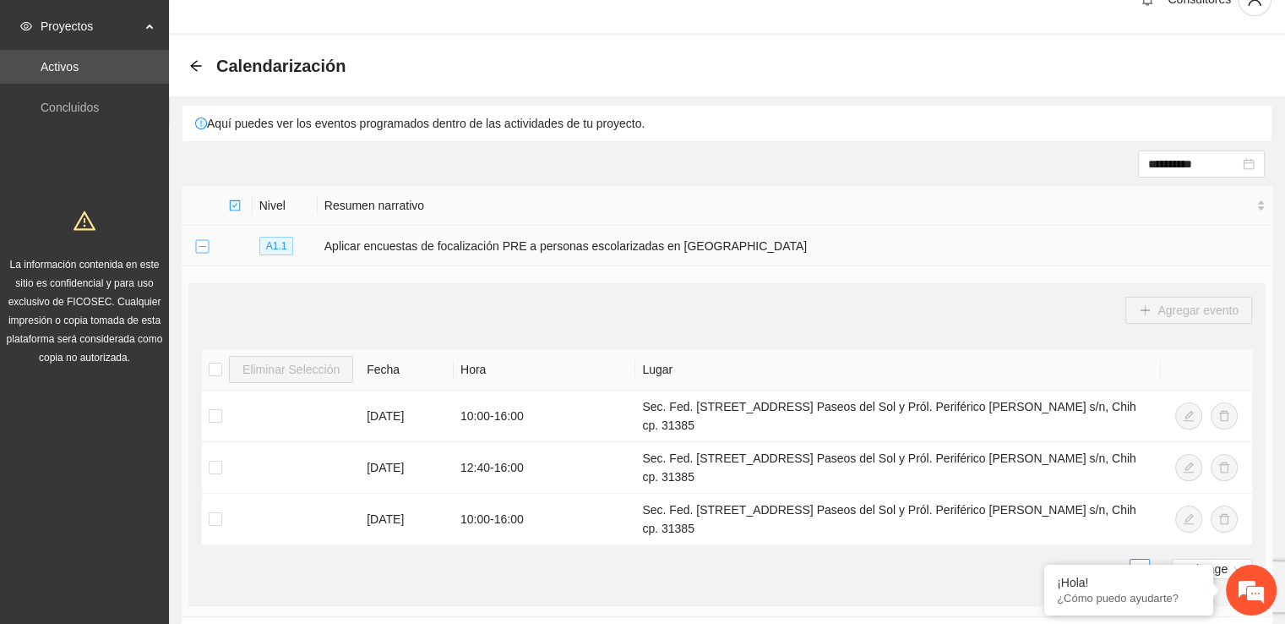
click at [203, 246] on button "Collapse row" at bounding box center [202, 247] width 14 height 14
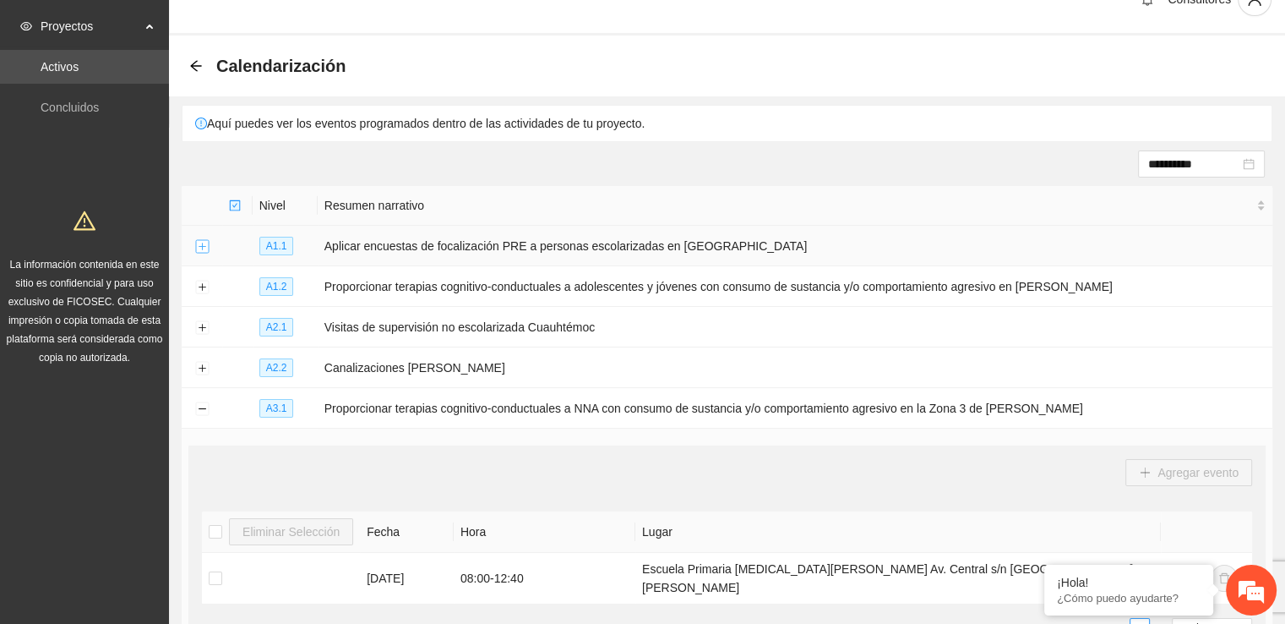
click at [203, 246] on button "Expand row" at bounding box center [202, 247] width 14 height 14
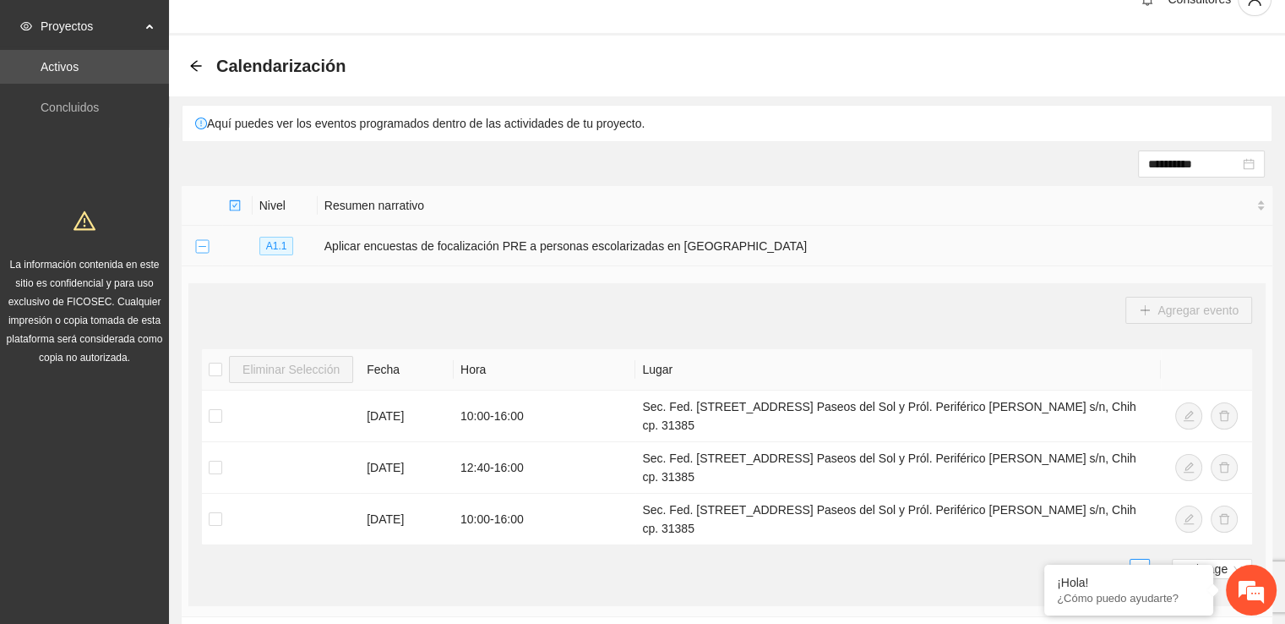
click at [203, 246] on button "Collapse row" at bounding box center [202, 247] width 14 height 14
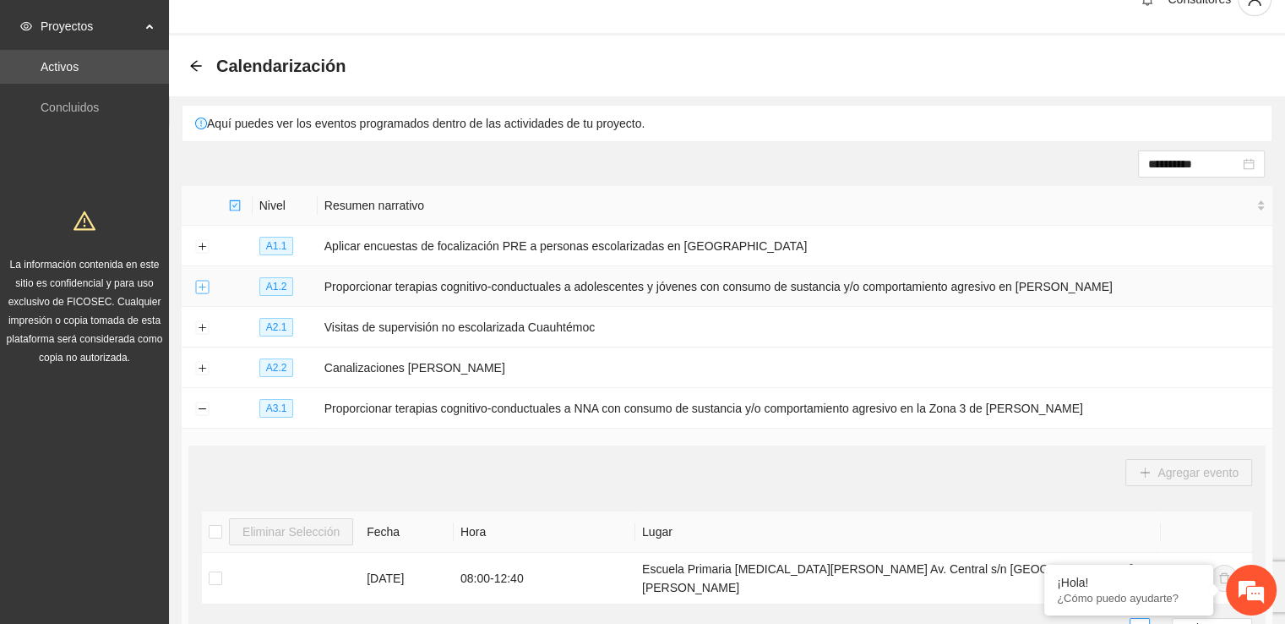
click at [204, 286] on button "Expand row" at bounding box center [202, 288] width 14 height 14
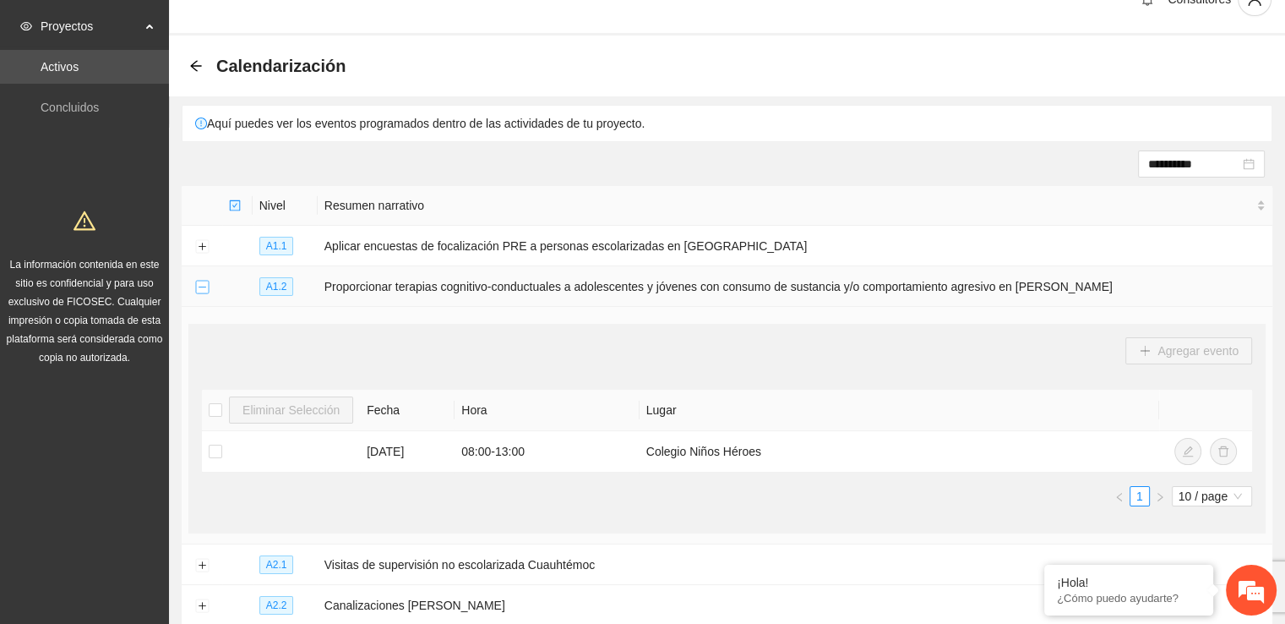
click at [204, 286] on button "Collapse row" at bounding box center [202, 288] width 14 height 14
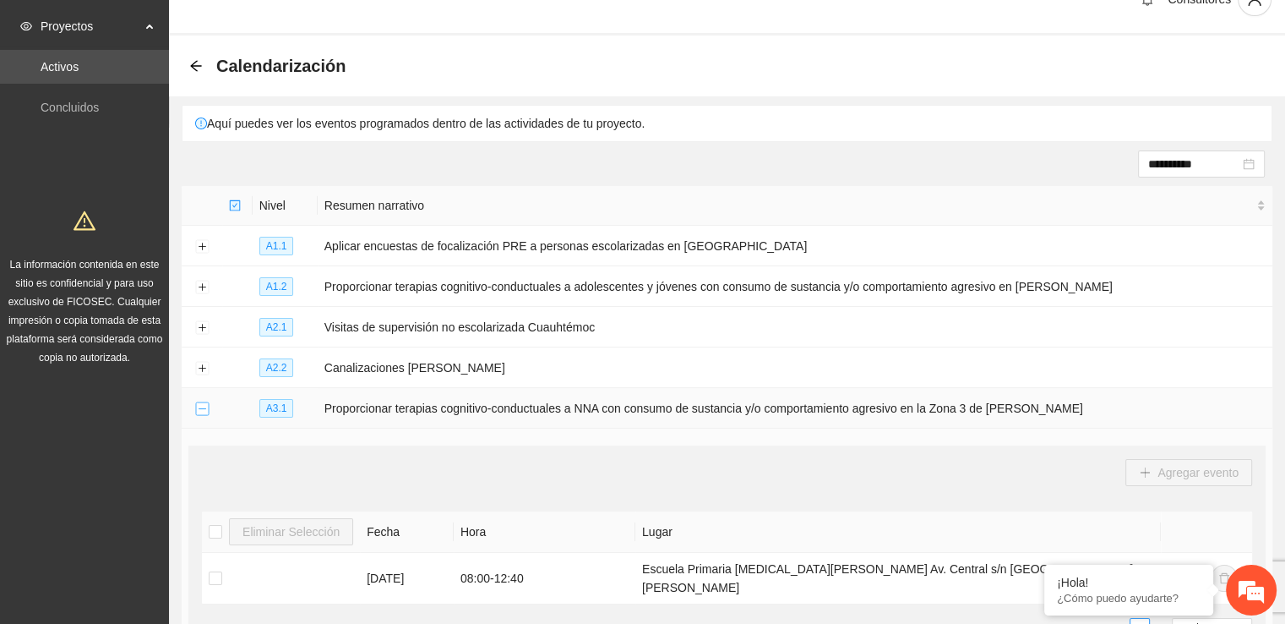
click at [203, 406] on button "Collapse row" at bounding box center [202, 409] width 14 height 14
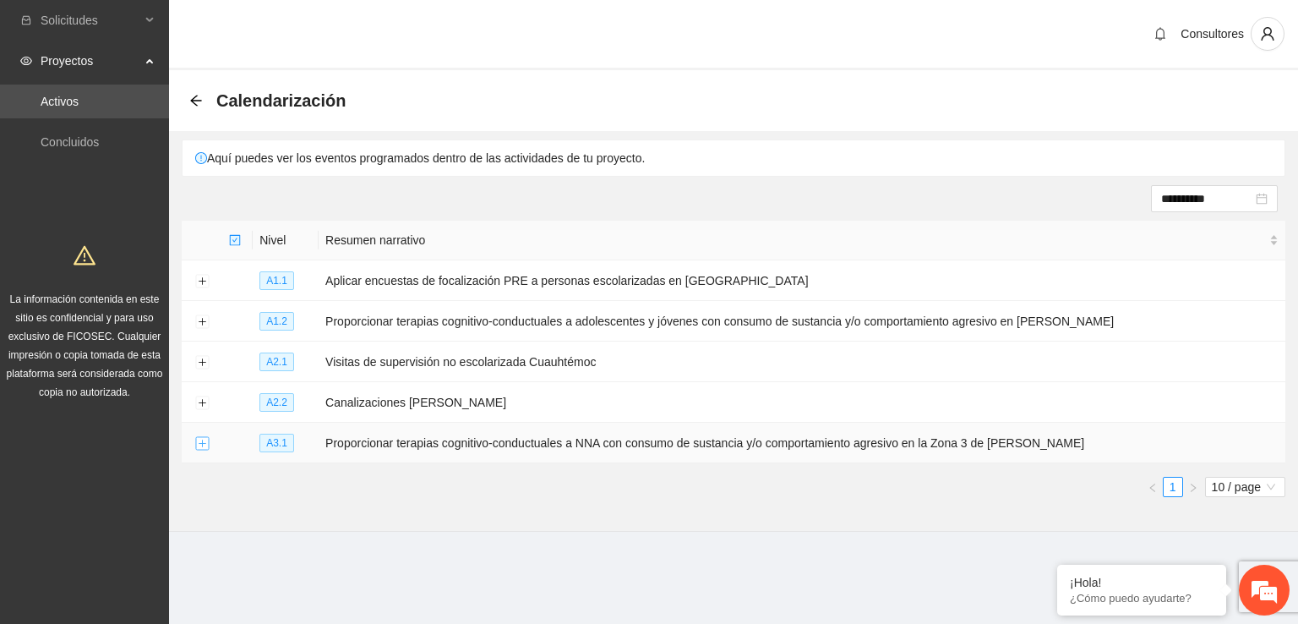
click at [203, 437] on button "Expand row" at bounding box center [202, 444] width 14 height 14
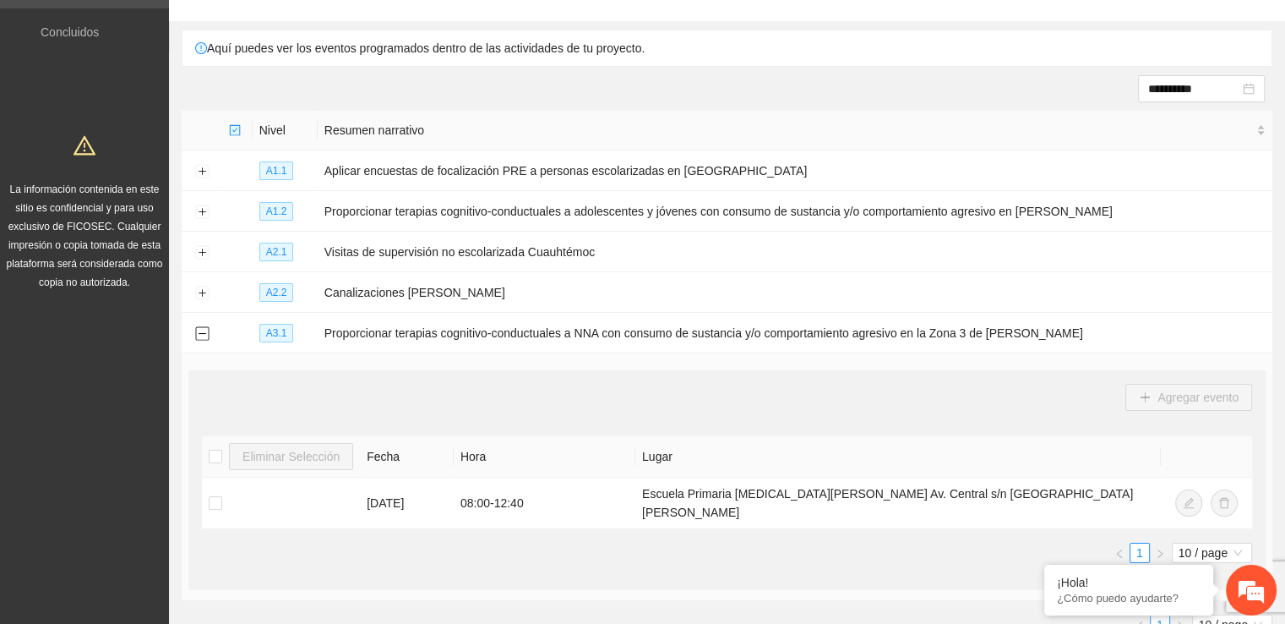
scroll to position [133, 0]
